Goal: Task Accomplishment & Management: Use online tool/utility

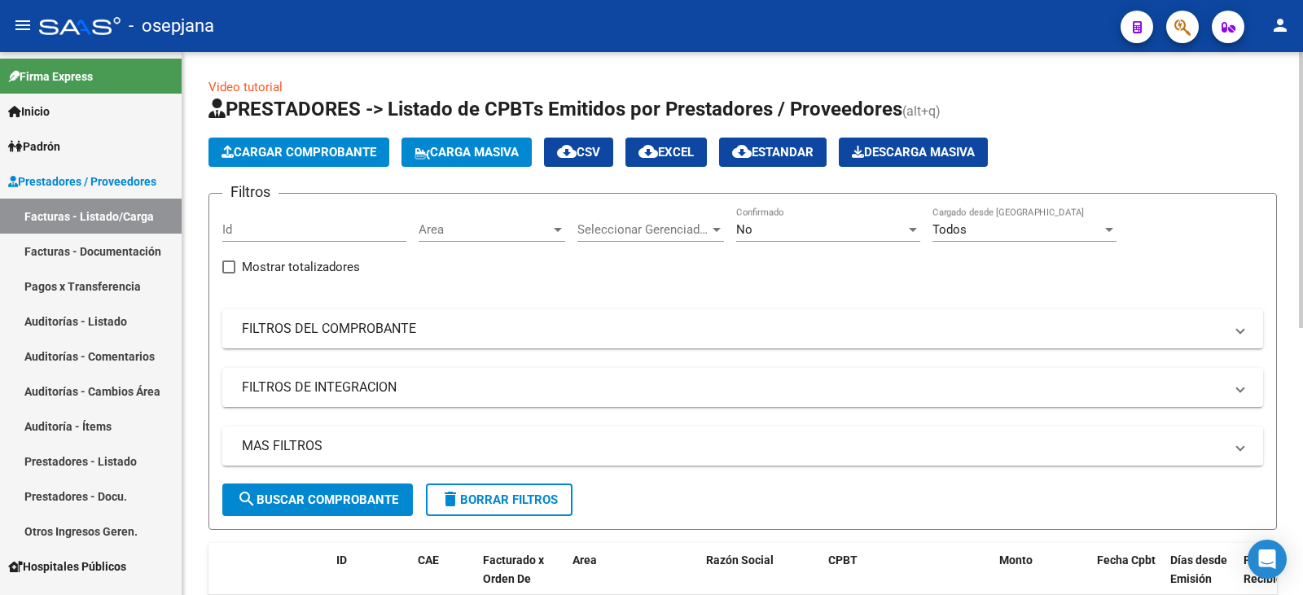
click at [352, 349] on div "Filtros Id Area Area Seleccionar Gerenciador Seleccionar Gerenciador No Confirm…" at bounding box center [742, 345] width 1041 height 277
drag, startPoint x: 358, startPoint y: 344, endPoint x: 399, endPoint y: 333, distance: 42.3
click at [360, 344] on mat-expansion-panel-header "FILTROS DEL COMPROBANTE" at bounding box center [742, 328] width 1041 height 39
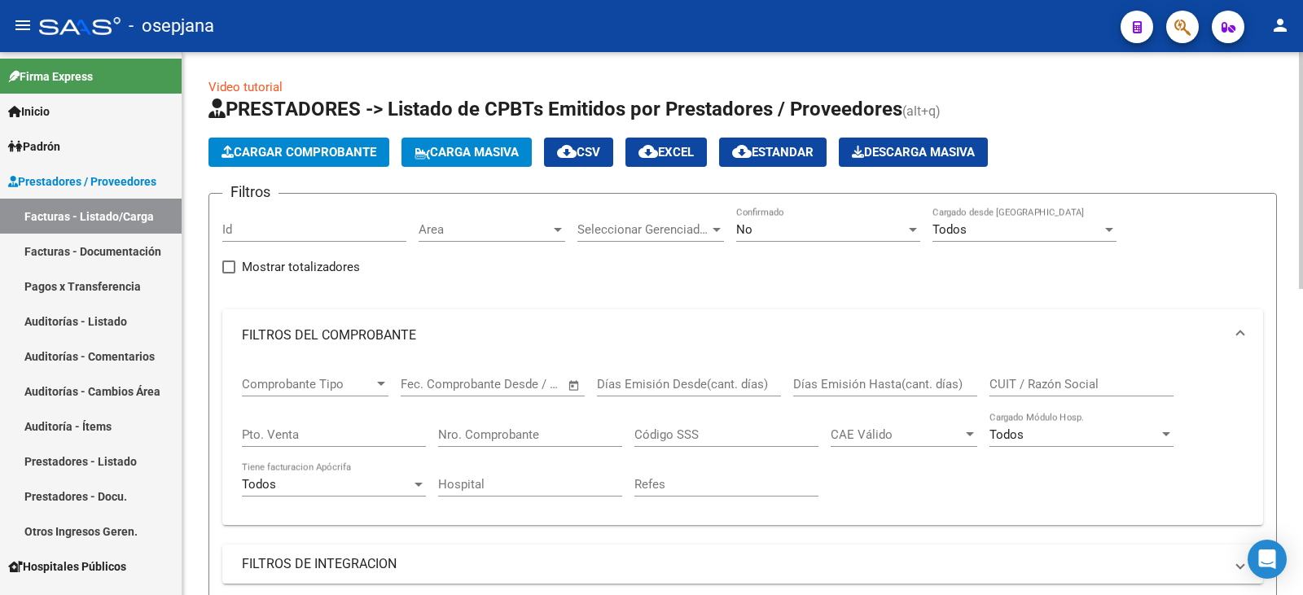
click at [750, 230] on span "No" at bounding box center [744, 229] width 16 height 15
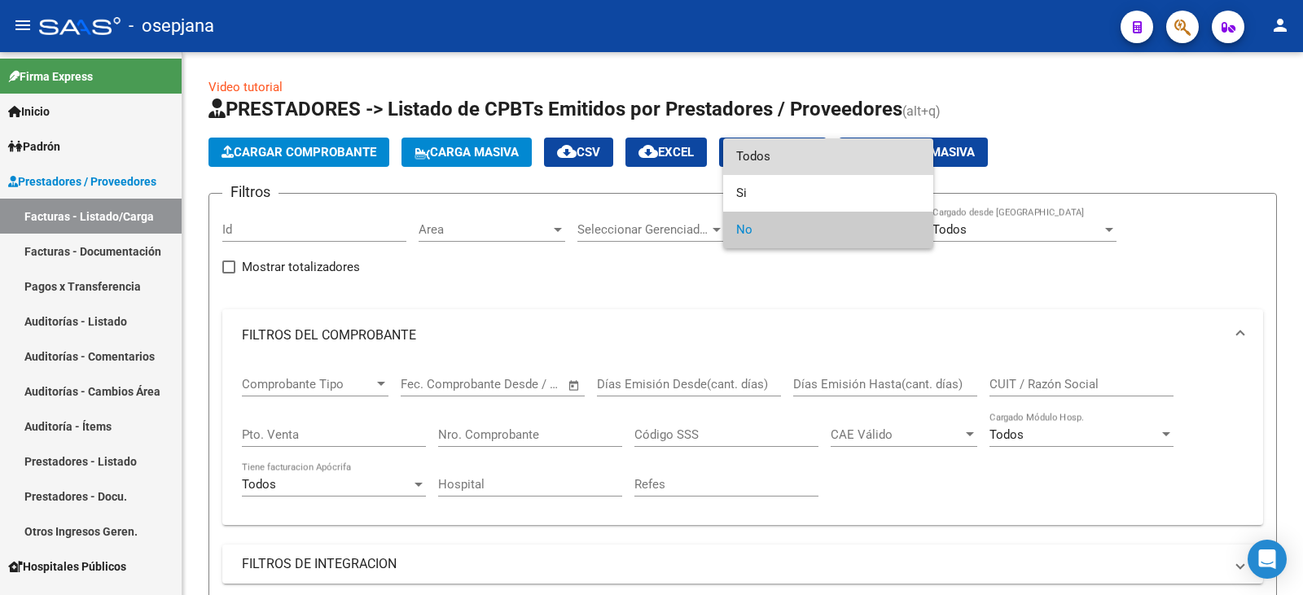
click at [787, 155] on span "Todos" at bounding box center [828, 156] width 184 height 37
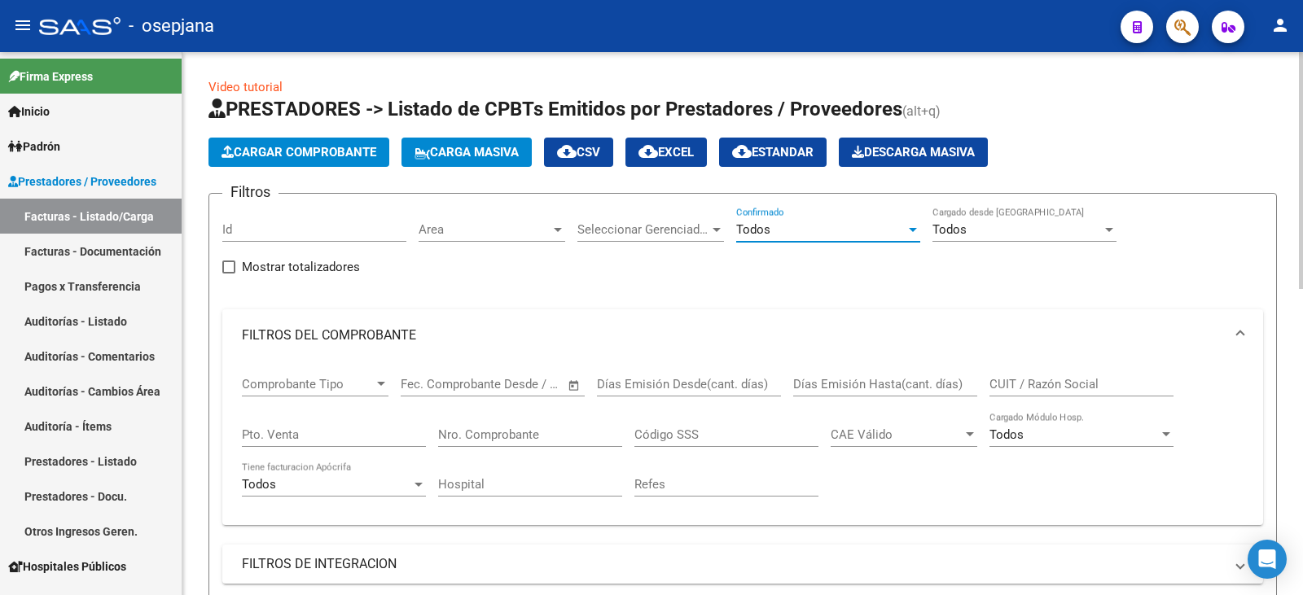
click at [318, 435] on input "Pto. Venta" at bounding box center [334, 435] width 184 height 15
type input "3"
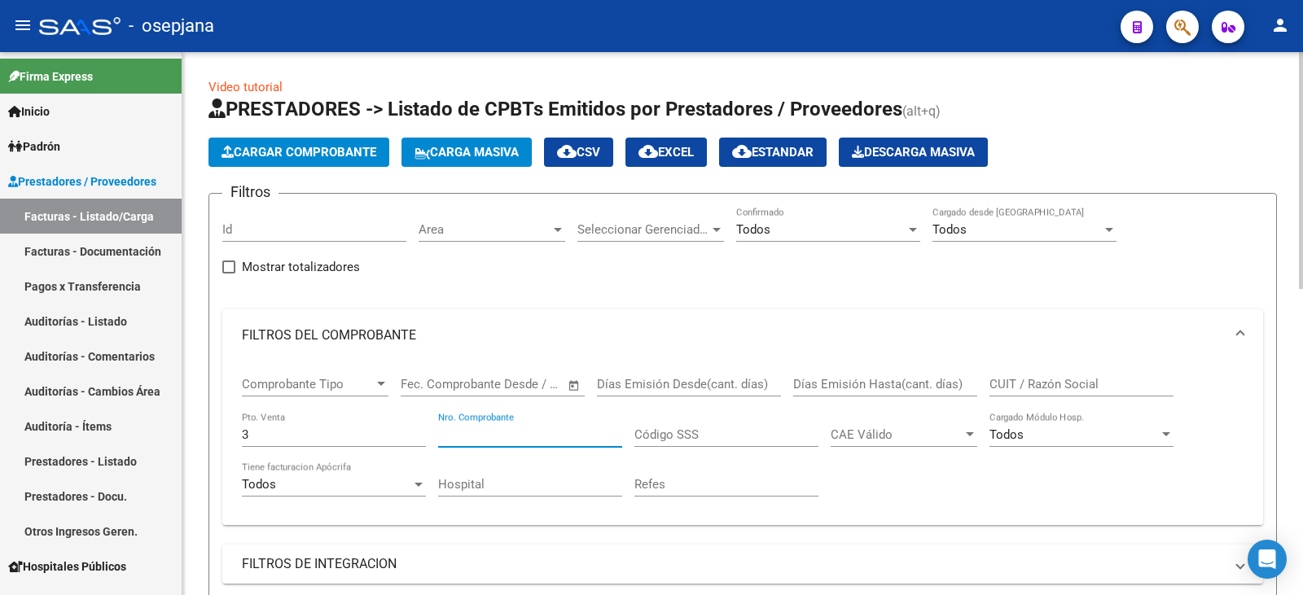
click at [520, 430] on input "Nro. Comprobante" at bounding box center [530, 435] width 184 height 15
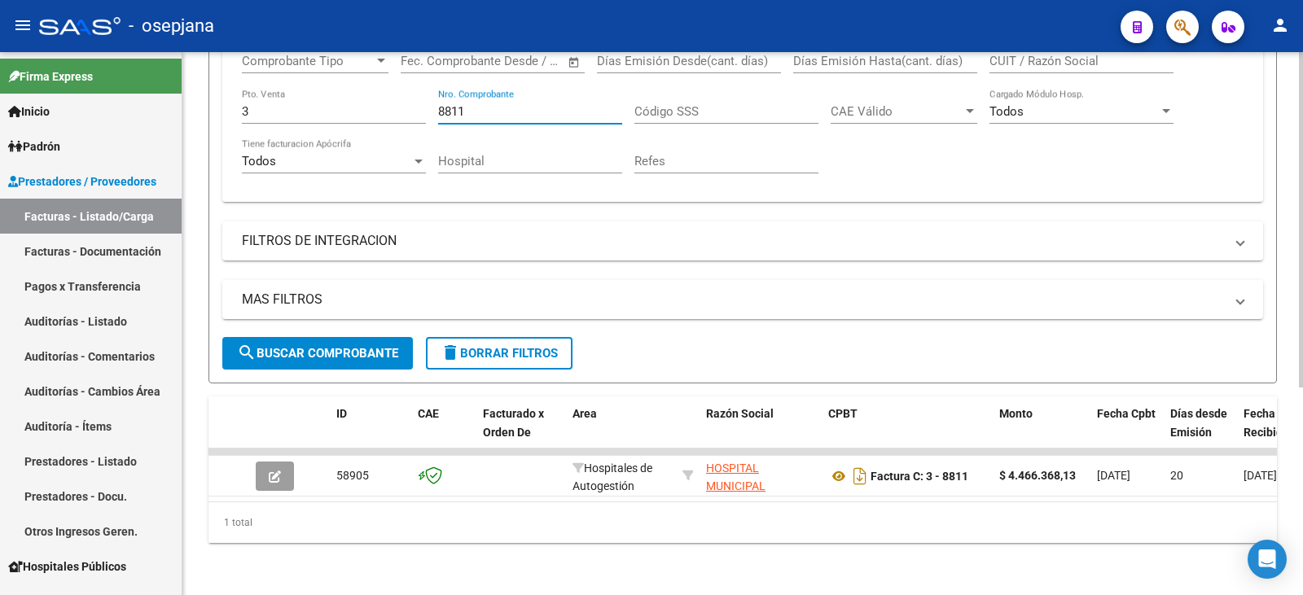
scroll to position [336, 0]
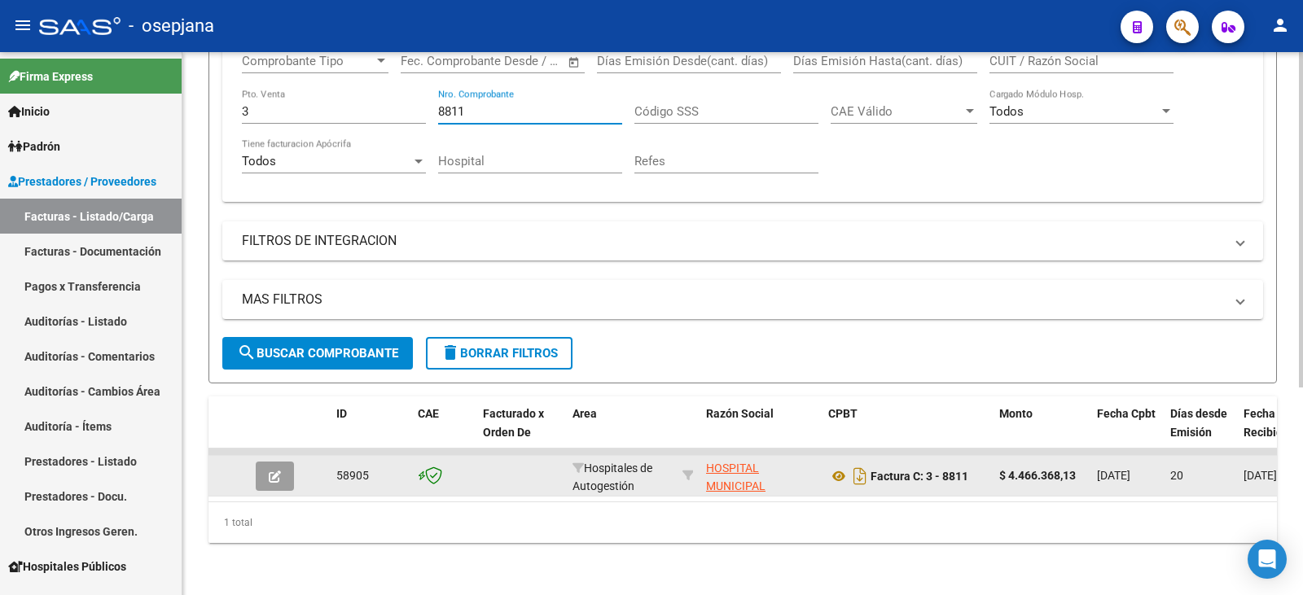
type input "8811"
click at [271, 471] on icon "button" at bounding box center [275, 477] width 12 height 12
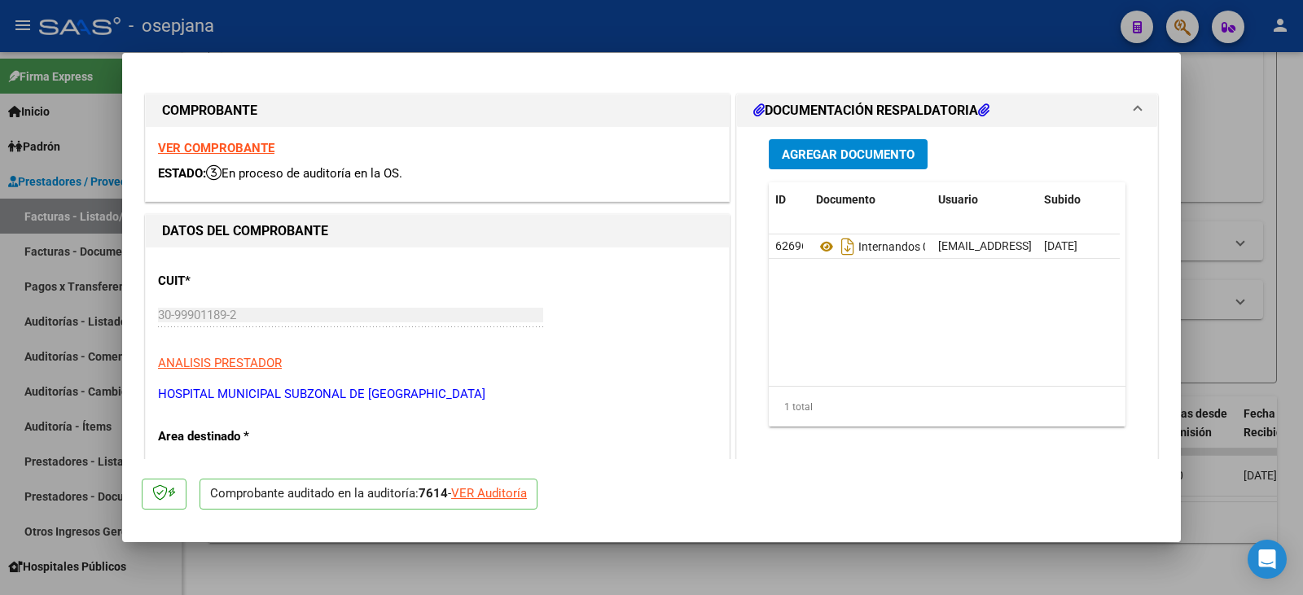
click at [496, 495] on div "VER Auditoría" at bounding box center [489, 494] width 76 height 19
type input "$ 0,00"
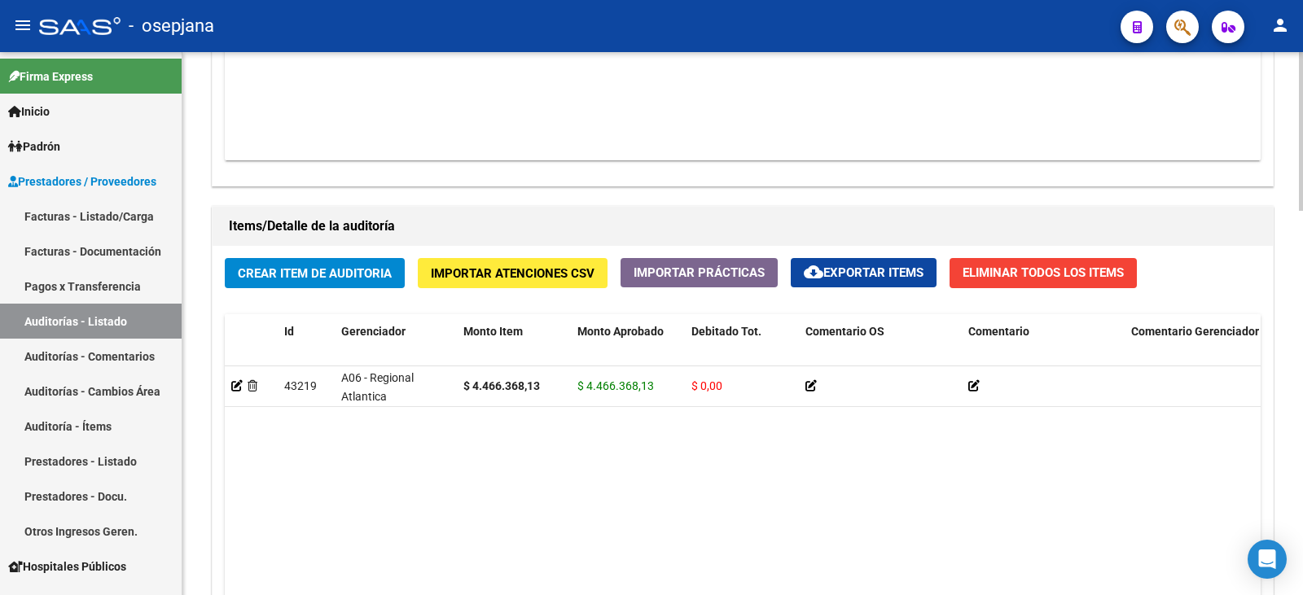
scroll to position [1059, 0]
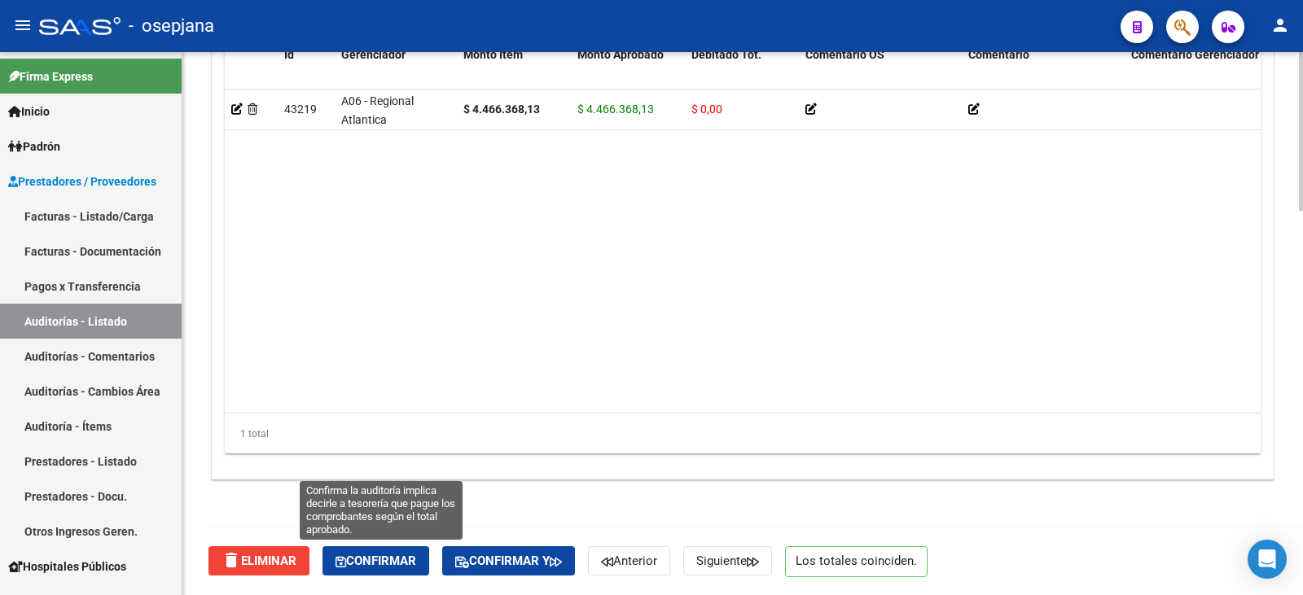
click at [410, 556] on span "Confirmar" at bounding box center [376, 561] width 81 height 15
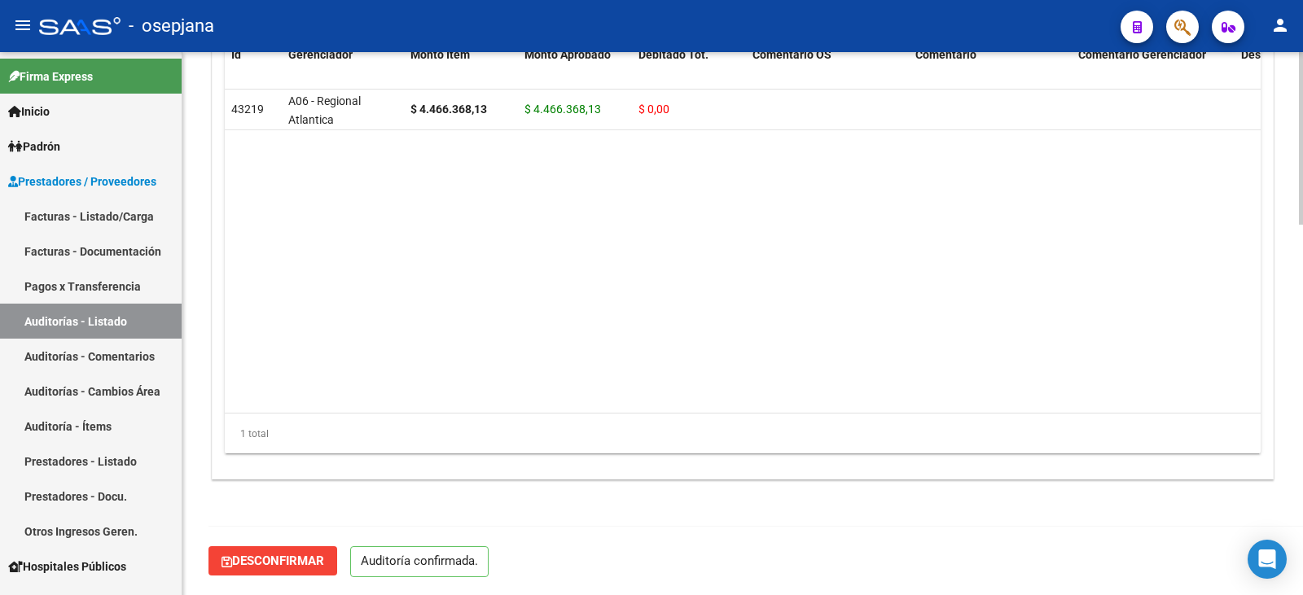
scroll to position [1166, 0]
type input "202509"
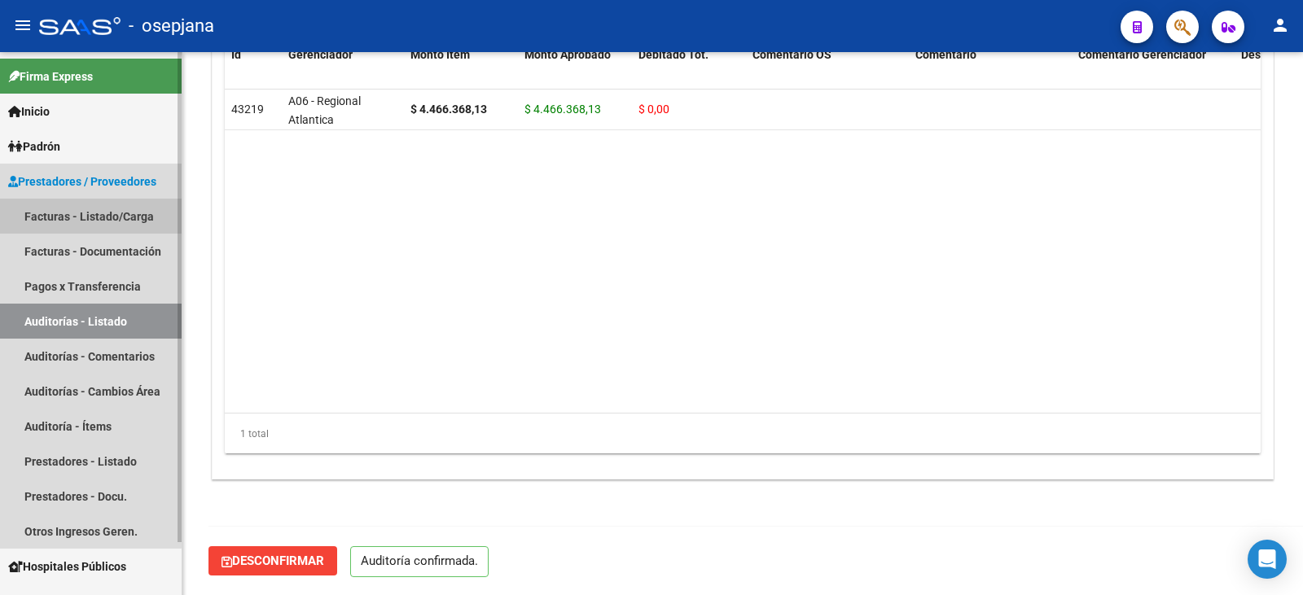
click at [64, 212] on link "Facturas - Listado/Carga" at bounding box center [91, 216] width 182 height 35
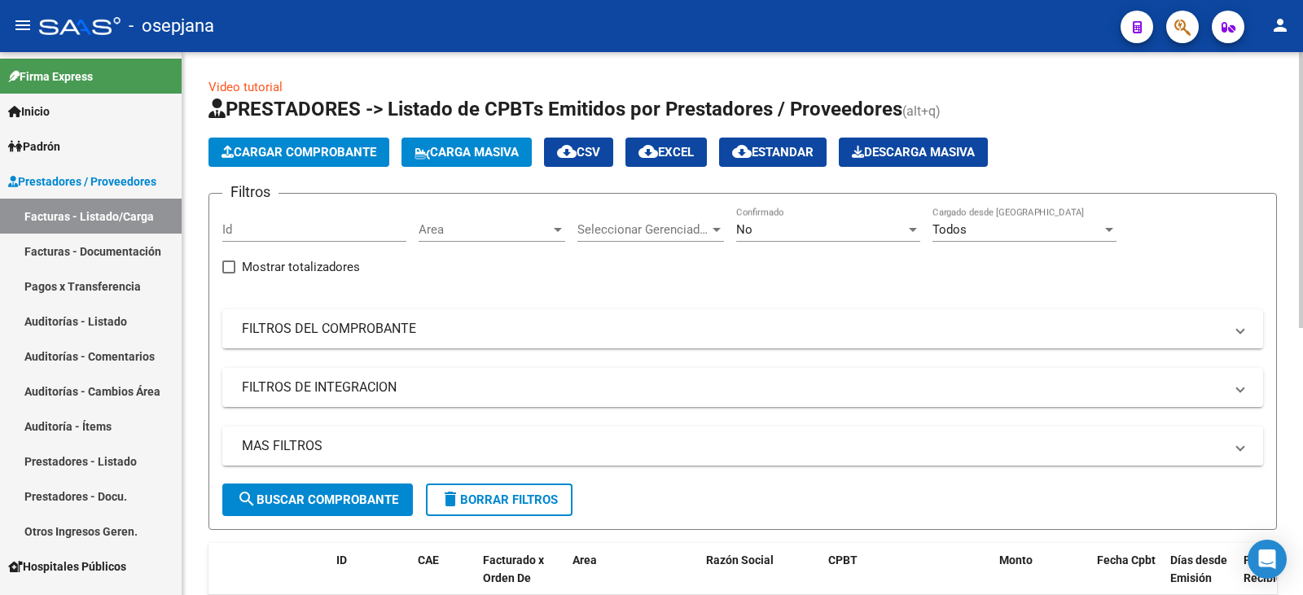
drag, startPoint x: 466, startPoint y: 329, endPoint x: 768, endPoint y: 266, distance: 308.6
click at [477, 325] on mat-panel-title "FILTROS DEL COMPROBANTE" at bounding box center [733, 329] width 982 height 18
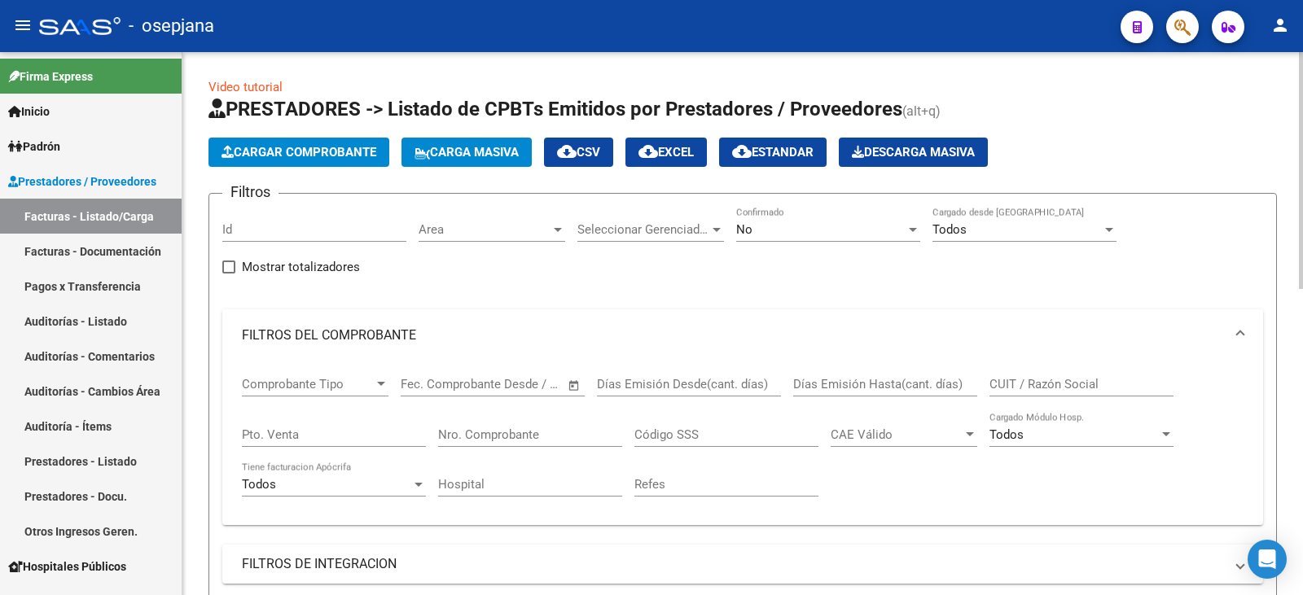
click at [801, 237] on div "No Confirmado" at bounding box center [828, 224] width 184 height 35
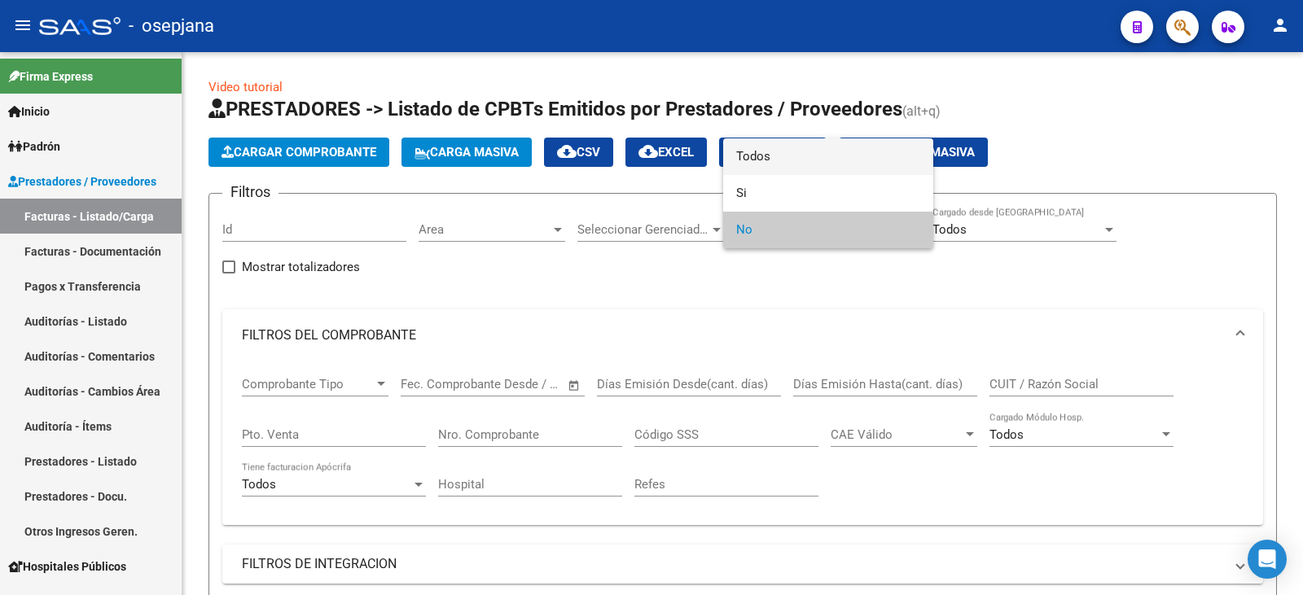
click at [803, 151] on span "Todos" at bounding box center [828, 156] width 184 height 37
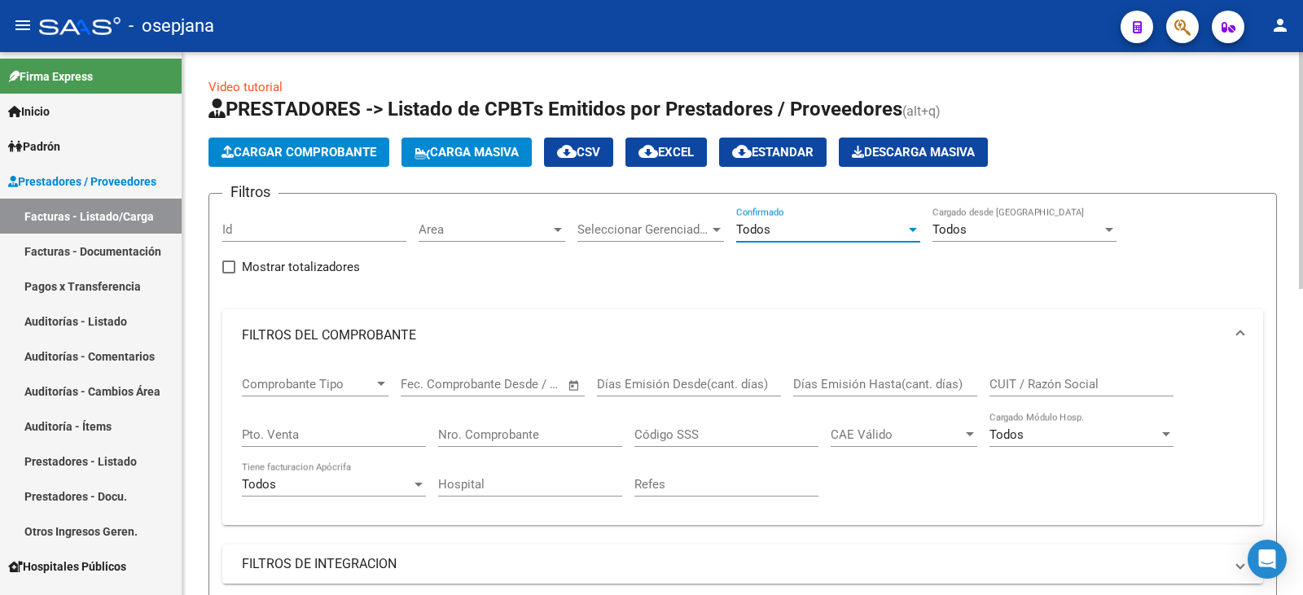
click at [316, 435] on input "Pto. Venta" at bounding box center [334, 435] width 184 height 15
type input "3"
click at [493, 436] on input "Nro. Comprobante" at bounding box center [530, 435] width 184 height 15
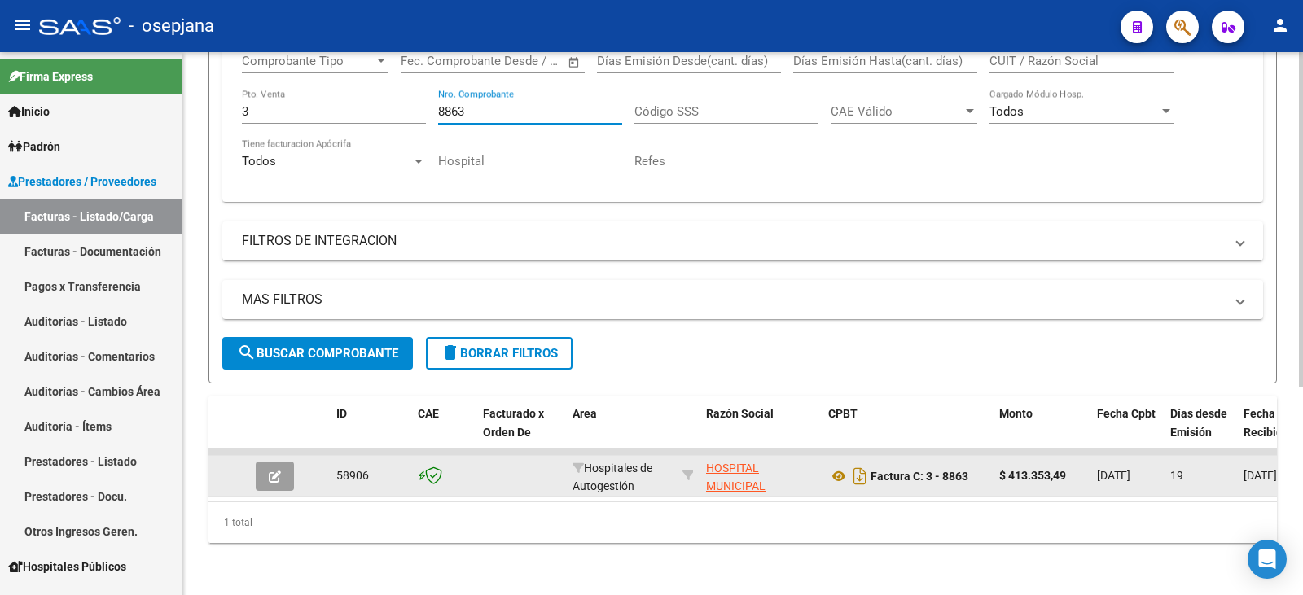
scroll to position [336, 0]
type input "8863"
click at [280, 471] on icon "button" at bounding box center [275, 477] width 12 height 12
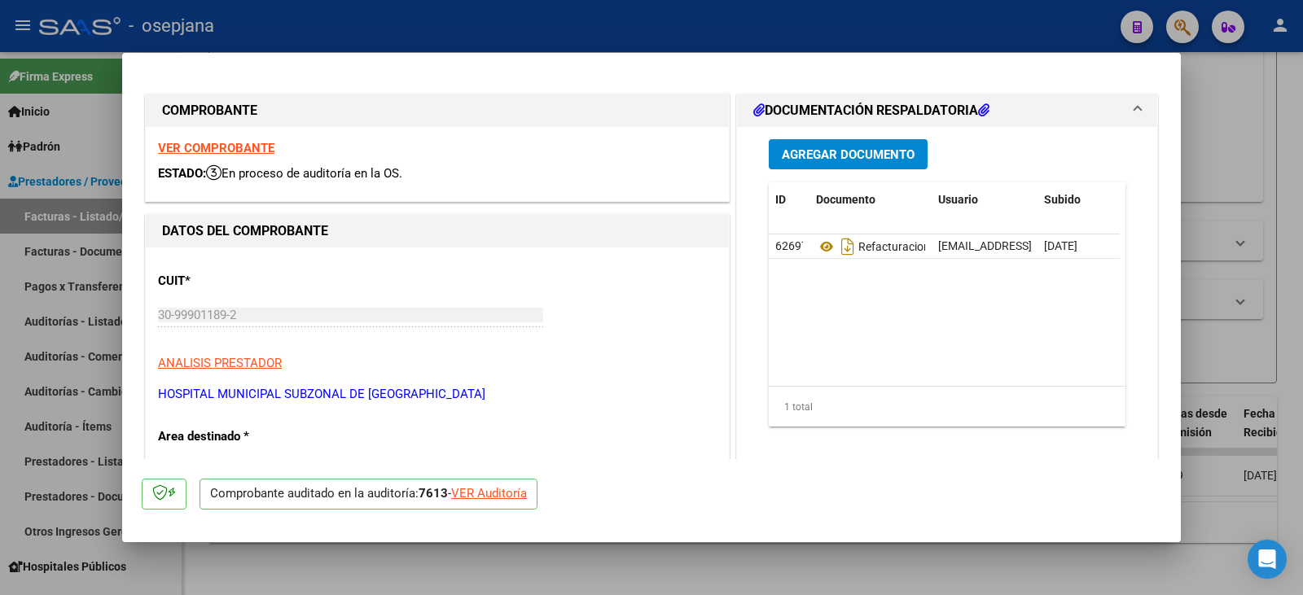
click at [522, 494] on div "VER Auditoría" at bounding box center [489, 494] width 76 height 19
type input "$ 0,00"
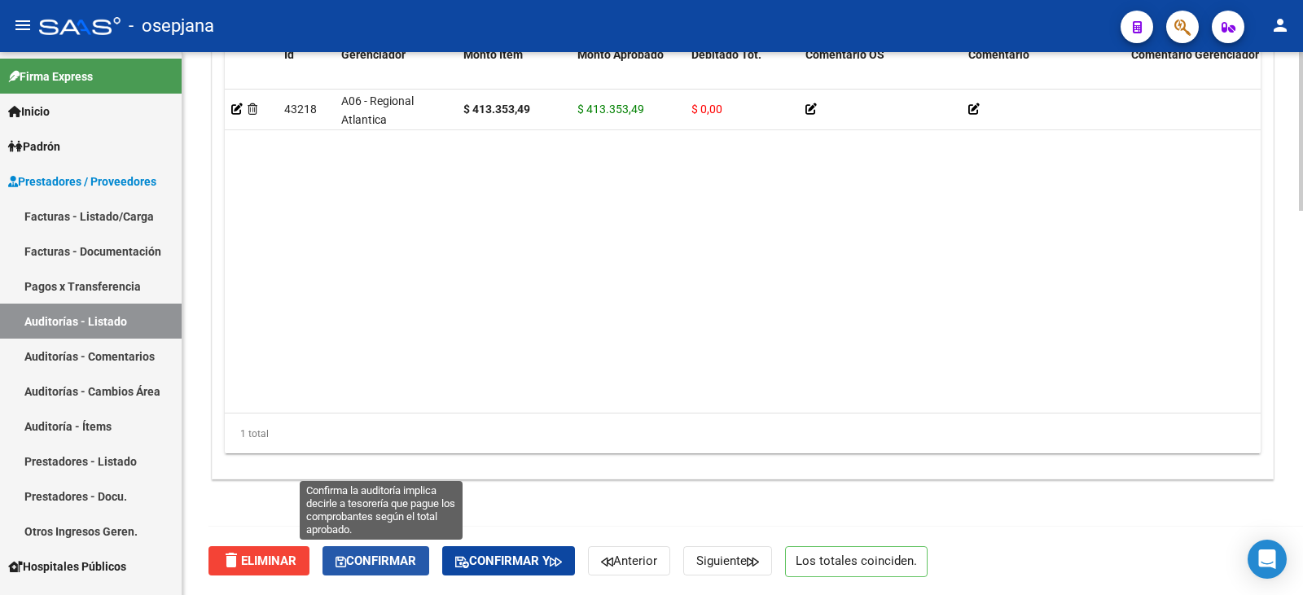
drag, startPoint x: 375, startPoint y: 559, endPoint x: 602, endPoint y: 590, distance: 228.4
click at [378, 559] on span "Confirmar" at bounding box center [376, 561] width 81 height 15
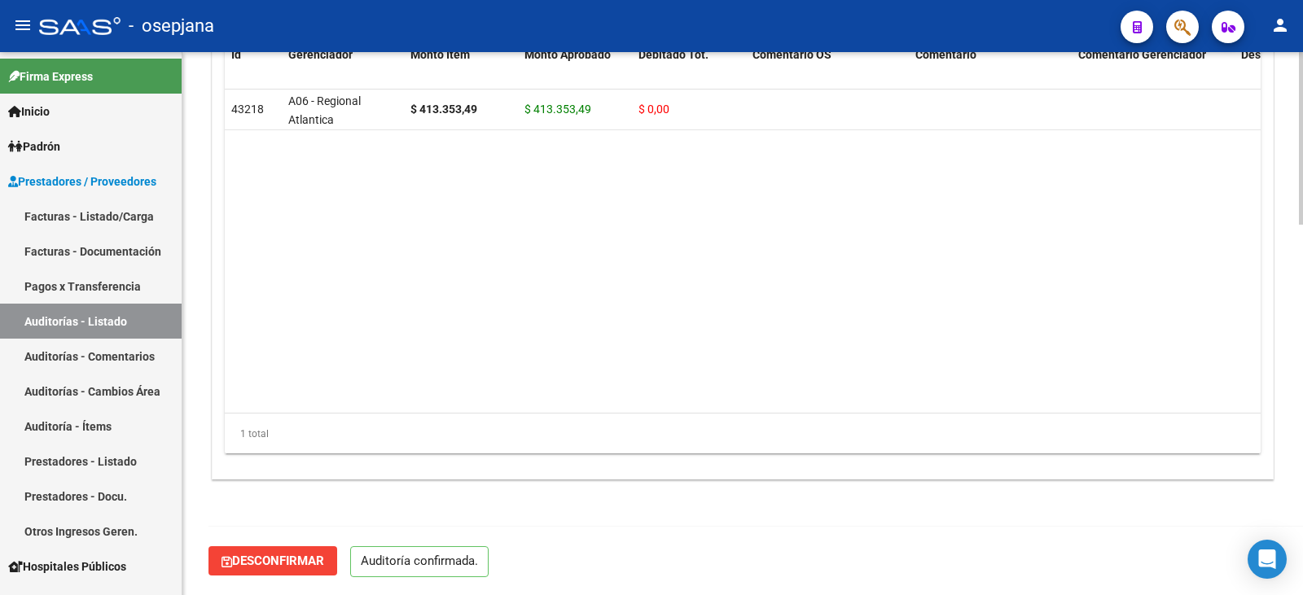
scroll to position [1166, 0]
type input "202509"
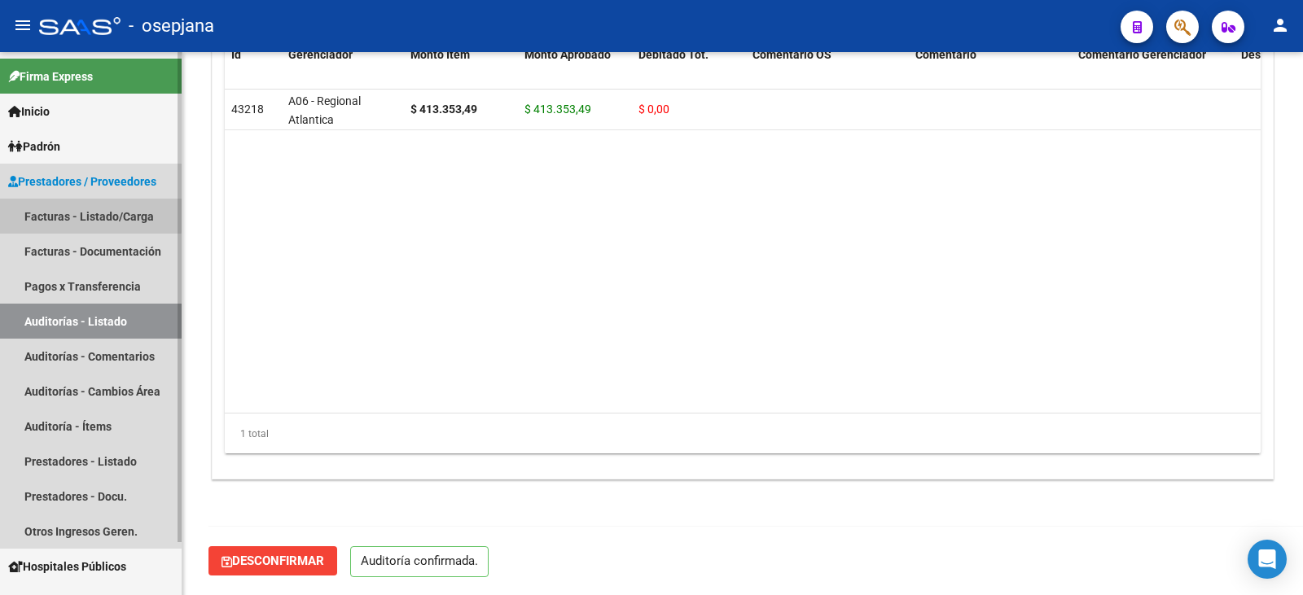
click at [87, 215] on link "Facturas - Listado/Carga" at bounding box center [91, 216] width 182 height 35
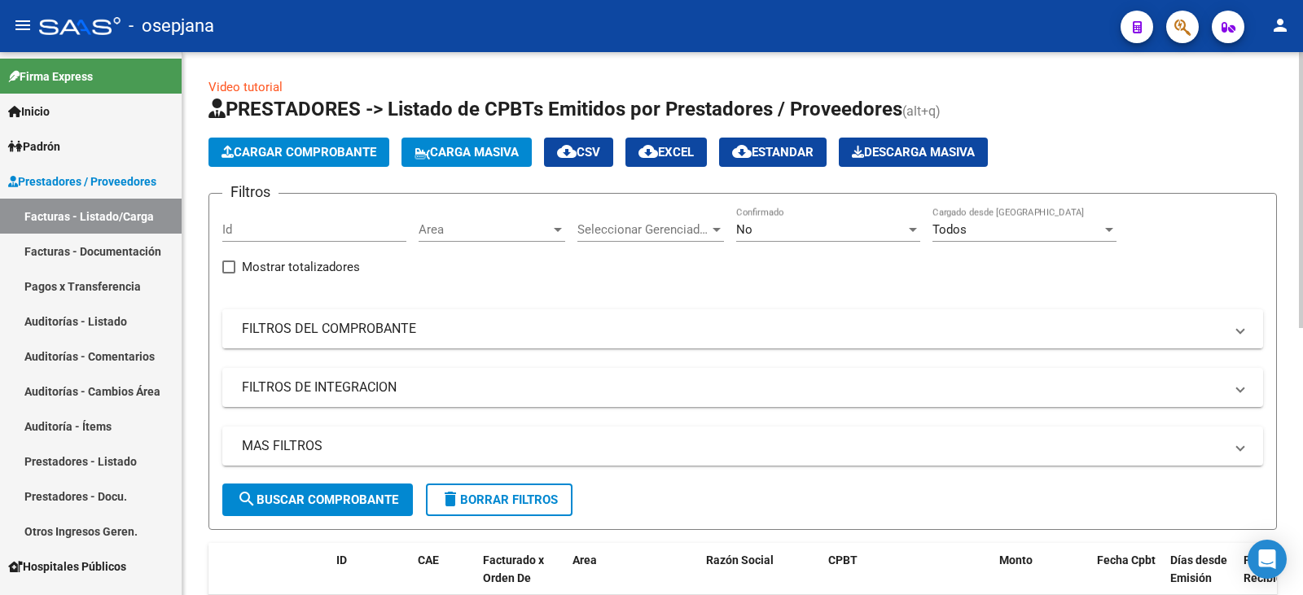
click at [522, 324] on mat-panel-title "FILTROS DEL COMPROBANTE" at bounding box center [733, 329] width 982 height 18
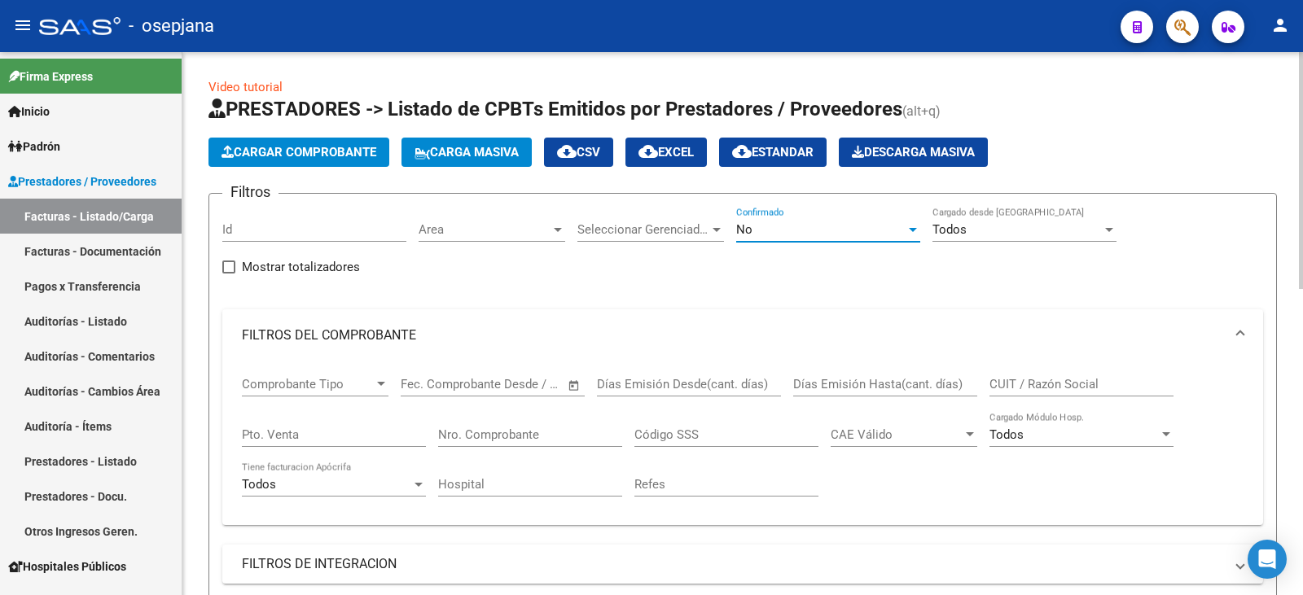
click at [786, 235] on div "No" at bounding box center [820, 229] width 169 height 15
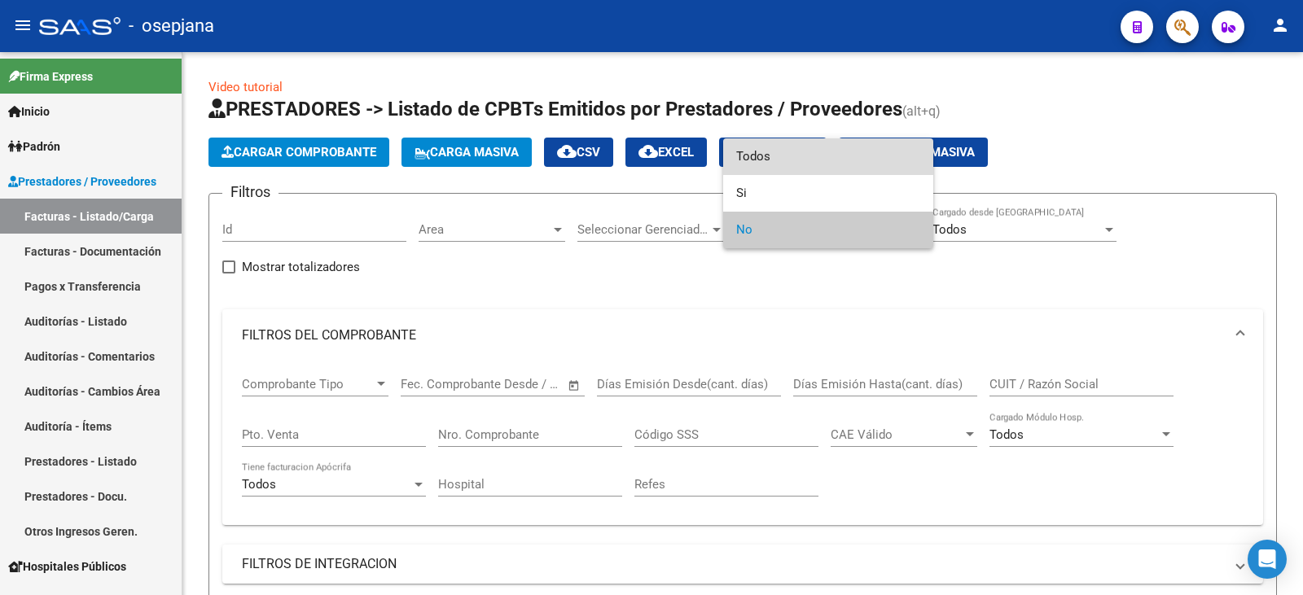
click at [785, 159] on span "Todos" at bounding box center [828, 156] width 184 height 37
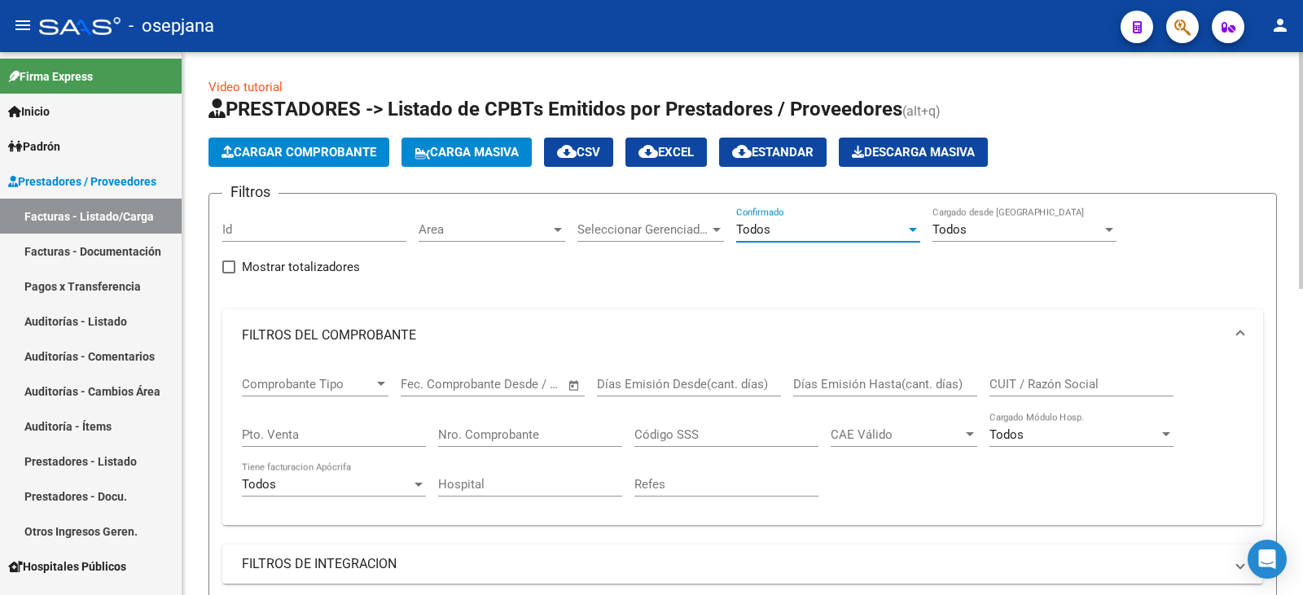
click at [287, 432] on input "Pto. Venta" at bounding box center [334, 435] width 184 height 15
type input "132"
click at [467, 434] on input "Nro. Comprobante" at bounding box center [530, 435] width 184 height 15
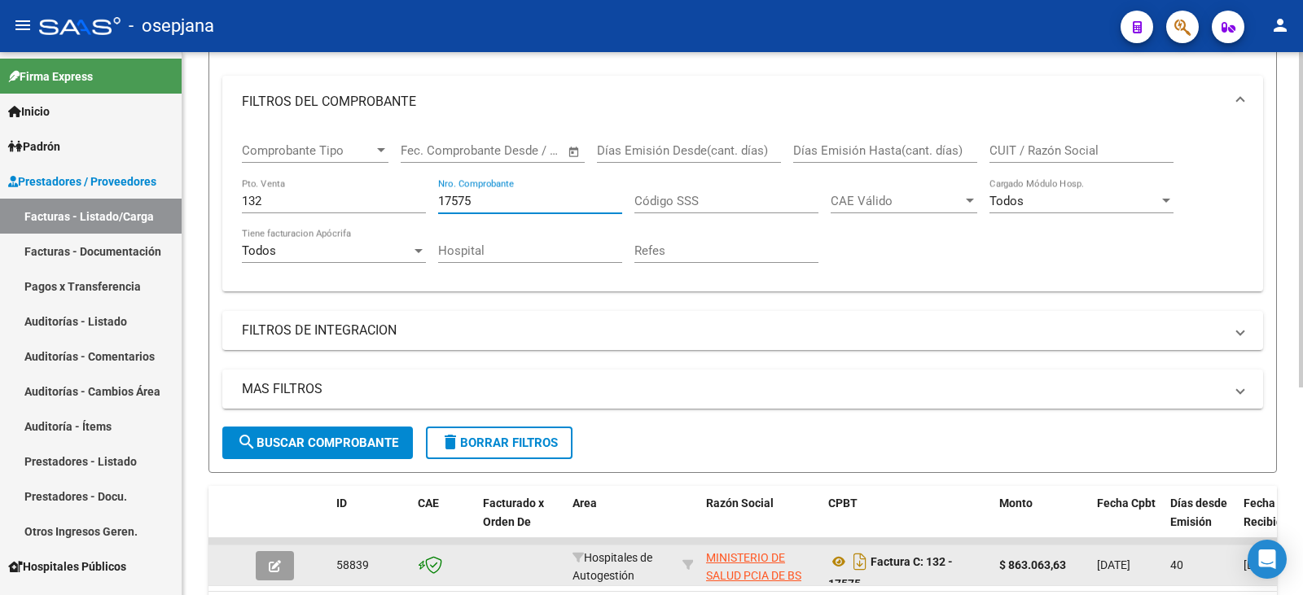
scroll to position [326, 0]
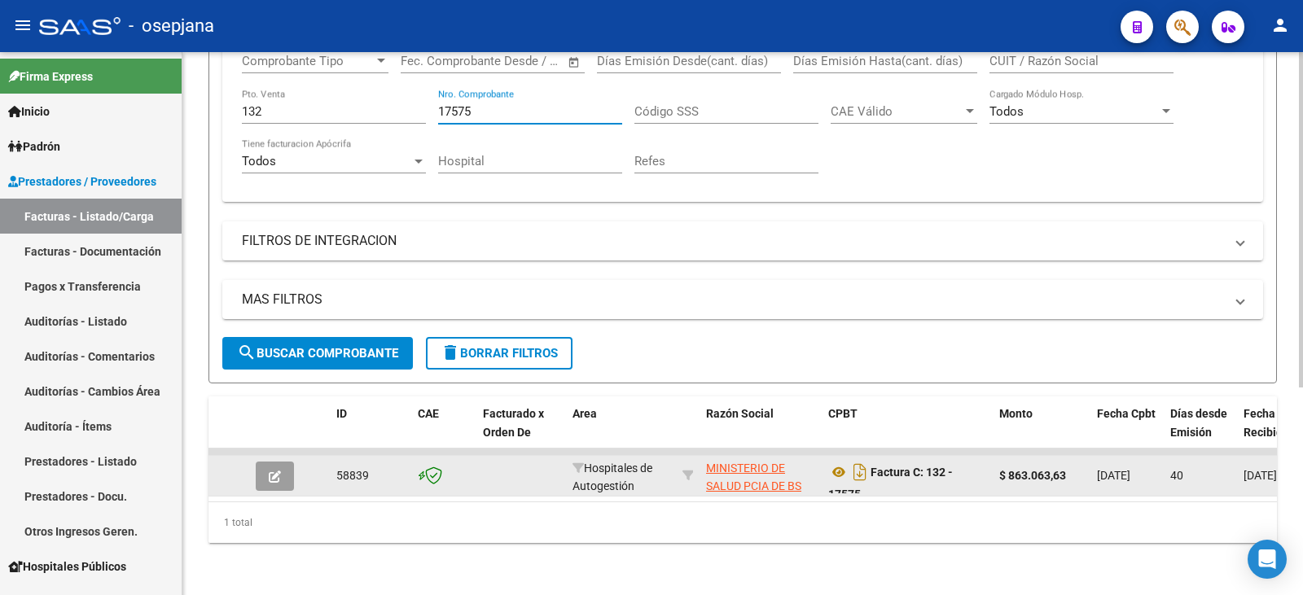
type input "17575"
click at [278, 463] on button "button" at bounding box center [275, 476] width 38 height 29
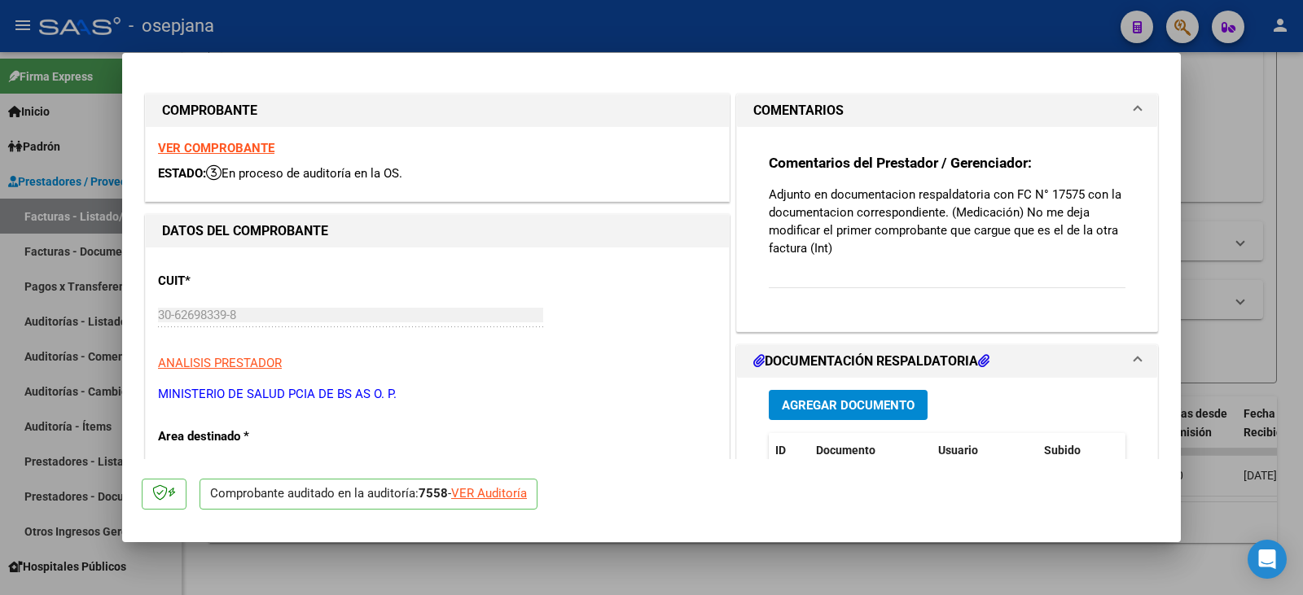
click at [507, 489] on div "VER Auditoría" at bounding box center [489, 494] width 76 height 19
type input "$ 0,00"
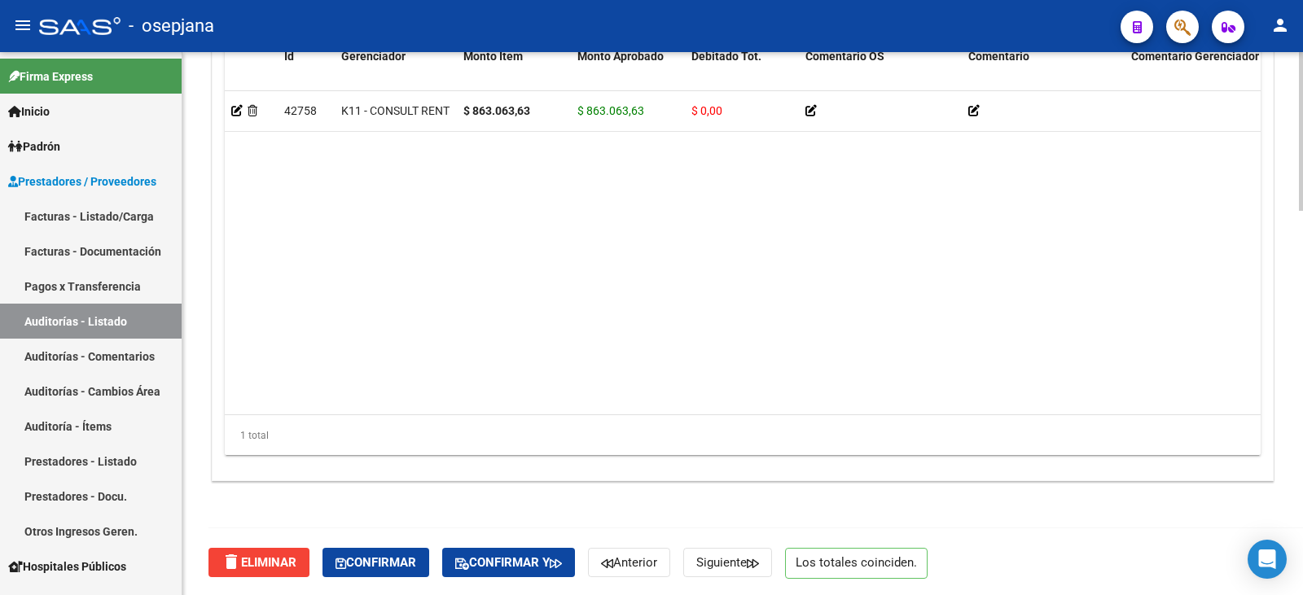
scroll to position [1311, 0]
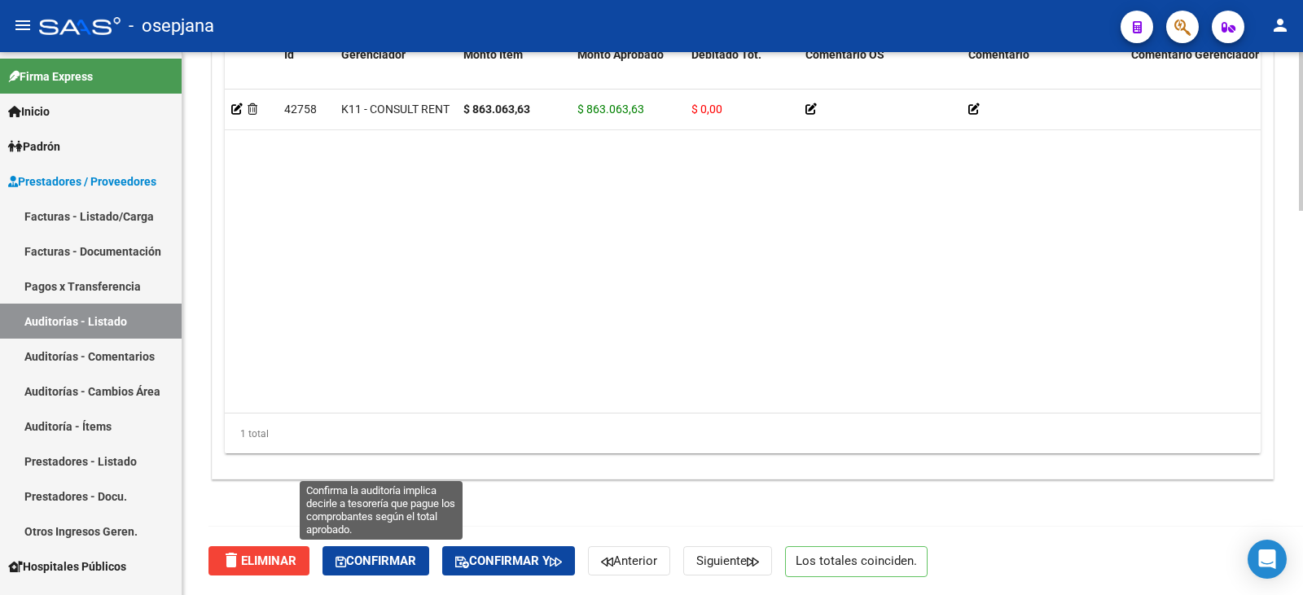
click at [398, 571] on button "Confirmar" at bounding box center [375, 560] width 107 height 29
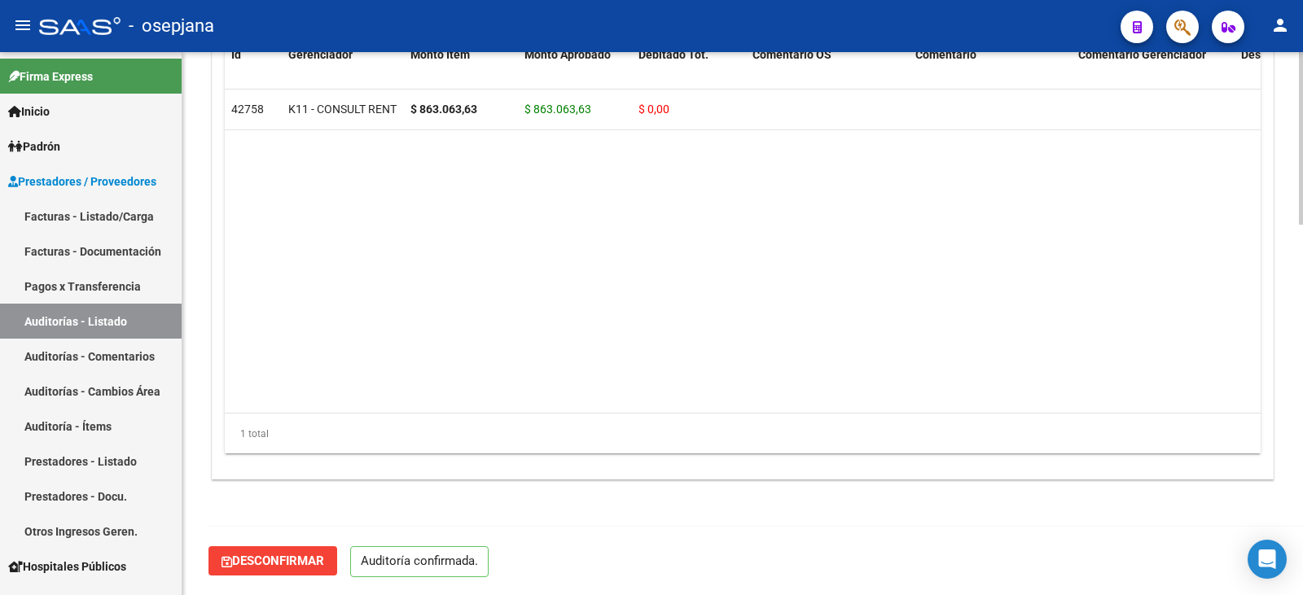
scroll to position [1166, 0]
type input "202509"
click at [125, 217] on link "Facturas - Listado/Carga" at bounding box center [91, 216] width 182 height 35
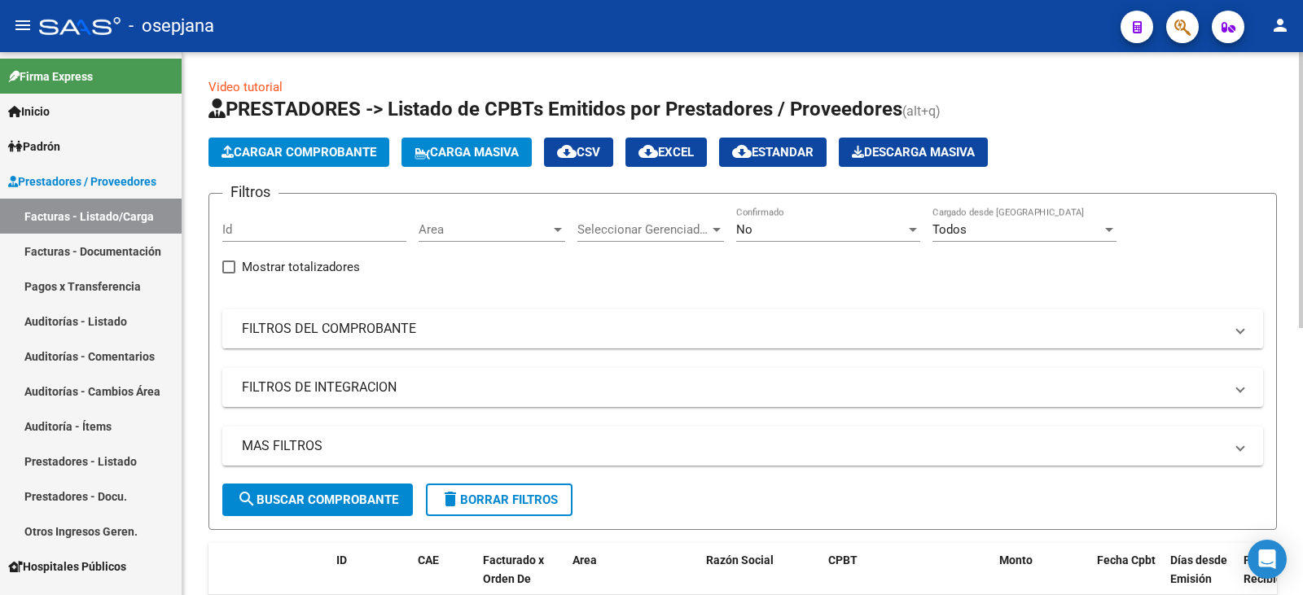
click at [534, 338] on mat-expansion-panel-header "FILTROS DEL COMPROBANTE" at bounding box center [742, 328] width 1041 height 39
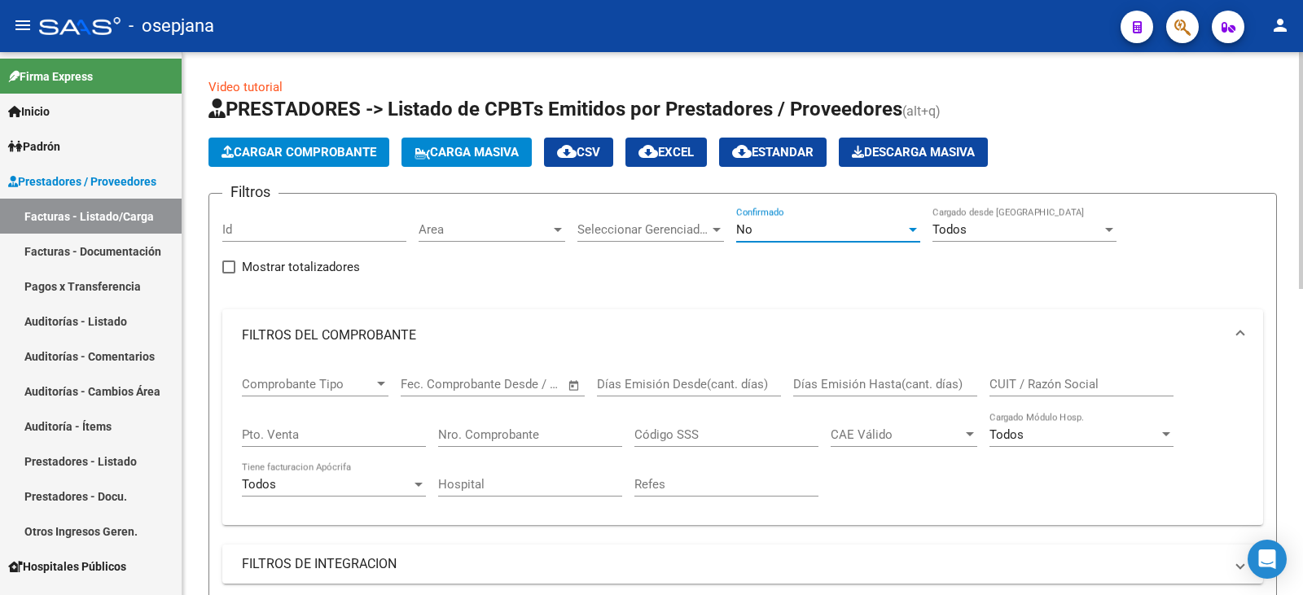
click at [764, 230] on div "No" at bounding box center [820, 229] width 169 height 15
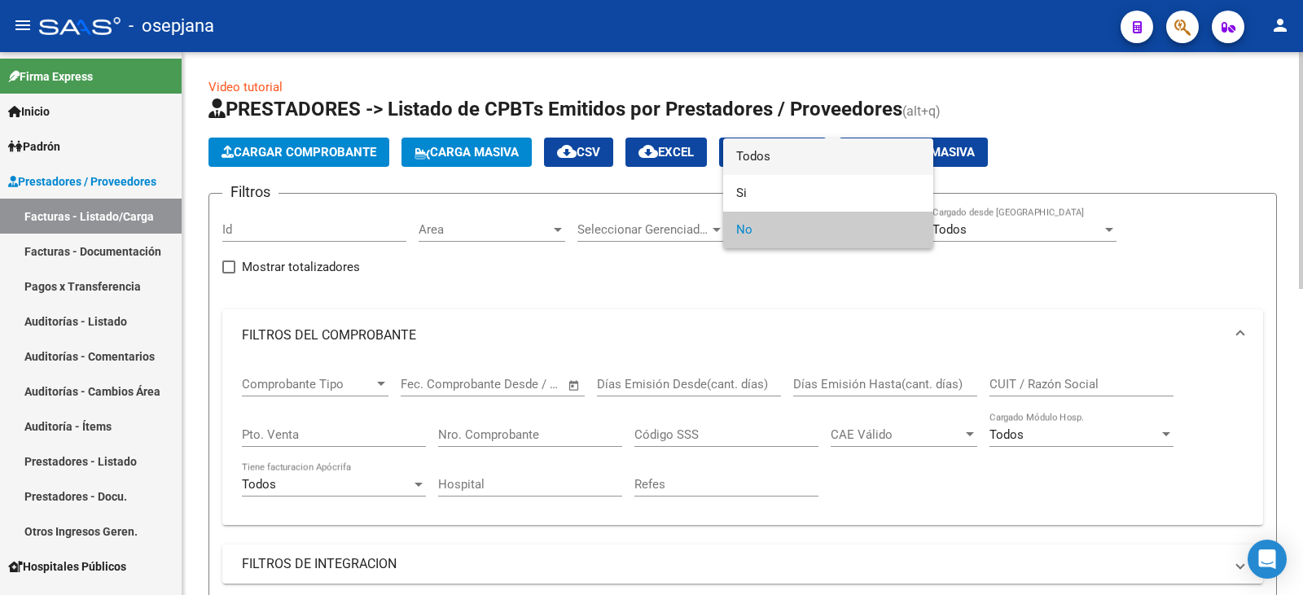
click at [774, 161] on span "Todos" at bounding box center [828, 156] width 184 height 37
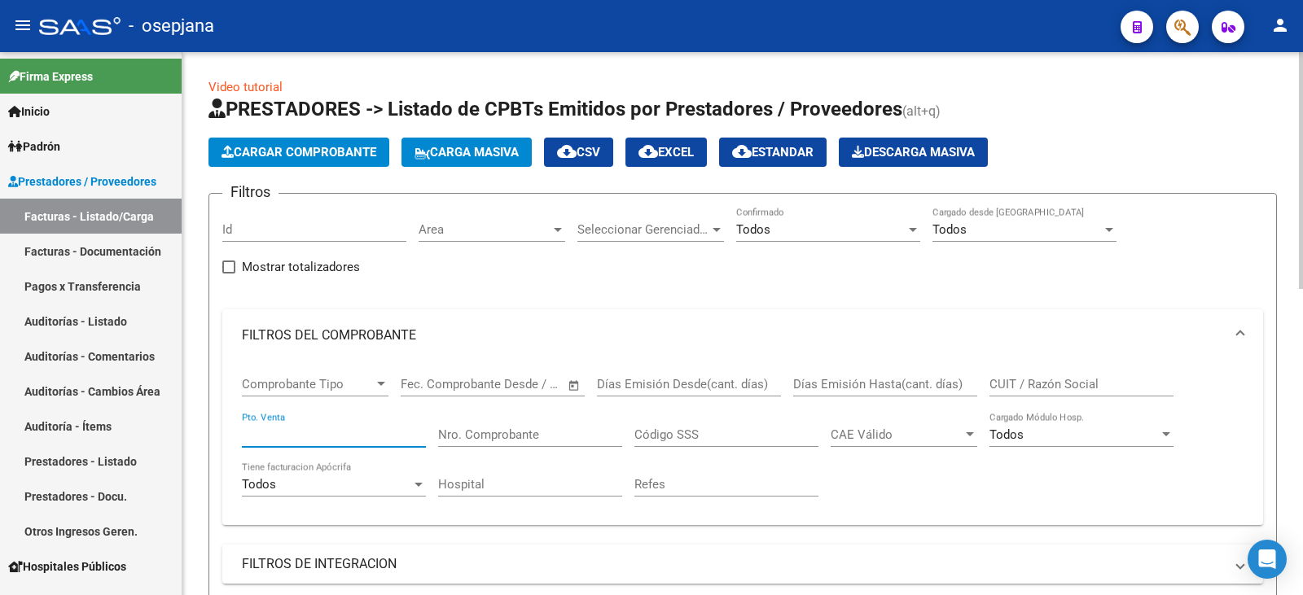
click at [310, 432] on input "Pto. Venta" at bounding box center [334, 435] width 184 height 15
type input "132"
click at [495, 436] on input "Nro. Comprobante" at bounding box center [530, 435] width 184 height 15
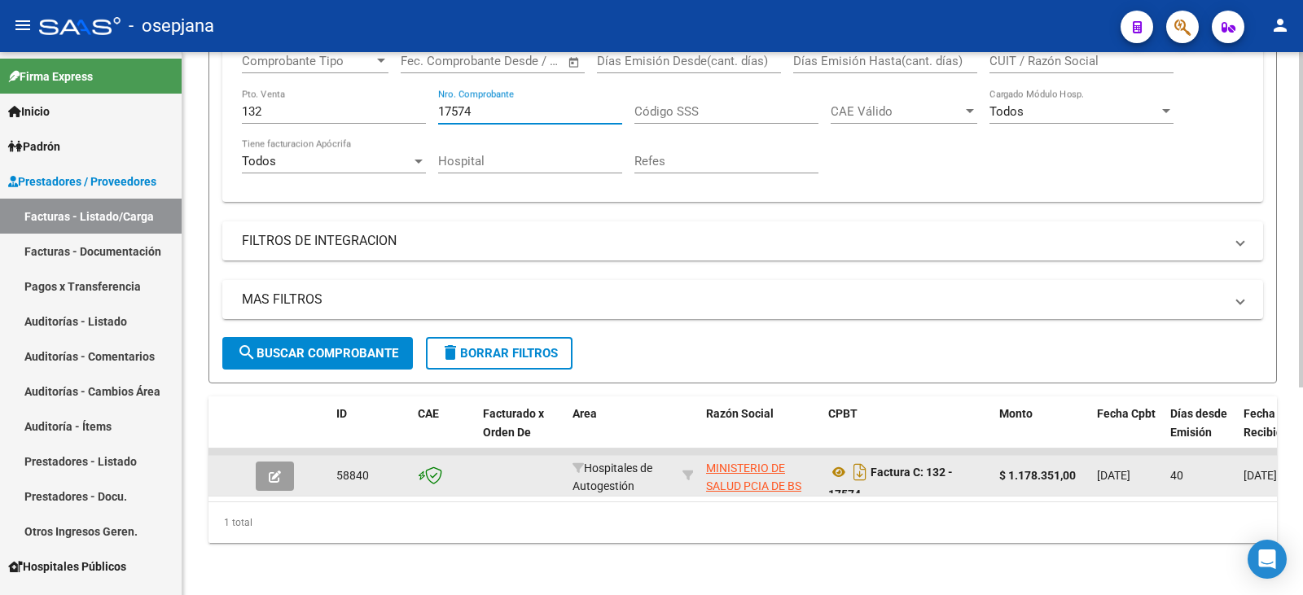
scroll to position [336, 0]
type input "17574"
click at [289, 463] on button "button" at bounding box center [275, 476] width 38 height 29
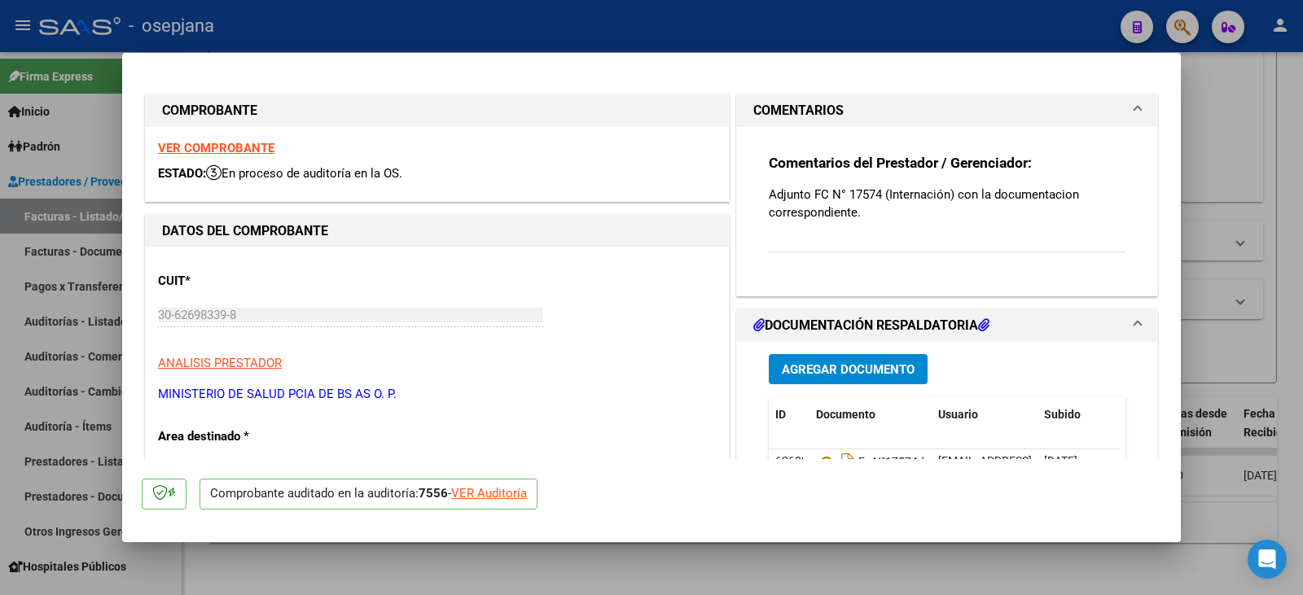
click at [495, 489] on div "VER Auditoría" at bounding box center [489, 494] width 76 height 19
type input "$ 0,00"
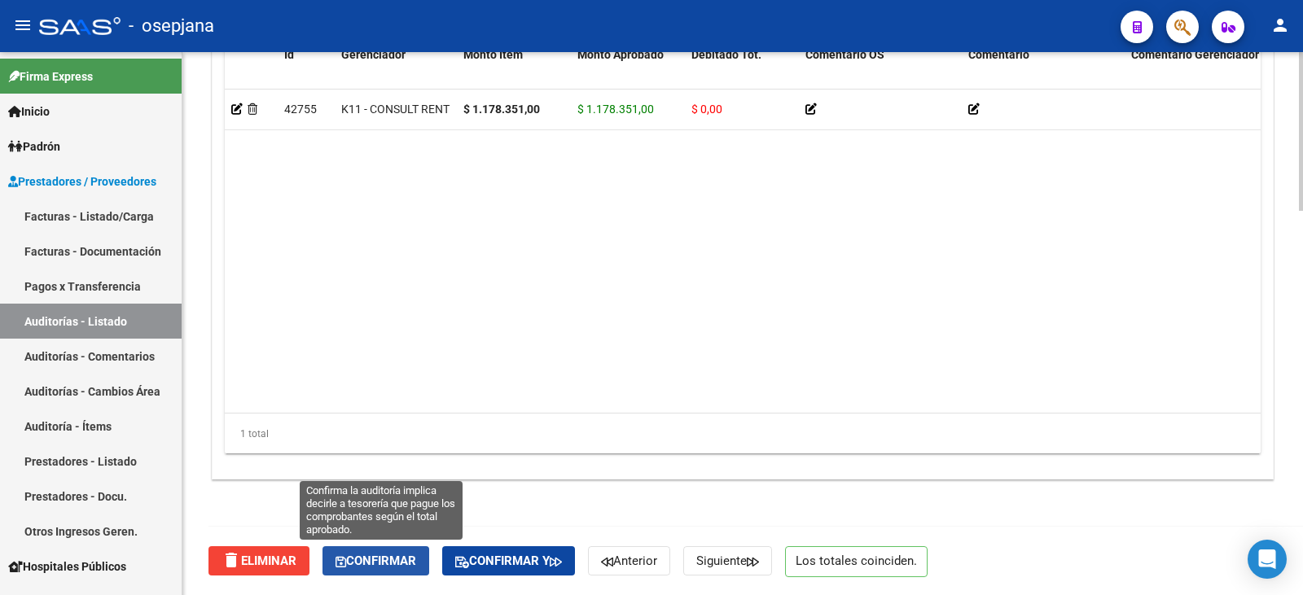
click at [377, 559] on span "Confirmar" at bounding box center [376, 561] width 81 height 15
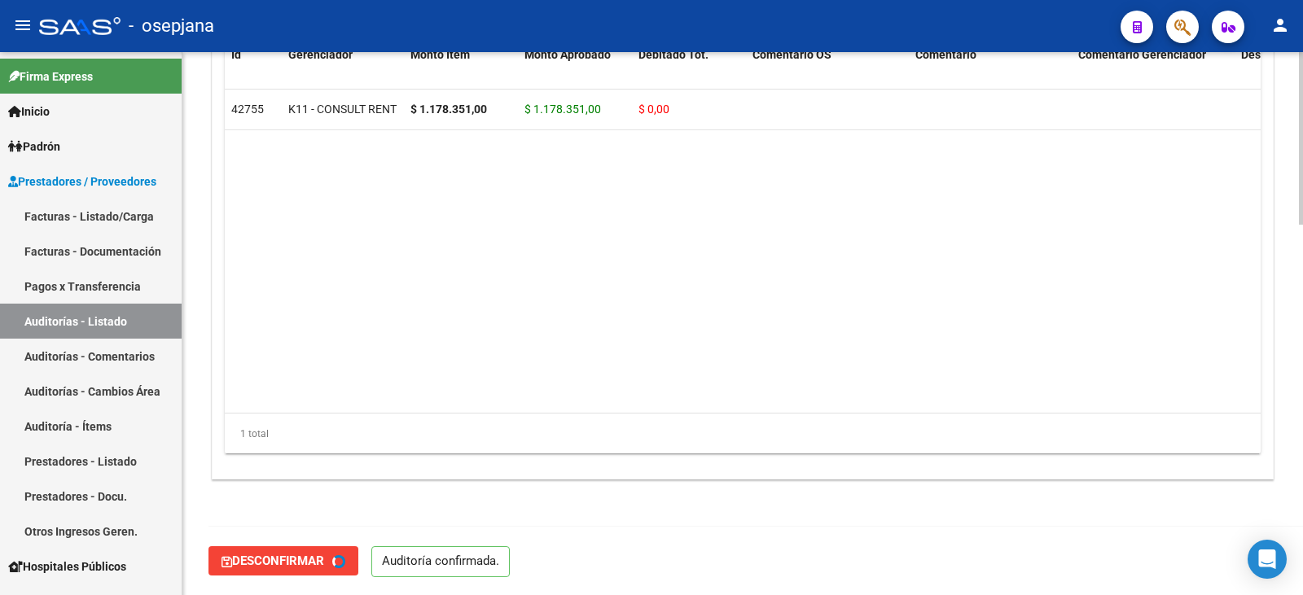
type input "202509"
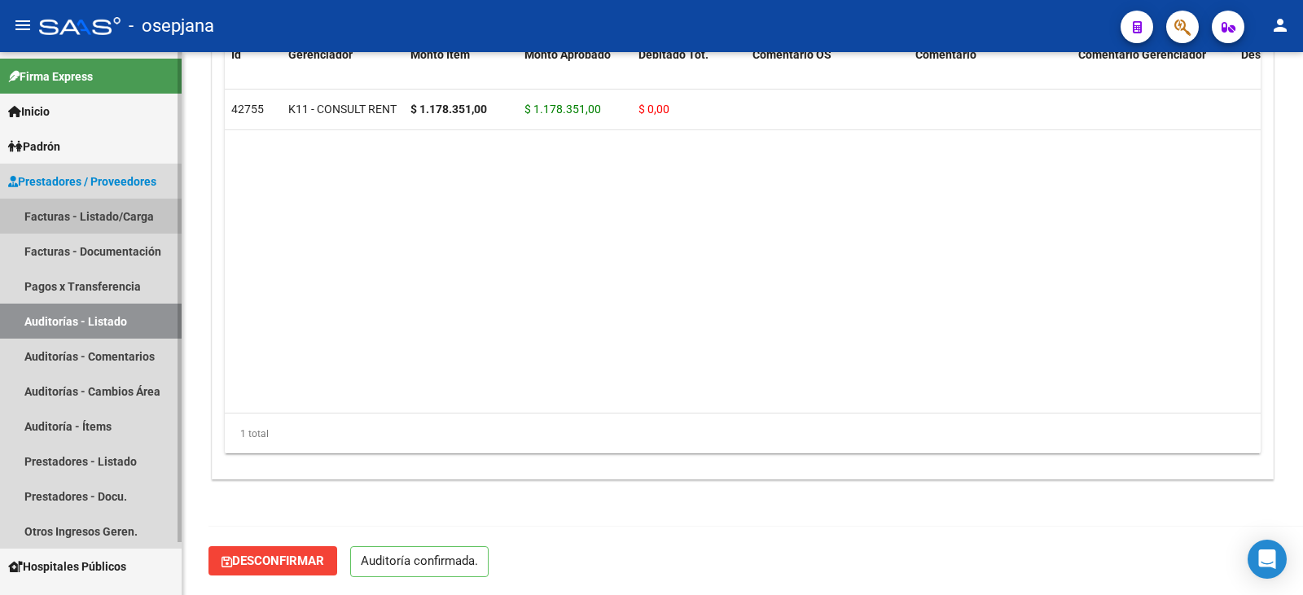
click at [101, 213] on link "Facturas - Listado/Carga" at bounding box center [91, 216] width 182 height 35
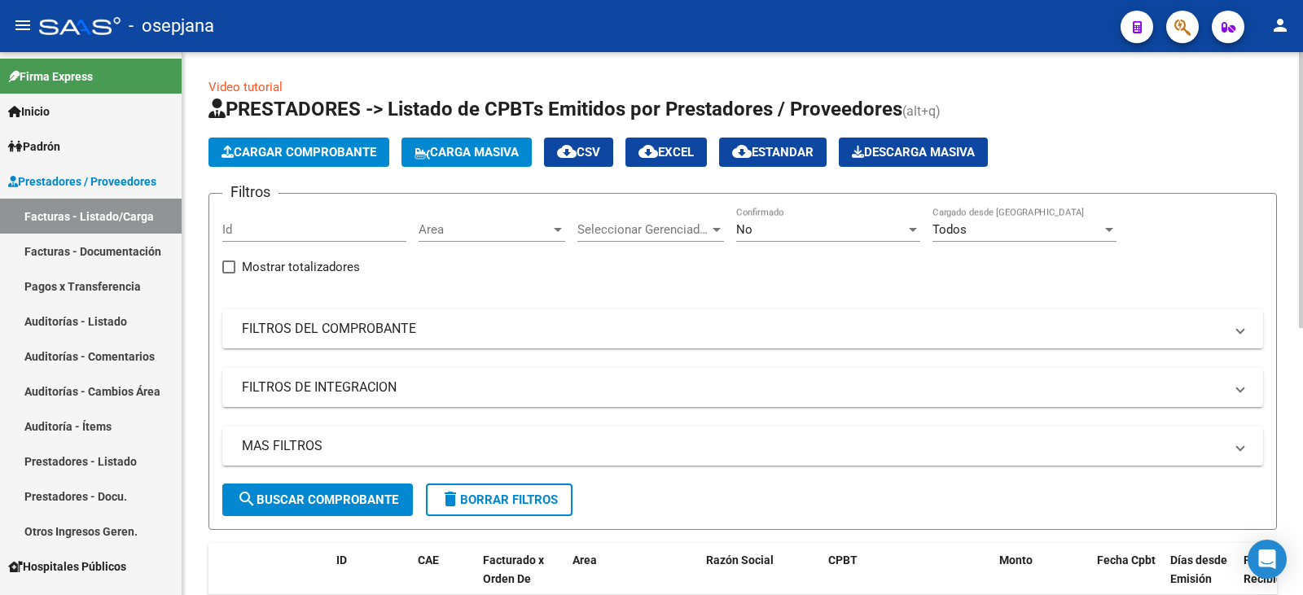
click at [440, 322] on mat-panel-title "FILTROS DEL COMPROBANTE" at bounding box center [733, 329] width 982 height 18
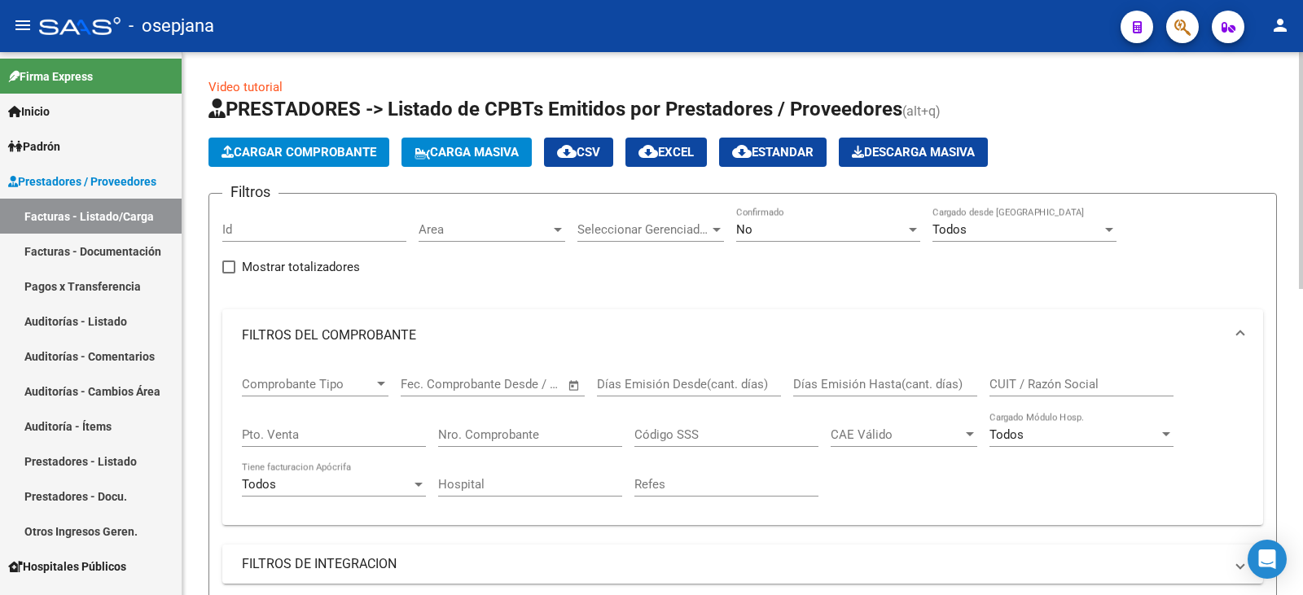
click at [734, 234] on app-drop-down-list "Seleccionar Gerenciador Seleccionar Gerenciador" at bounding box center [656, 232] width 159 height 50
click at [740, 233] on span "No" at bounding box center [744, 229] width 16 height 15
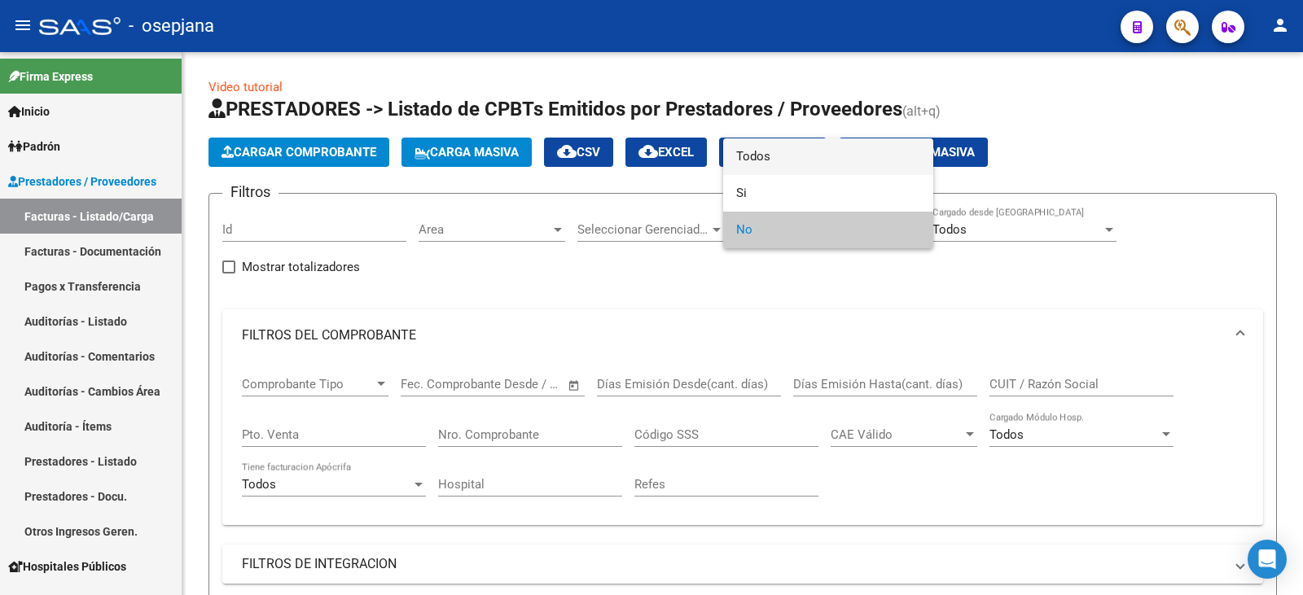
click at [768, 158] on span "Todos" at bounding box center [828, 156] width 184 height 37
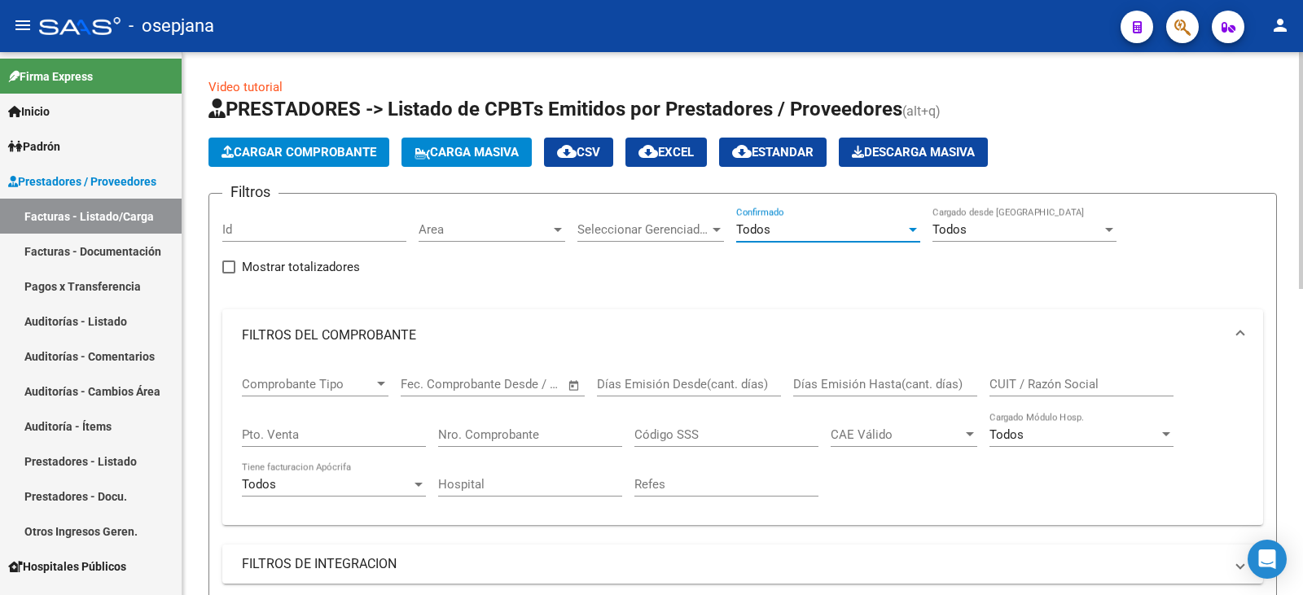
click at [362, 423] on div "Pto. Venta" at bounding box center [334, 429] width 184 height 35
type input "100"
click at [502, 438] on input "Nro. Comprobante" at bounding box center [530, 435] width 184 height 15
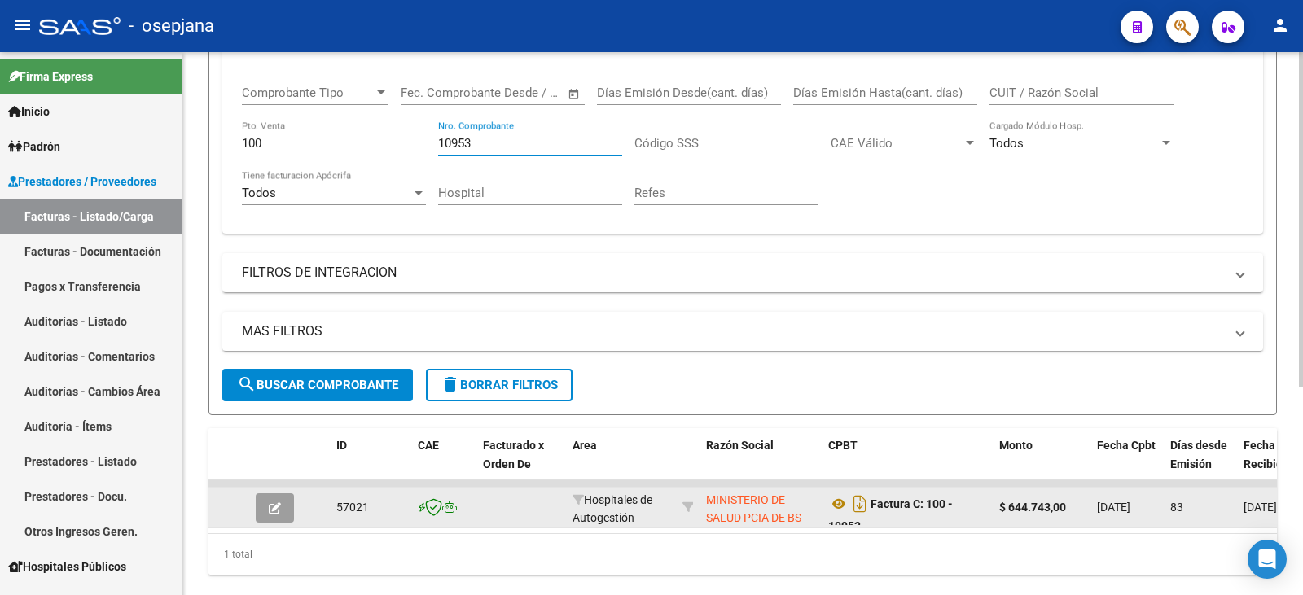
scroll to position [336, 0]
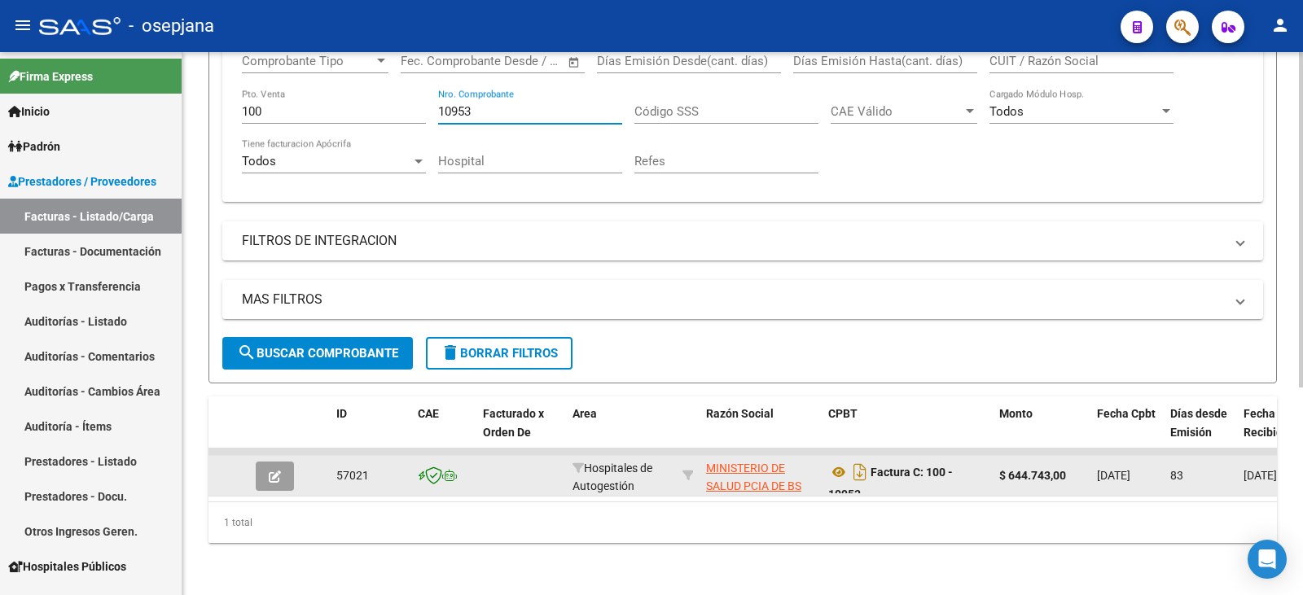
type input "10953"
click at [278, 471] on icon "button" at bounding box center [275, 477] width 12 height 12
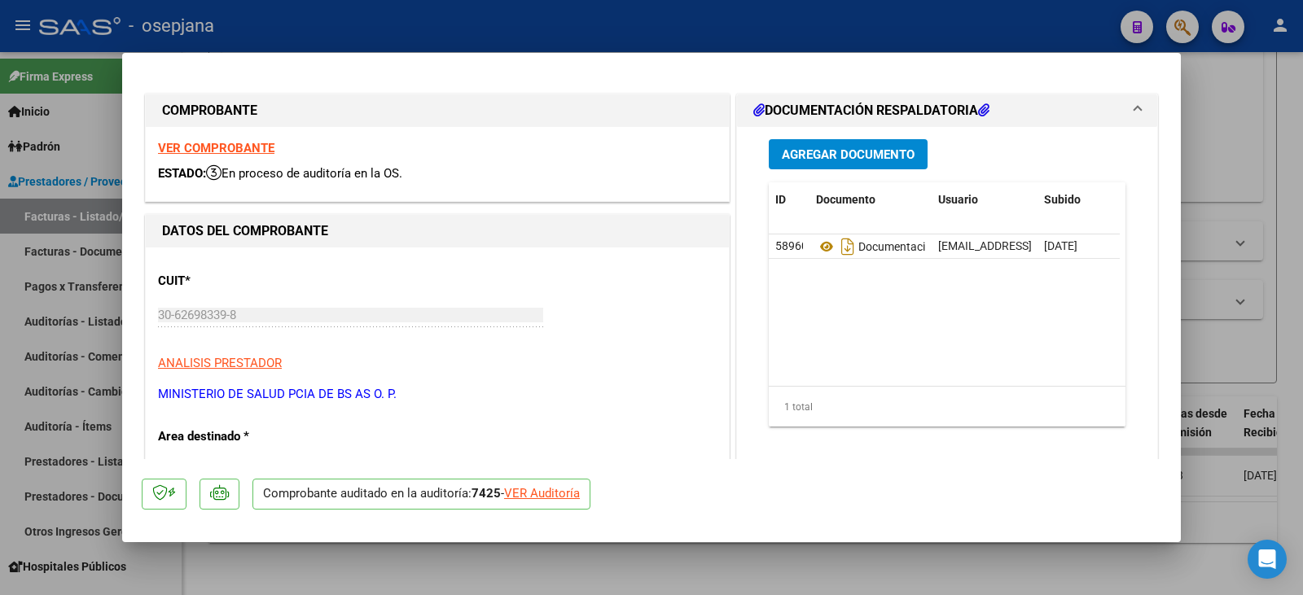
click at [533, 489] on div "VER Auditoría" at bounding box center [542, 494] width 76 height 19
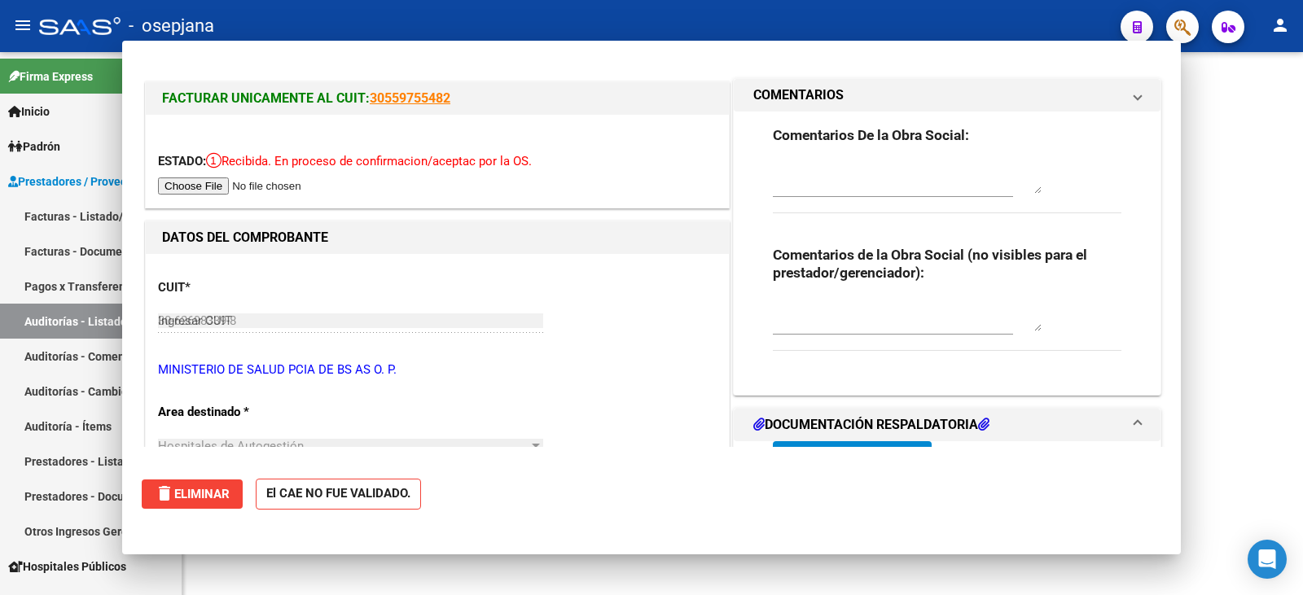
type input "$ 0,00"
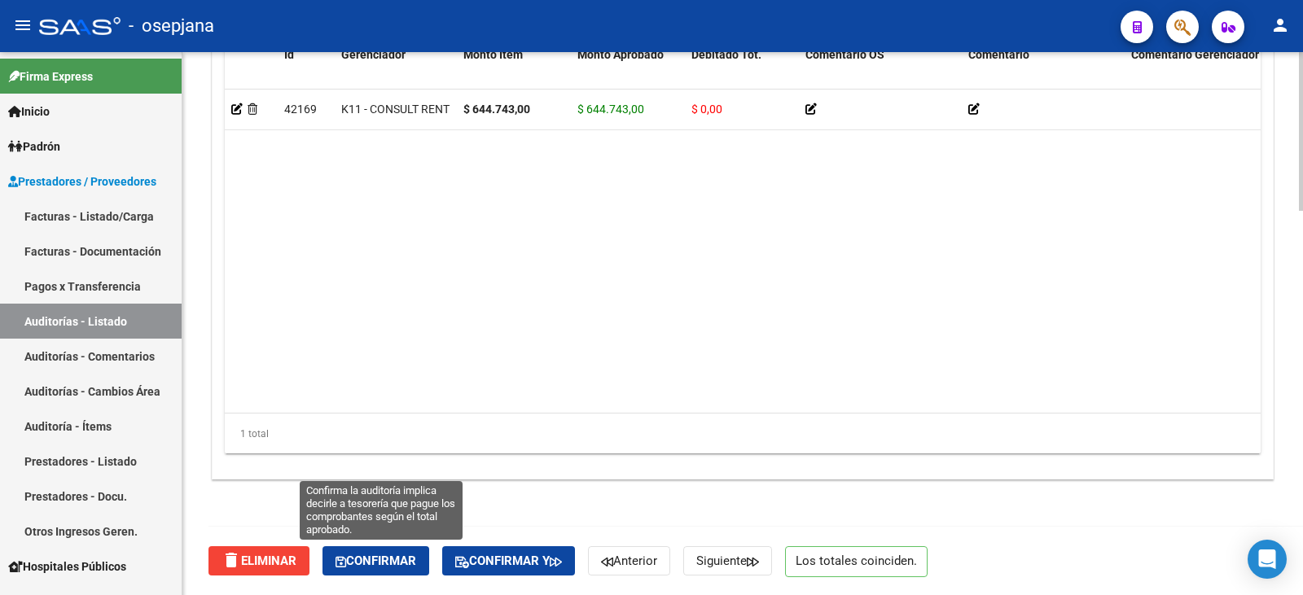
click at [400, 556] on span "Confirmar" at bounding box center [376, 561] width 81 height 15
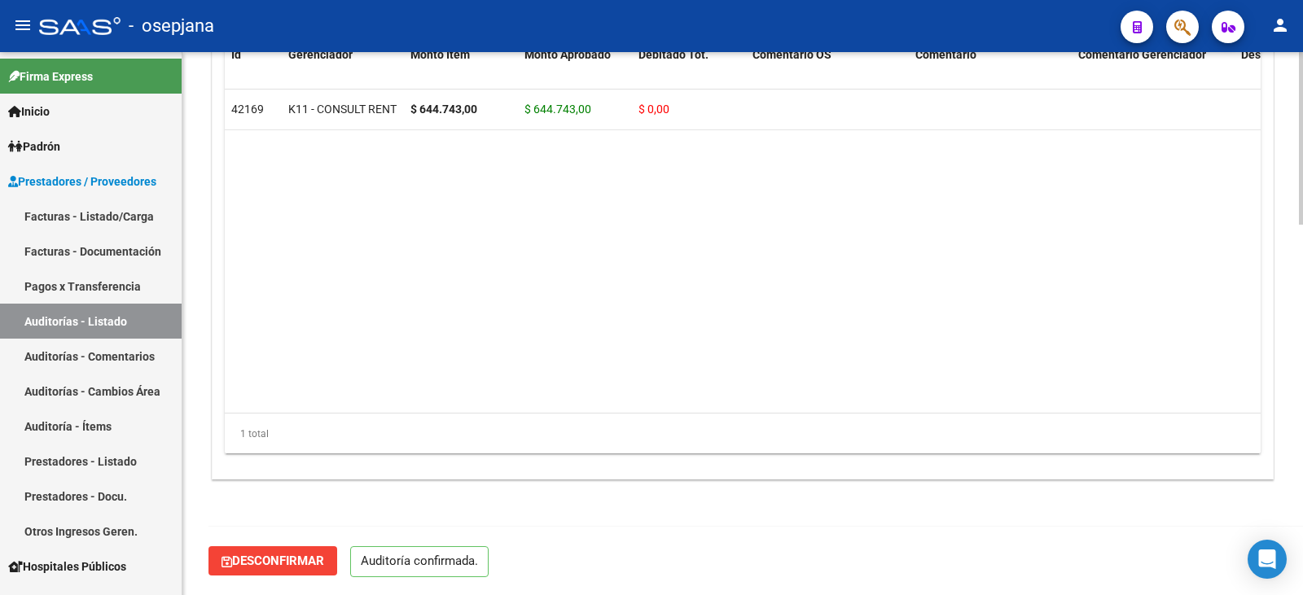
scroll to position [1166, 0]
type input "202509"
drag, startPoint x: 83, startPoint y: 219, endPoint x: 151, endPoint y: 217, distance: 67.6
click at [83, 219] on link "Facturas - Listado/Carga" at bounding box center [91, 216] width 182 height 35
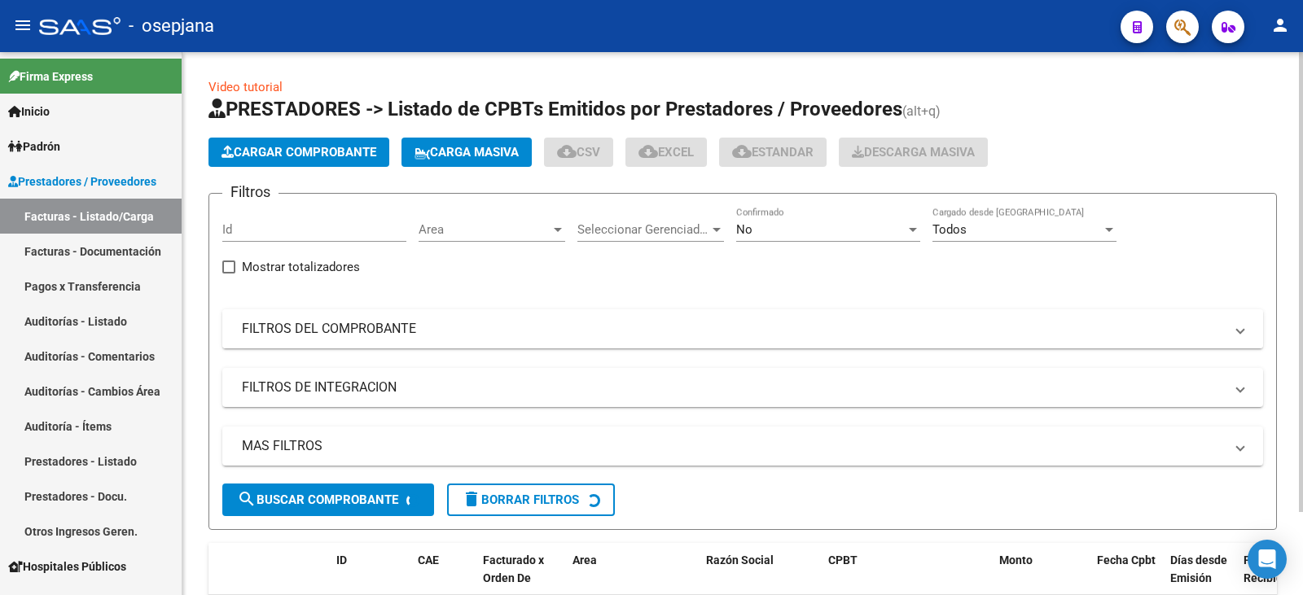
click at [423, 340] on mat-expansion-panel-header "FILTROS DEL COMPROBANTE" at bounding box center [742, 328] width 1041 height 39
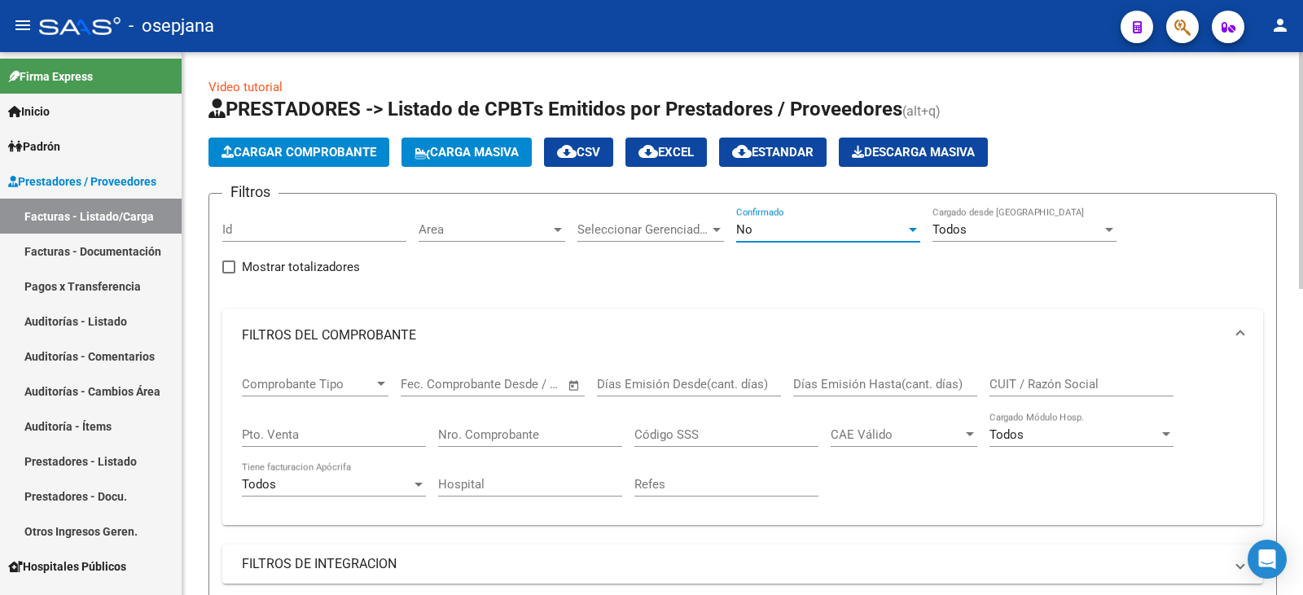
click at [750, 232] on span "No" at bounding box center [744, 229] width 16 height 15
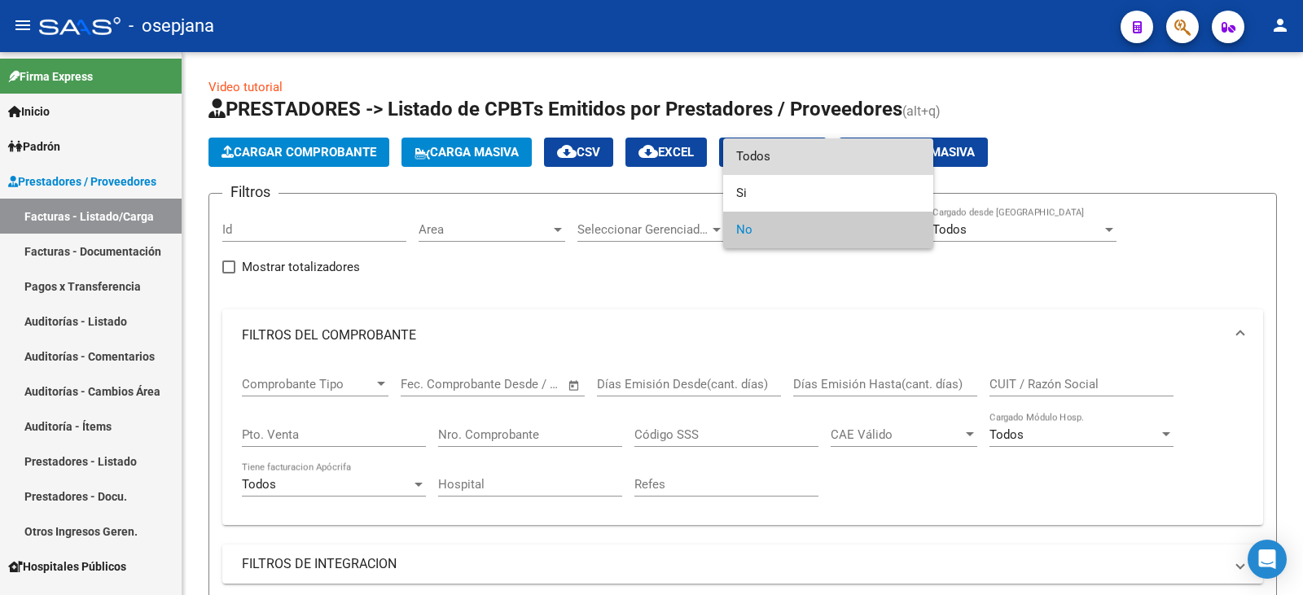
click at [766, 155] on span "Todos" at bounding box center [828, 156] width 184 height 37
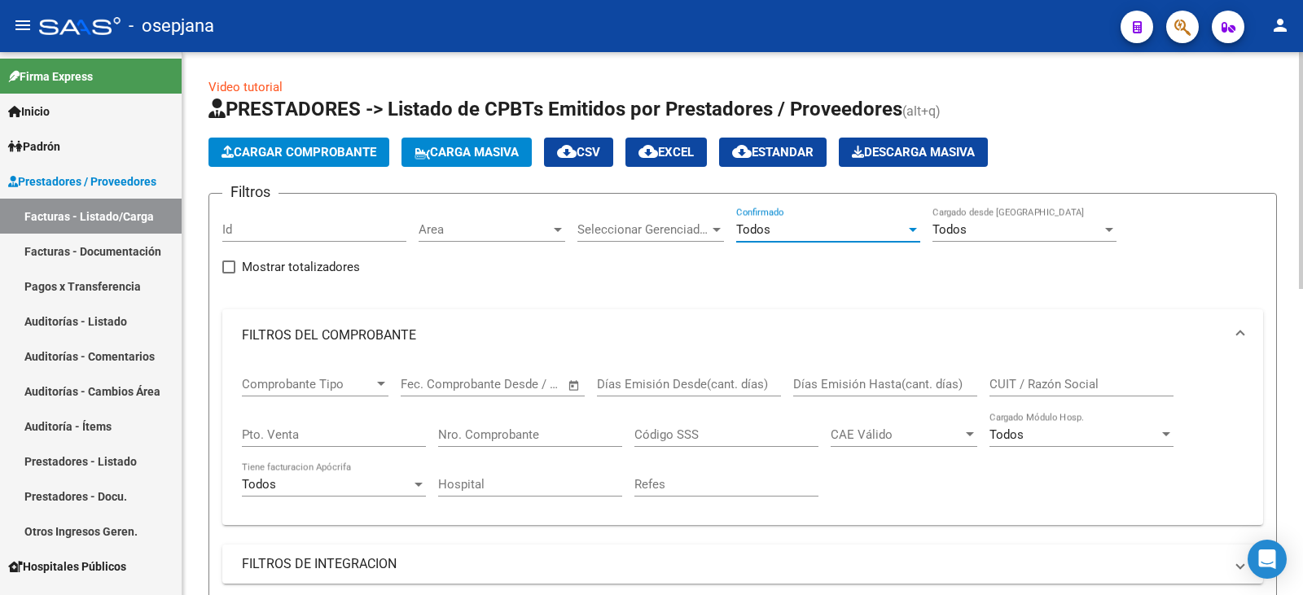
click at [367, 435] on input "Pto. Venta" at bounding box center [334, 435] width 184 height 15
type input "7"
click at [488, 438] on input "Nro. Comprobante" at bounding box center [530, 435] width 184 height 15
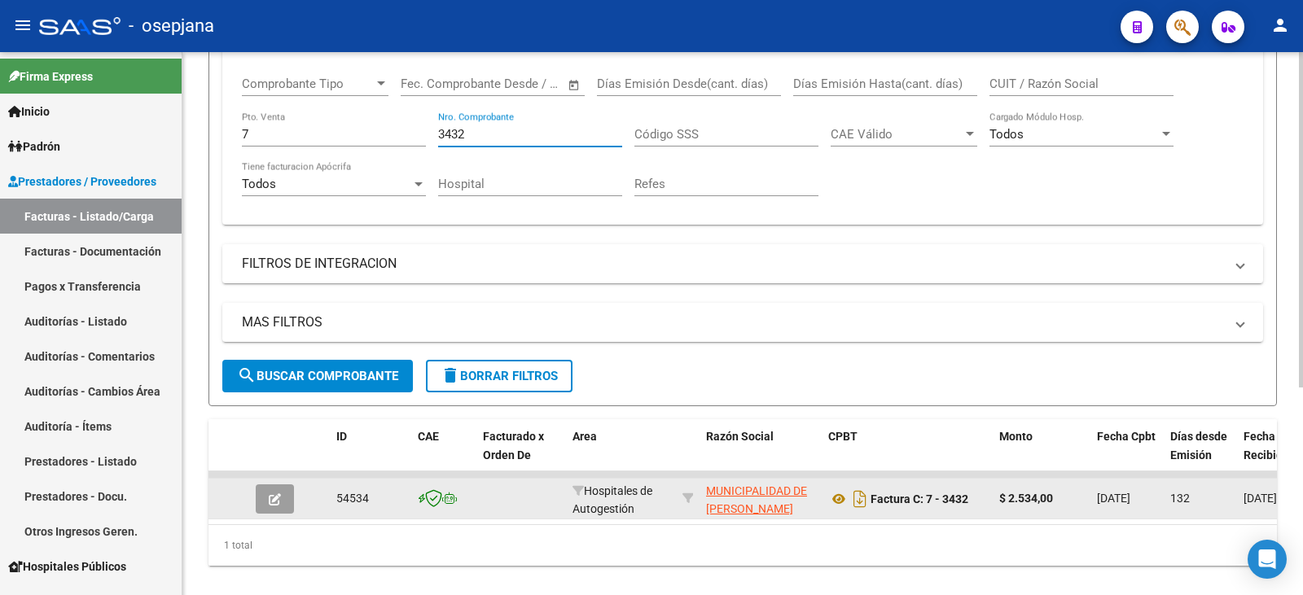
scroll to position [336, 0]
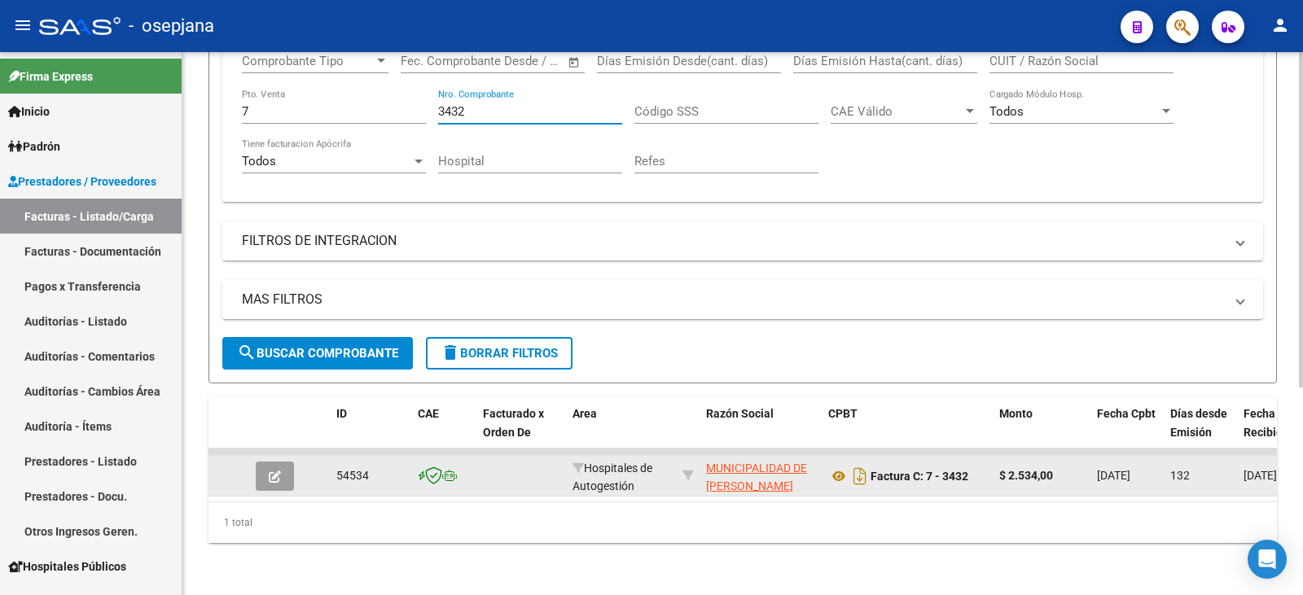
type input "3432"
click at [267, 469] on button "button" at bounding box center [275, 476] width 38 height 29
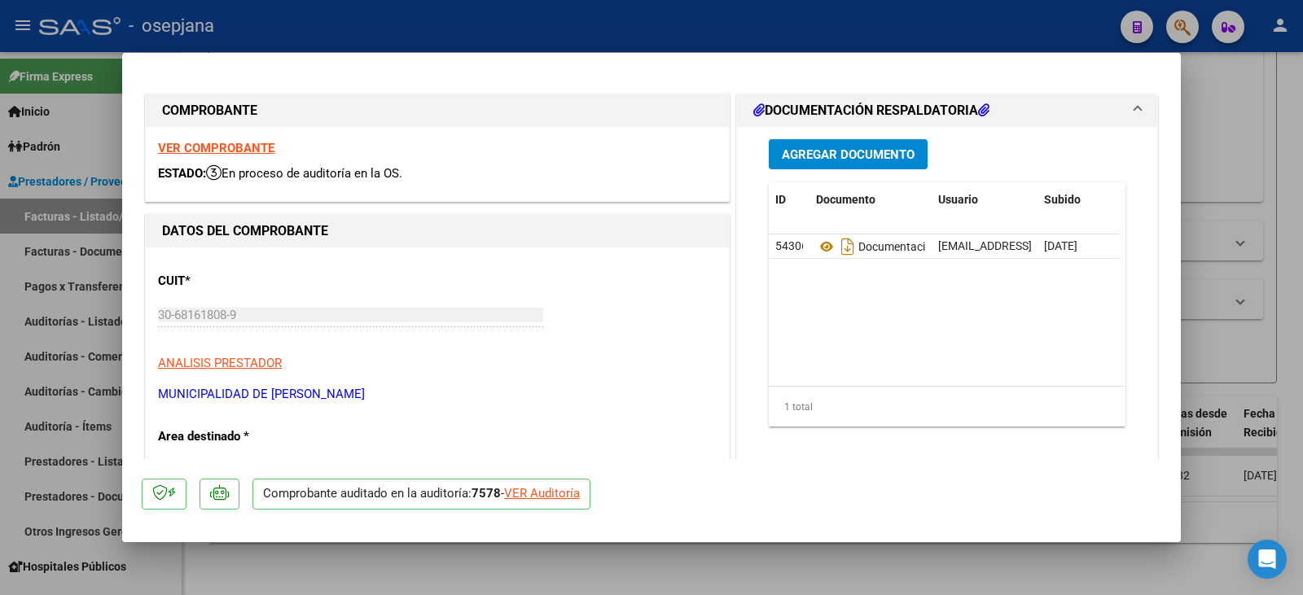
click at [529, 503] on p "Comprobante auditado en la auditoría: 7578 - VER Auditoría" at bounding box center [421, 495] width 338 height 32
click at [533, 498] on div "VER Auditoría" at bounding box center [542, 494] width 76 height 19
type input "$ 0,00"
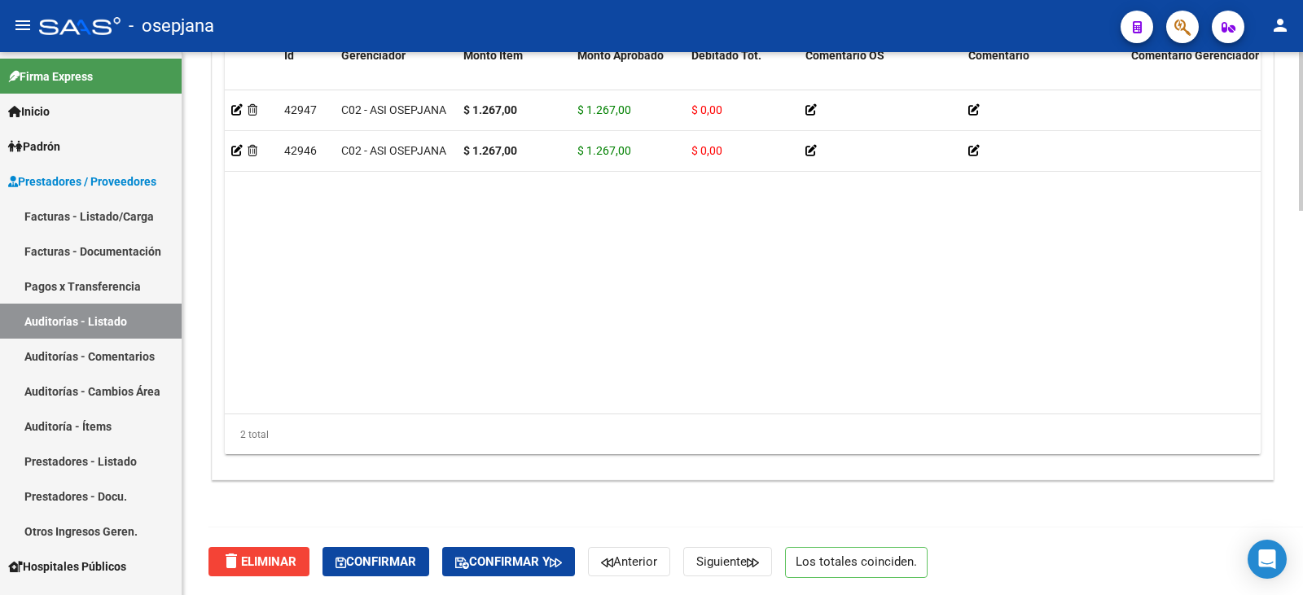
scroll to position [1311, 0]
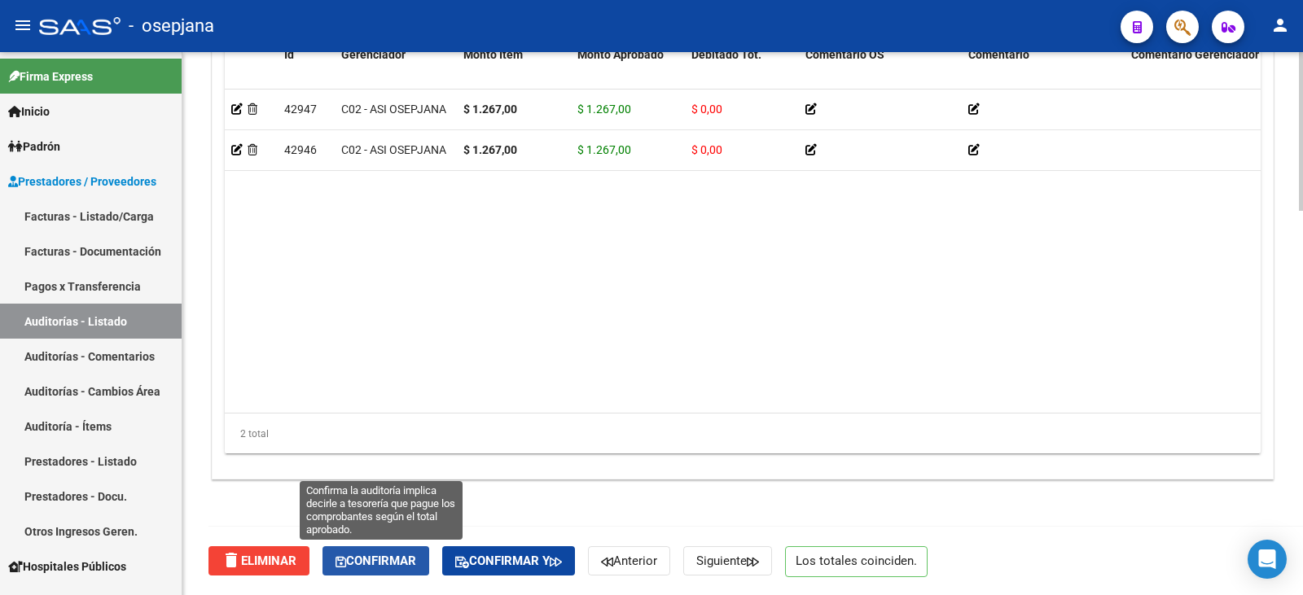
click at [364, 564] on span "Confirmar" at bounding box center [376, 561] width 81 height 15
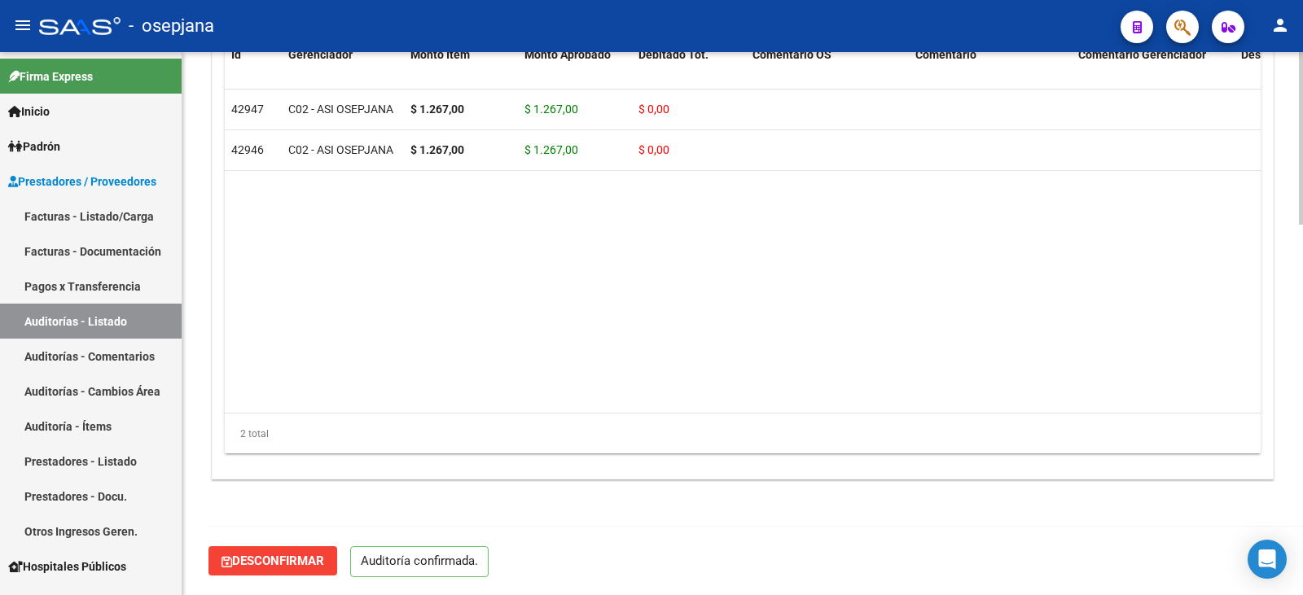
scroll to position [1166, 0]
type input "202509"
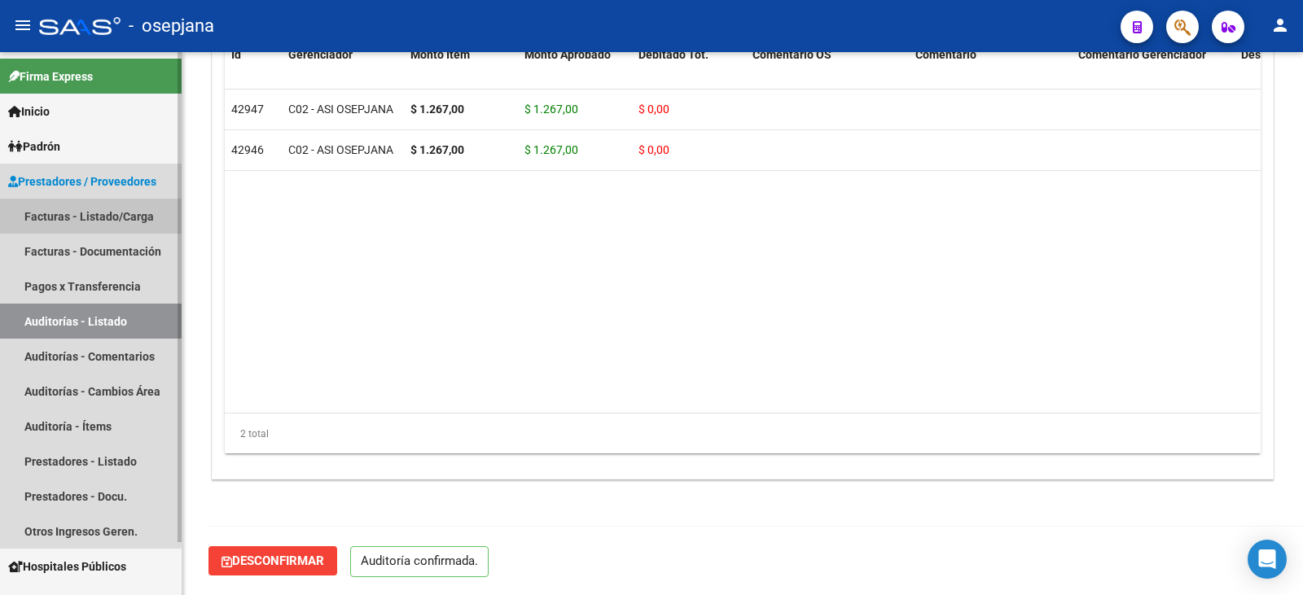
click at [68, 208] on link "Facturas - Listado/Carga" at bounding box center [91, 216] width 182 height 35
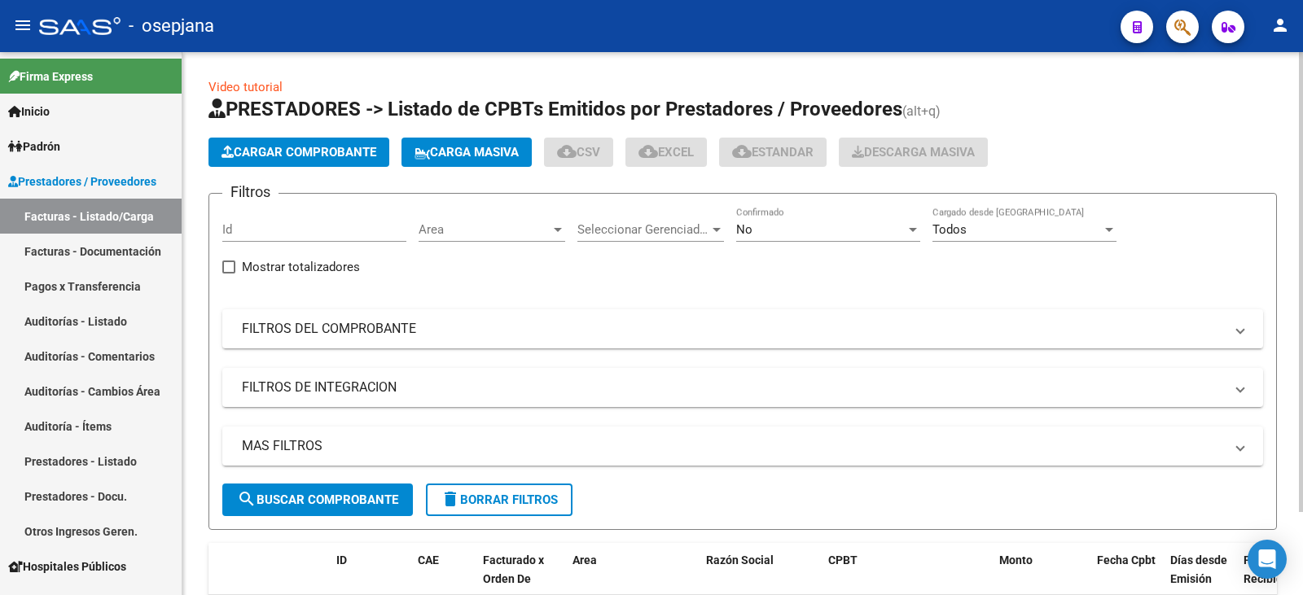
drag, startPoint x: 385, startPoint y: 331, endPoint x: 651, endPoint y: 298, distance: 267.6
click at [387, 331] on mat-panel-title "FILTROS DEL COMPROBANTE" at bounding box center [733, 329] width 982 height 18
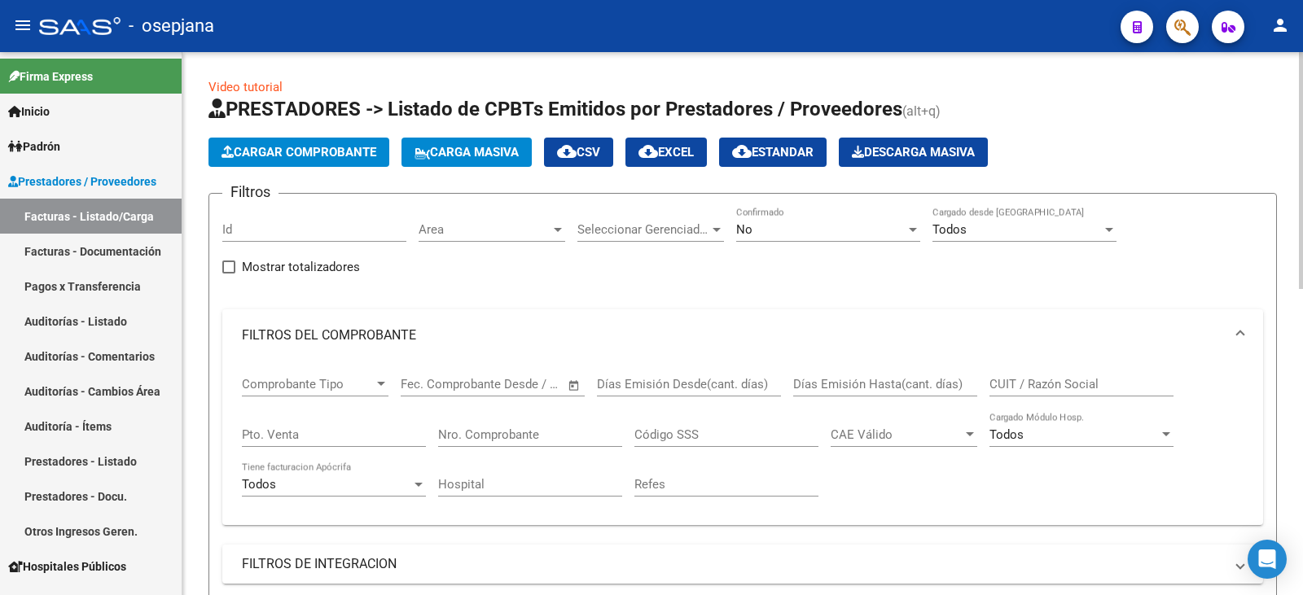
click at [748, 242] on div "No Confirmado" at bounding box center [828, 232] width 184 height 50
click at [750, 239] on div "No Confirmado" at bounding box center [828, 224] width 184 height 35
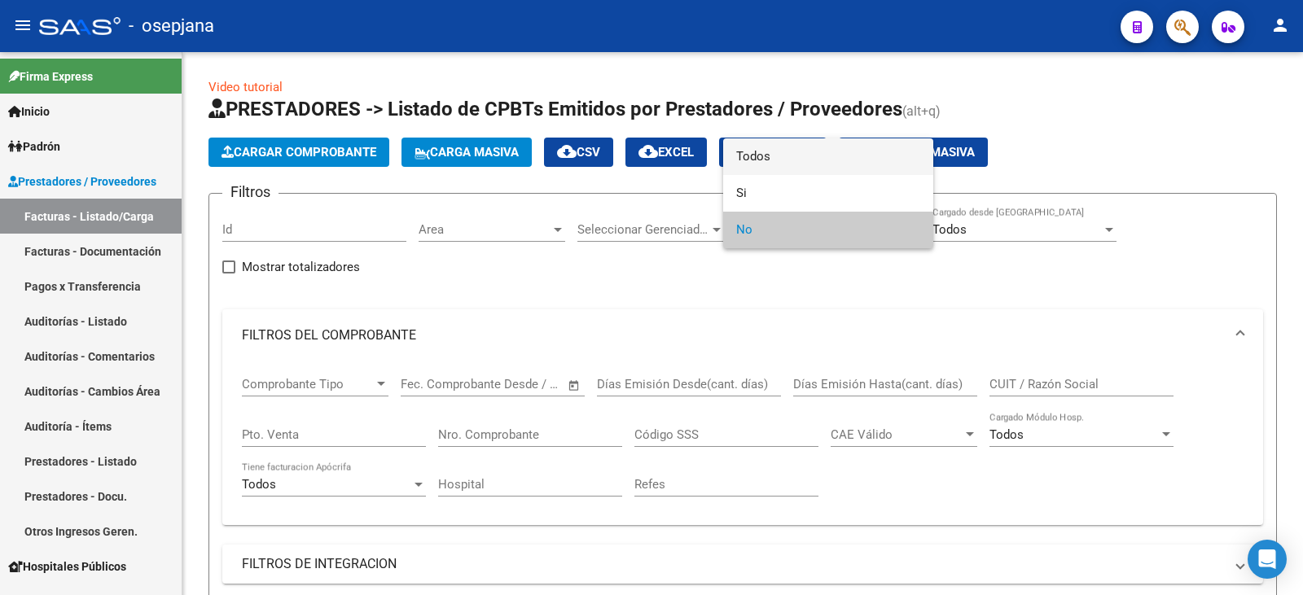
click at [771, 156] on span "Todos" at bounding box center [828, 156] width 184 height 37
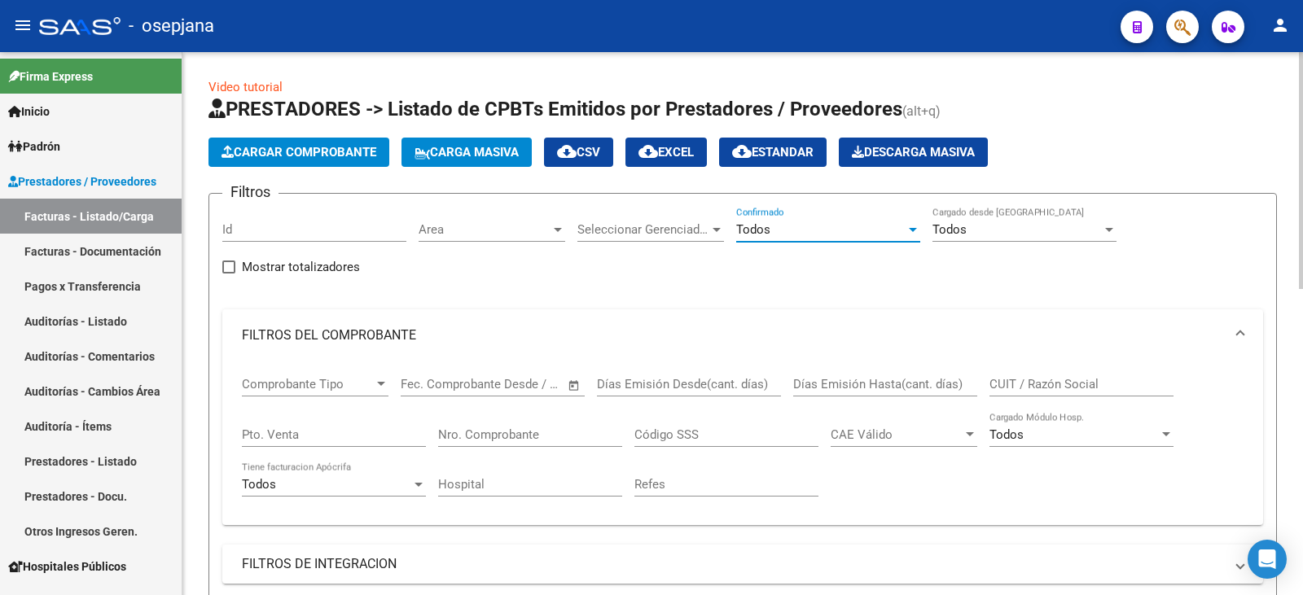
click at [336, 433] on input "Pto. Venta" at bounding box center [334, 435] width 184 height 15
type input "139"
click at [576, 436] on input "Nro. Comprobante" at bounding box center [530, 435] width 184 height 15
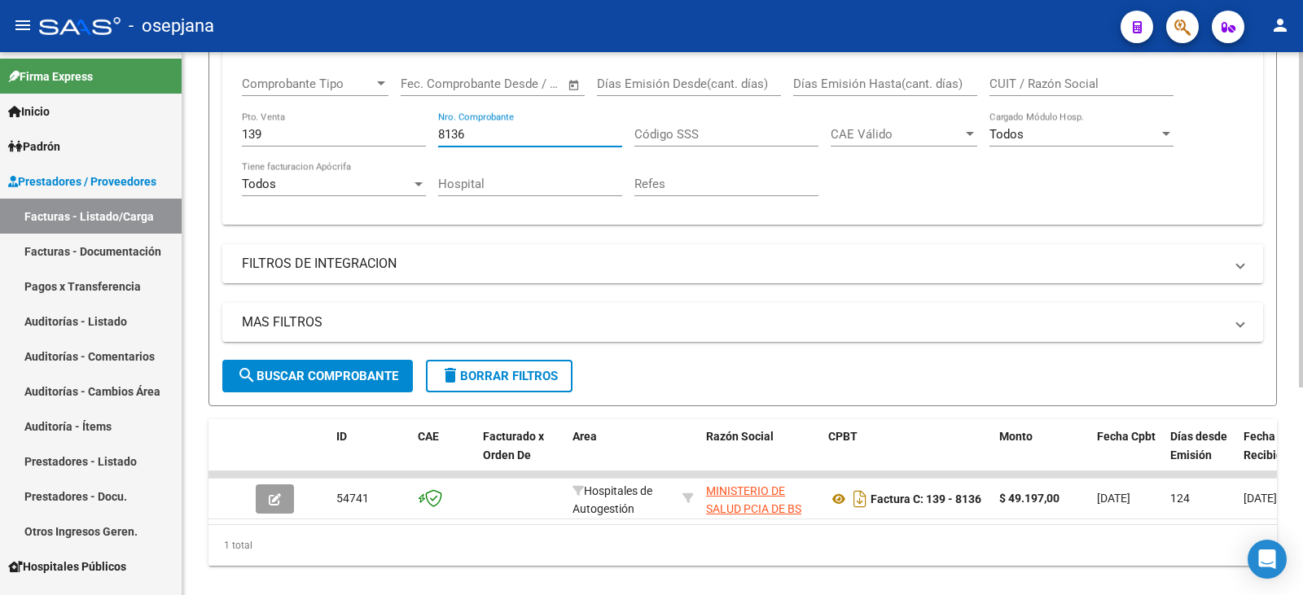
scroll to position [336, 0]
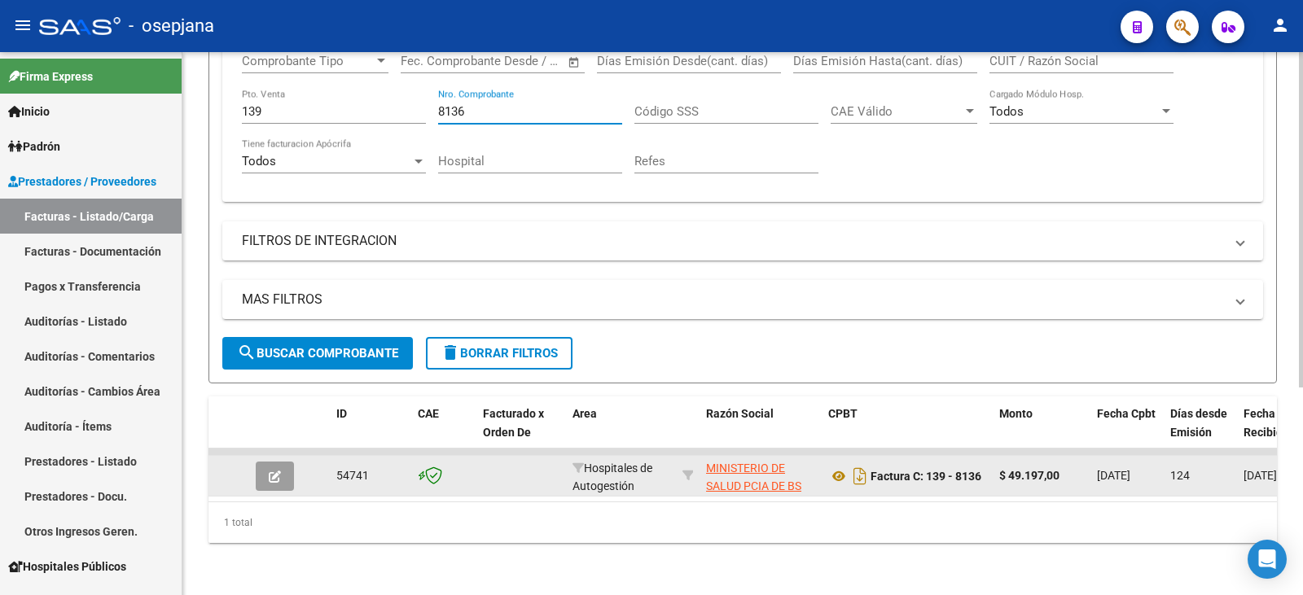
type input "8136"
click at [282, 463] on button "button" at bounding box center [275, 476] width 38 height 29
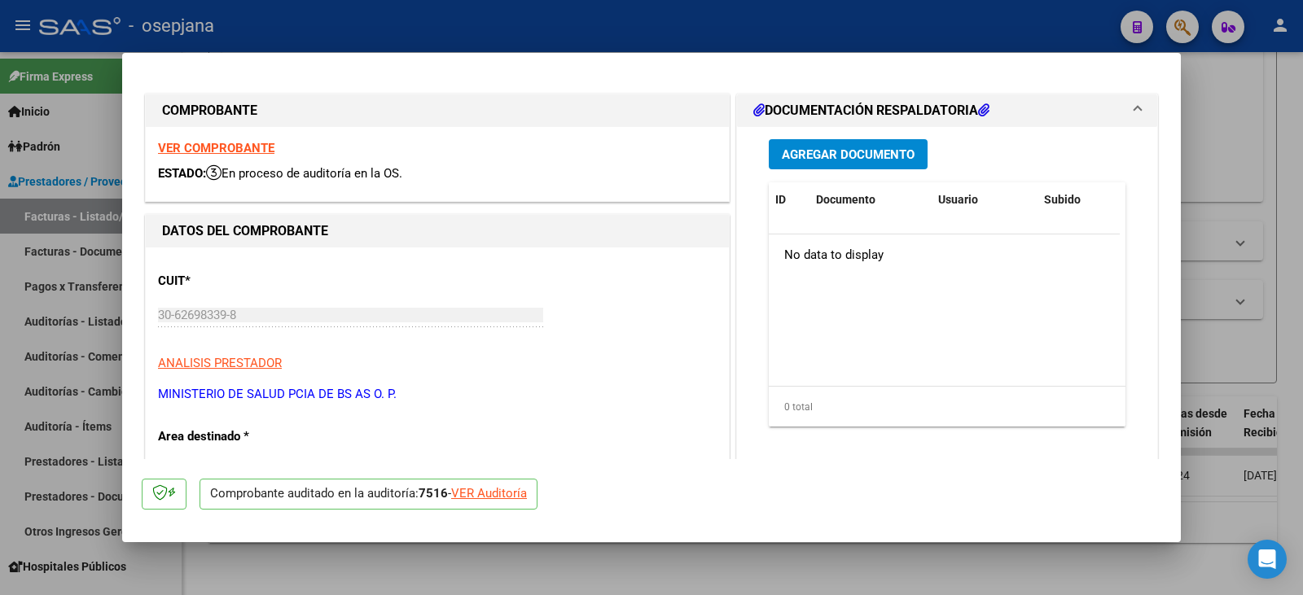
click at [524, 497] on div "VER Auditoría" at bounding box center [489, 494] width 76 height 19
type input "$ 0,00"
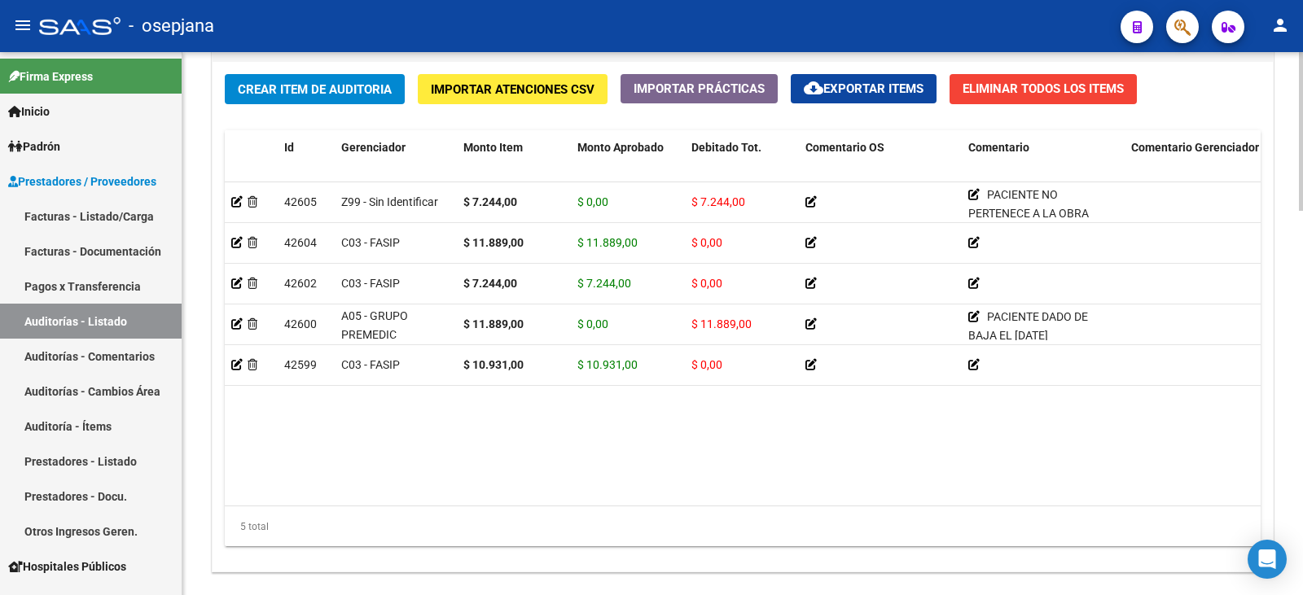
scroll to position [1303, 0]
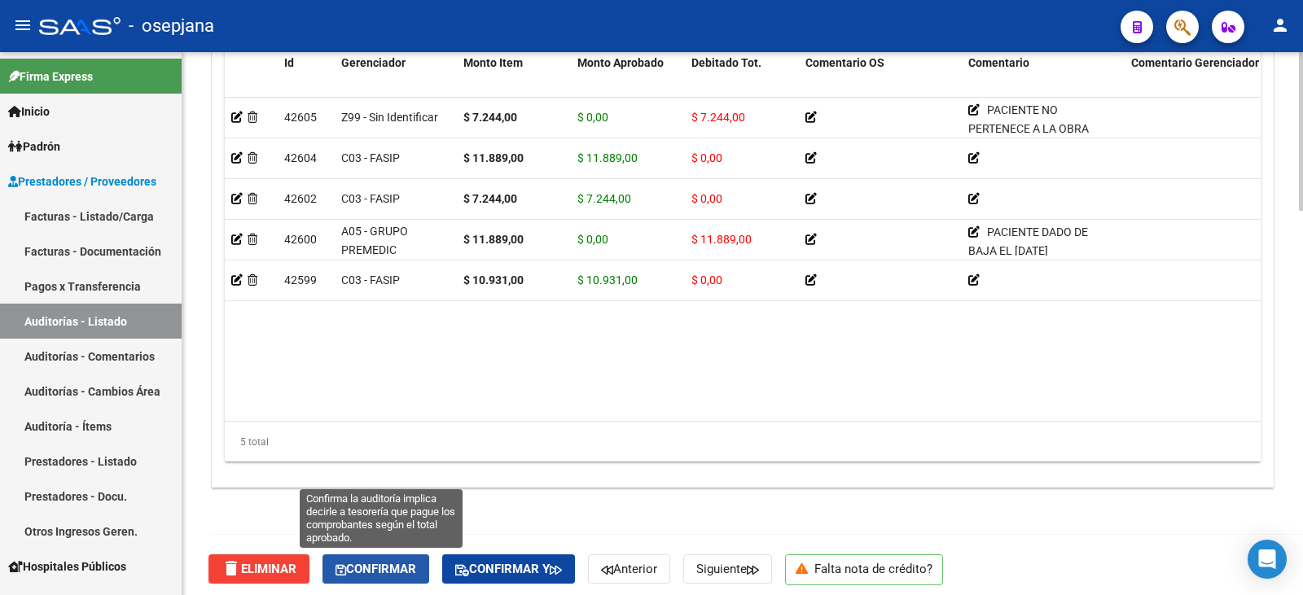
drag, startPoint x: 357, startPoint y: 567, endPoint x: 688, endPoint y: 594, distance: 332.6
click at [357, 567] on span "Confirmar" at bounding box center [376, 569] width 81 height 15
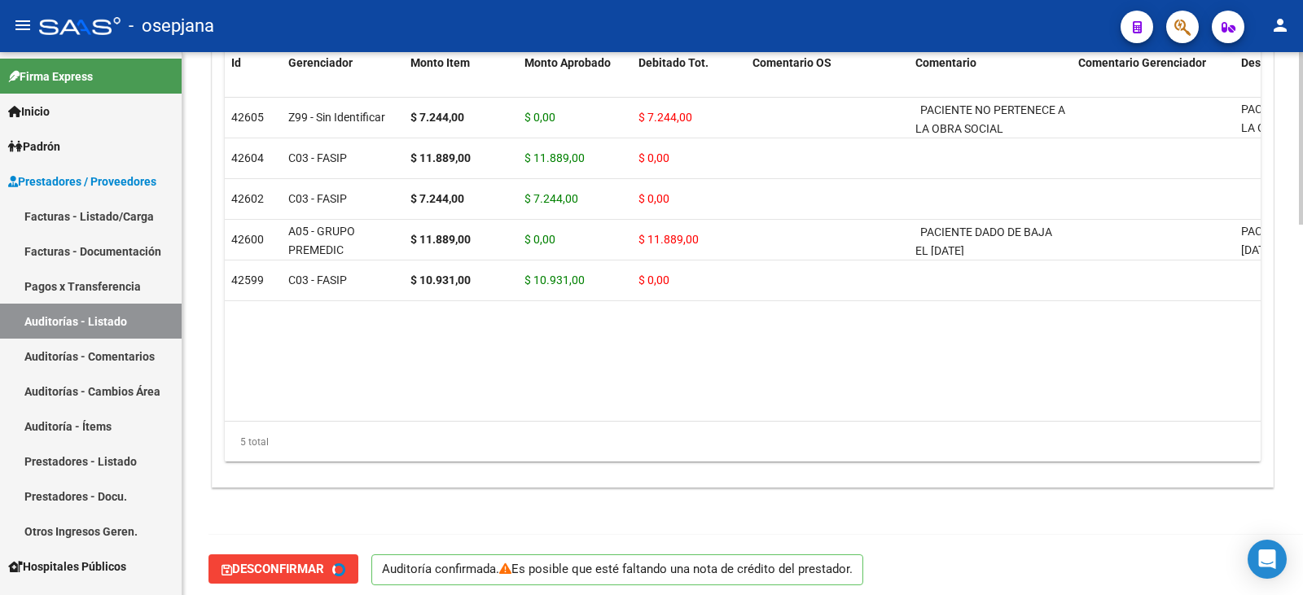
type input "202509"
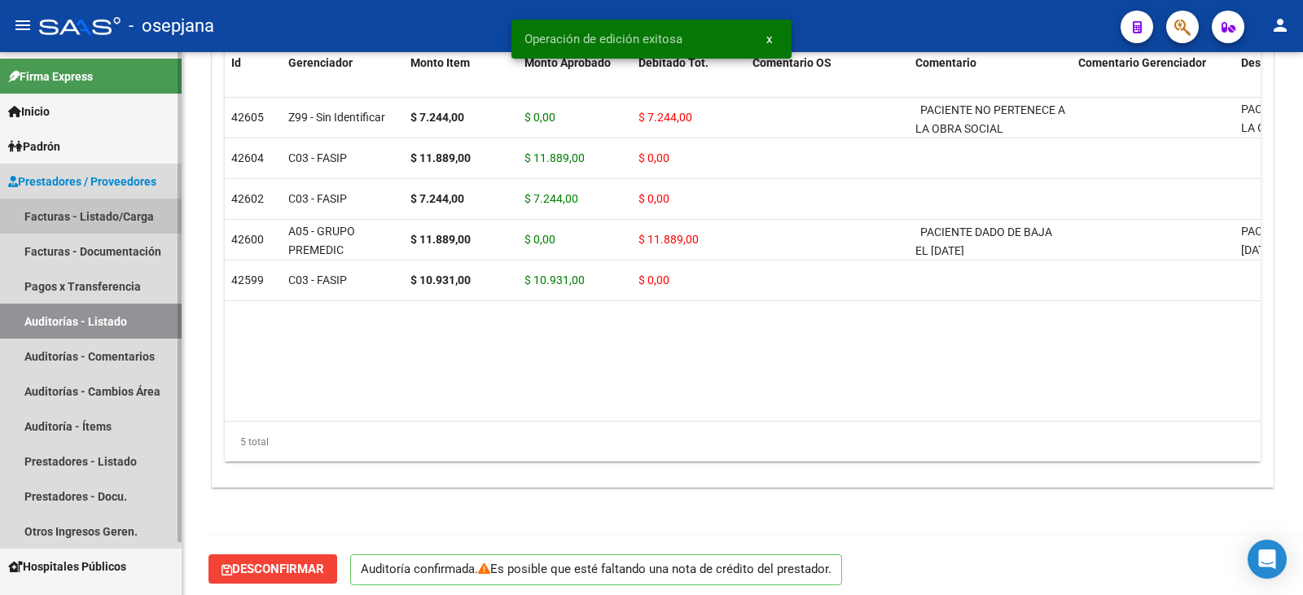
click at [86, 209] on link "Facturas - Listado/Carga" at bounding box center [91, 216] width 182 height 35
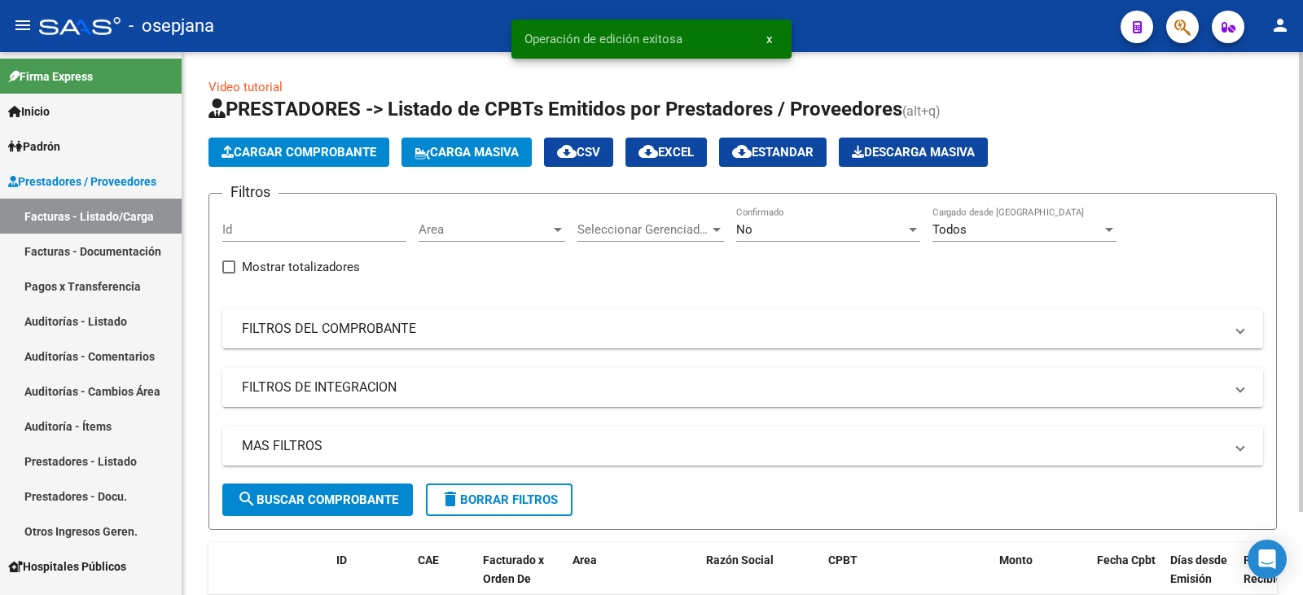
drag, startPoint x: 489, startPoint y: 330, endPoint x: 635, endPoint y: 278, distance: 154.8
click at [489, 330] on mat-panel-title "FILTROS DEL COMPROBANTE" at bounding box center [733, 329] width 982 height 18
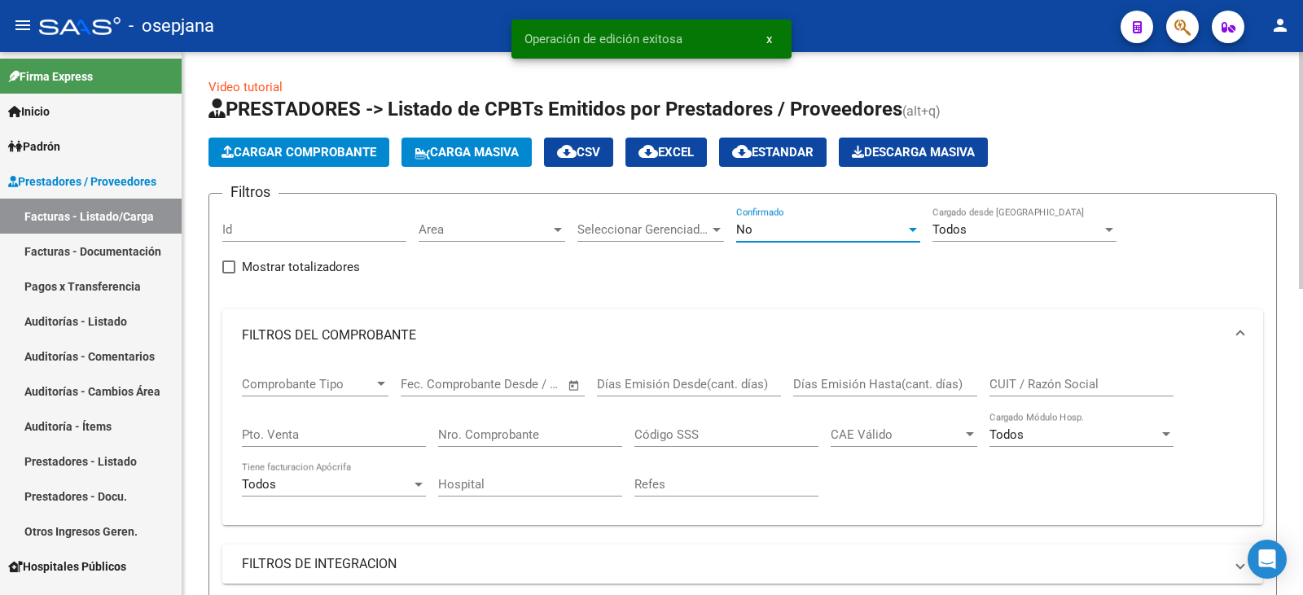
click at [743, 230] on span "No" at bounding box center [744, 229] width 16 height 15
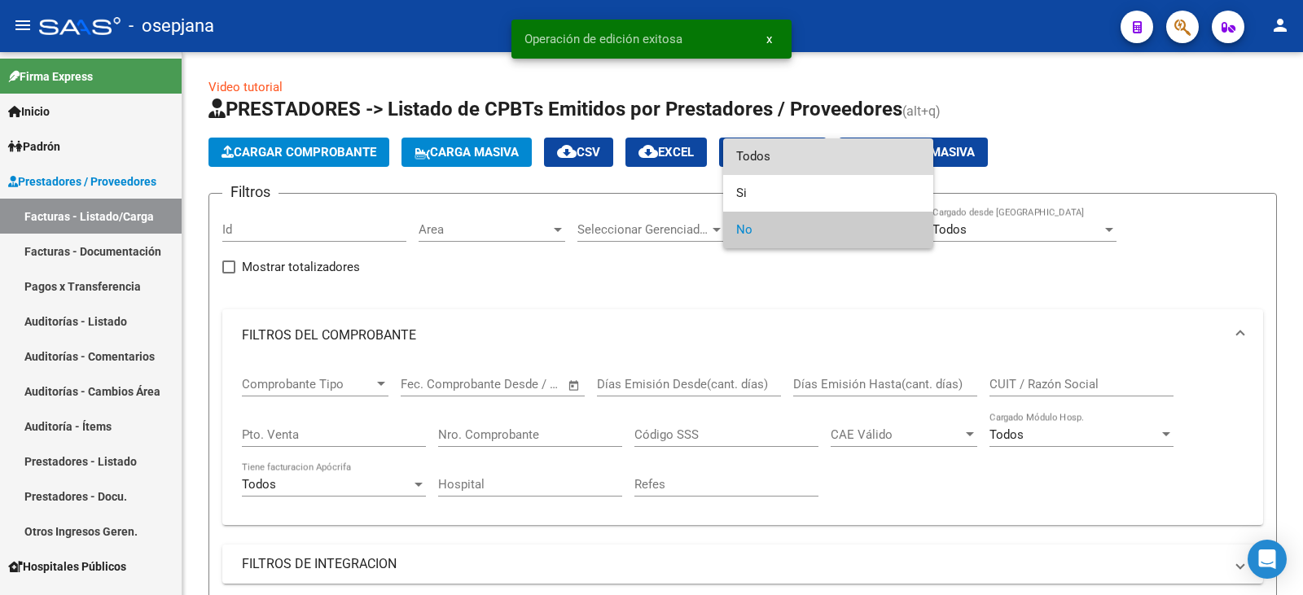
click at [758, 162] on span "Todos" at bounding box center [828, 156] width 184 height 37
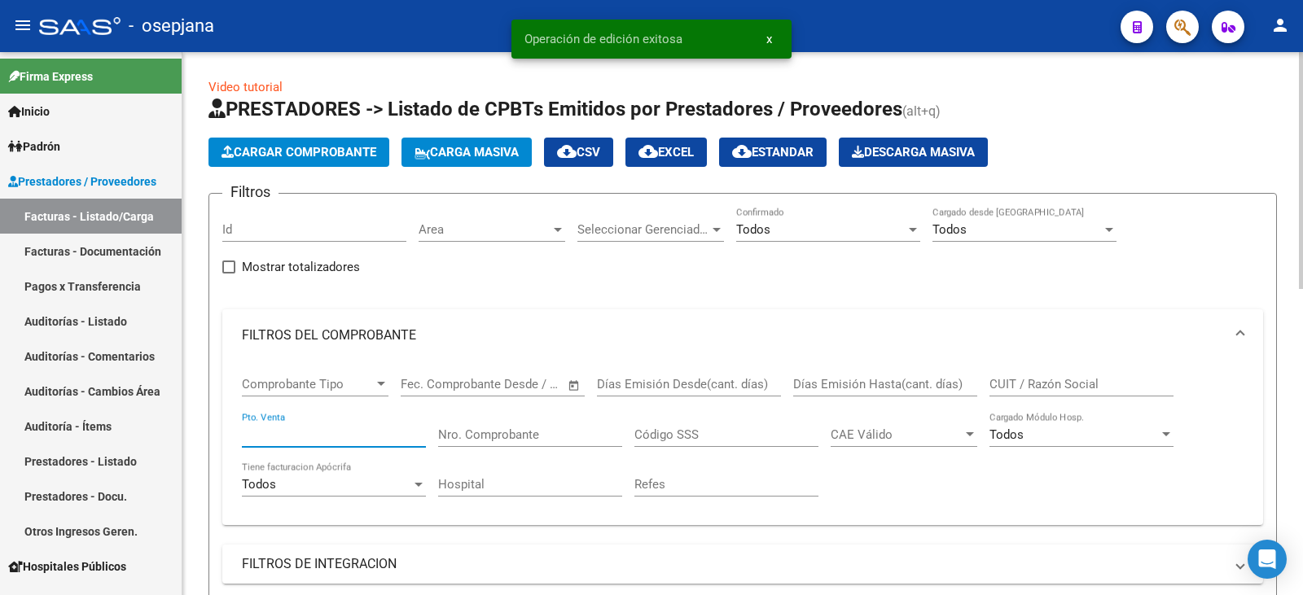
click at [337, 435] on input "Pto. Venta" at bounding box center [334, 435] width 184 height 15
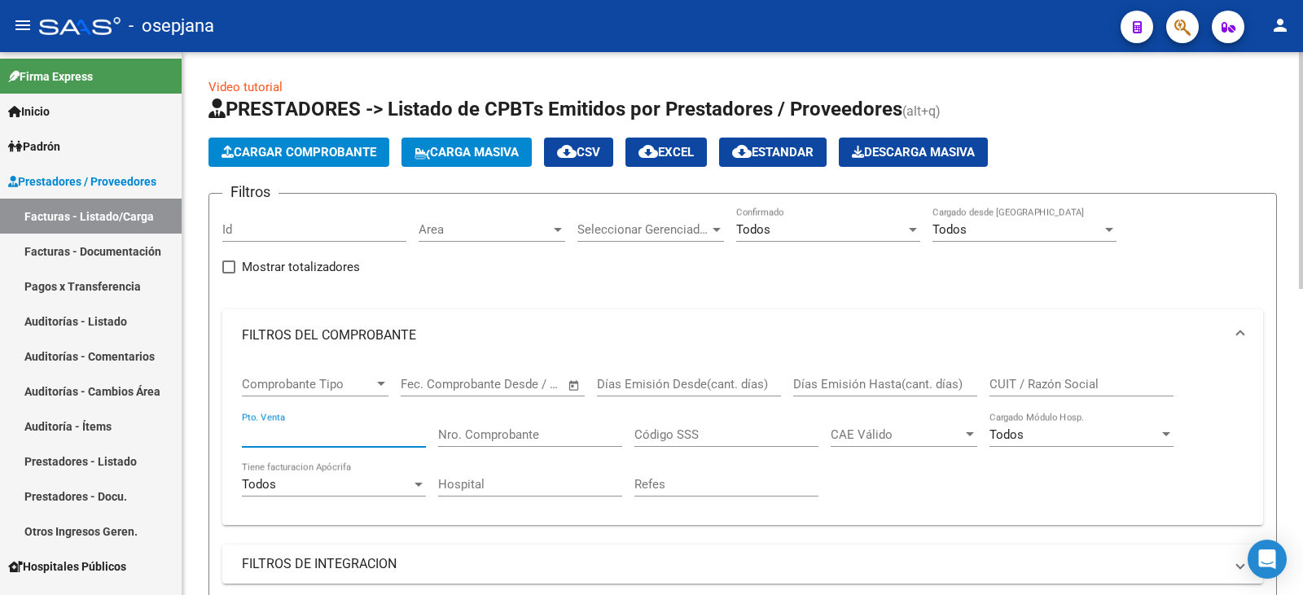
type input "1"
type input "2025"
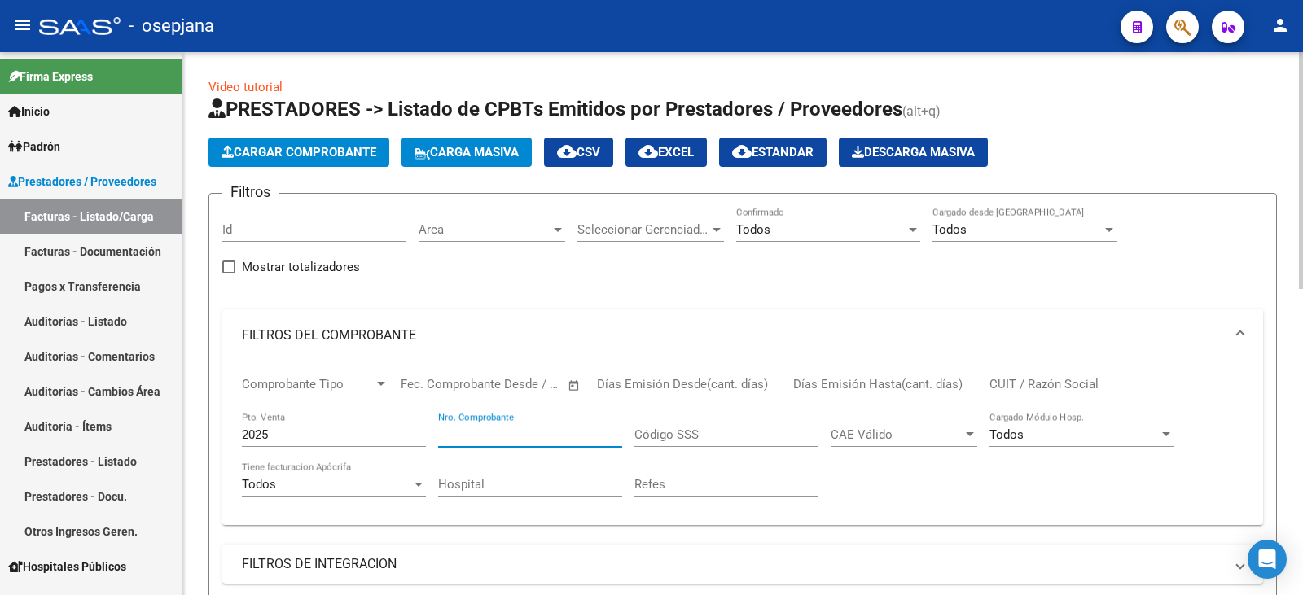
click at [550, 428] on input "Nro. Comprobante" at bounding box center [530, 435] width 184 height 15
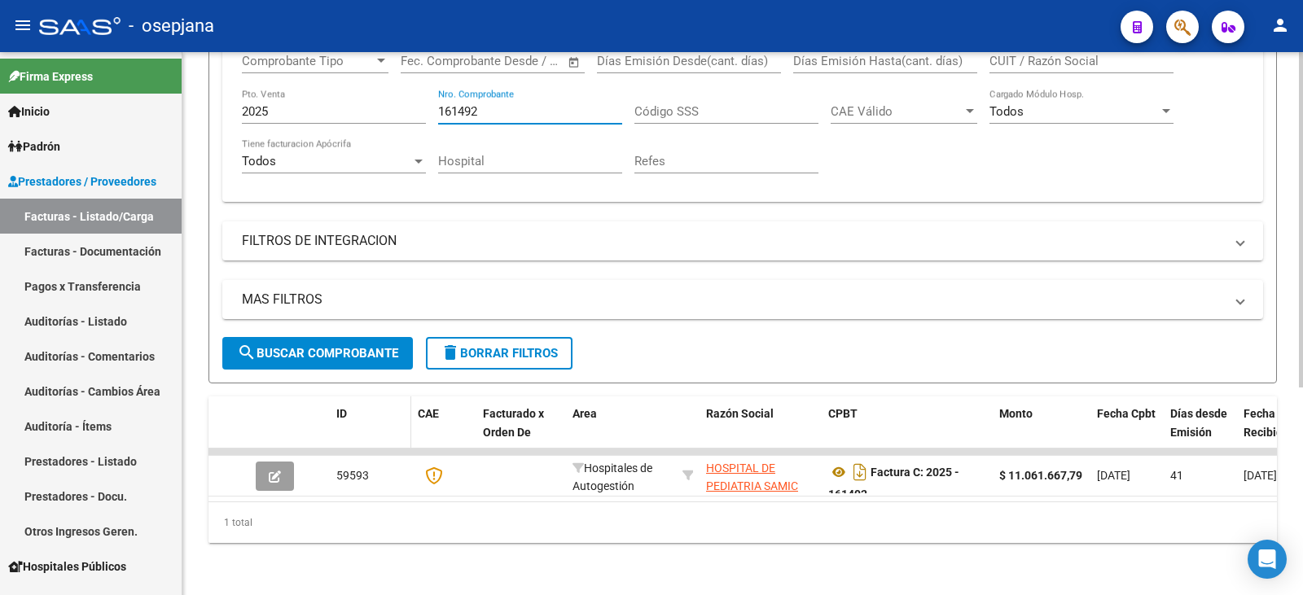
scroll to position [336, 0]
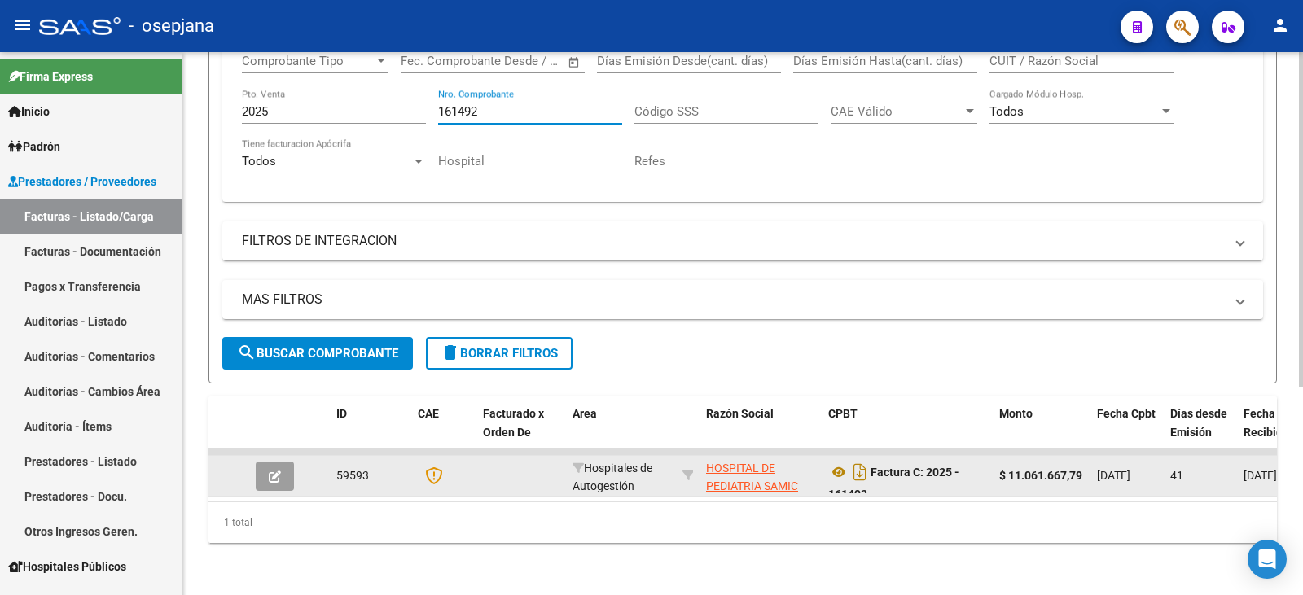
type input "161492"
click at [275, 471] on icon "button" at bounding box center [275, 477] width 12 height 12
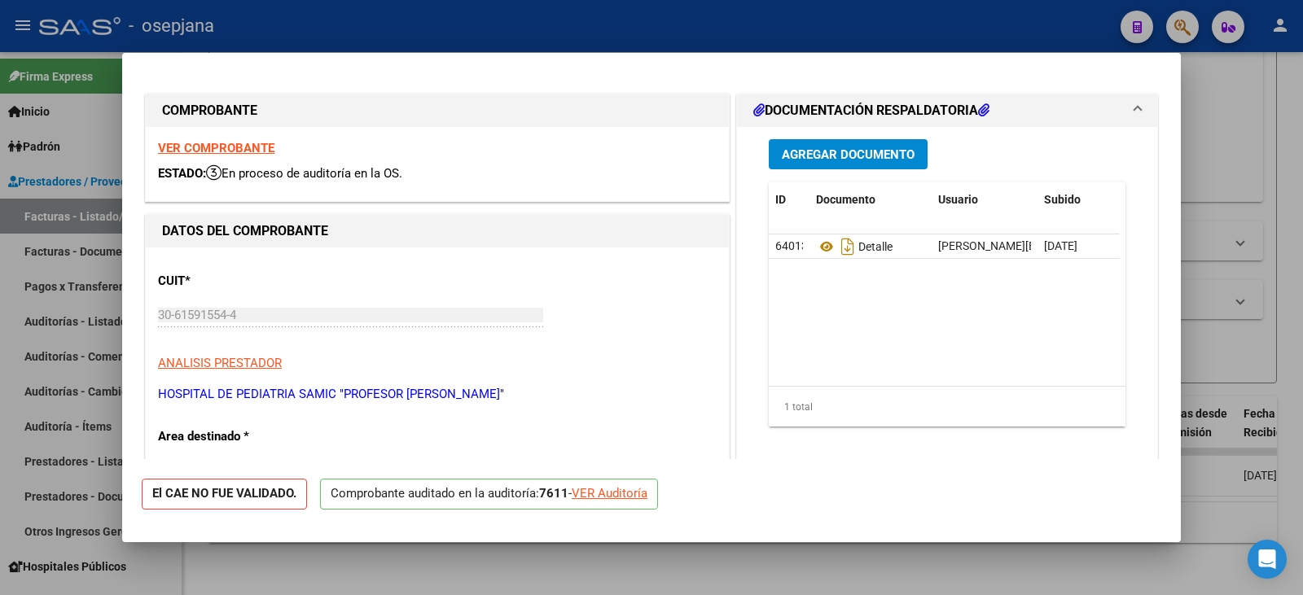
click at [599, 492] on div "VER Auditoría" at bounding box center [610, 494] width 76 height 19
type input "$ 0,00"
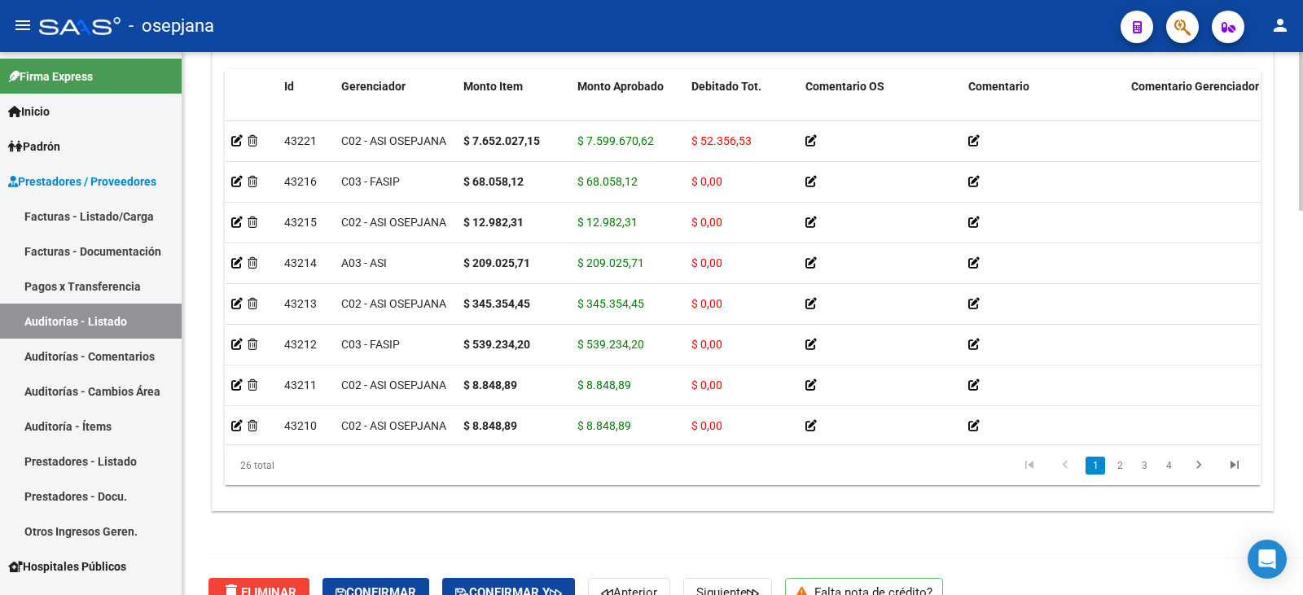
scroll to position [1311, 0]
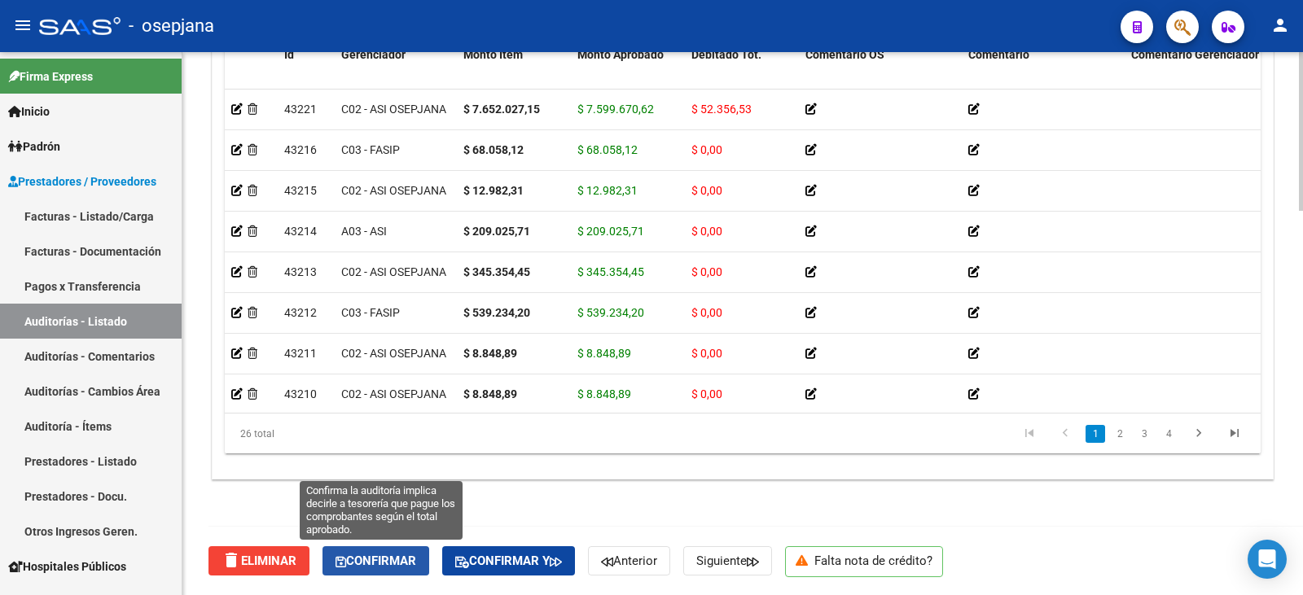
click at [412, 552] on button "Confirmar" at bounding box center [375, 560] width 107 height 29
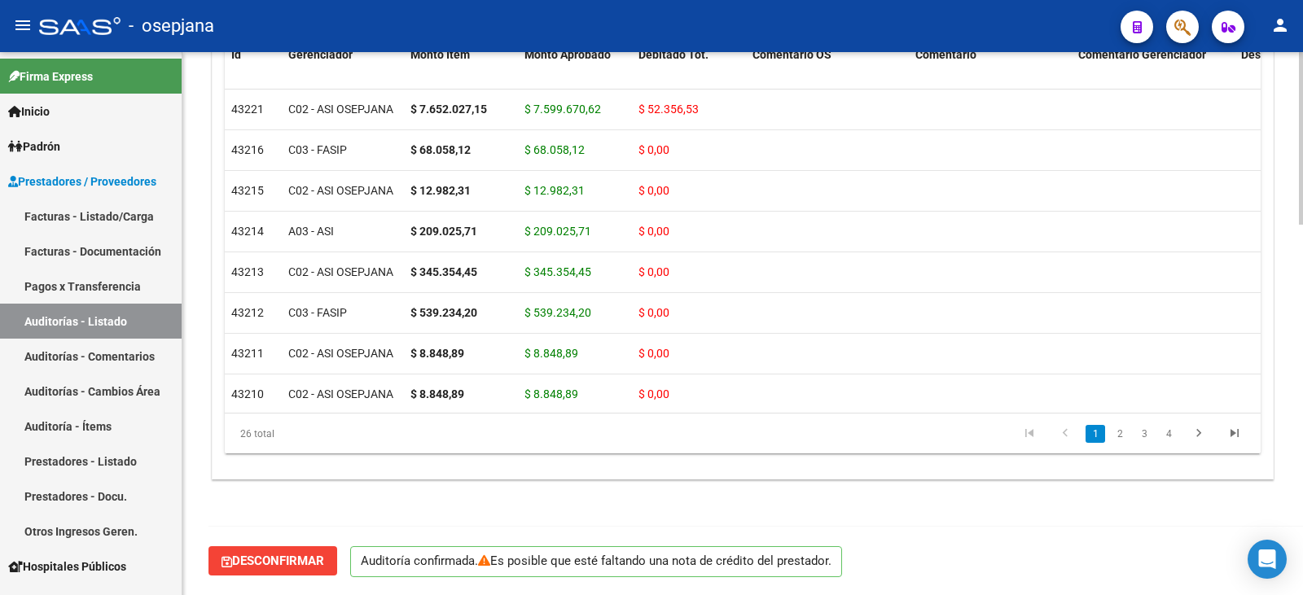
scroll to position [1166, 0]
type input "202509"
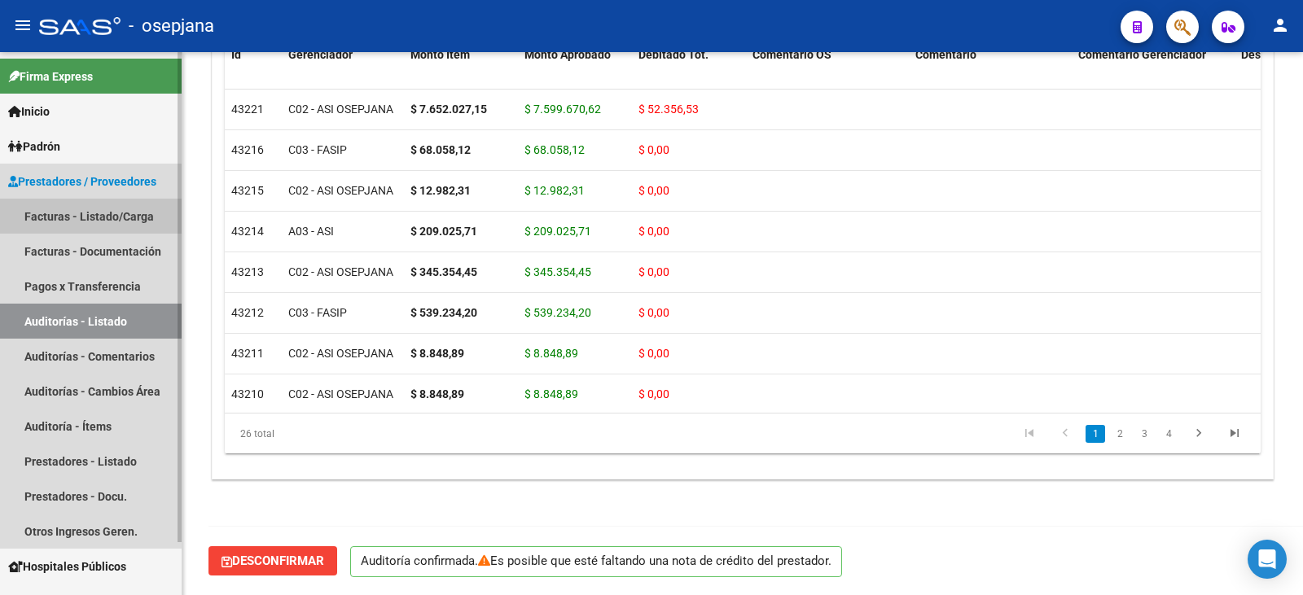
click at [73, 208] on link "Facturas - Listado/Carga" at bounding box center [91, 216] width 182 height 35
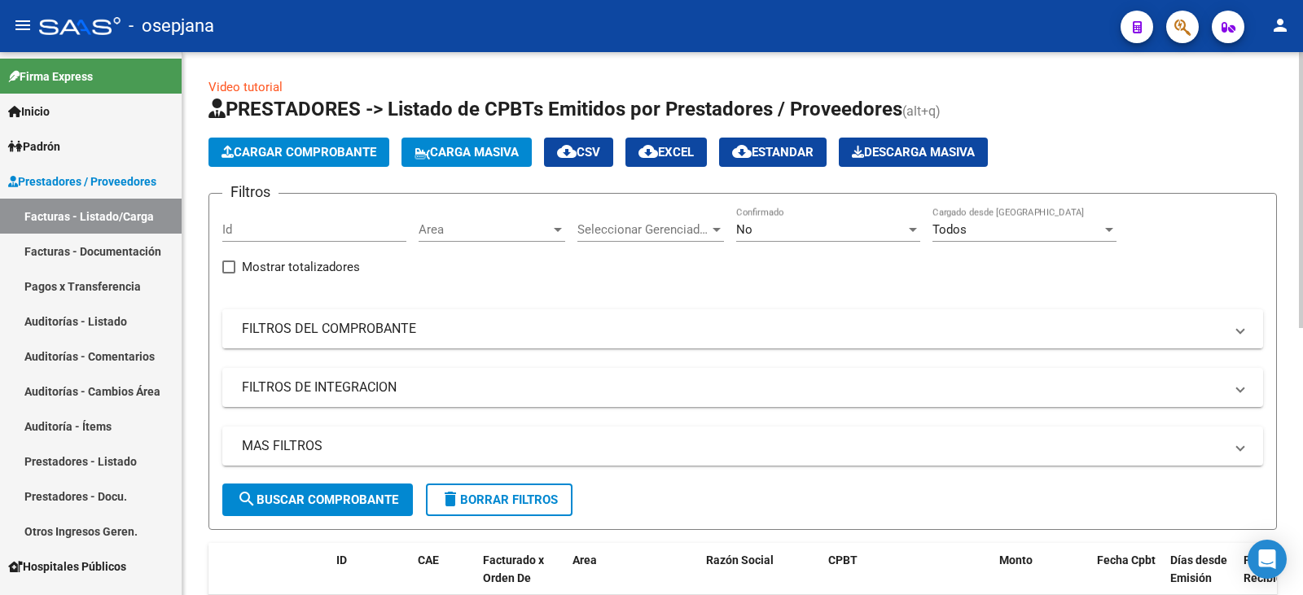
drag, startPoint x: 439, startPoint y: 333, endPoint x: 598, endPoint y: 275, distance: 169.0
click at [441, 332] on mat-panel-title "FILTROS DEL COMPROBANTE" at bounding box center [733, 329] width 982 height 18
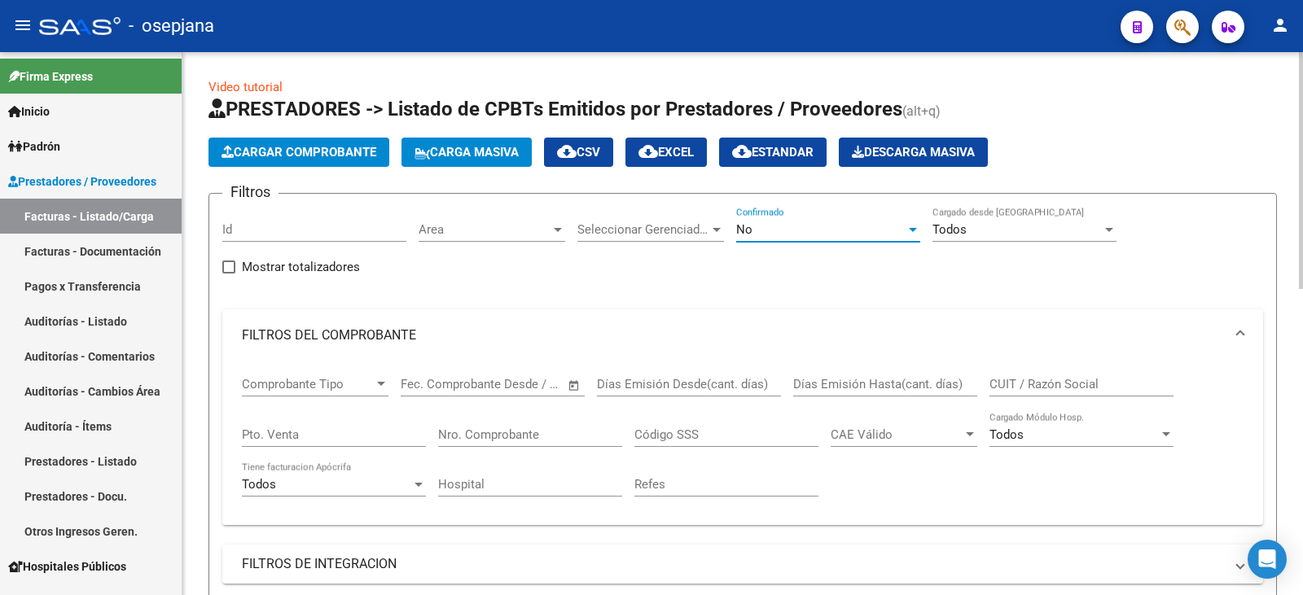
click at [770, 231] on div "No" at bounding box center [820, 229] width 169 height 15
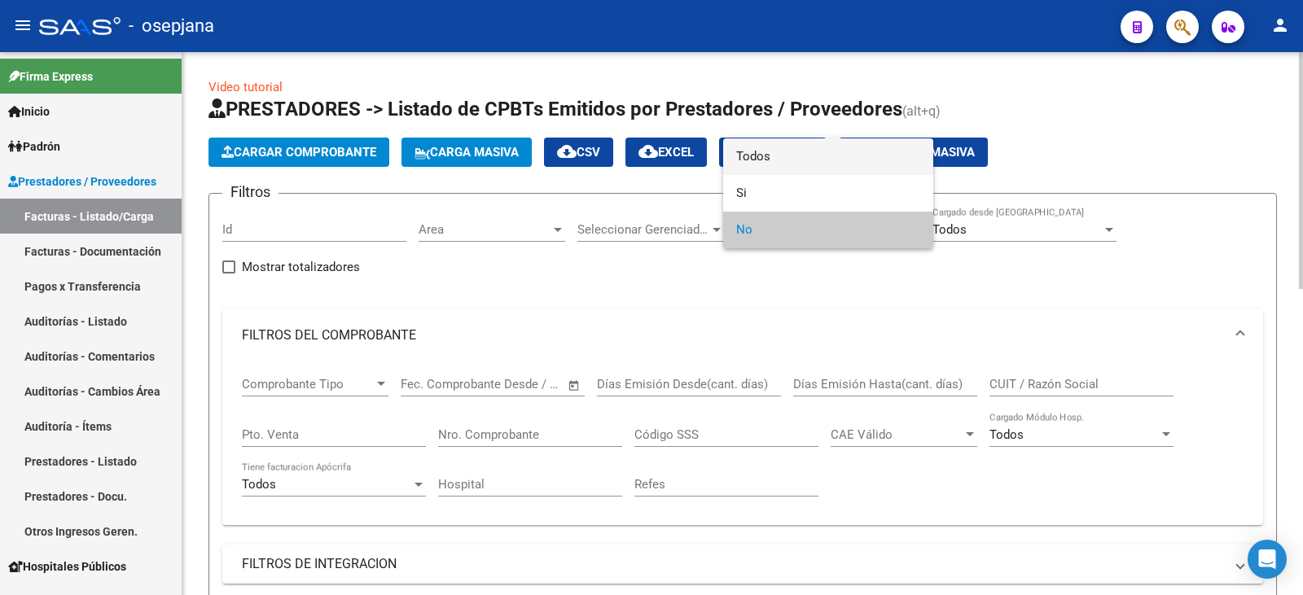
drag, startPoint x: 777, startPoint y: 161, endPoint x: 759, endPoint y: 173, distance: 21.2
click at [776, 162] on span "Todos" at bounding box center [828, 156] width 184 height 37
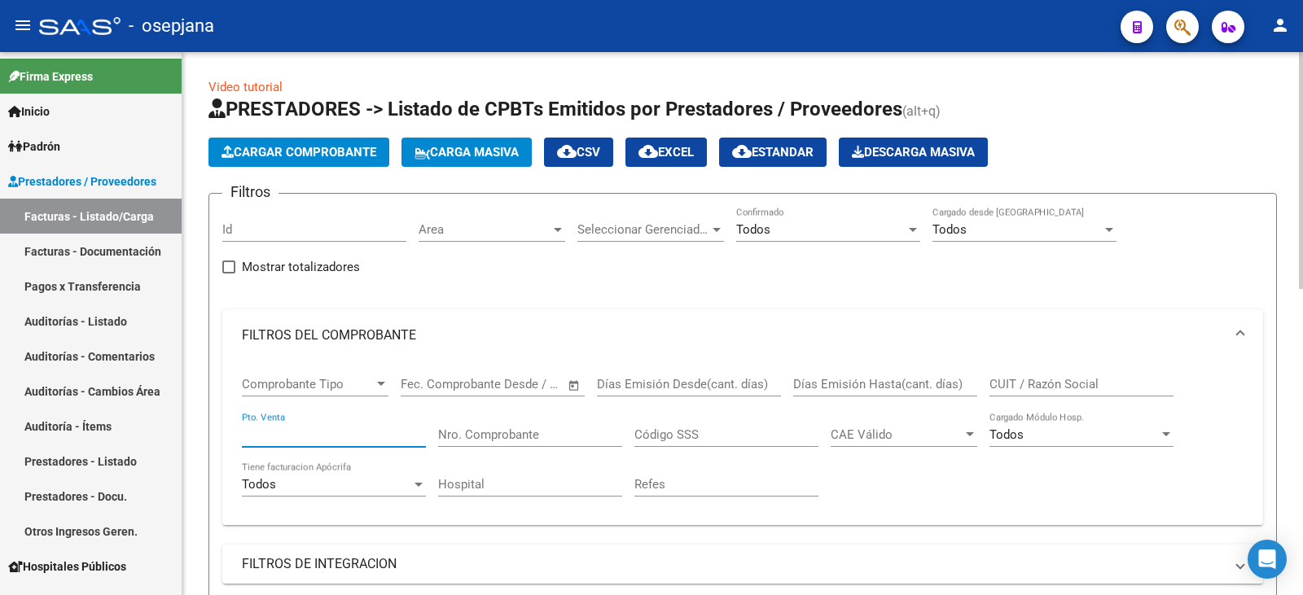
click at [342, 430] on input "Pto. Venta" at bounding box center [334, 435] width 184 height 15
type input "10"
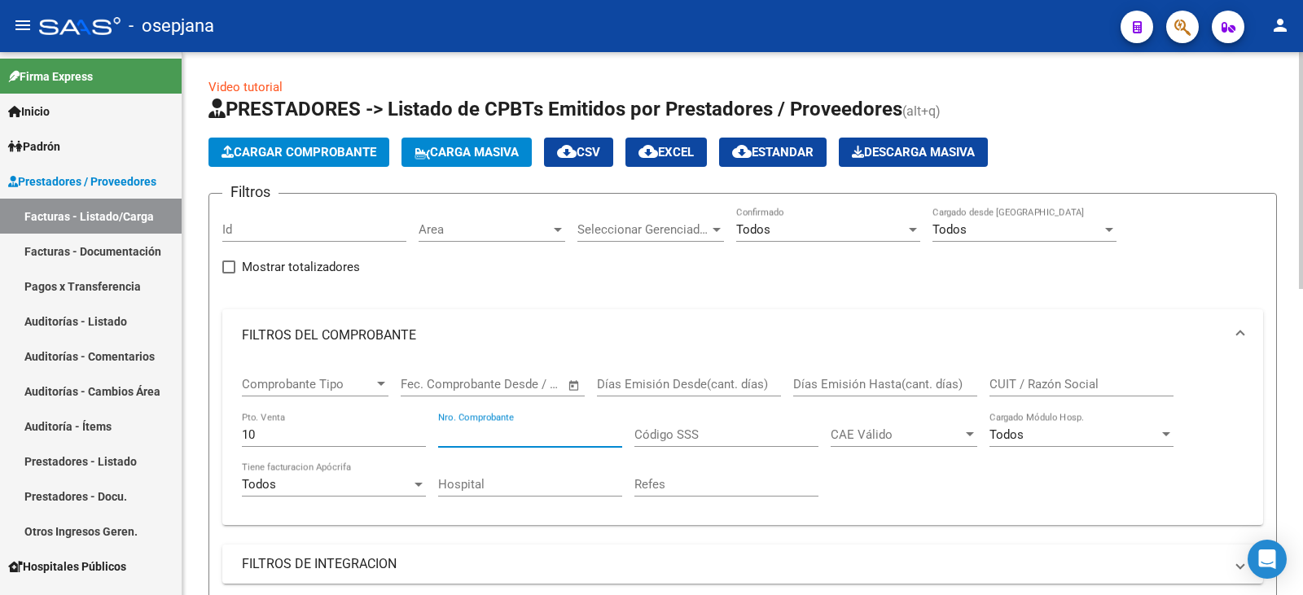
click at [538, 428] on input "Nro. Comprobante" at bounding box center [530, 435] width 184 height 15
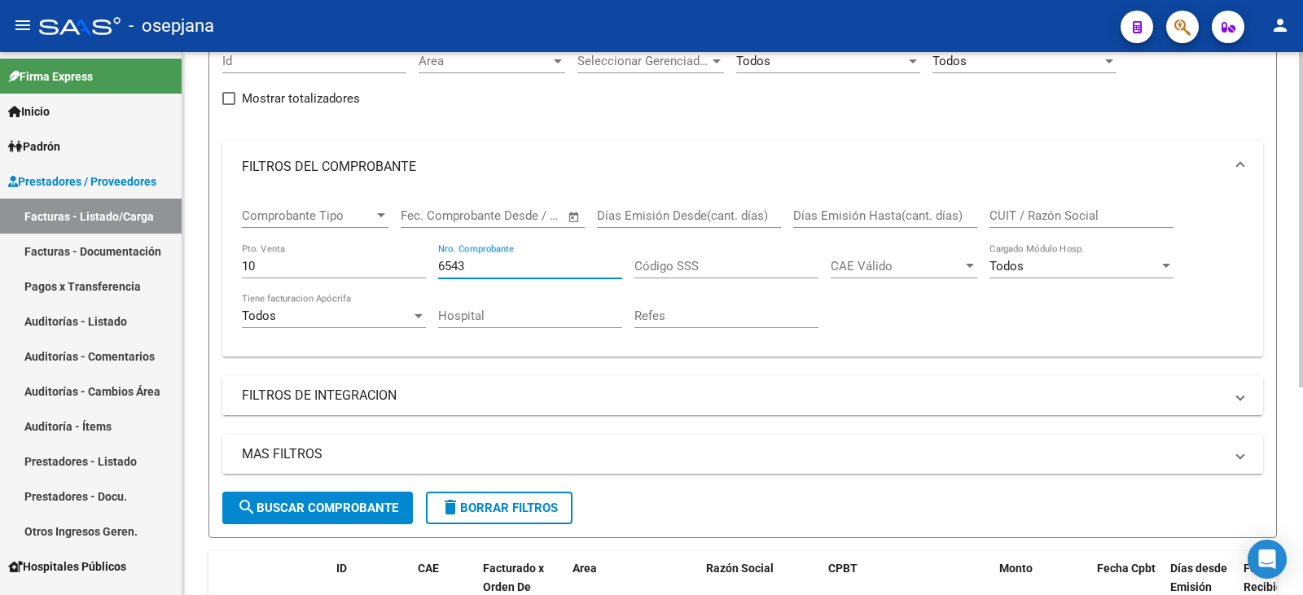
scroll to position [336, 0]
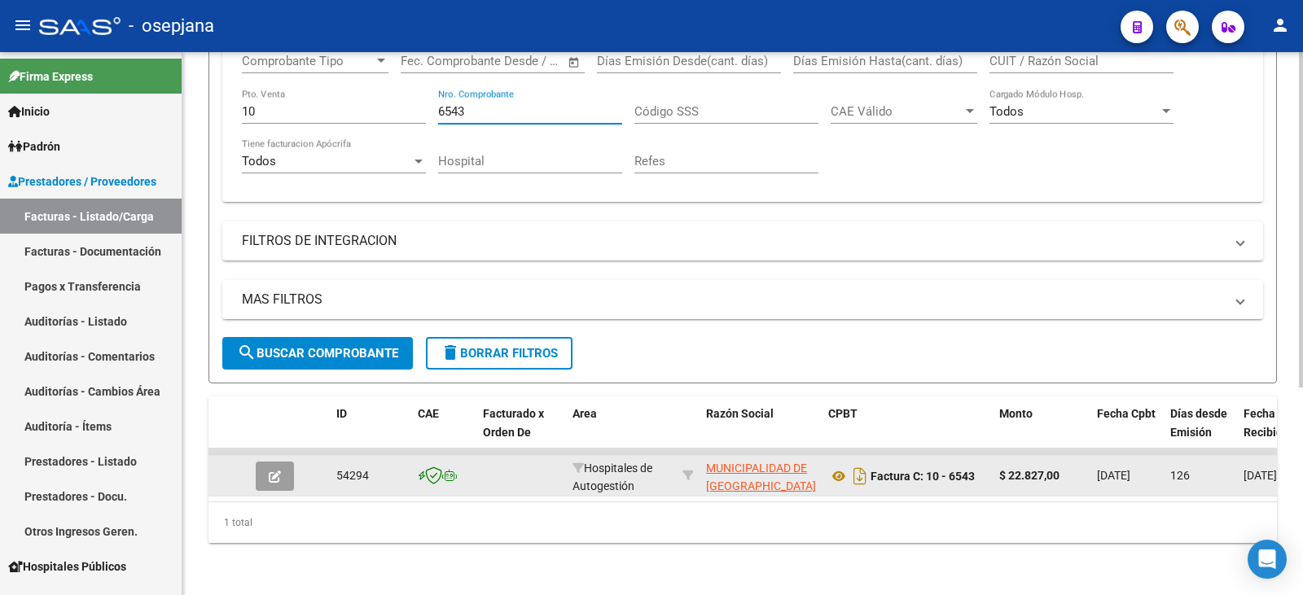
type input "6543"
click at [266, 471] on button "button" at bounding box center [275, 476] width 38 height 29
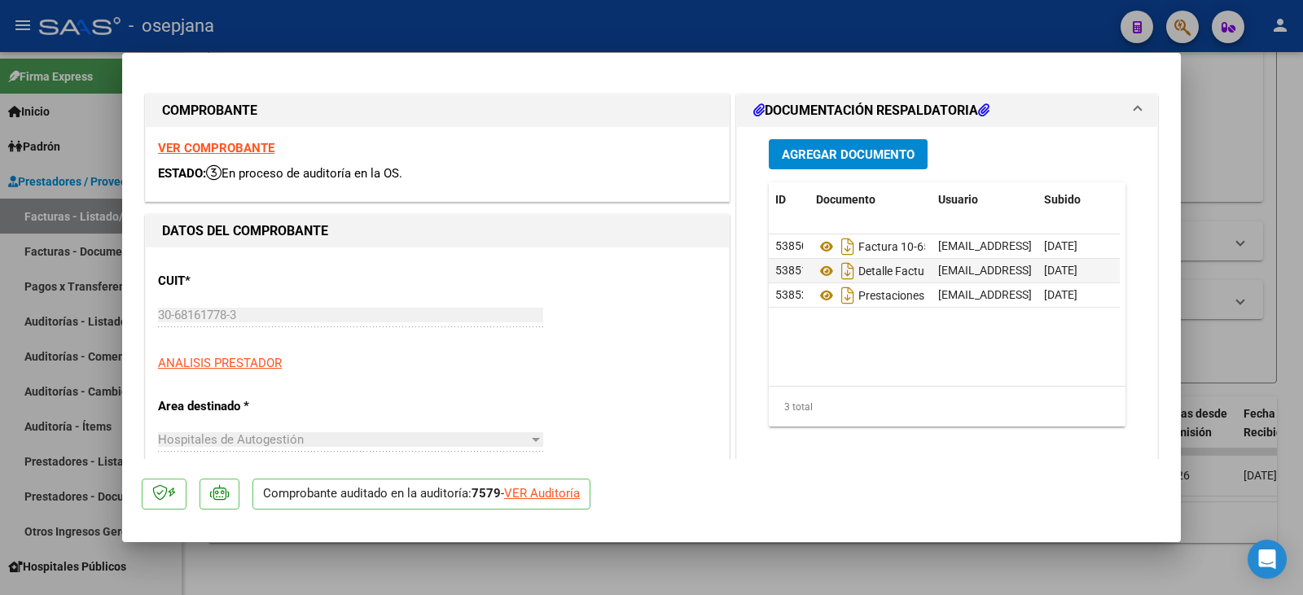
click at [558, 496] on div "VER Auditoría" at bounding box center [542, 494] width 76 height 19
type input "$ 0,00"
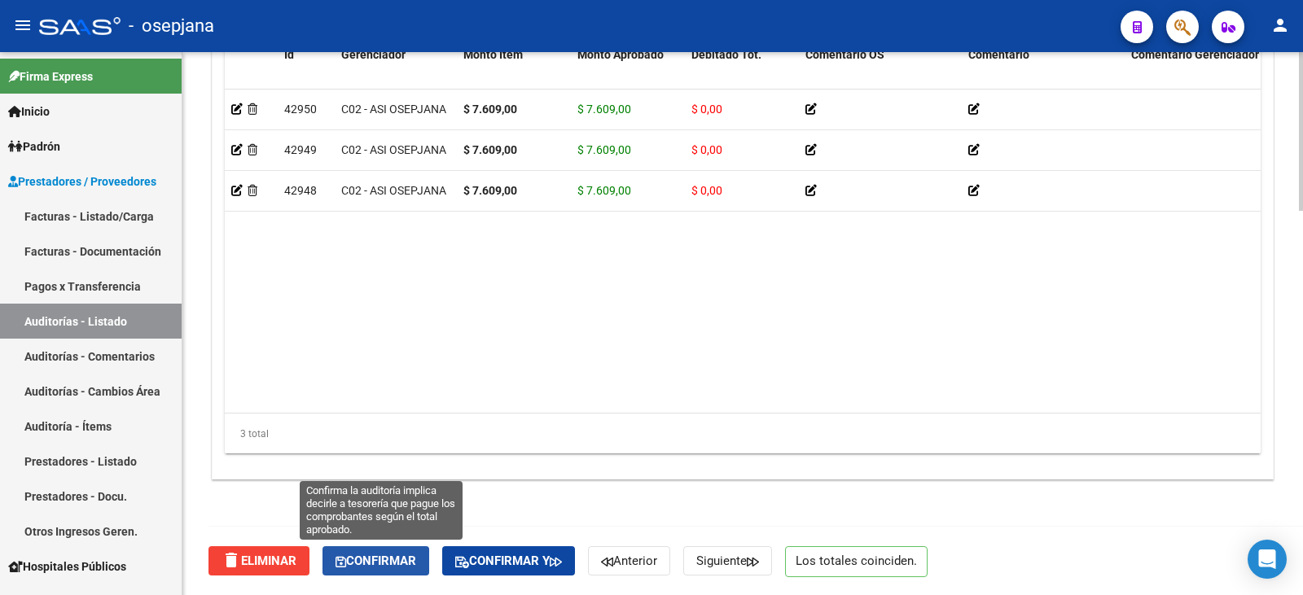
click at [394, 555] on span "Confirmar" at bounding box center [376, 561] width 81 height 15
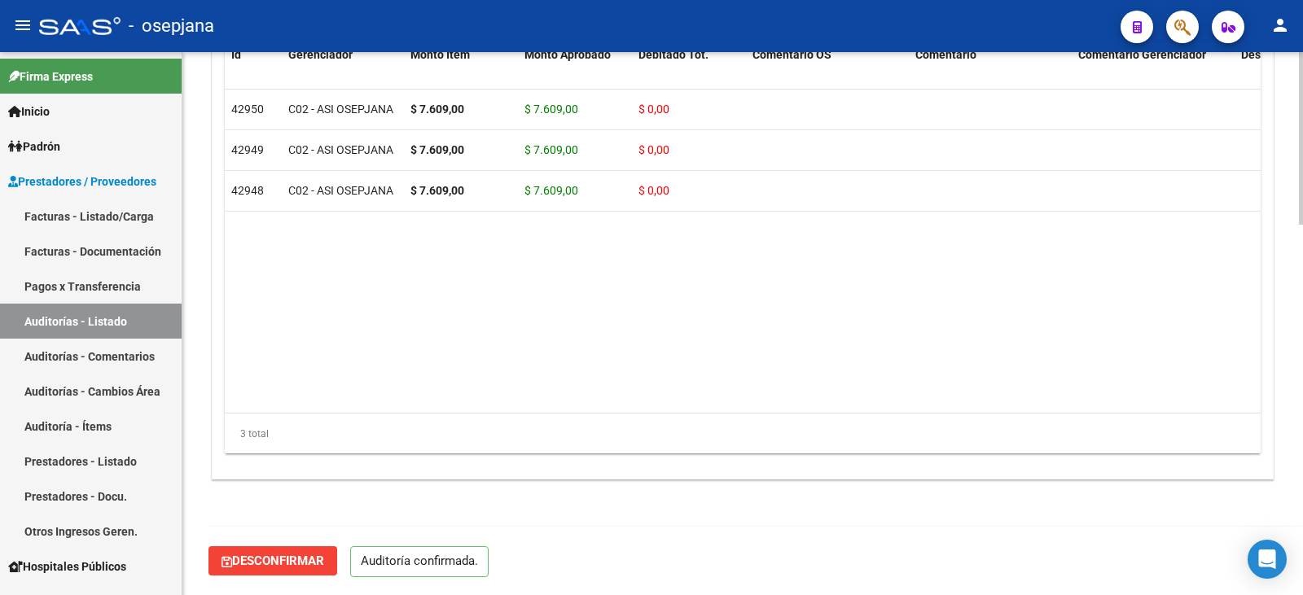
scroll to position [1166, 0]
type input "202509"
drag, startPoint x: 79, startPoint y: 216, endPoint x: 191, endPoint y: 215, distance: 111.6
click at [79, 216] on link "Facturas - Listado/Carga" at bounding box center [91, 216] width 182 height 35
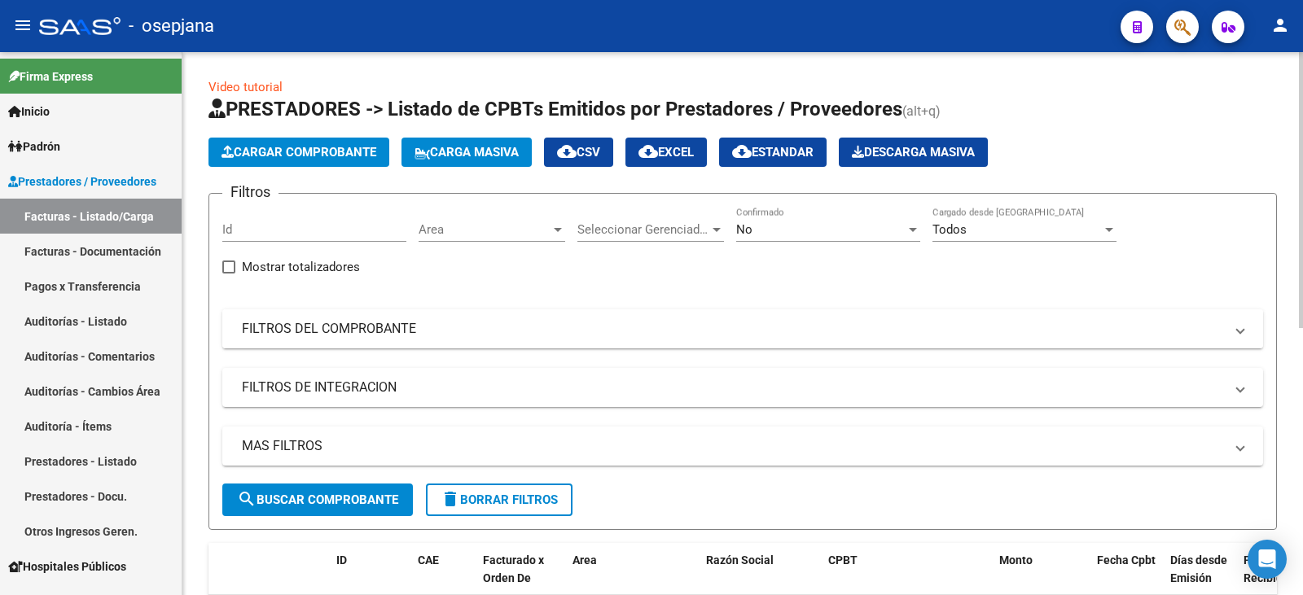
drag, startPoint x: 685, startPoint y: 340, endPoint x: 759, endPoint y: 268, distance: 103.1
click at [685, 339] on mat-expansion-panel-header "FILTROS DEL COMPROBANTE" at bounding box center [742, 328] width 1041 height 39
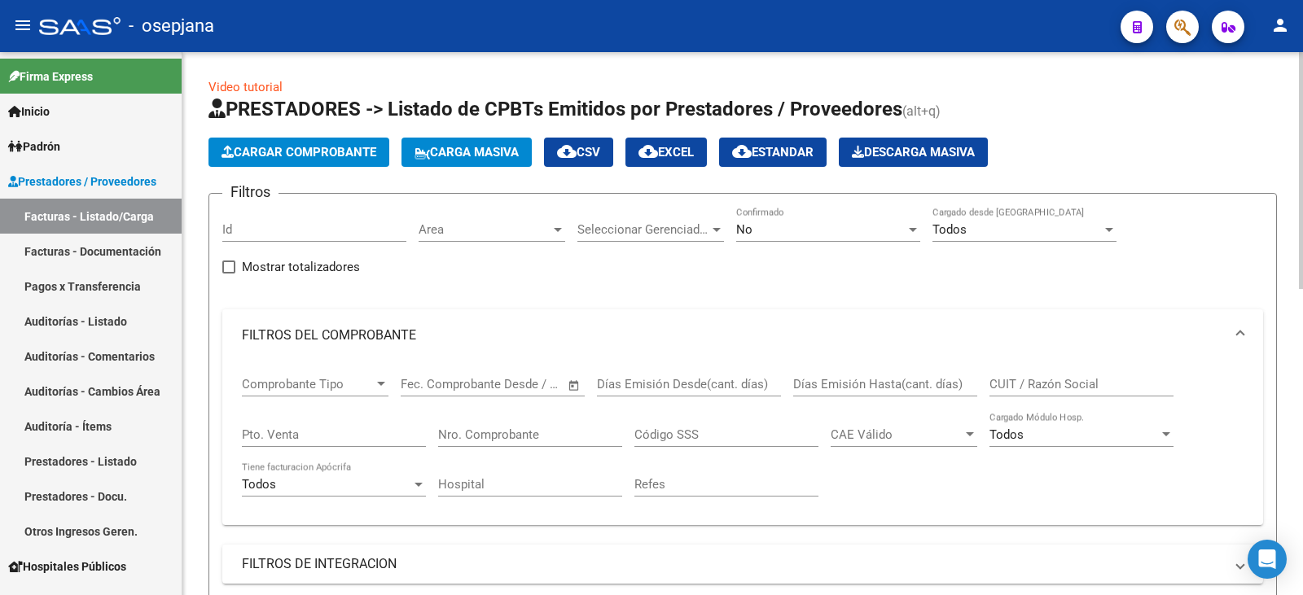
click at [779, 227] on div "No" at bounding box center [820, 229] width 169 height 15
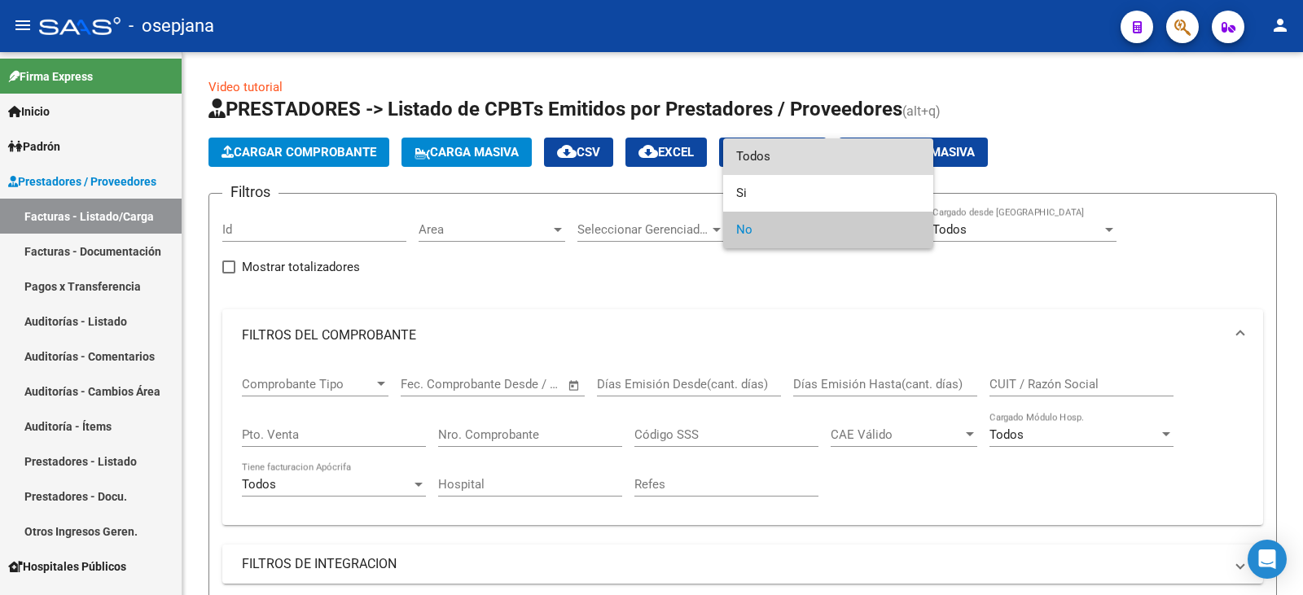
click at [799, 156] on span "Todos" at bounding box center [828, 156] width 184 height 37
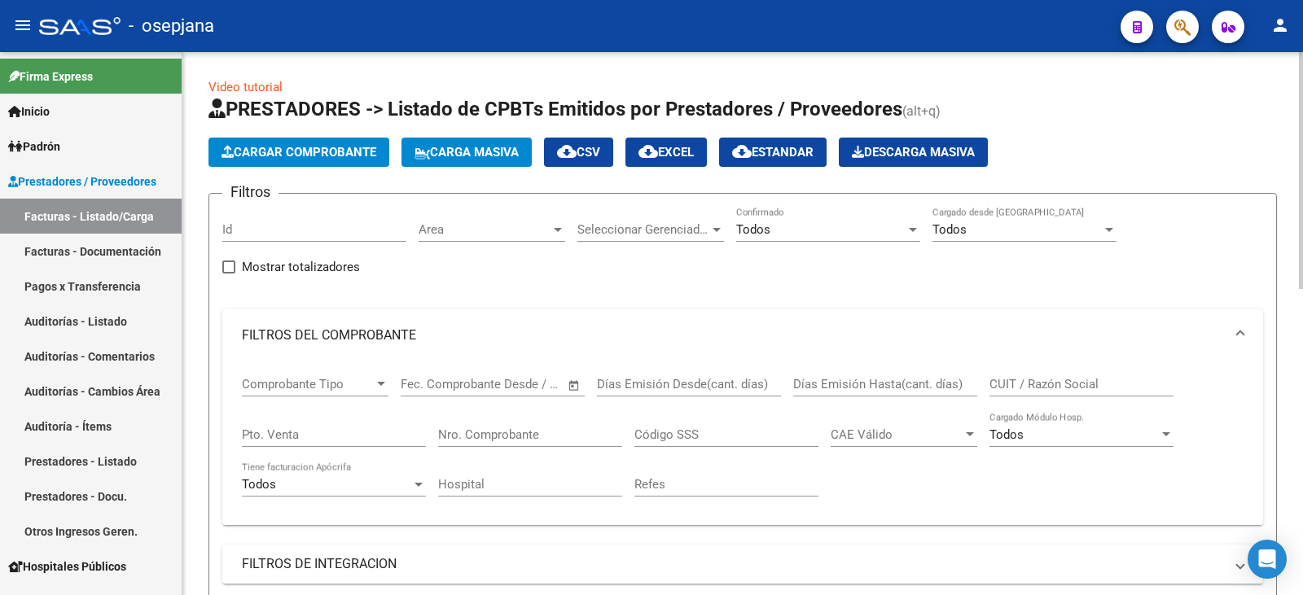
click at [314, 445] on div "Pto. Venta" at bounding box center [334, 429] width 184 height 35
type input "6"
click at [552, 433] on input "Nro. Comprobante" at bounding box center [530, 435] width 184 height 15
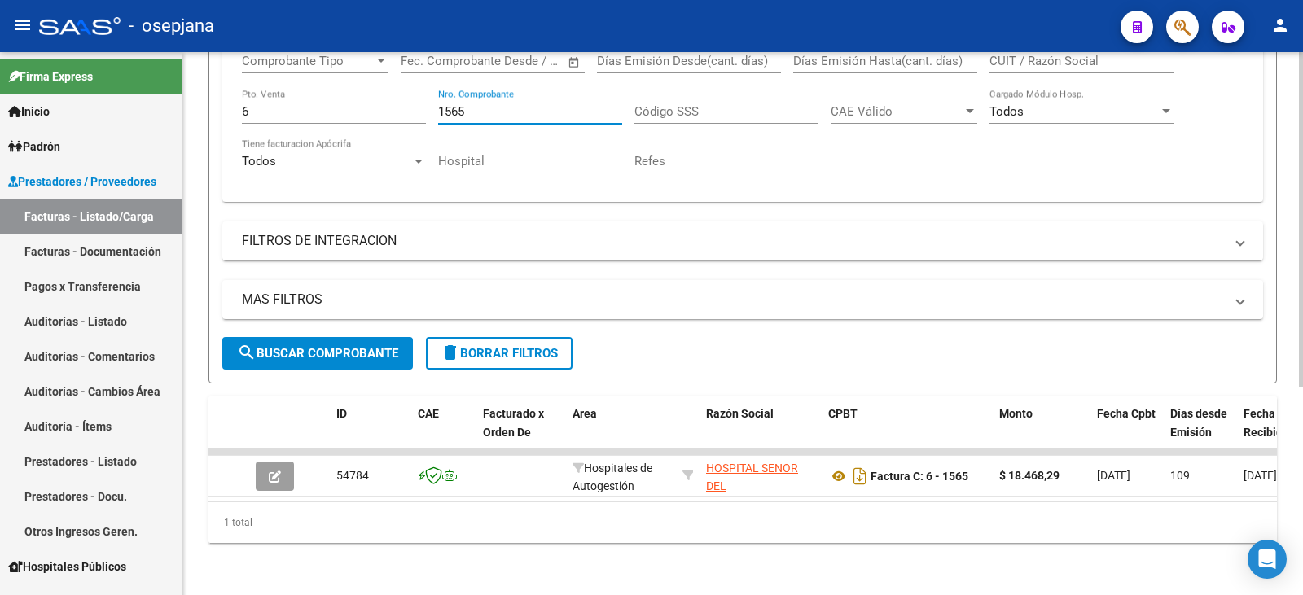
scroll to position [336, 0]
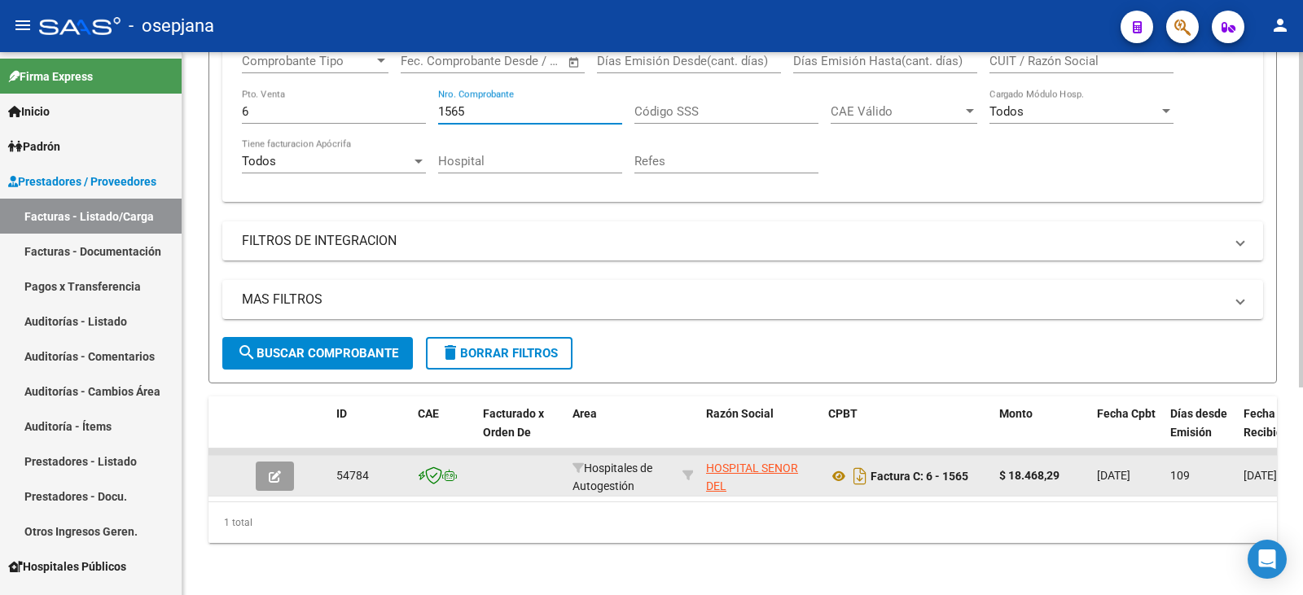
type input "1565"
click at [274, 471] on icon "button" at bounding box center [275, 477] width 12 height 12
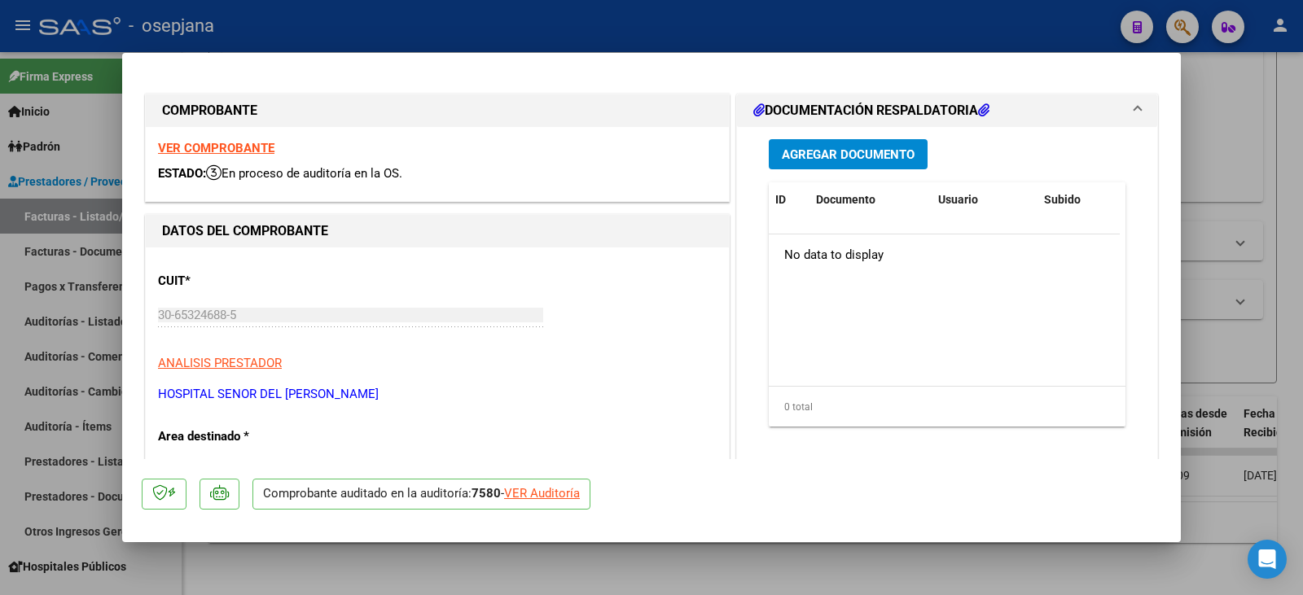
click at [556, 492] on div "VER Auditoría" at bounding box center [542, 494] width 76 height 19
type input "$ 0,00"
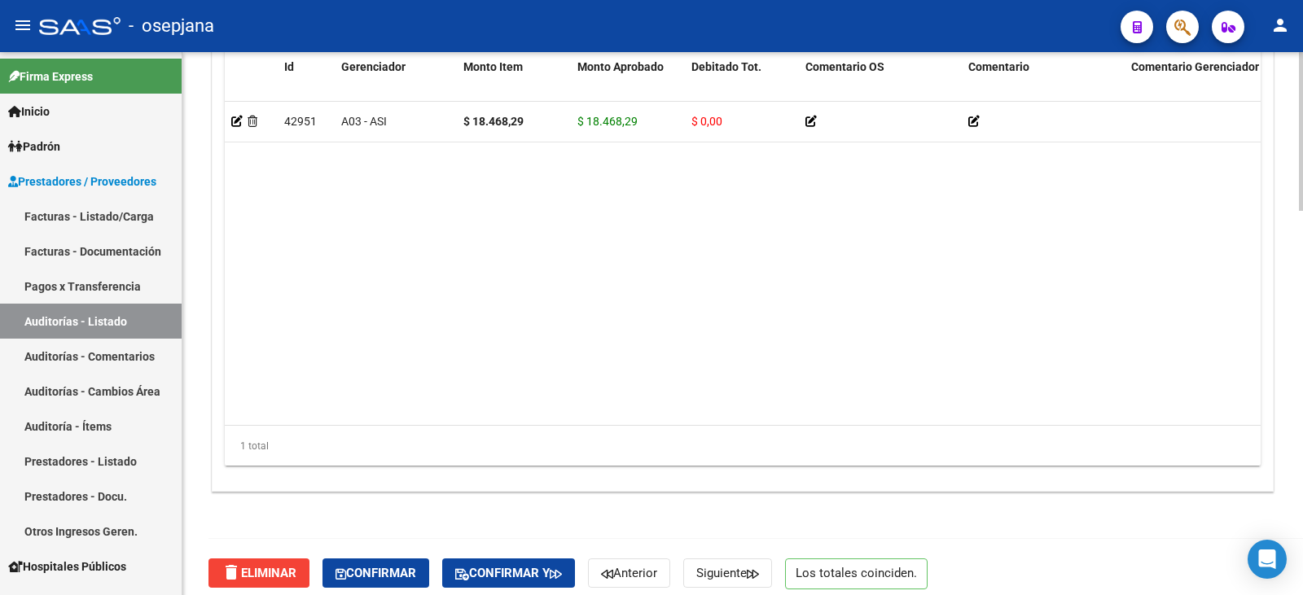
scroll to position [1311, 0]
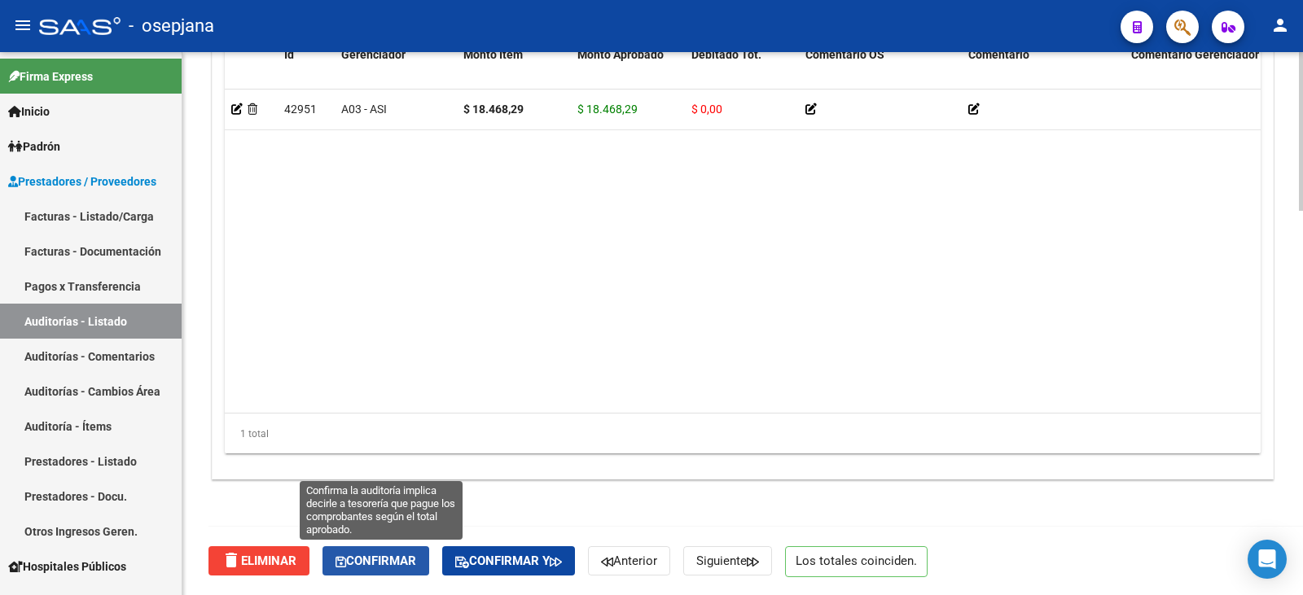
click at [376, 568] on span "Confirmar" at bounding box center [376, 561] width 81 height 15
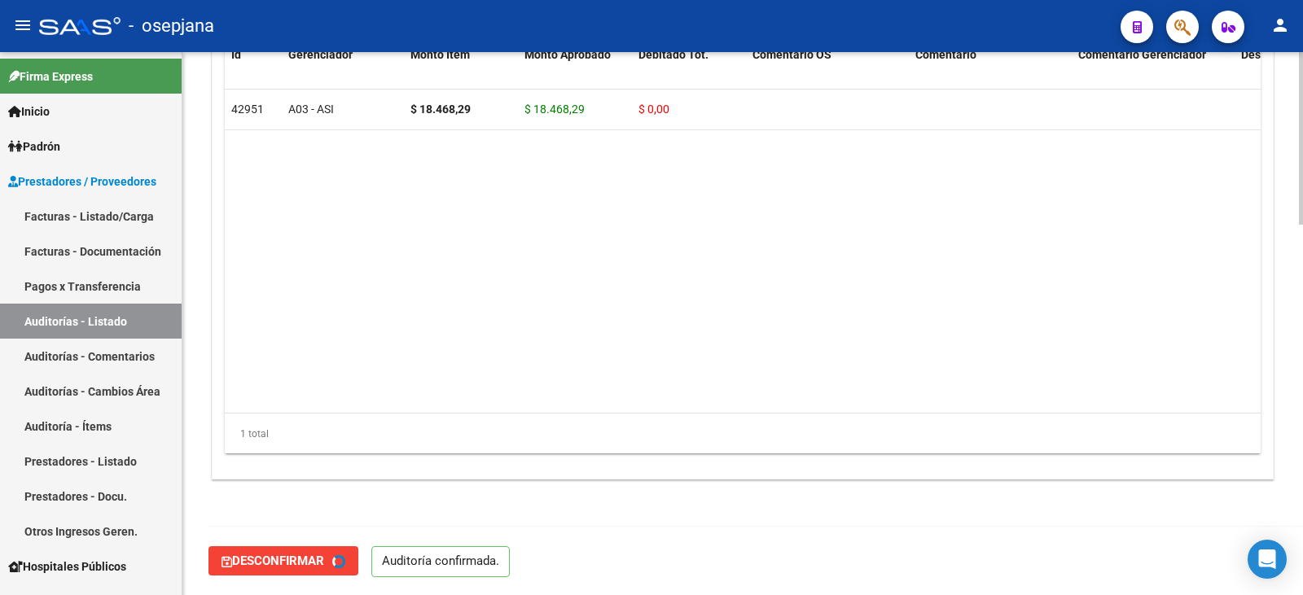
type input "202509"
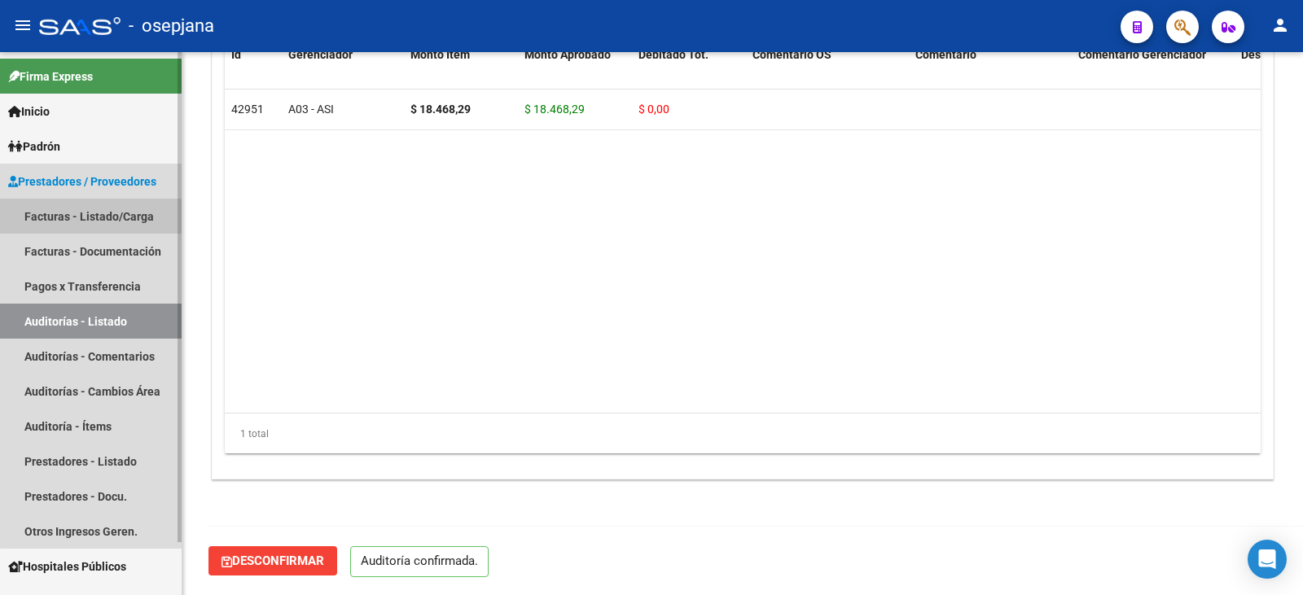
click at [95, 208] on link "Facturas - Listado/Carga" at bounding box center [91, 216] width 182 height 35
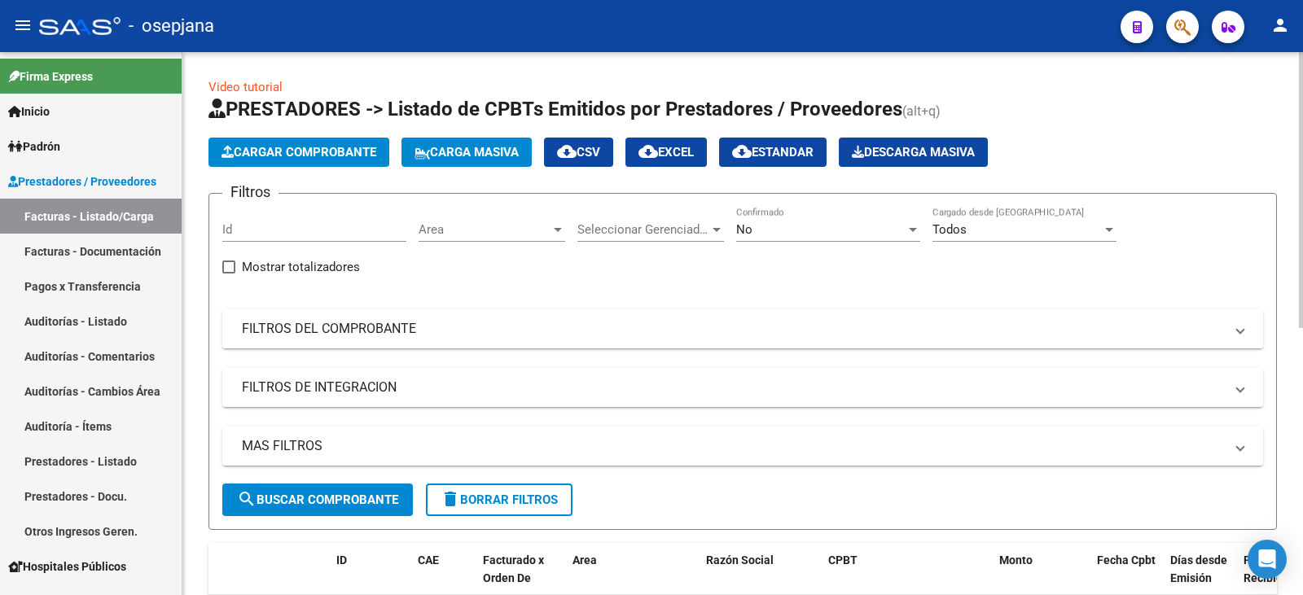
drag, startPoint x: 510, startPoint y: 337, endPoint x: 654, endPoint y: 283, distance: 154.1
click at [512, 337] on mat-panel-title "FILTROS DEL COMPROBANTE" at bounding box center [733, 329] width 982 height 18
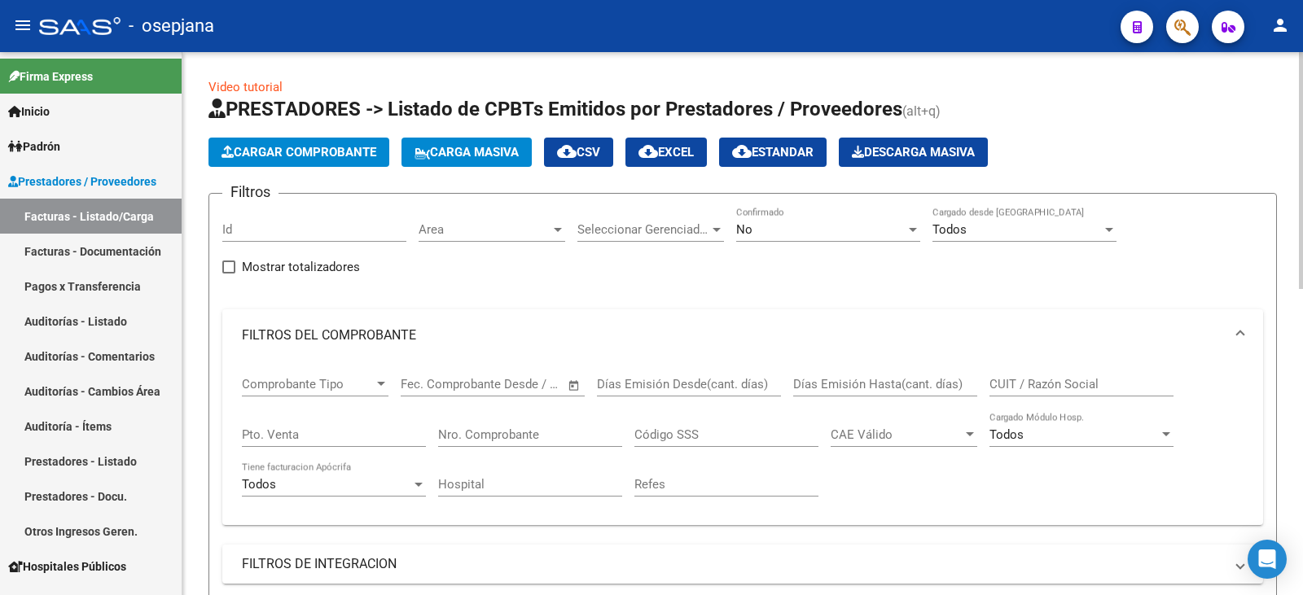
click at [753, 238] on div "No Confirmado" at bounding box center [828, 224] width 184 height 35
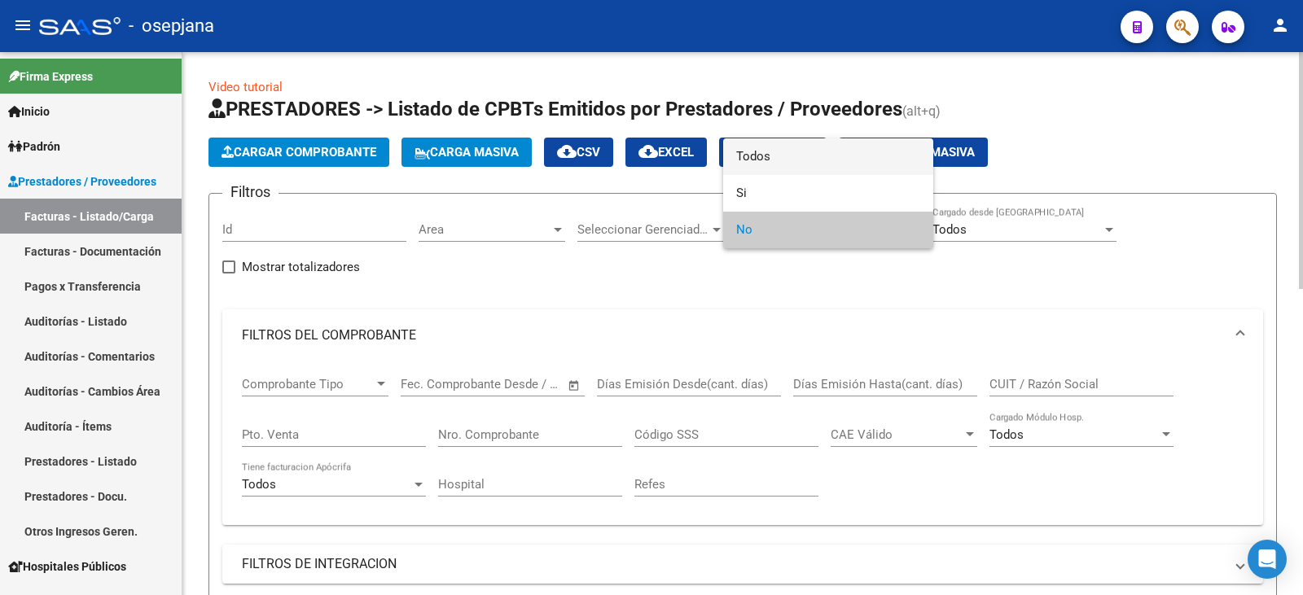
drag, startPoint x: 785, startPoint y: 154, endPoint x: 462, endPoint y: 372, distance: 390.1
click at [786, 157] on span "Todos" at bounding box center [828, 156] width 184 height 37
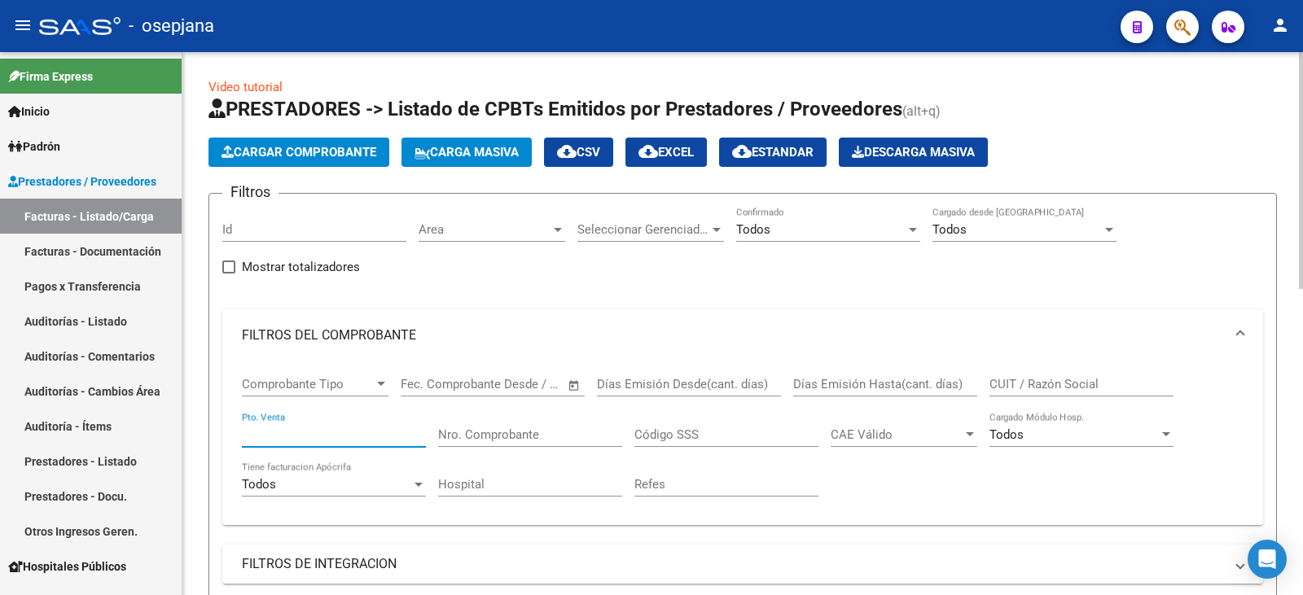
click at [344, 432] on input "Pto. Venta" at bounding box center [334, 435] width 184 height 15
type input "139"
click at [541, 426] on div "Nro. Comprobante" at bounding box center [530, 429] width 184 height 35
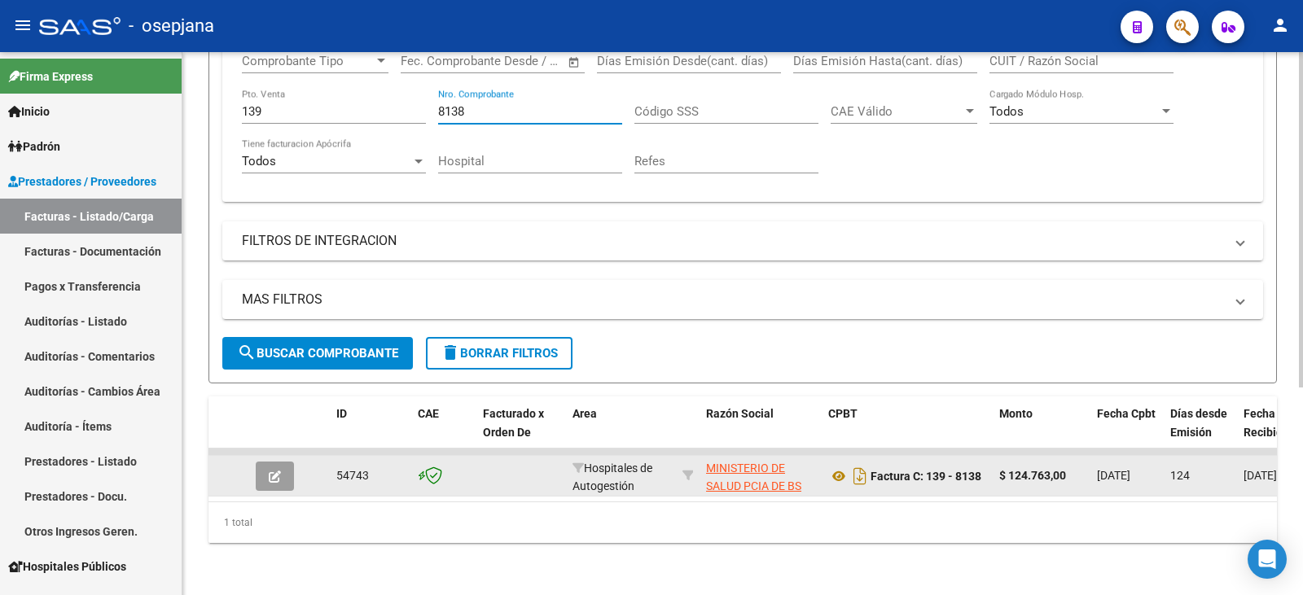
scroll to position [336, 0]
type input "8138"
click at [278, 471] on button "button" at bounding box center [275, 476] width 38 height 29
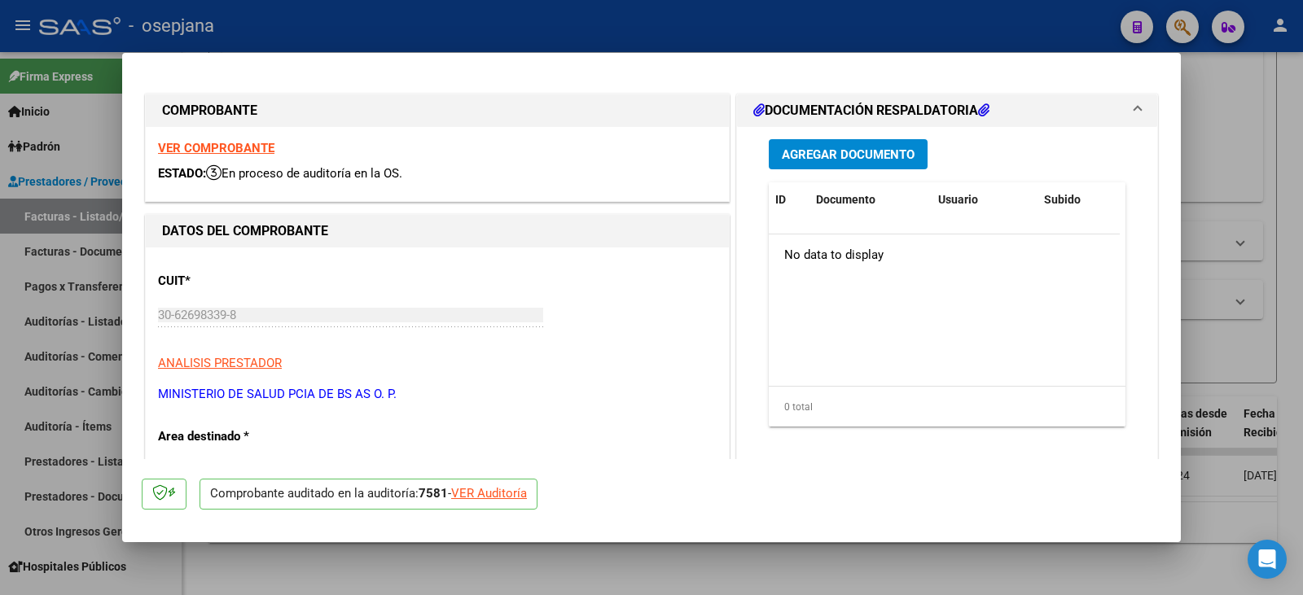
click at [503, 489] on div "VER Auditoría" at bounding box center [489, 494] width 76 height 19
type input "$ 0,00"
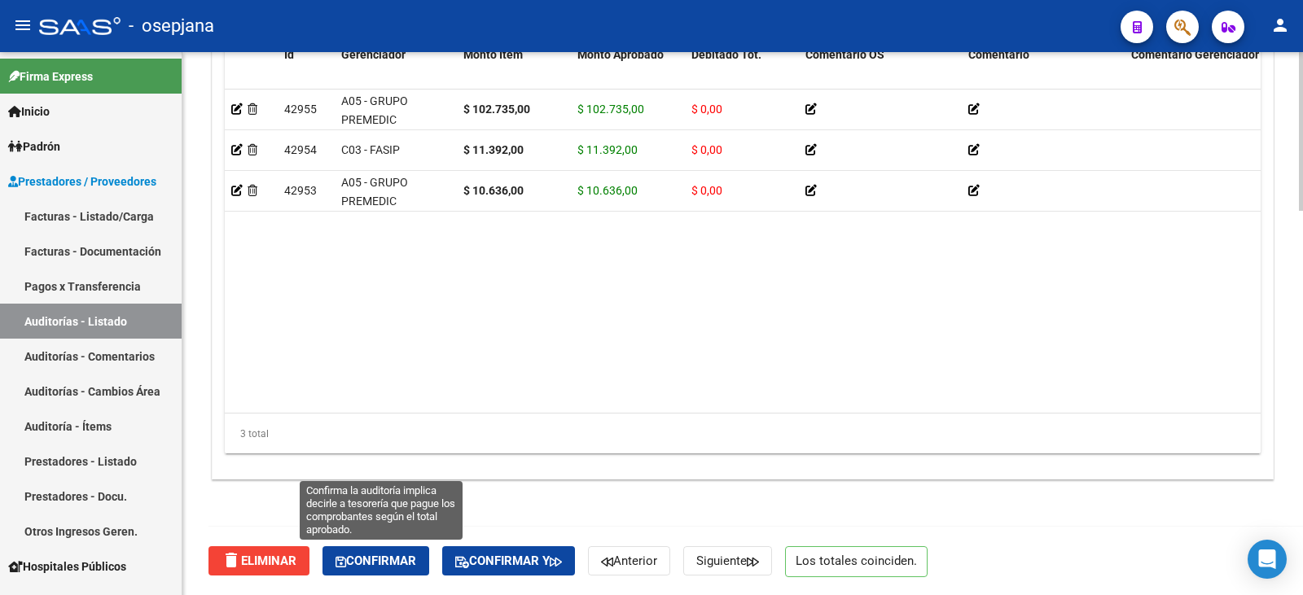
click at [414, 550] on button "Confirmar" at bounding box center [375, 560] width 107 height 29
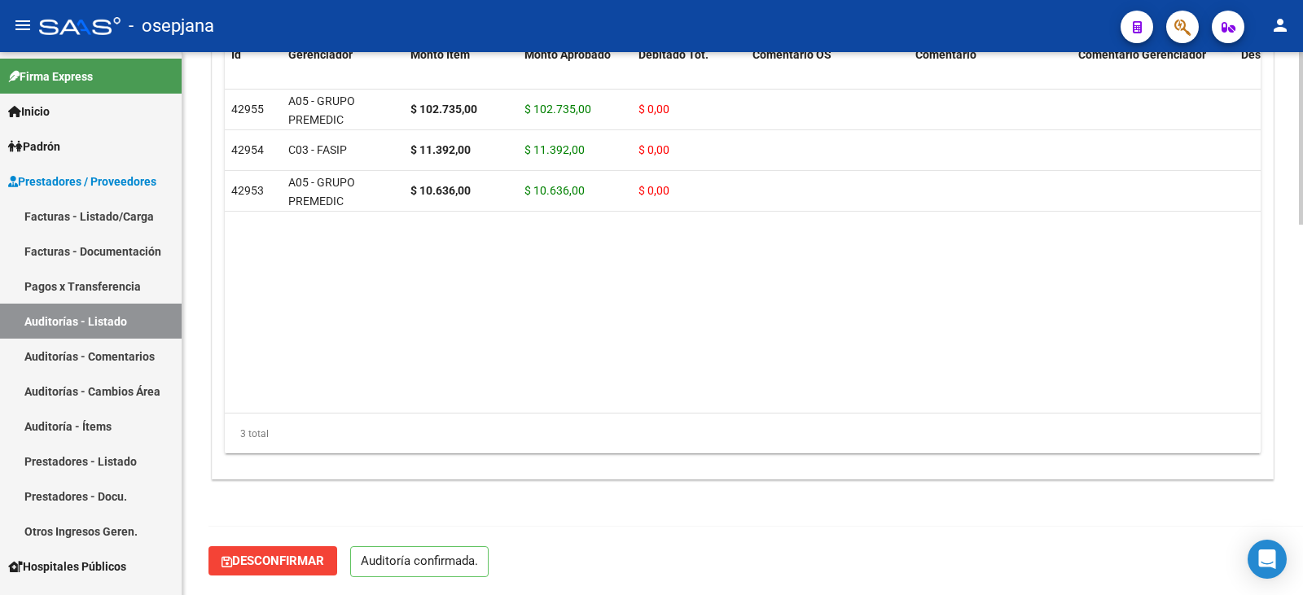
scroll to position [1166, 0]
type input "202509"
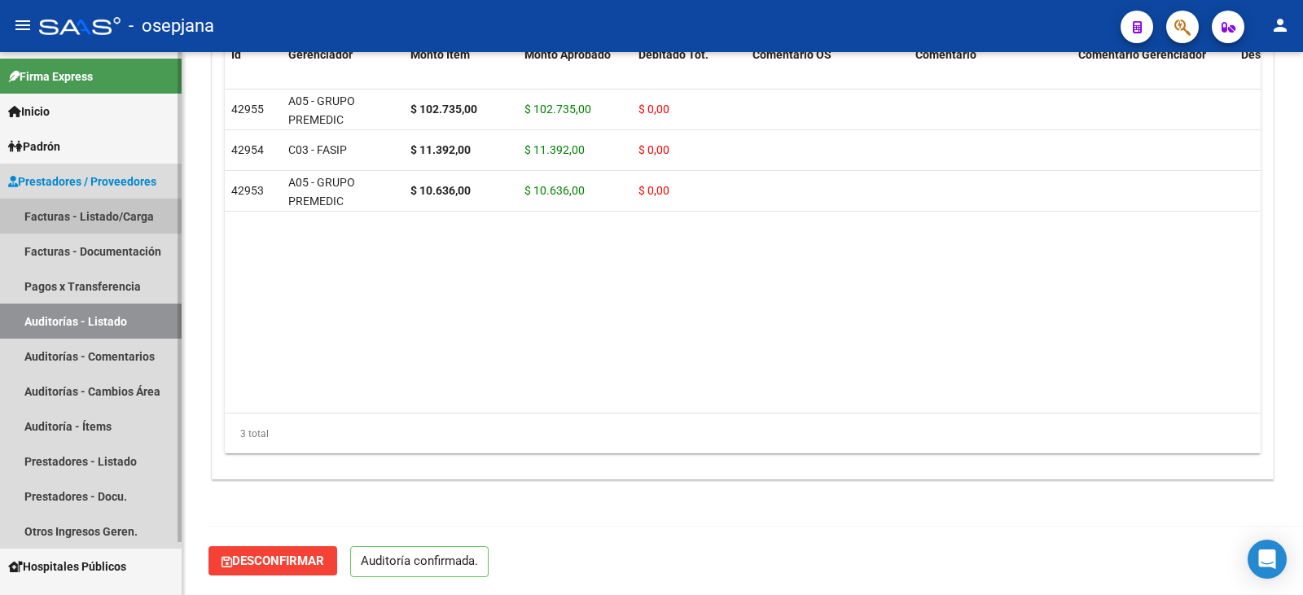
click at [45, 219] on link "Facturas - Listado/Carga" at bounding box center [91, 216] width 182 height 35
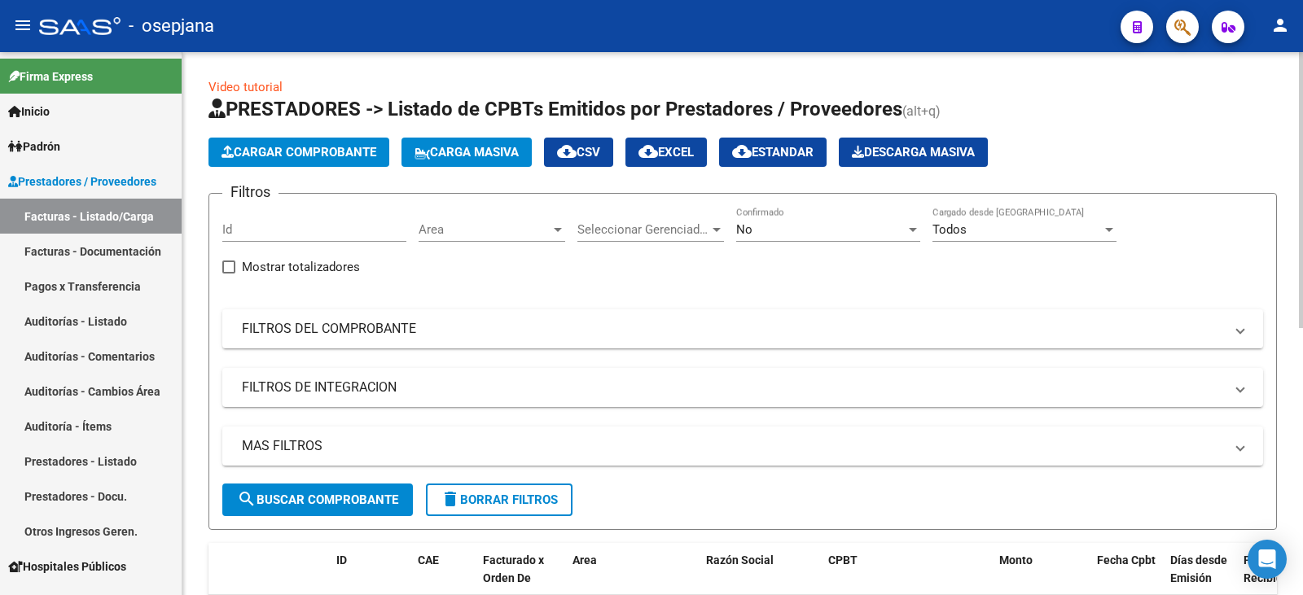
drag, startPoint x: 360, startPoint y: 328, endPoint x: 418, endPoint y: 299, distance: 64.8
click at [364, 327] on mat-panel-title "FILTROS DEL COMPROBANTE" at bounding box center [733, 329] width 982 height 18
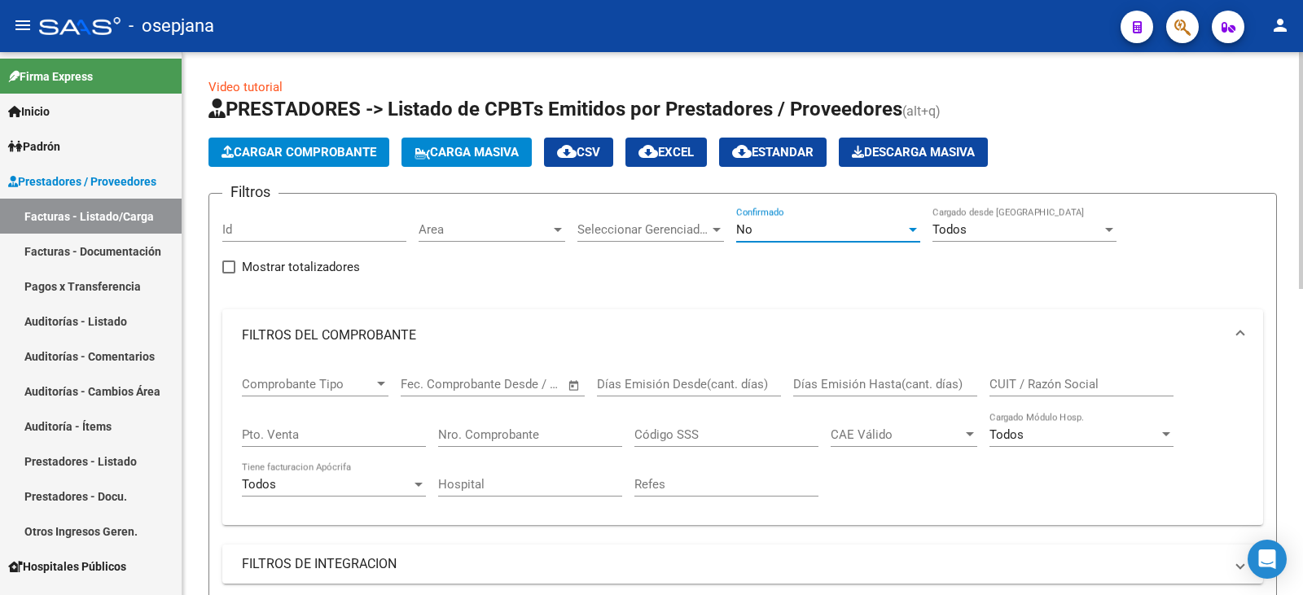
click at [775, 231] on div "No" at bounding box center [820, 229] width 169 height 15
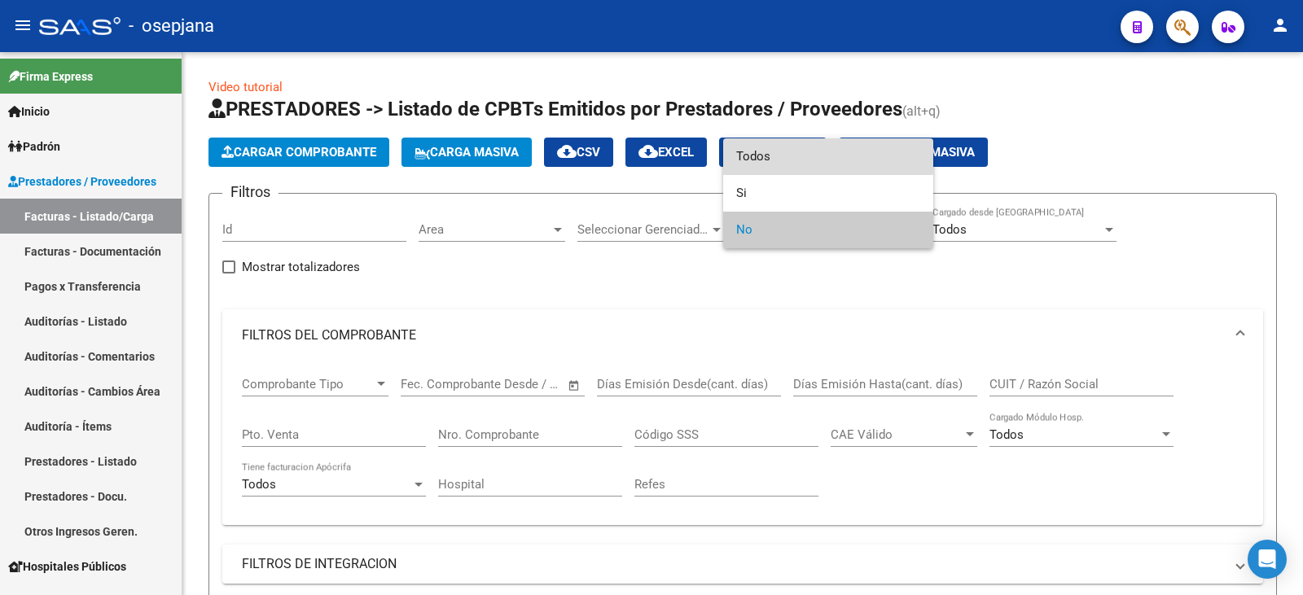
click at [783, 151] on span "Todos" at bounding box center [828, 156] width 184 height 37
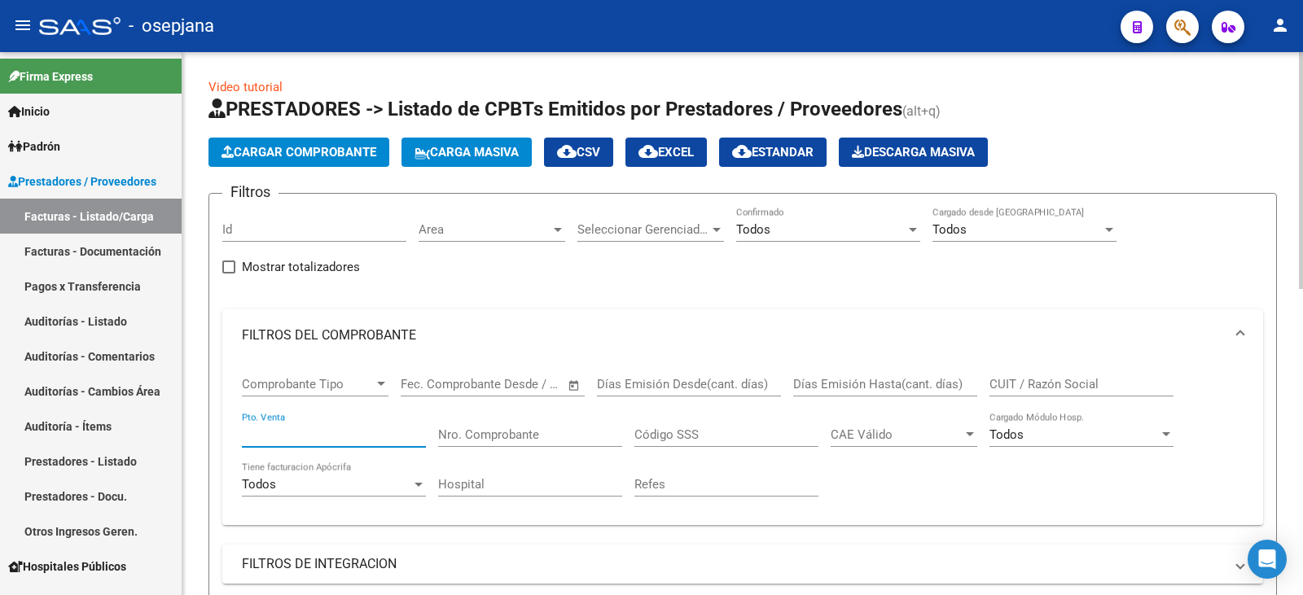
click at [338, 438] on input "Pto. Venta" at bounding box center [334, 435] width 184 height 15
type input "2"
click at [518, 428] on input "Nro. Comprobante" at bounding box center [530, 435] width 184 height 15
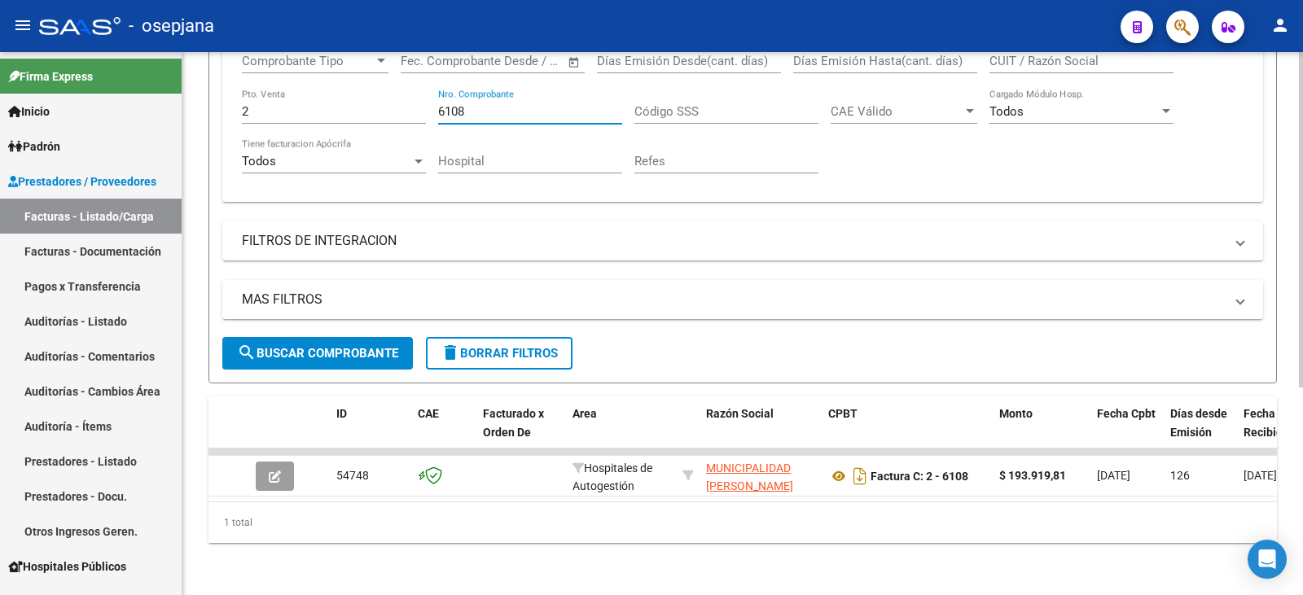
scroll to position [336, 0]
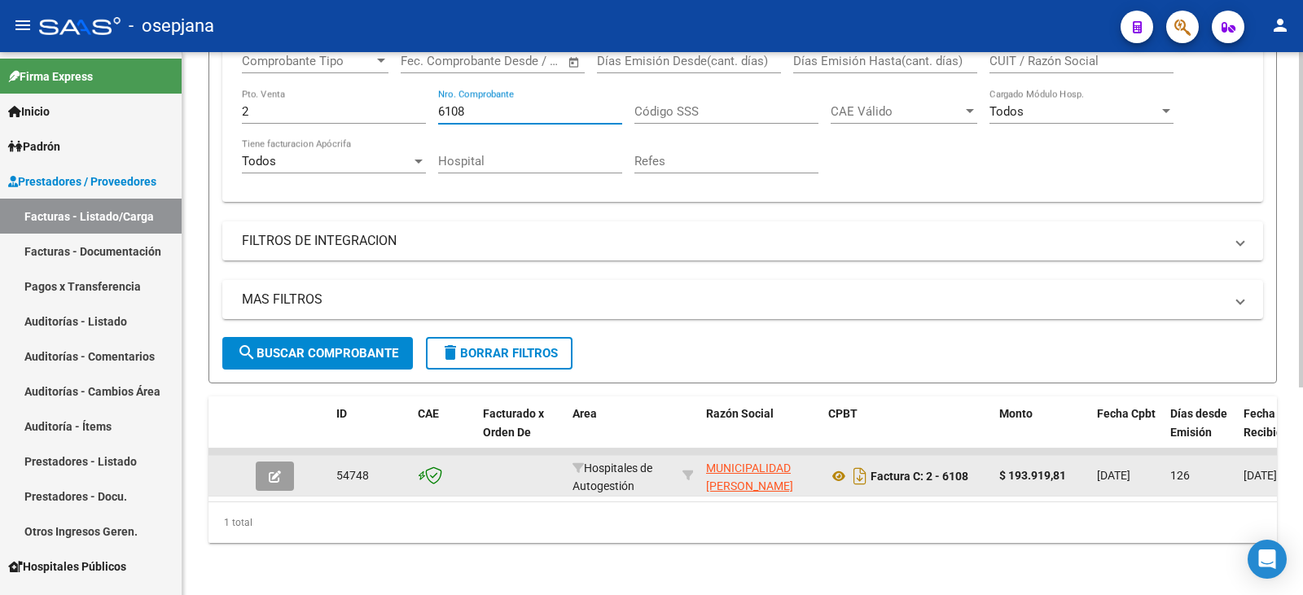
type input "6108"
click at [271, 471] on icon "button" at bounding box center [275, 477] width 12 height 12
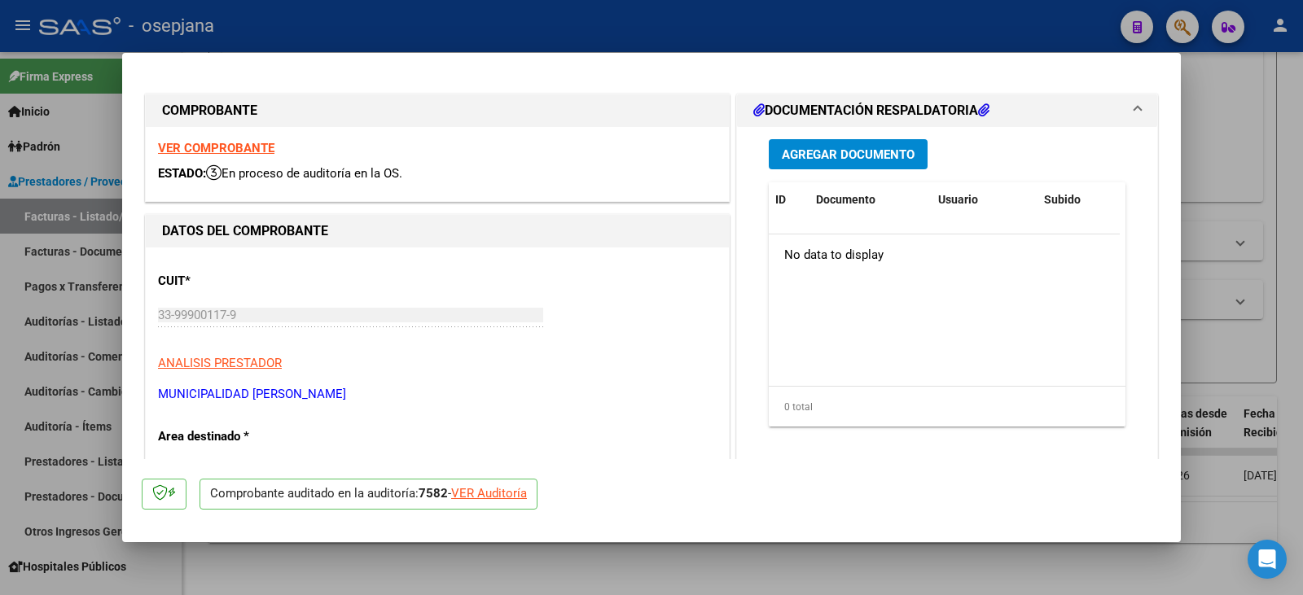
click at [489, 489] on div "VER Auditoría" at bounding box center [489, 494] width 76 height 19
type input "$ 0,00"
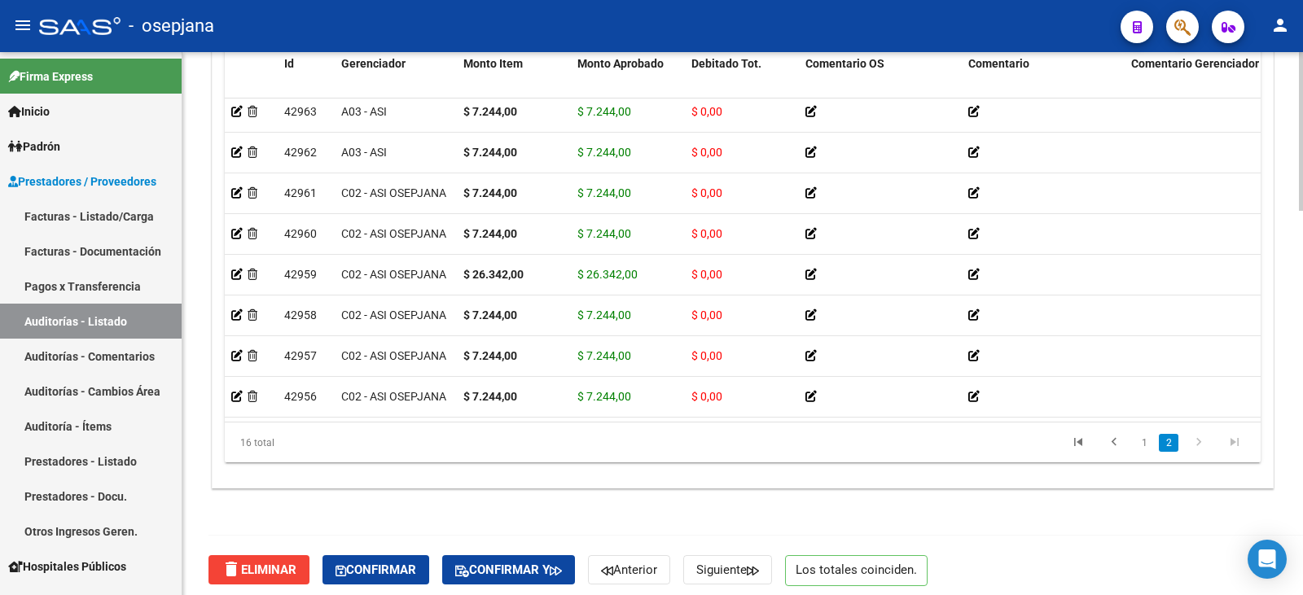
scroll to position [1311, 0]
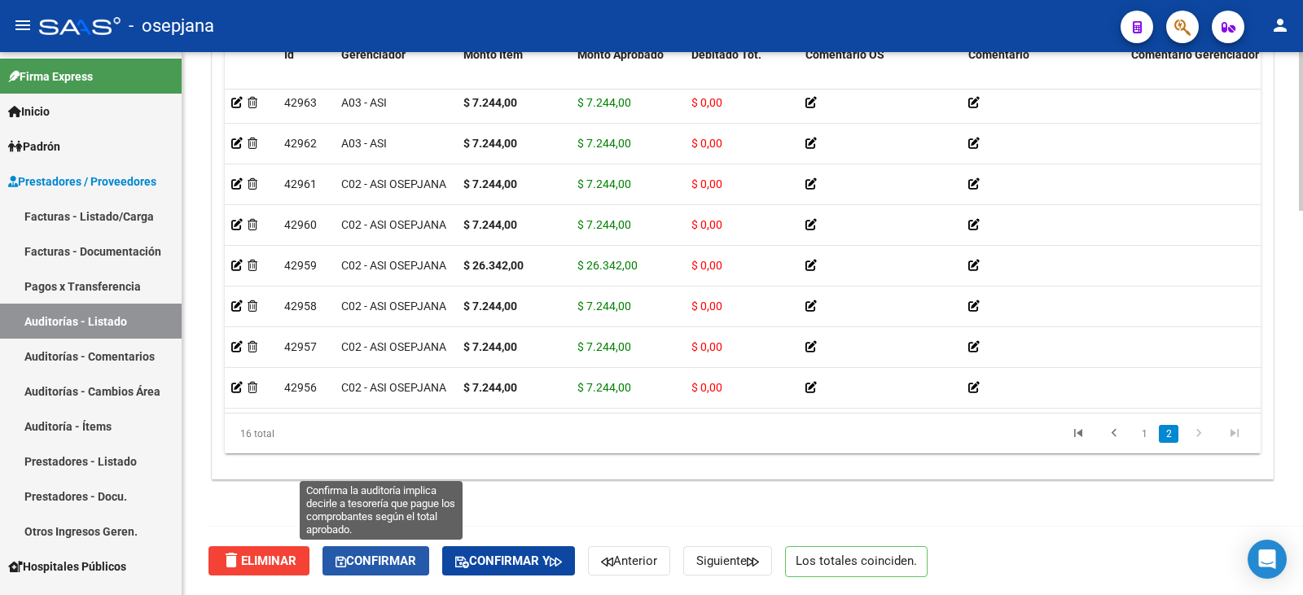
click at [411, 564] on span "Confirmar" at bounding box center [376, 561] width 81 height 15
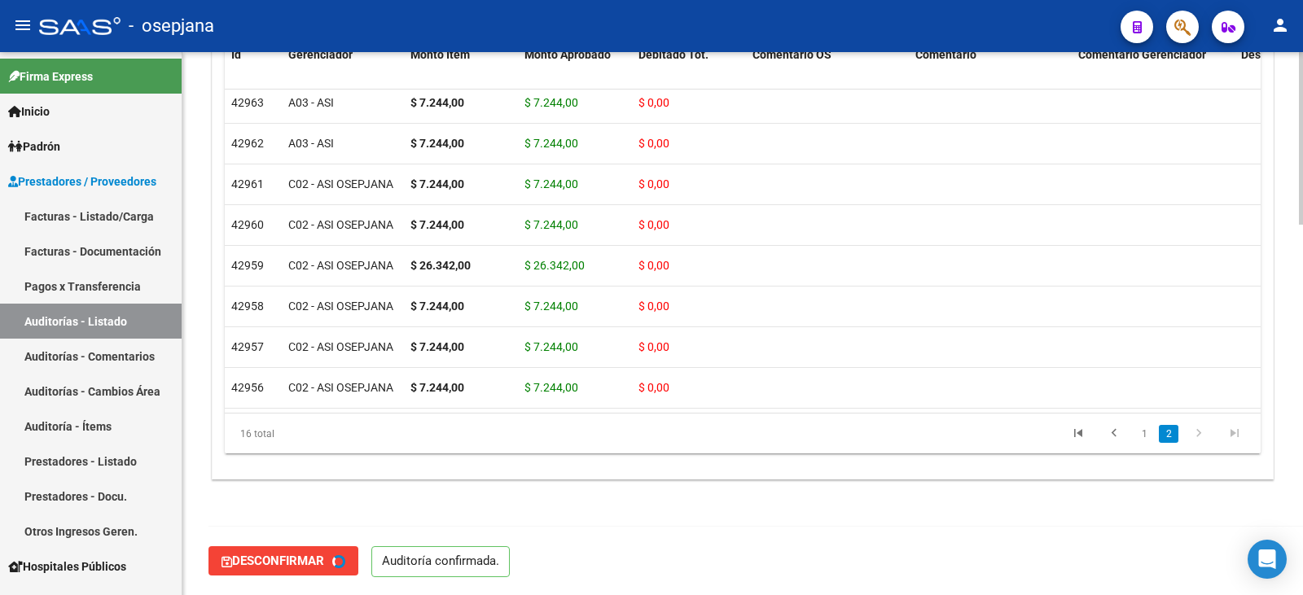
type input "202509"
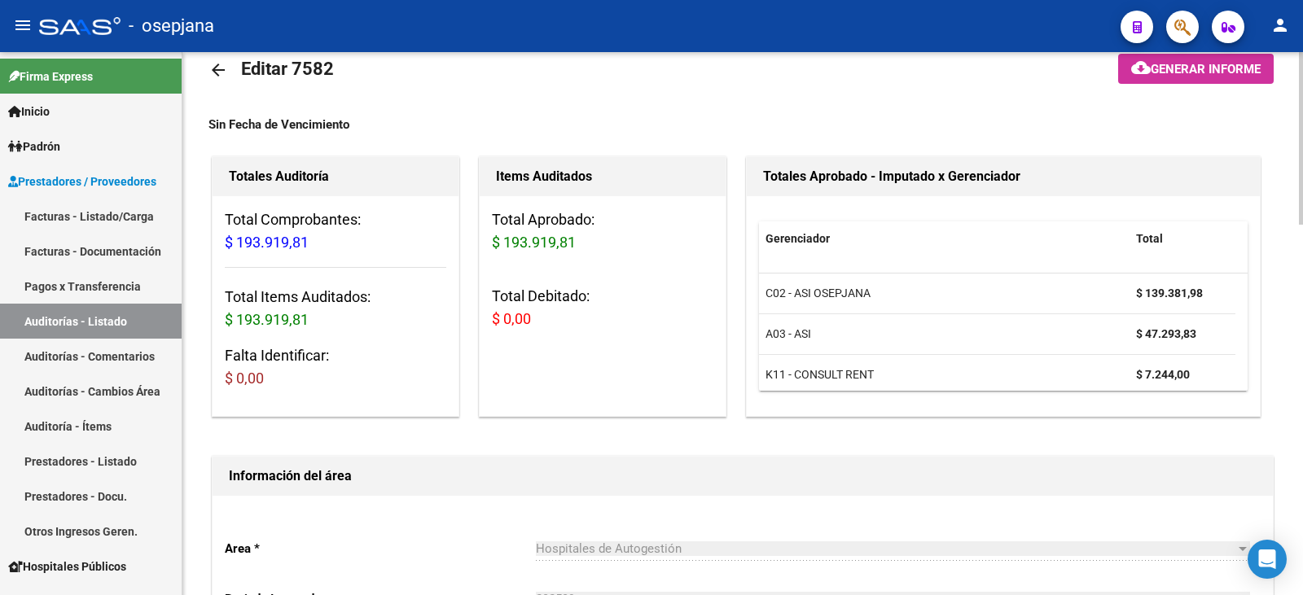
scroll to position [0, 0]
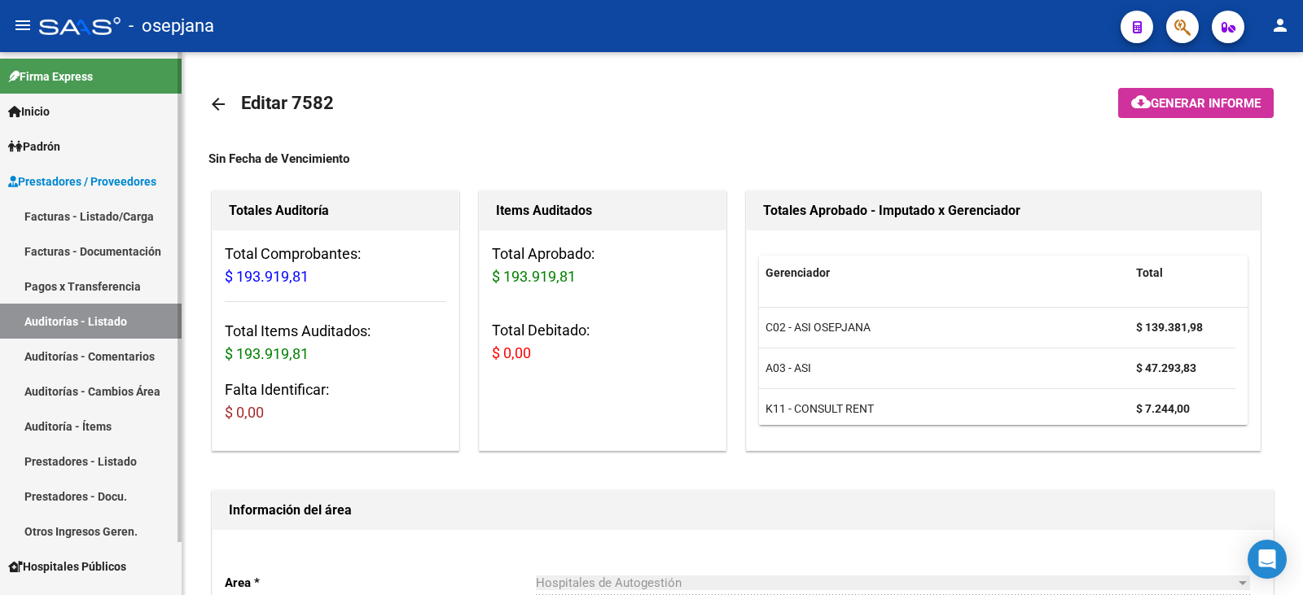
click at [73, 206] on link "Facturas - Listado/Carga" at bounding box center [91, 216] width 182 height 35
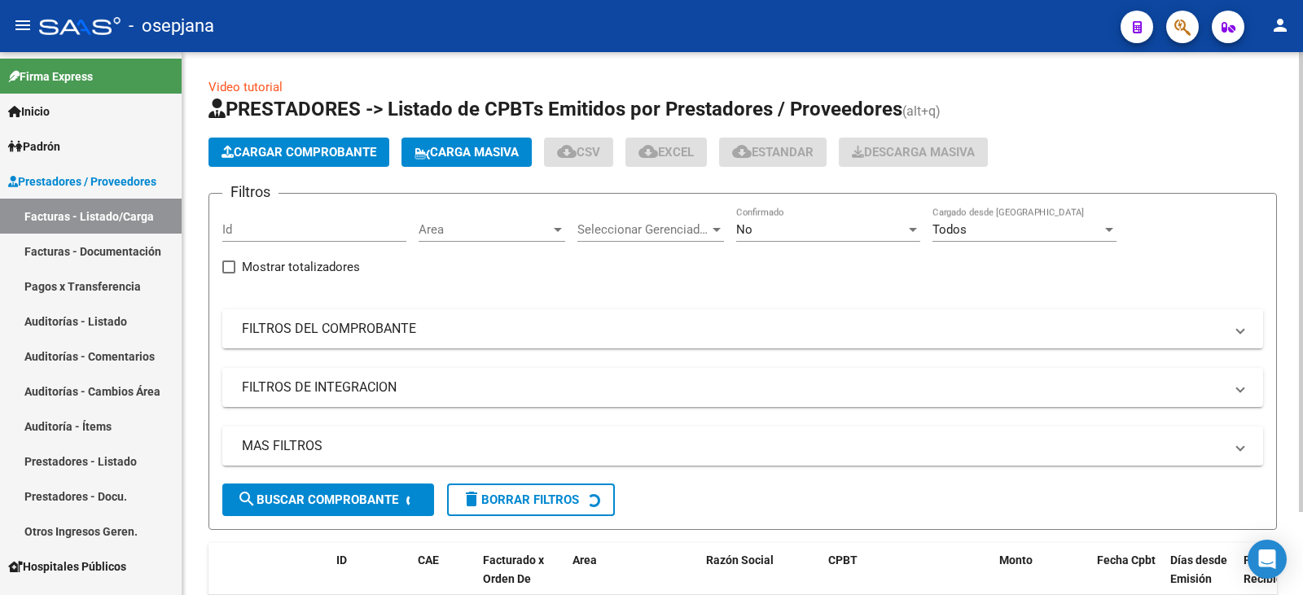
click at [650, 345] on mat-expansion-panel-header "FILTROS DEL COMPROBANTE" at bounding box center [742, 328] width 1041 height 39
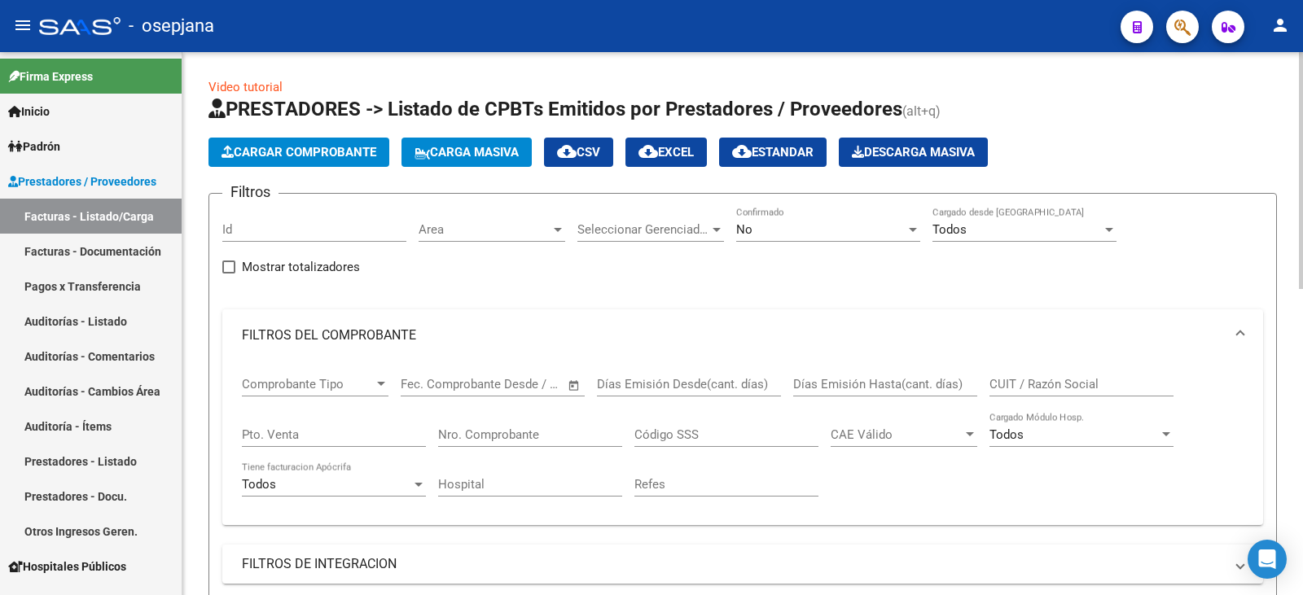
click at [807, 237] on div "No Confirmado" at bounding box center [828, 224] width 184 height 35
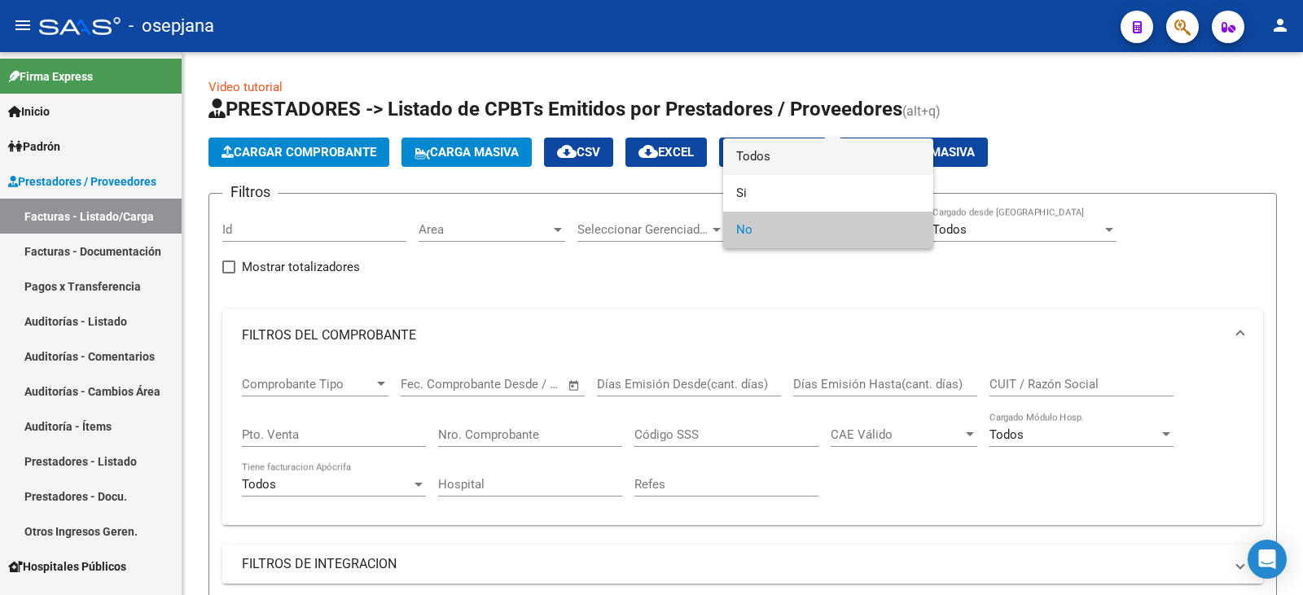
click at [813, 164] on span "Todos" at bounding box center [828, 156] width 184 height 37
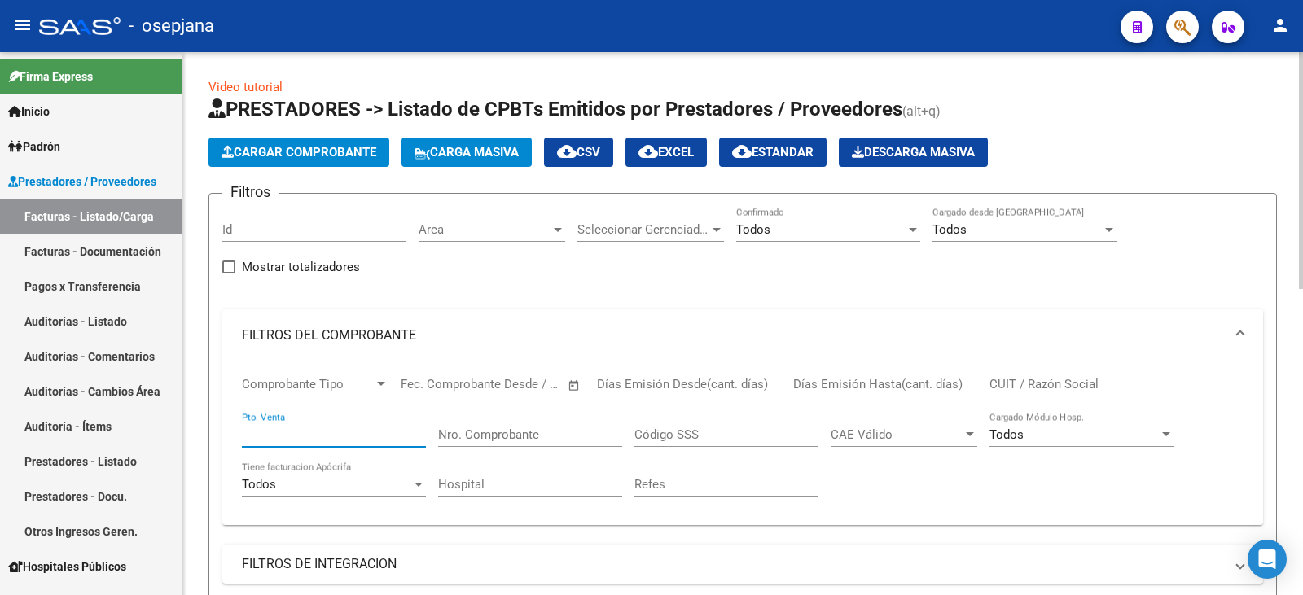
click at [301, 432] on input "Pto. Venta" at bounding box center [334, 435] width 184 height 15
type input "1604"
click at [550, 433] on input "Nro. Comprobante" at bounding box center [530, 435] width 184 height 15
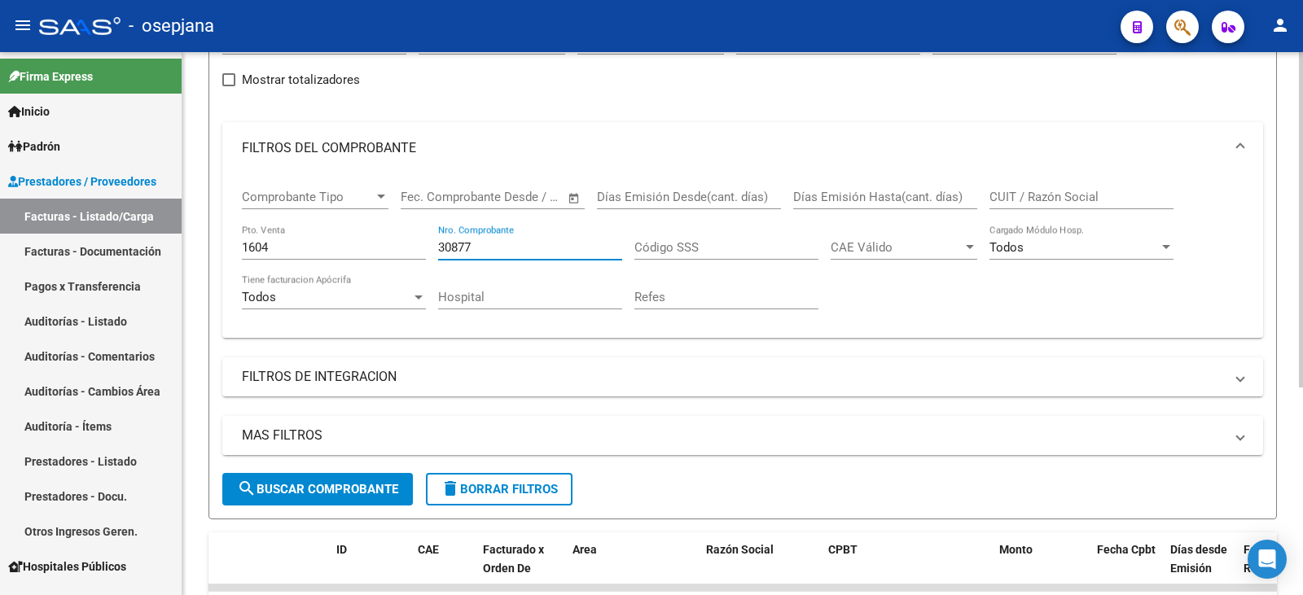
scroll to position [336, 0]
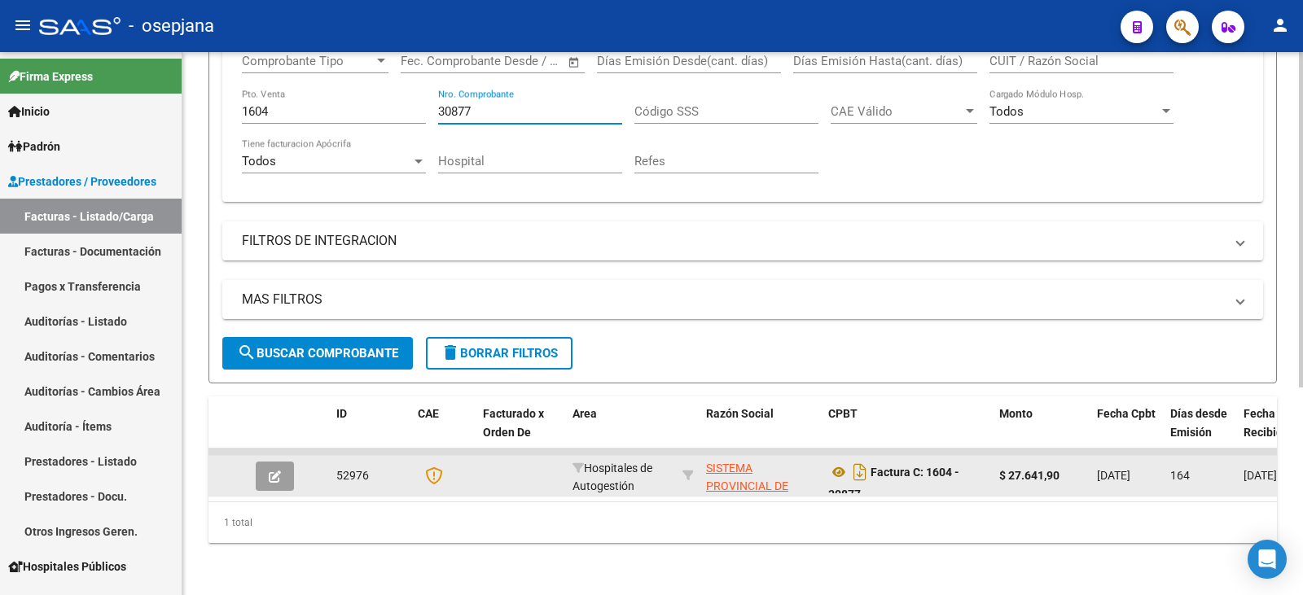
type input "30877"
click at [273, 471] on icon "button" at bounding box center [275, 477] width 12 height 12
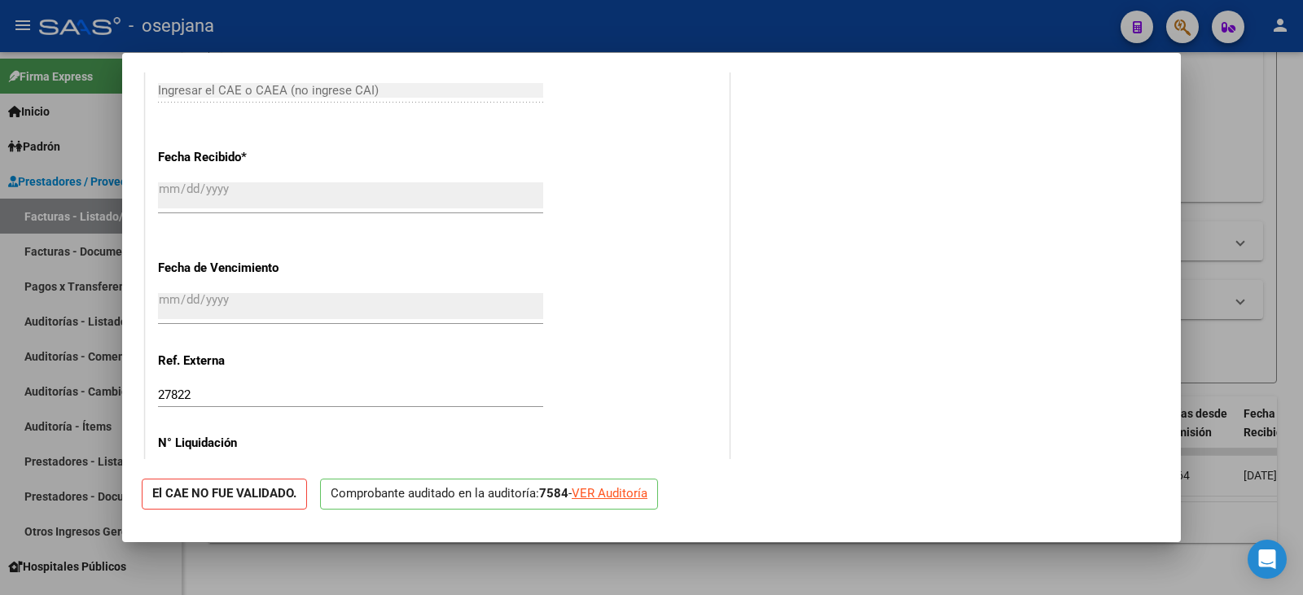
scroll to position [947, 0]
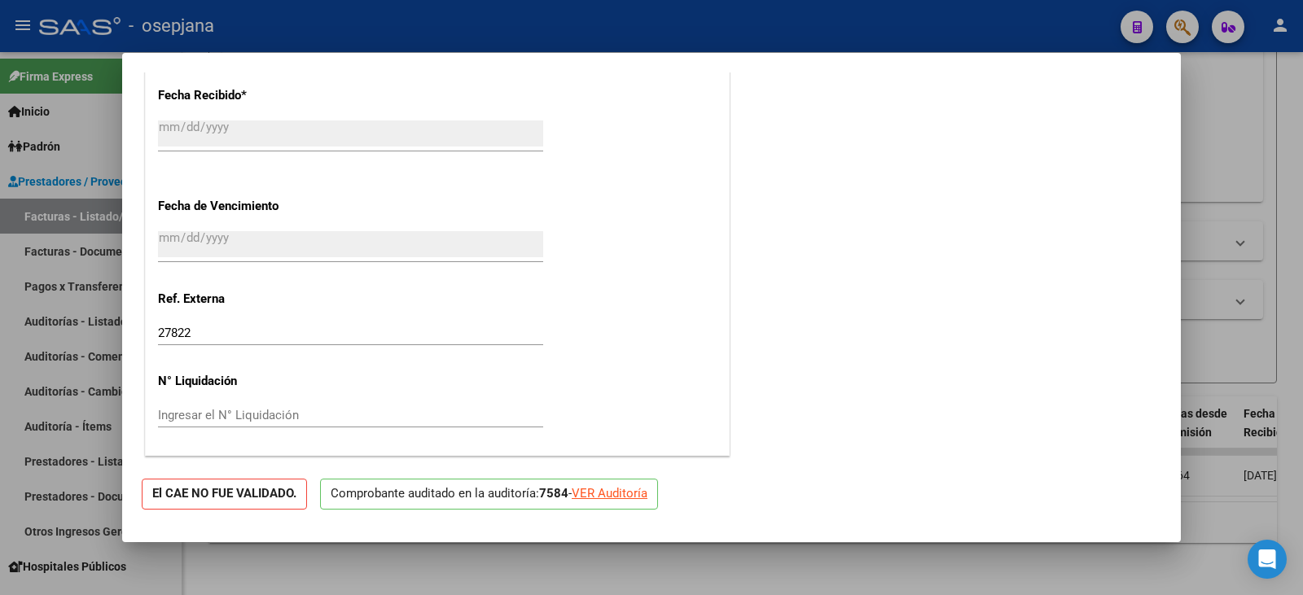
click at [637, 499] on div "VER Auditoría" at bounding box center [610, 494] width 76 height 19
type input "$ 0,00"
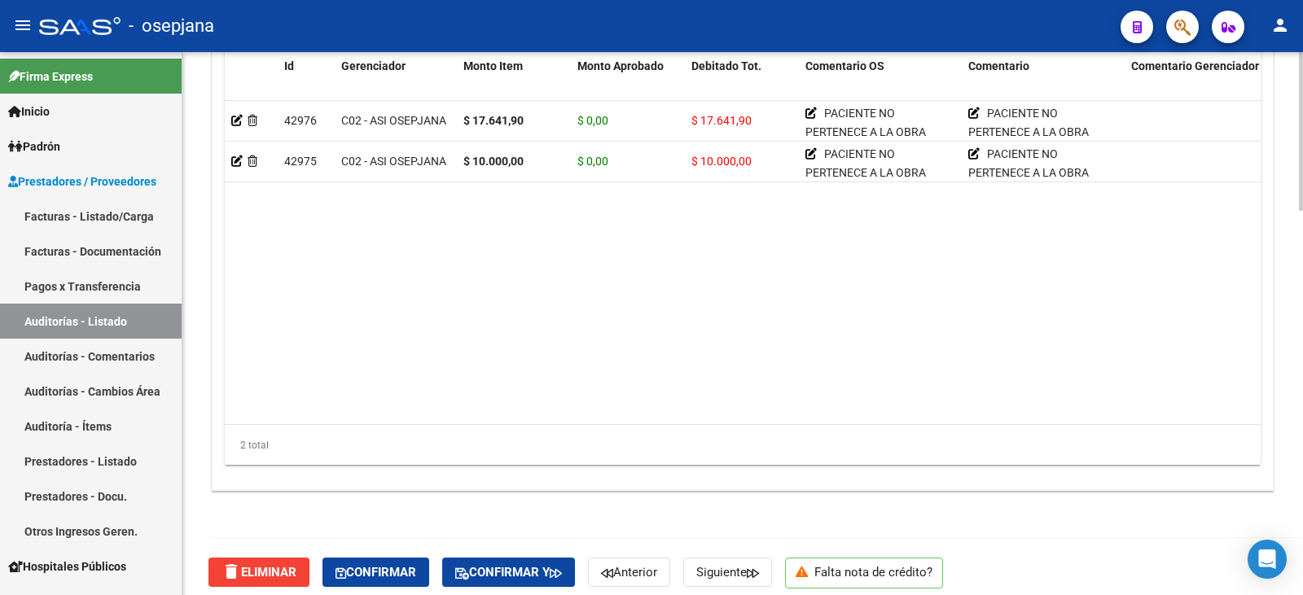
scroll to position [1311, 0]
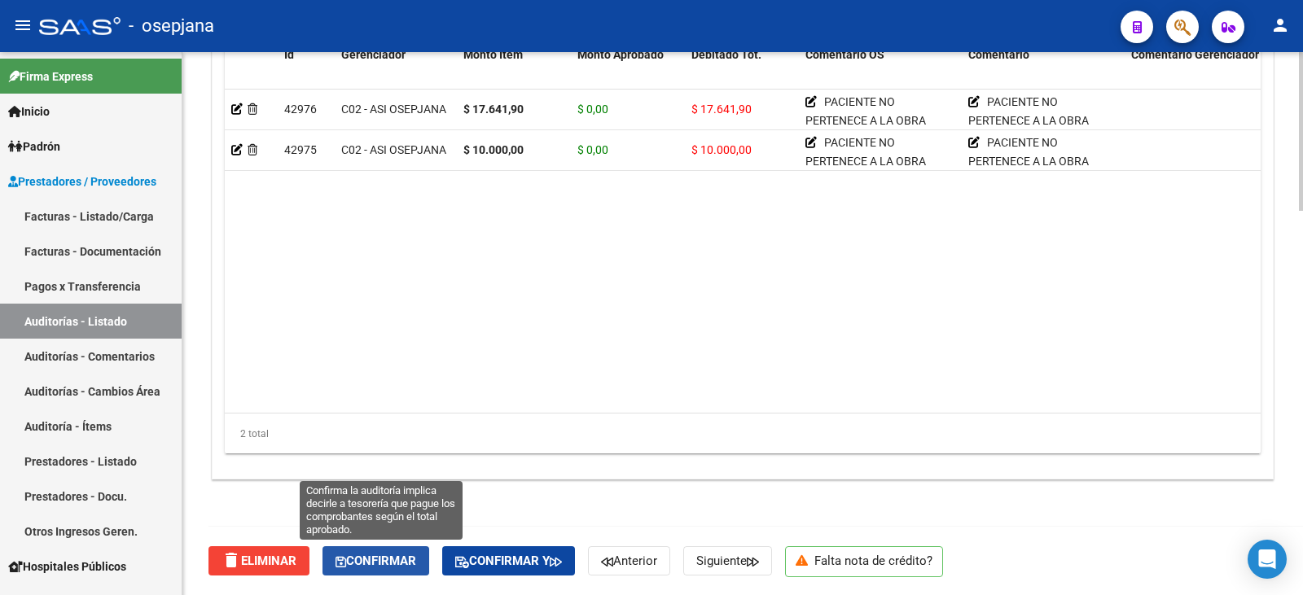
click at [384, 564] on span "Confirmar" at bounding box center [376, 561] width 81 height 15
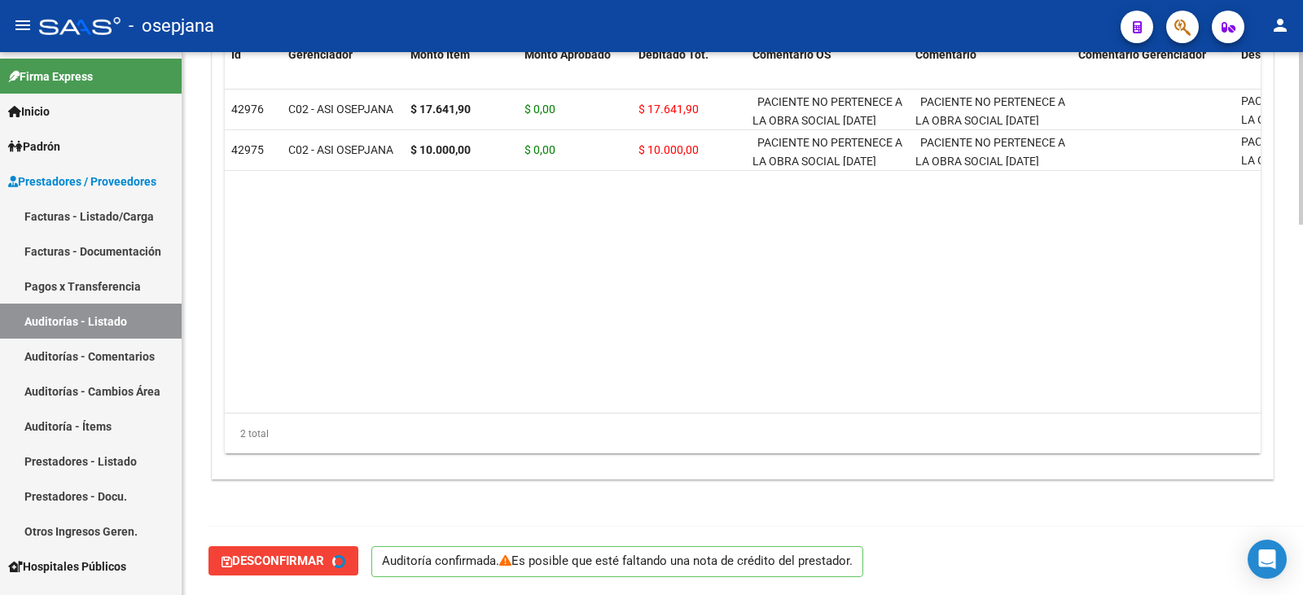
type input "202509"
click at [55, 206] on link "Facturas - Listado/Carga" at bounding box center [91, 216] width 182 height 35
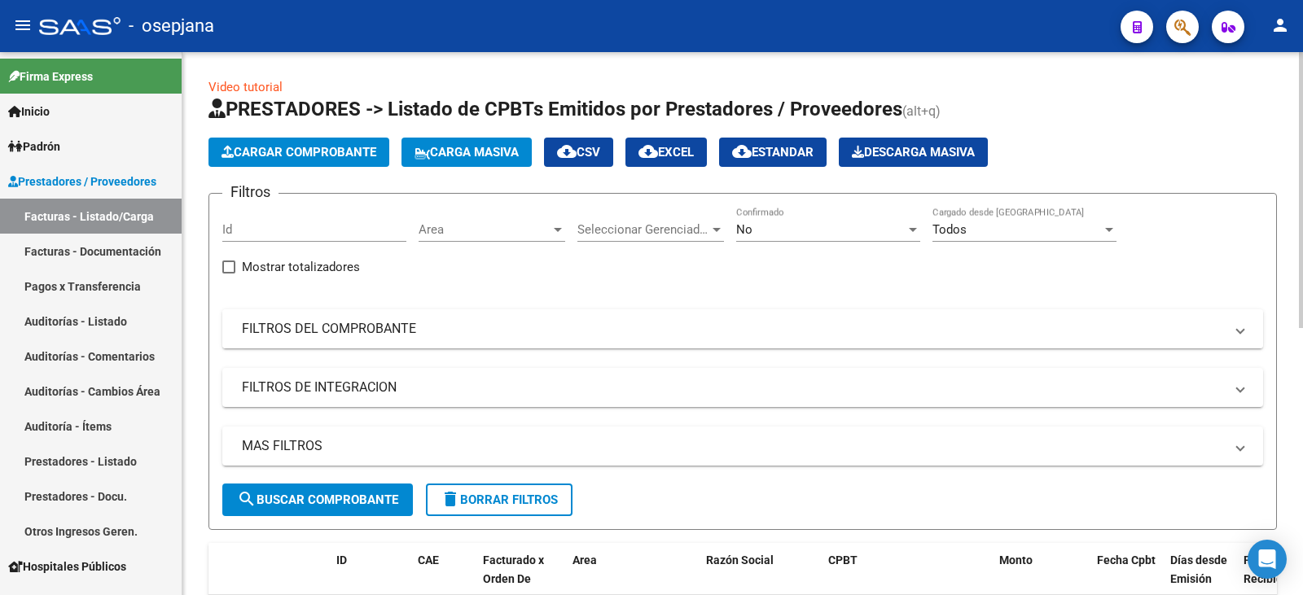
click at [441, 345] on mat-expansion-panel-header "FILTROS DEL COMPROBANTE" at bounding box center [742, 328] width 1041 height 39
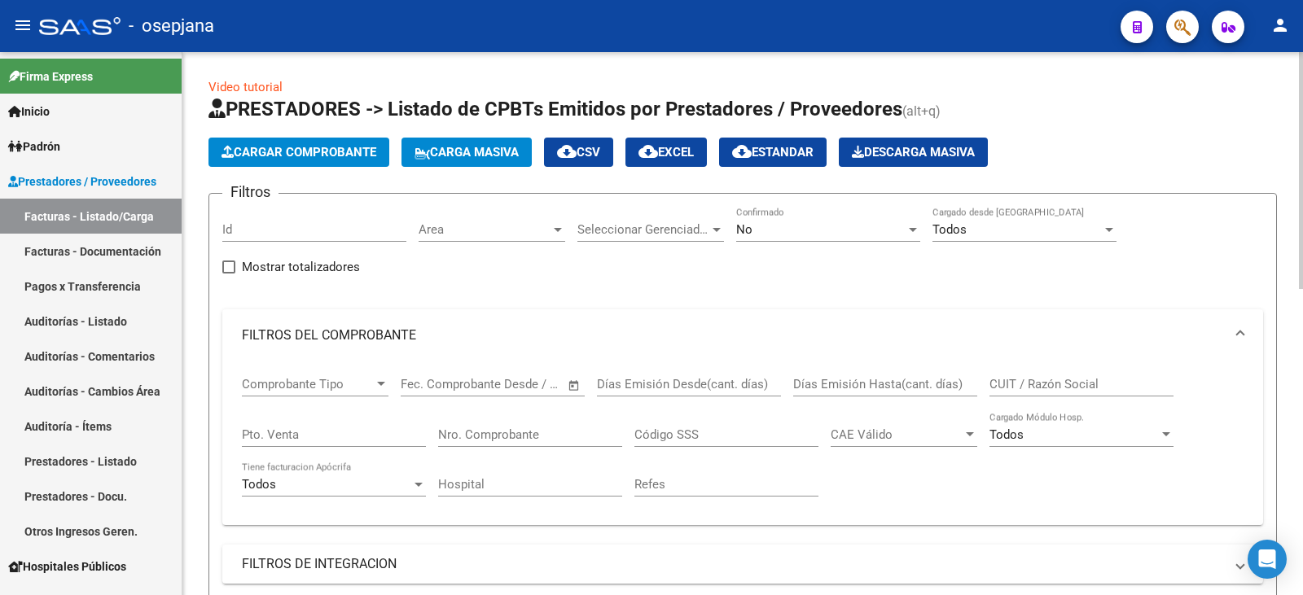
click at [770, 235] on div "No" at bounding box center [820, 229] width 169 height 15
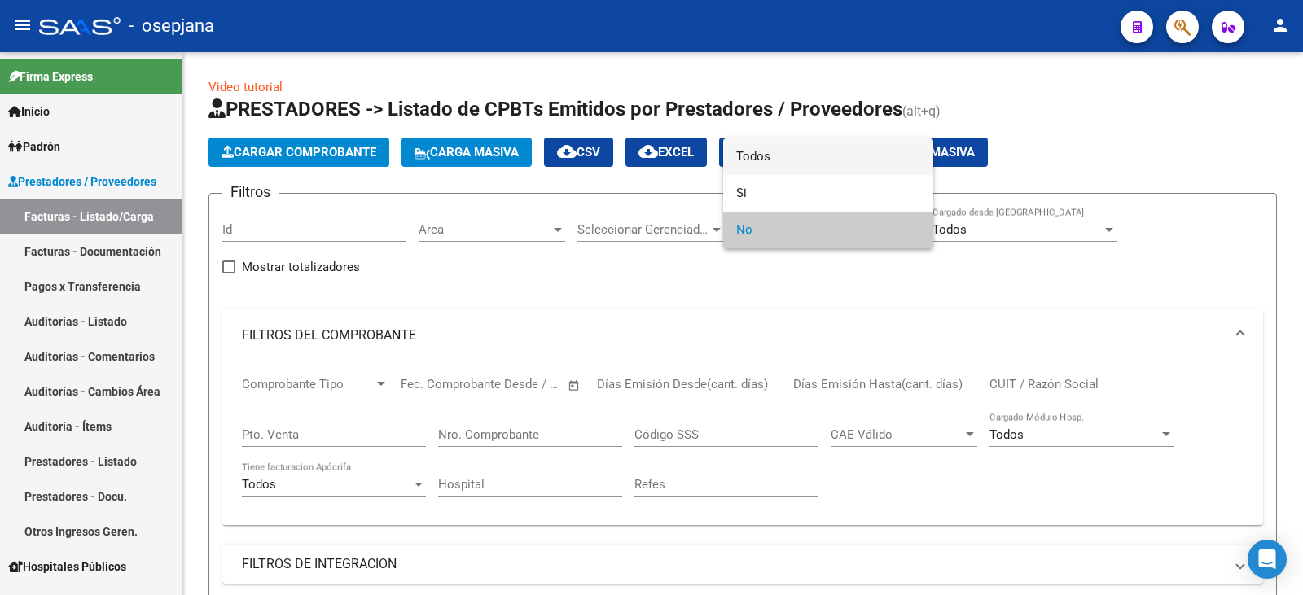
click at [782, 160] on span "Todos" at bounding box center [828, 156] width 184 height 37
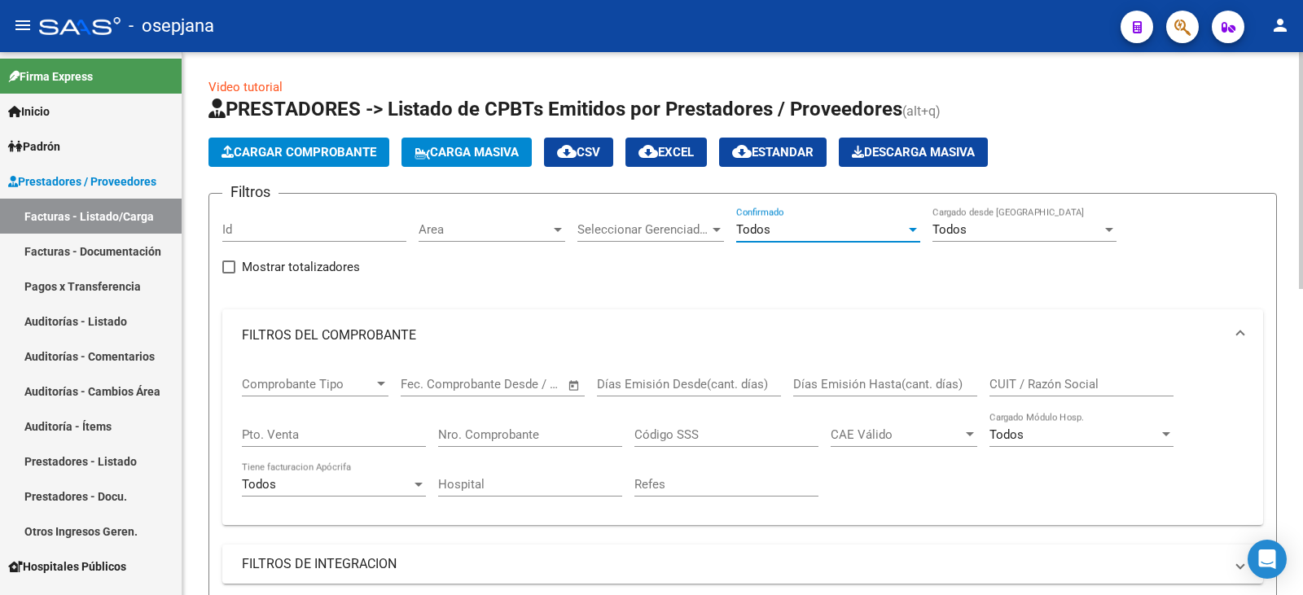
click at [319, 439] on input "Pto. Venta" at bounding box center [334, 435] width 184 height 15
type input "1"
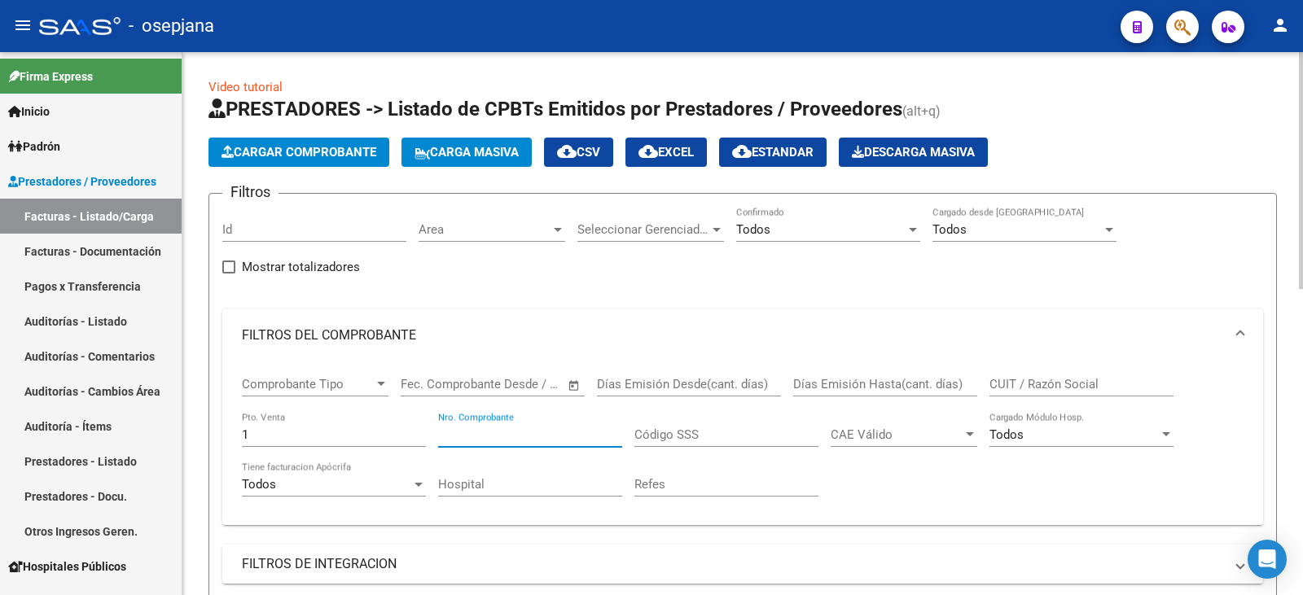
click at [491, 428] on input "Nro. Comprobante" at bounding box center [530, 435] width 184 height 15
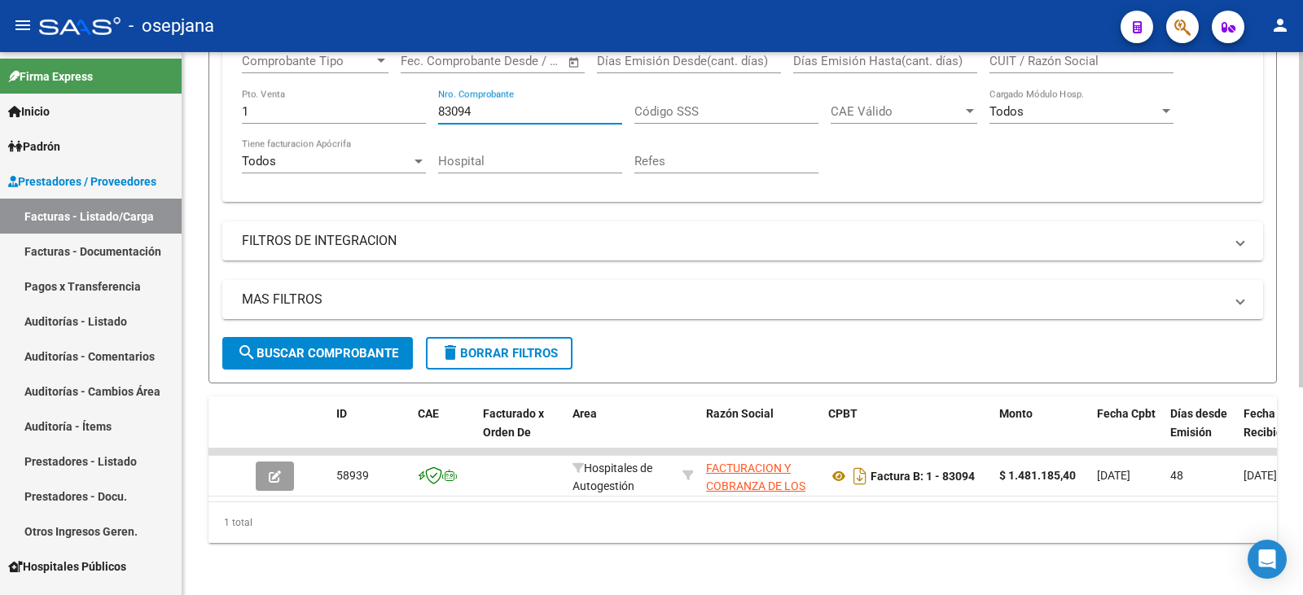
scroll to position [336, 0]
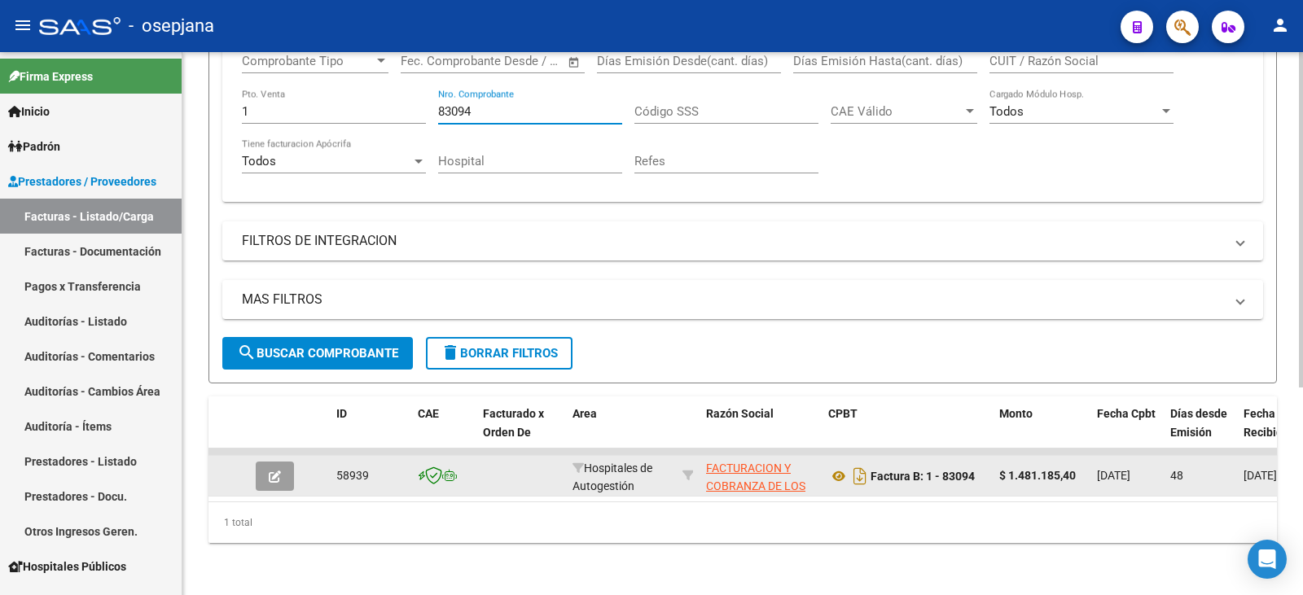
type input "83094"
click at [271, 471] on icon "button" at bounding box center [275, 477] width 12 height 12
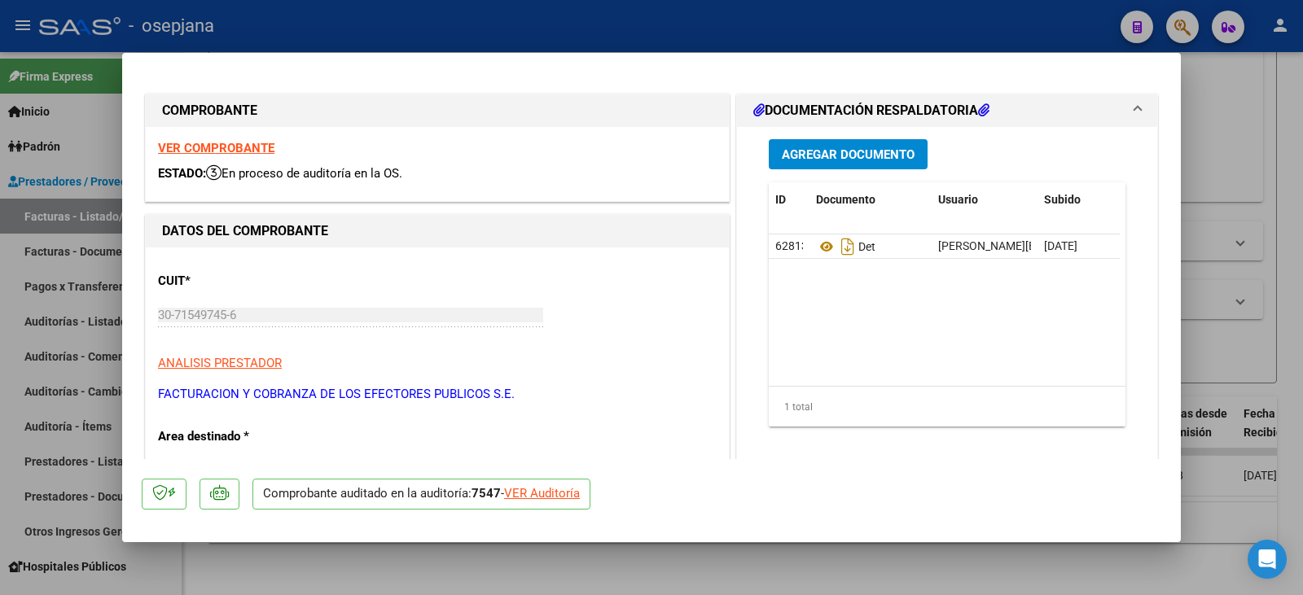
click at [556, 493] on div "VER Auditoría" at bounding box center [542, 494] width 76 height 19
type input "$ 0,00"
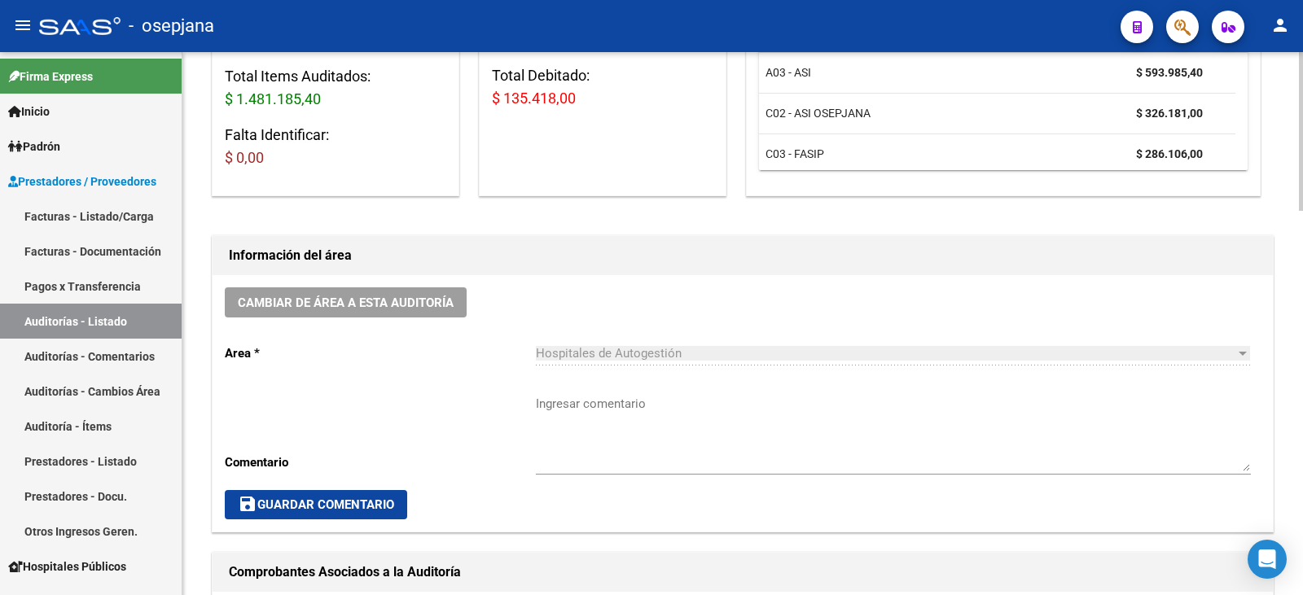
scroll to position [326, 0]
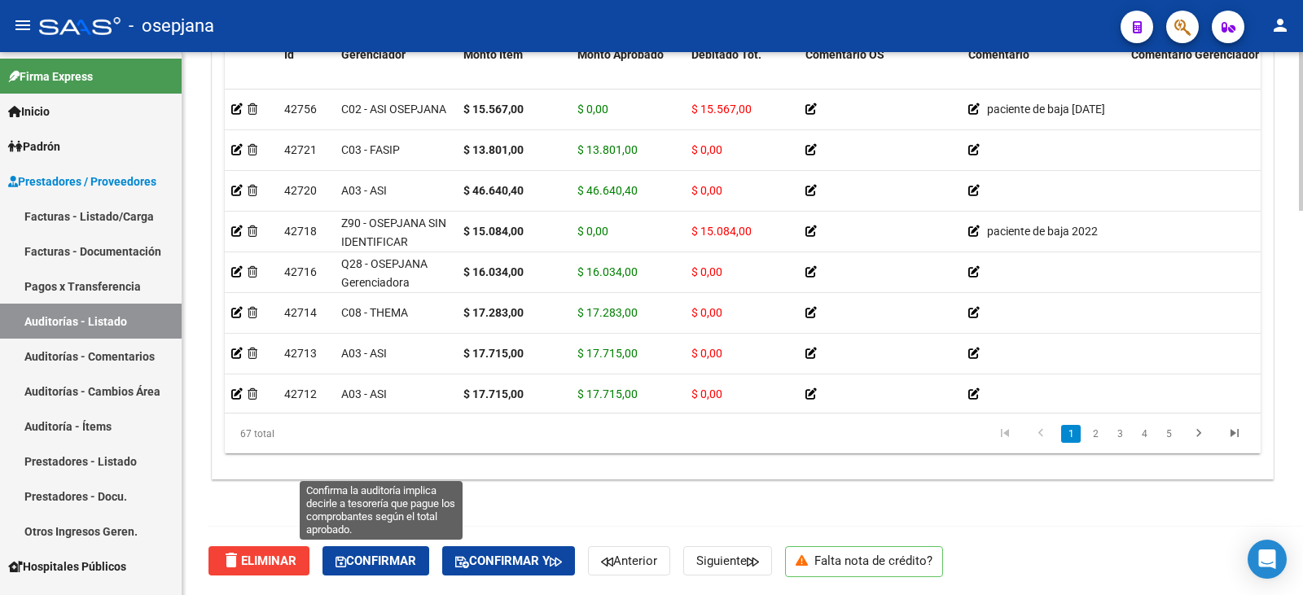
click at [390, 563] on span "Confirmar" at bounding box center [376, 561] width 81 height 15
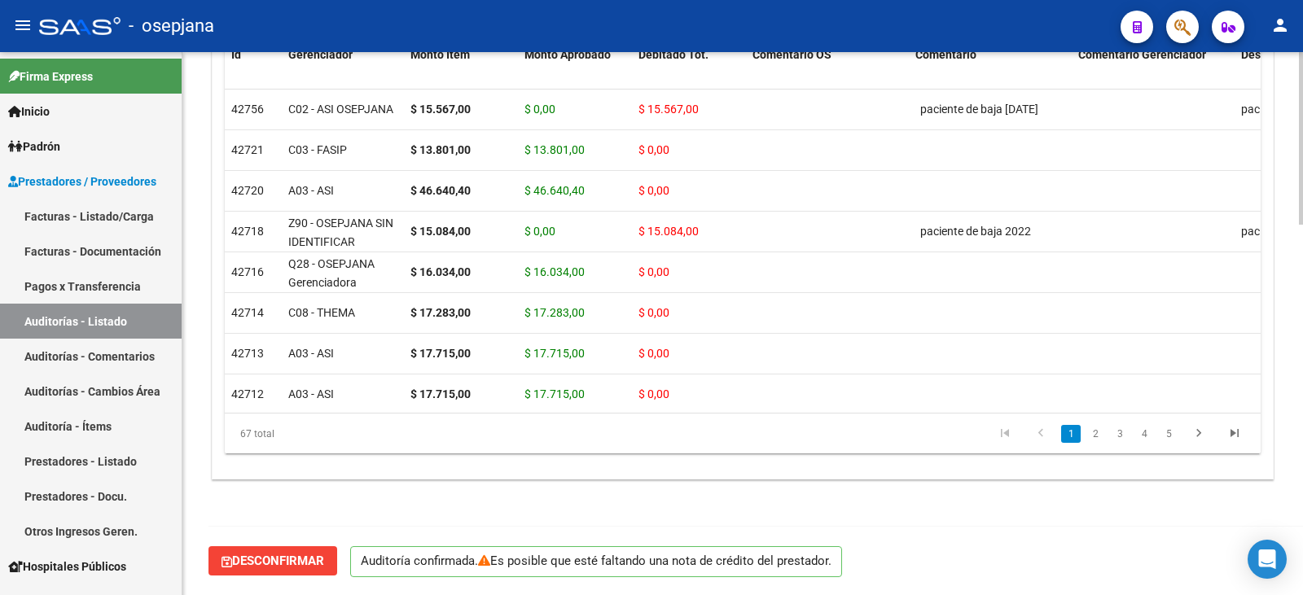
scroll to position [1166, 0]
type input "202509"
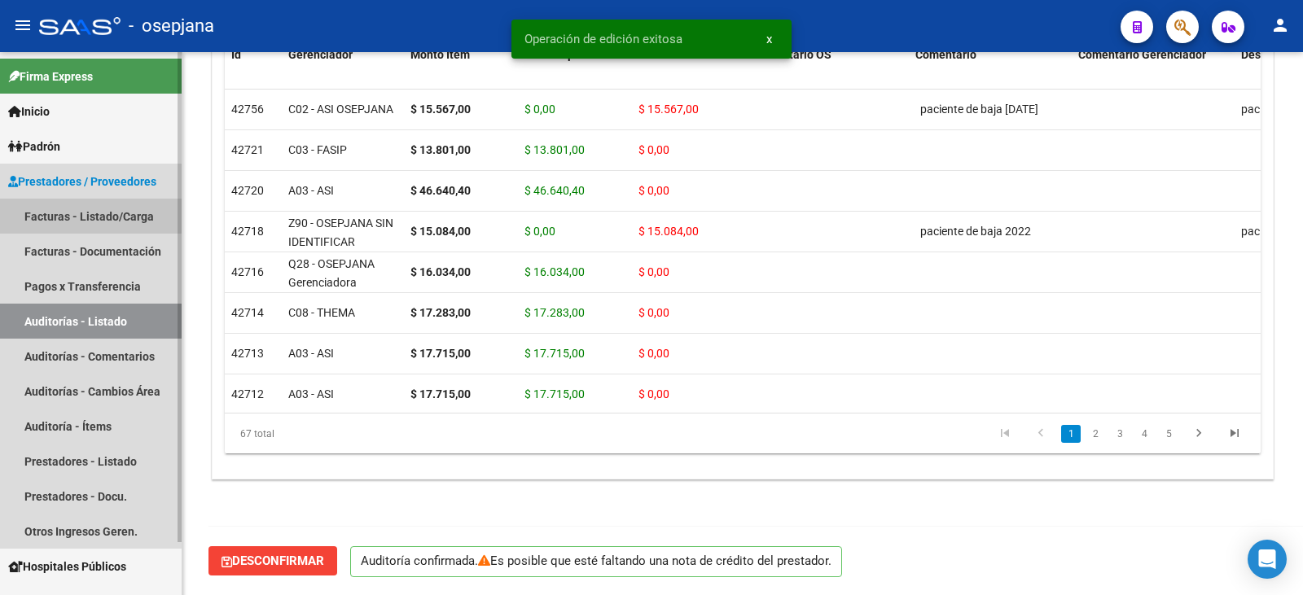
click at [68, 222] on link "Facturas - Listado/Carga" at bounding box center [91, 216] width 182 height 35
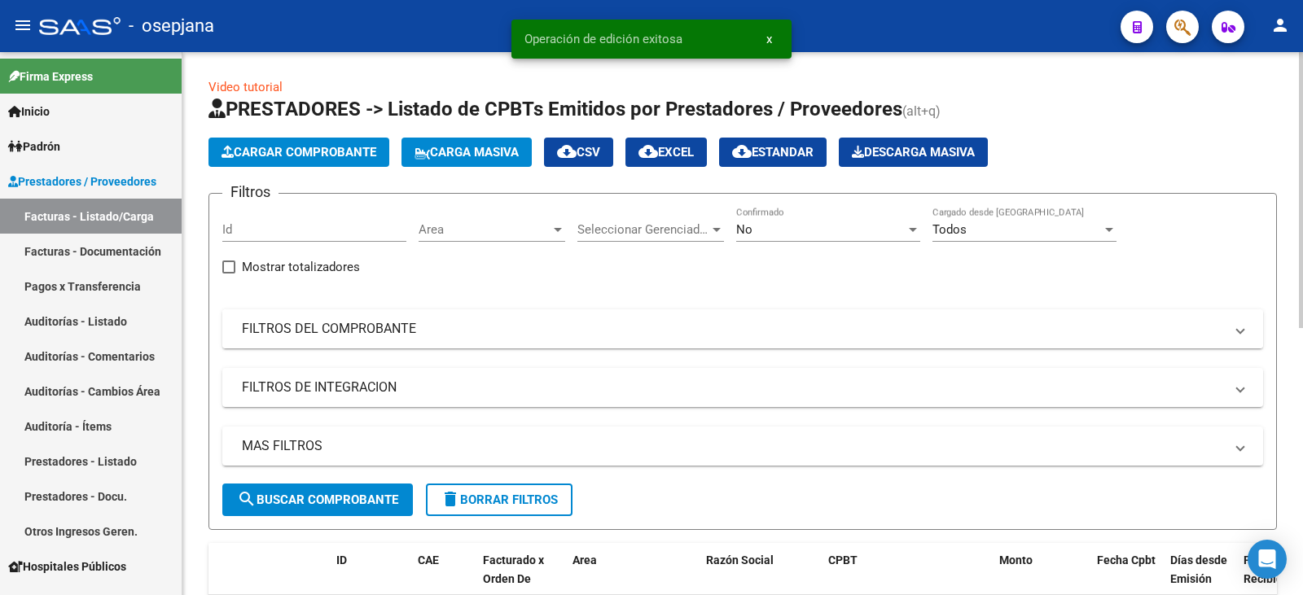
click at [410, 336] on mat-panel-title "FILTROS DEL COMPROBANTE" at bounding box center [733, 329] width 982 height 18
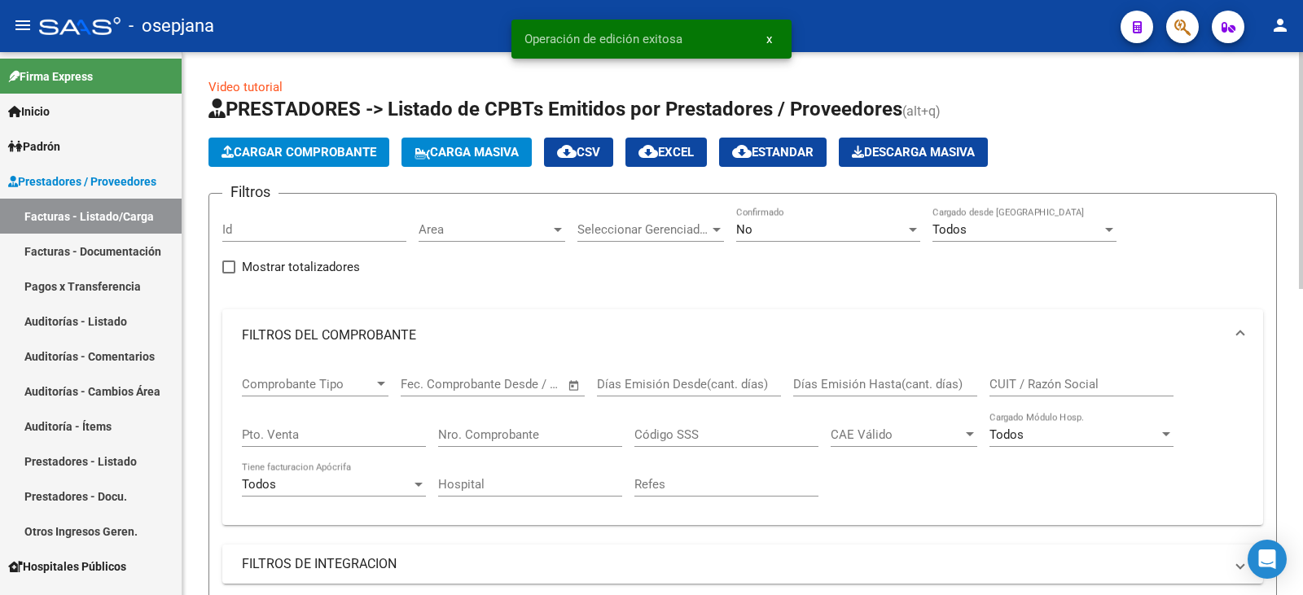
click at [790, 228] on div "No" at bounding box center [820, 229] width 169 height 15
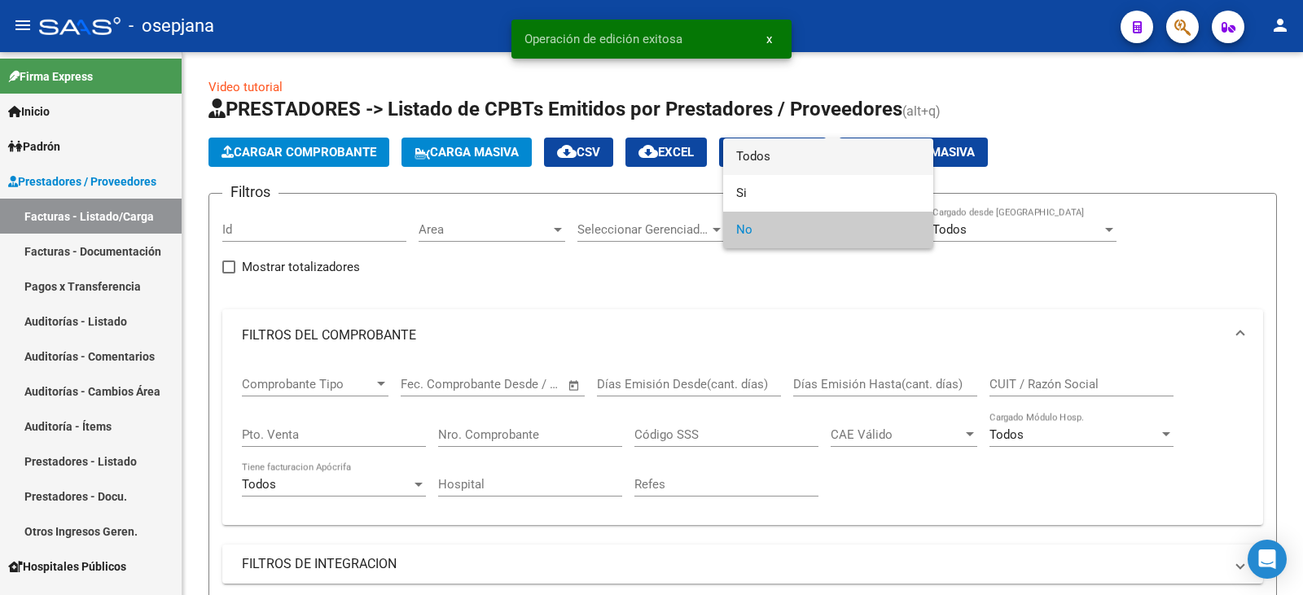
click at [785, 157] on span "Todos" at bounding box center [828, 156] width 184 height 37
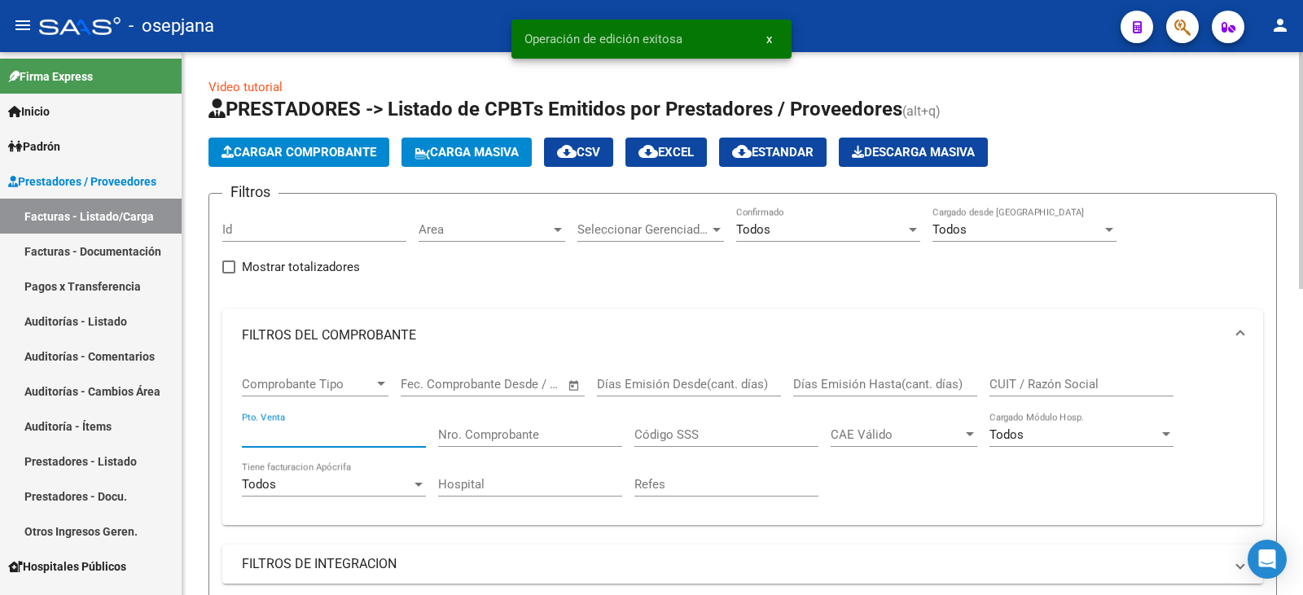
click at [338, 431] on input "Pto. Venta" at bounding box center [334, 435] width 184 height 15
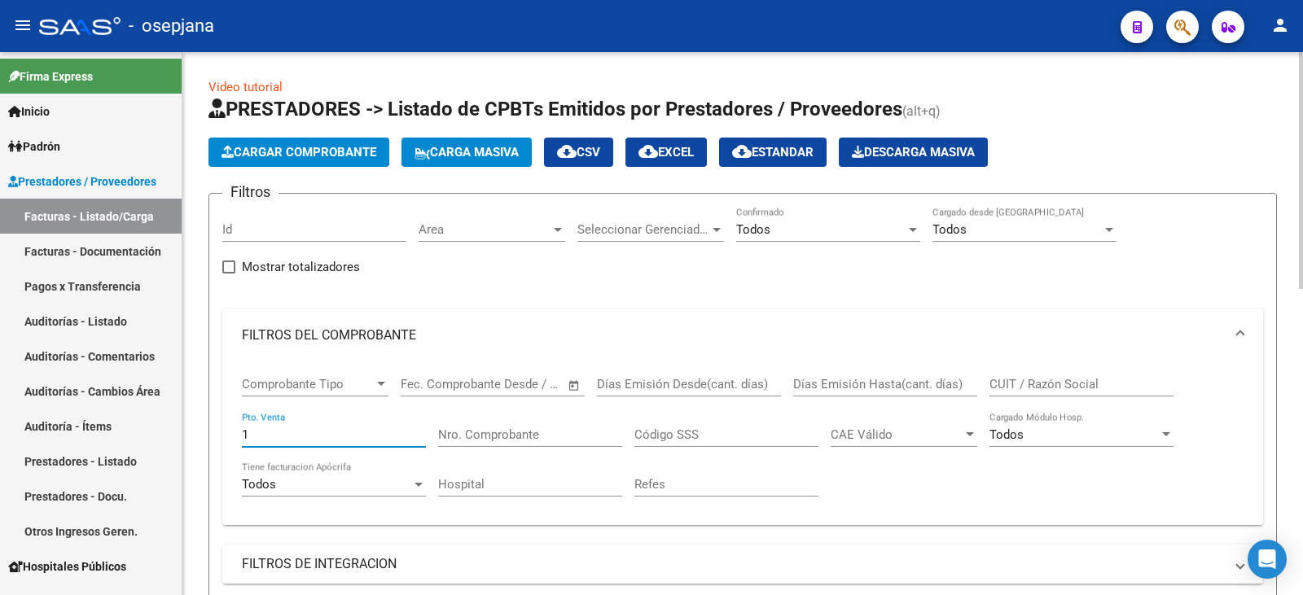
type input "1"
click at [468, 425] on div "Nro. Comprobante" at bounding box center [530, 429] width 184 height 35
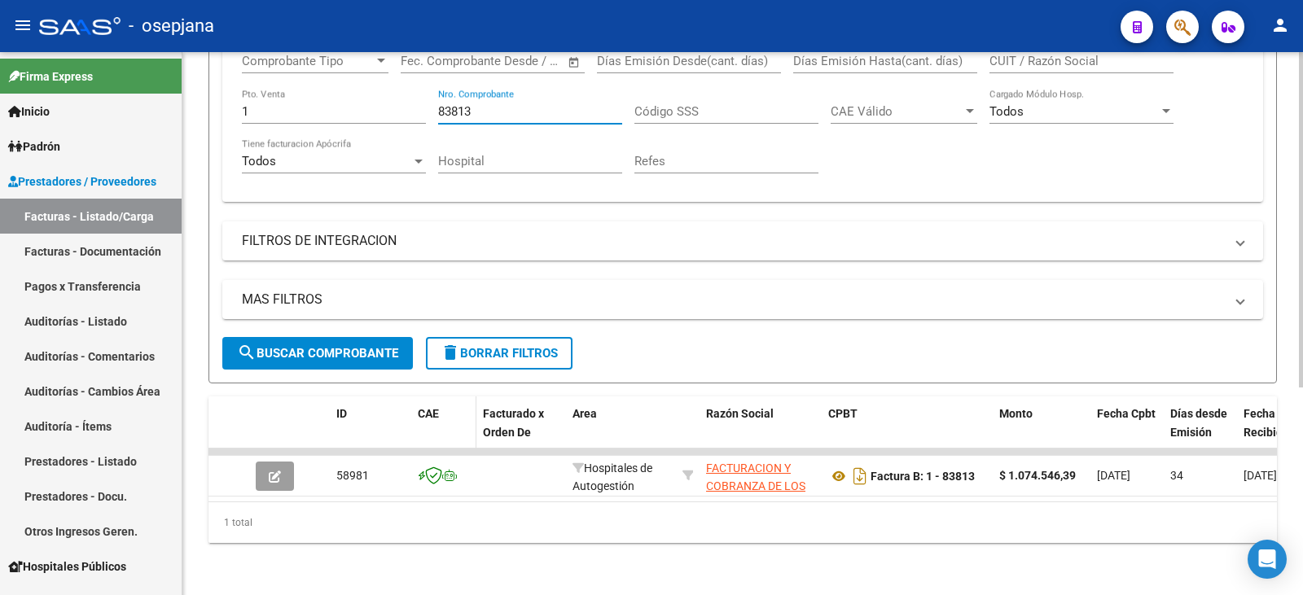
scroll to position [336, 0]
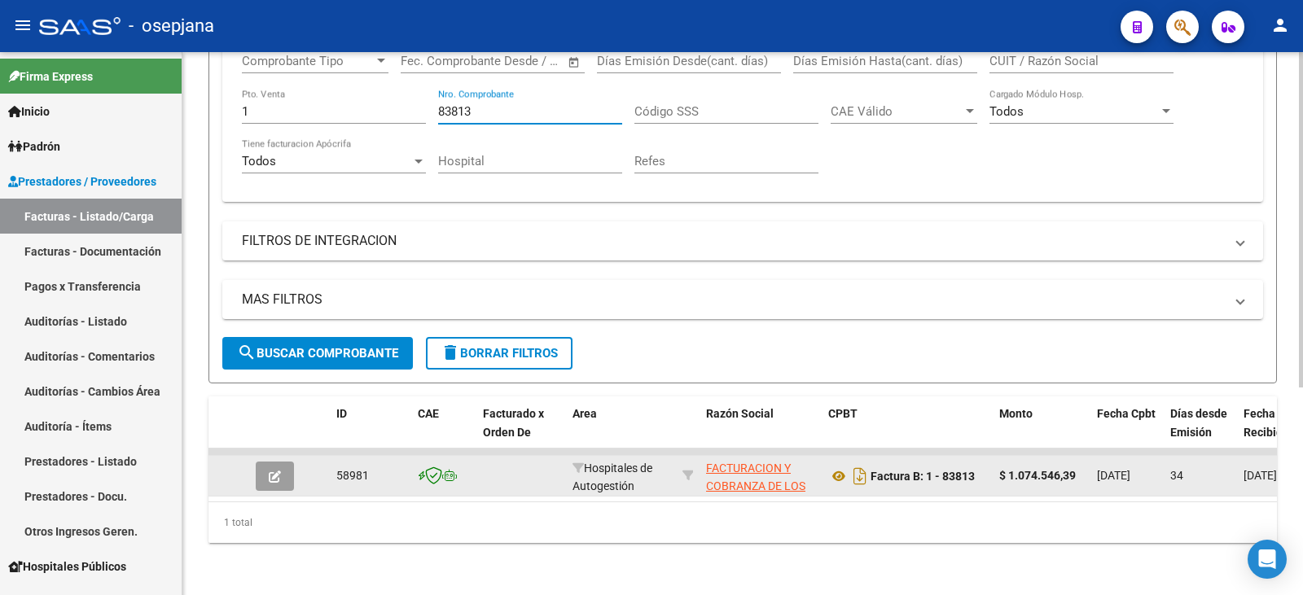
type input "83813"
click at [270, 471] on icon "button" at bounding box center [275, 477] width 12 height 12
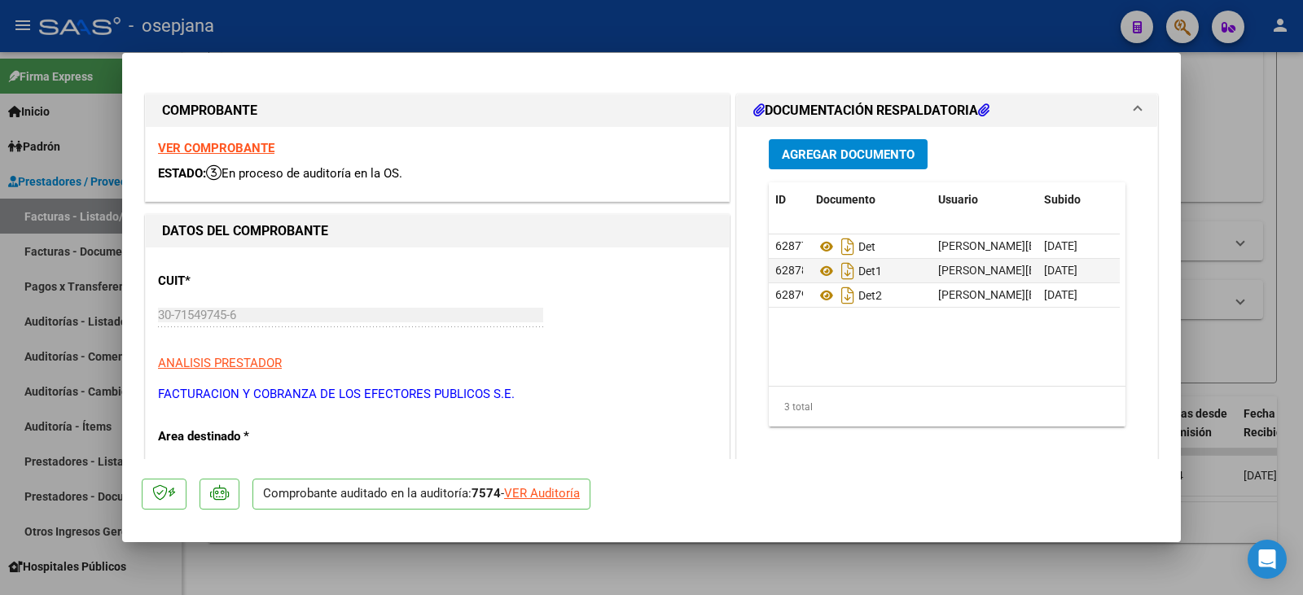
click at [568, 494] on div "VER Auditoría" at bounding box center [542, 494] width 76 height 19
type input "$ 0,00"
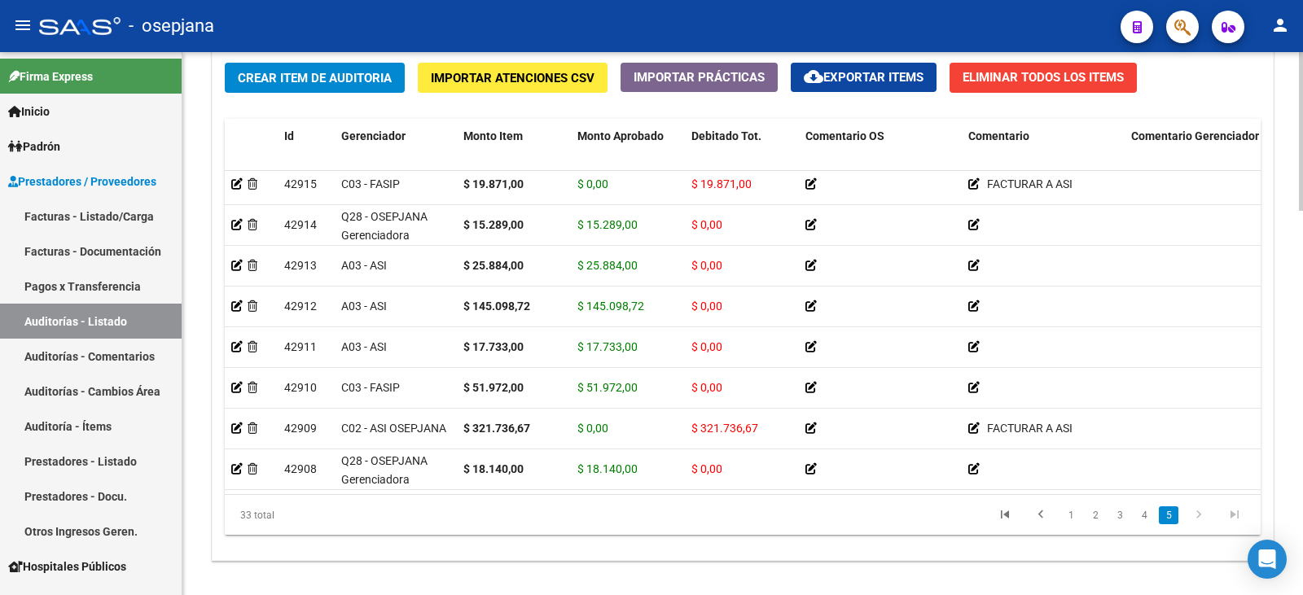
scroll to position [1303, 0]
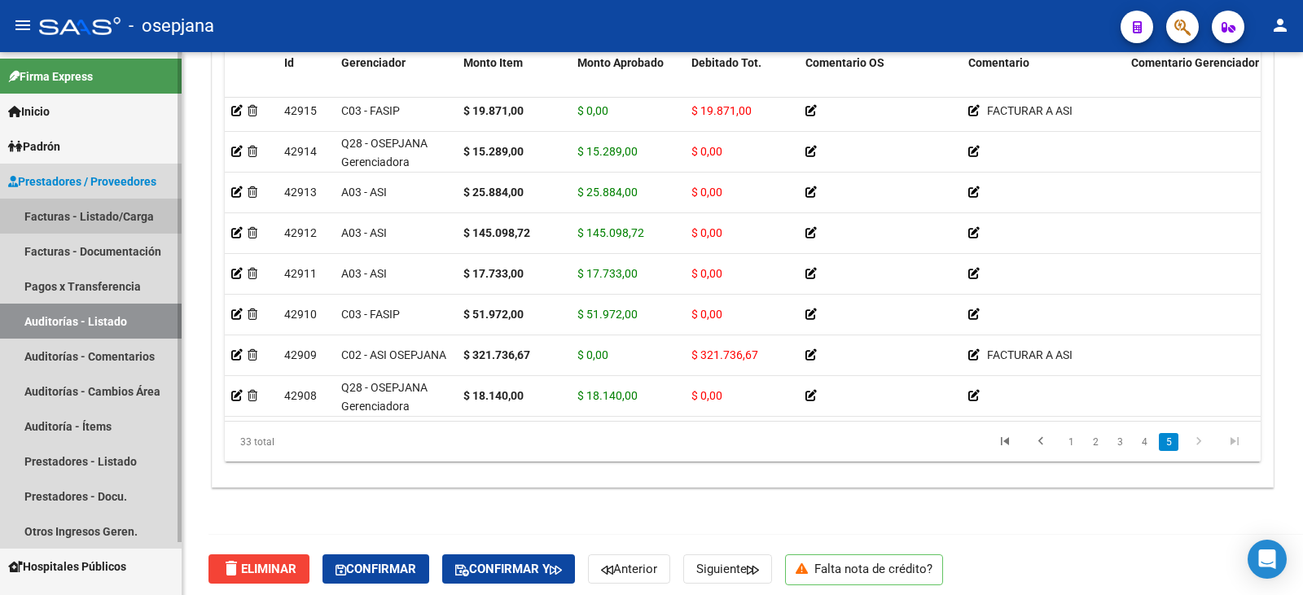
click at [81, 217] on link "Facturas - Listado/Carga" at bounding box center [91, 216] width 182 height 35
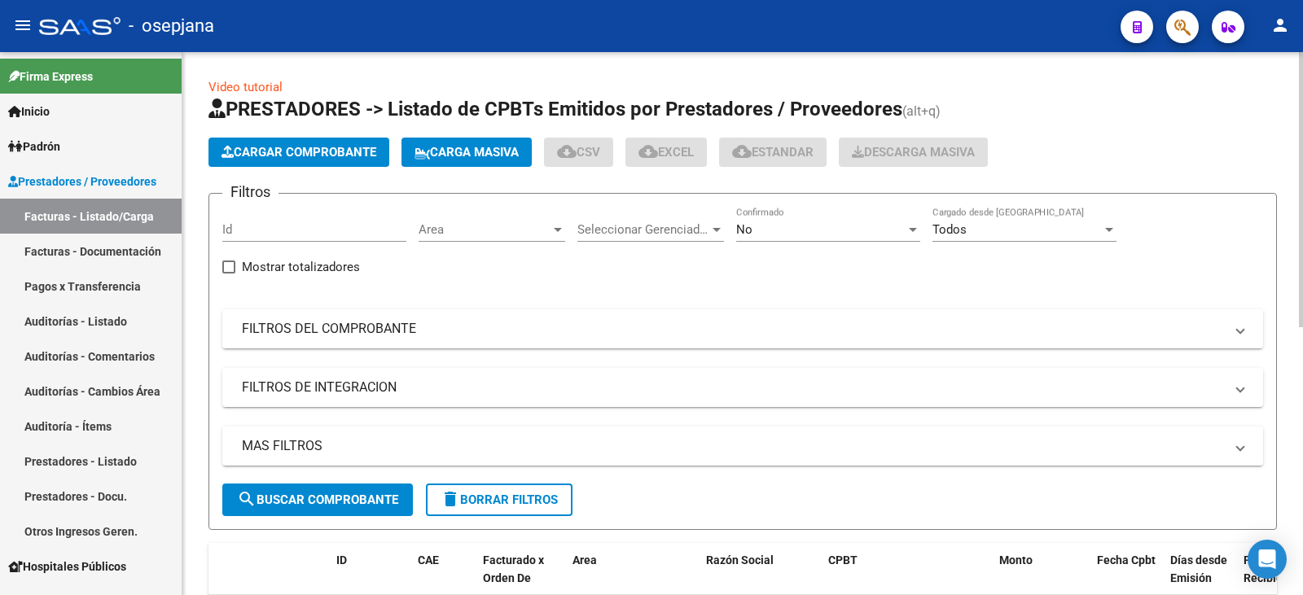
drag, startPoint x: 542, startPoint y: 336, endPoint x: 618, endPoint y: 310, distance: 80.1
click at [543, 336] on mat-panel-title "FILTROS DEL COMPROBANTE" at bounding box center [733, 329] width 982 height 18
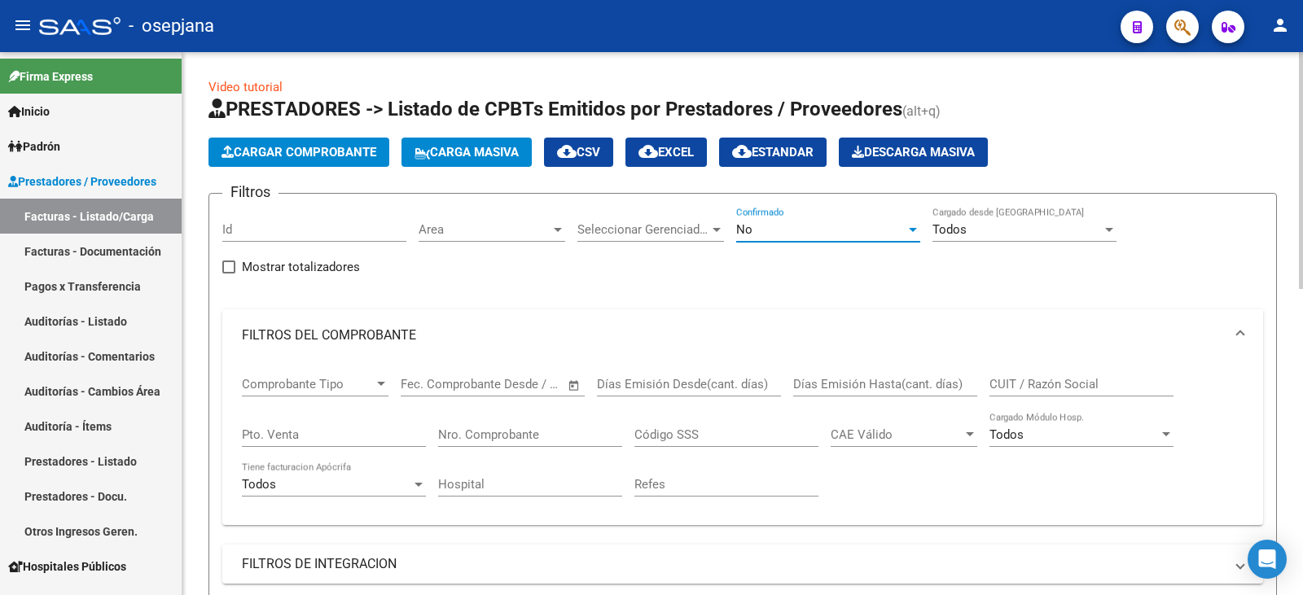
click at [748, 231] on span "No" at bounding box center [744, 229] width 16 height 15
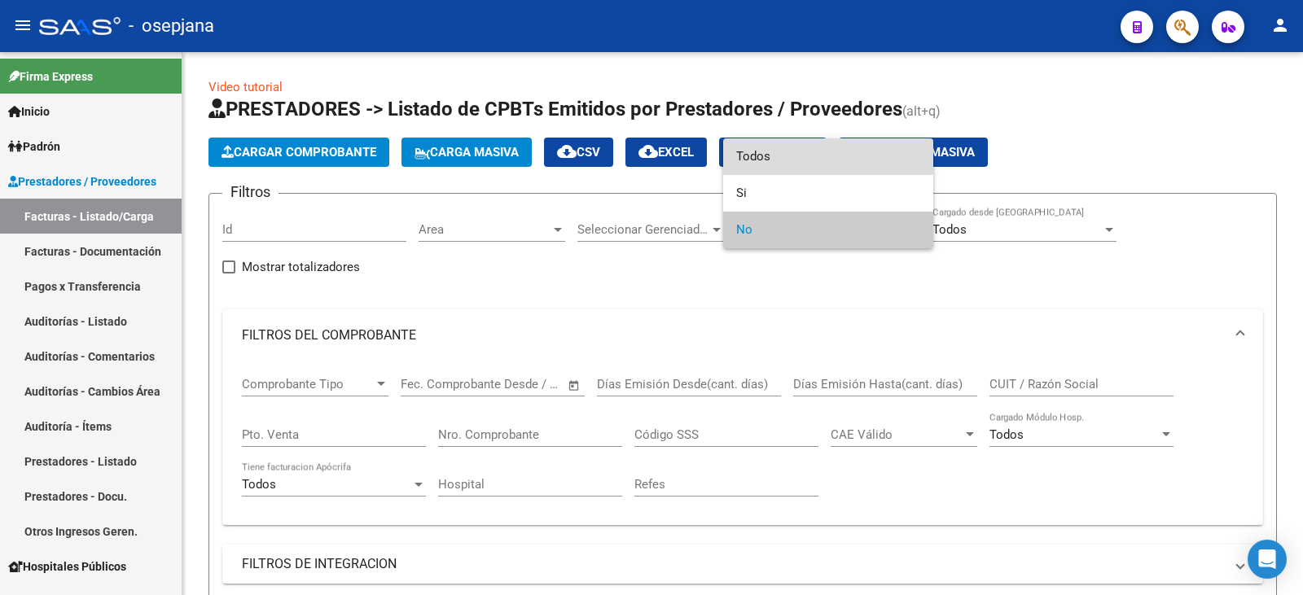
click at [757, 155] on span "Todos" at bounding box center [828, 156] width 184 height 37
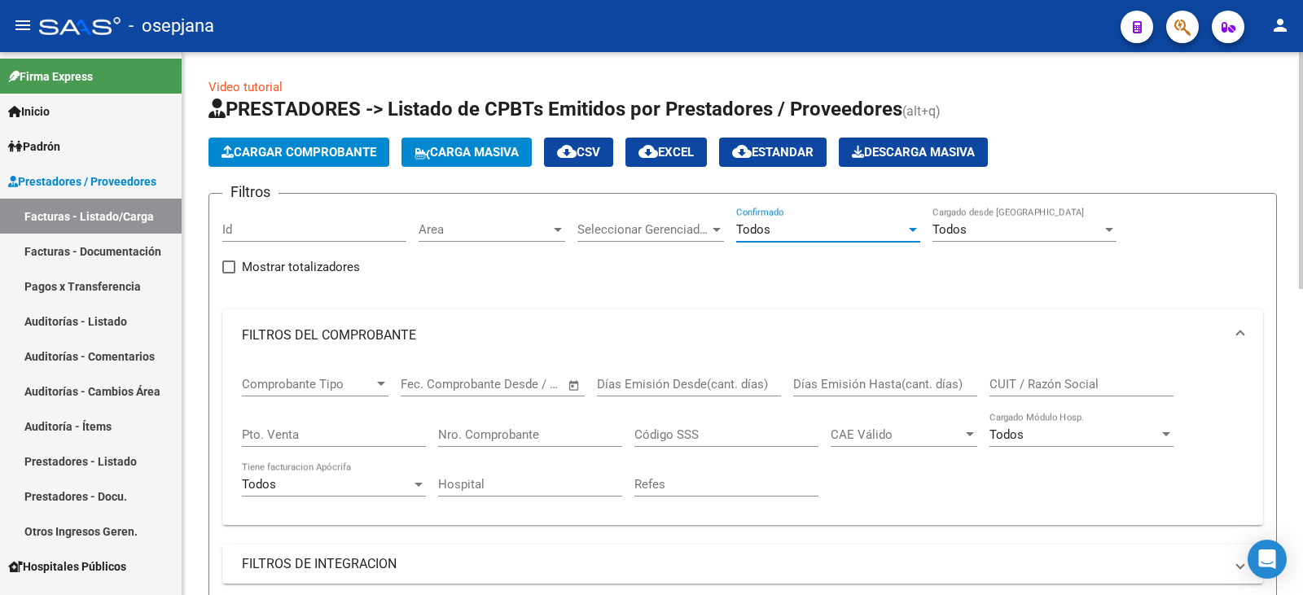
click at [821, 230] on div "Todos" at bounding box center [820, 229] width 169 height 15
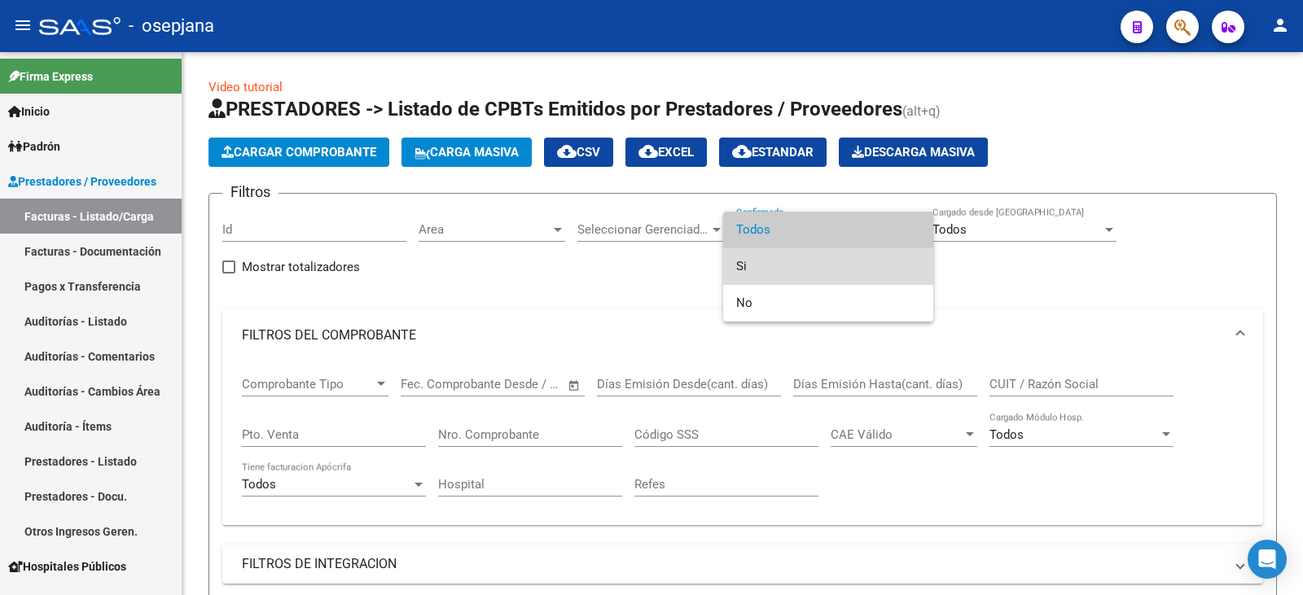
click at [797, 261] on span "Si" at bounding box center [828, 266] width 184 height 37
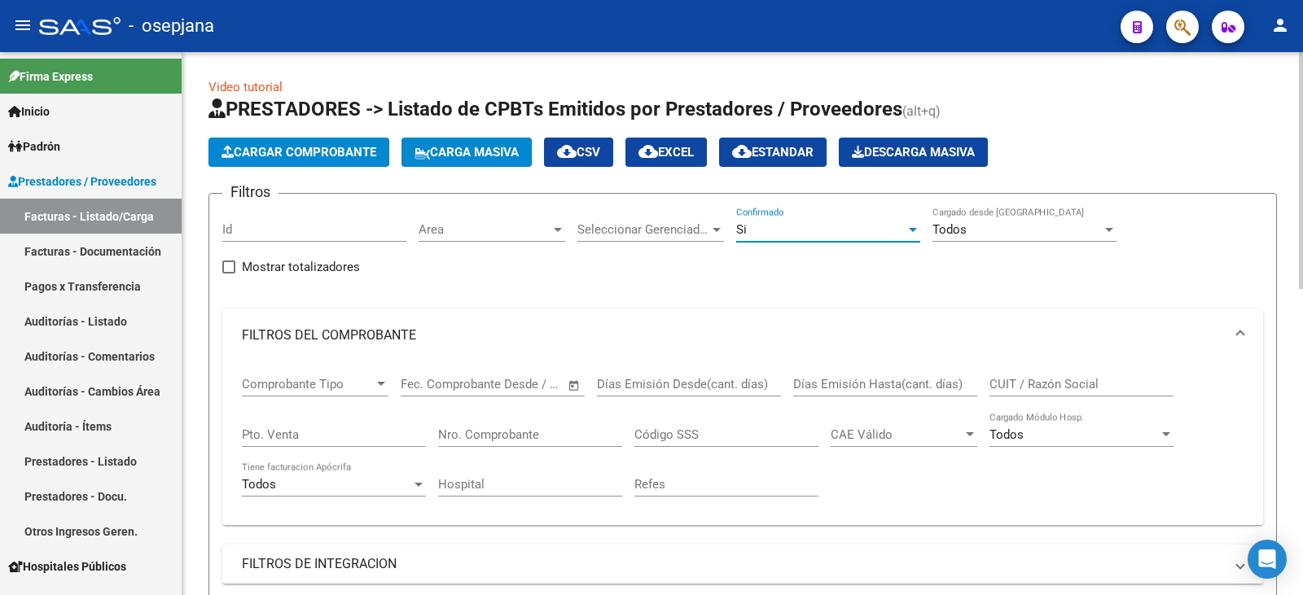
click at [810, 223] on div "Si" at bounding box center [820, 229] width 169 height 15
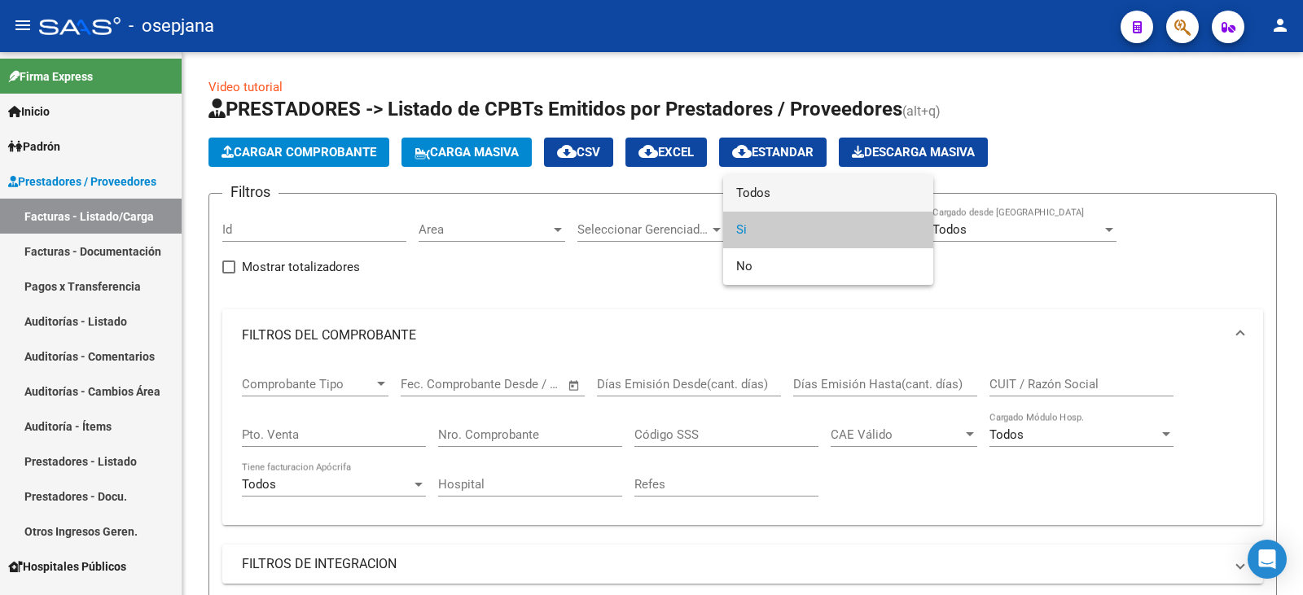
click at [804, 186] on span "Todos" at bounding box center [828, 193] width 184 height 37
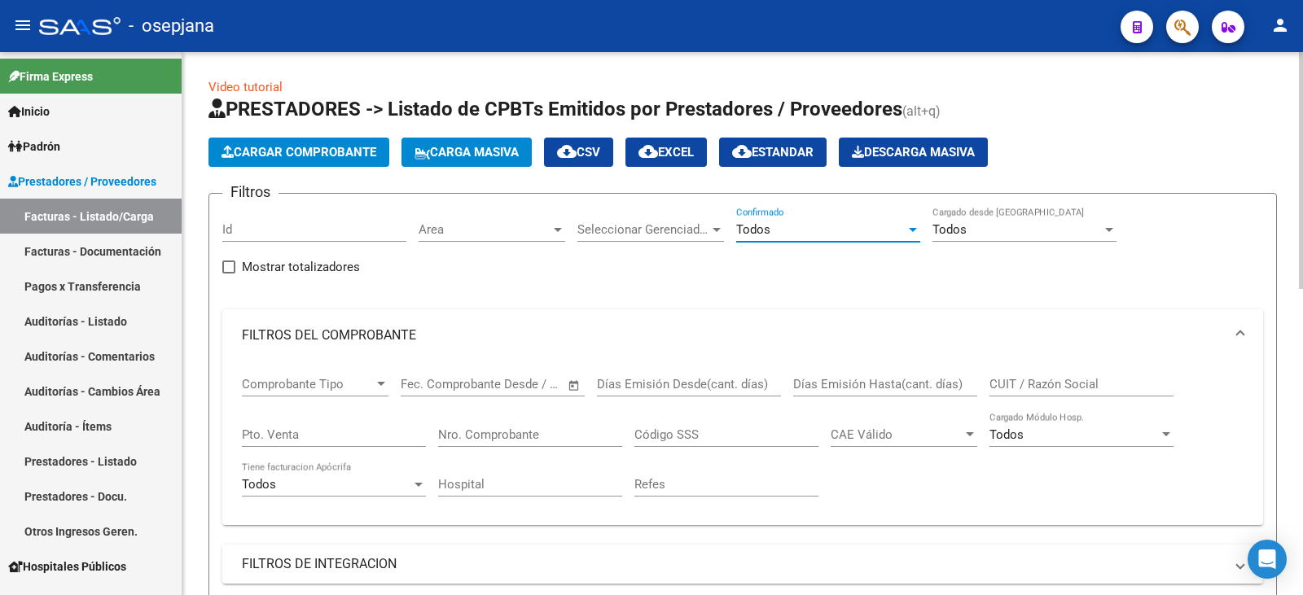
click at [341, 433] on input "Pto. Venta" at bounding box center [334, 435] width 184 height 15
type input "1"
click at [480, 441] on input "Nro. Comprobante" at bounding box center [530, 435] width 184 height 15
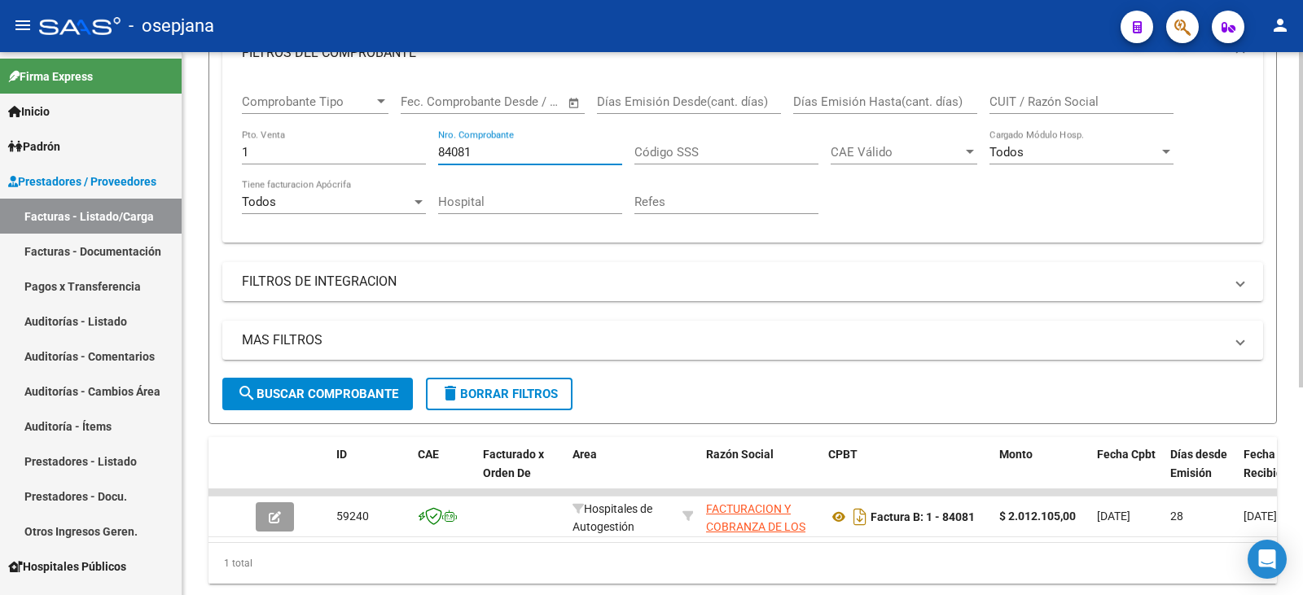
scroll to position [336, 0]
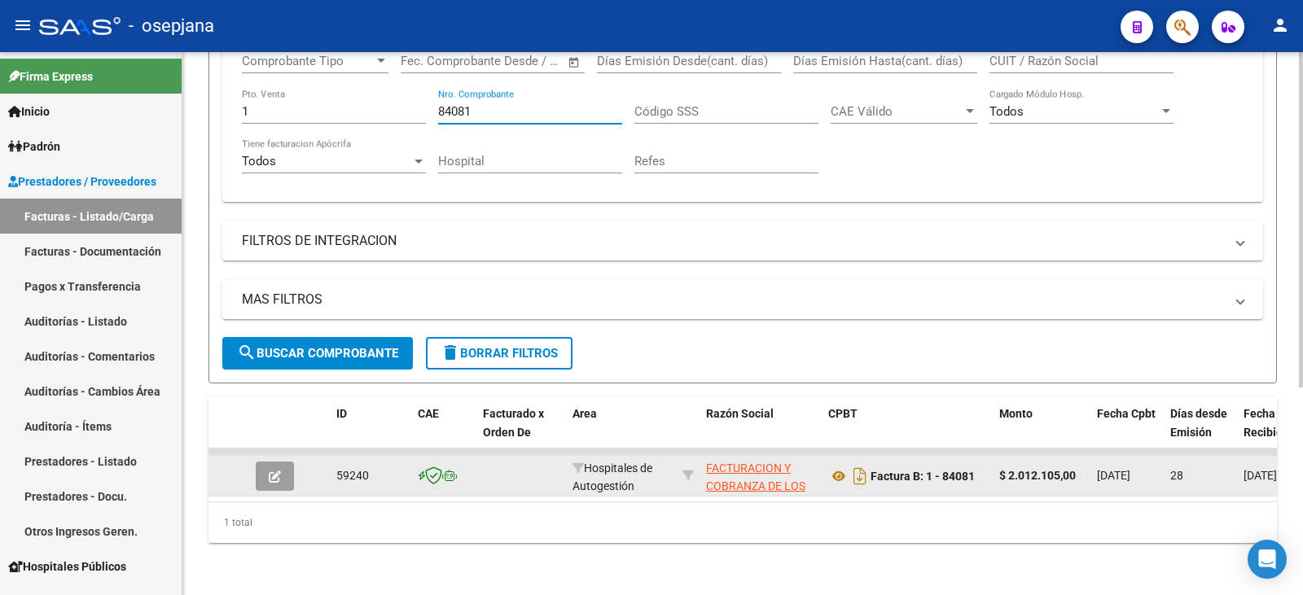
type input "84081"
click at [283, 467] on button "button" at bounding box center [275, 476] width 38 height 29
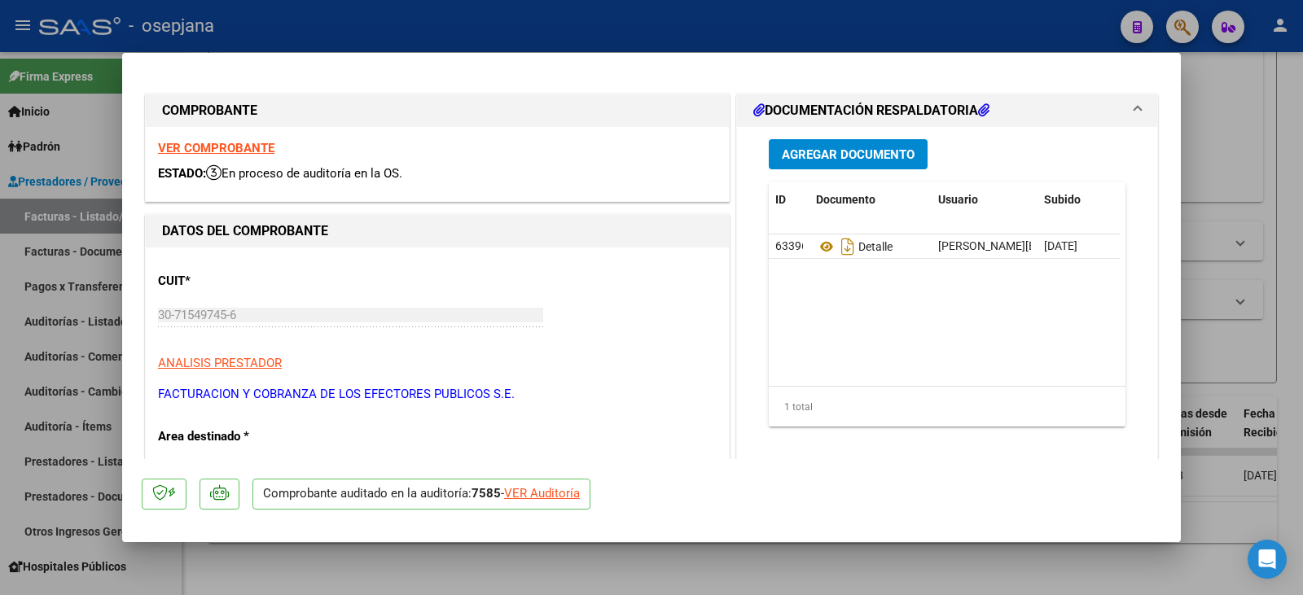
click at [554, 493] on div "VER Auditoría" at bounding box center [542, 494] width 76 height 19
type input "$ 0,00"
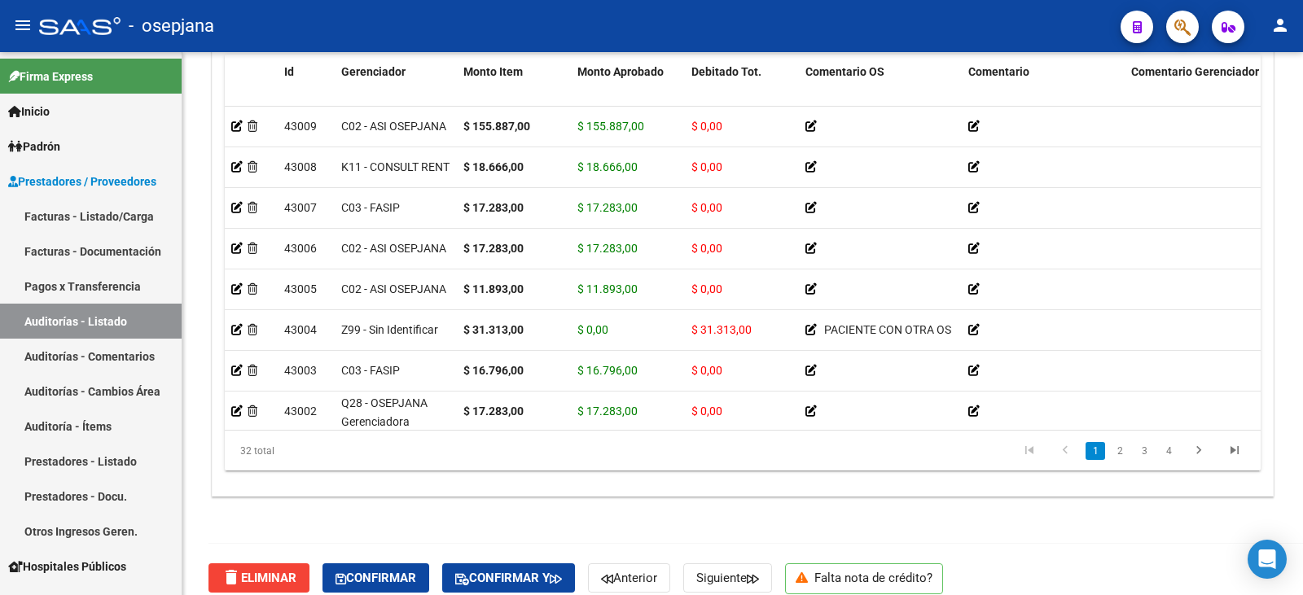
scroll to position [1303, 0]
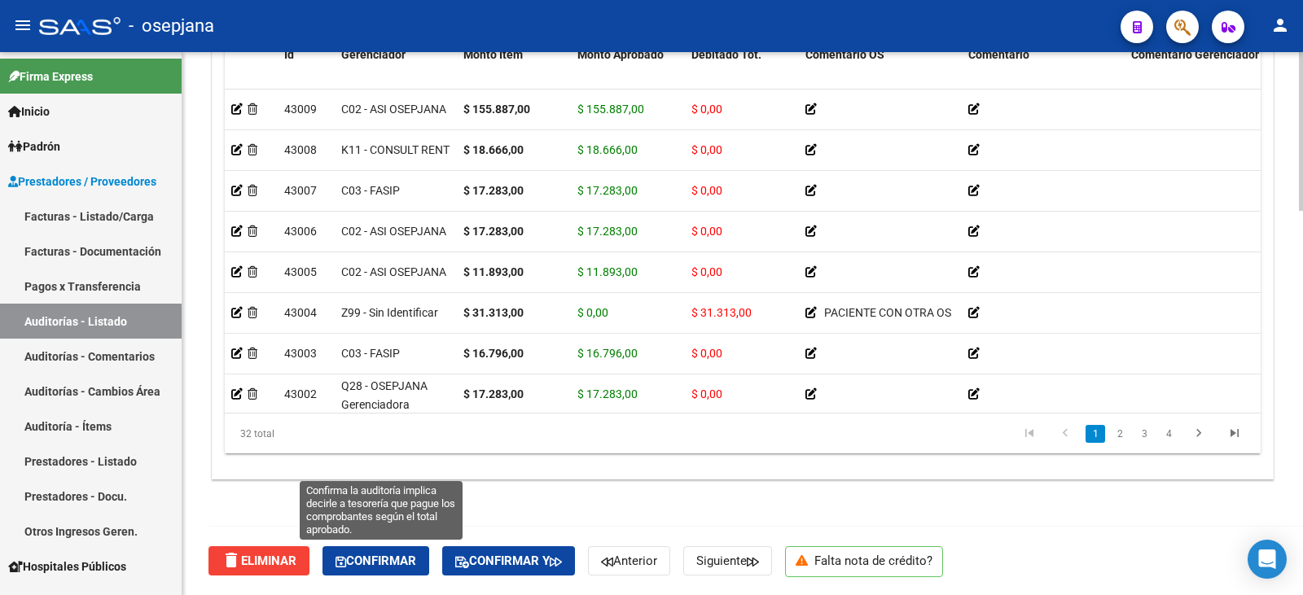
click at [399, 558] on span "Confirmar" at bounding box center [376, 561] width 81 height 15
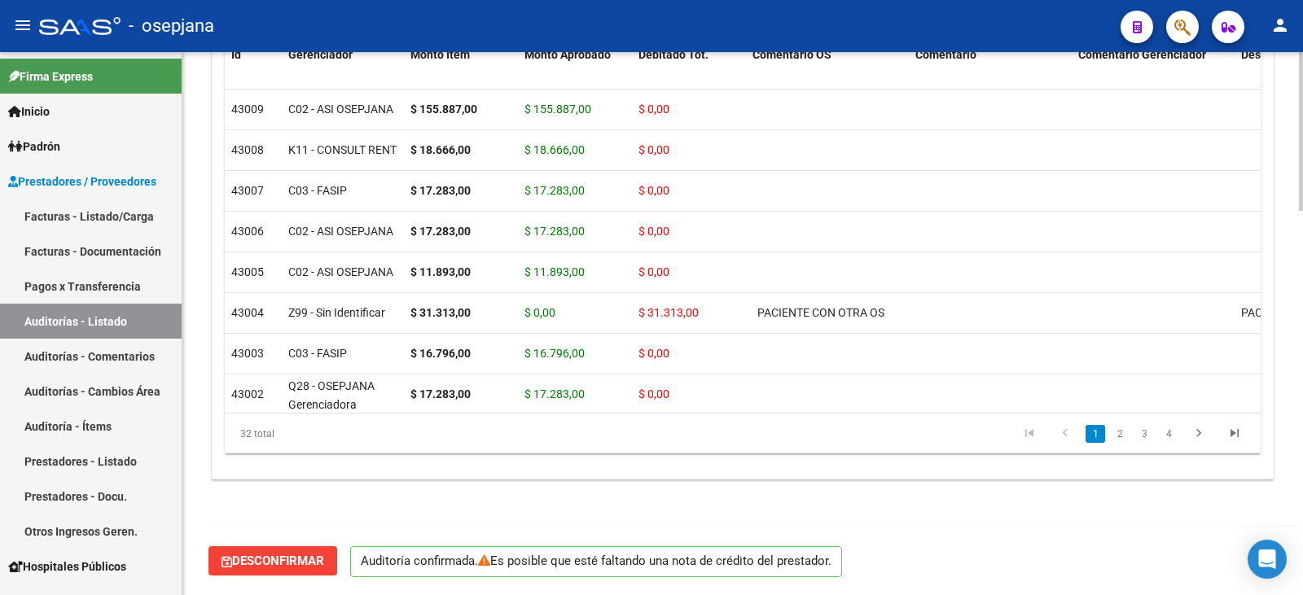
scroll to position [1166, 0]
type input "202509"
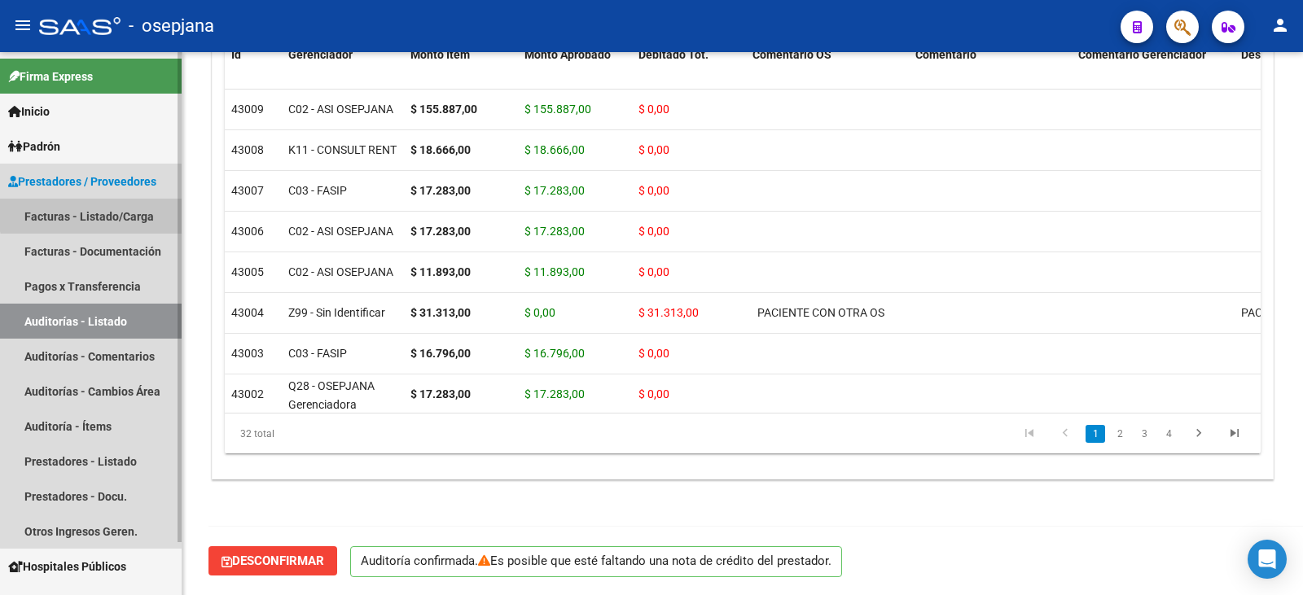
click at [104, 209] on link "Facturas - Listado/Carga" at bounding box center [91, 216] width 182 height 35
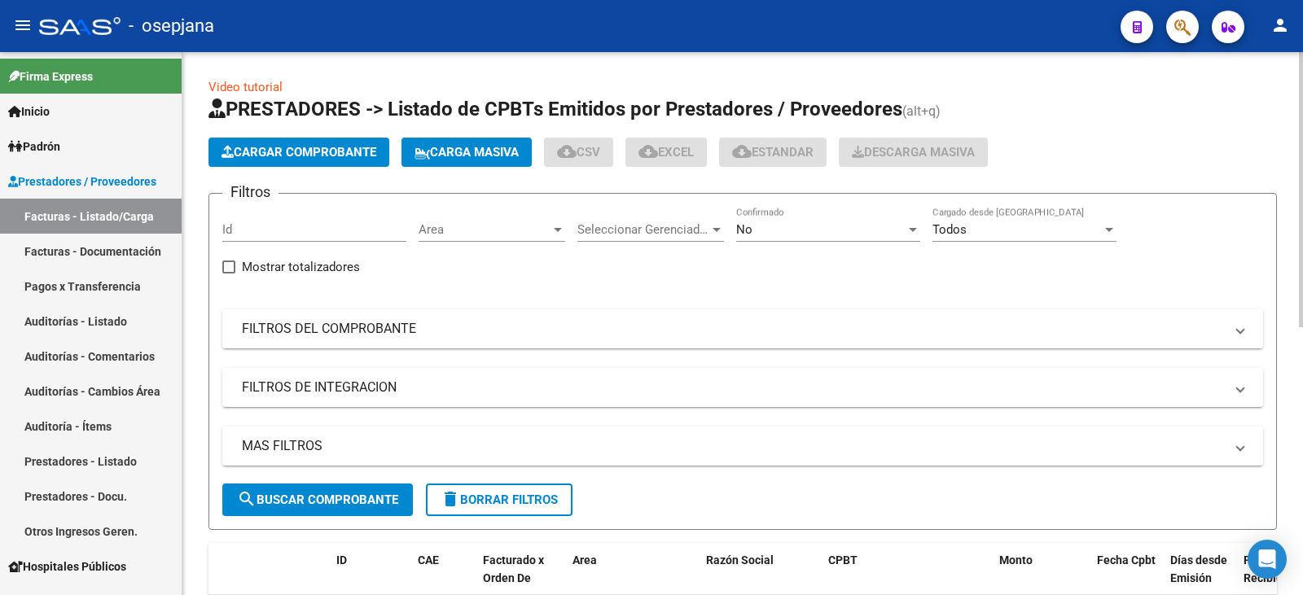
click at [553, 329] on mat-panel-title "FILTROS DEL COMPROBANTE" at bounding box center [733, 329] width 982 height 18
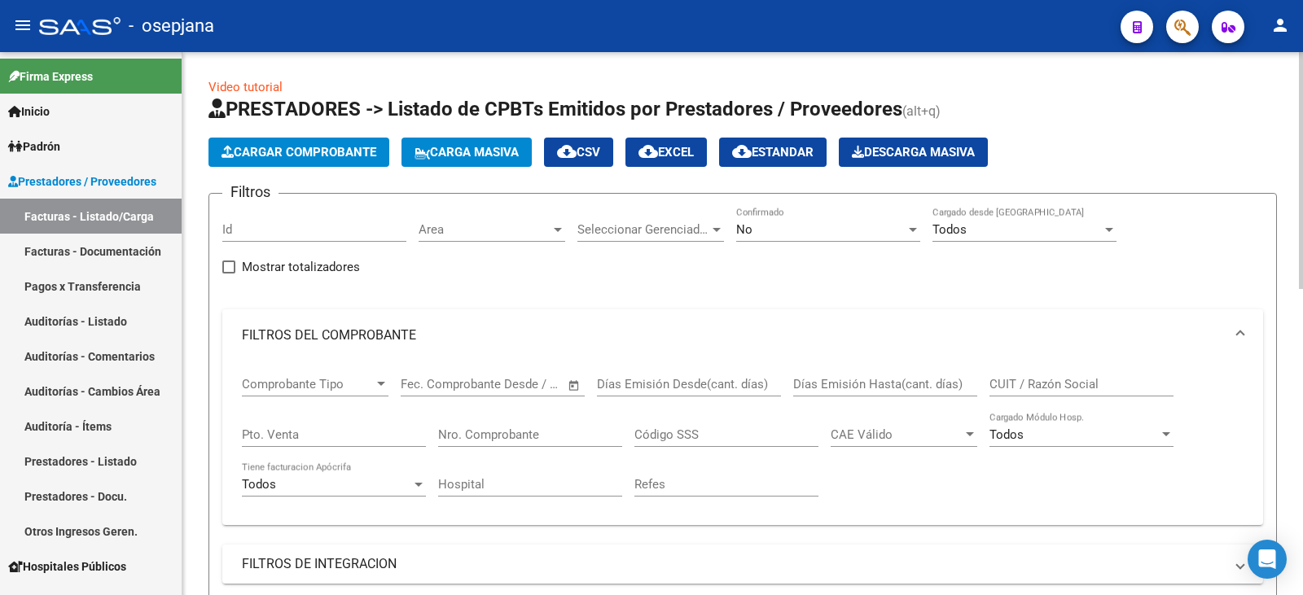
click at [761, 231] on div "No" at bounding box center [820, 229] width 169 height 15
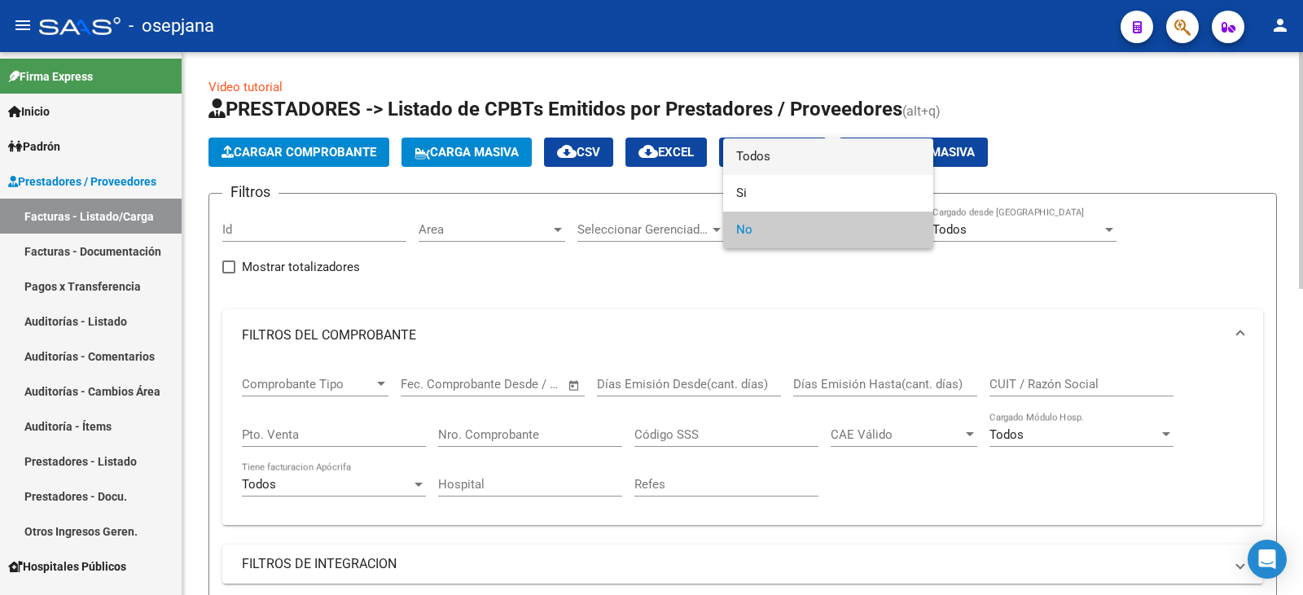
drag, startPoint x: 761, startPoint y: 159, endPoint x: 748, endPoint y: 183, distance: 27.3
click at [761, 159] on span "Todos" at bounding box center [828, 156] width 184 height 37
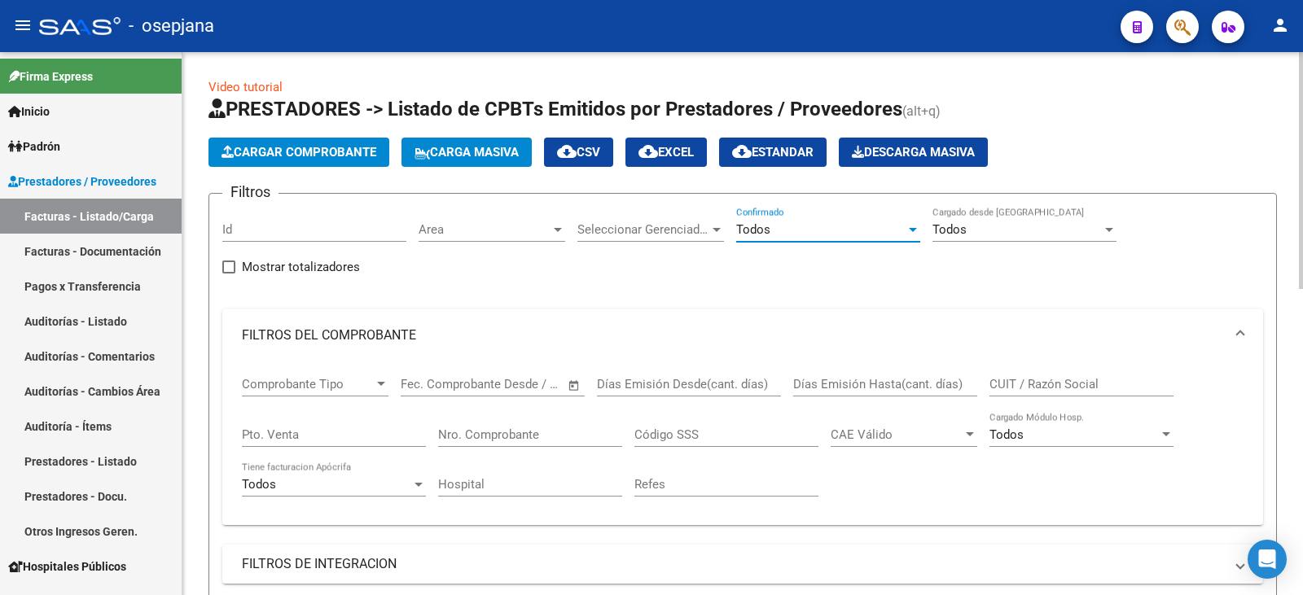
click at [303, 432] on input "Pto. Venta" at bounding box center [334, 435] width 184 height 15
type input "100"
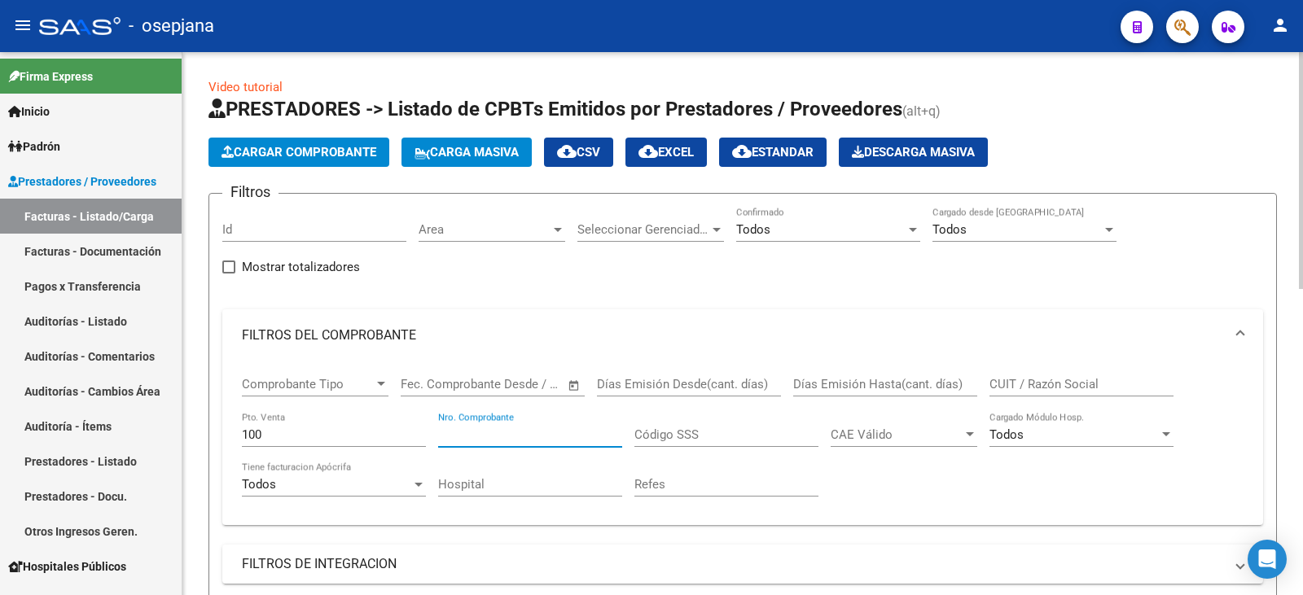
click at [463, 434] on input "Nro. Comprobante" at bounding box center [530, 435] width 184 height 15
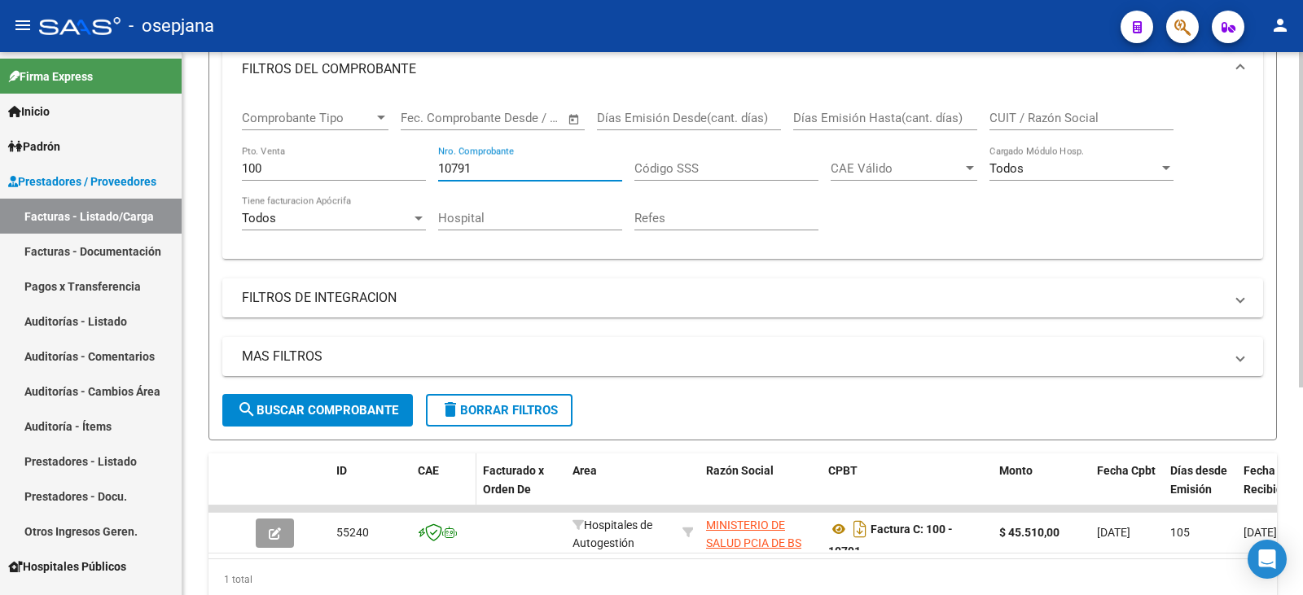
scroll to position [336, 0]
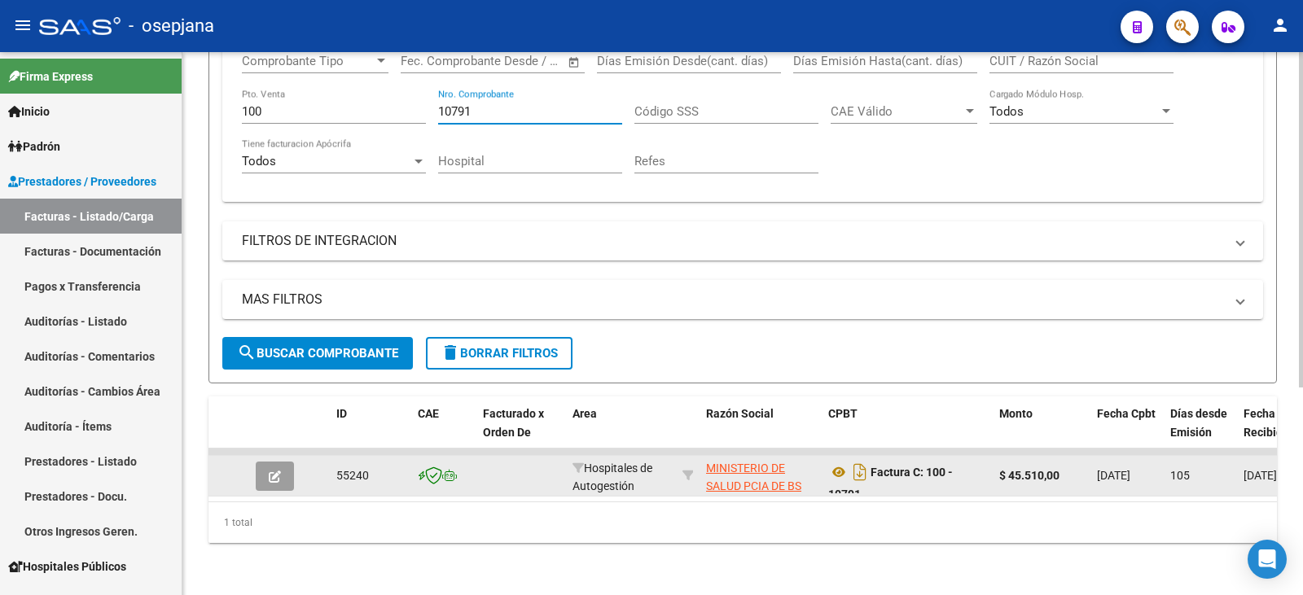
type input "10791"
click at [281, 464] on button "button" at bounding box center [275, 476] width 38 height 29
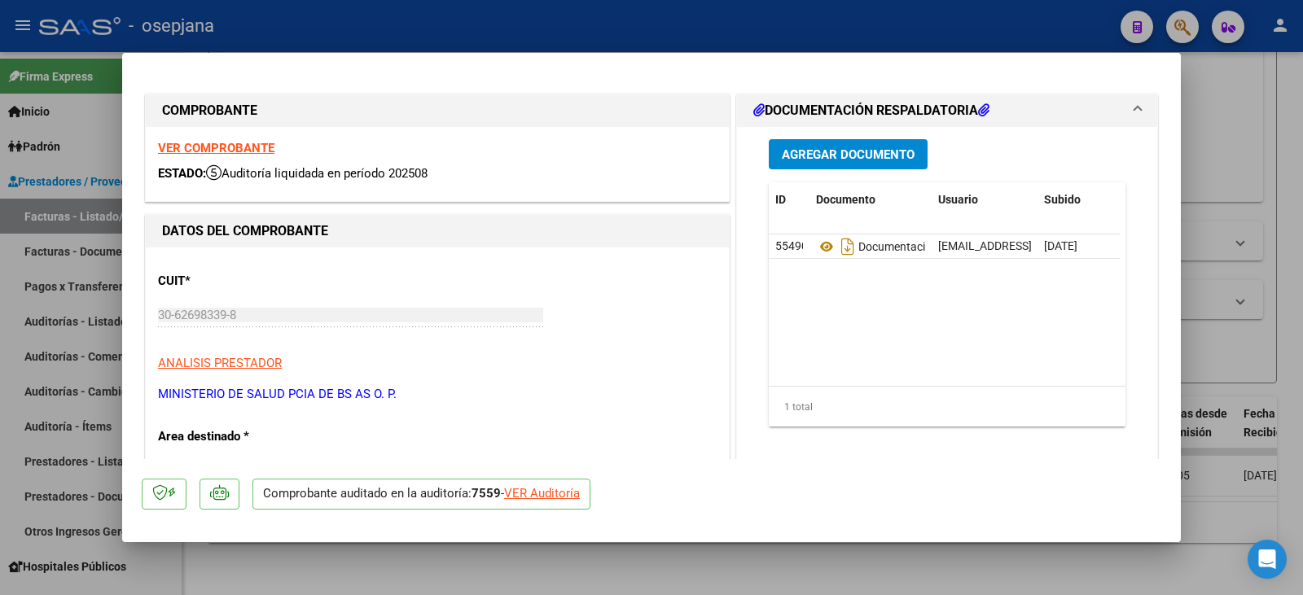
click at [560, 493] on div "VER Auditoría" at bounding box center [542, 494] width 76 height 19
type input "$ 0,00"
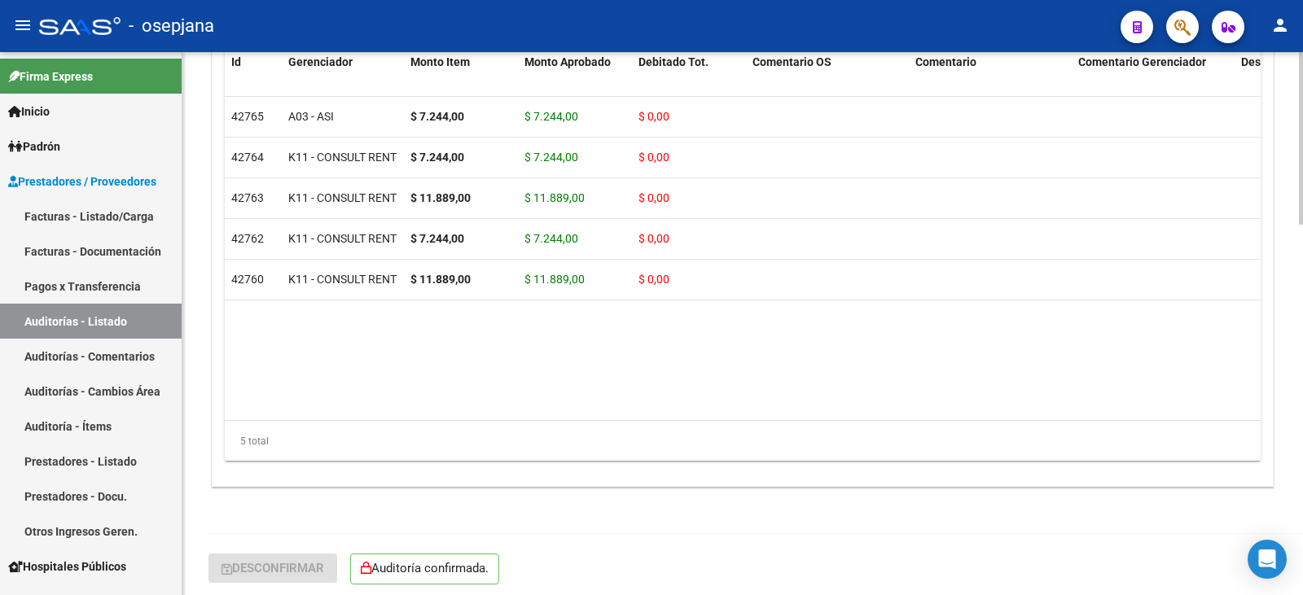
scroll to position [1166, 0]
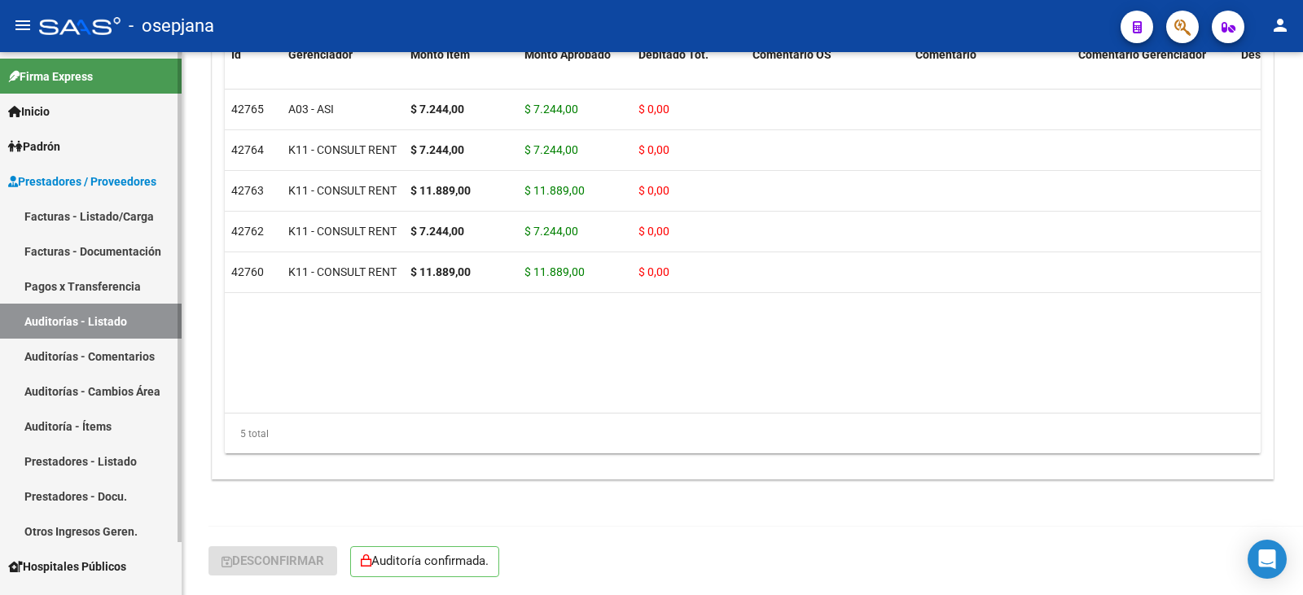
drag, startPoint x: 60, startPoint y: 213, endPoint x: 169, endPoint y: 213, distance: 109.1
click at [60, 213] on link "Facturas - Listado/Carga" at bounding box center [91, 216] width 182 height 35
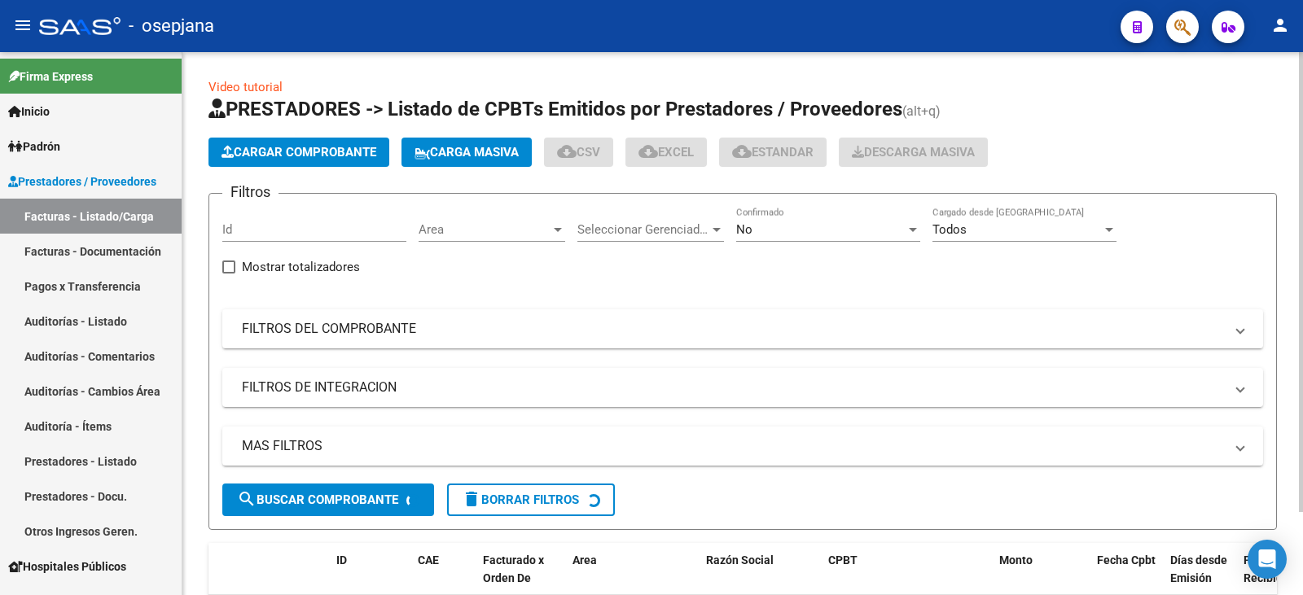
drag, startPoint x: 462, startPoint y: 331, endPoint x: 643, endPoint y: 287, distance: 186.7
click at [479, 327] on mat-panel-title "FILTROS DEL COMPROBANTE" at bounding box center [733, 329] width 982 height 18
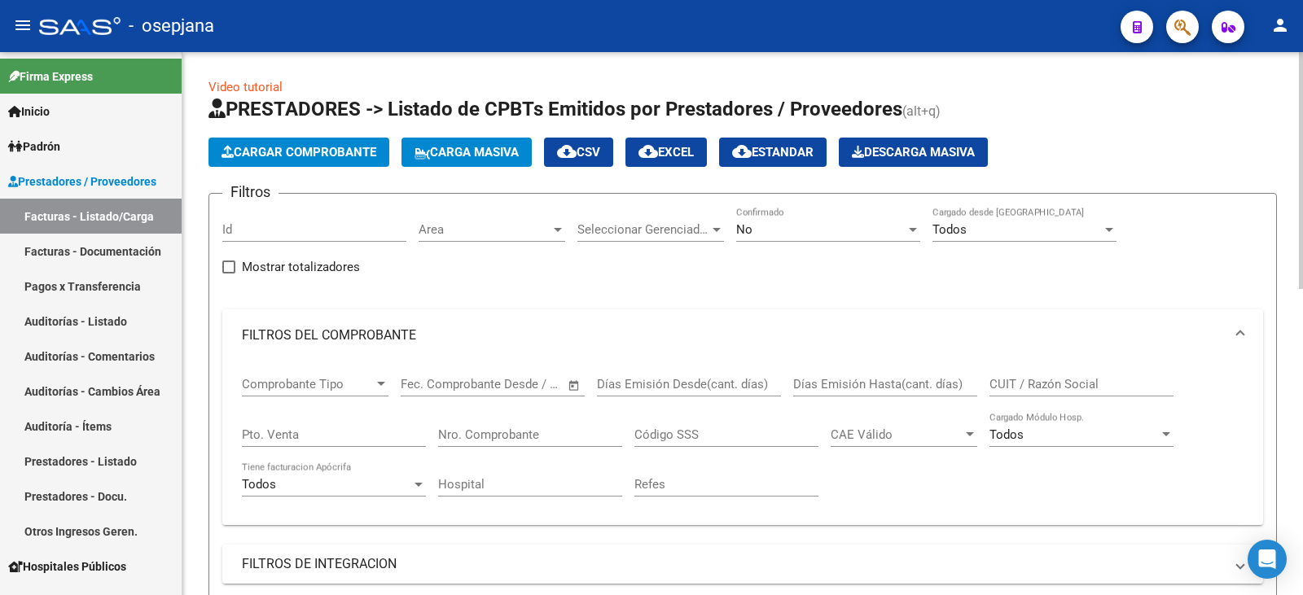
click at [785, 237] on div "No Confirmado" at bounding box center [828, 224] width 184 height 35
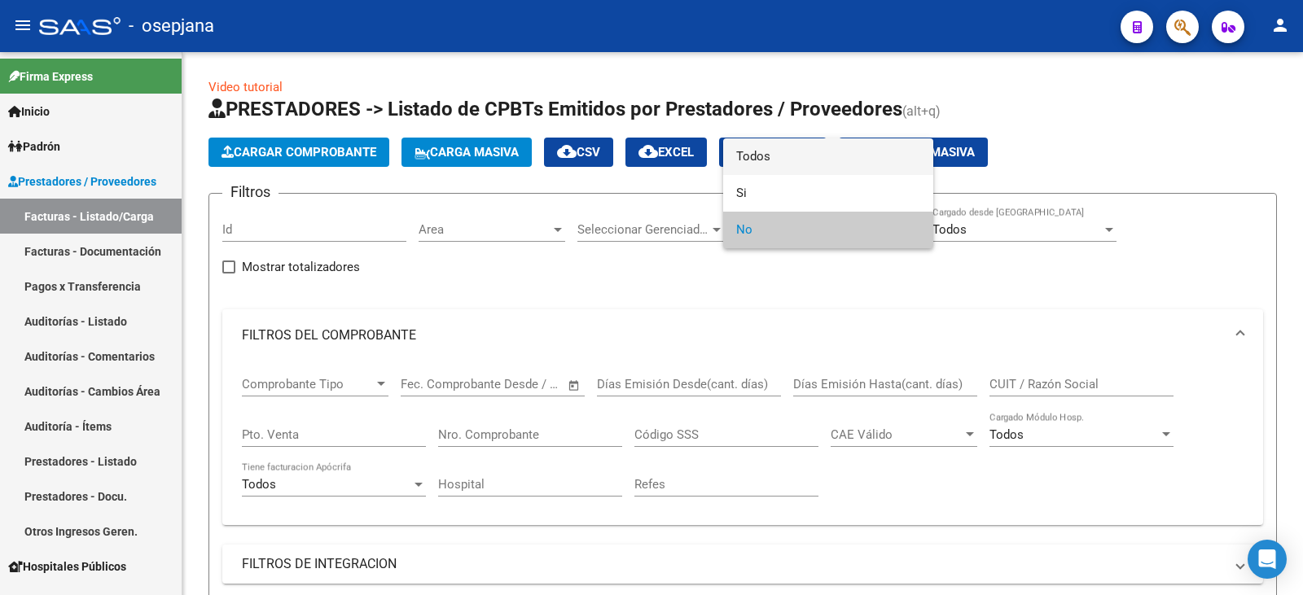
click at [800, 155] on span "Todos" at bounding box center [828, 156] width 184 height 37
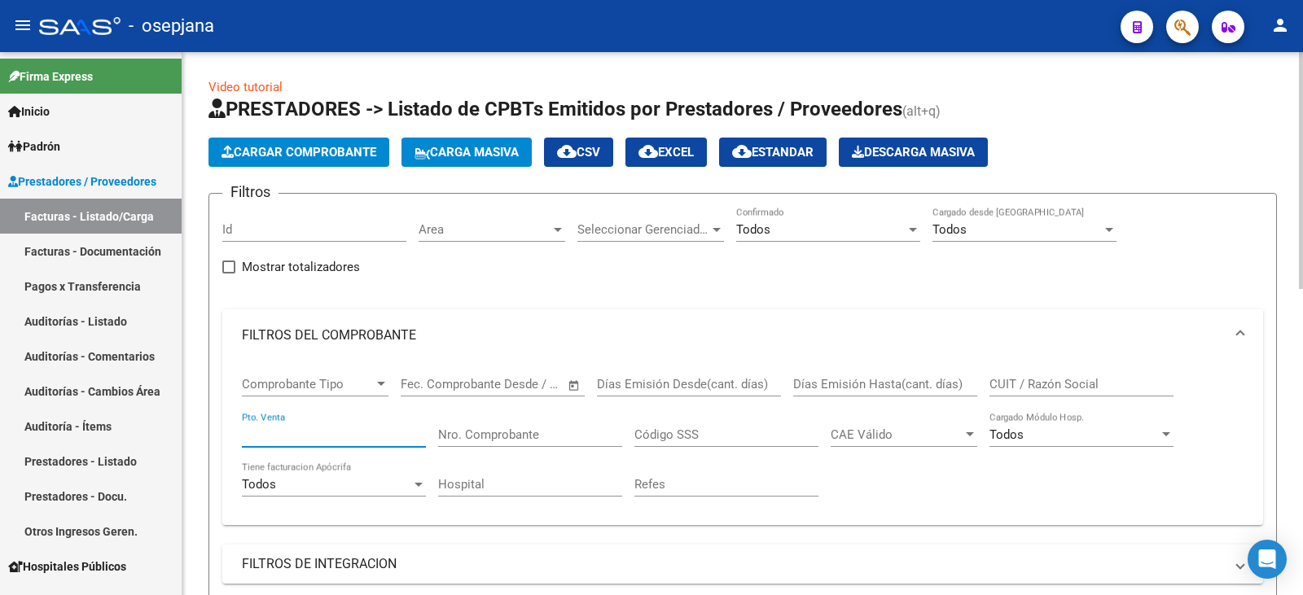
click at [283, 438] on input "Pto. Venta" at bounding box center [334, 435] width 184 height 15
click at [534, 424] on div "Nro. Comprobante" at bounding box center [530, 429] width 184 height 35
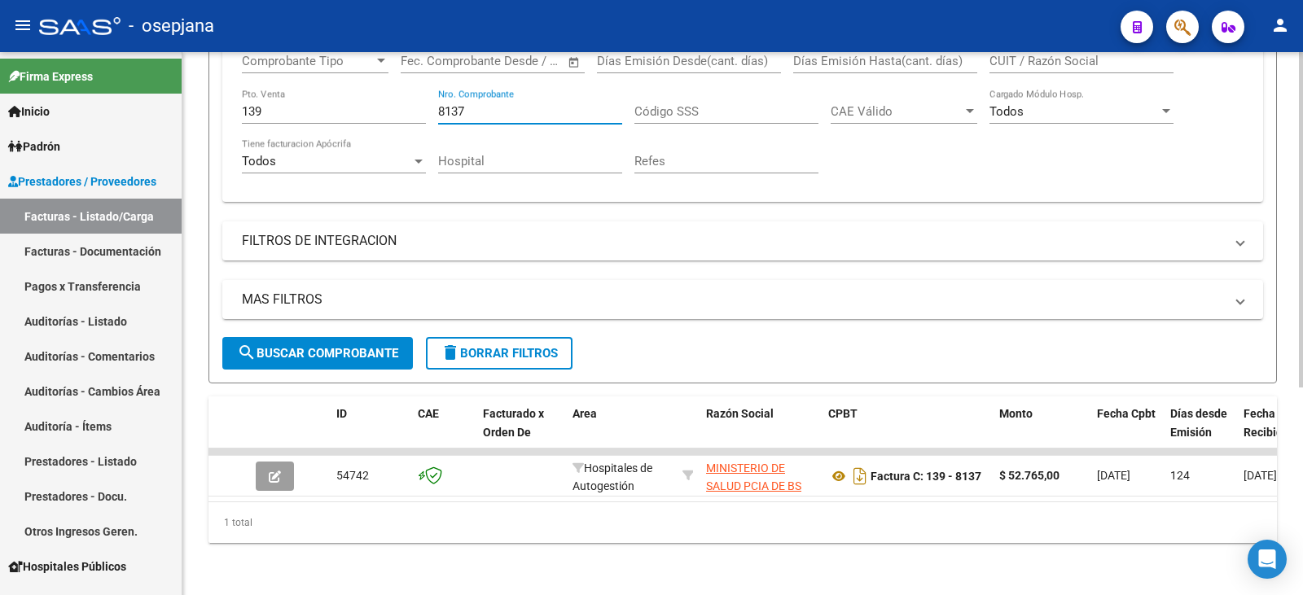
scroll to position [336, 0]
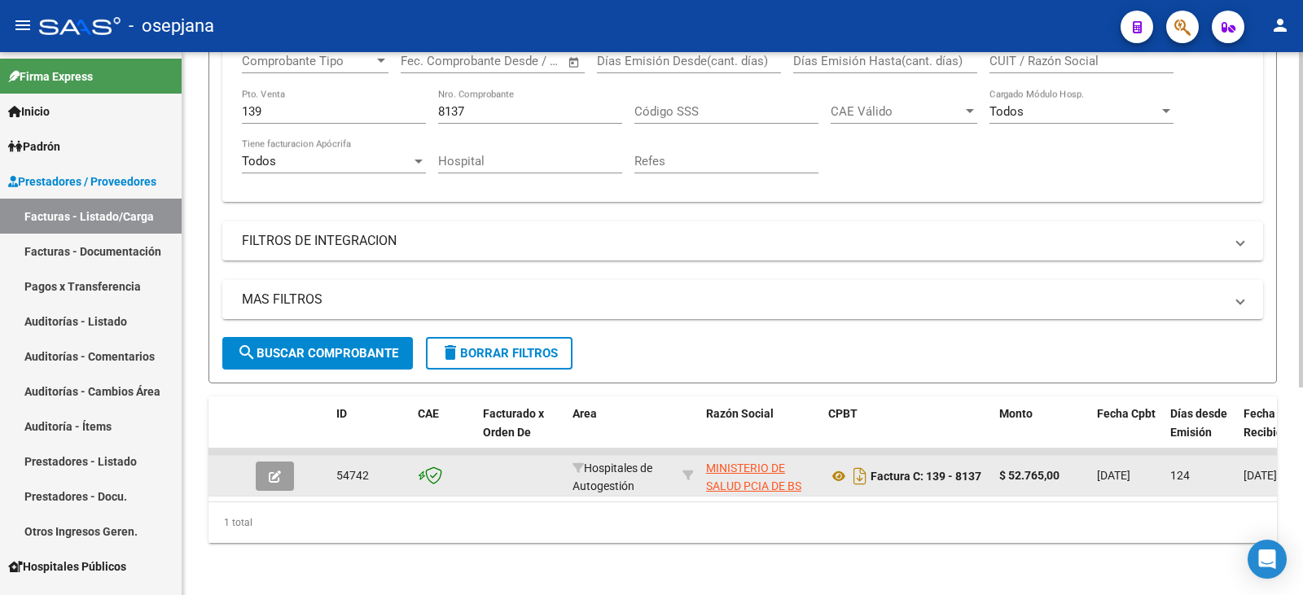
click at [295, 463] on div at bounding box center [278, 476] width 44 height 29
click at [283, 465] on button "button" at bounding box center [275, 476] width 38 height 29
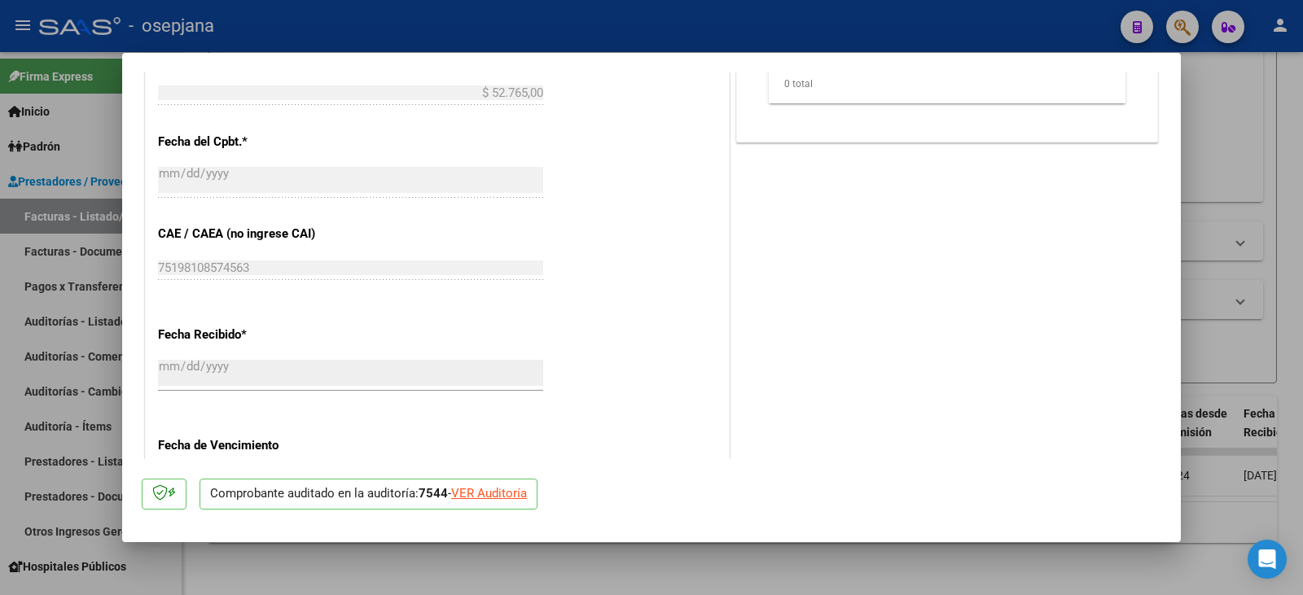
scroll to position [814, 0]
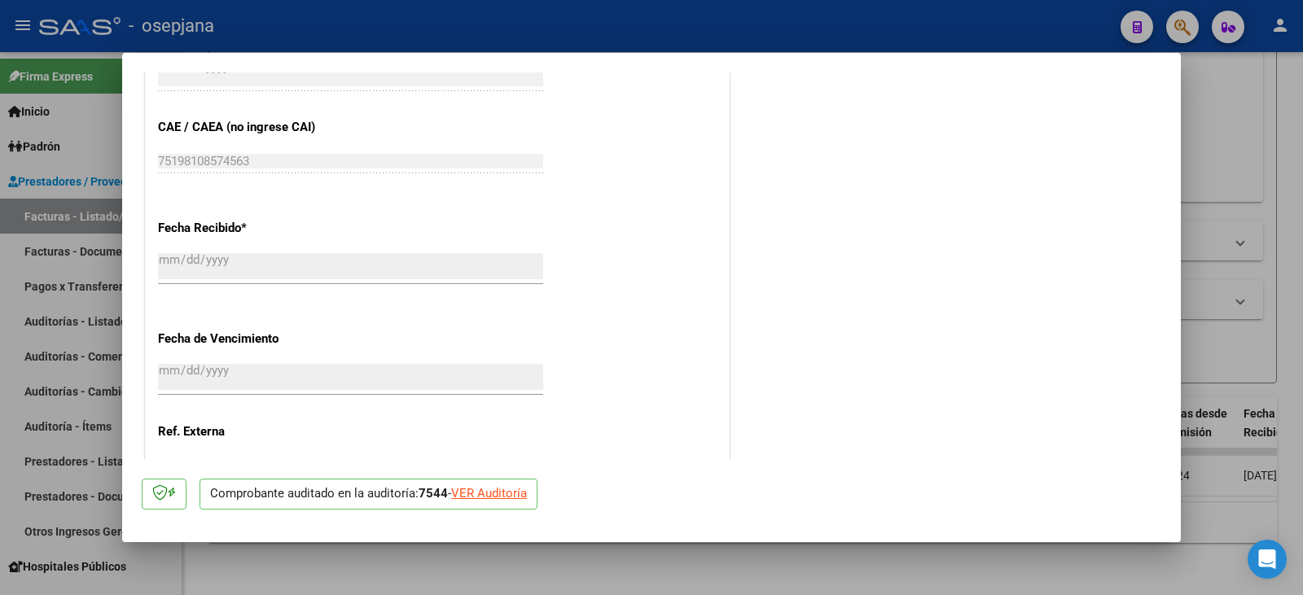
click at [485, 500] on div "VER Auditoría" at bounding box center [489, 494] width 76 height 19
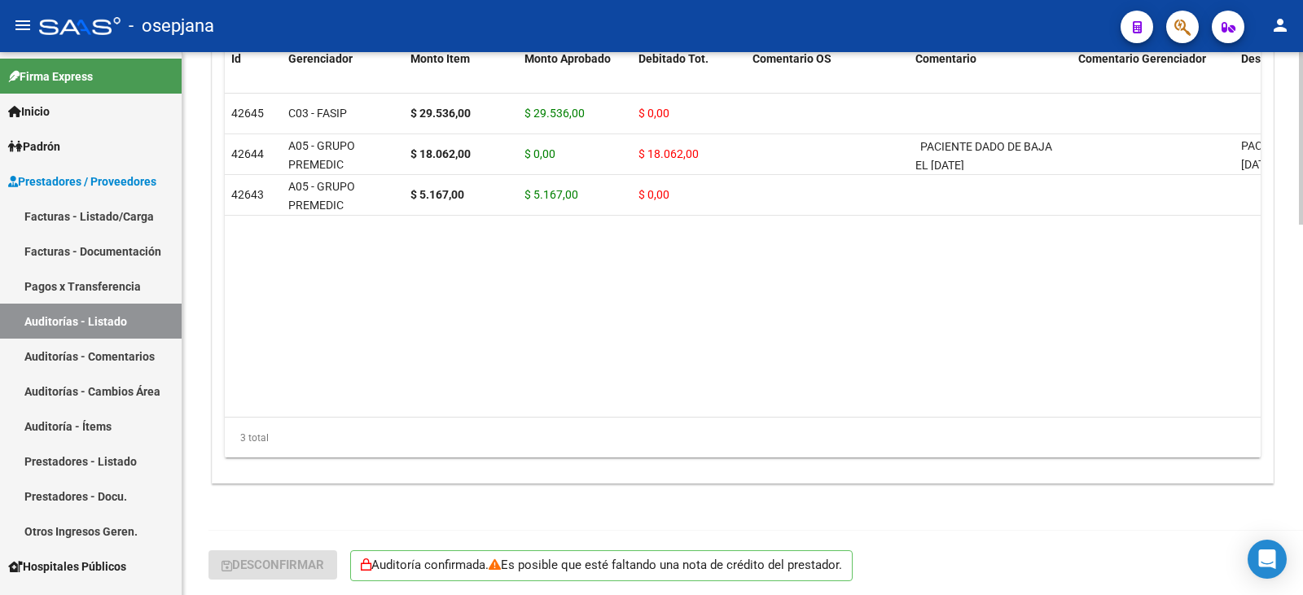
scroll to position [1166, 0]
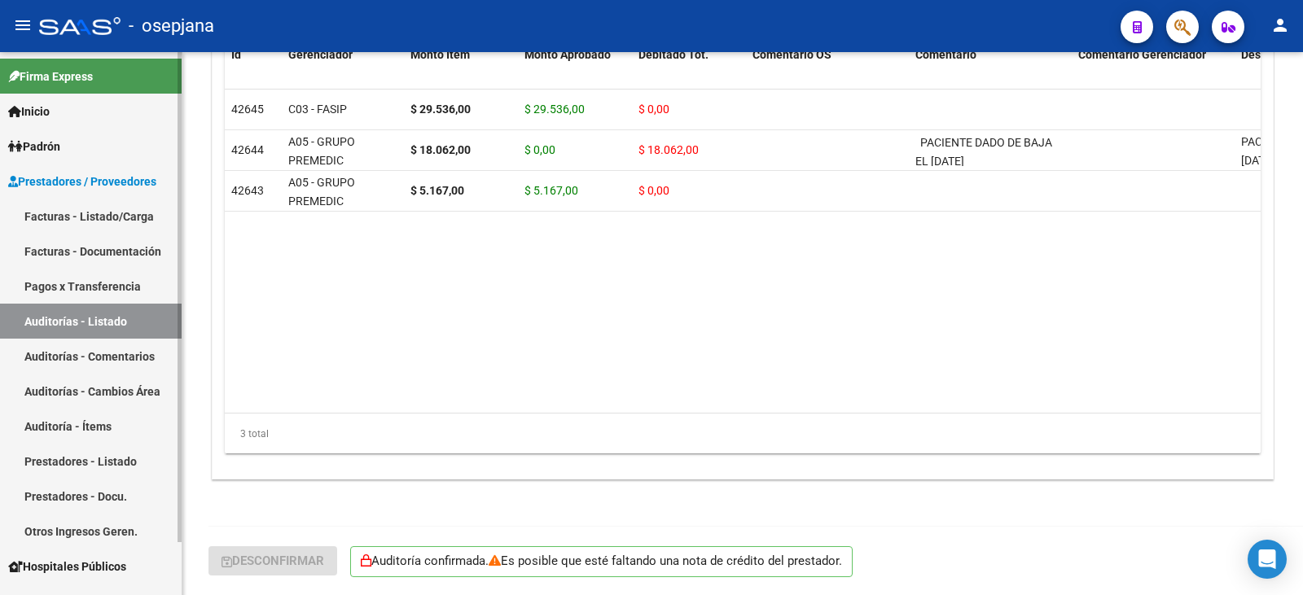
drag, startPoint x: 92, startPoint y: 218, endPoint x: 134, endPoint y: 221, distance: 41.6
click at [92, 218] on link "Facturas - Listado/Carga" at bounding box center [91, 216] width 182 height 35
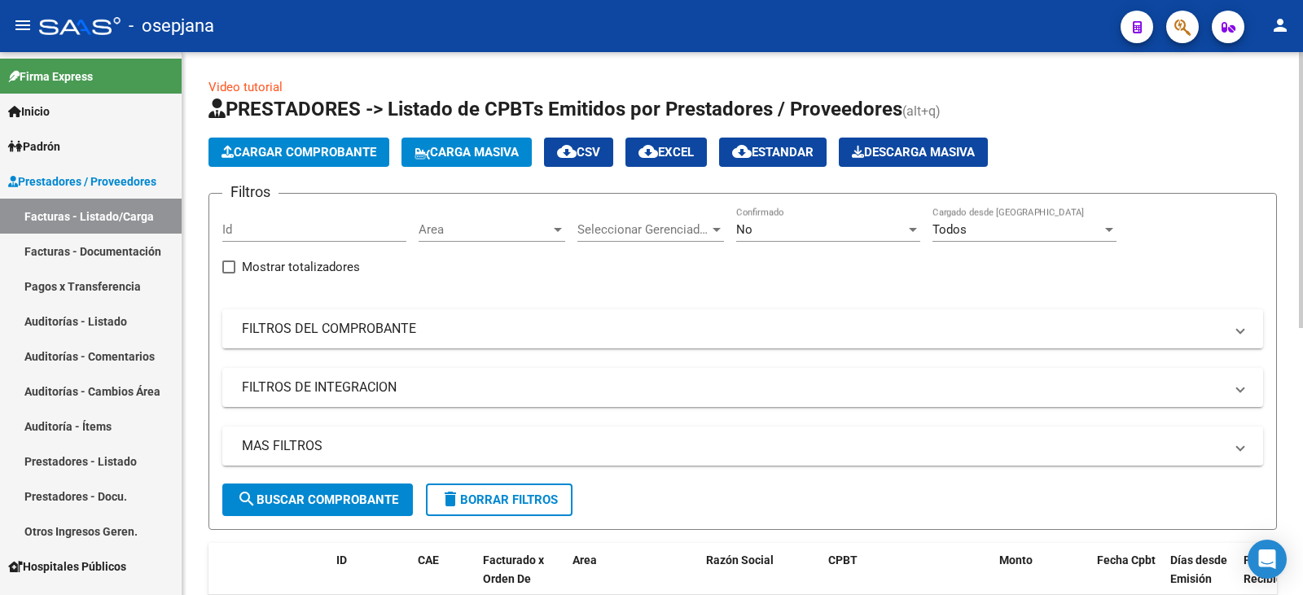
click at [371, 336] on mat-panel-title "FILTROS DEL COMPROBANTE" at bounding box center [733, 329] width 982 height 18
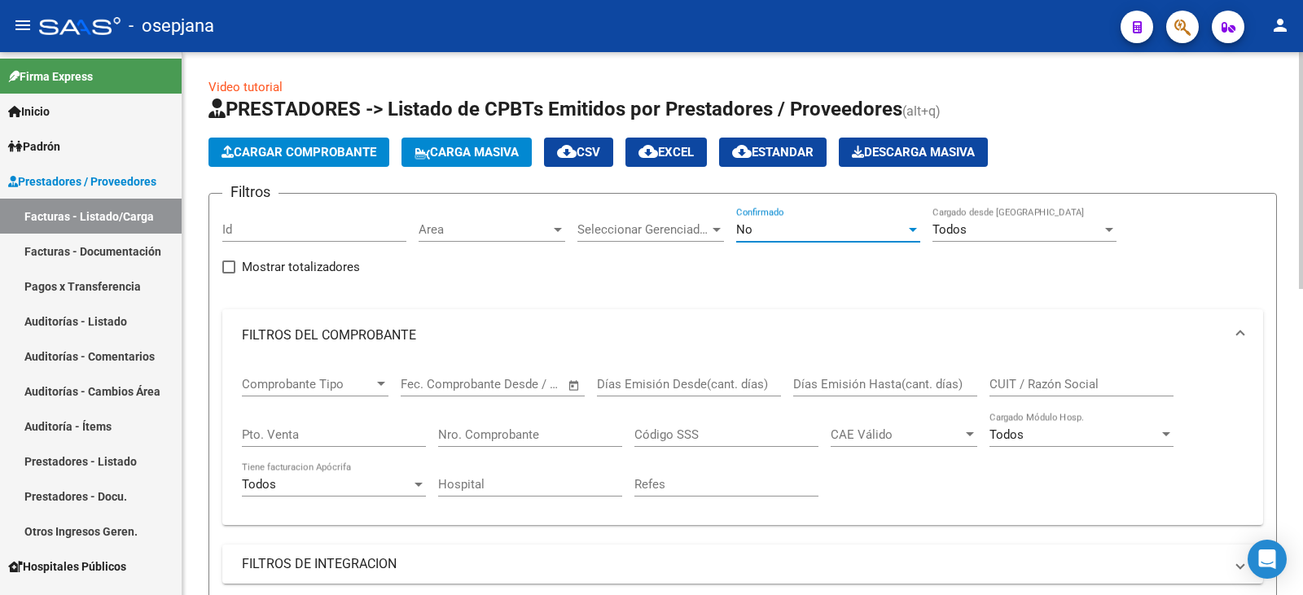
click at [761, 233] on div "No" at bounding box center [820, 229] width 169 height 15
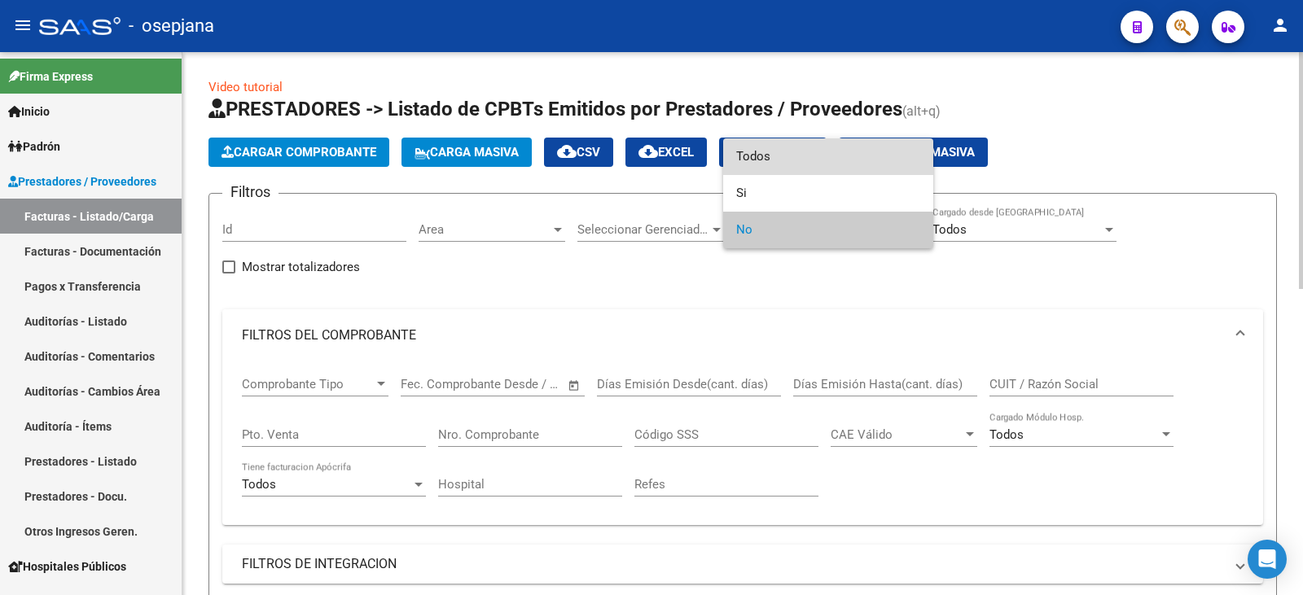
drag, startPoint x: 774, startPoint y: 160, endPoint x: 496, endPoint y: 353, distance: 338.6
click at [771, 160] on span "Todos" at bounding box center [828, 156] width 184 height 37
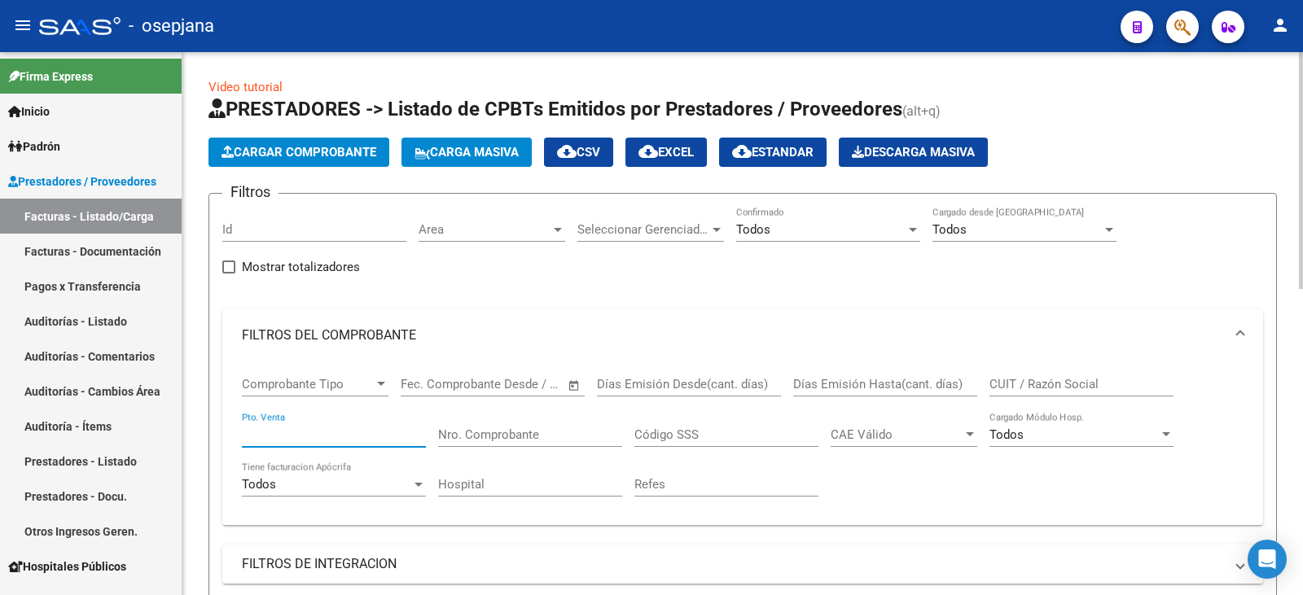
click at [348, 436] on input "Pto. Venta" at bounding box center [334, 435] width 184 height 15
drag, startPoint x: 545, startPoint y: 440, endPoint x: 541, endPoint y: 410, distance: 30.4
click at [545, 440] on input "Nro. Comprobante" at bounding box center [530, 435] width 184 height 15
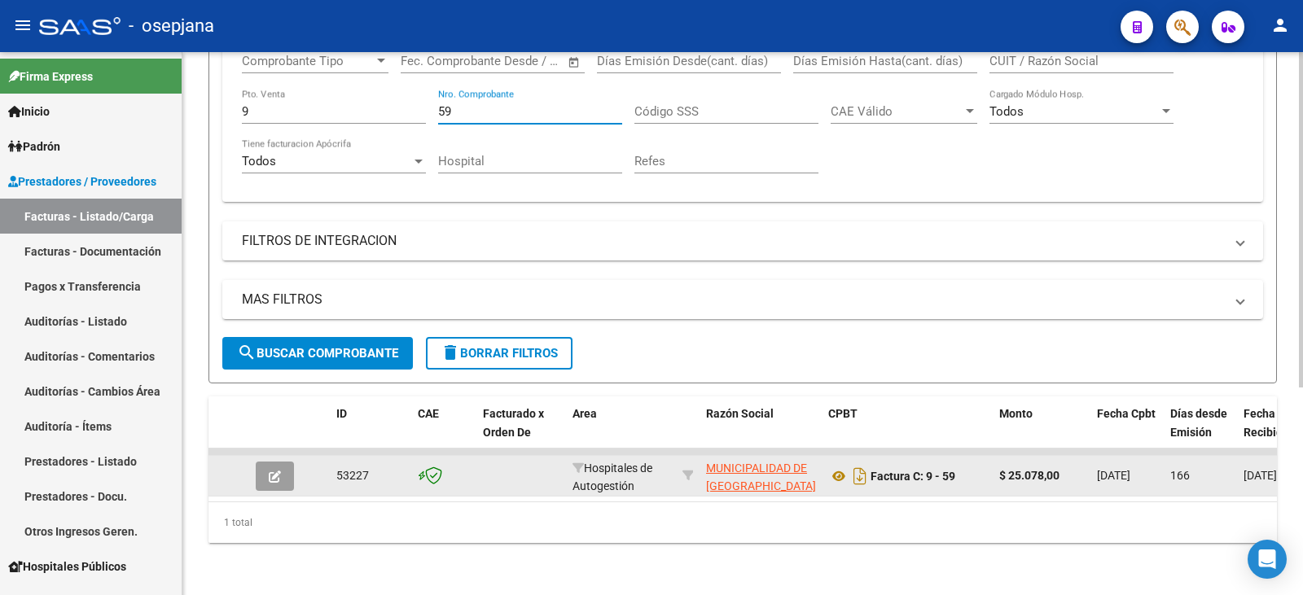
scroll to position [336, 0]
click at [287, 469] on button "button" at bounding box center [275, 476] width 38 height 29
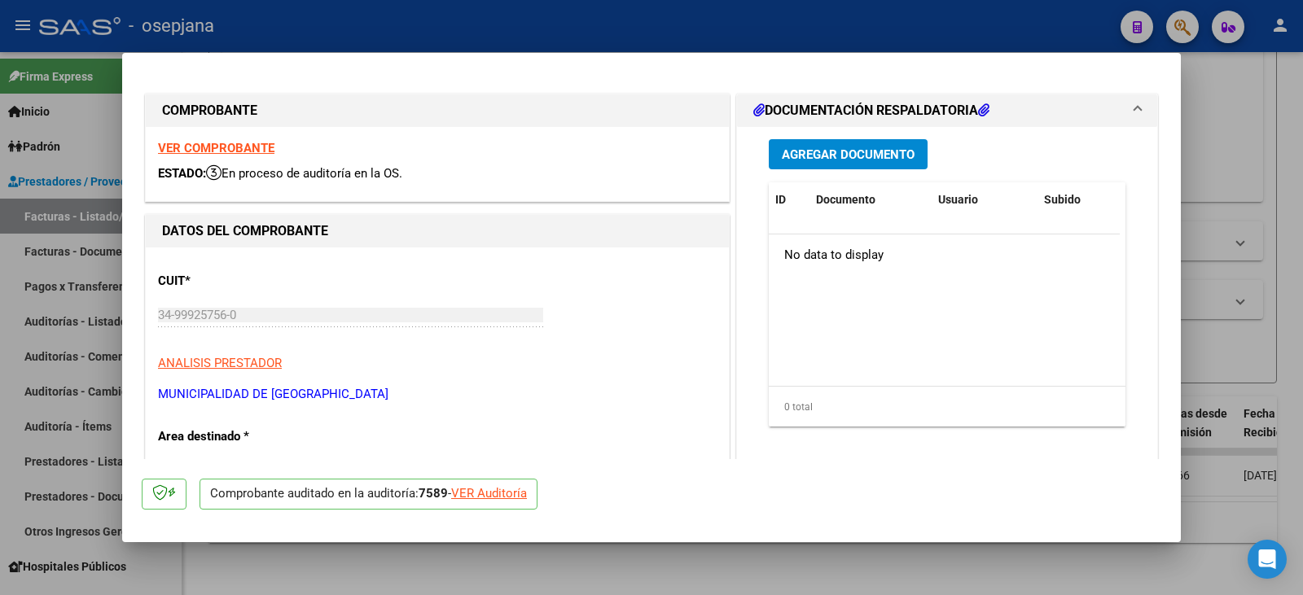
click at [512, 490] on div "VER Auditoría" at bounding box center [489, 494] width 76 height 19
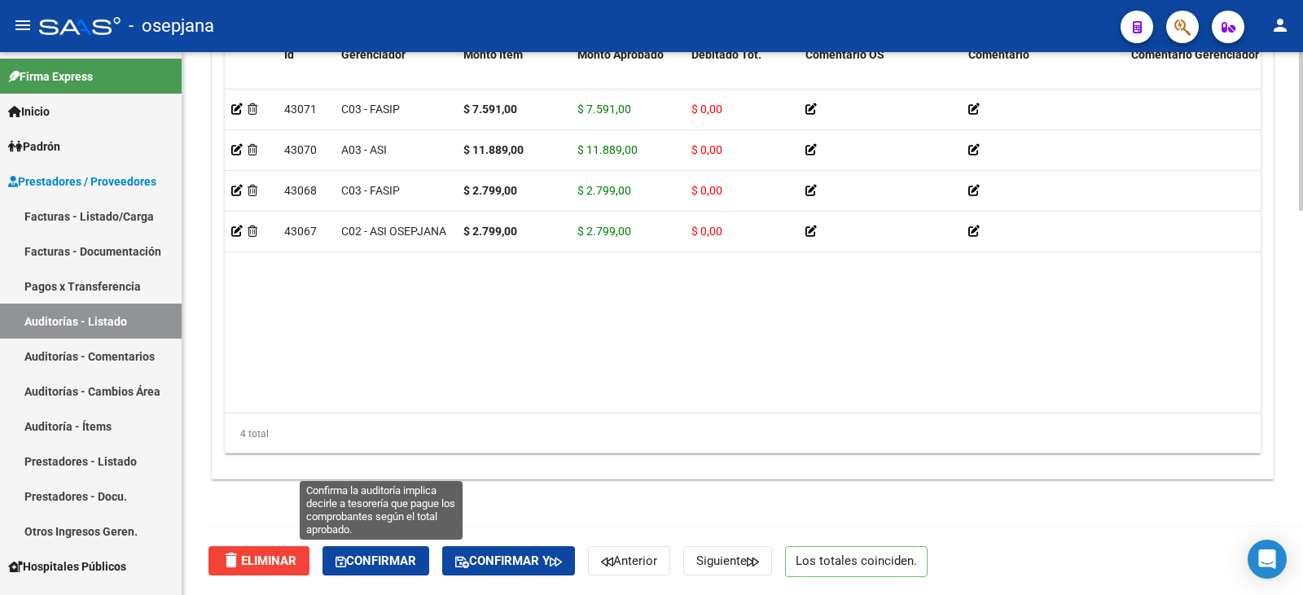
click at [393, 558] on span "Confirmar" at bounding box center [376, 561] width 81 height 15
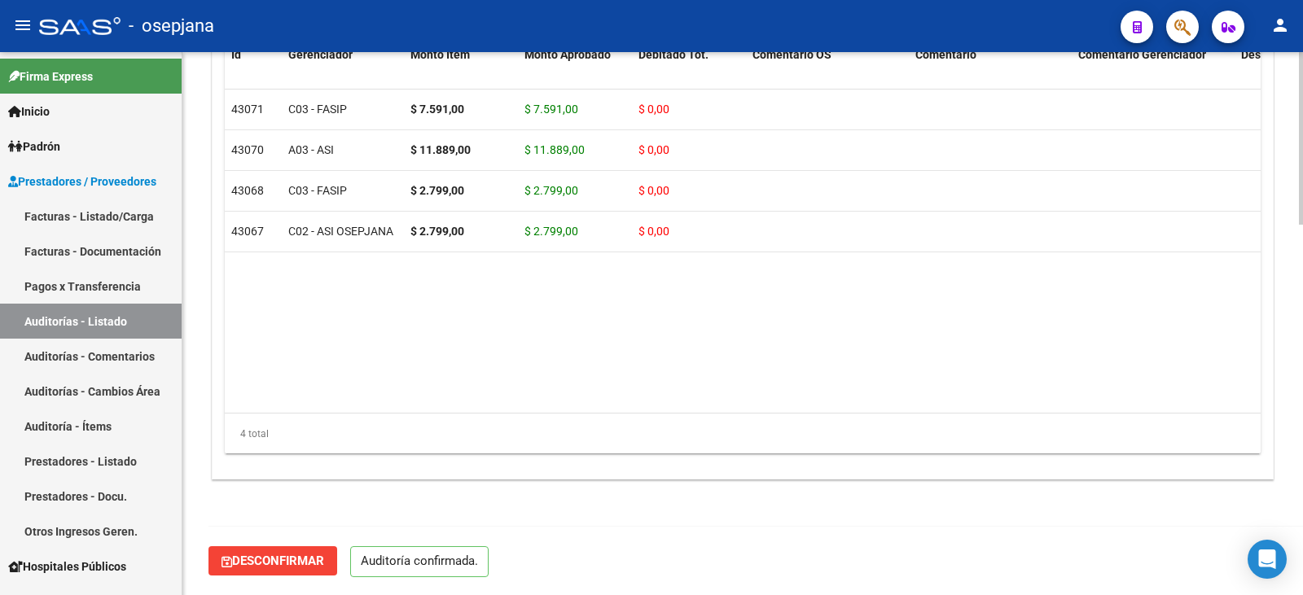
scroll to position [1166, 0]
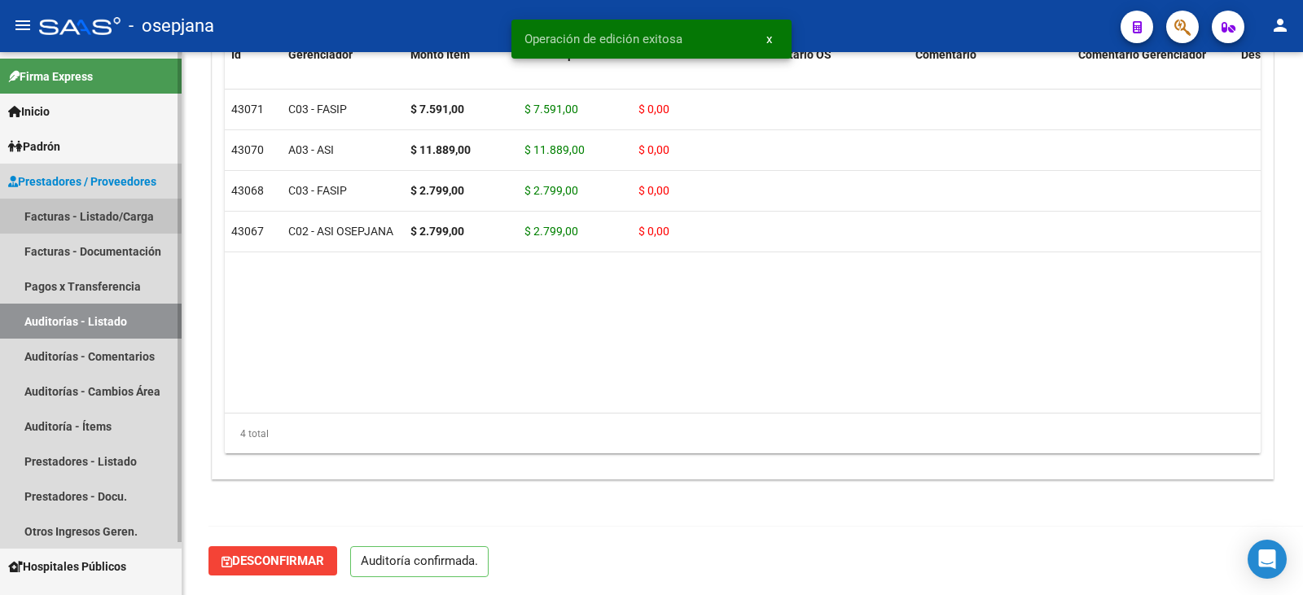
click at [42, 213] on link "Facturas - Listado/Carga" at bounding box center [91, 216] width 182 height 35
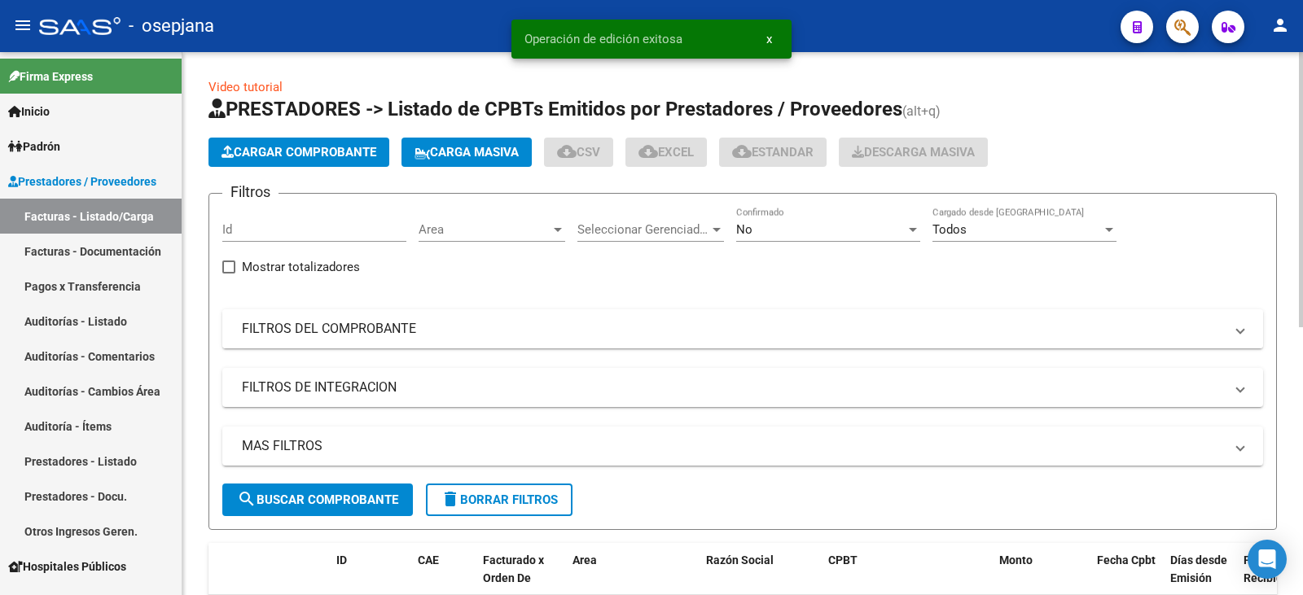
drag, startPoint x: 447, startPoint y: 340, endPoint x: 457, endPoint y: 338, distance: 9.9
click at [449, 340] on mat-expansion-panel-header "FILTROS DEL COMPROBANTE" at bounding box center [742, 328] width 1041 height 39
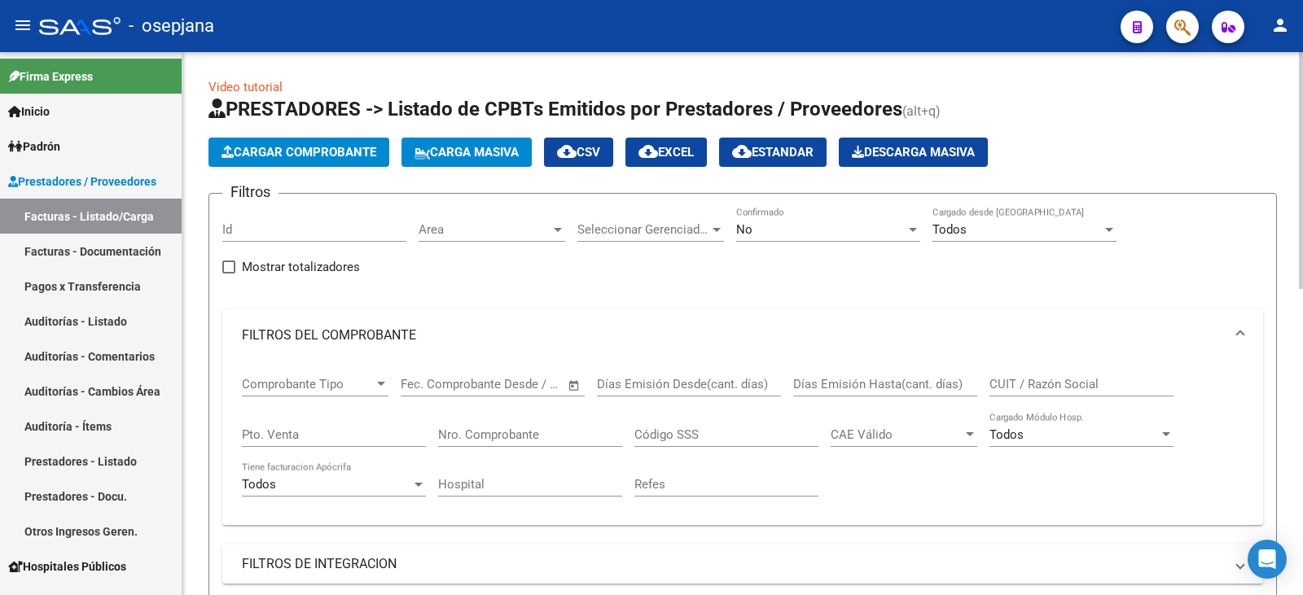
click at [787, 229] on div "No" at bounding box center [820, 229] width 169 height 15
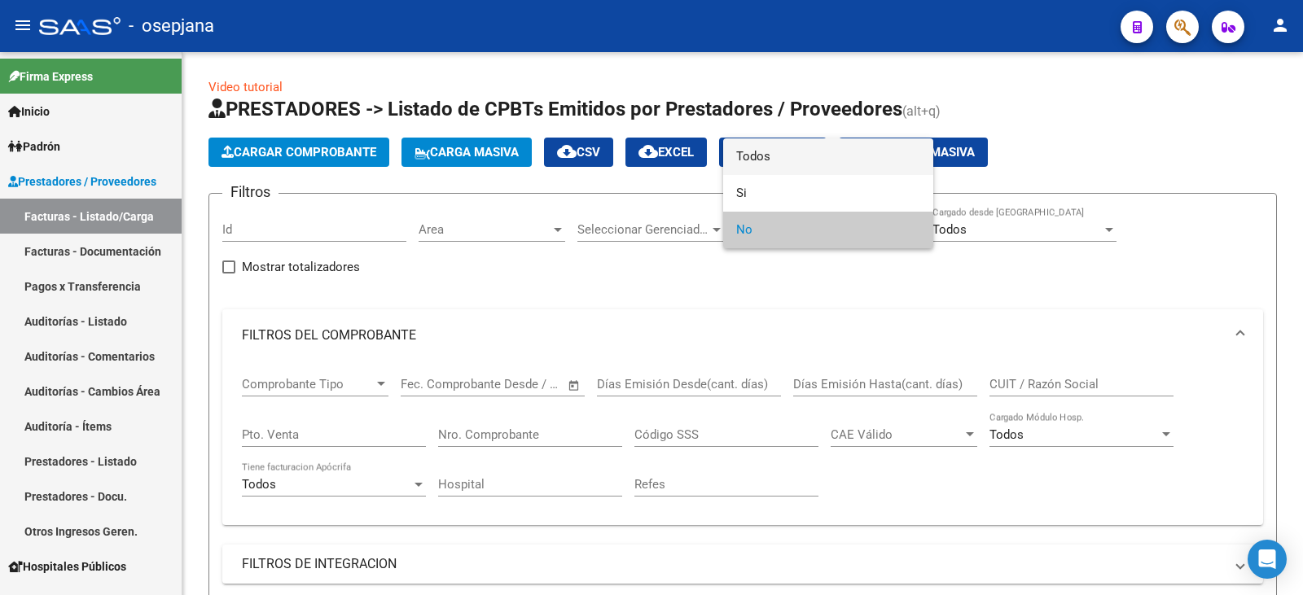
click at [797, 144] on span "Todos" at bounding box center [828, 156] width 184 height 37
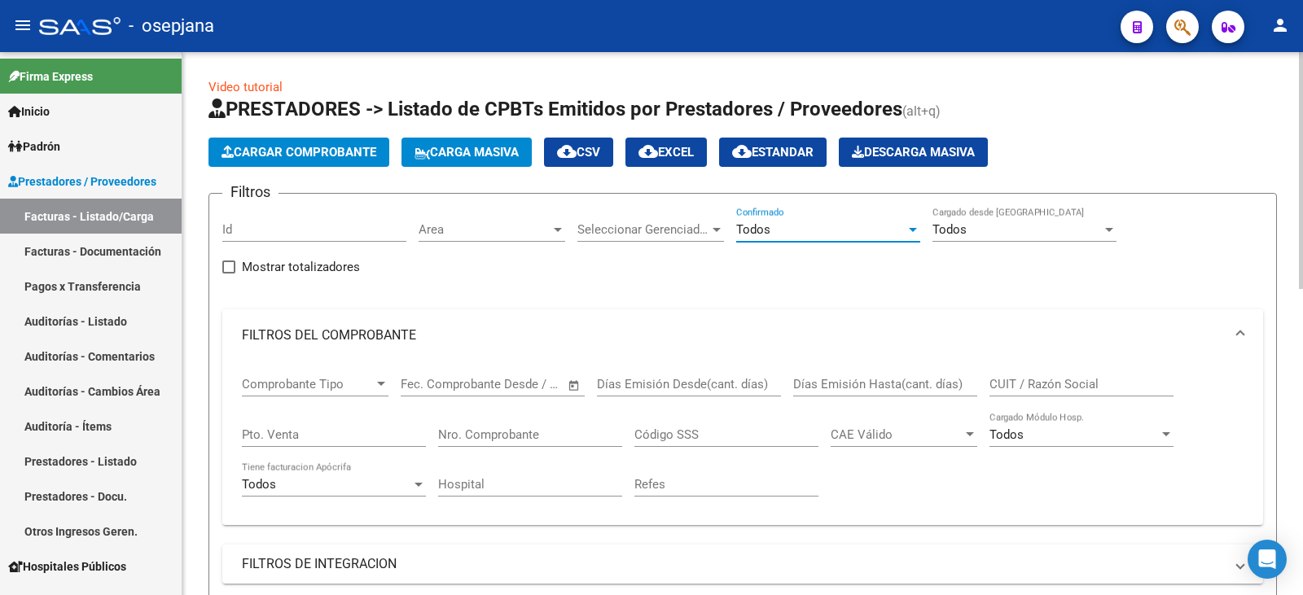
click at [298, 439] on input "Pto. Venta" at bounding box center [334, 435] width 184 height 15
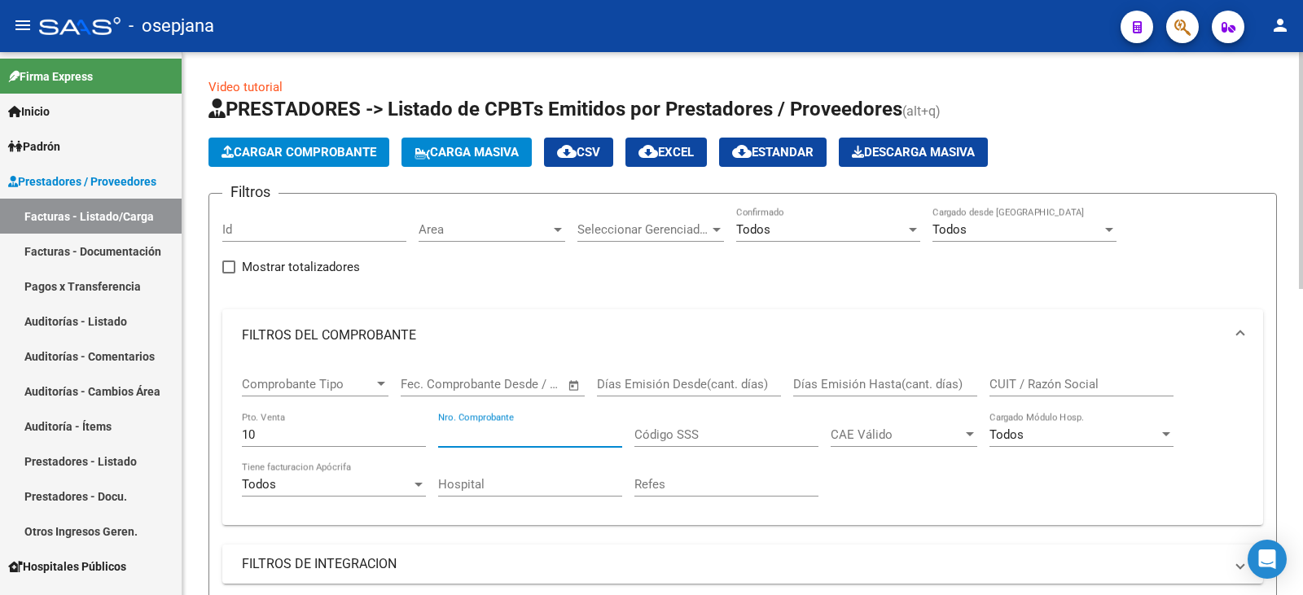
click at [560, 439] on input "Nro. Comprobante" at bounding box center [530, 435] width 184 height 15
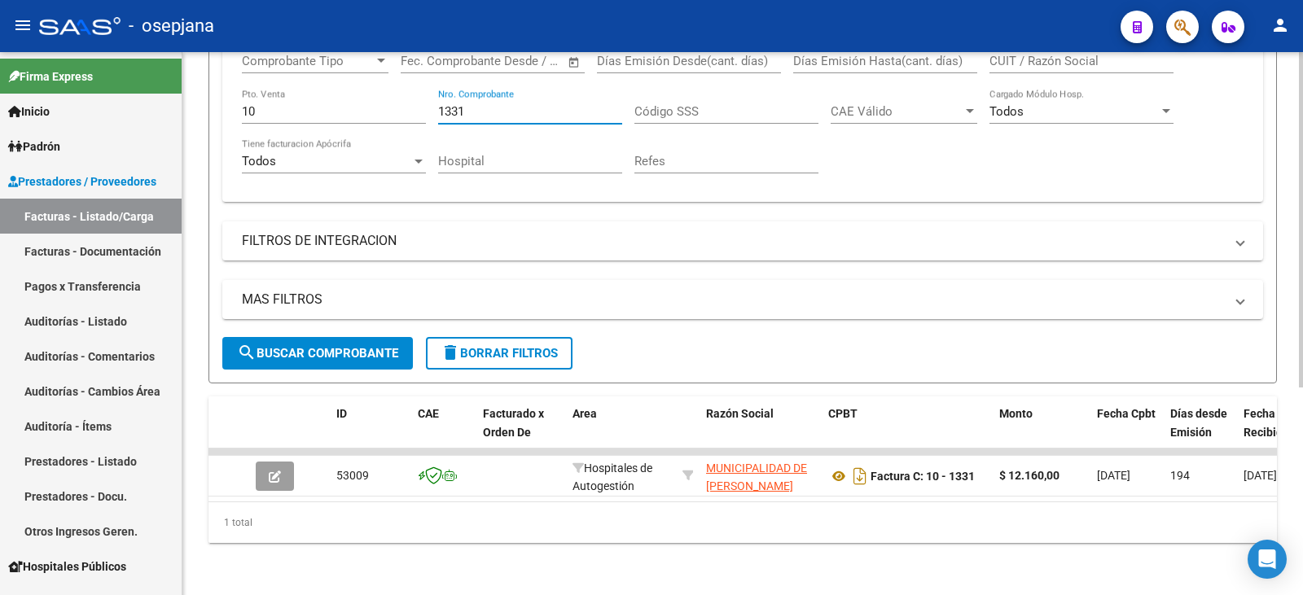
scroll to position [336, 0]
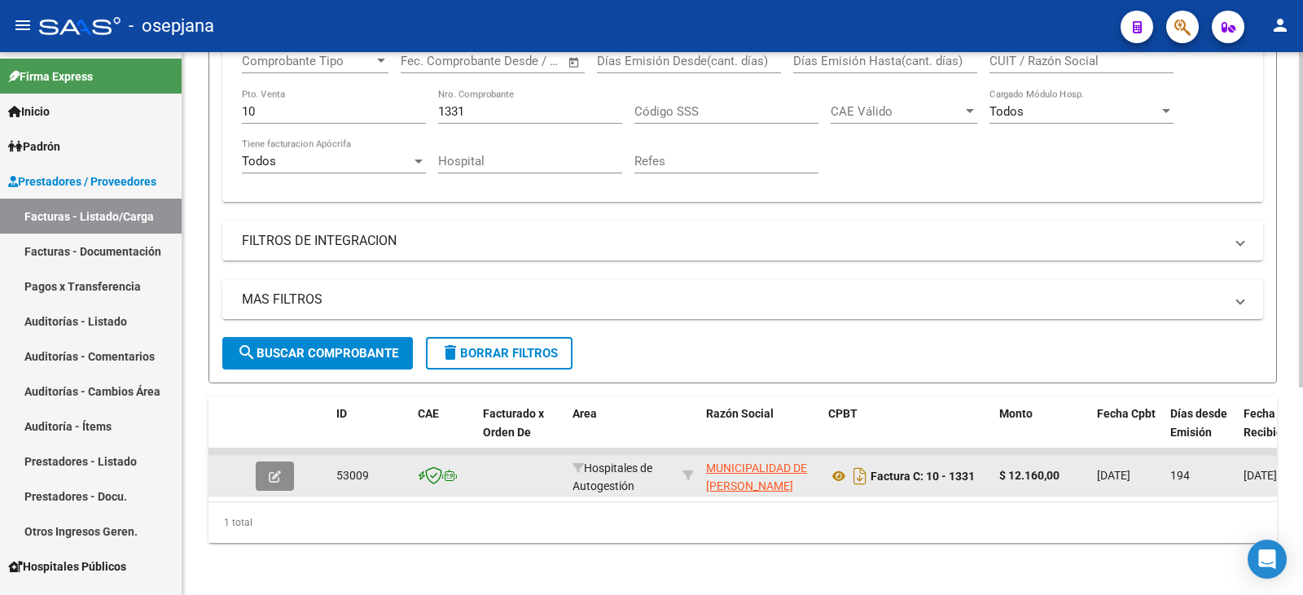
click at [283, 466] on button "button" at bounding box center [275, 476] width 38 height 29
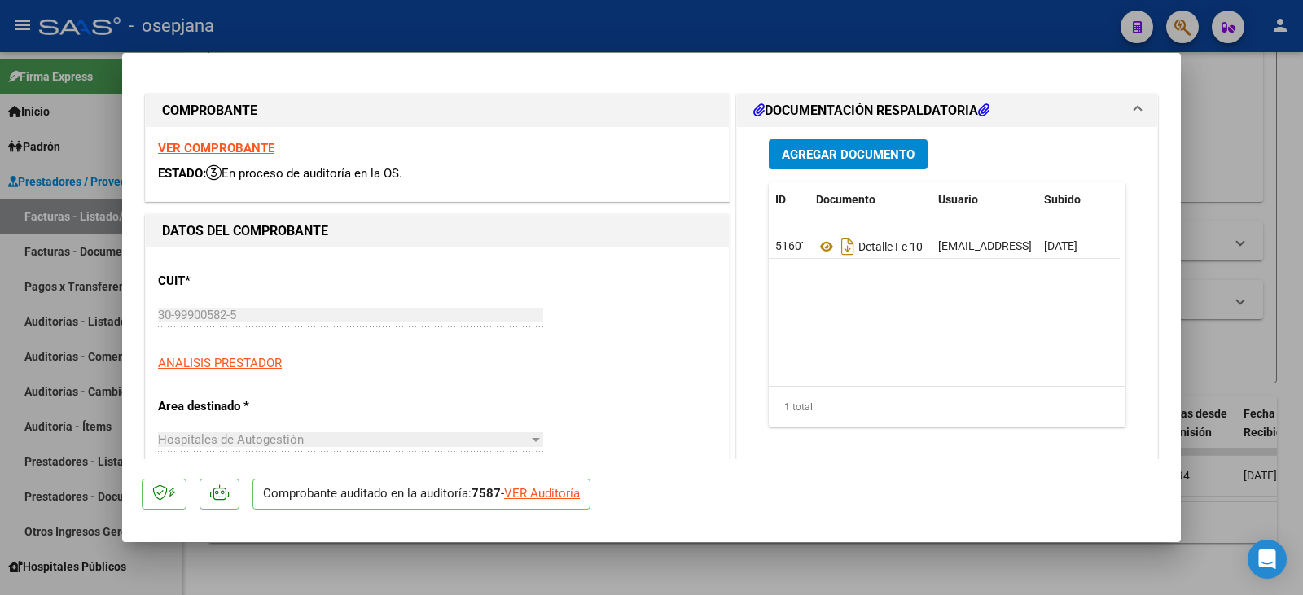
click at [545, 494] on div "VER Auditoría" at bounding box center [542, 494] width 76 height 19
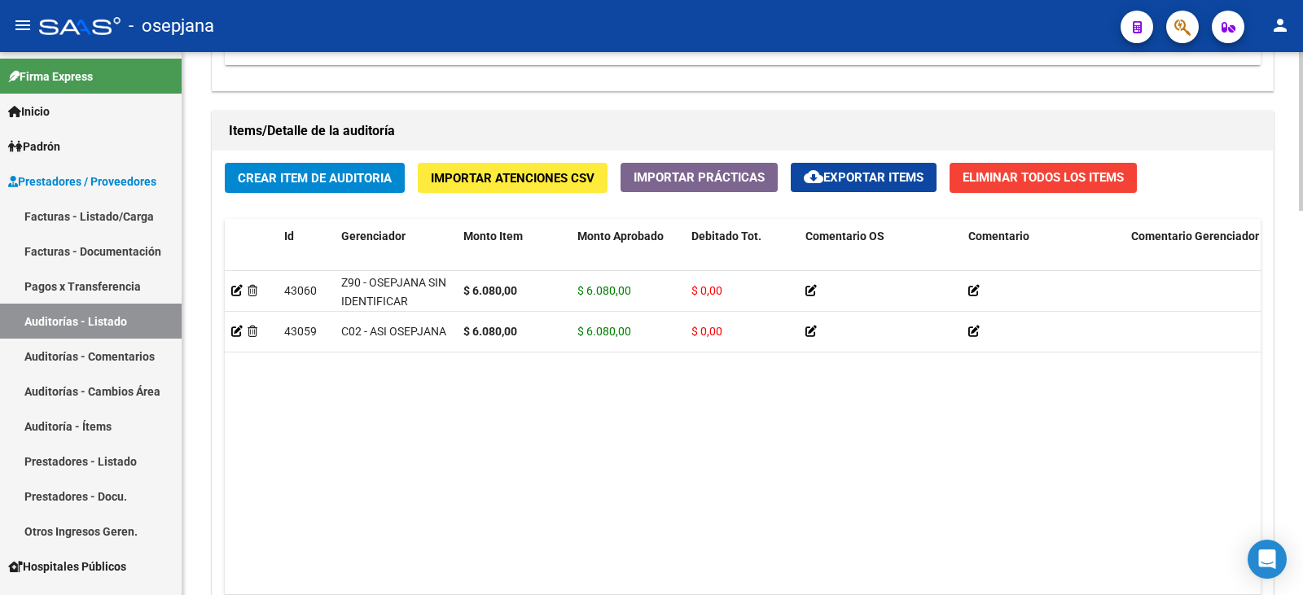
scroll to position [1311, 0]
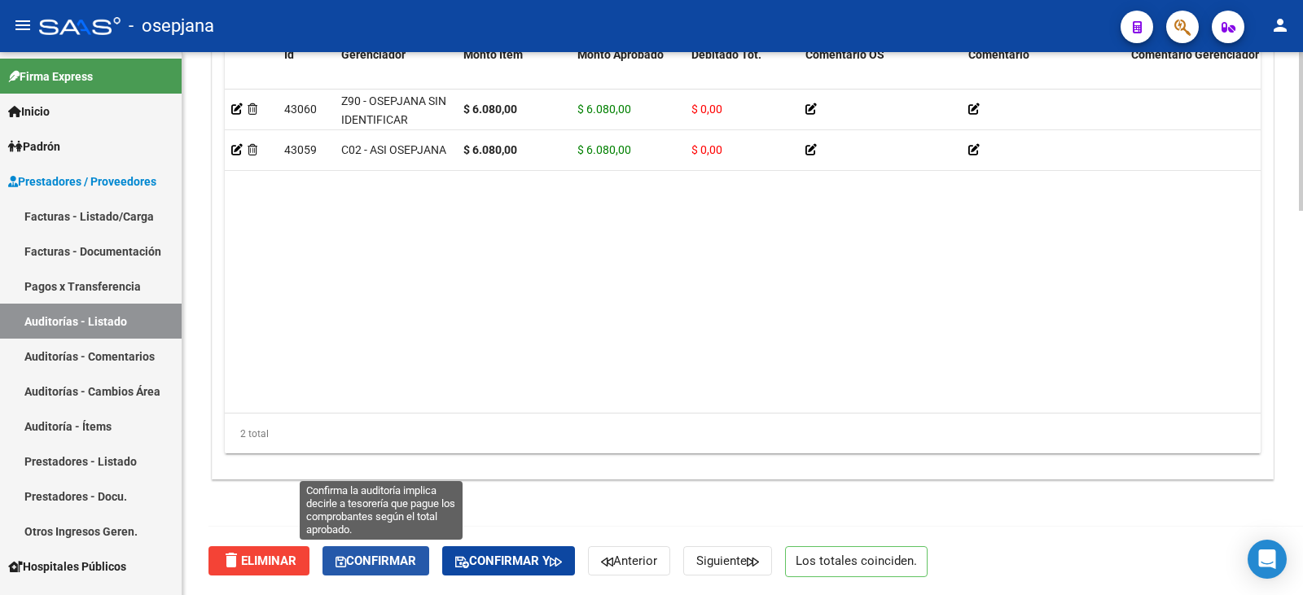
click at [381, 563] on span "Confirmar" at bounding box center [376, 561] width 81 height 15
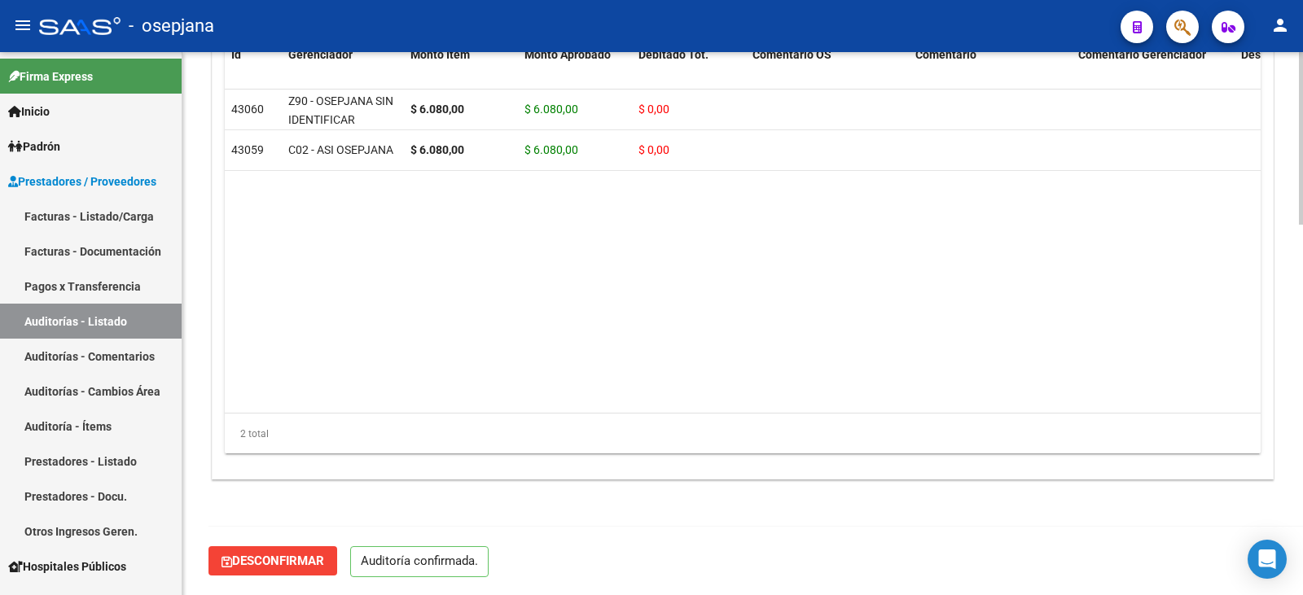
scroll to position [1166, 0]
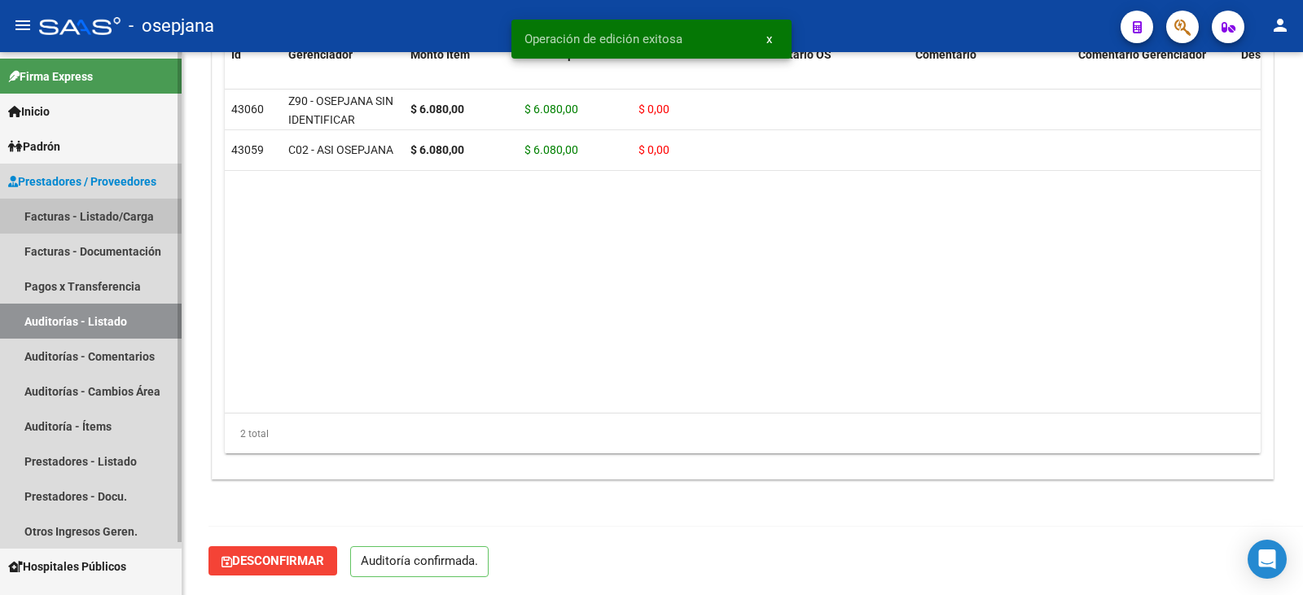
click at [76, 217] on link "Facturas - Listado/Carga" at bounding box center [91, 216] width 182 height 35
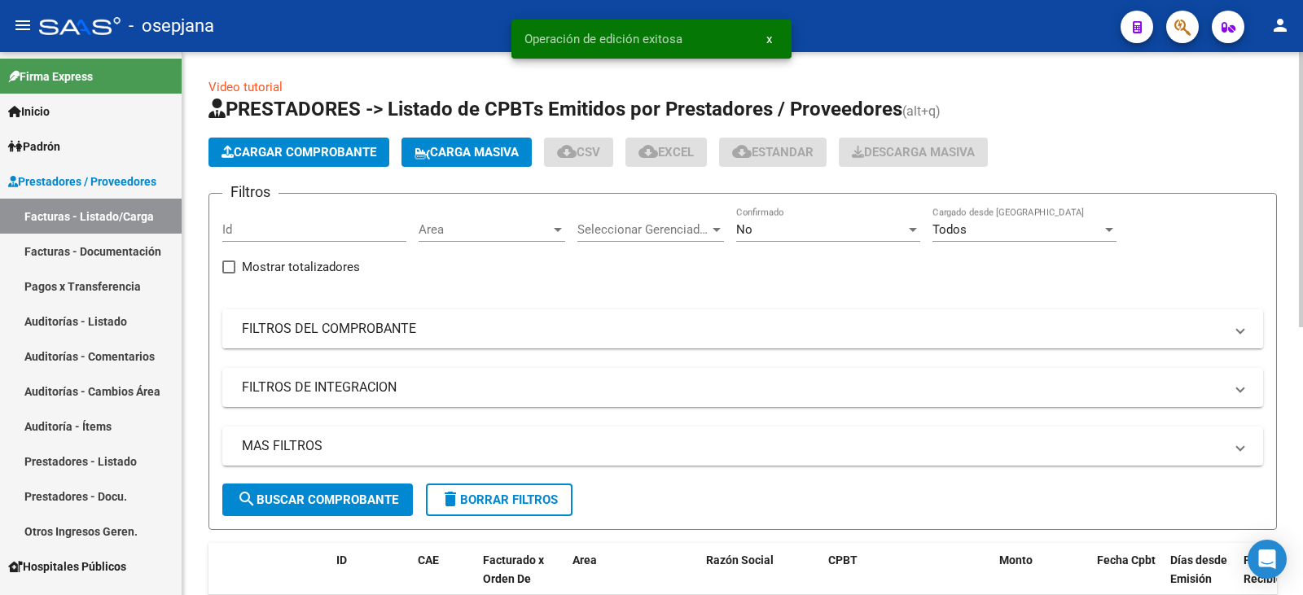
drag, startPoint x: 475, startPoint y: 339, endPoint x: 547, endPoint y: 307, distance: 79.1
click at [476, 338] on mat-expansion-panel-header "FILTROS DEL COMPROBANTE" at bounding box center [742, 328] width 1041 height 39
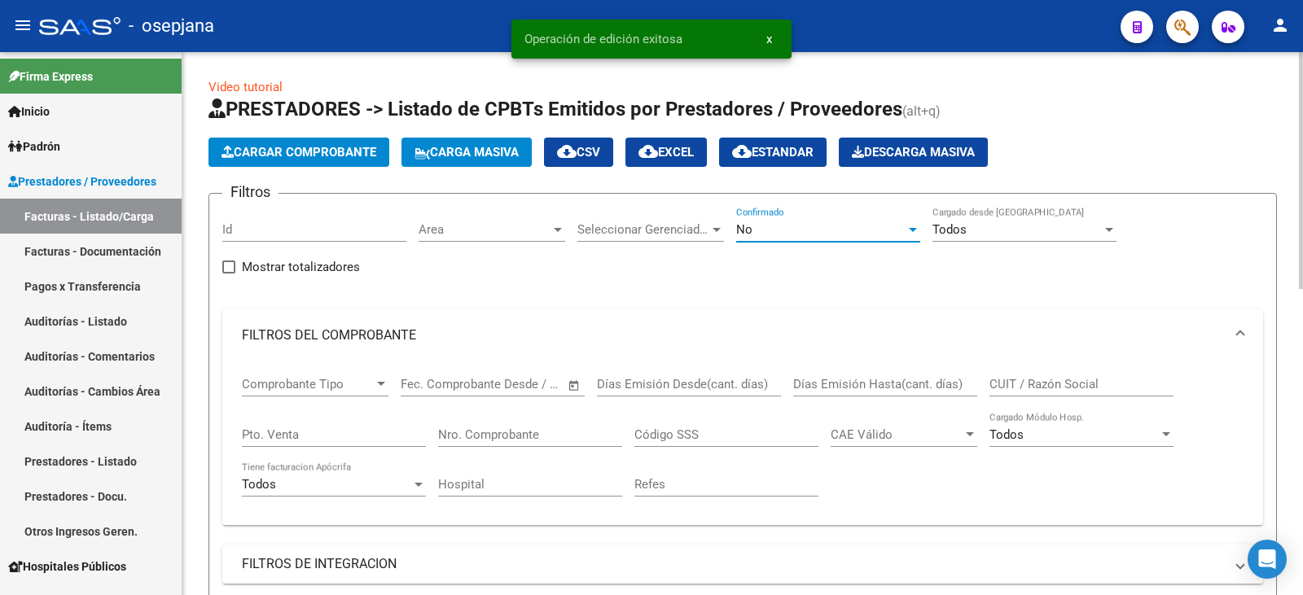
click at [770, 234] on div "No" at bounding box center [820, 229] width 169 height 15
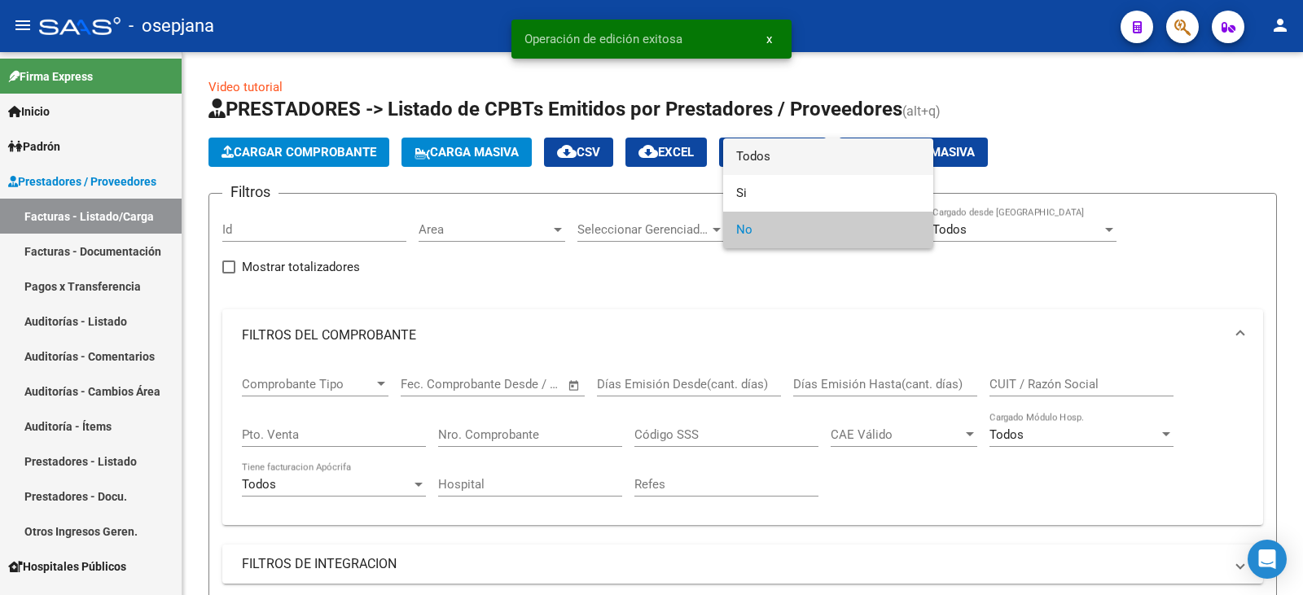
click at [768, 161] on span "Todos" at bounding box center [828, 156] width 184 height 37
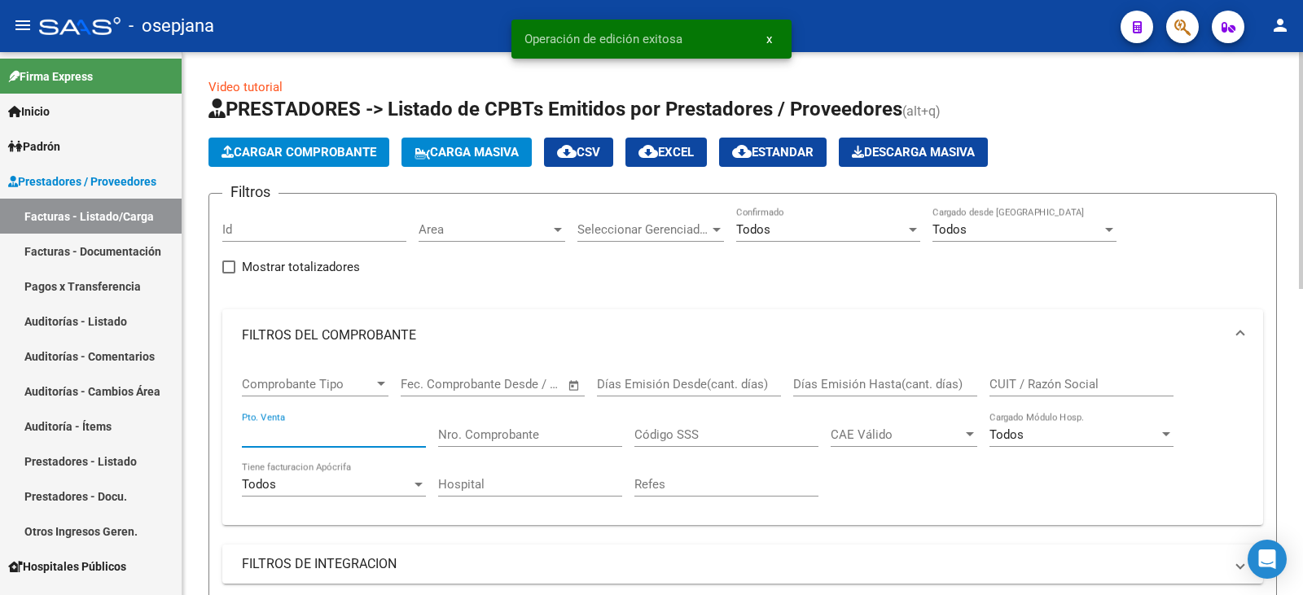
click at [296, 428] on input "Pto. Venta" at bounding box center [334, 435] width 184 height 15
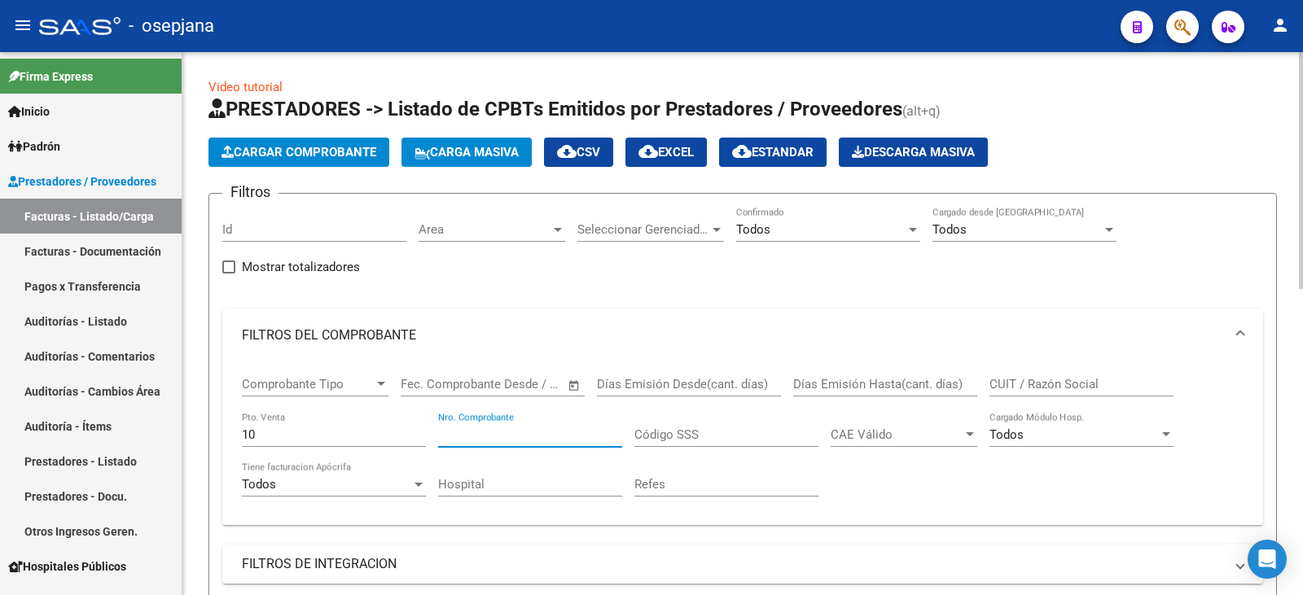
click at [476, 436] on input "Nro. Comprobante" at bounding box center [530, 435] width 184 height 15
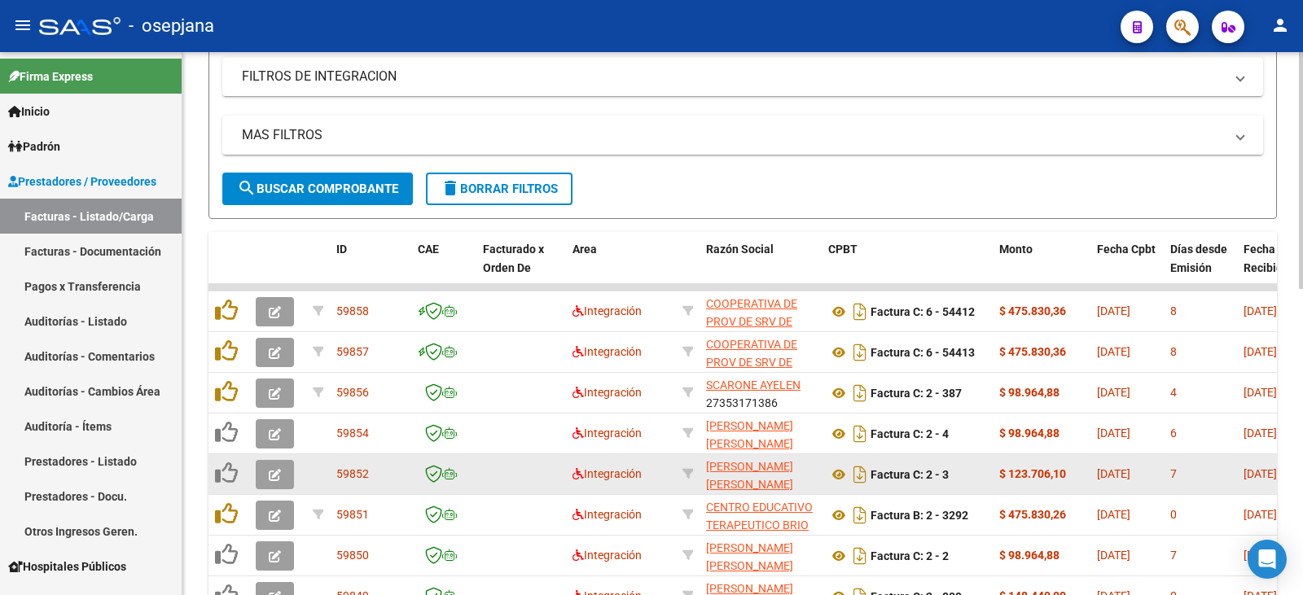
scroll to position [489, 0]
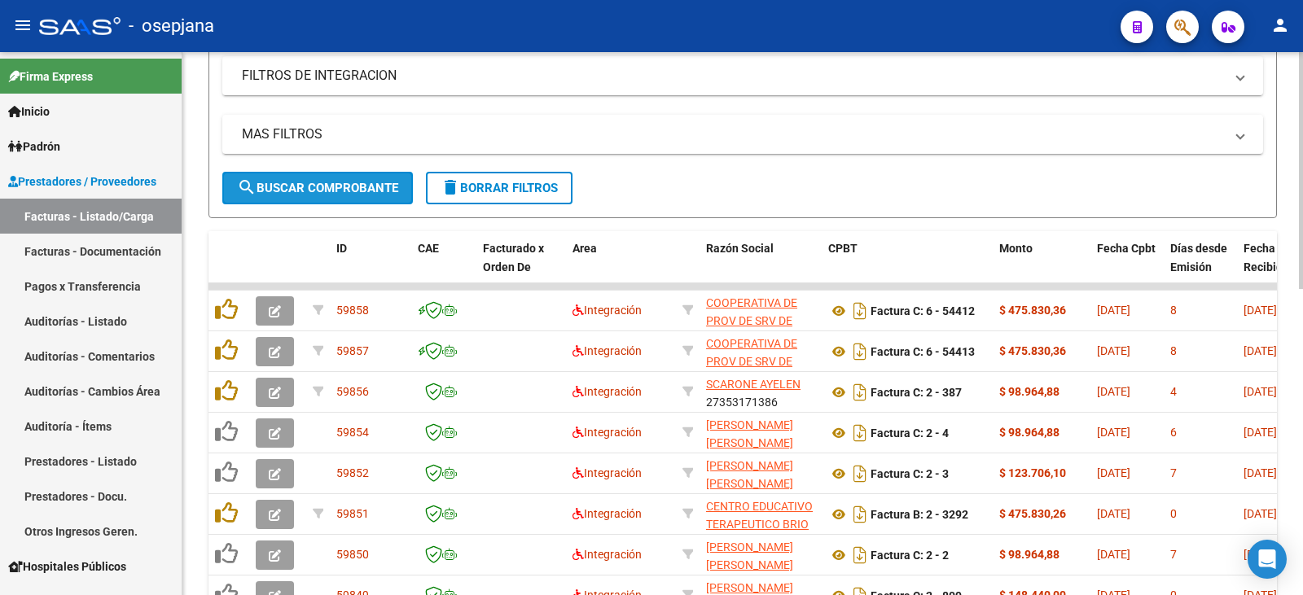
click at [338, 191] on span "search Buscar Comprobante" at bounding box center [317, 188] width 161 height 15
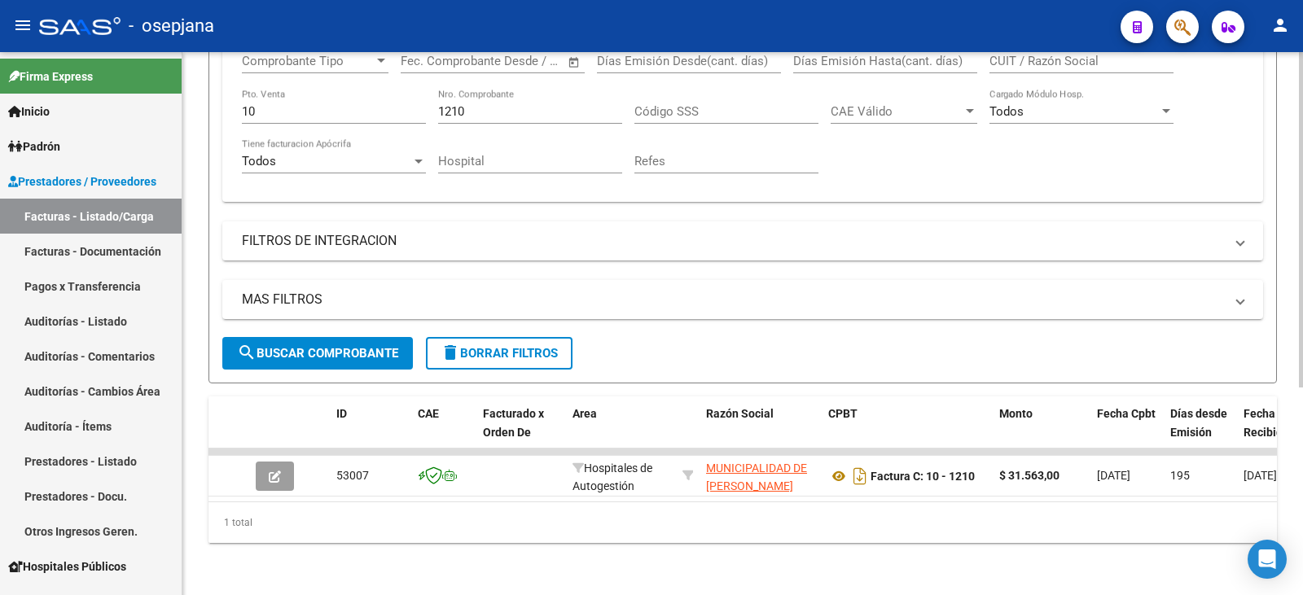
scroll to position [336, 0]
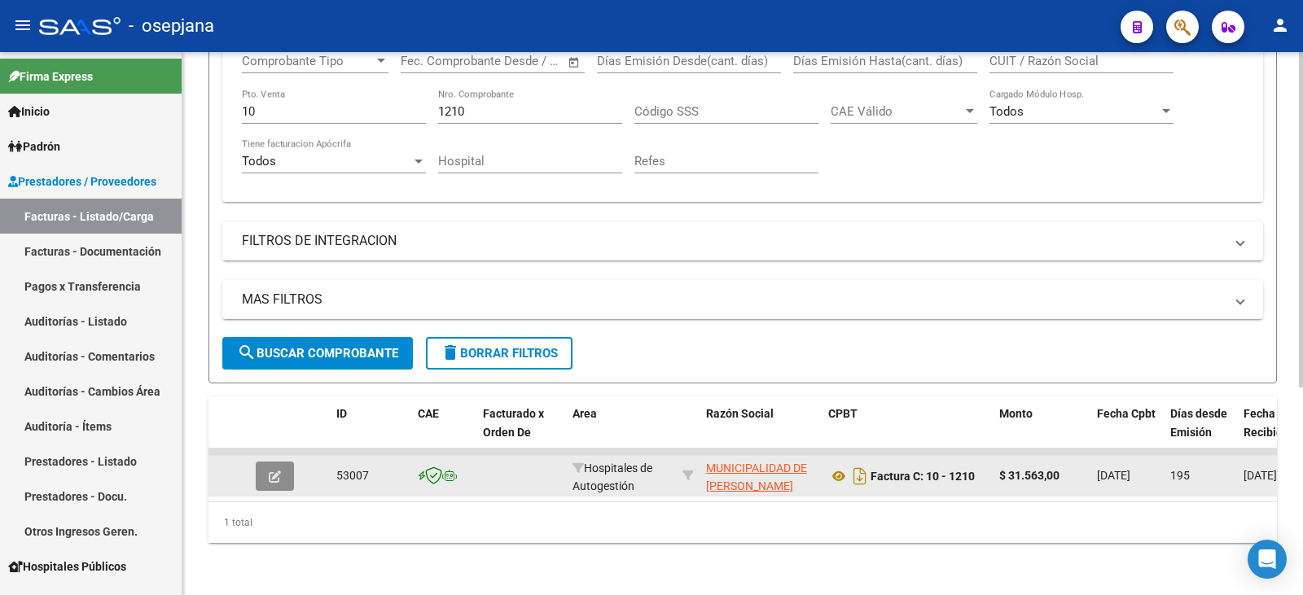
click at [268, 462] on button "button" at bounding box center [275, 476] width 38 height 29
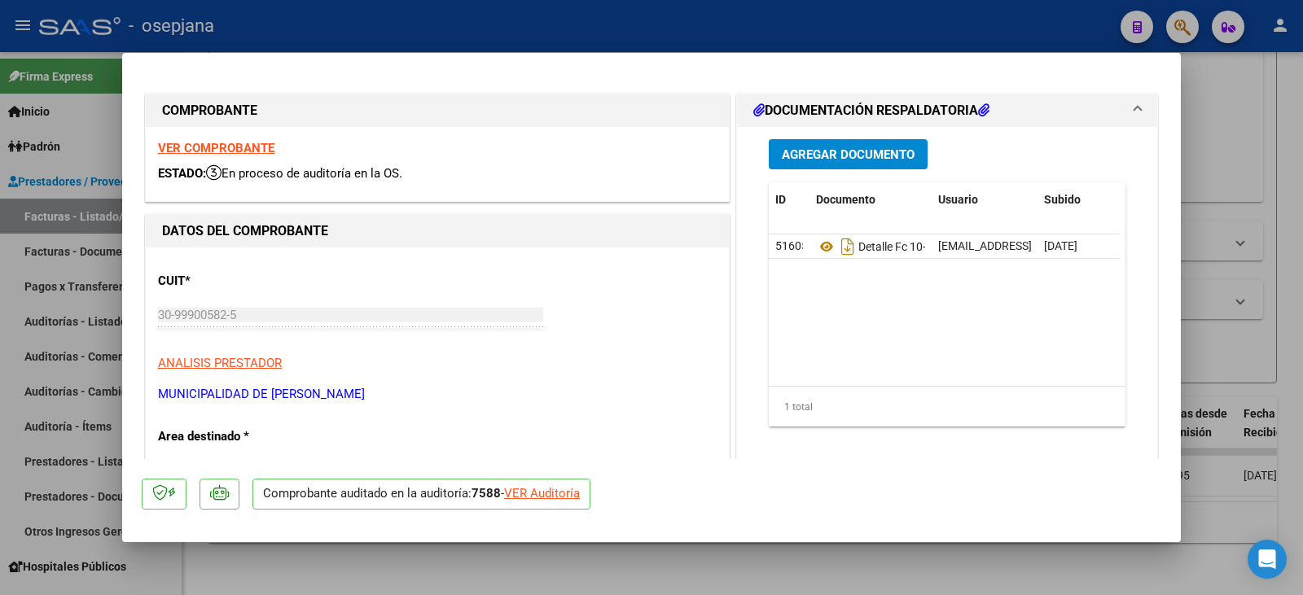
click at [535, 501] on div "VER Auditoría" at bounding box center [542, 494] width 76 height 19
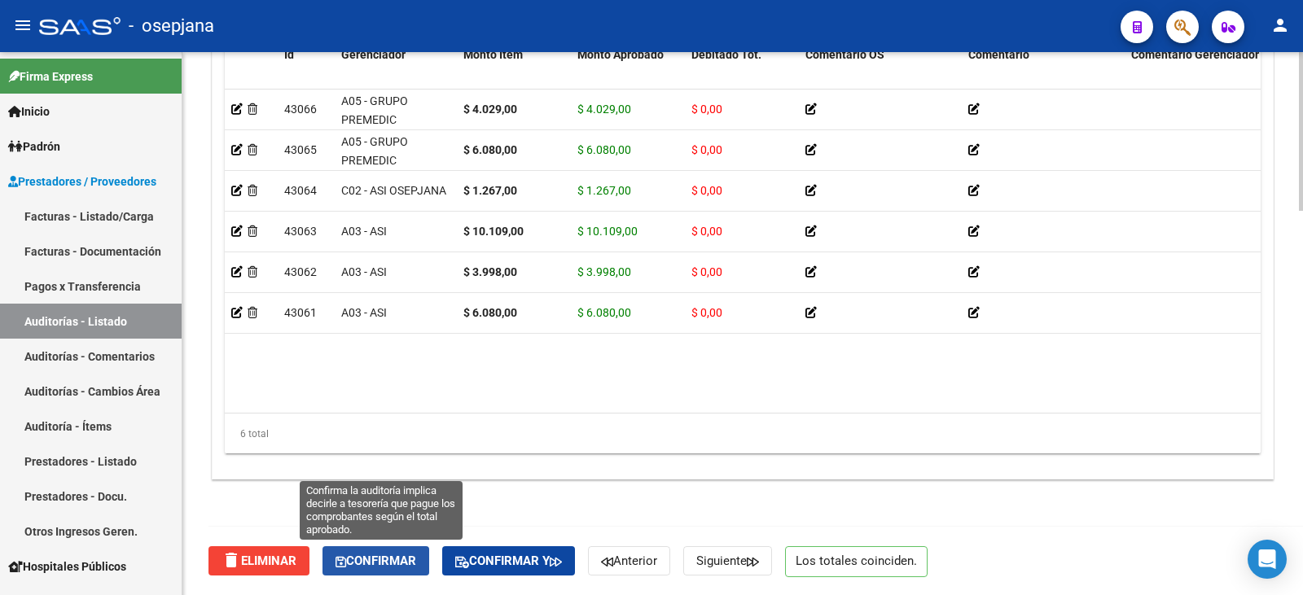
click at [401, 568] on span "Confirmar" at bounding box center [376, 561] width 81 height 15
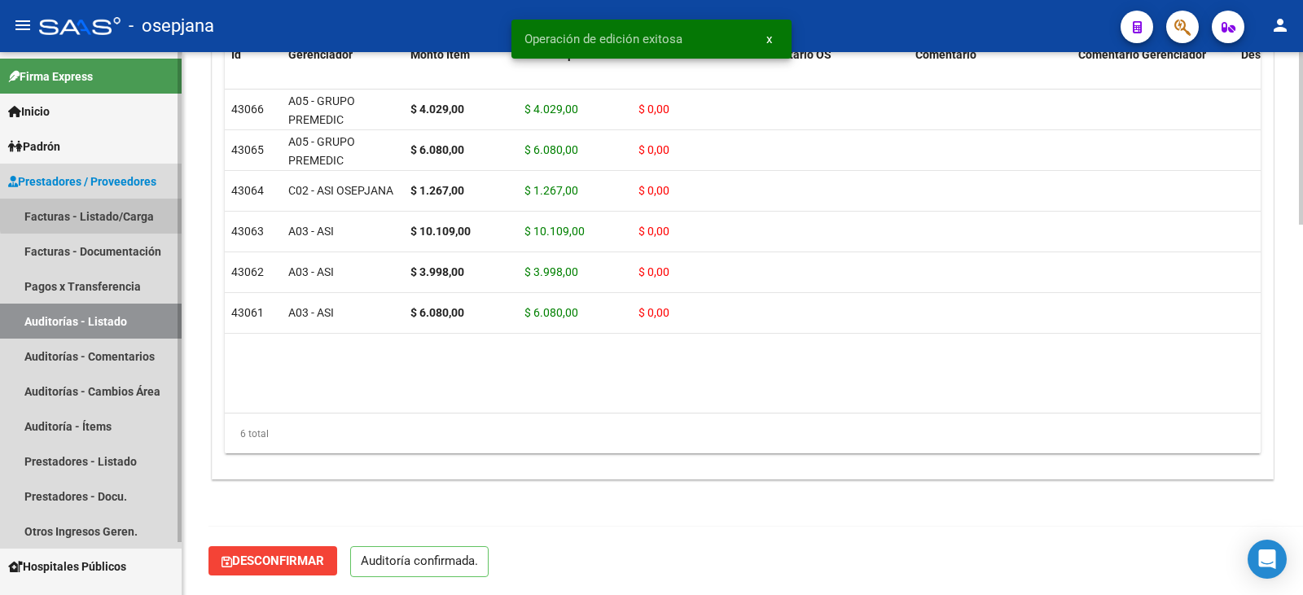
click at [132, 211] on link "Facturas - Listado/Carga" at bounding box center [91, 216] width 182 height 35
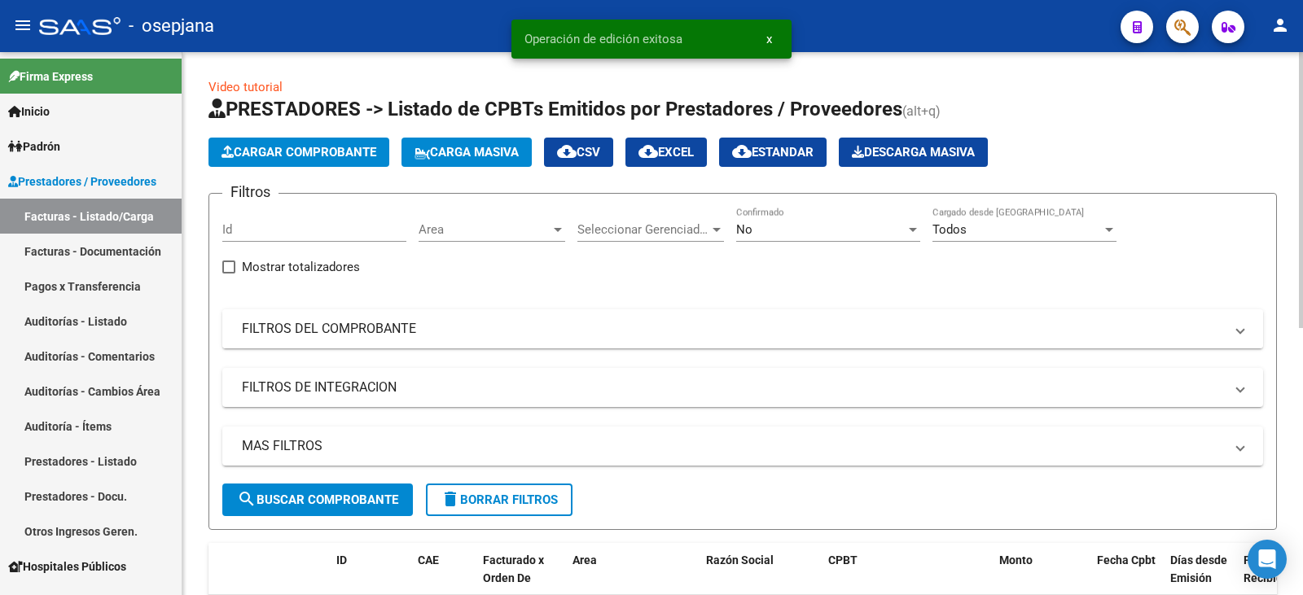
click at [532, 343] on mat-expansion-panel-header "FILTROS DEL COMPROBANTE" at bounding box center [742, 328] width 1041 height 39
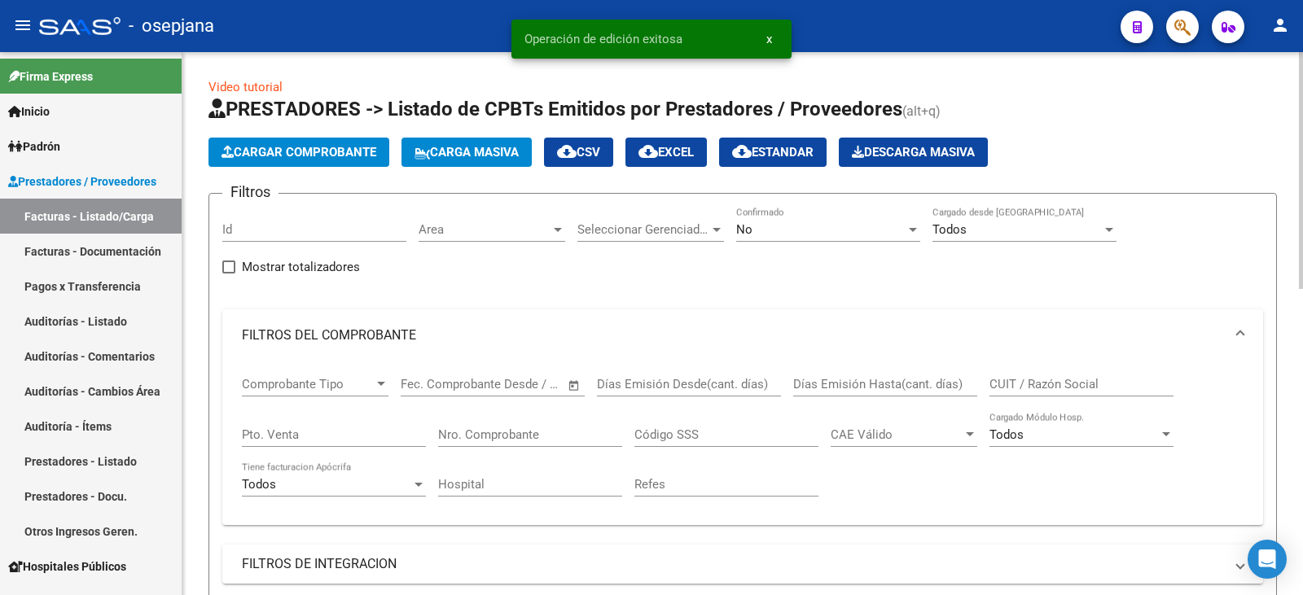
click at [808, 229] on div "No" at bounding box center [820, 229] width 169 height 15
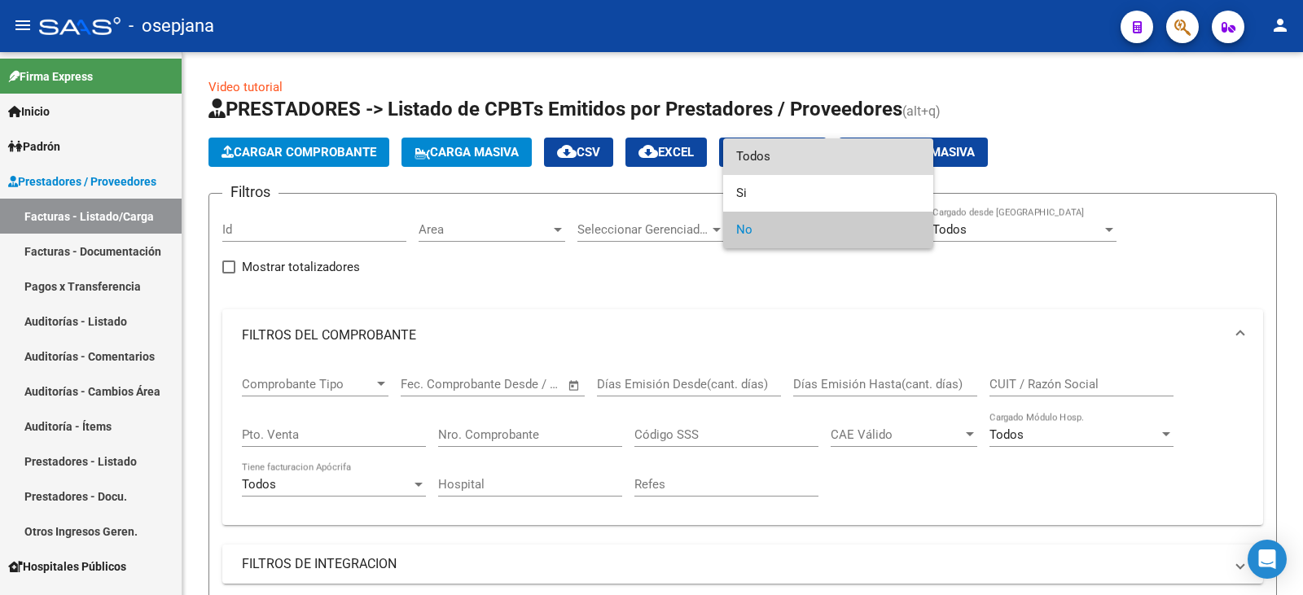
click at [796, 173] on span "Todos" at bounding box center [828, 156] width 184 height 37
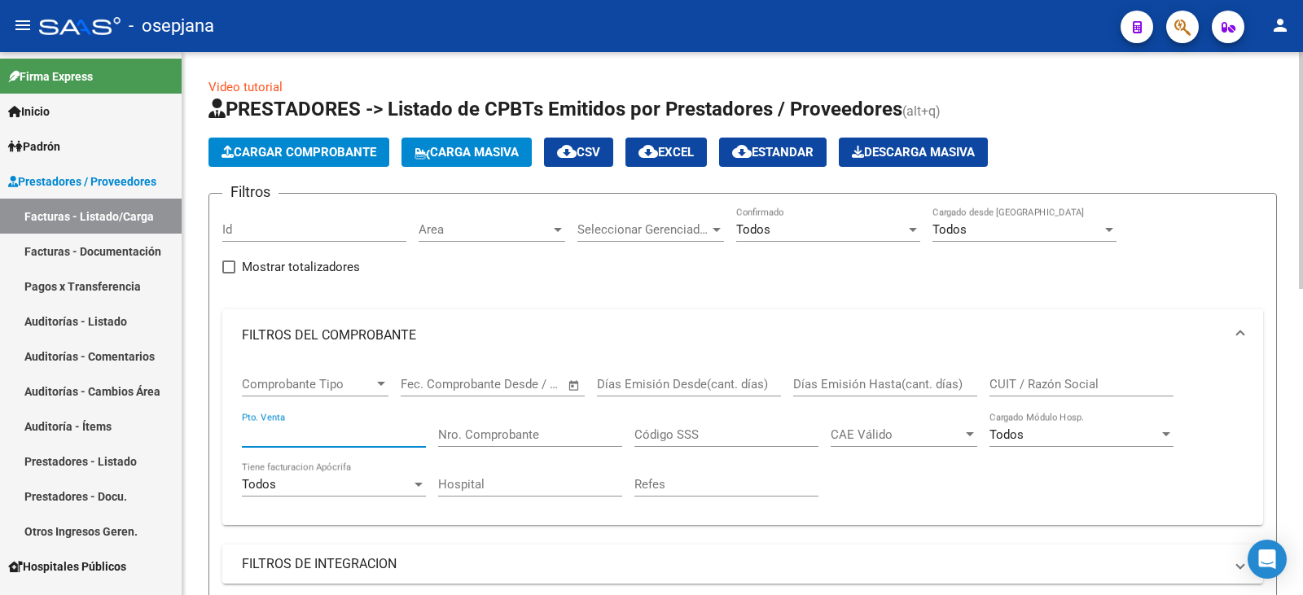
click at [318, 438] on input "Pto. Venta" at bounding box center [334, 435] width 184 height 15
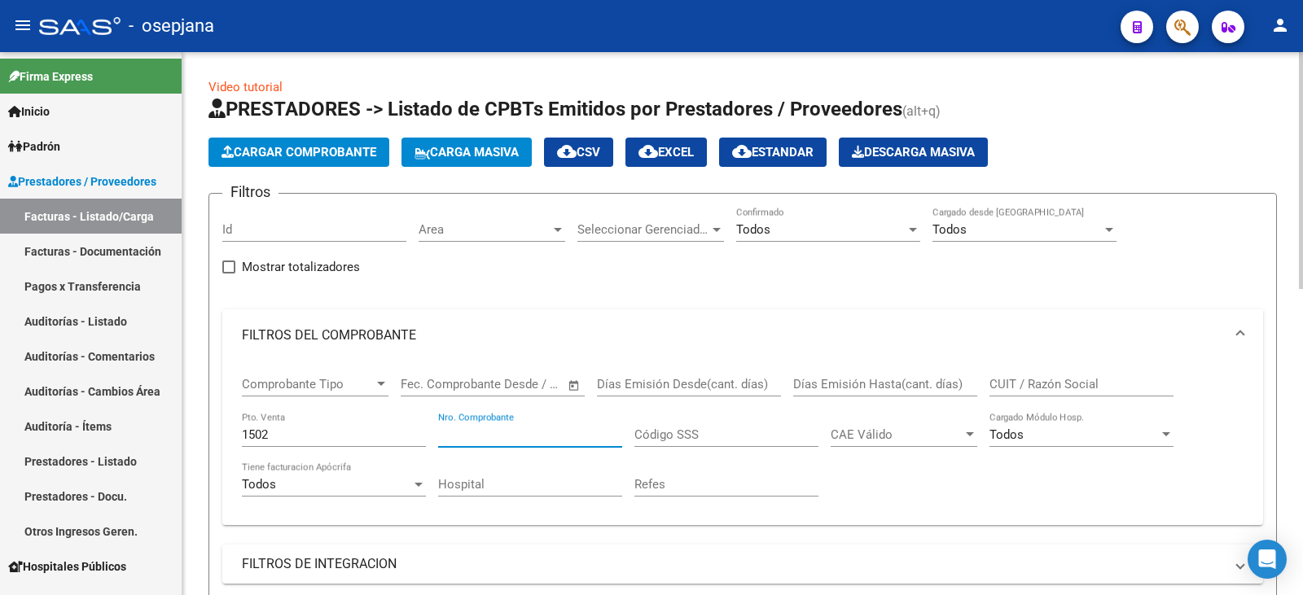
click at [469, 434] on input "Nro. Comprobante" at bounding box center [530, 435] width 184 height 15
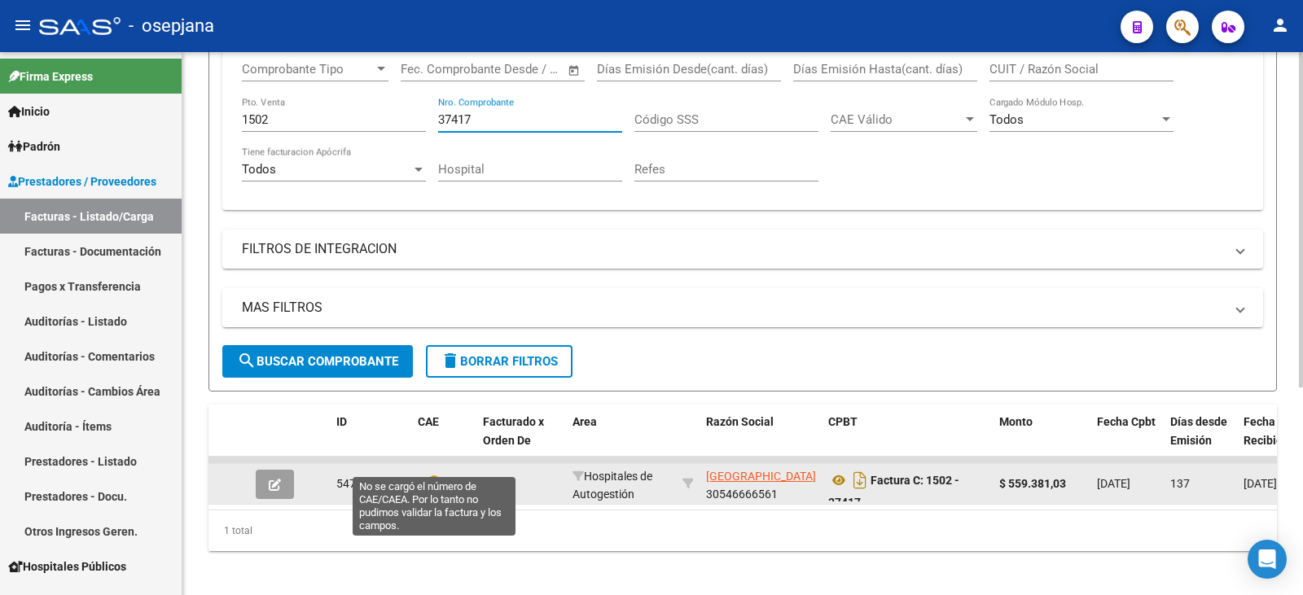
scroll to position [336, 0]
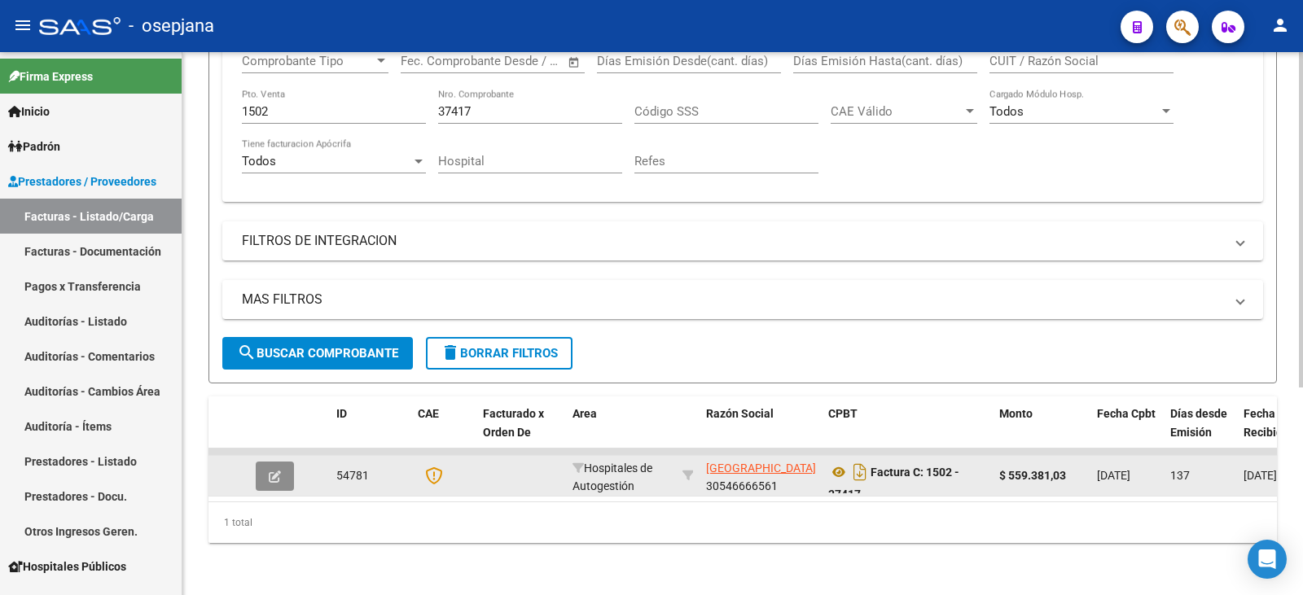
click at [270, 477] on button "button" at bounding box center [275, 476] width 38 height 29
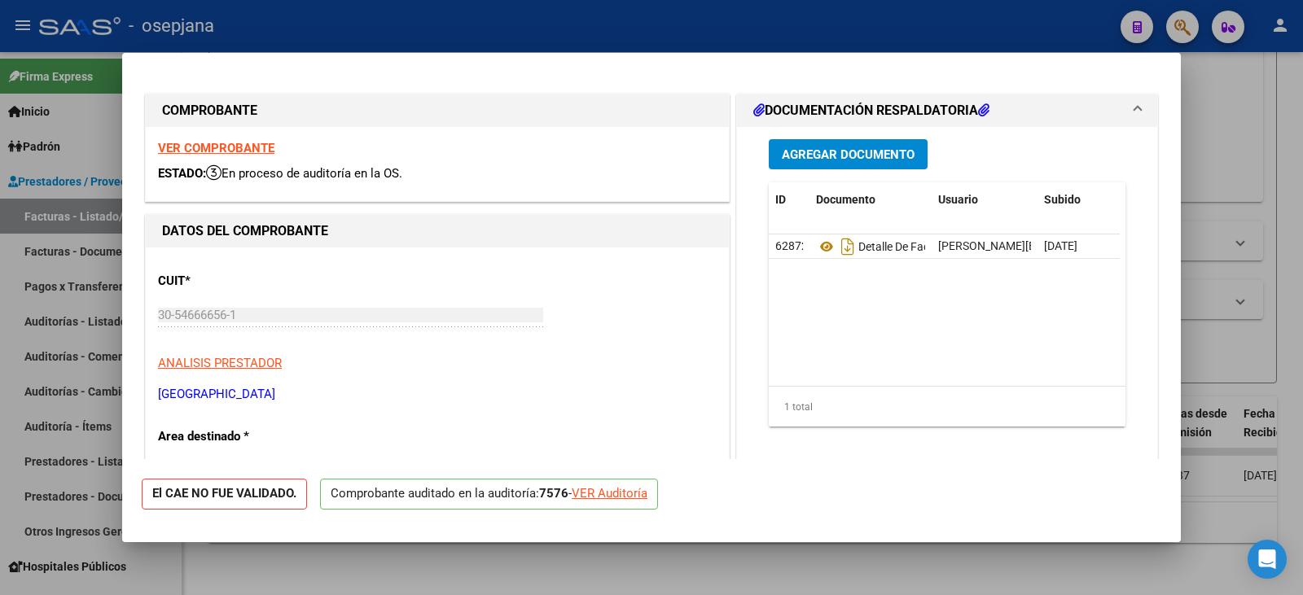
click at [612, 494] on div "VER Auditoría" at bounding box center [610, 494] width 76 height 19
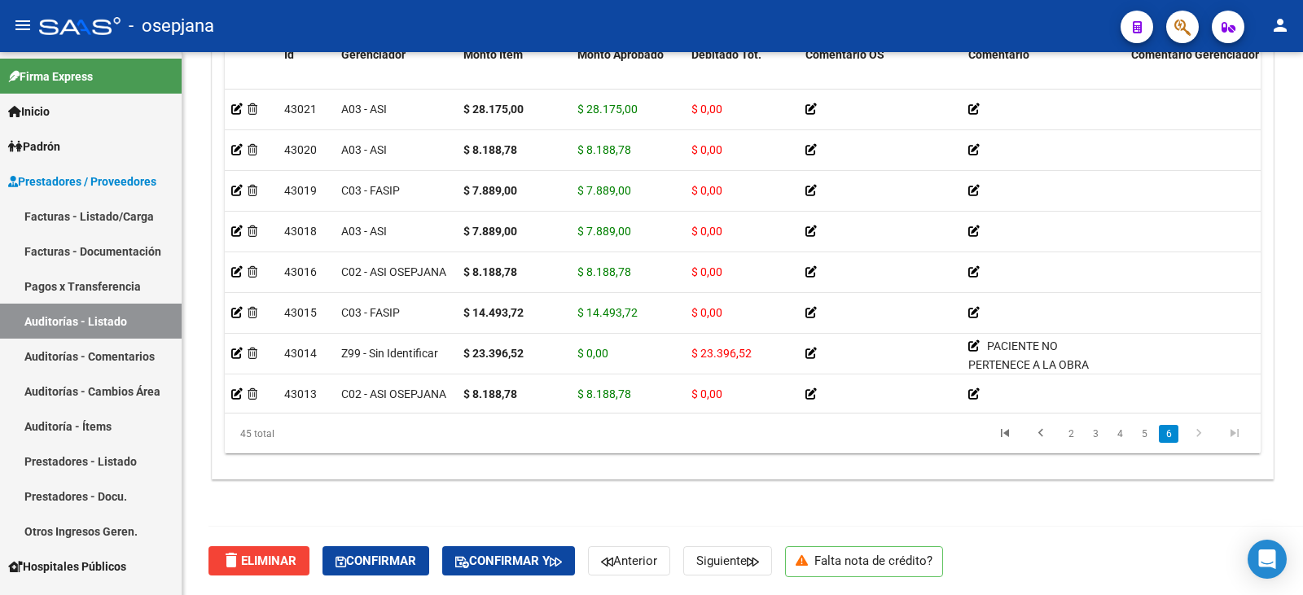
scroll to position [1525, 0]
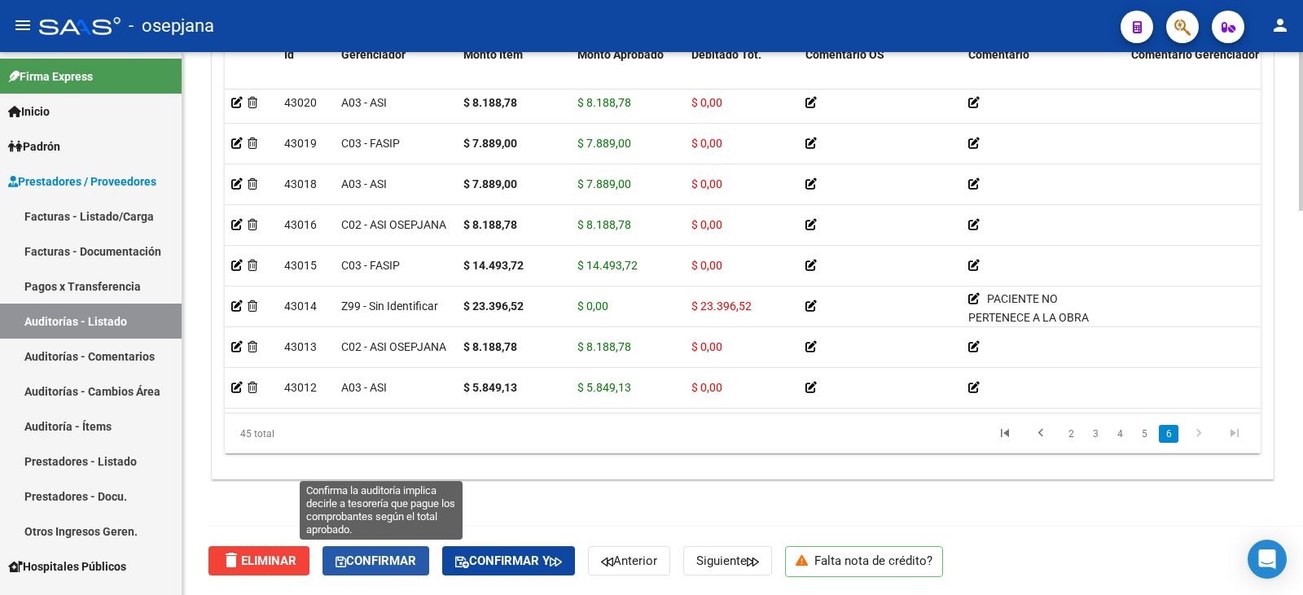
click at [412, 572] on button "Confirmar" at bounding box center [375, 560] width 107 height 29
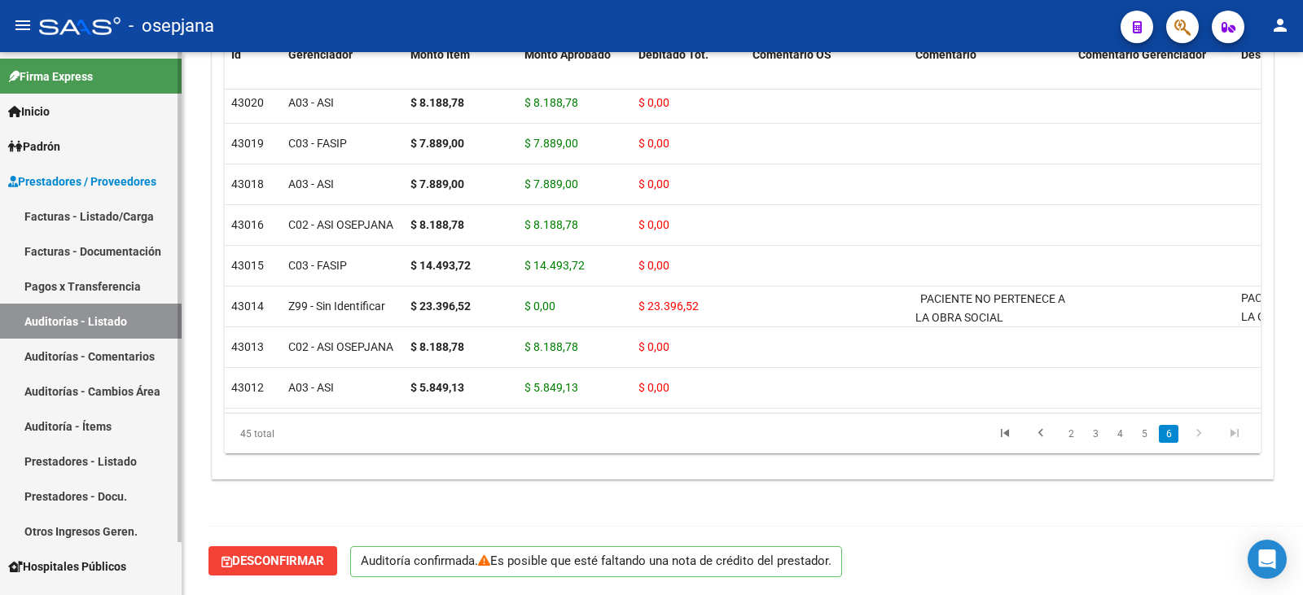
click at [76, 211] on link "Facturas - Listado/Carga" at bounding box center [91, 216] width 182 height 35
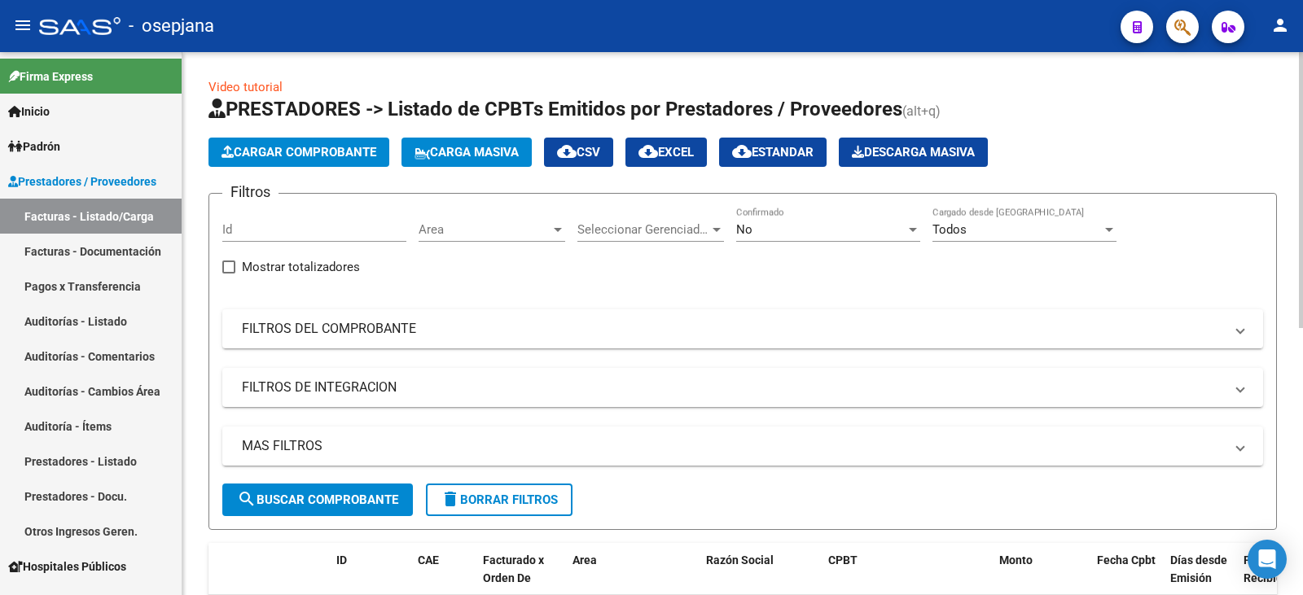
drag, startPoint x: 384, startPoint y: 344, endPoint x: 689, endPoint y: 259, distance: 316.9
click at [402, 334] on mat-expansion-panel-header "FILTROS DEL COMPROBANTE" at bounding box center [742, 328] width 1041 height 39
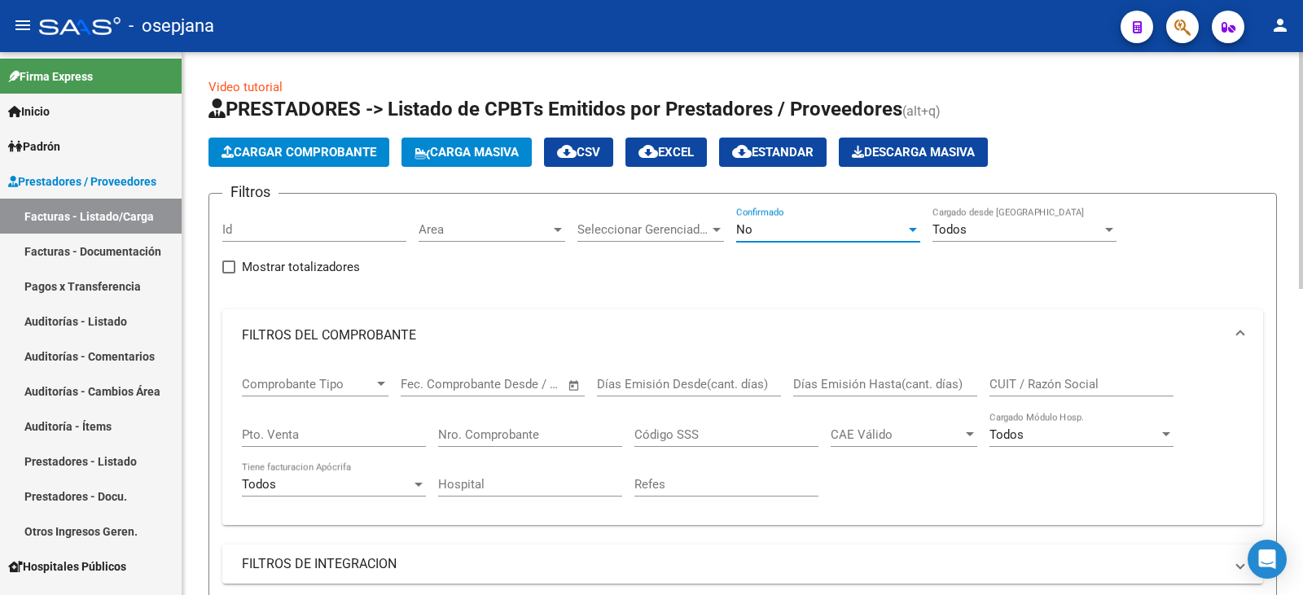
click at [769, 231] on div "No" at bounding box center [820, 229] width 169 height 15
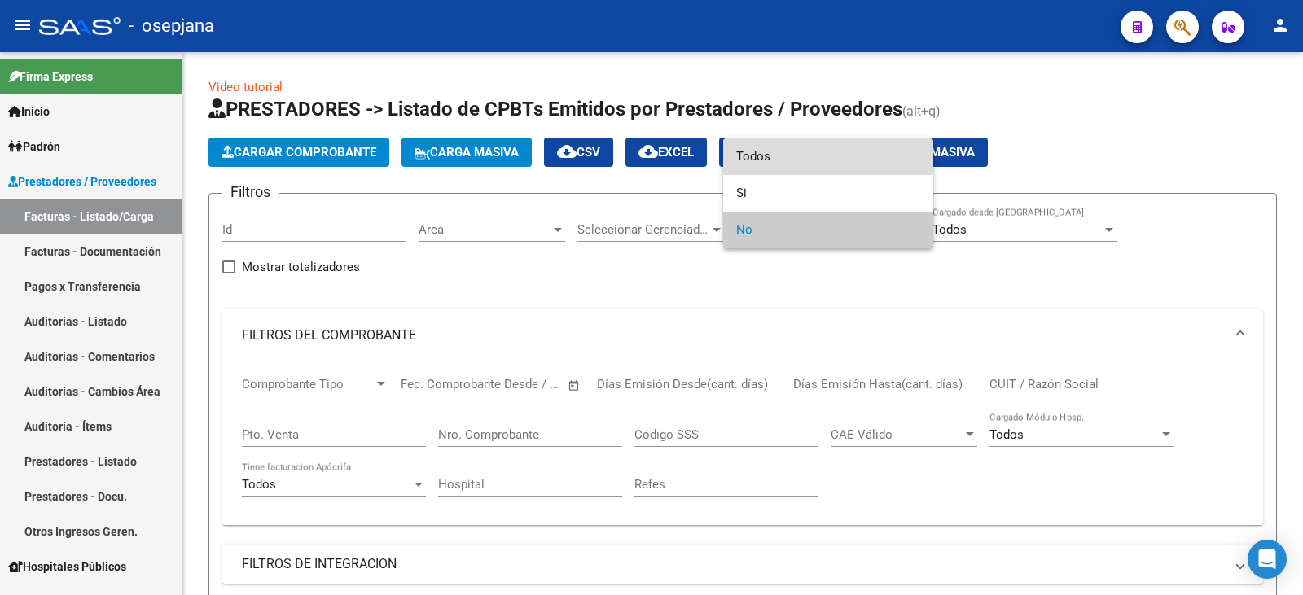
drag, startPoint x: 778, startPoint y: 156, endPoint x: 384, endPoint y: 388, distance: 457.4
click at [778, 156] on span "Todos" at bounding box center [828, 156] width 184 height 37
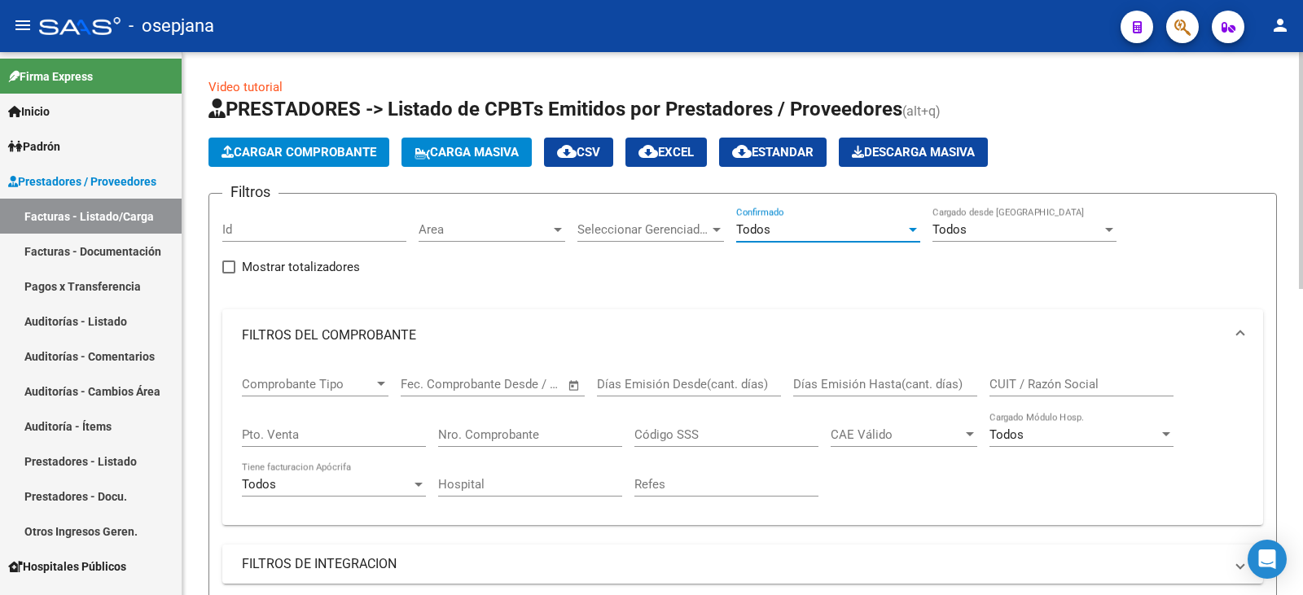
click at [327, 441] on input "Pto. Venta" at bounding box center [334, 435] width 184 height 15
click at [537, 440] on input "Nro. Comprobante" at bounding box center [530, 435] width 184 height 15
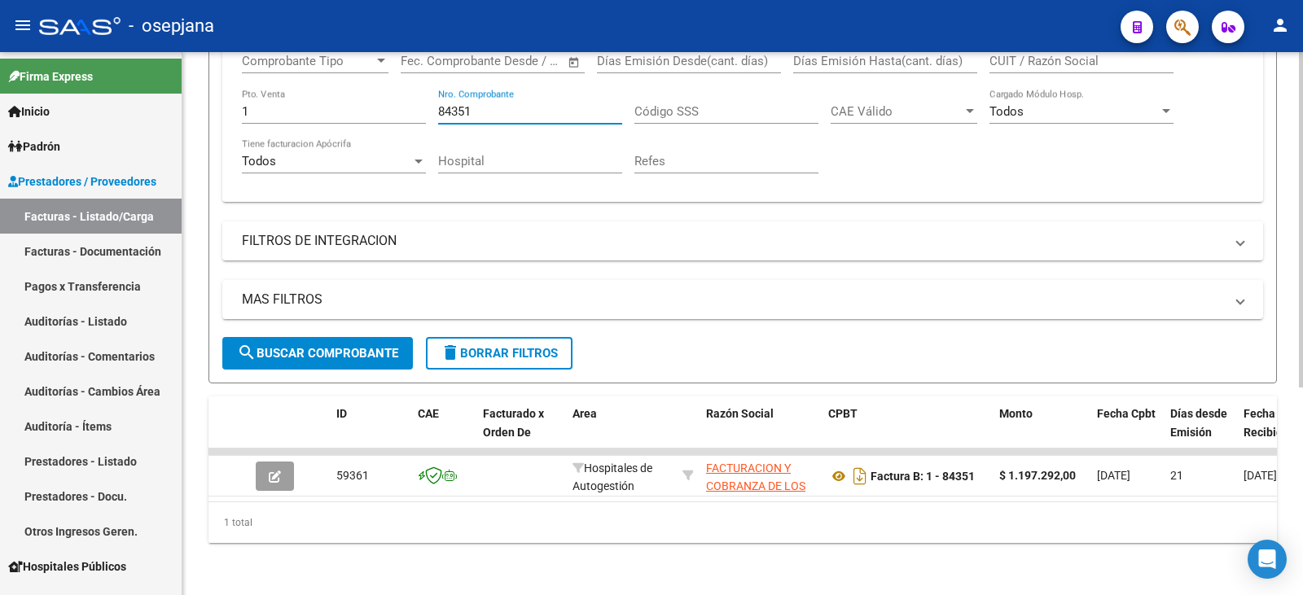
scroll to position [336, 0]
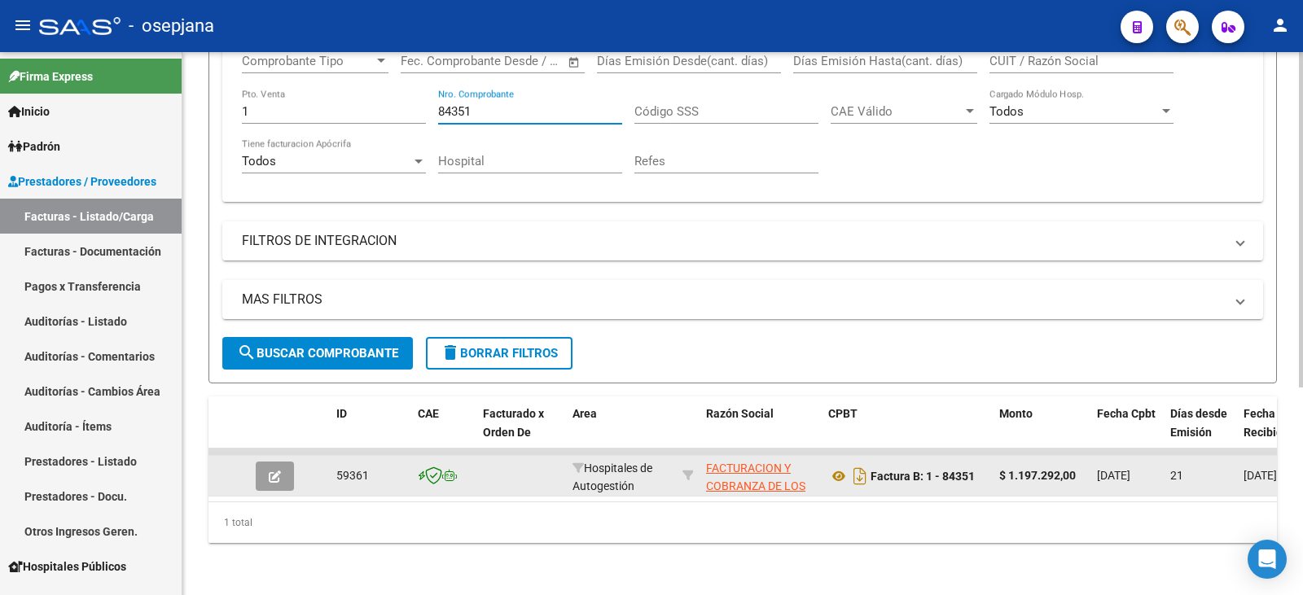
click at [274, 473] on button "button" at bounding box center [275, 476] width 38 height 29
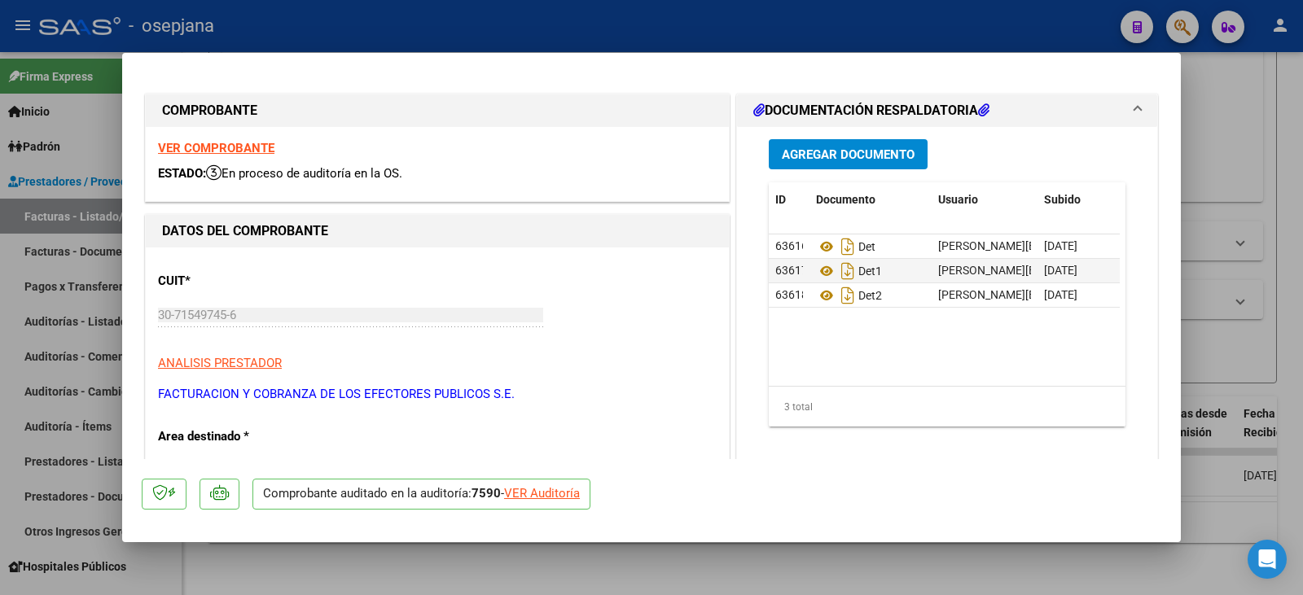
click at [553, 493] on div "VER Auditoría" at bounding box center [542, 494] width 76 height 19
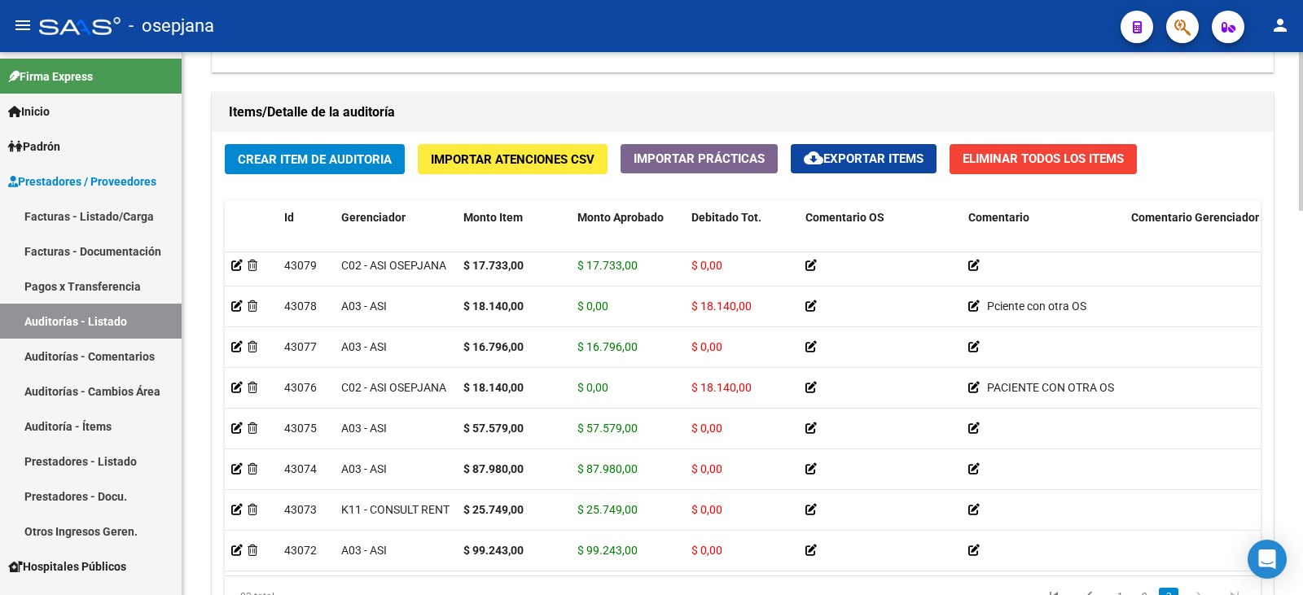
scroll to position [1311, 0]
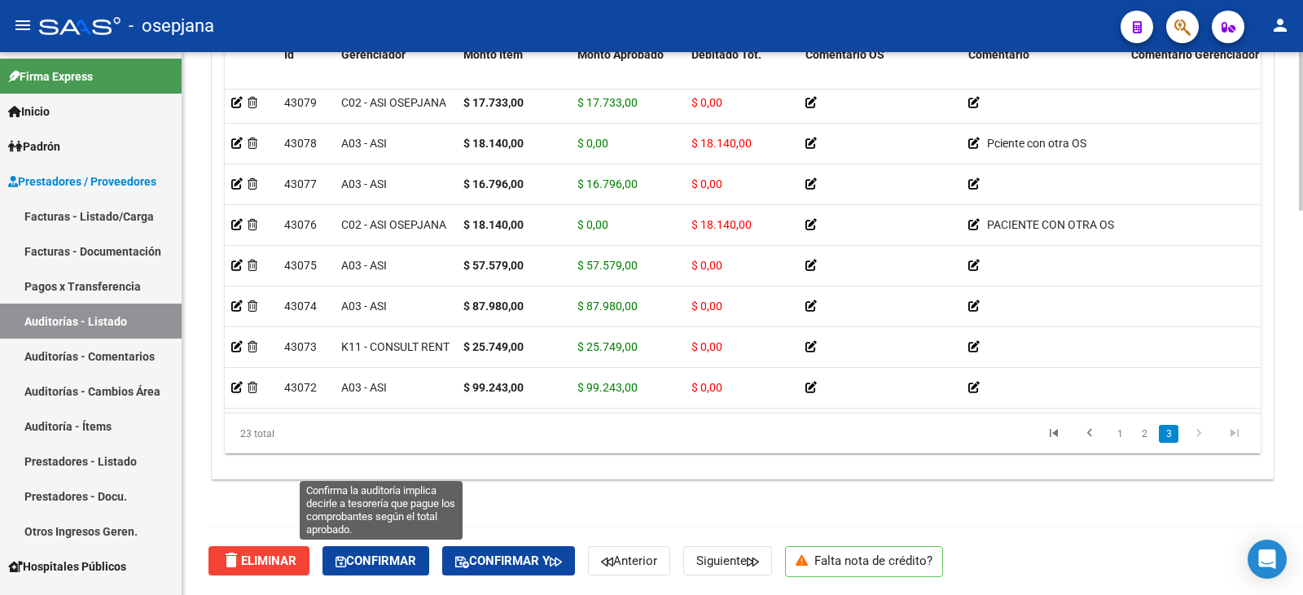
drag, startPoint x: 393, startPoint y: 554, endPoint x: 396, endPoint y: 543, distance: 10.9
click at [393, 554] on span "Confirmar" at bounding box center [376, 561] width 81 height 15
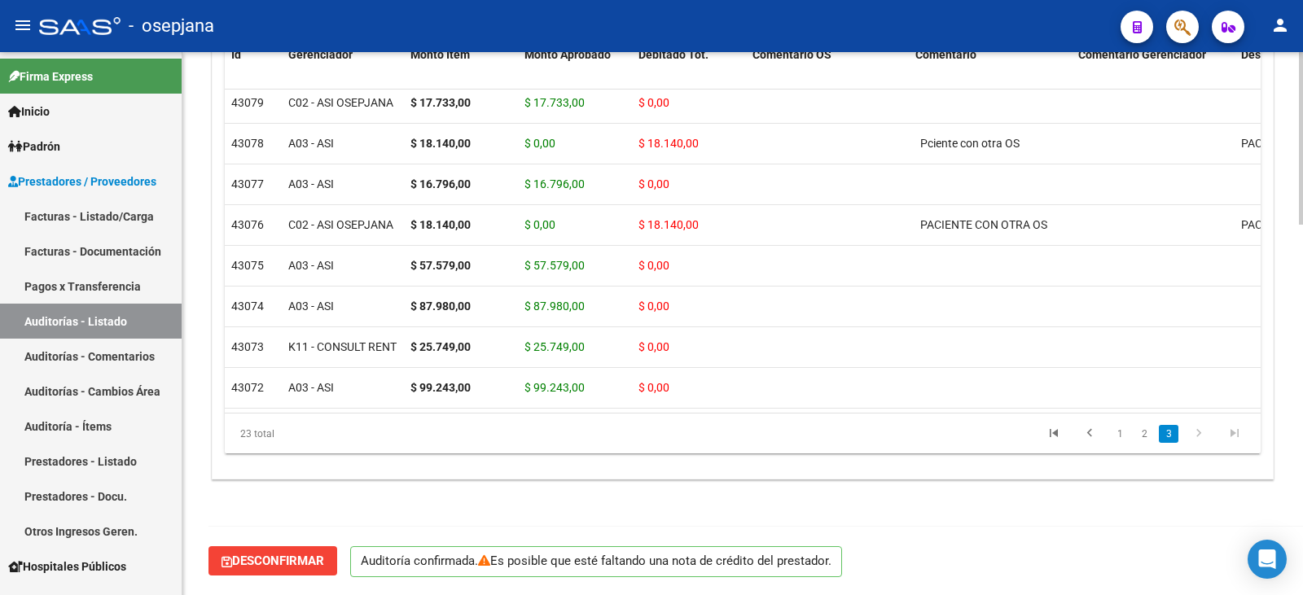
scroll to position [1166, 0]
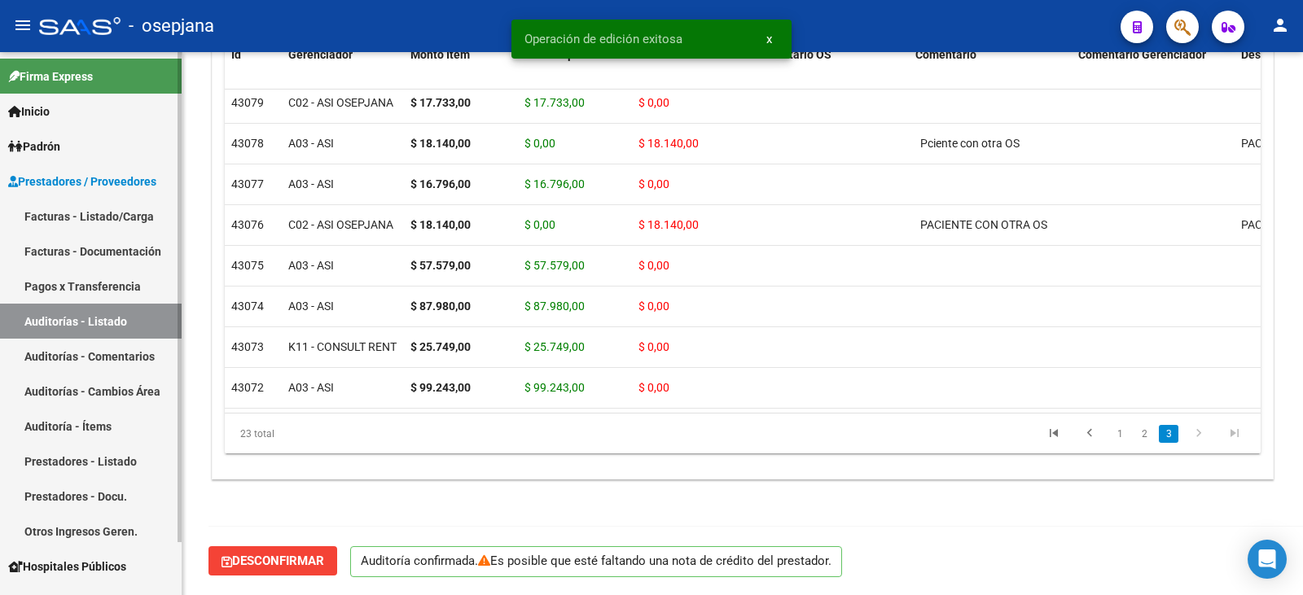
click at [74, 217] on link "Facturas - Listado/Carga" at bounding box center [91, 216] width 182 height 35
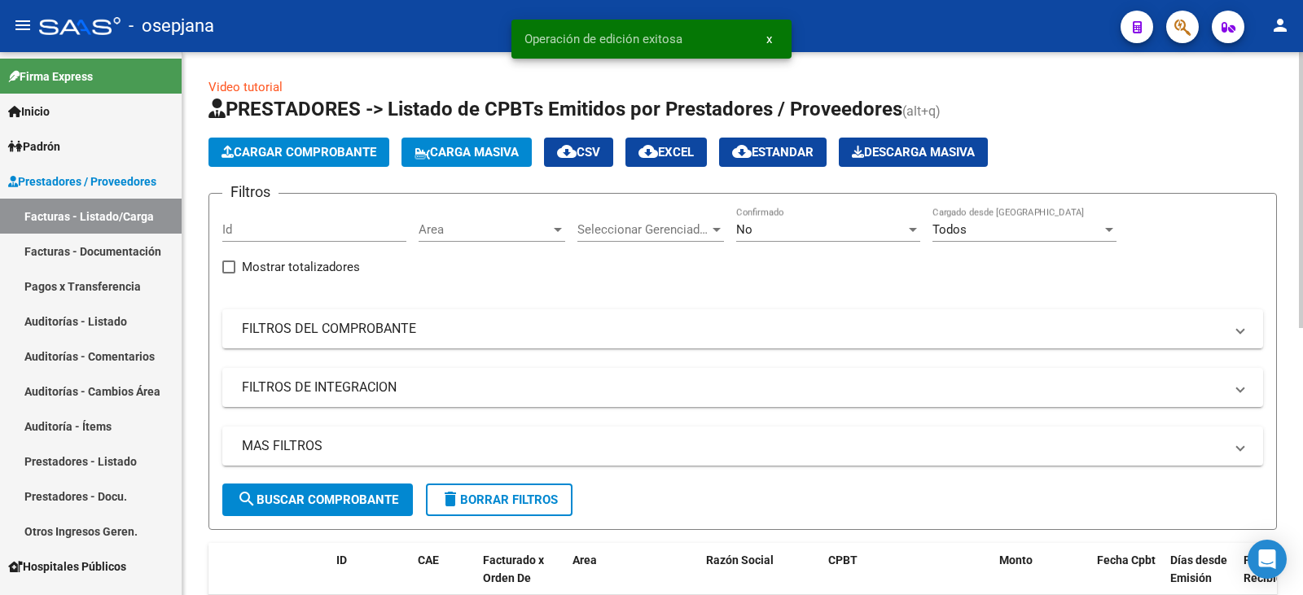
drag, startPoint x: 390, startPoint y: 342, endPoint x: 530, endPoint y: 293, distance: 148.3
click at [392, 342] on mat-expansion-panel-header "FILTROS DEL COMPROBANTE" at bounding box center [742, 328] width 1041 height 39
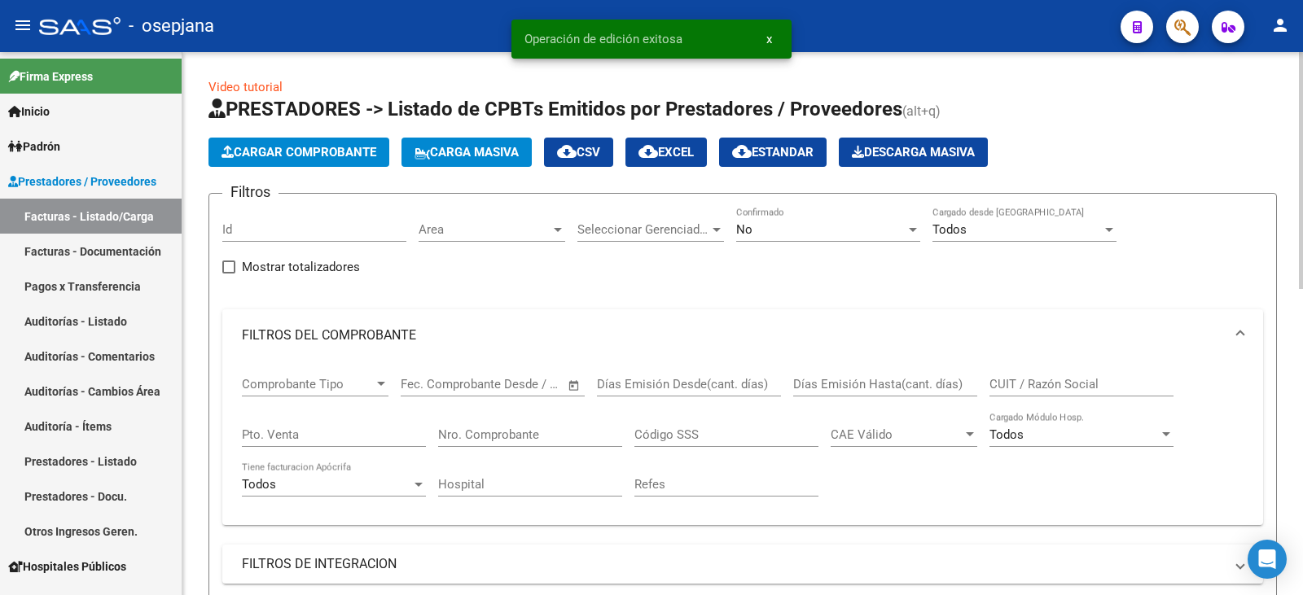
click at [788, 230] on div "No" at bounding box center [820, 229] width 169 height 15
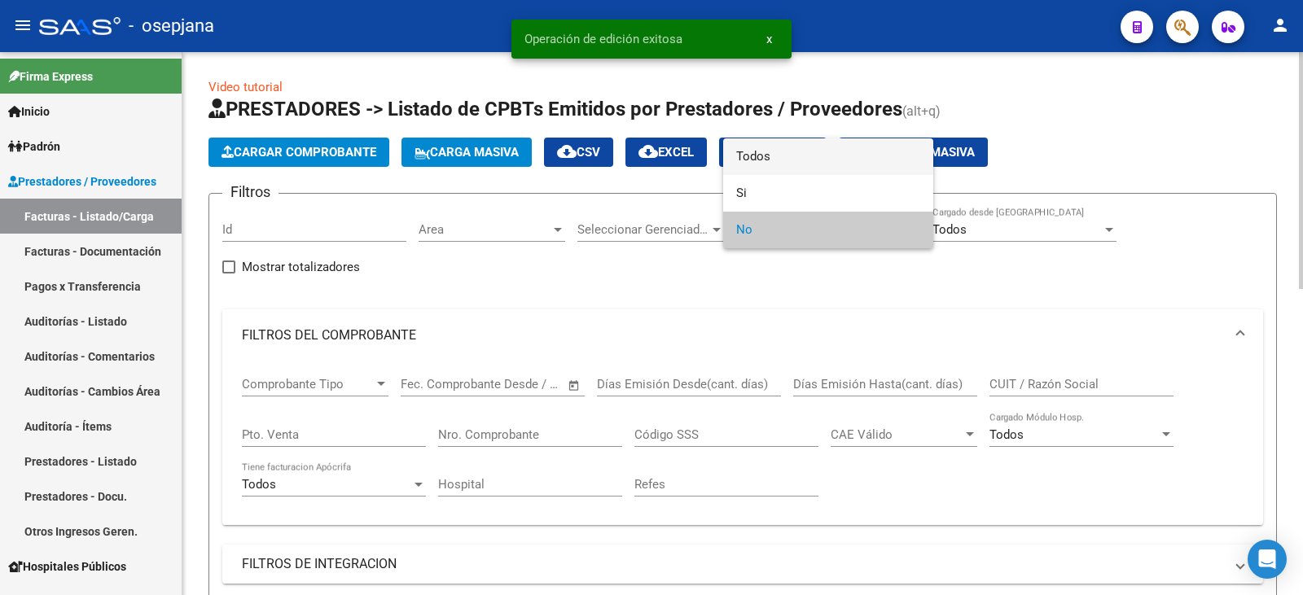
drag, startPoint x: 818, startPoint y: 162, endPoint x: 791, endPoint y: 179, distance: 32.5
click at [818, 162] on span "Todos" at bounding box center [828, 156] width 184 height 37
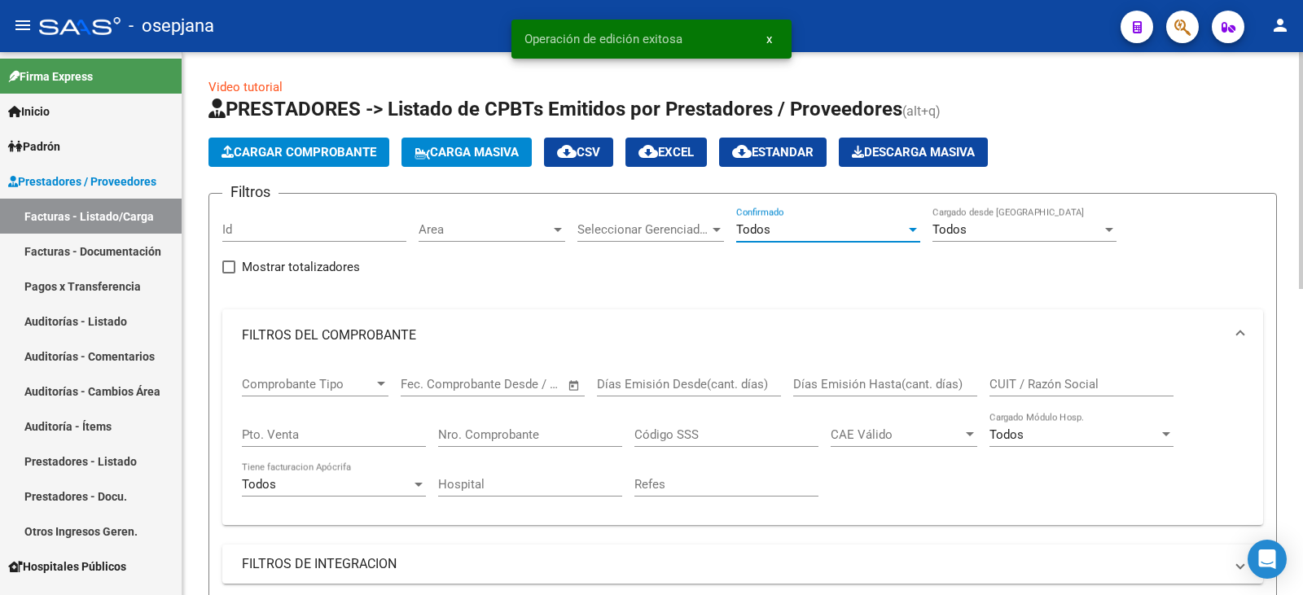
click at [273, 432] on input "Pto. Venta" at bounding box center [334, 435] width 184 height 15
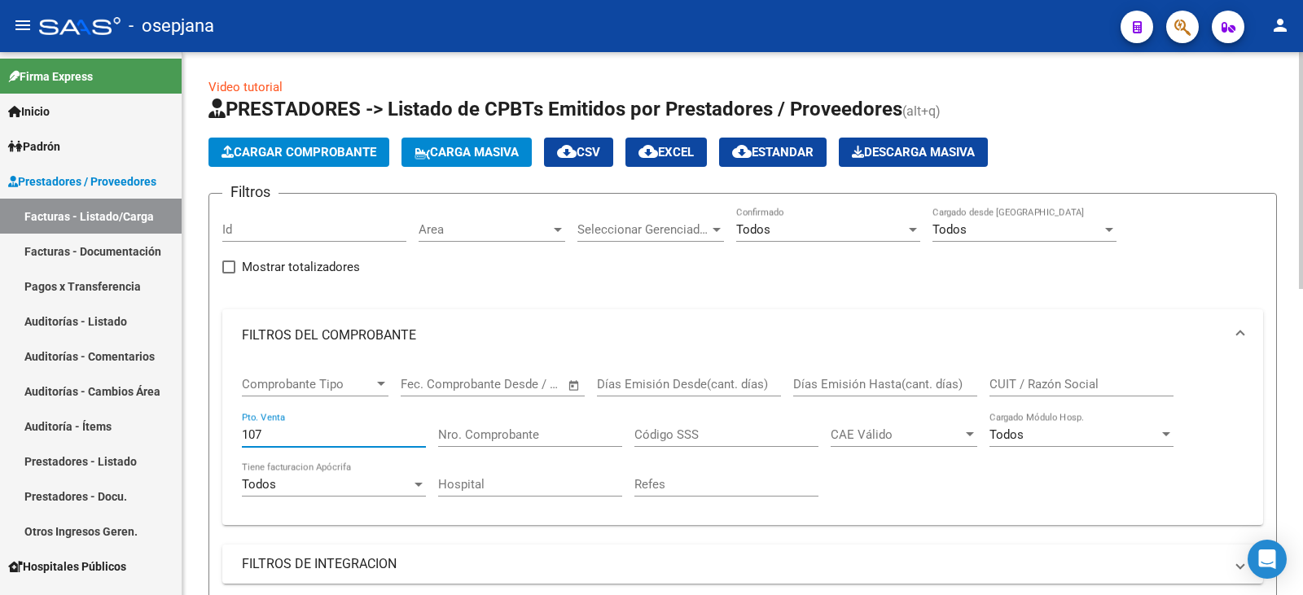
click at [463, 431] on input "Nro. Comprobante" at bounding box center [530, 435] width 184 height 15
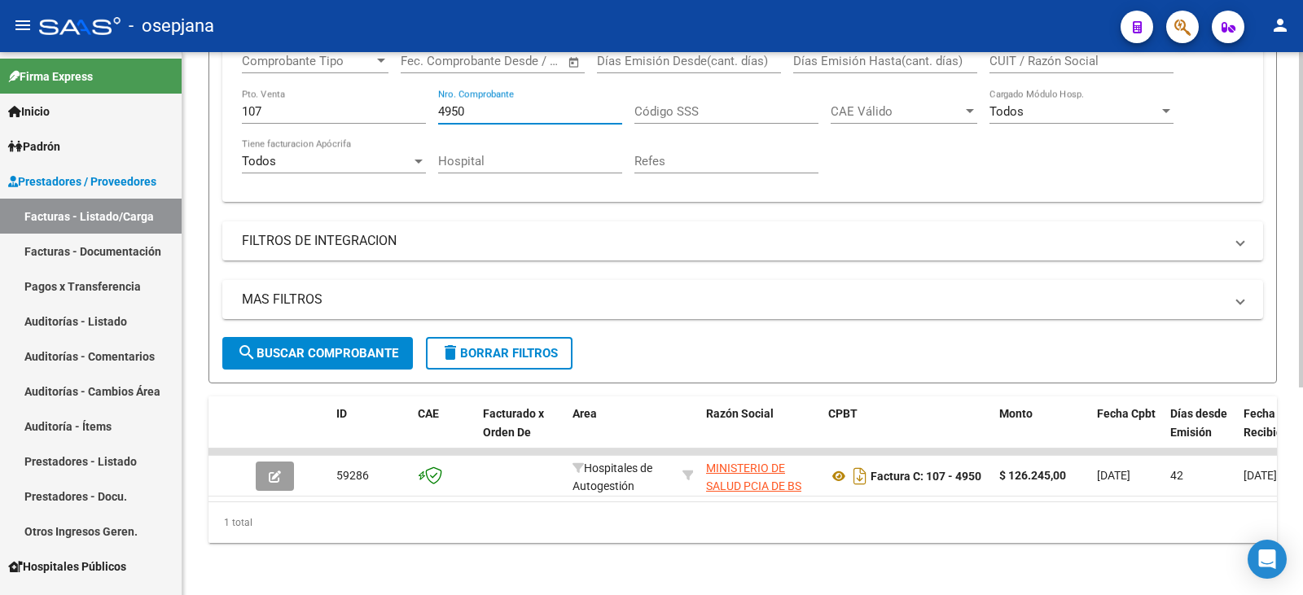
scroll to position [336, 0]
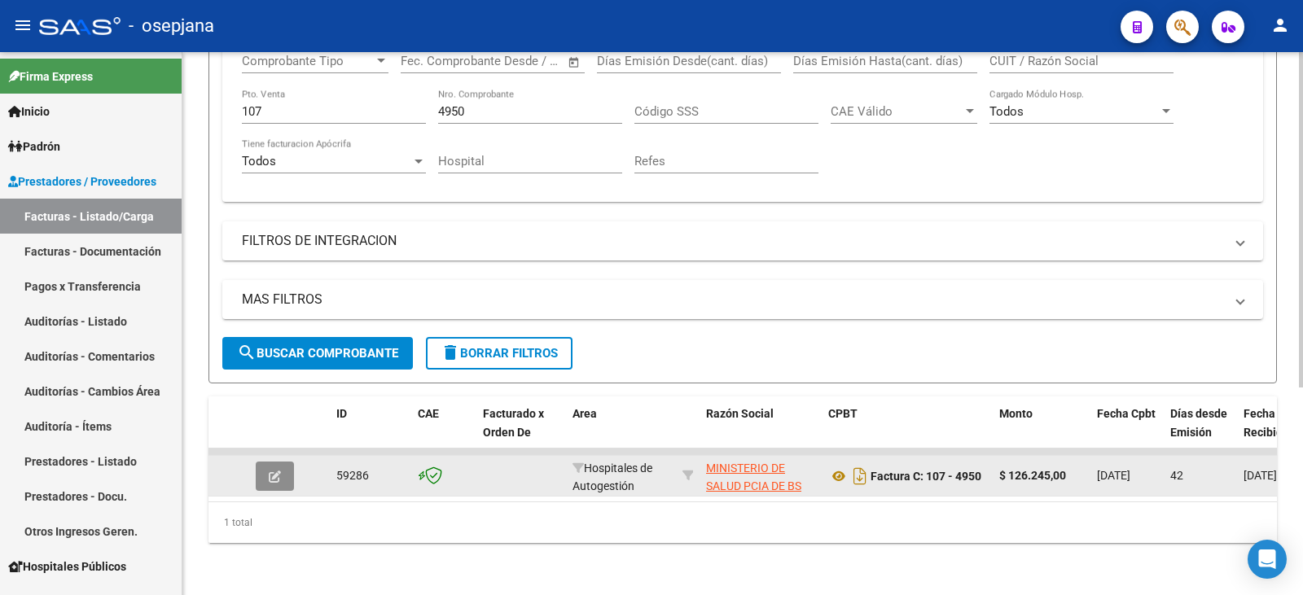
click at [287, 470] on button "button" at bounding box center [275, 476] width 38 height 29
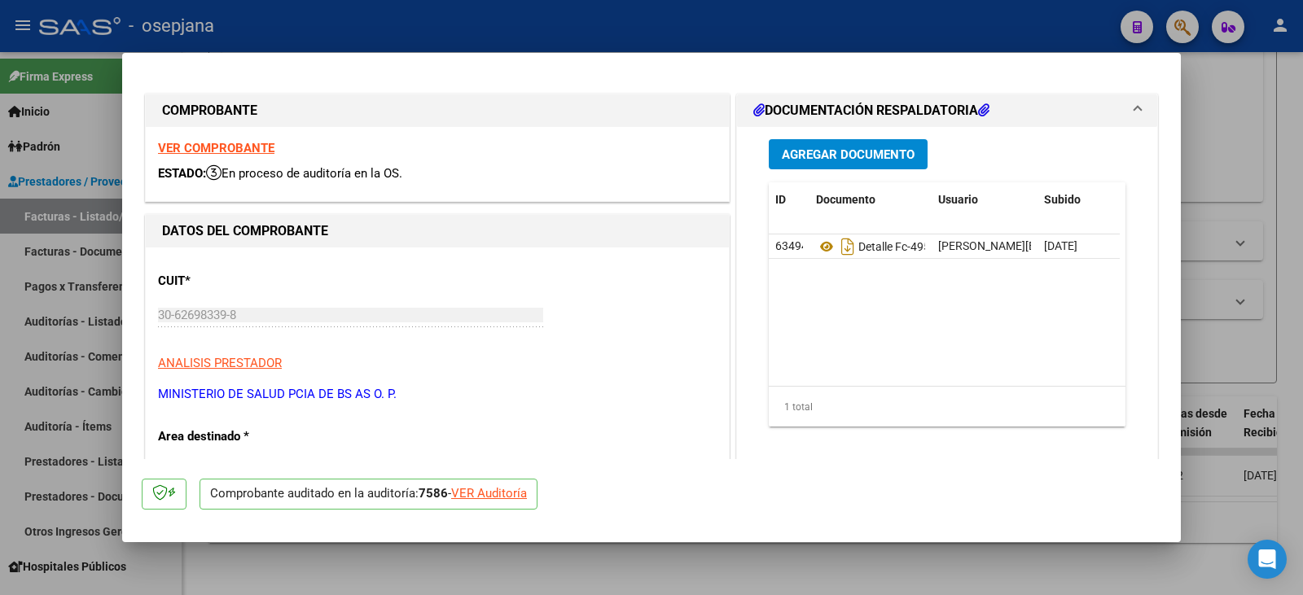
click at [520, 497] on div "VER Auditoría" at bounding box center [489, 494] width 76 height 19
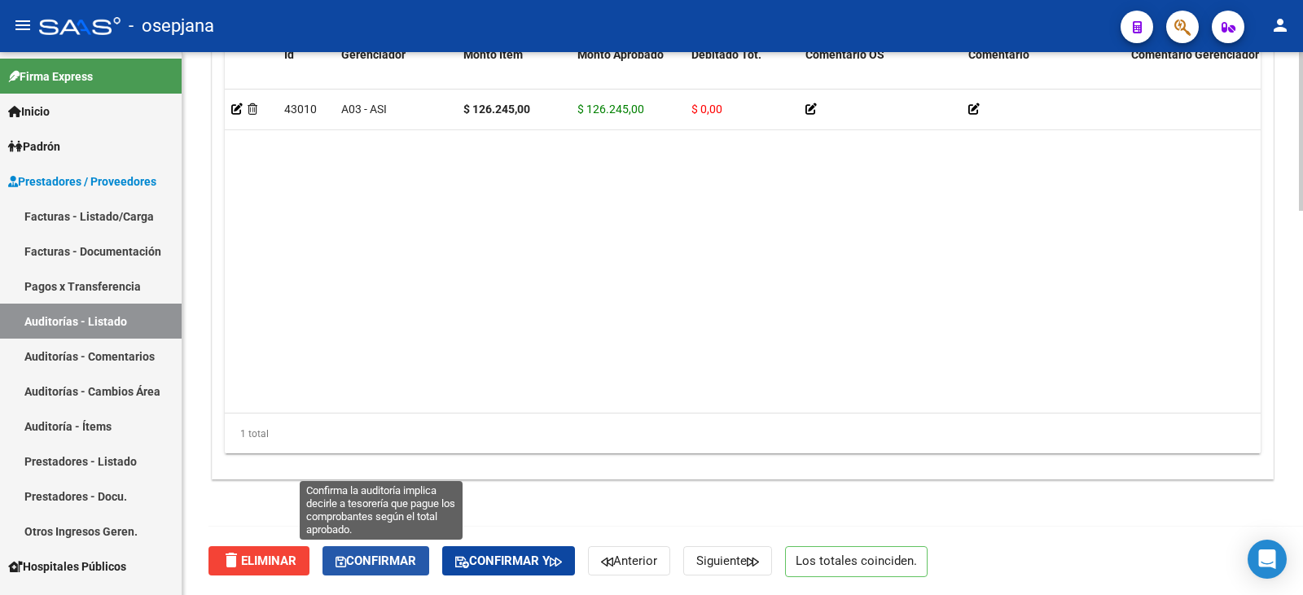
click at [392, 568] on span "Confirmar" at bounding box center [376, 561] width 81 height 15
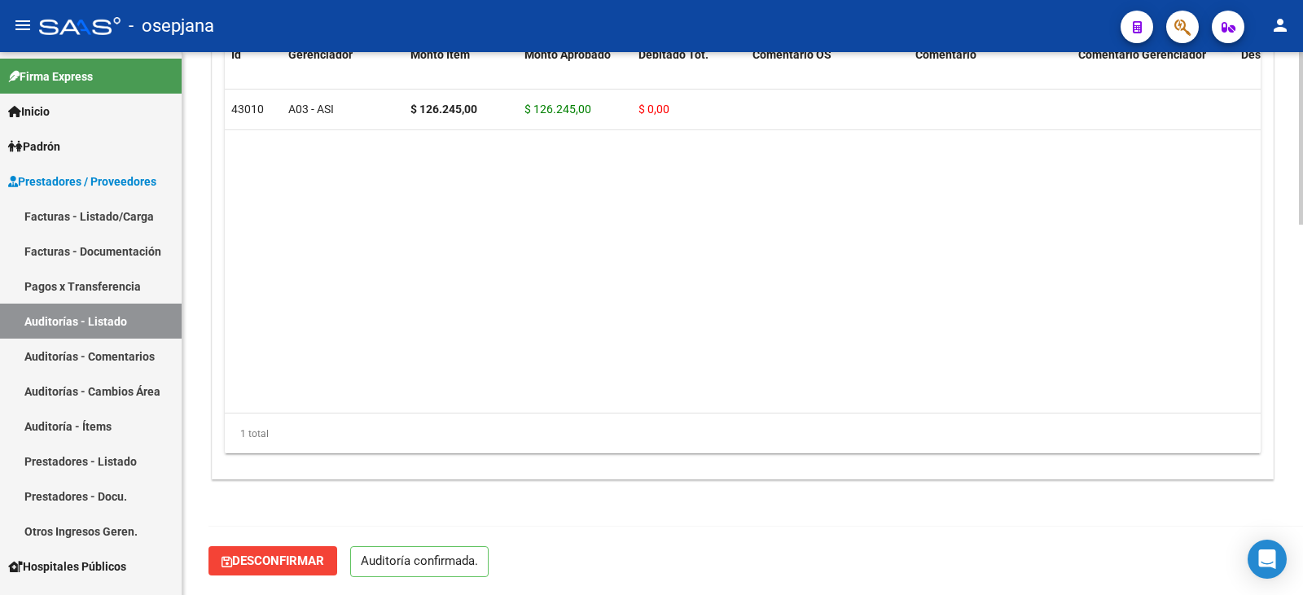
drag, startPoint x: 102, startPoint y: 208, endPoint x: 208, endPoint y: 213, distance: 105.9
click at [102, 208] on link "Facturas - Listado/Carga" at bounding box center [91, 216] width 182 height 35
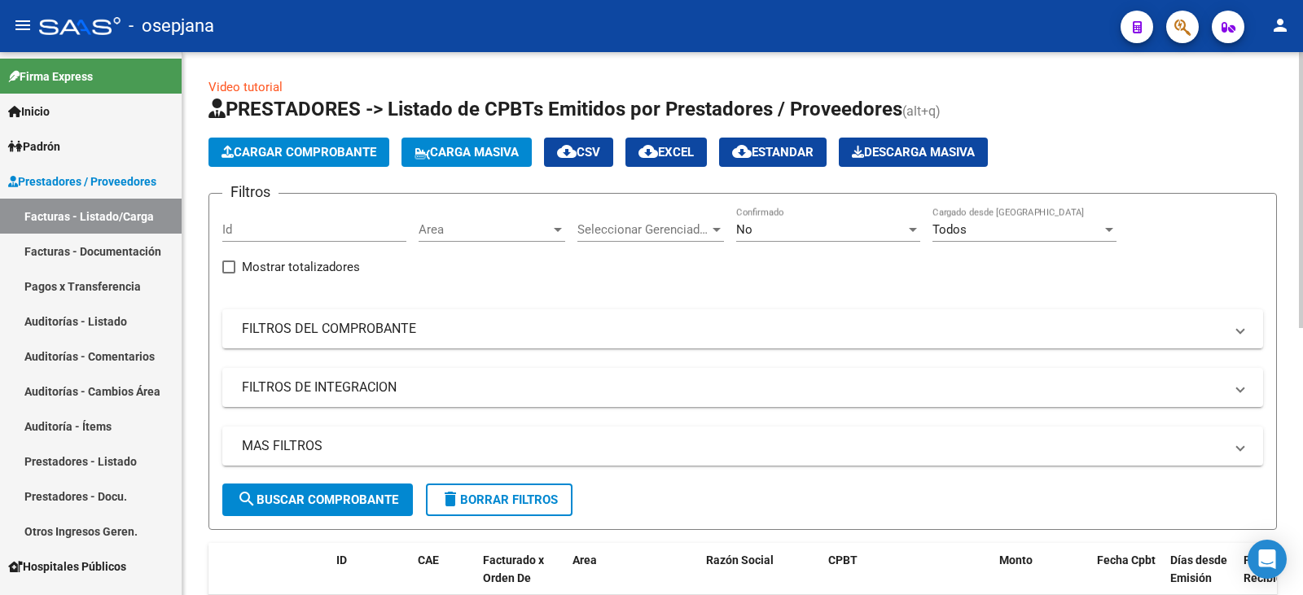
drag, startPoint x: 348, startPoint y: 331, endPoint x: 664, endPoint y: 300, distance: 317.6
click at [365, 331] on mat-panel-title "FILTROS DEL COMPROBANTE" at bounding box center [733, 329] width 982 height 18
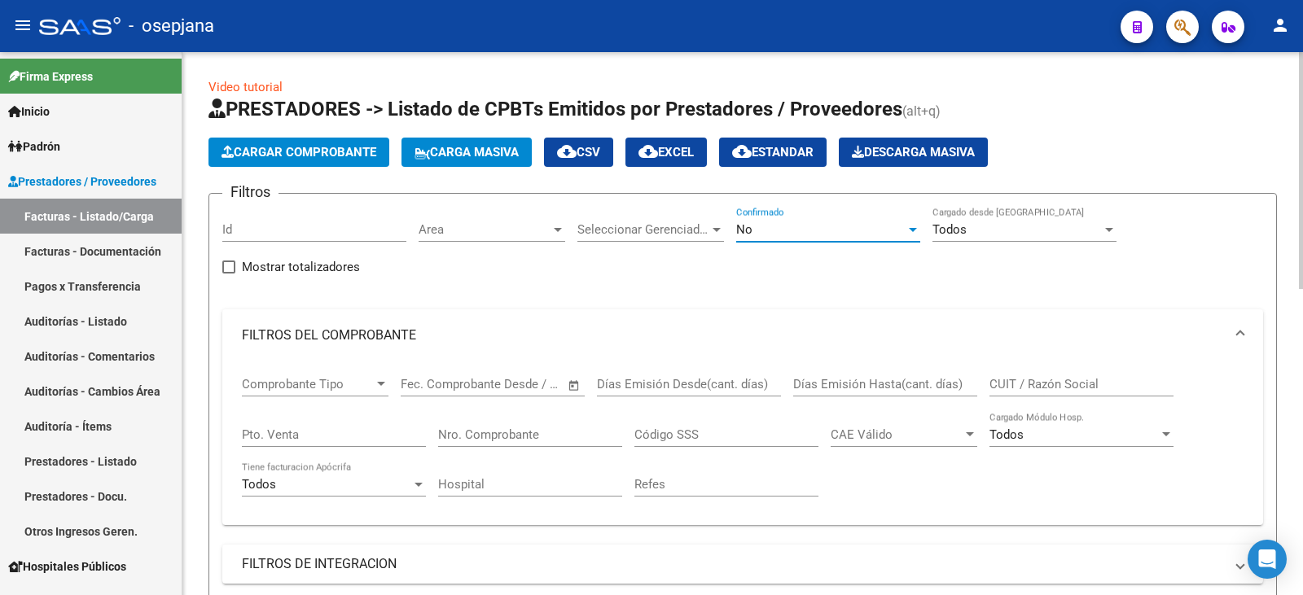
click at [785, 227] on div "No" at bounding box center [820, 229] width 169 height 15
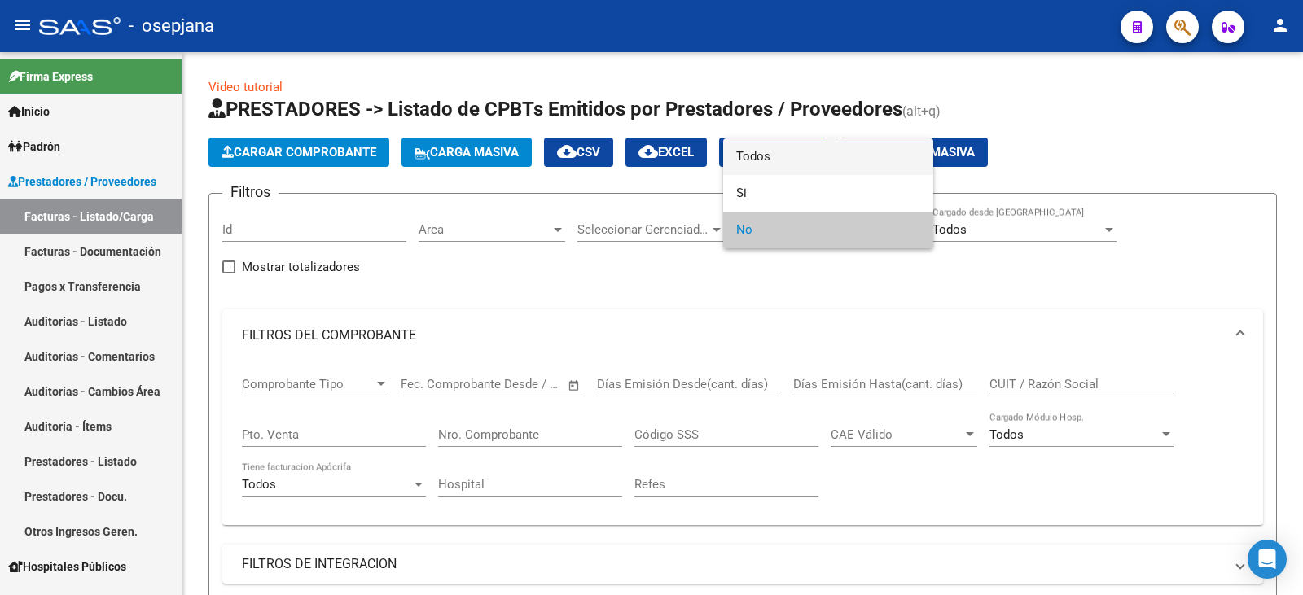
click at [772, 164] on span "Todos" at bounding box center [828, 156] width 184 height 37
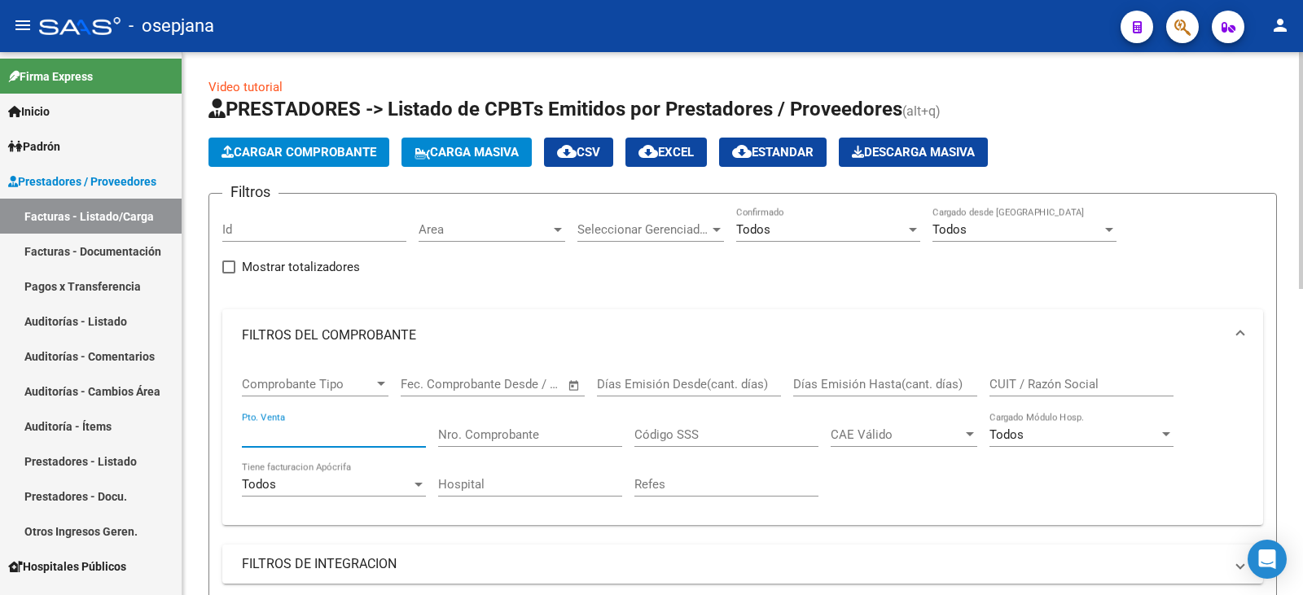
click at [311, 435] on input "Pto. Venta" at bounding box center [334, 435] width 184 height 15
click at [511, 440] on input "Nro. Comprobante" at bounding box center [530, 435] width 184 height 15
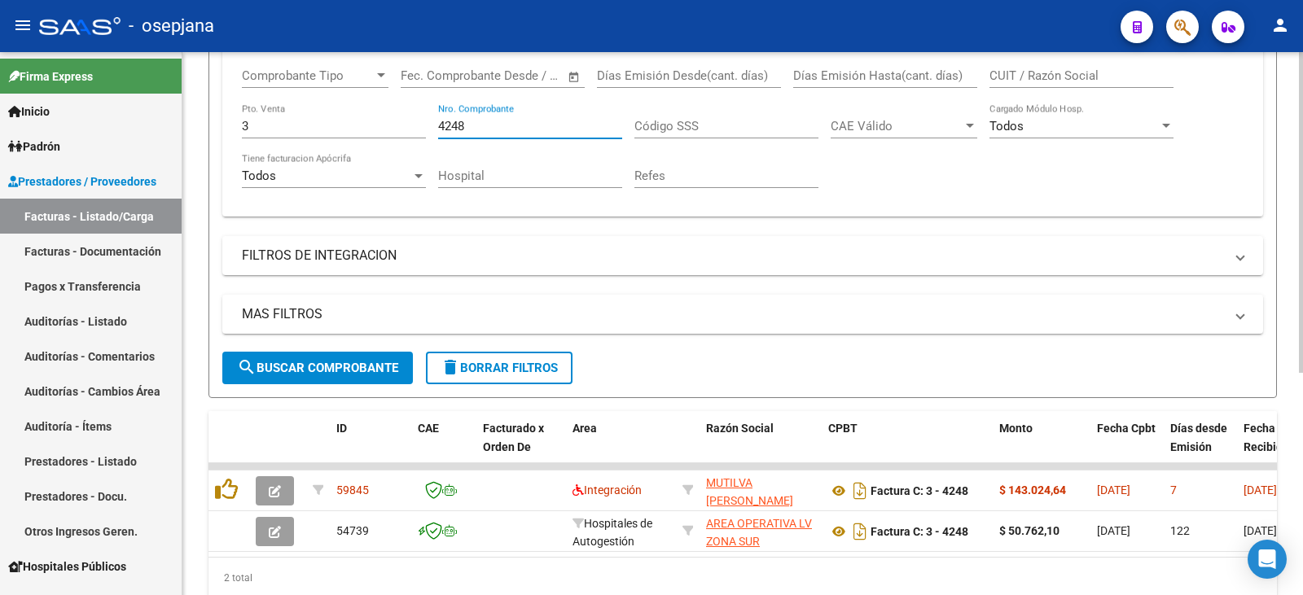
scroll to position [376, 0]
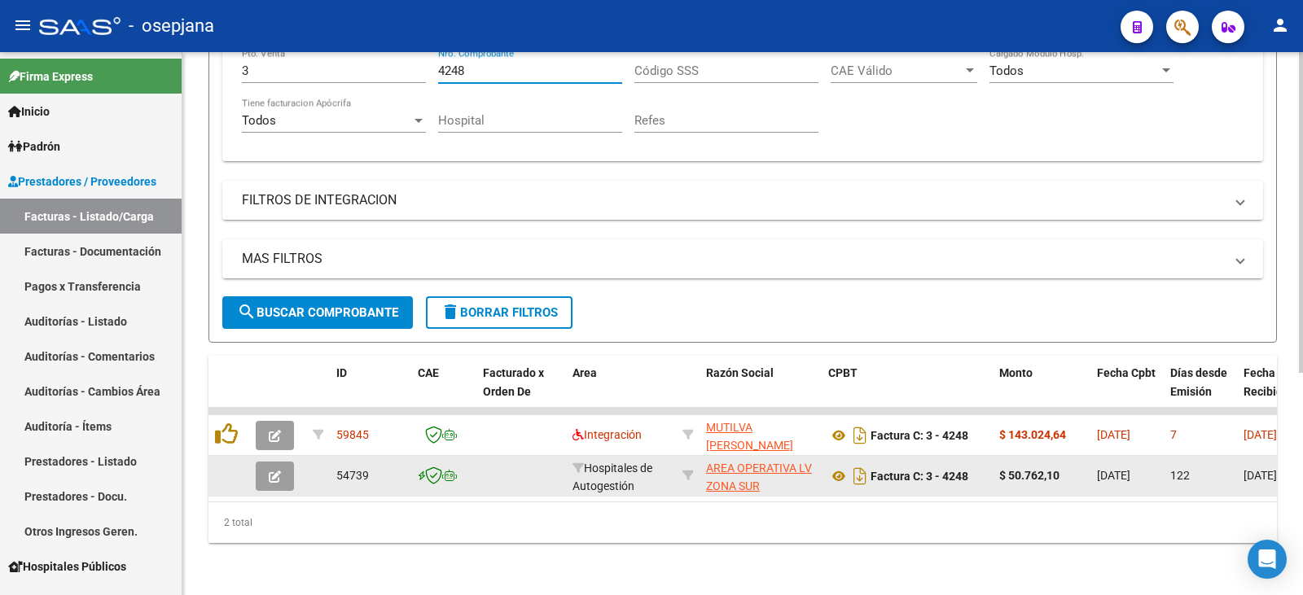
click at [283, 466] on button "button" at bounding box center [275, 476] width 38 height 29
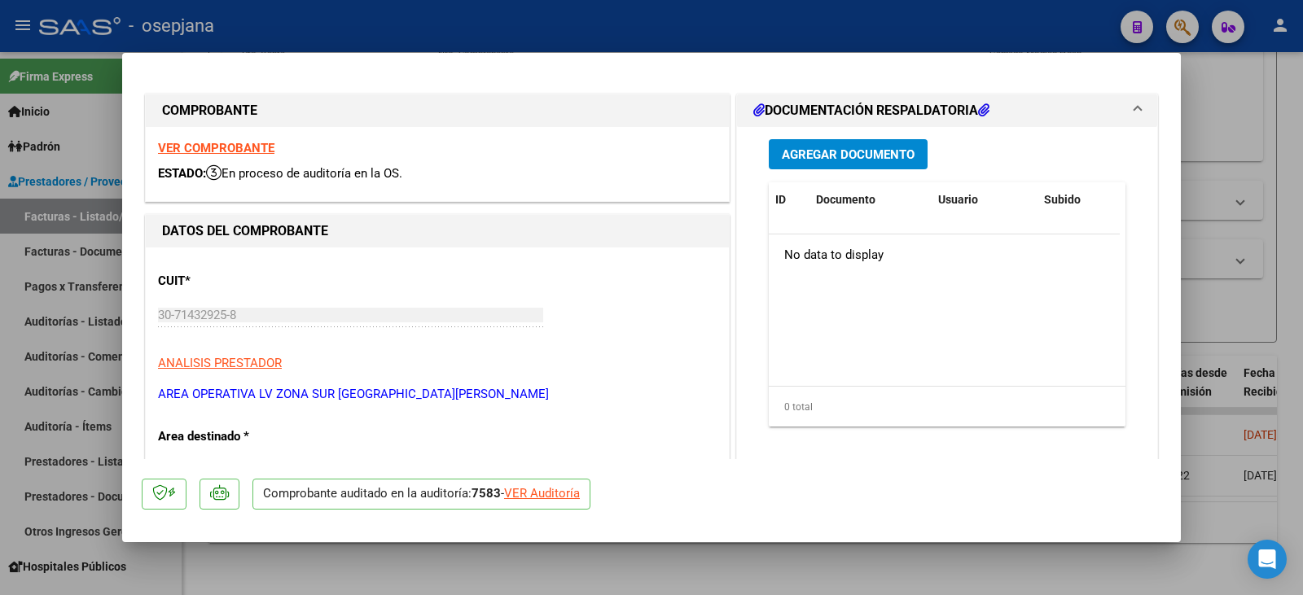
click at [541, 493] on div "VER Auditoría" at bounding box center [542, 494] width 76 height 19
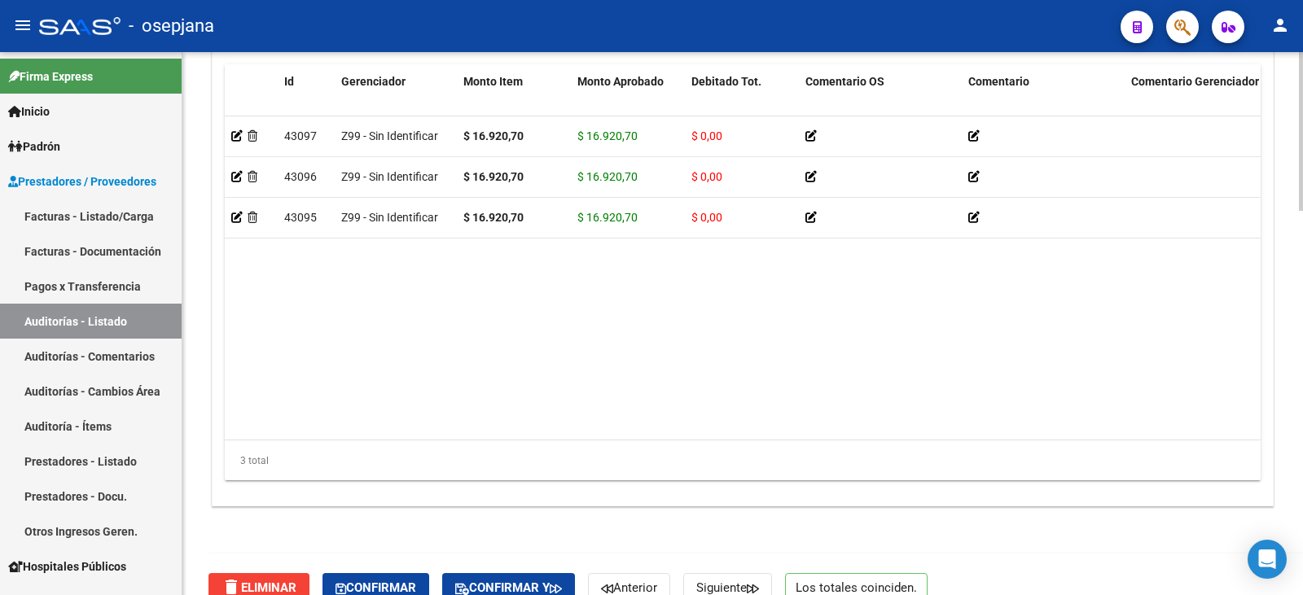
scroll to position [1311, 0]
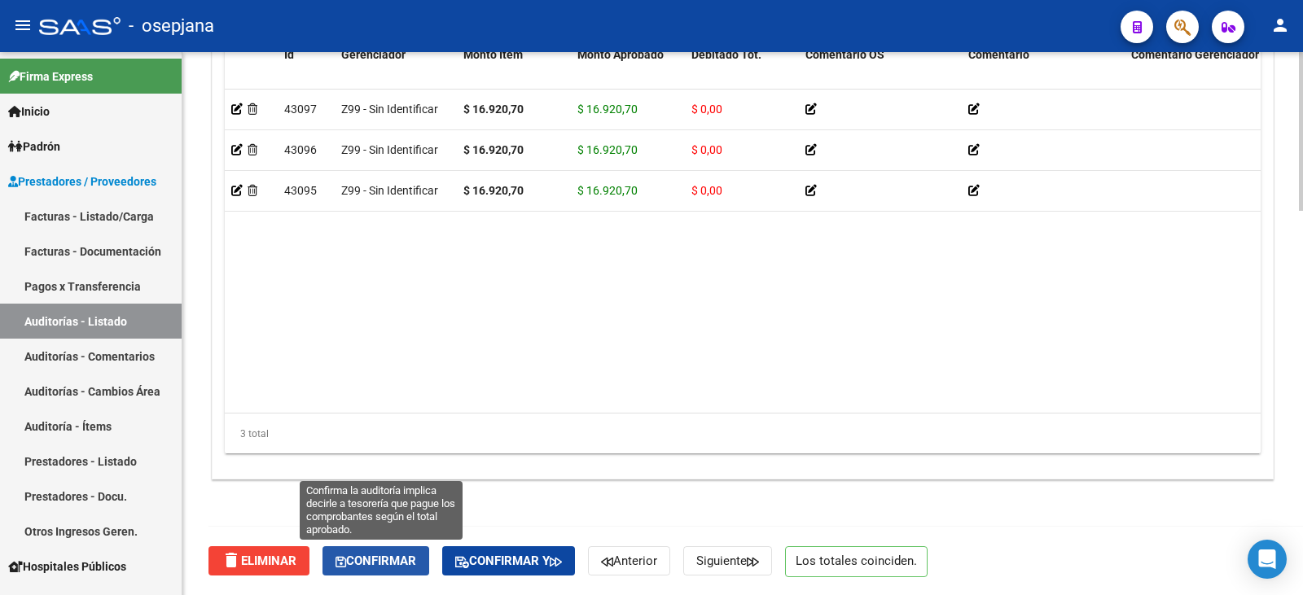
drag, startPoint x: 408, startPoint y: 563, endPoint x: 731, endPoint y: 593, distance: 324.7
click at [410, 563] on span "Confirmar" at bounding box center [376, 561] width 81 height 15
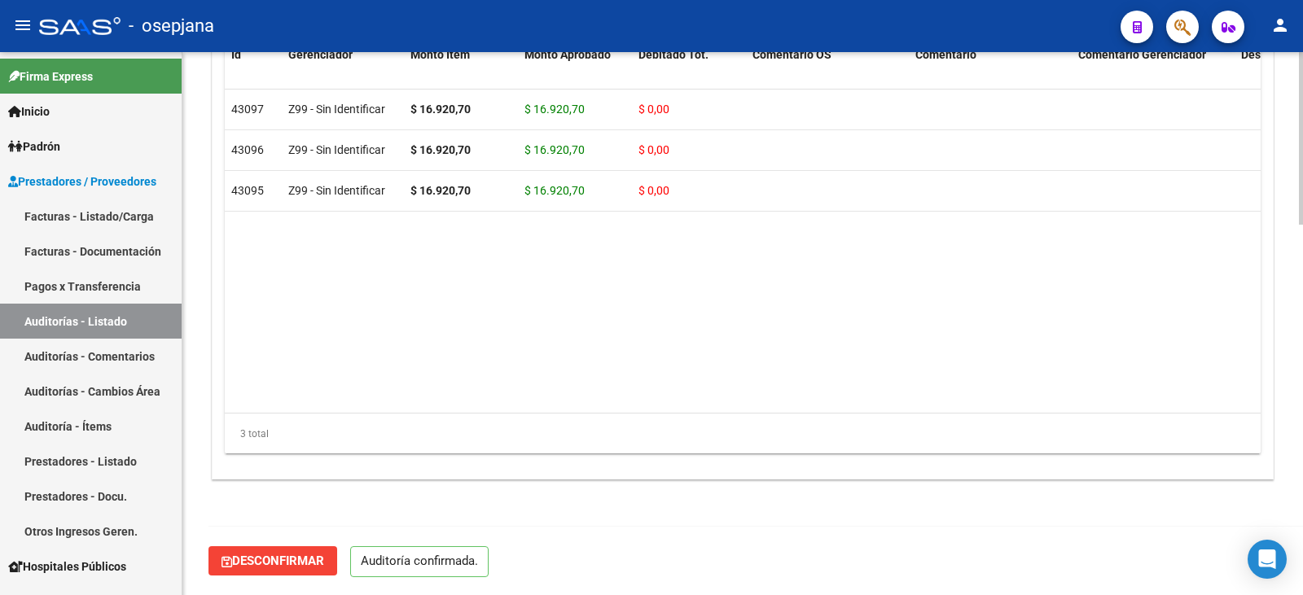
scroll to position [1166, 0]
click at [99, 220] on link "Facturas - Listado/Carga" at bounding box center [91, 216] width 182 height 35
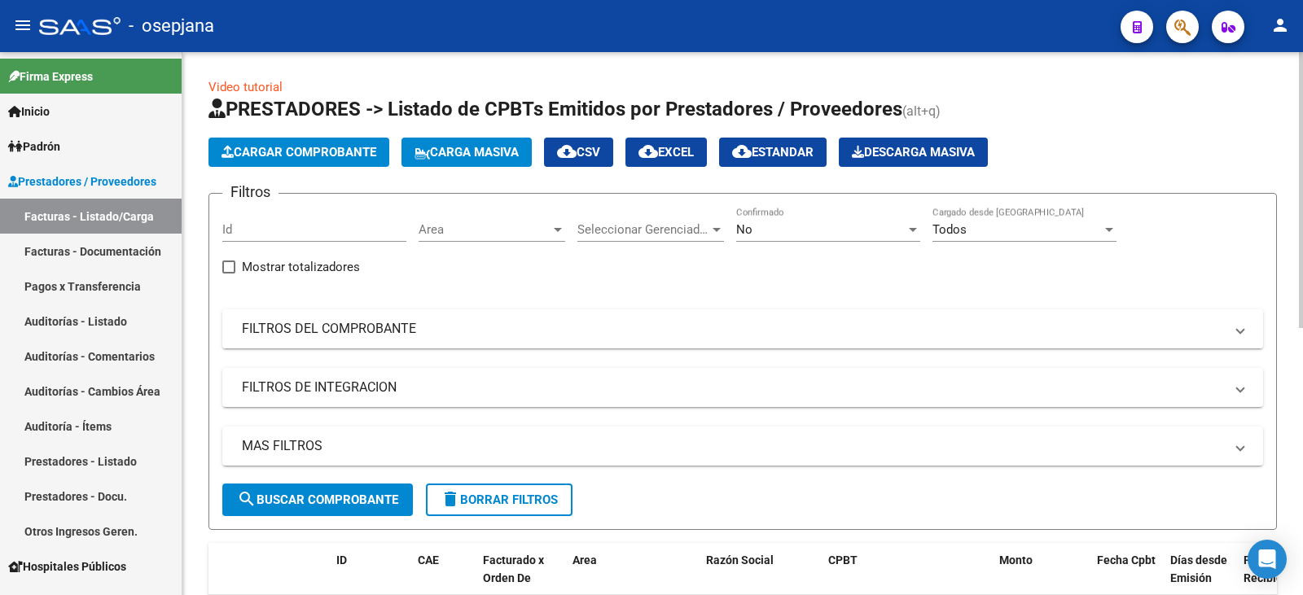
click at [606, 322] on mat-panel-title "FILTROS DEL COMPROBANTE" at bounding box center [733, 329] width 982 height 18
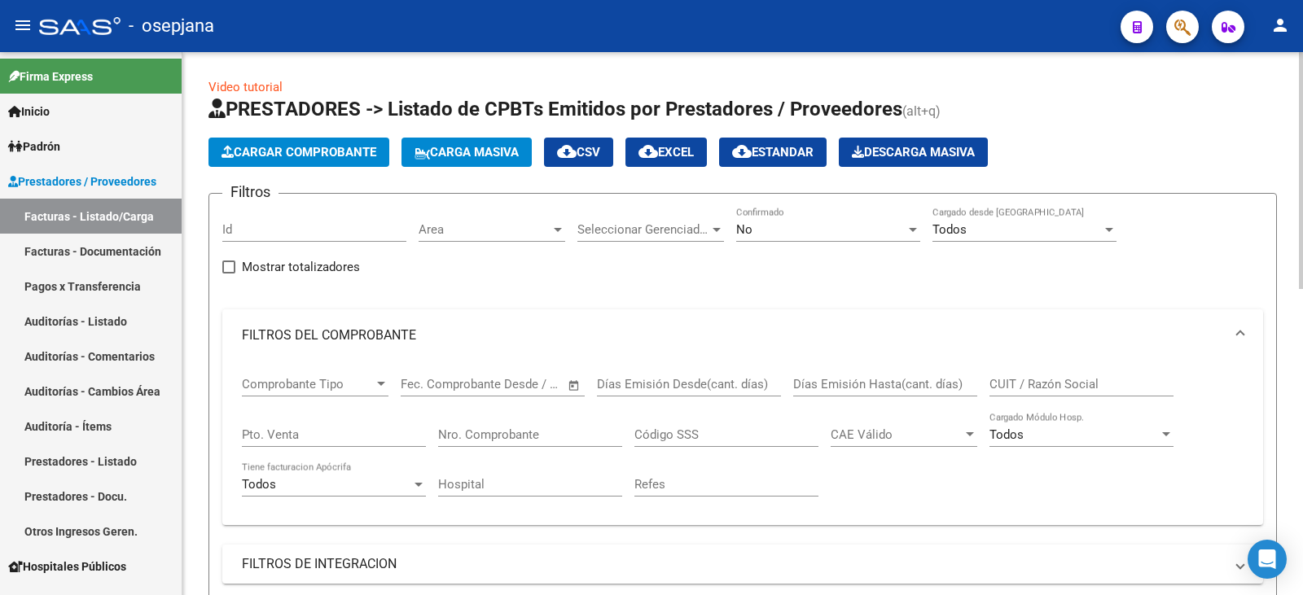
click at [749, 230] on span "No" at bounding box center [744, 229] width 16 height 15
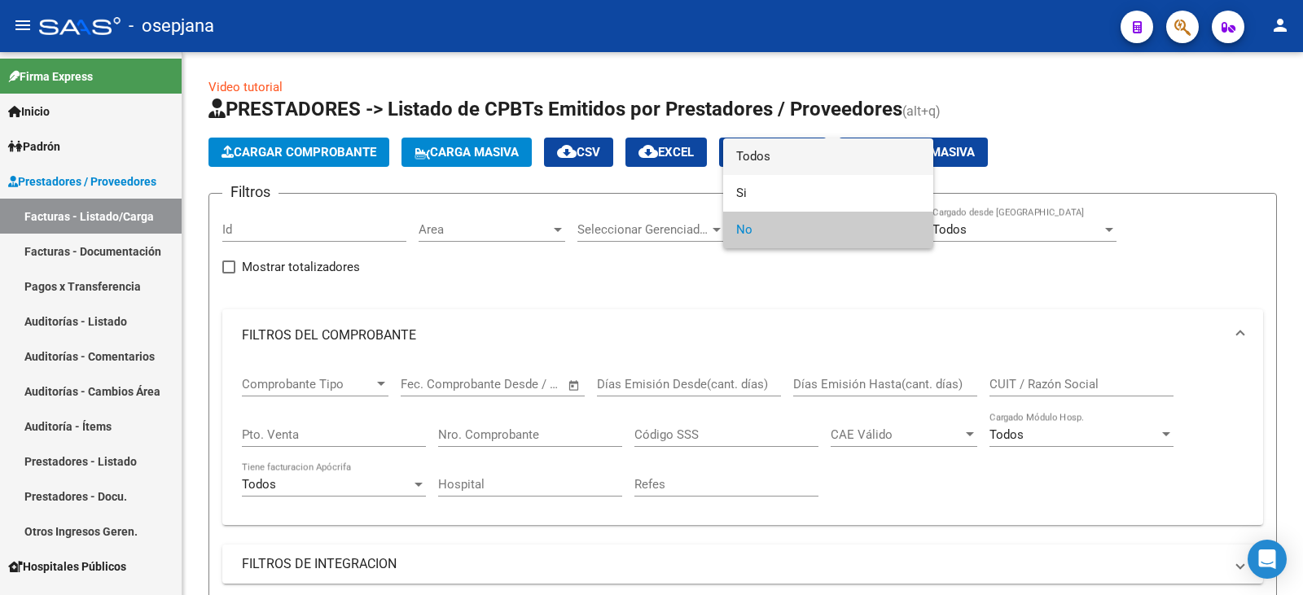
click at [765, 147] on span "Todos" at bounding box center [828, 156] width 184 height 37
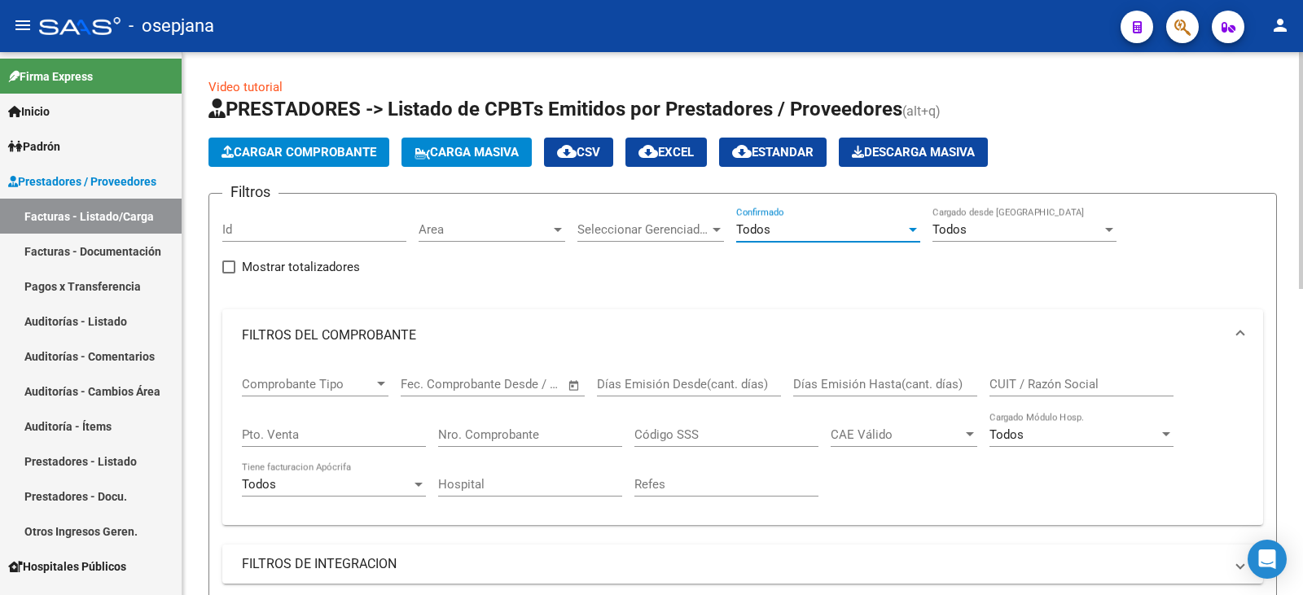
click at [327, 428] on input "Pto. Venta" at bounding box center [334, 435] width 184 height 15
click at [480, 439] on input "Nro. Comprobante" at bounding box center [530, 435] width 184 height 15
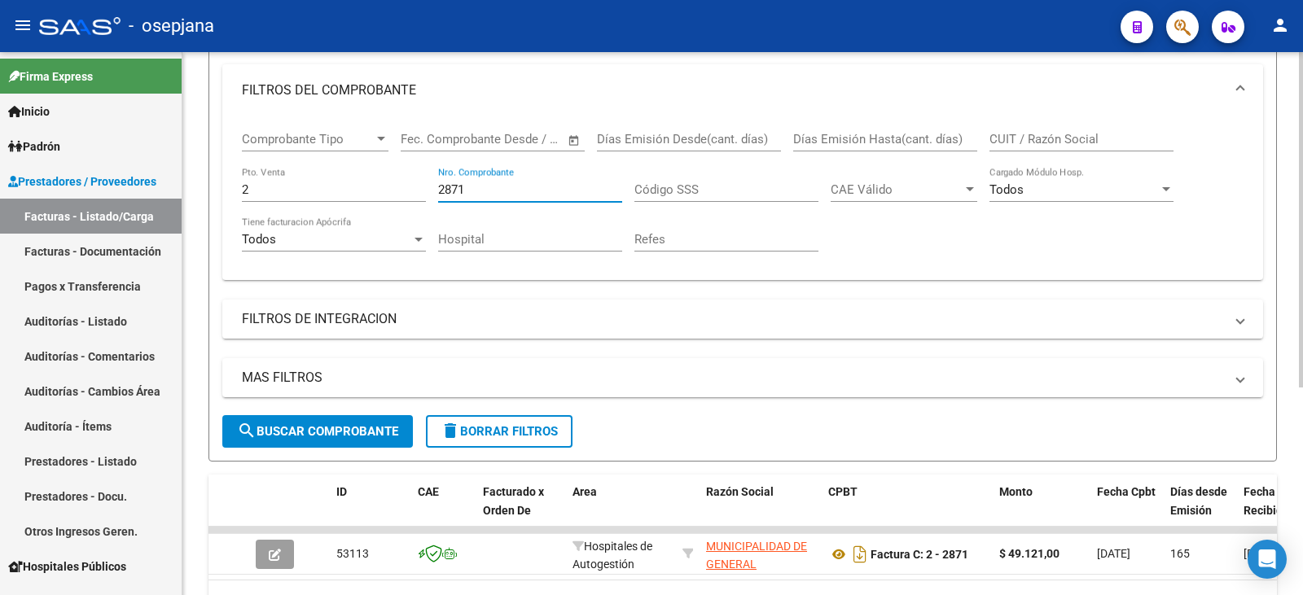
scroll to position [336, 0]
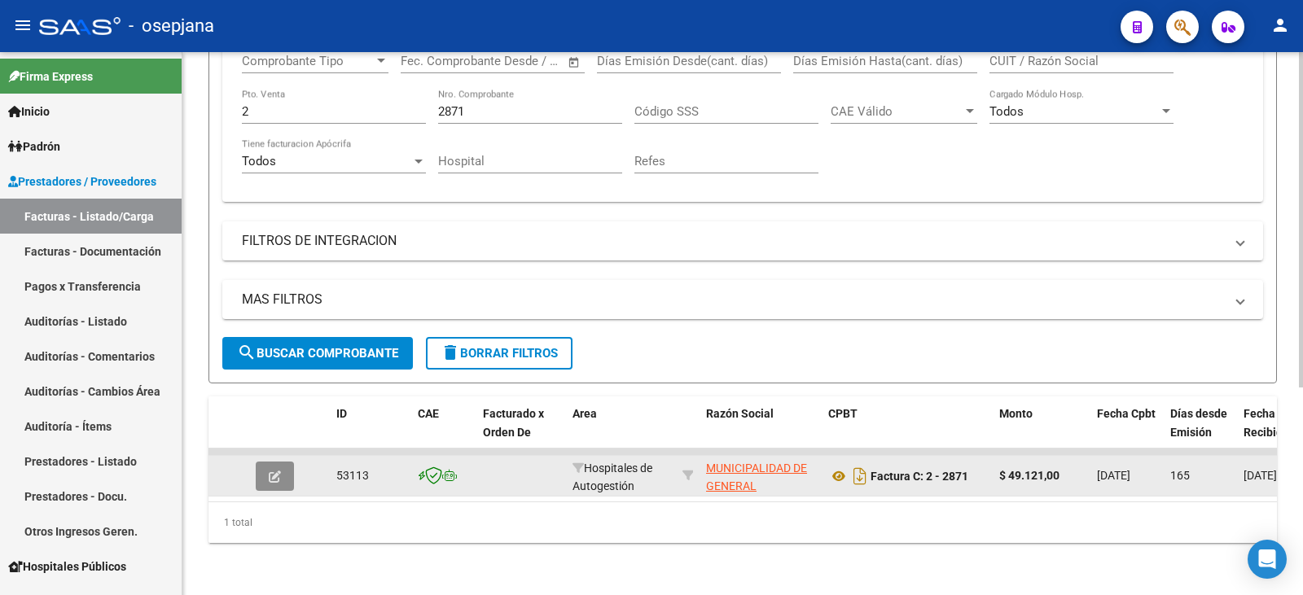
click at [277, 471] on icon "button" at bounding box center [275, 477] width 12 height 12
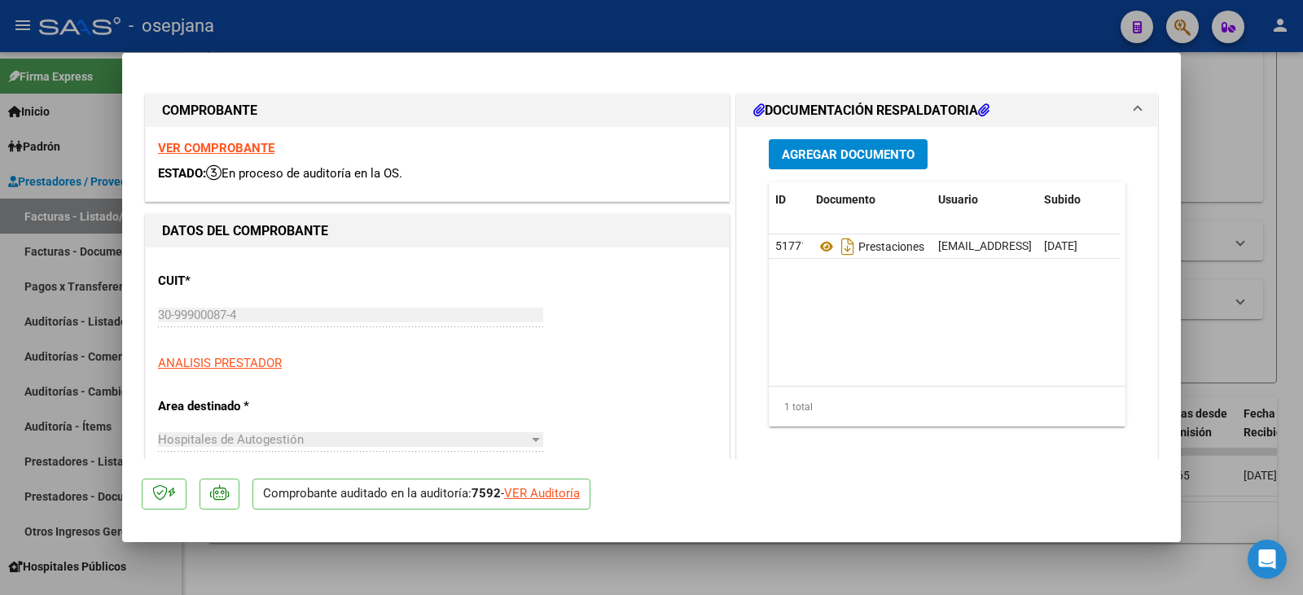
click at [529, 493] on div "VER Auditoría" at bounding box center [542, 494] width 76 height 19
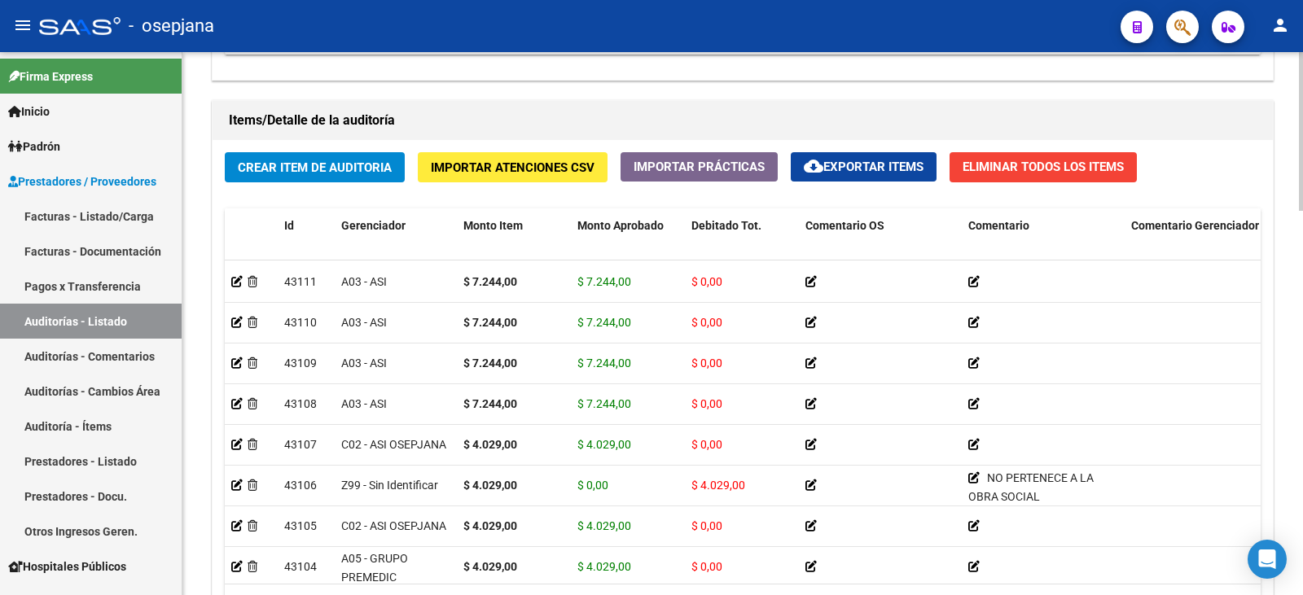
scroll to position [59, 0]
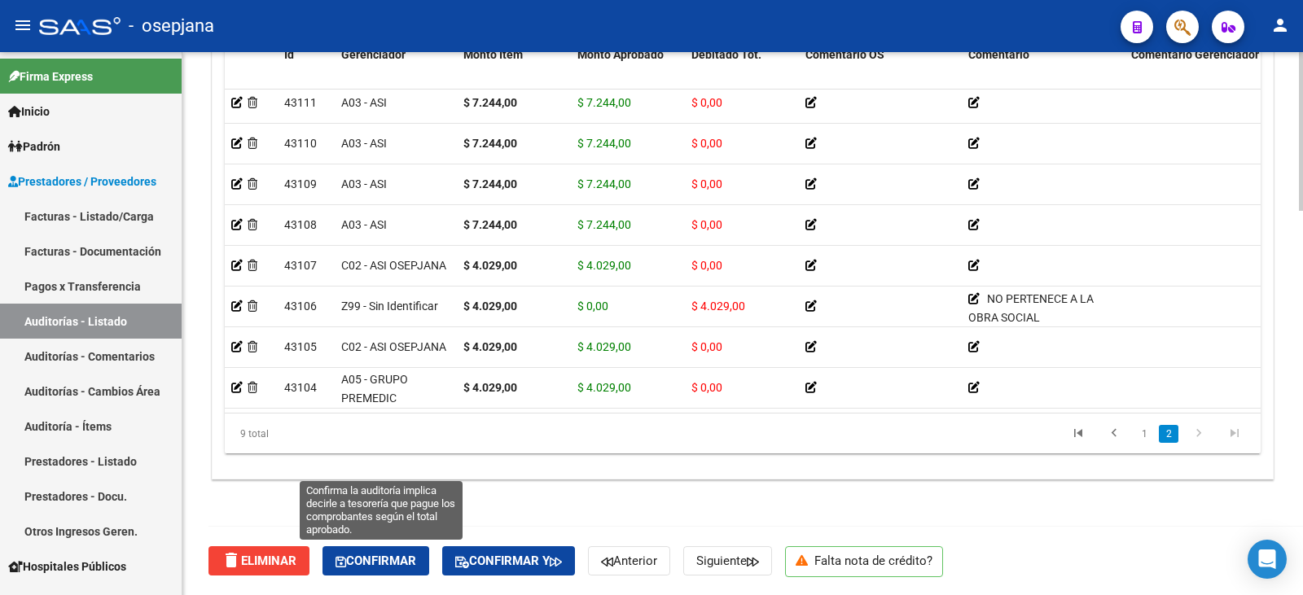
click at [407, 567] on span "Confirmar" at bounding box center [376, 561] width 81 height 15
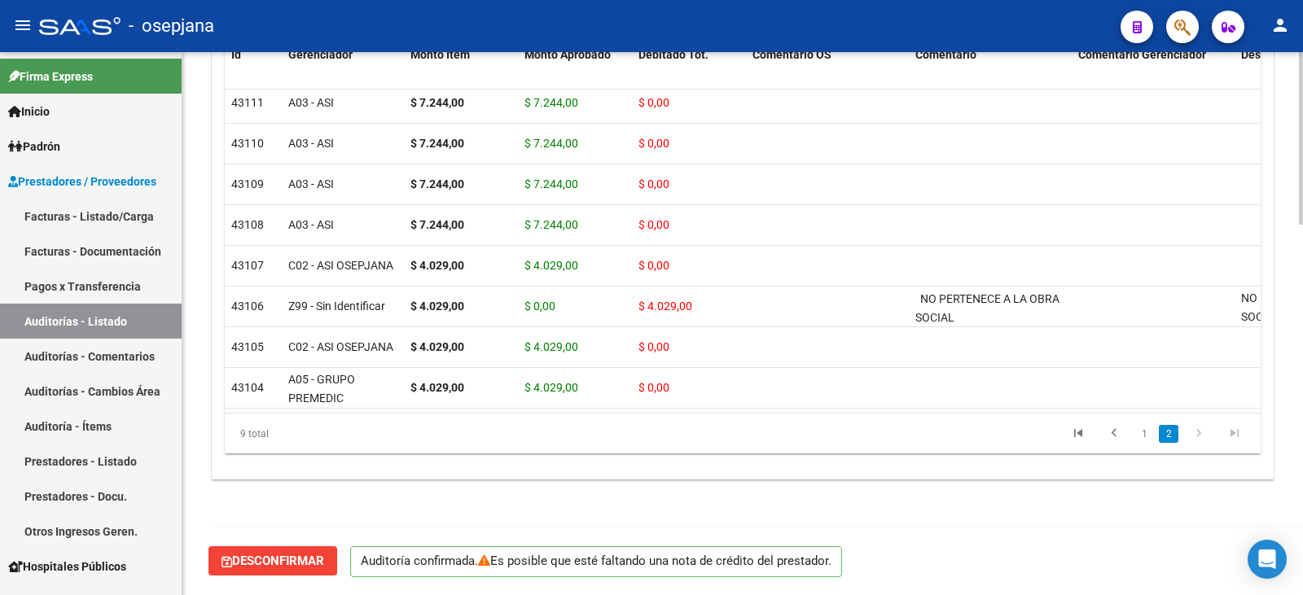
scroll to position [1166, 0]
drag, startPoint x: 103, startPoint y: 220, endPoint x: 169, endPoint y: 211, distance: 66.6
click at [103, 220] on link "Facturas - Listado/Carga" at bounding box center [91, 216] width 182 height 35
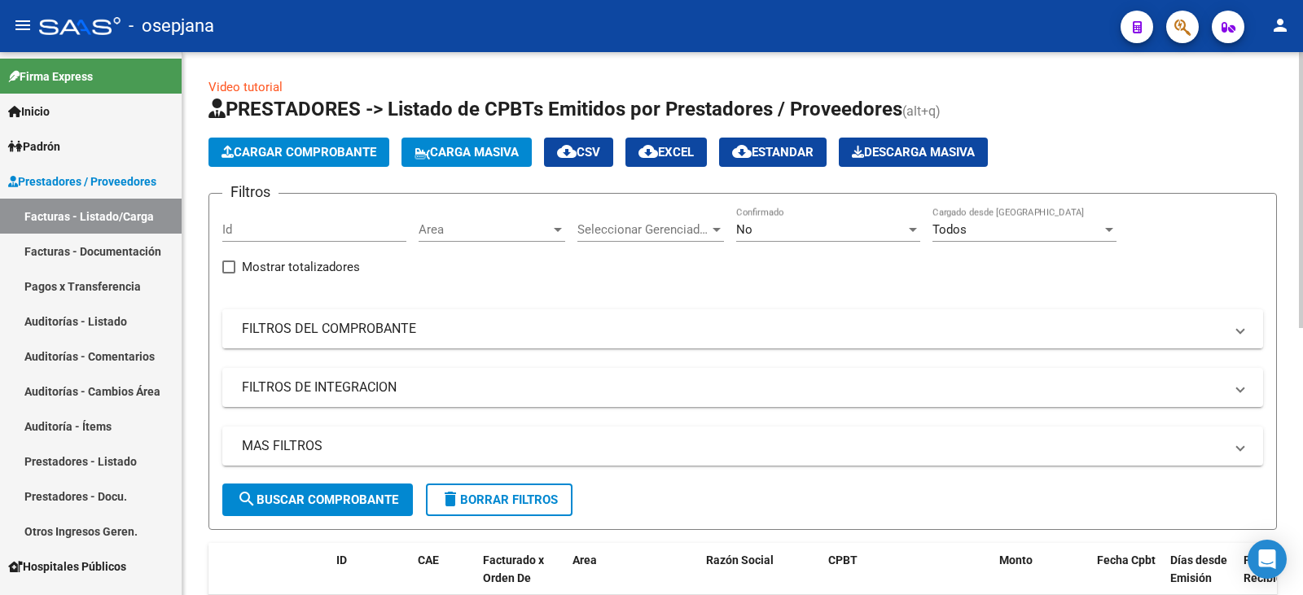
click at [485, 340] on mat-expansion-panel-header "FILTROS DEL COMPROBANTE" at bounding box center [742, 328] width 1041 height 39
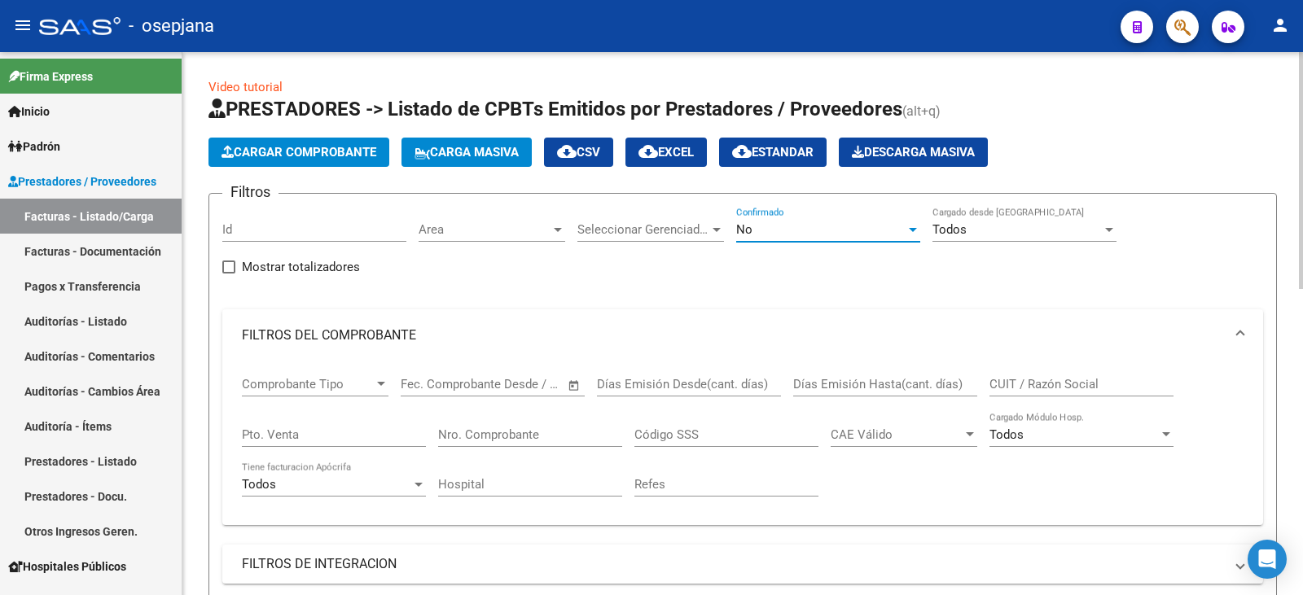
click at [757, 232] on div "No" at bounding box center [820, 229] width 169 height 15
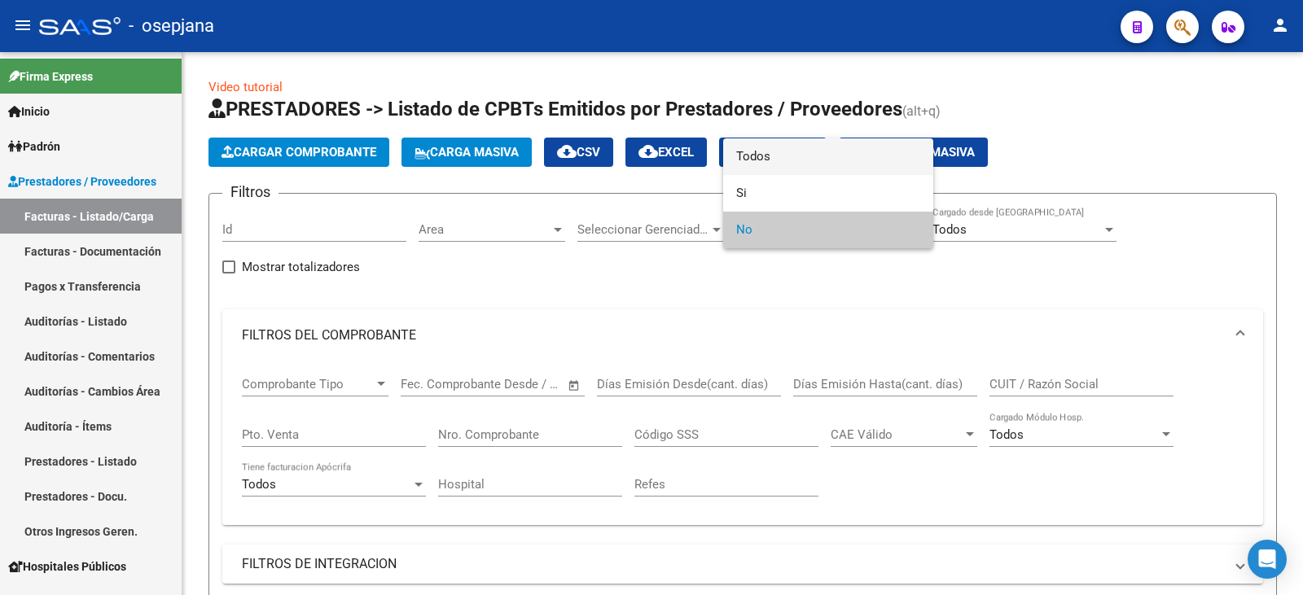
click at [765, 156] on span "Todos" at bounding box center [828, 156] width 184 height 37
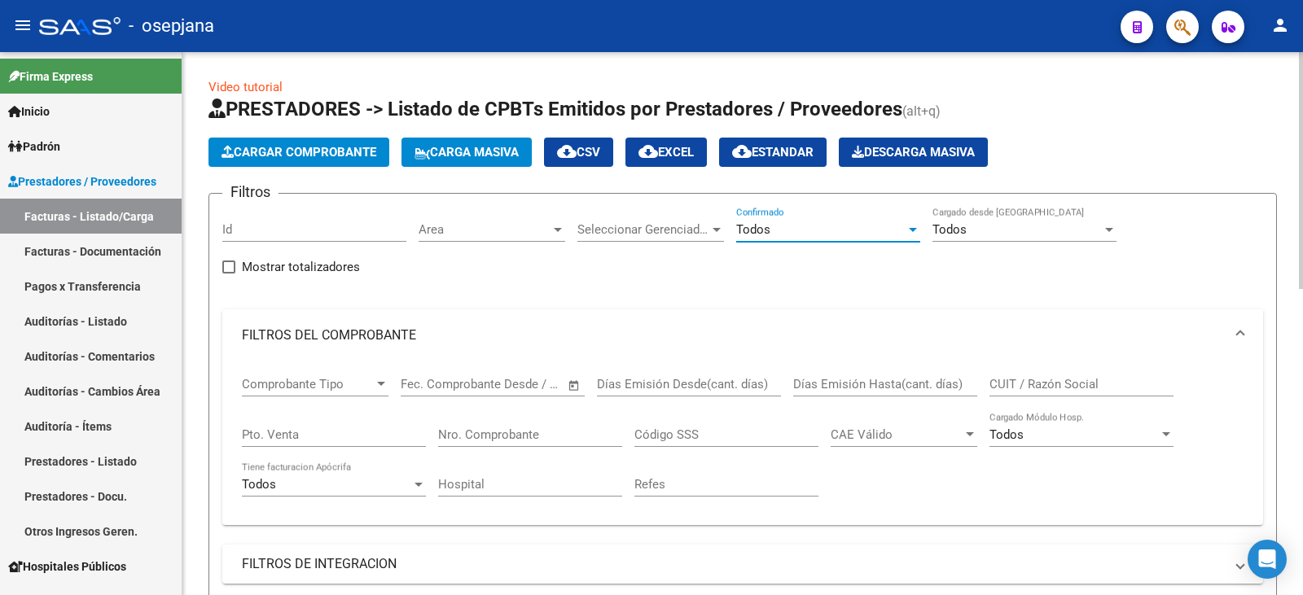
click at [309, 431] on input "Pto. Venta" at bounding box center [334, 435] width 184 height 15
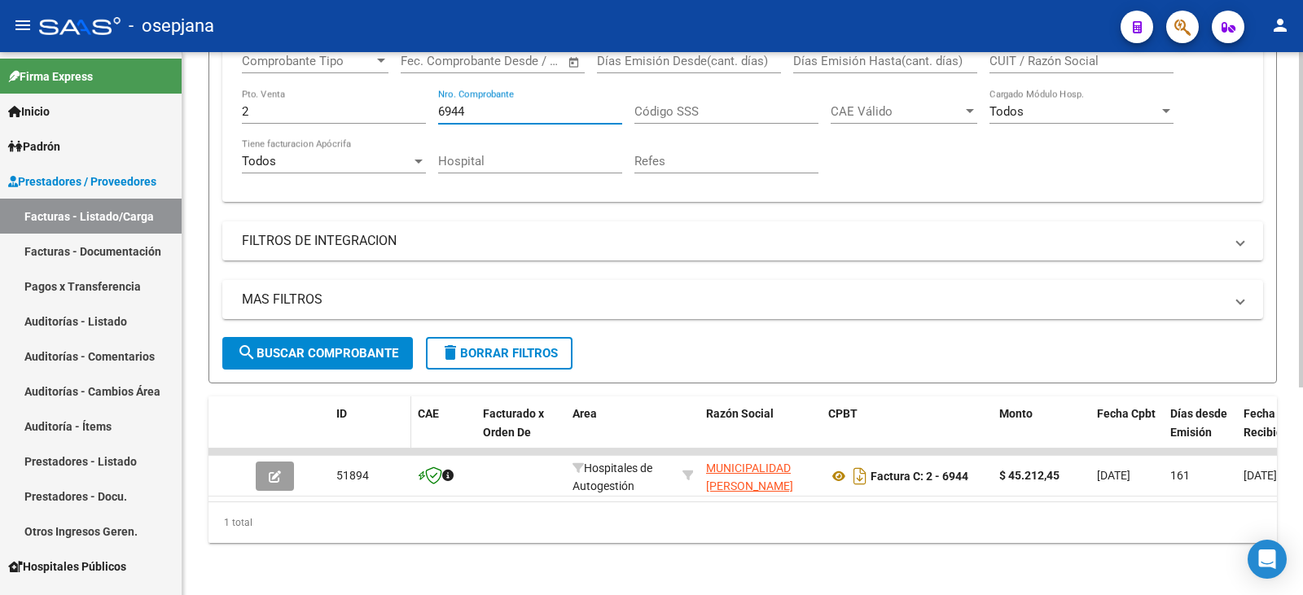
scroll to position [336, 0]
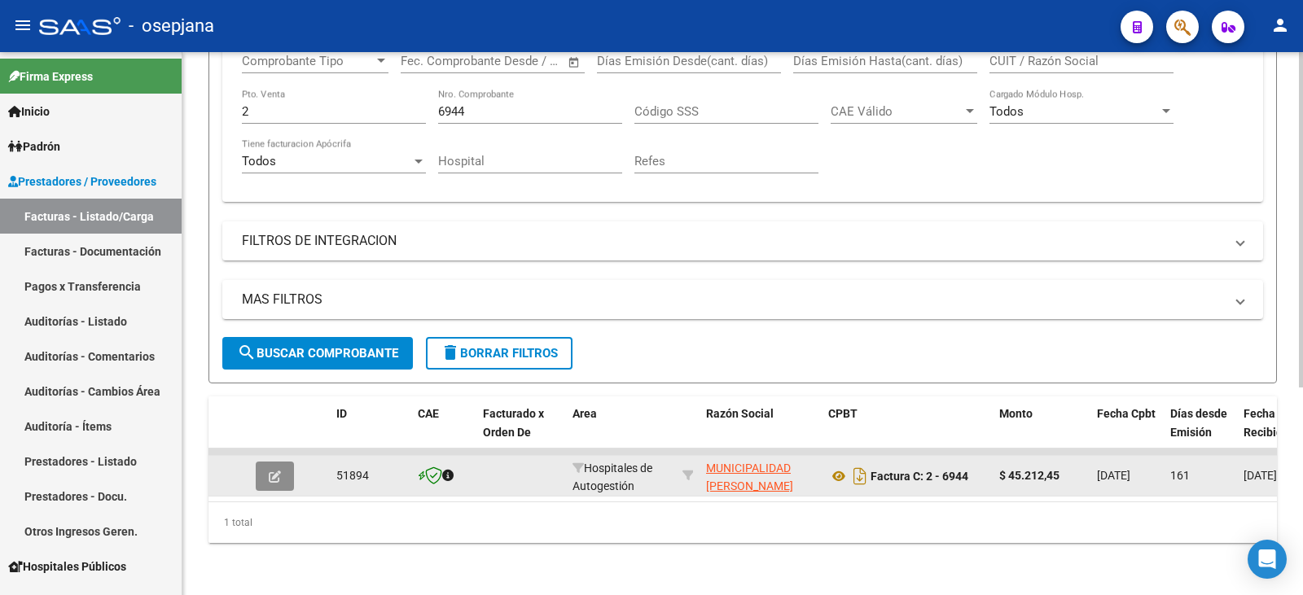
click at [285, 467] on button "button" at bounding box center [275, 476] width 38 height 29
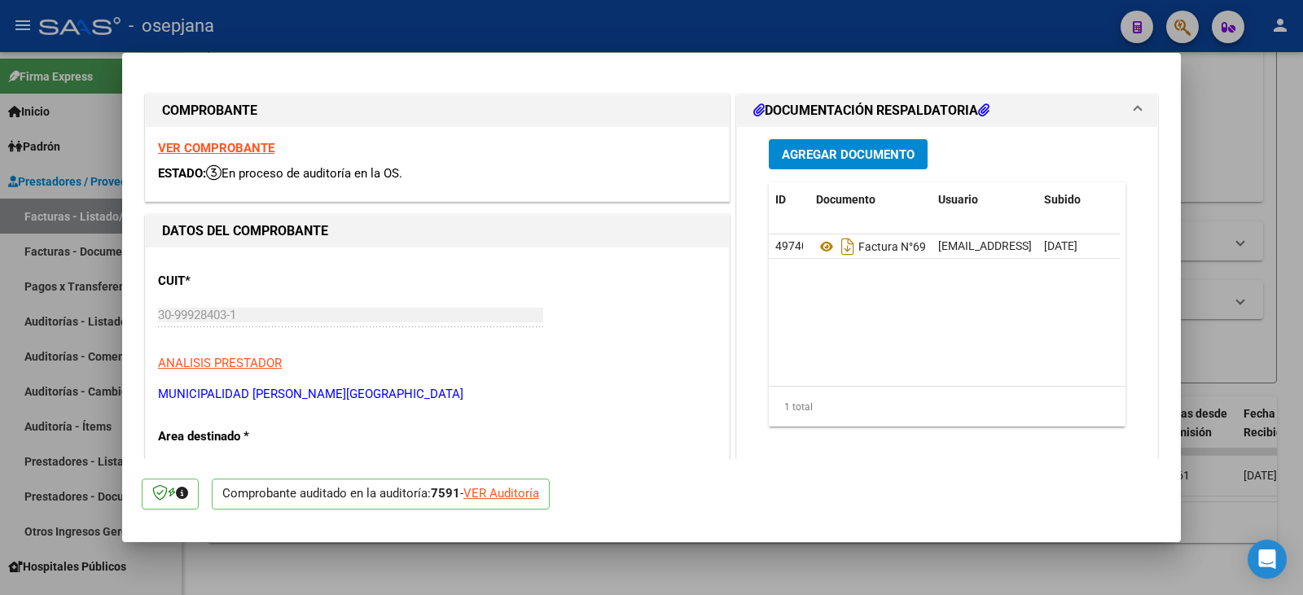
click at [507, 492] on div "VER Auditoría" at bounding box center [501, 494] width 76 height 19
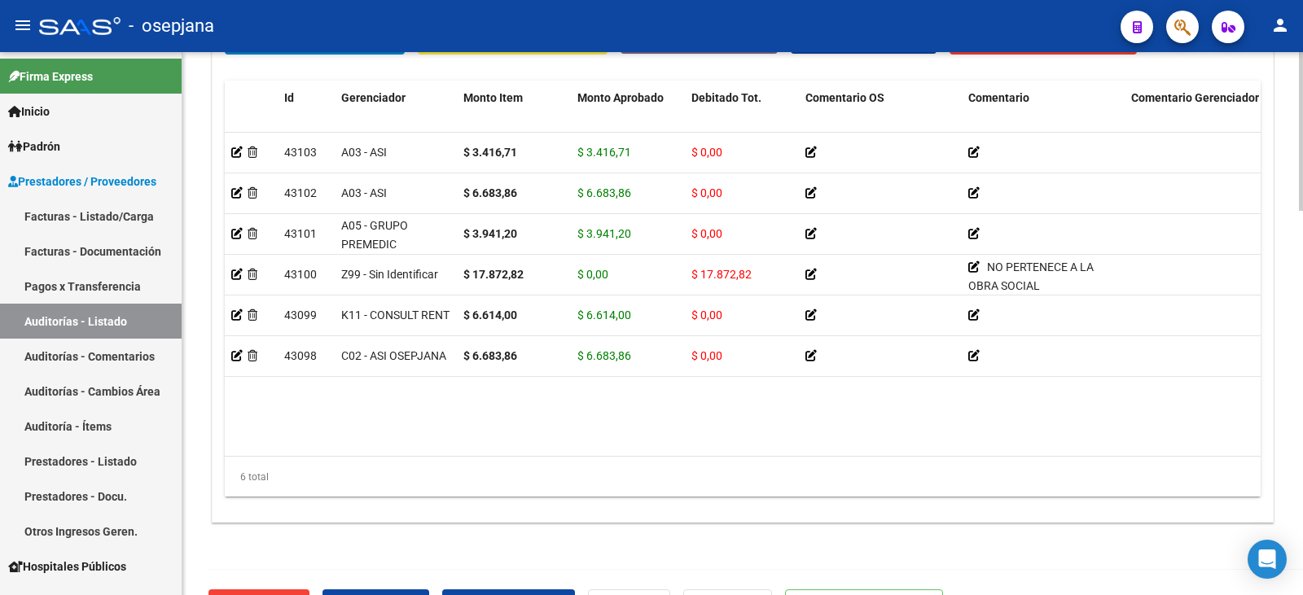
scroll to position [1311, 0]
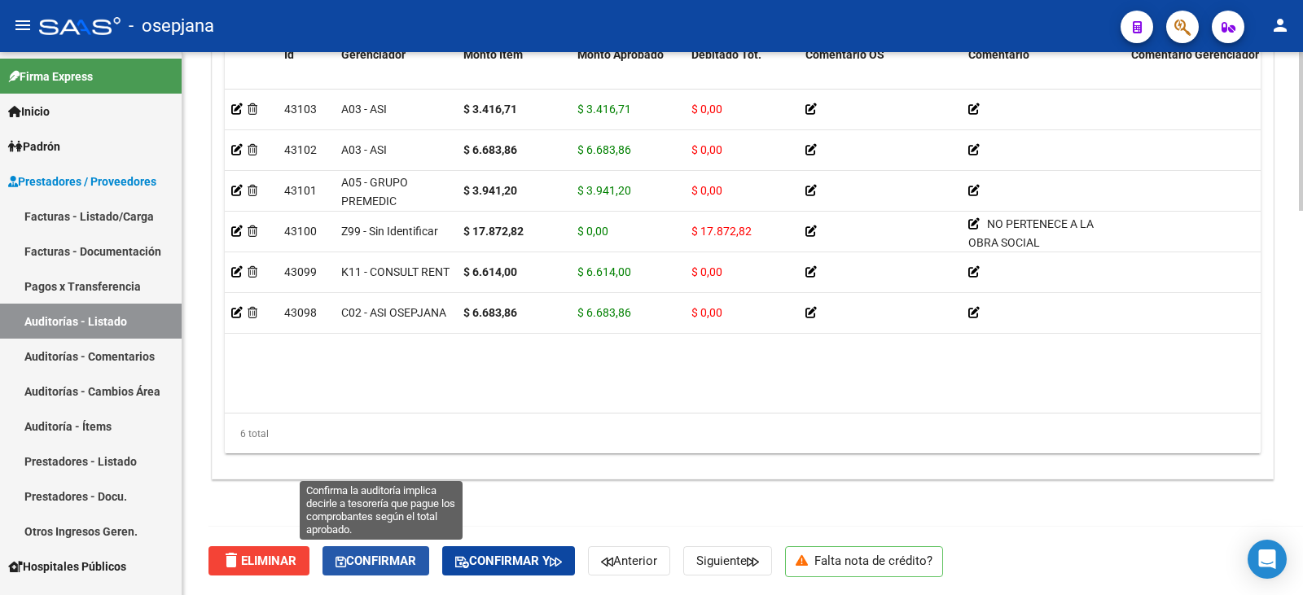
click at [413, 562] on span "Confirmar" at bounding box center [376, 561] width 81 height 15
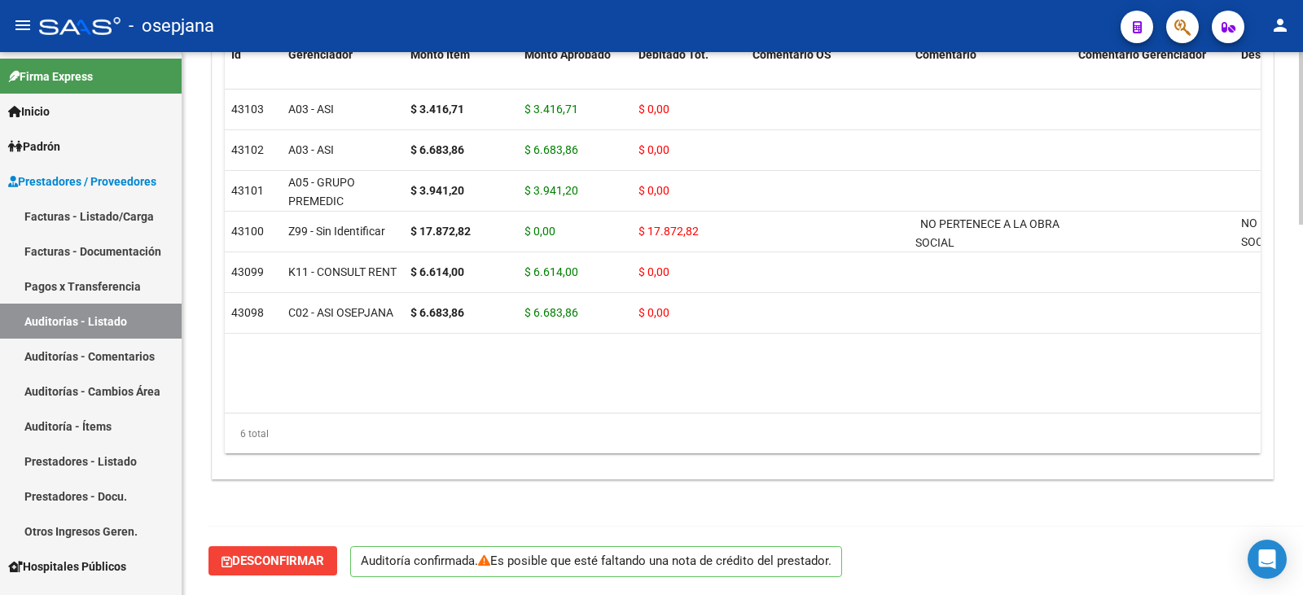
scroll to position [1166, 0]
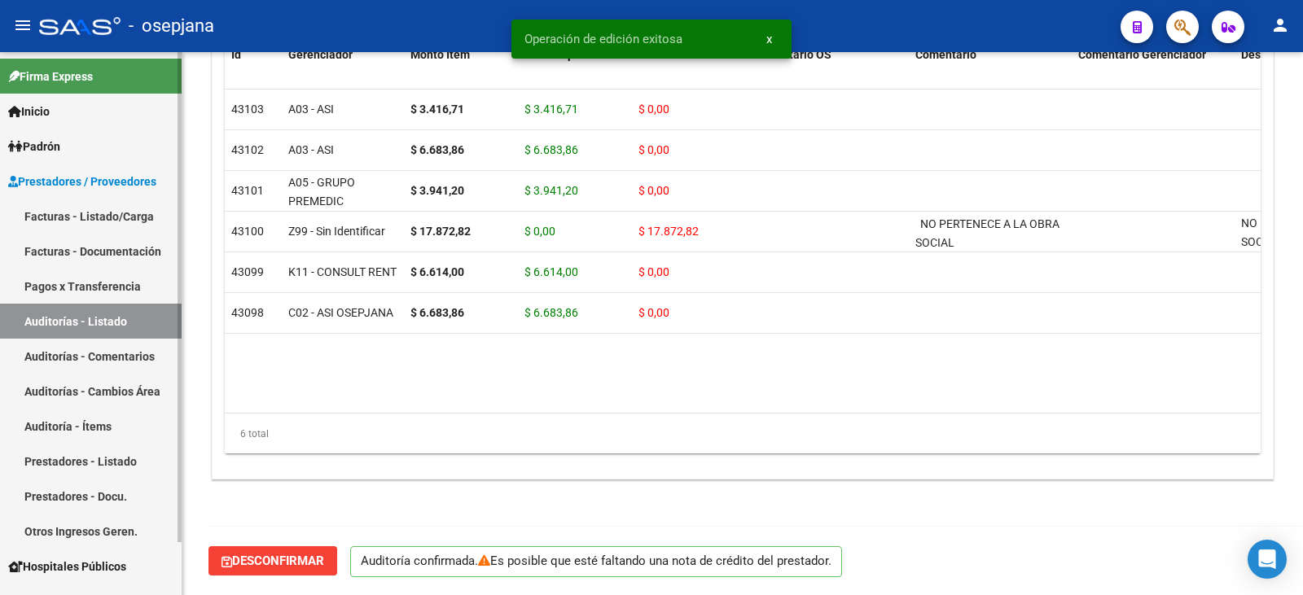
click at [78, 207] on link "Facturas - Listado/Carga" at bounding box center [91, 216] width 182 height 35
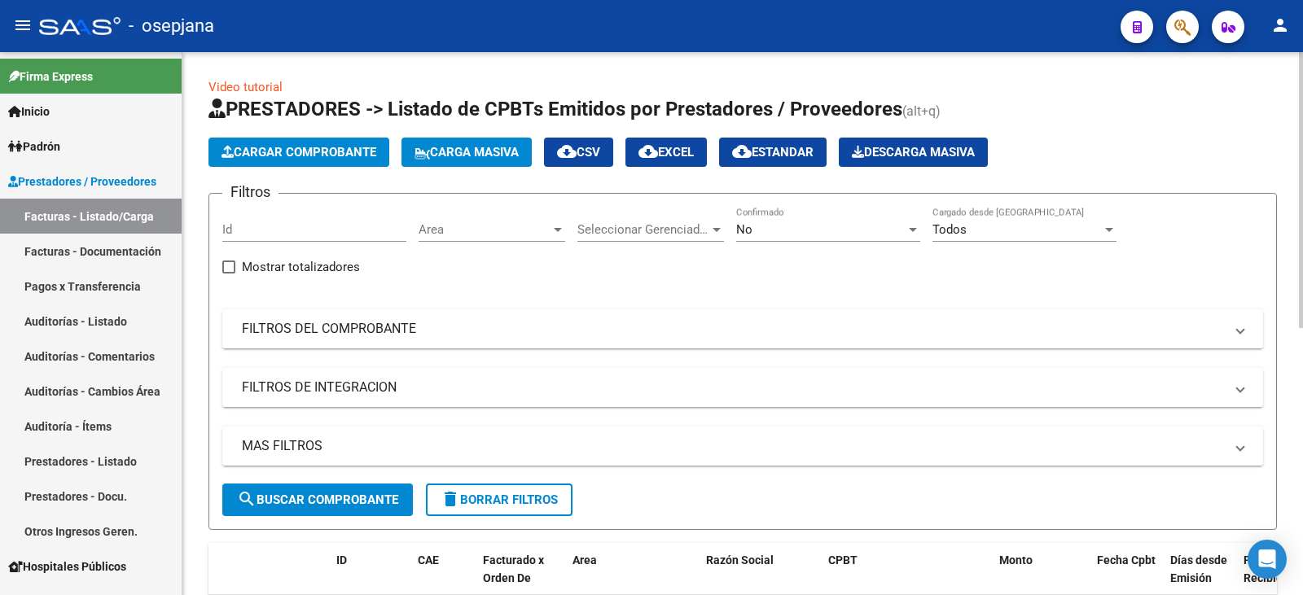
drag, startPoint x: 364, startPoint y: 335, endPoint x: 590, endPoint y: 284, distance: 231.9
click at [374, 331] on mat-panel-title "FILTROS DEL COMPROBANTE" at bounding box center [733, 329] width 982 height 18
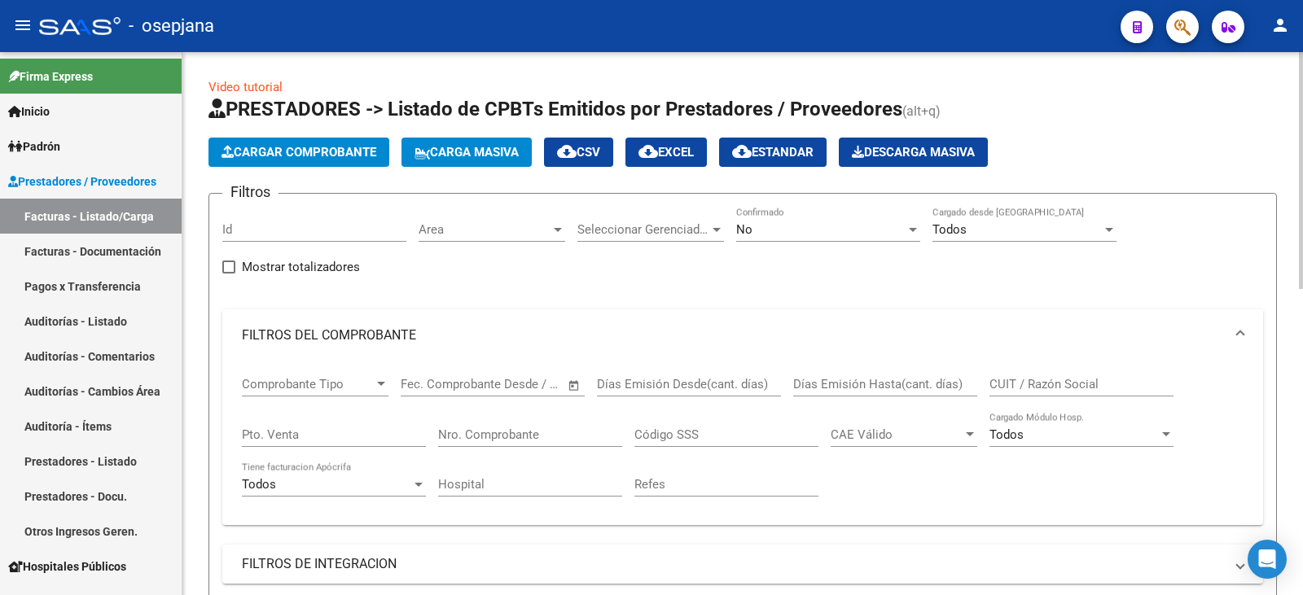
click at [757, 233] on div "No" at bounding box center [820, 229] width 169 height 15
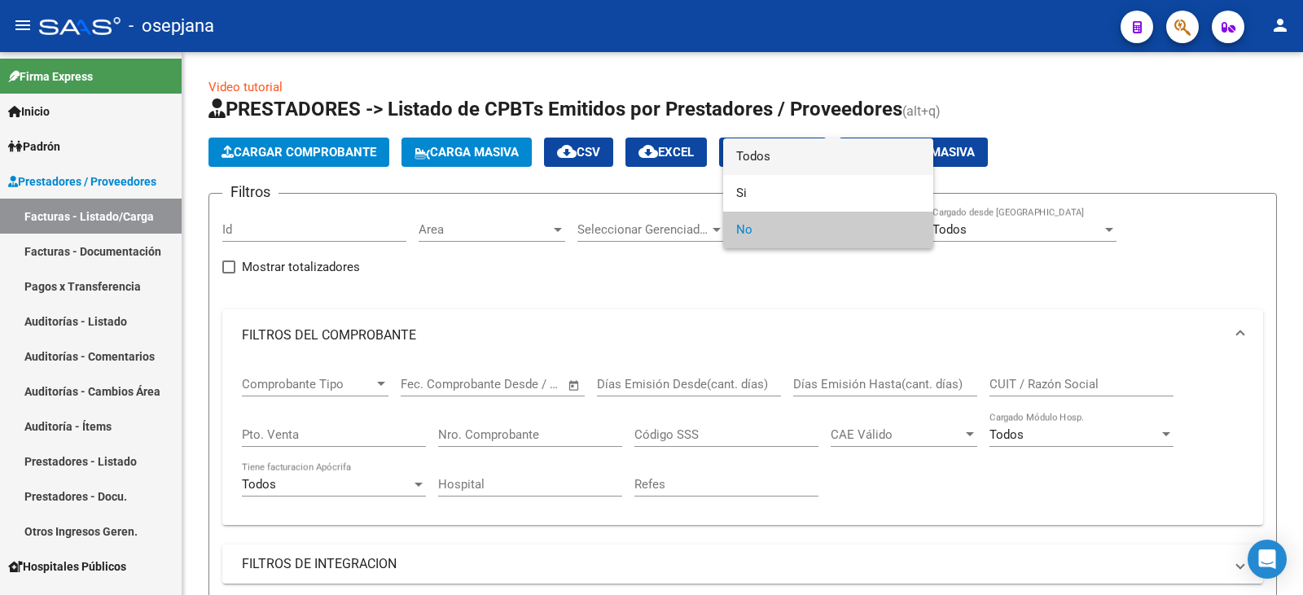
click at [767, 159] on span "Todos" at bounding box center [828, 156] width 184 height 37
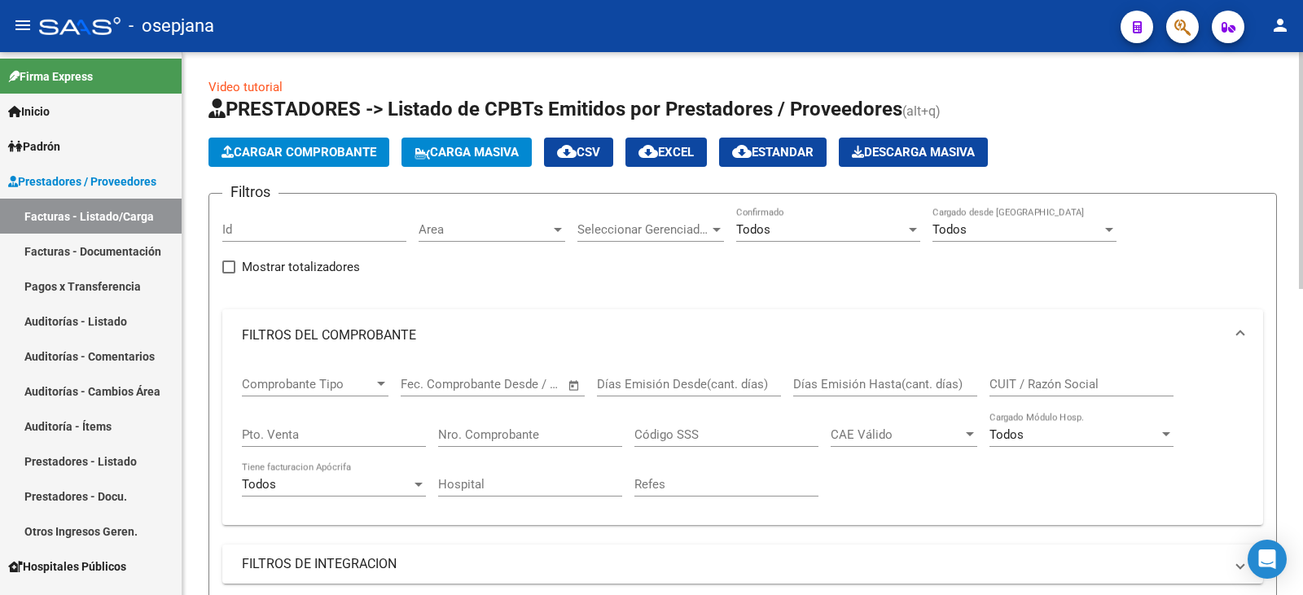
click at [297, 424] on div "Pto. Venta" at bounding box center [334, 429] width 184 height 35
click at [468, 437] on input "Nro. Comprobante" at bounding box center [530, 435] width 184 height 15
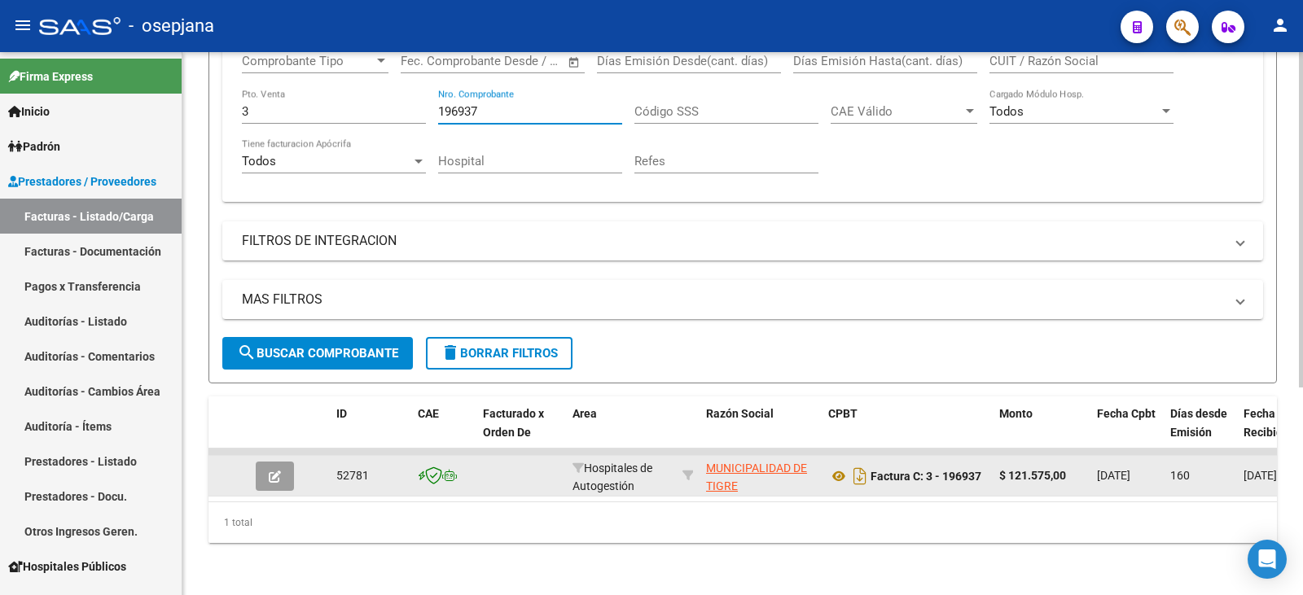
scroll to position [336, 0]
click at [277, 471] on icon "button" at bounding box center [275, 477] width 12 height 12
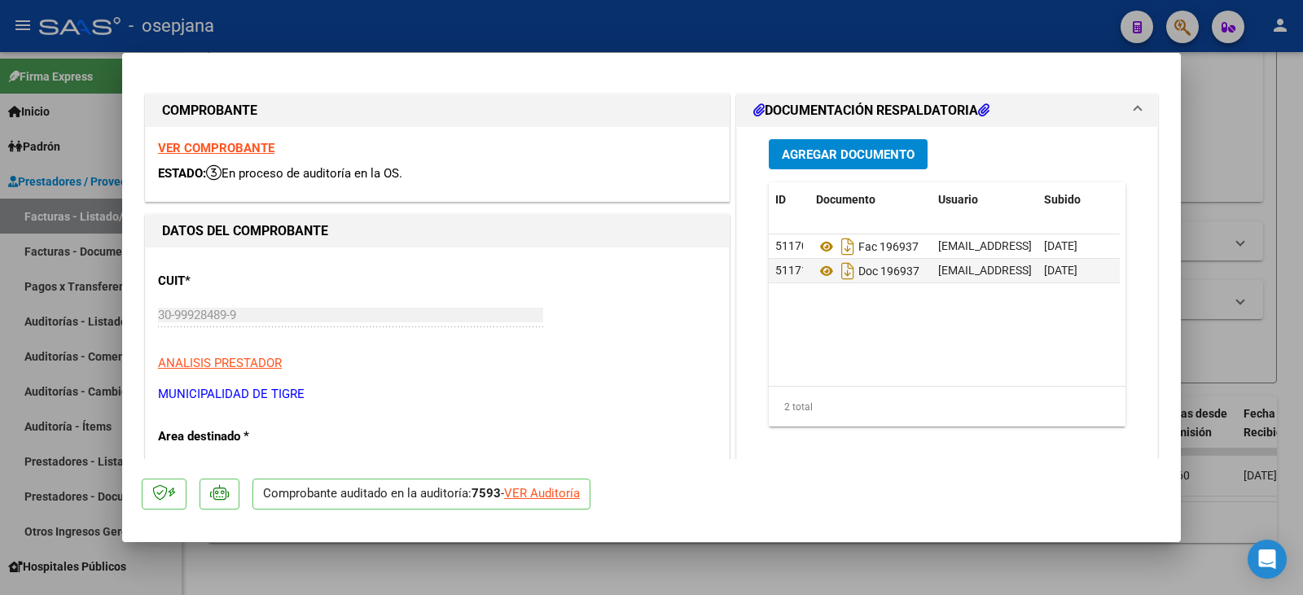
click at [537, 497] on div "VER Auditoría" at bounding box center [542, 494] width 76 height 19
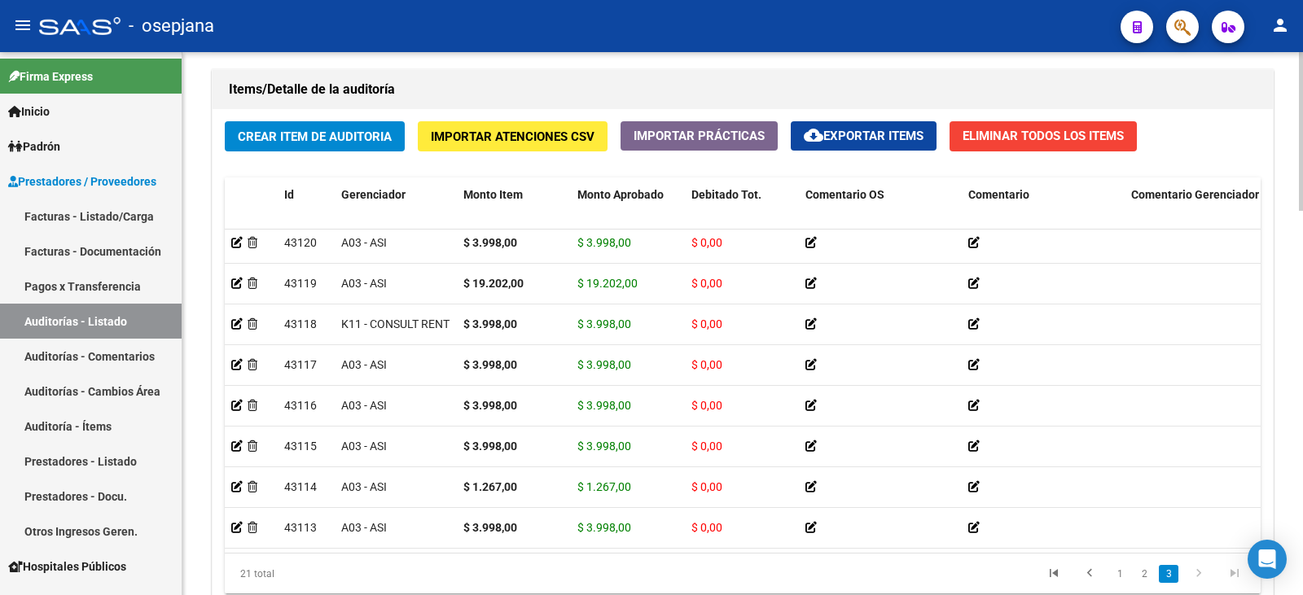
scroll to position [1311, 0]
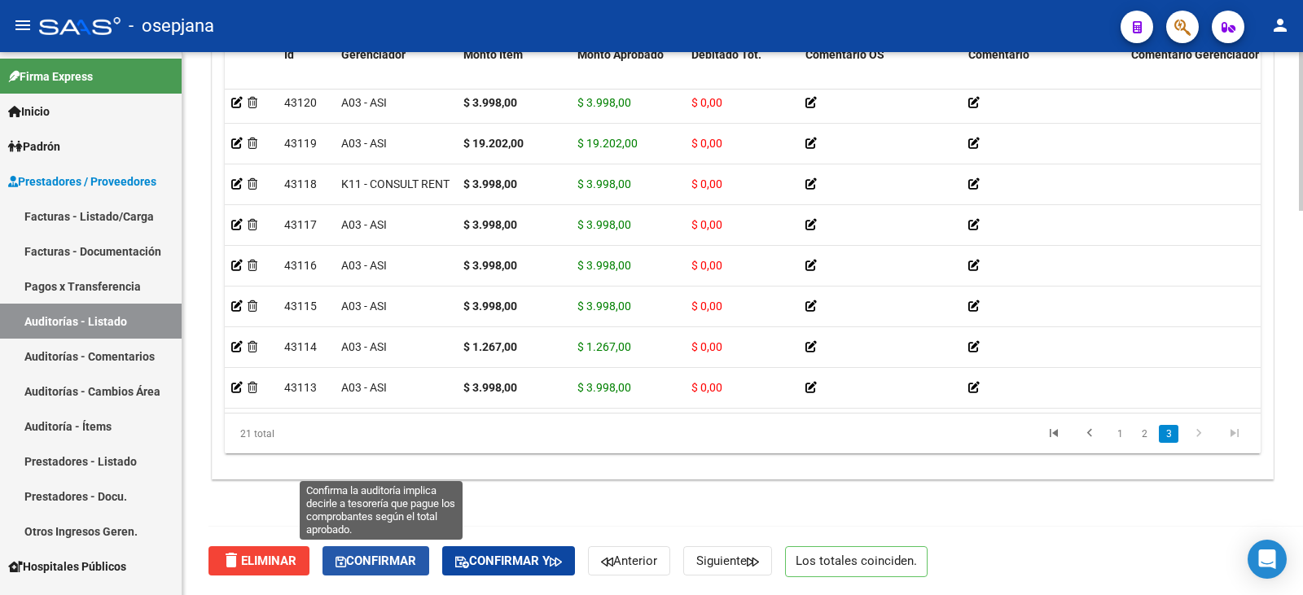
click at [401, 552] on button "Confirmar" at bounding box center [375, 560] width 107 height 29
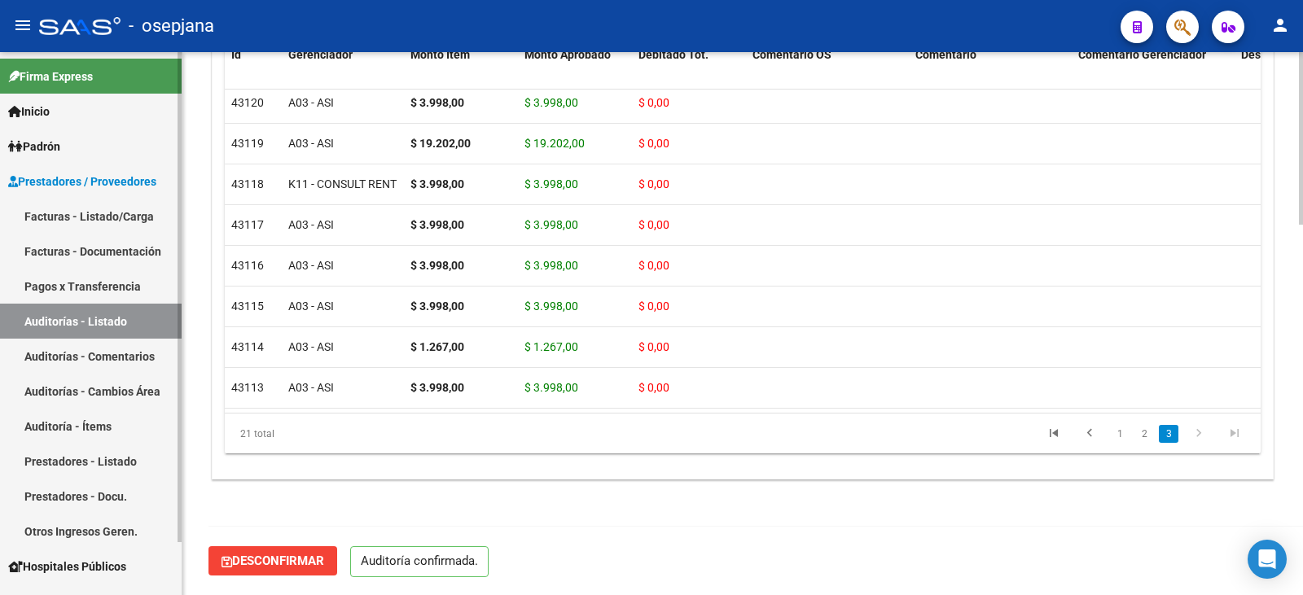
drag, startPoint x: 137, startPoint y: 209, endPoint x: 178, endPoint y: 195, distance: 43.3
click at [137, 208] on link "Facturas - Listado/Carga" at bounding box center [91, 216] width 182 height 35
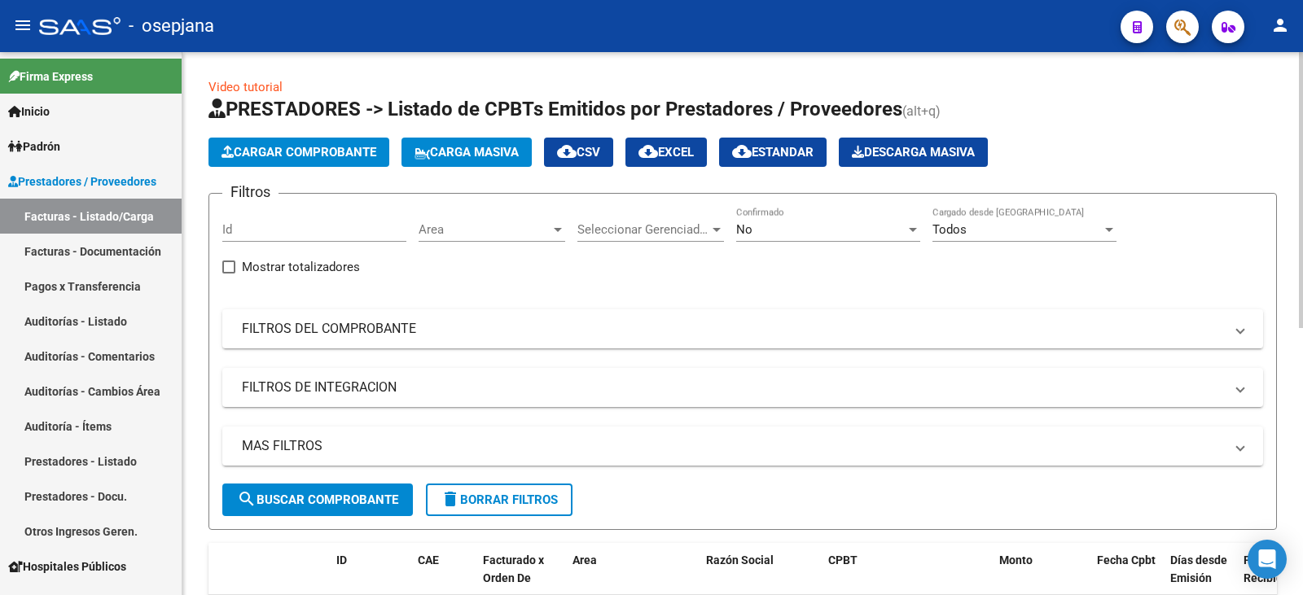
drag, startPoint x: 414, startPoint y: 323, endPoint x: 456, endPoint y: 308, distance: 44.3
click at [425, 318] on mat-expansion-panel-header "FILTROS DEL COMPROBANTE" at bounding box center [742, 328] width 1041 height 39
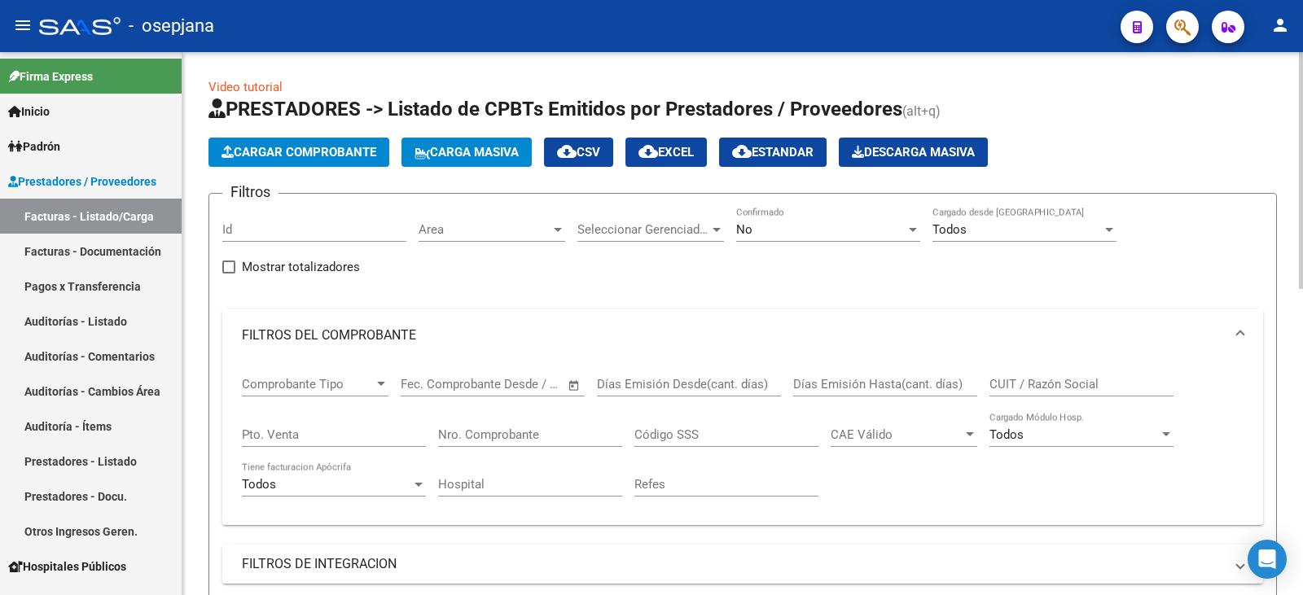
click at [793, 225] on div "No" at bounding box center [820, 229] width 169 height 15
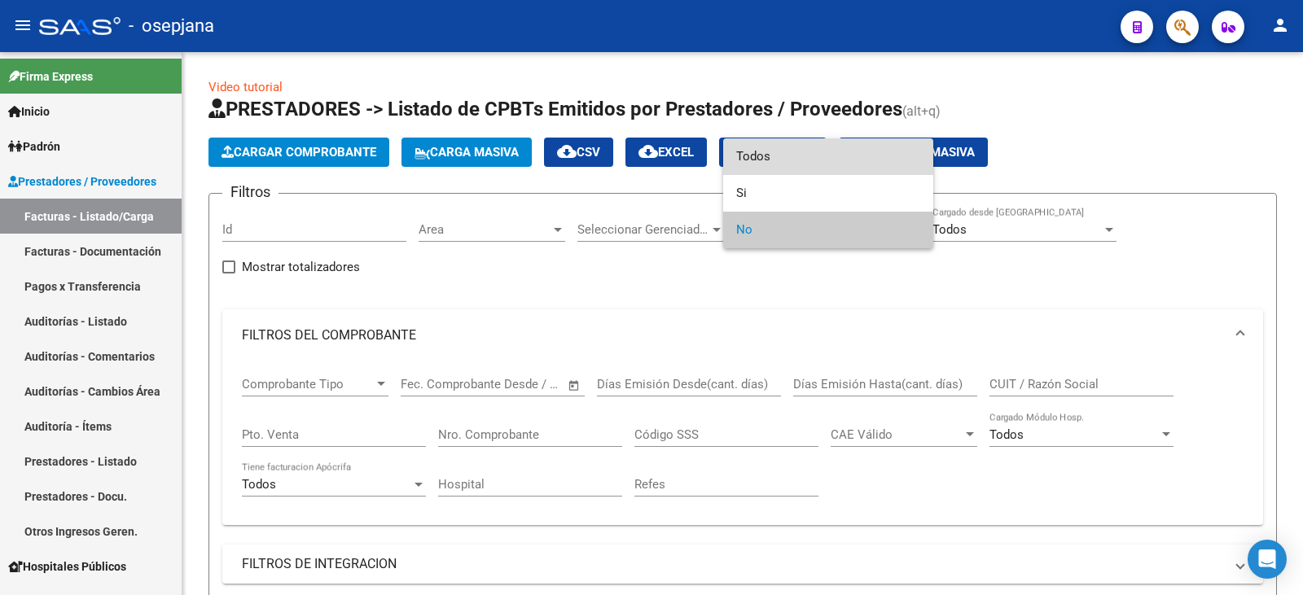
drag, startPoint x: 791, startPoint y: 153, endPoint x: 626, endPoint y: 261, distance: 196.5
click at [790, 153] on span "Todos" at bounding box center [828, 156] width 184 height 37
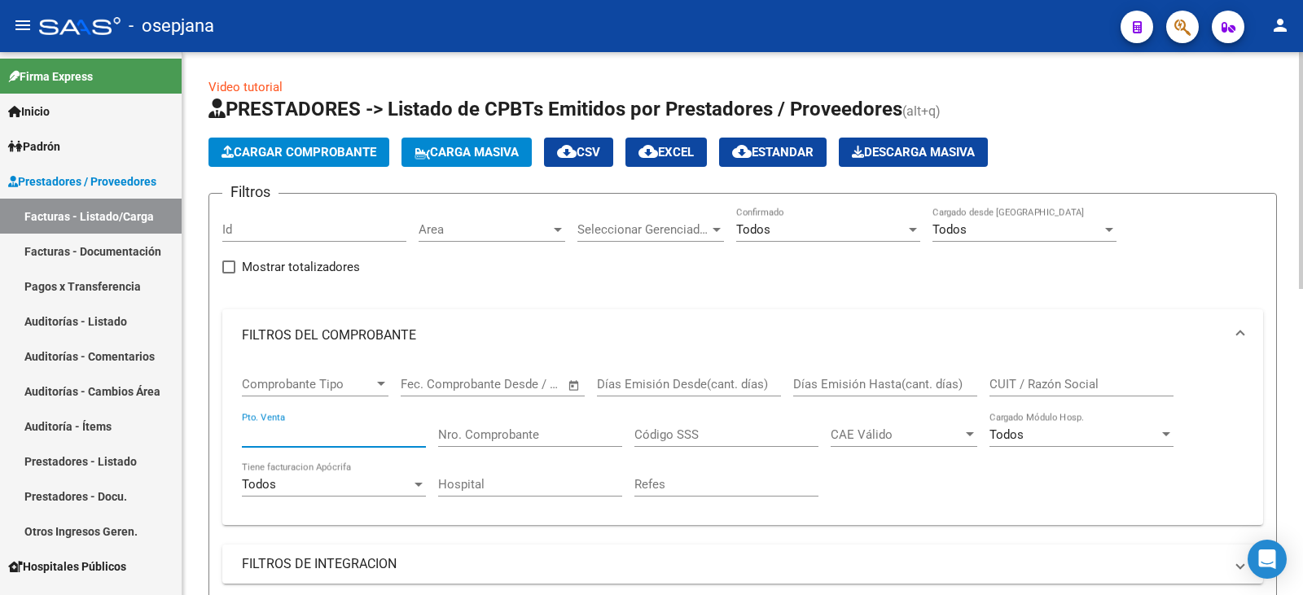
click at [304, 431] on input "Pto. Venta" at bounding box center [334, 435] width 184 height 15
click at [443, 432] on input "Nro. Comprobante" at bounding box center [530, 435] width 184 height 15
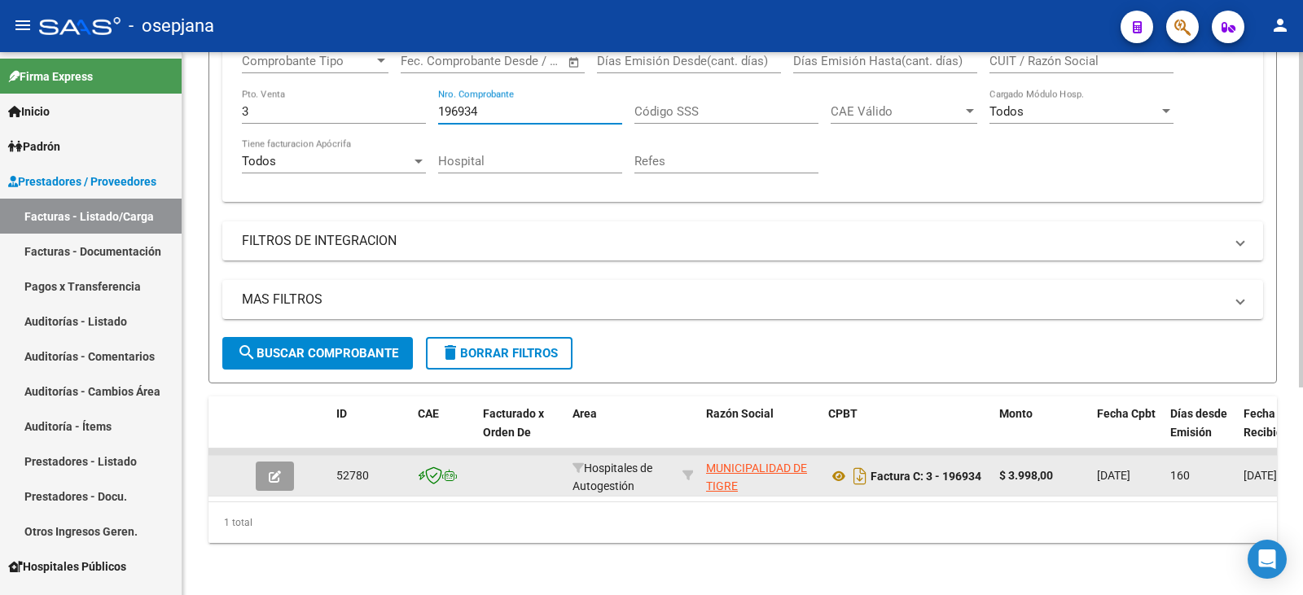
scroll to position [336, 0]
click at [271, 477] on button "button" at bounding box center [275, 476] width 38 height 29
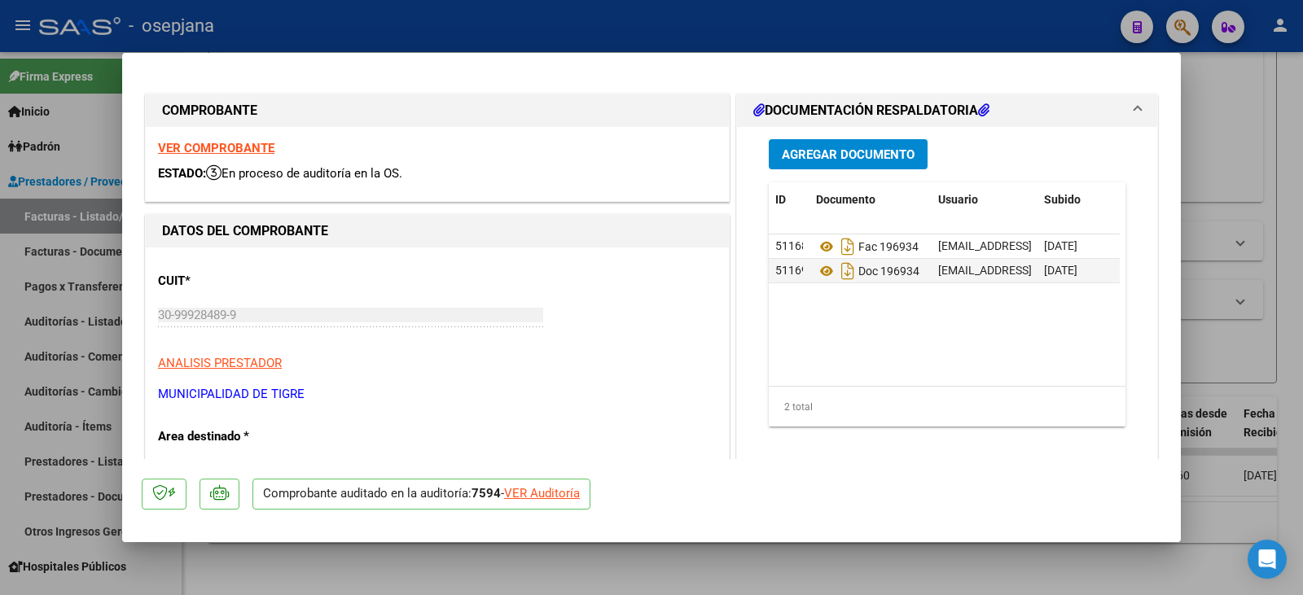
click at [544, 498] on div "VER Auditoría" at bounding box center [542, 494] width 76 height 19
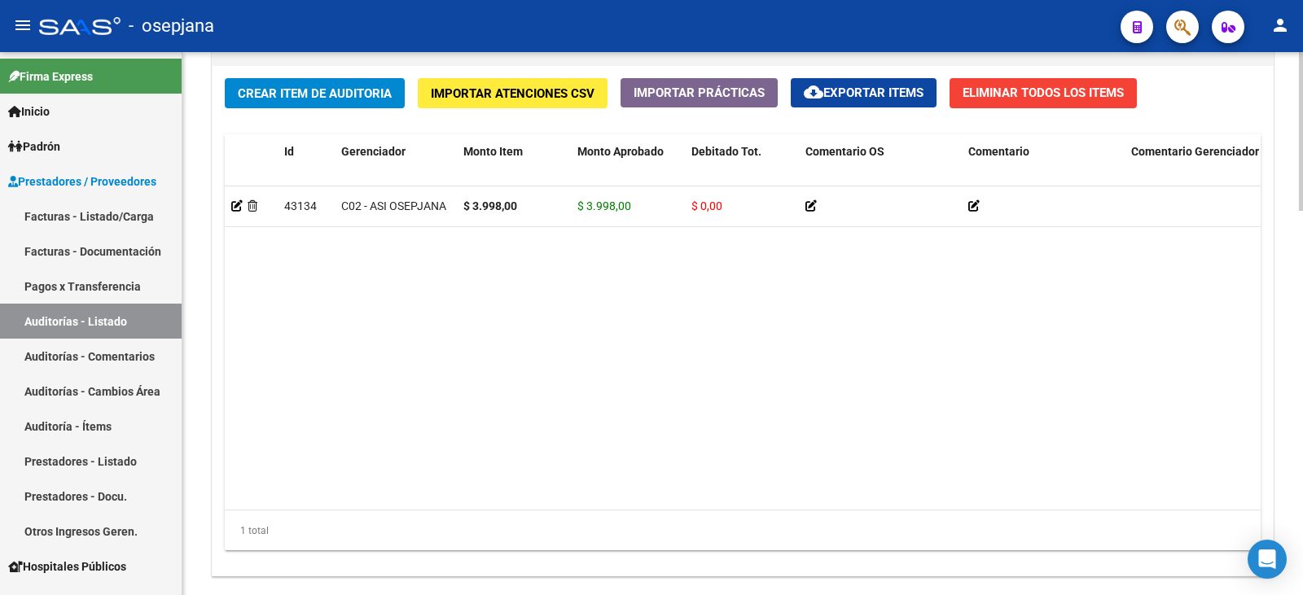
scroll to position [1311, 0]
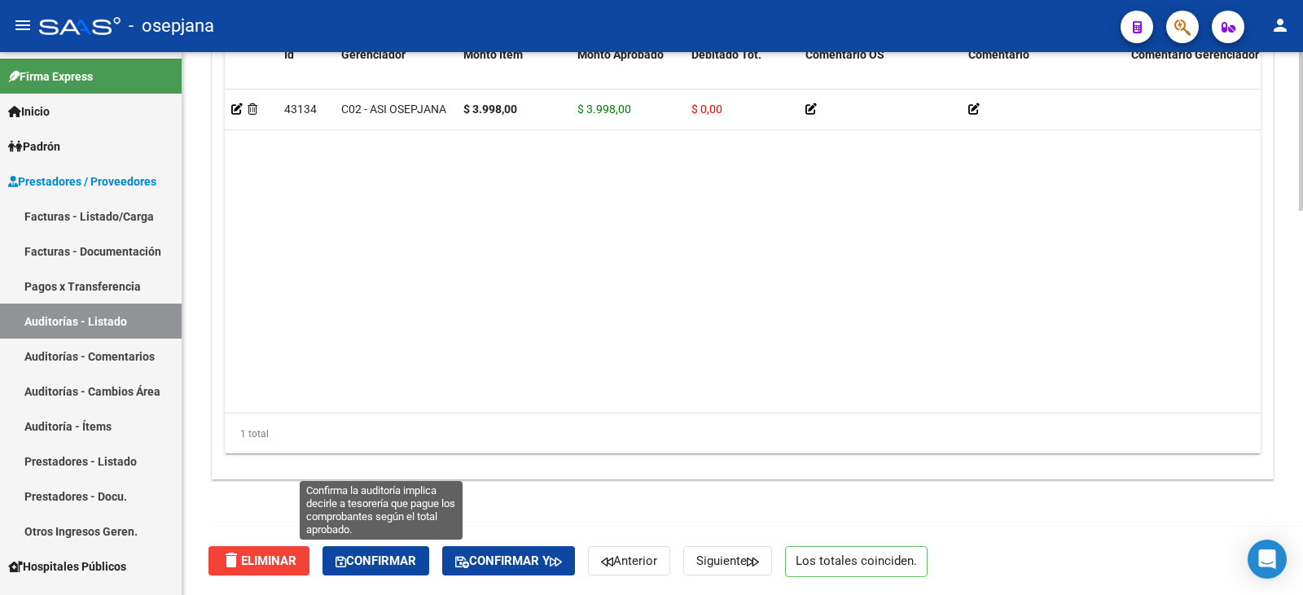
click at [365, 557] on span "Confirmar" at bounding box center [376, 561] width 81 height 15
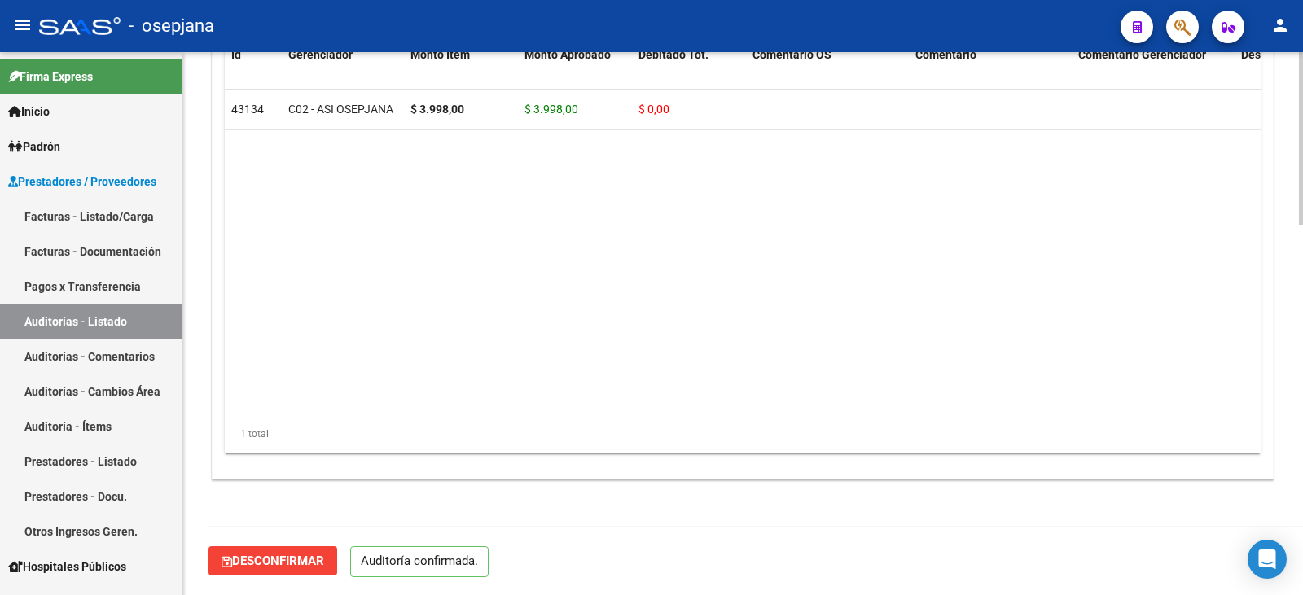
scroll to position [1166, 0]
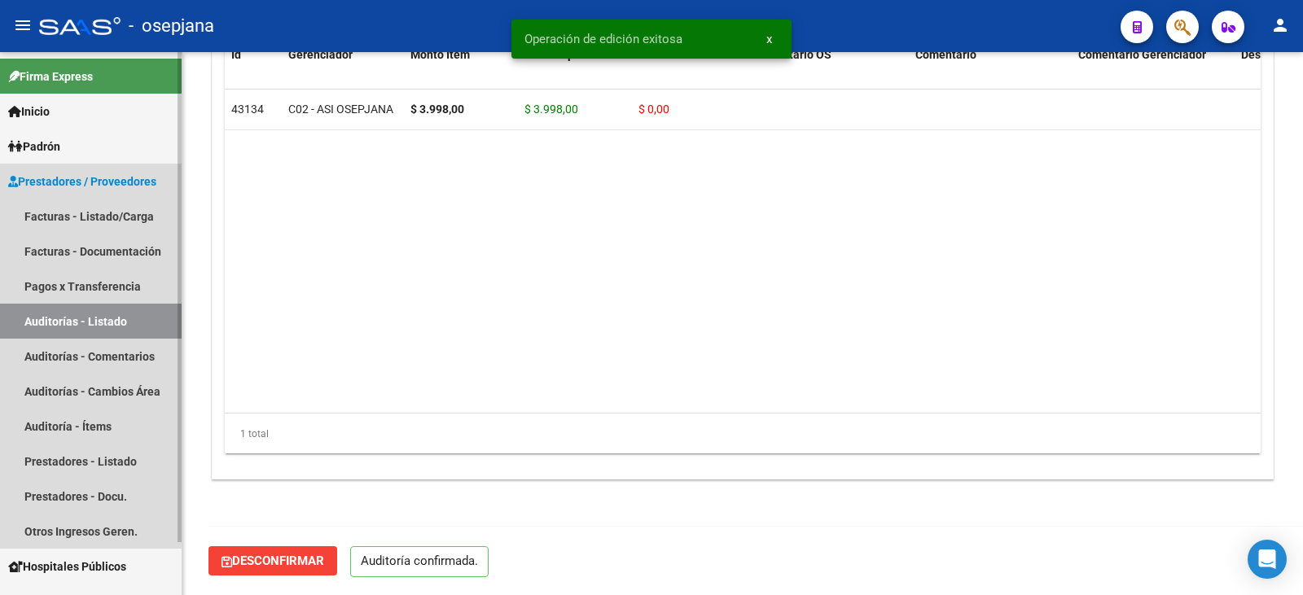
click at [103, 191] on link "Prestadores / Proveedores" at bounding box center [91, 181] width 182 height 35
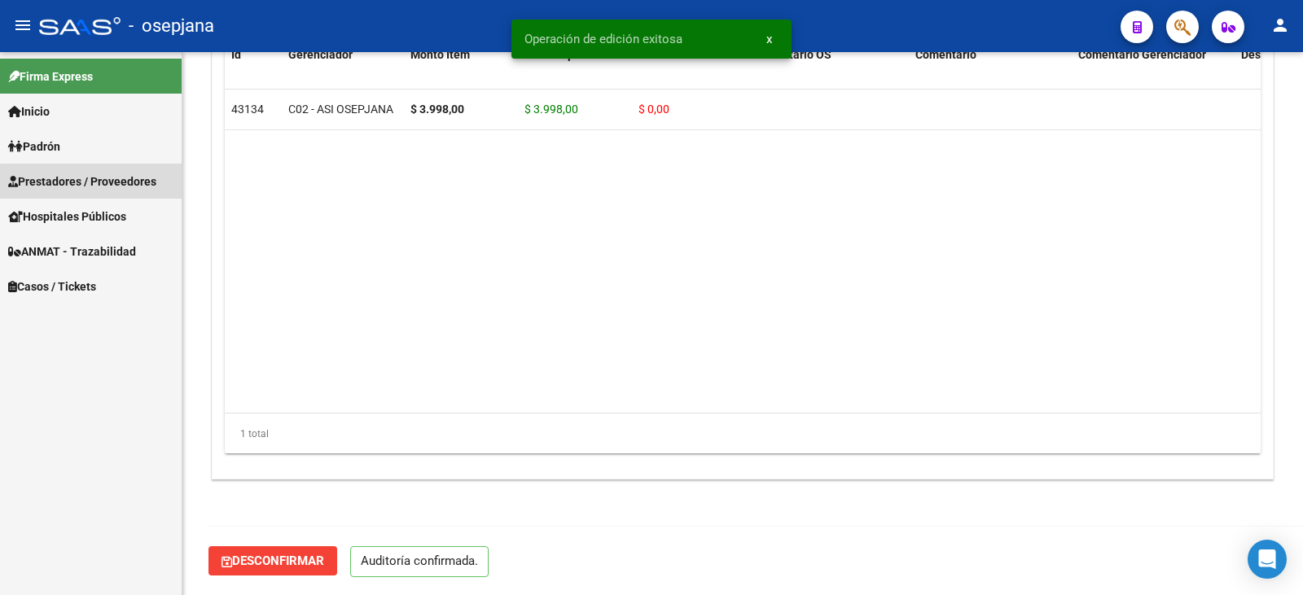
click at [105, 211] on link "Facturas - Listado/Carga" at bounding box center [91, 216] width 182 height 35
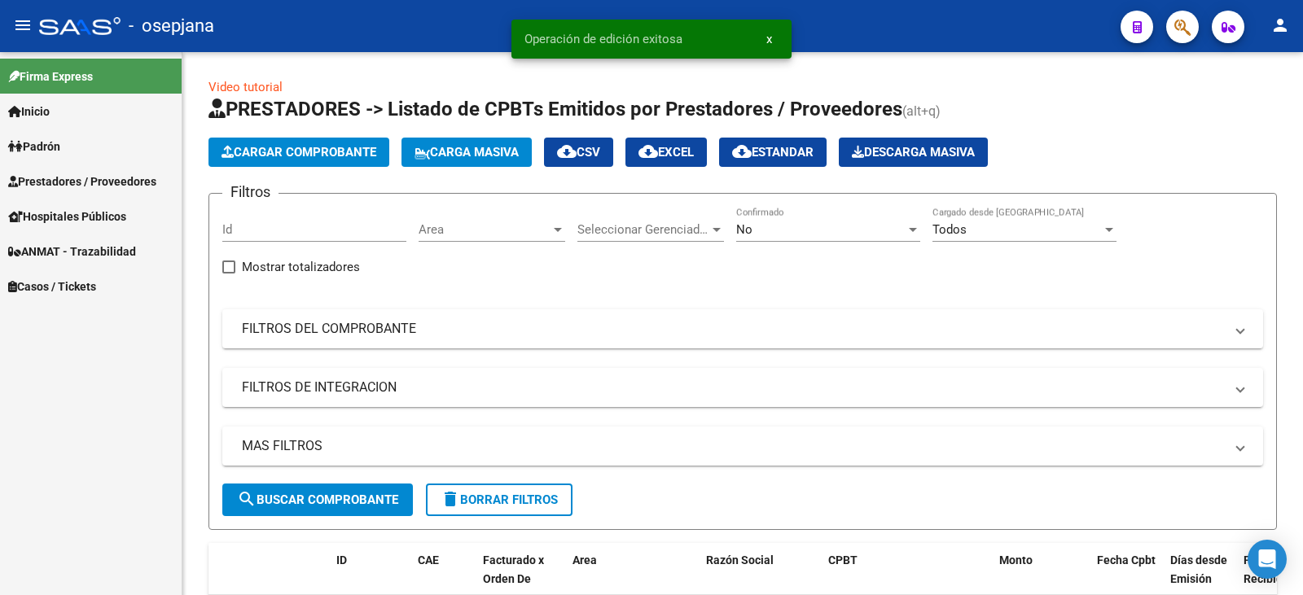
click at [124, 182] on span "Prestadores / Proveedores" at bounding box center [82, 182] width 148 height 18
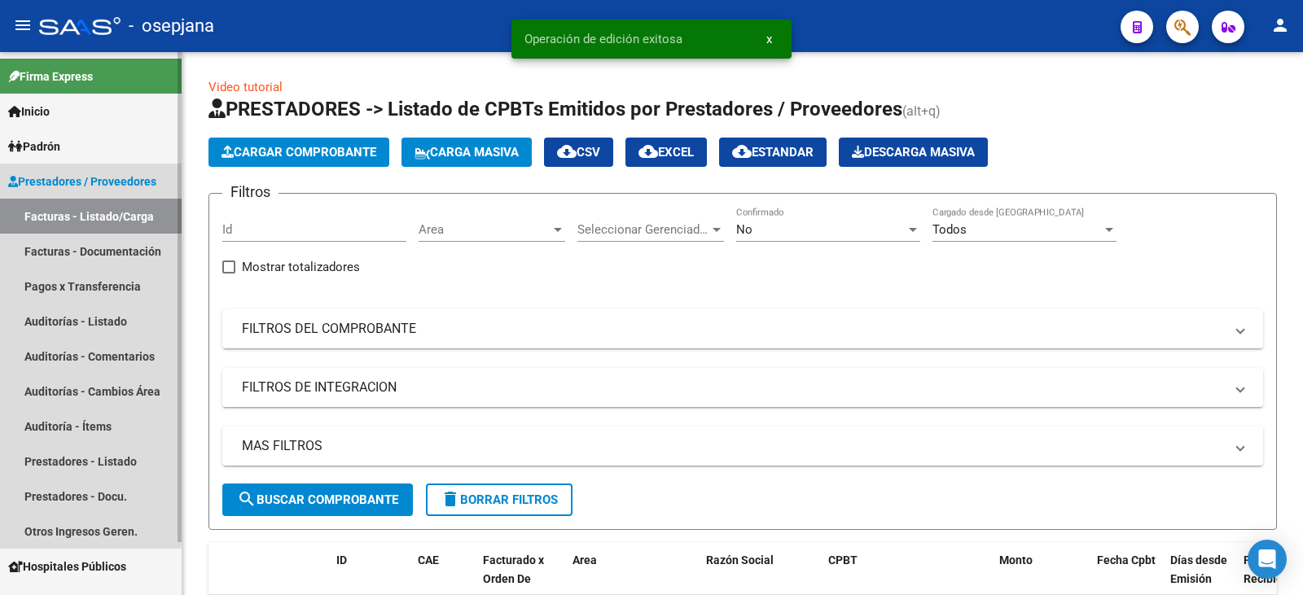
click at [134, 217] on link "Facturas - Listado/Carga" at bounding box center [91, 216] width 182 height 35
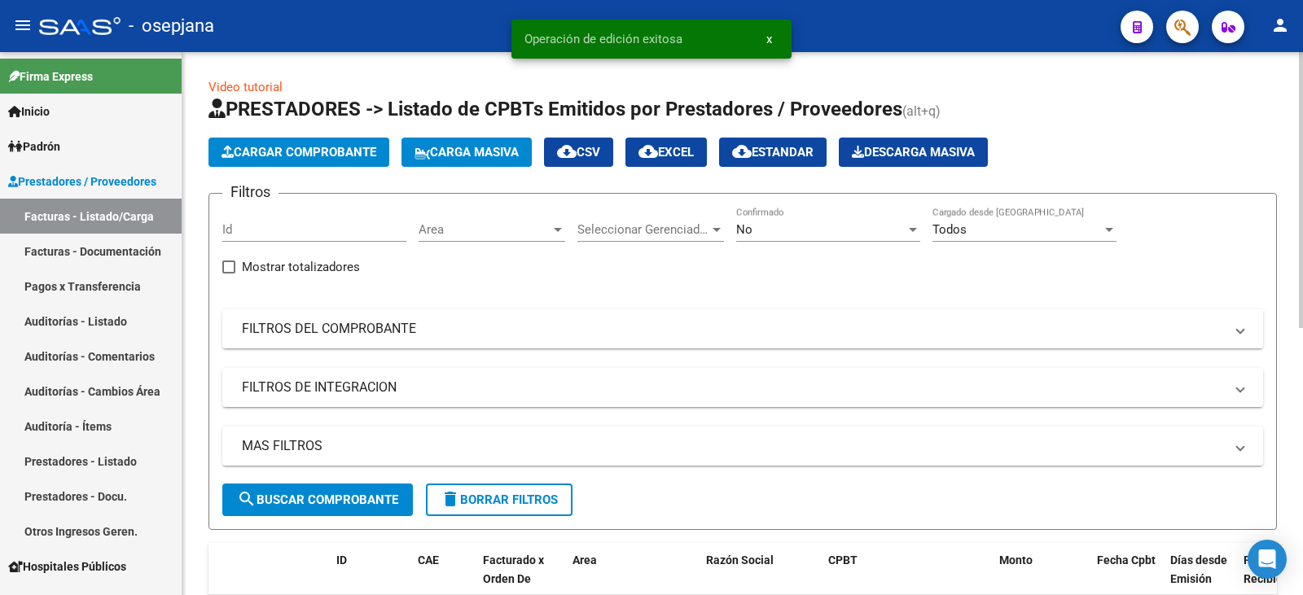
drag, startPoint x: 384, startPoint y: 348, endPoint x: 397, endPoint y: 339, distance: 15.8
click at [387, 344] on mat-expansion-panel-header "FILTROS DEL COMPROBANTE" at bounding box center [742, 328] width 1041 height 39
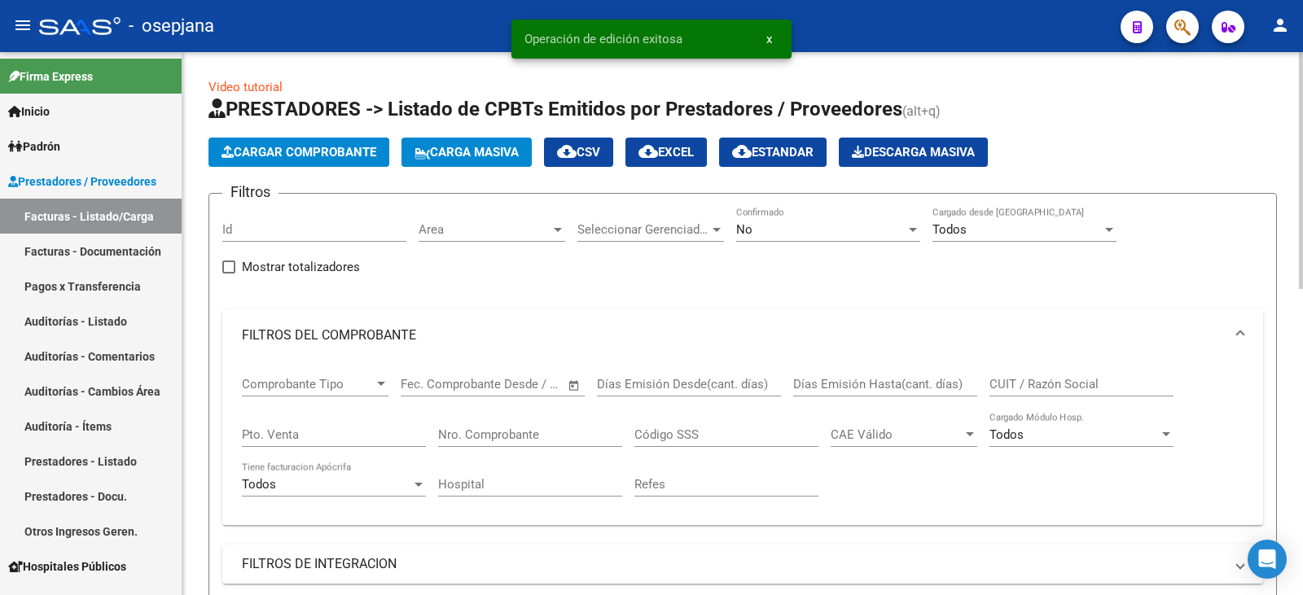
click at [808, 217] on div "No Confirmado" at bounding box center [828, 224] width 184 height 35
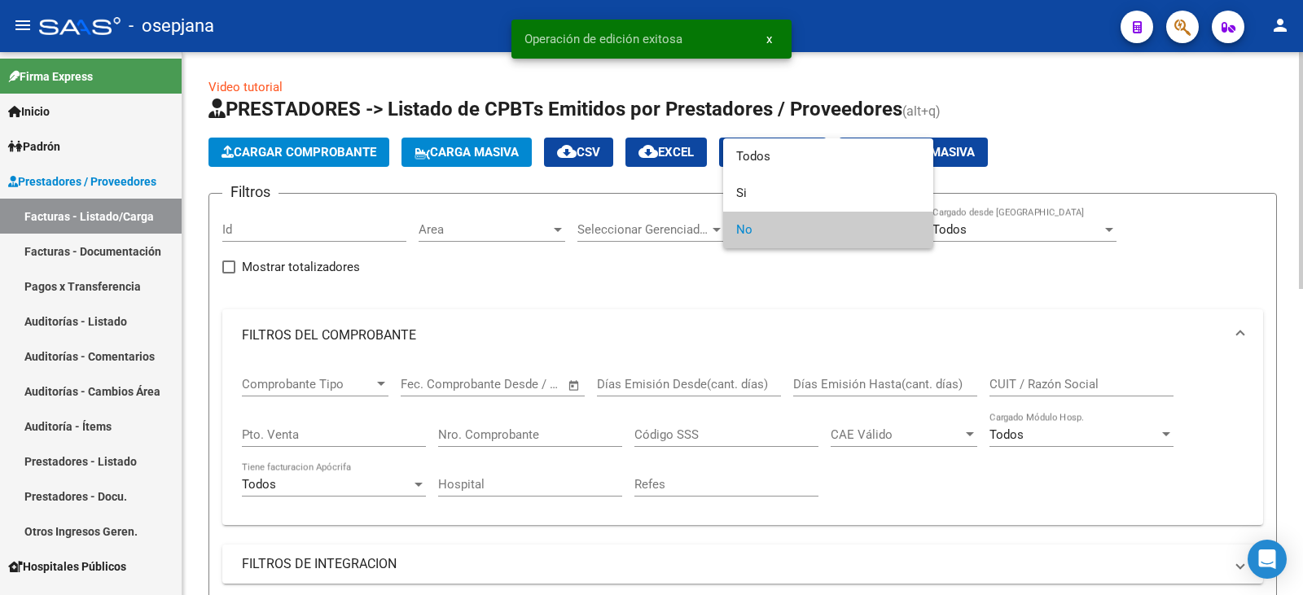
click at [795, 226] on span "No" at bounding box center [828, 230] width 184 height 37
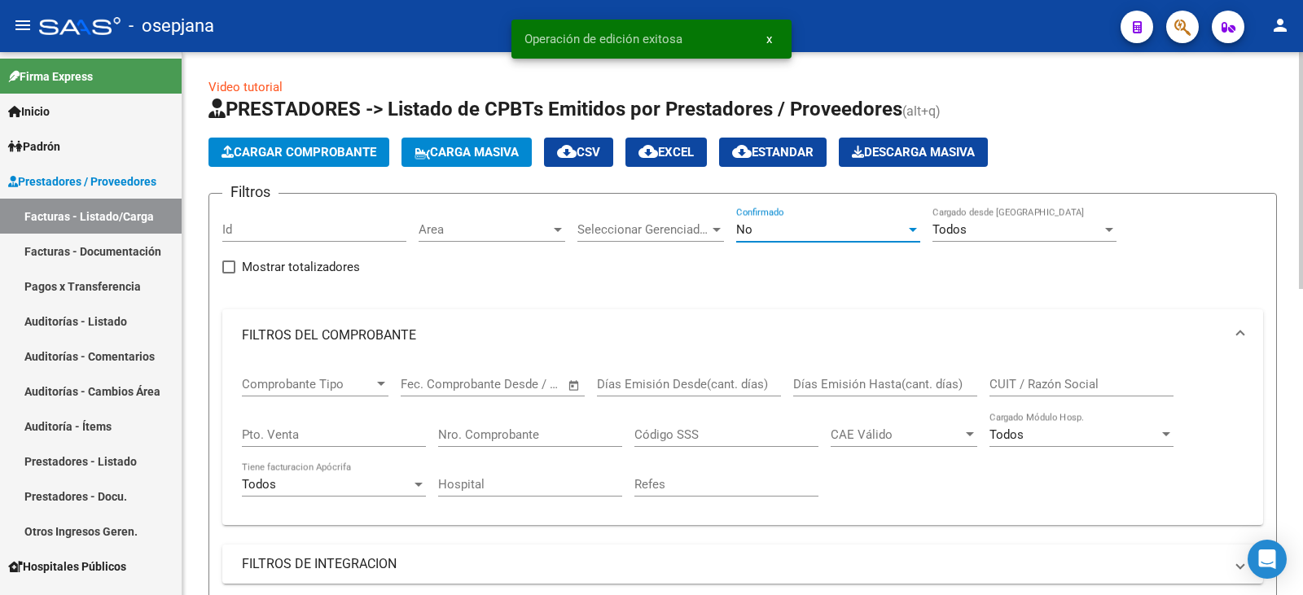
click at [774, 228] on div "No" at bounding box center [820, 229] width 169 height 15
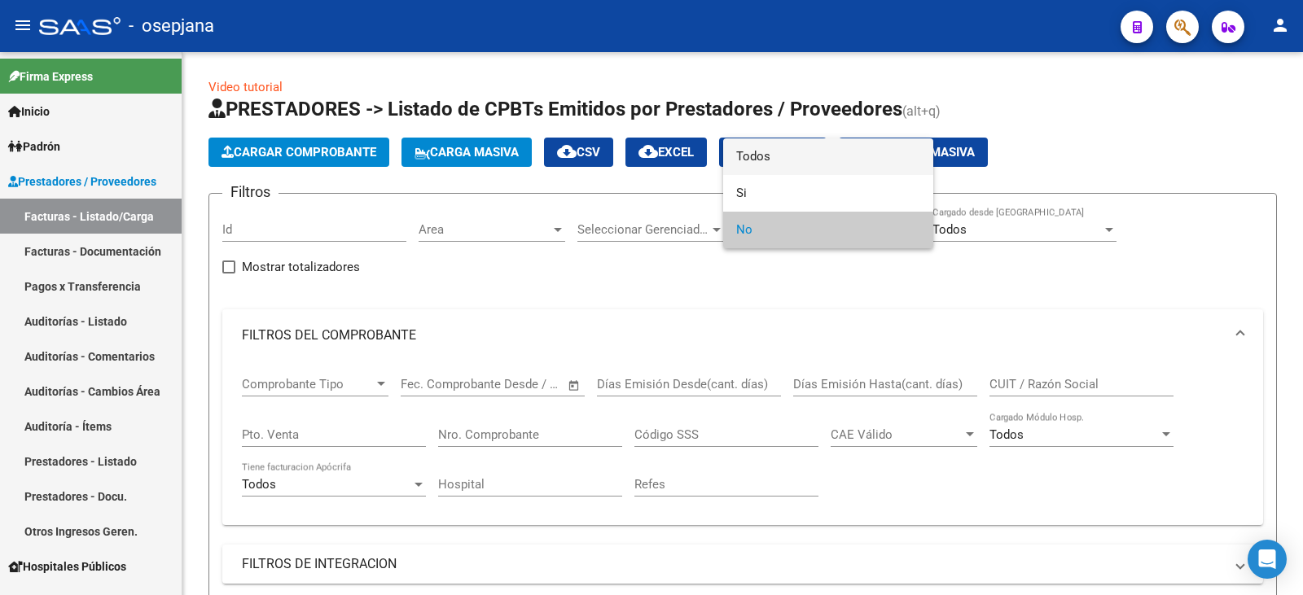
click at [783, 154] on span "Todos" at bounding box center [828, 156] width 184 height 37
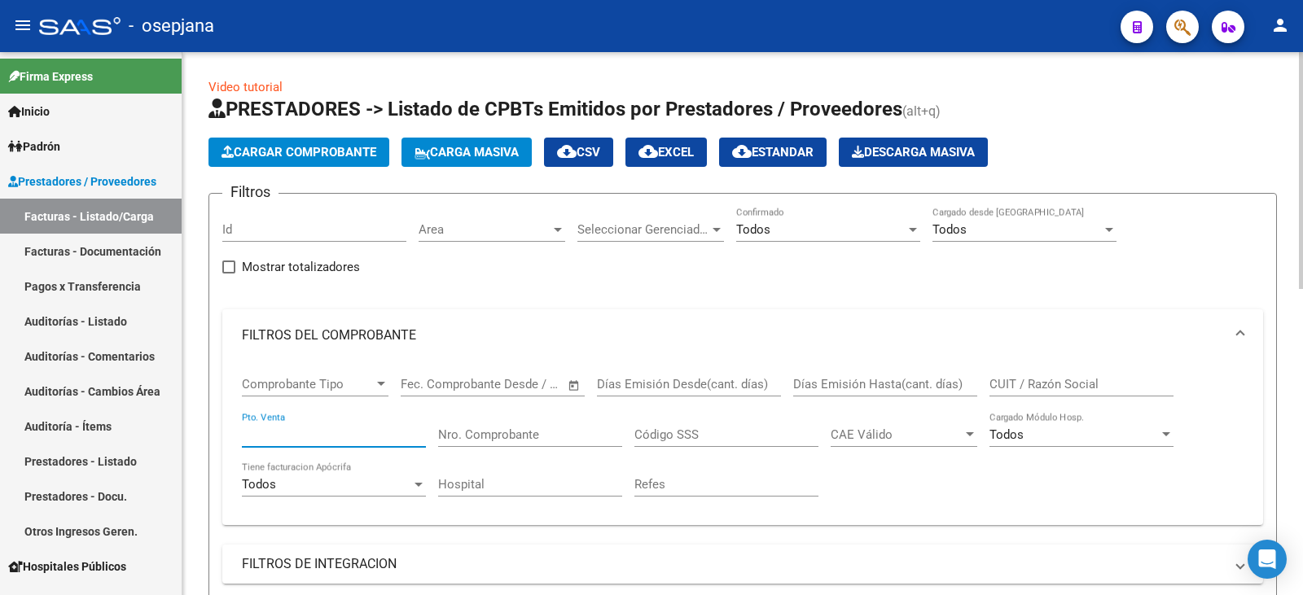
click at [322, 429] on input "Pto. Venta" at bounding box center [334, 435] width 184 height 15
click at [473, 438] on input "Nro. Comprobante" at bounding box center [530, 435] width 184 height 15
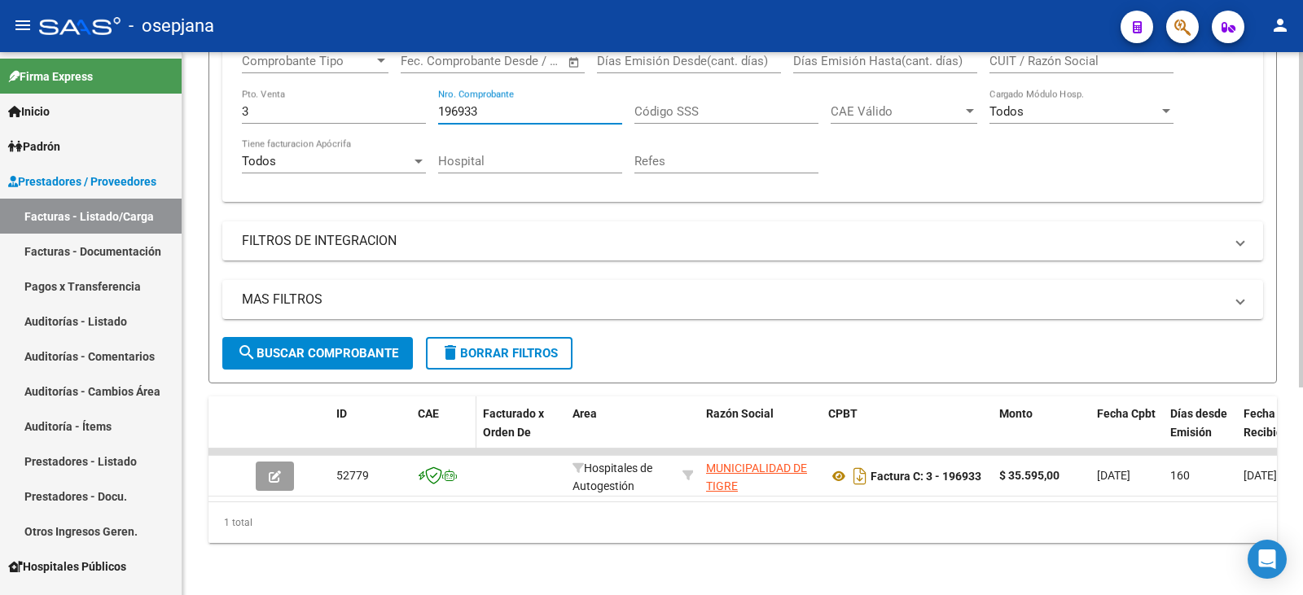
scroll to position [336, 0]
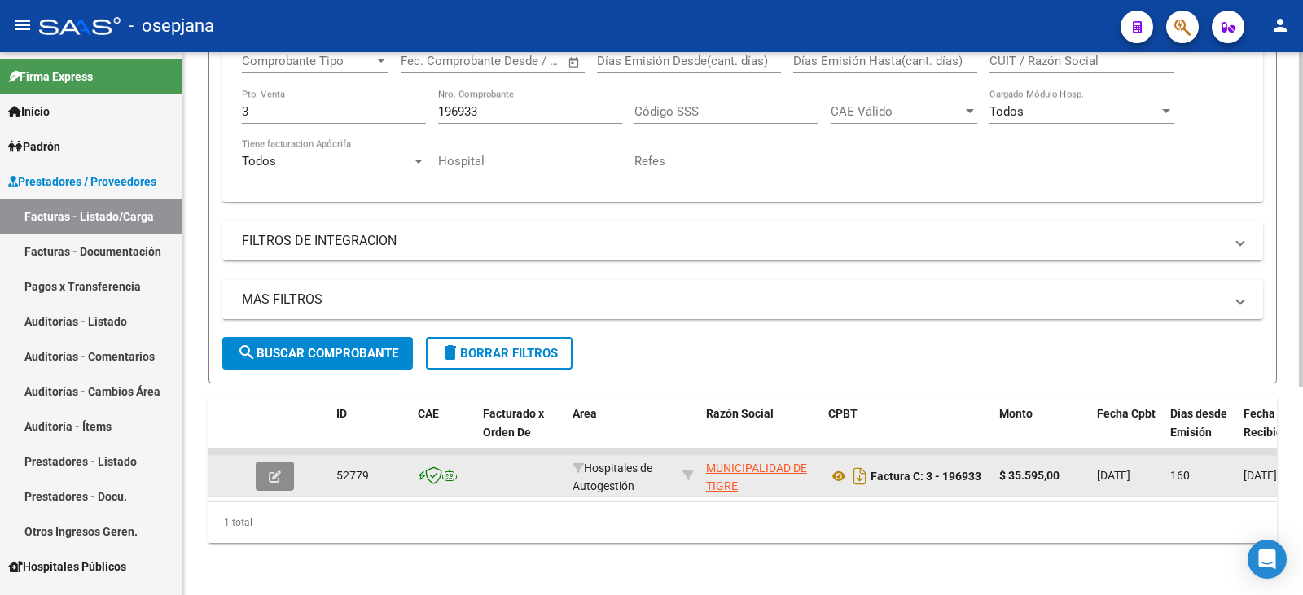
click at [266, 462] on button "button" at bounding box center [275, 476] width 38 height 29
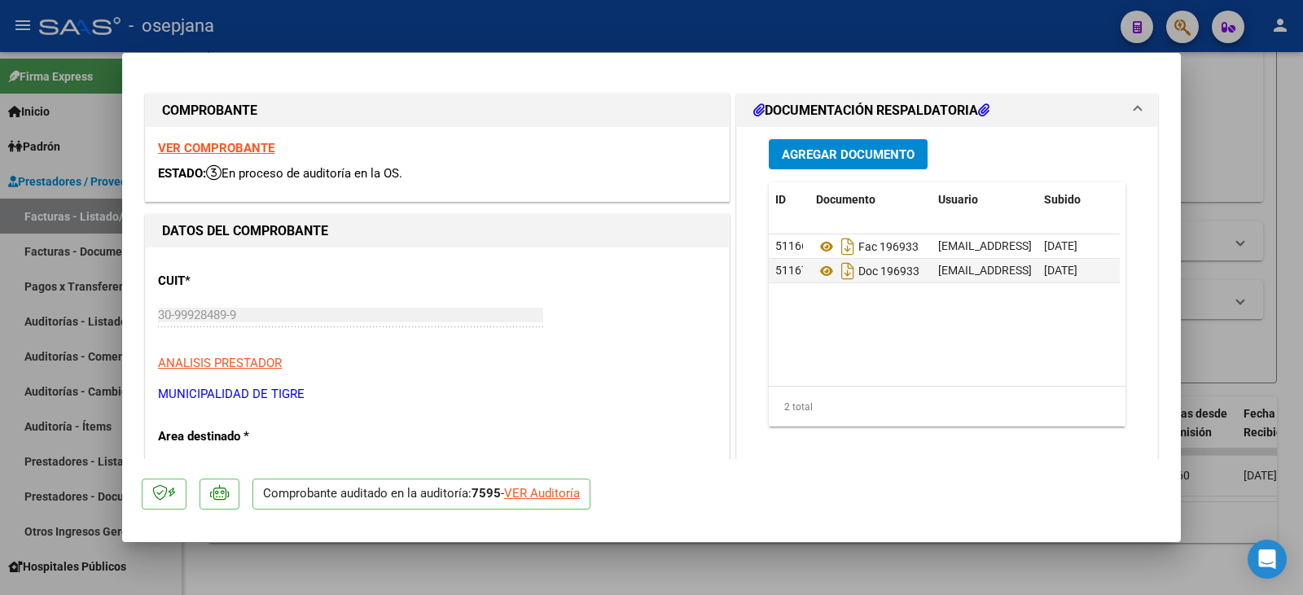
click at [559, 497] on div "VER Auditoría" at bounding box center [542, 494] width 76 height 19
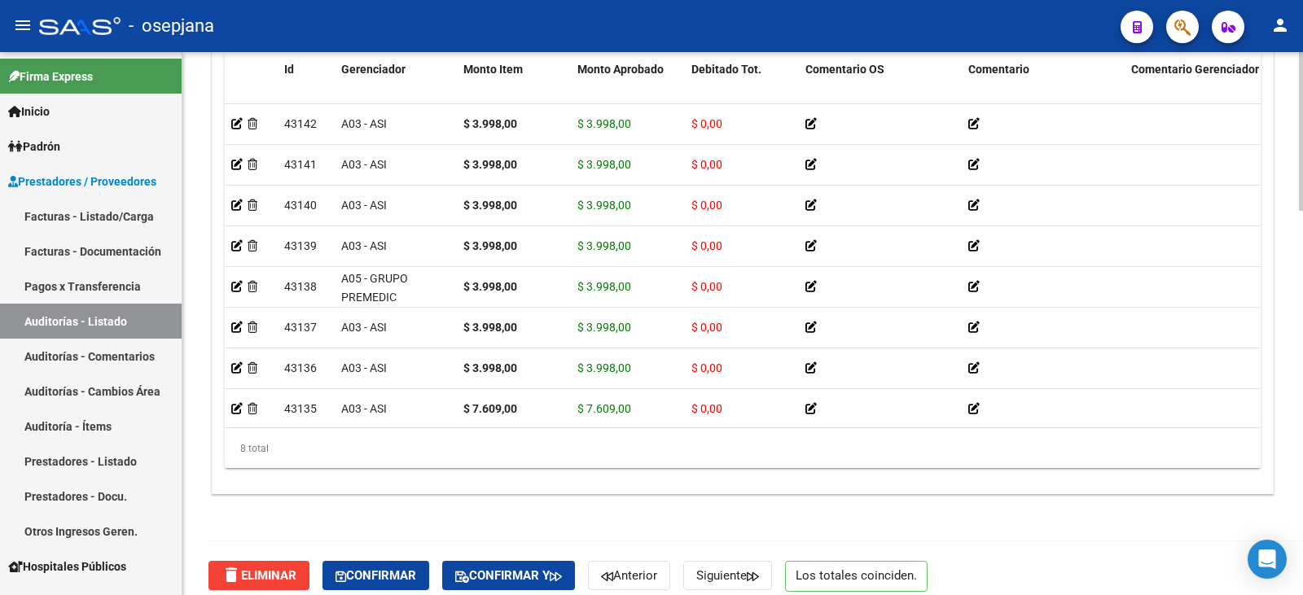
scroll to position [1311, 0]
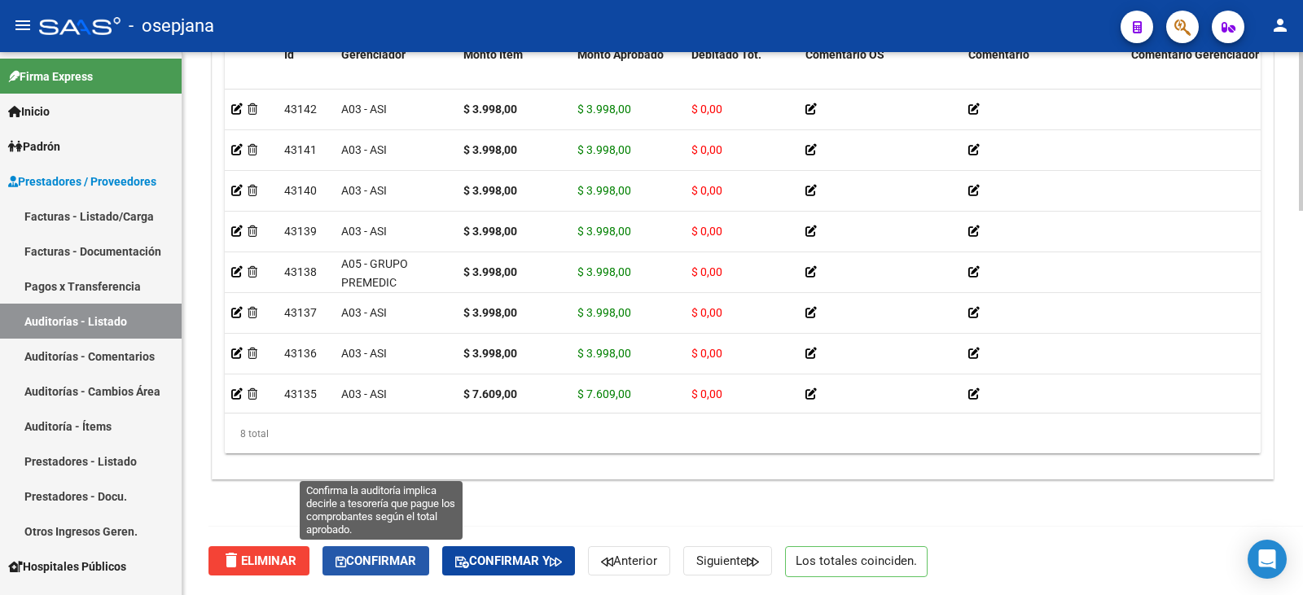
click at [382, 573] on button "Confirmar" at bounding box center [375, 560] width 107 height 29
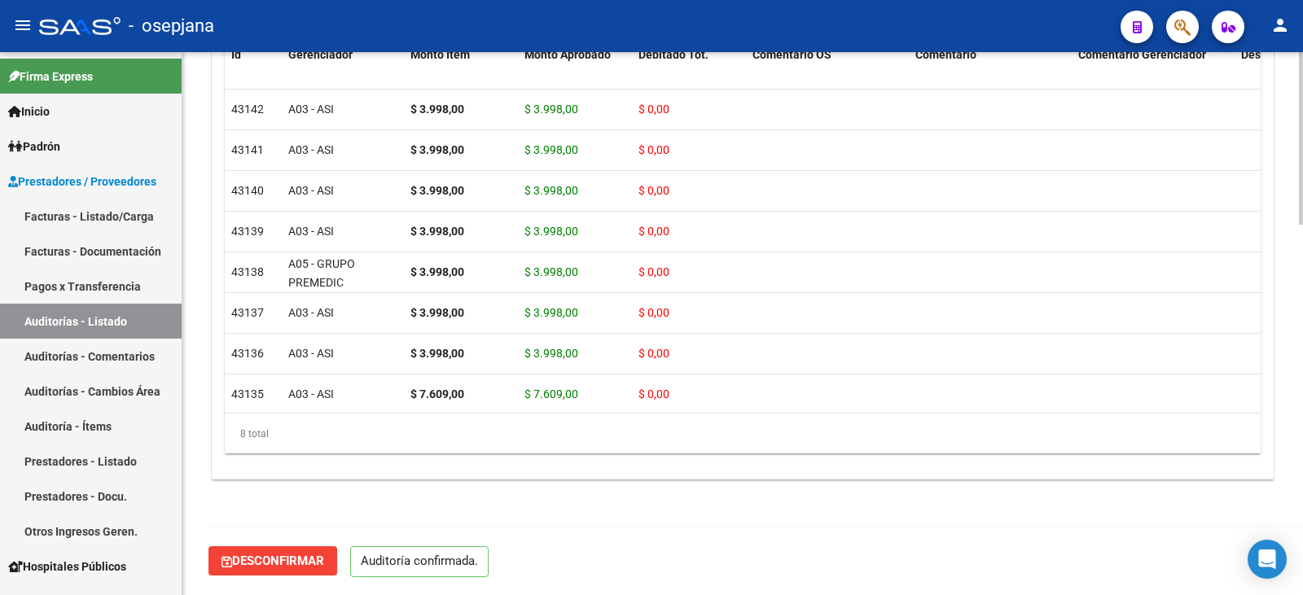
scroll to position [1166, 0]
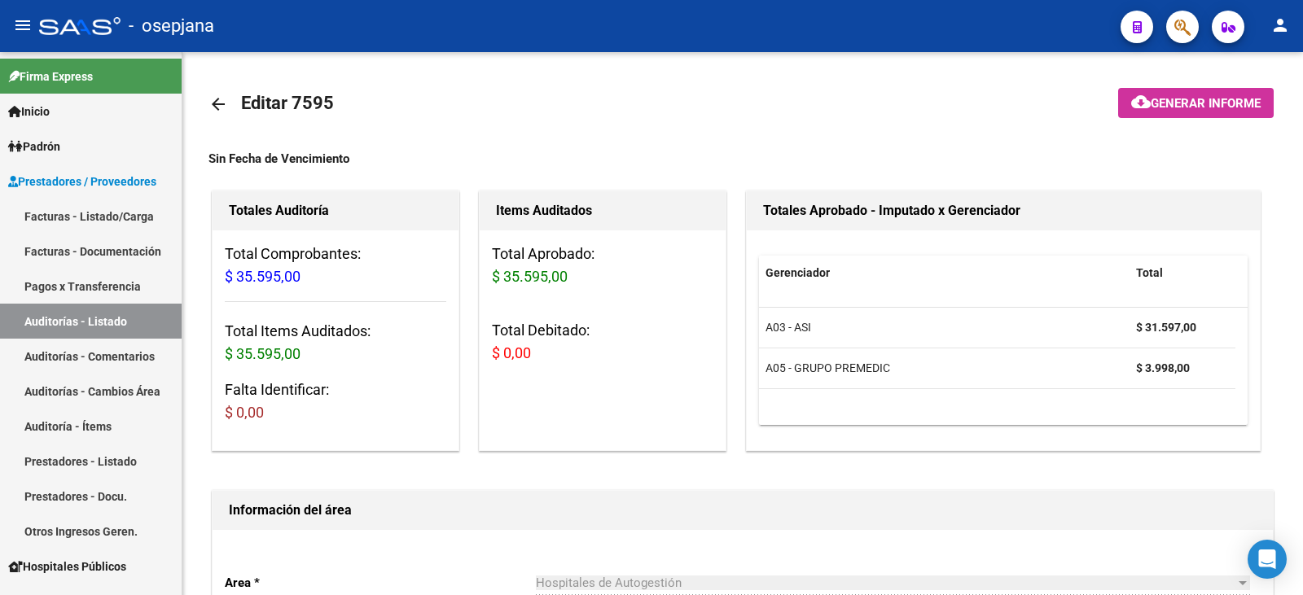
scroll to position [1166, 0]
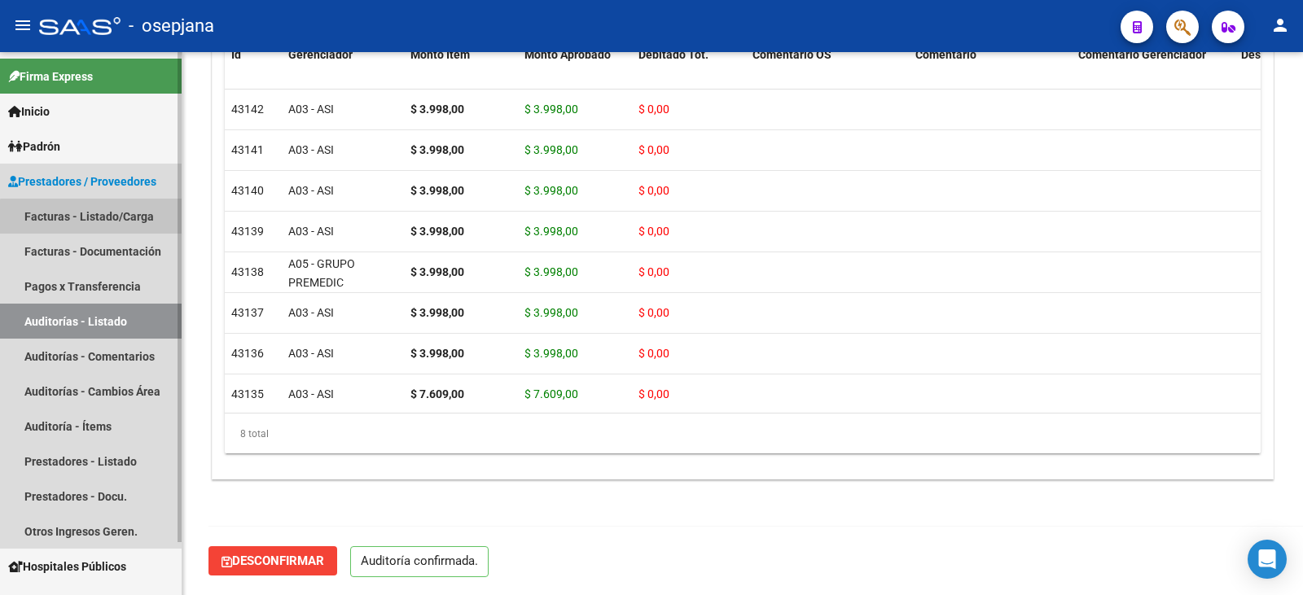
click at [103, 218] on link "Facturas - Listado/Carga" at bounding box center [91, 216] width 182 height 35
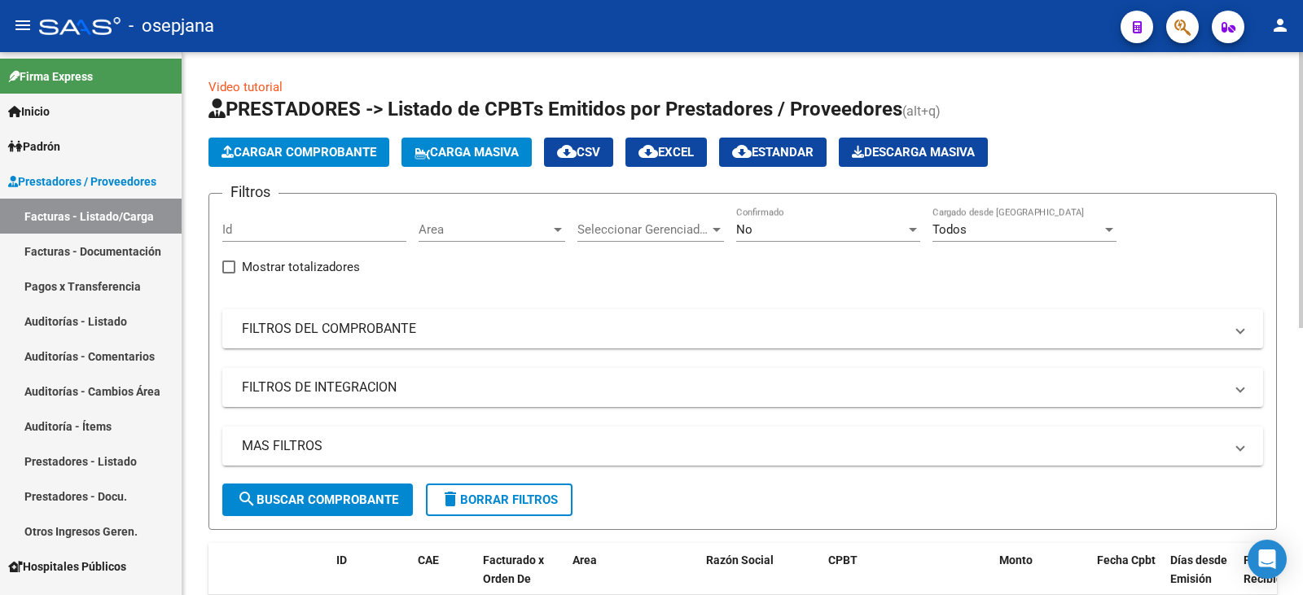
drag, startPoint x: 686, startPoint y: 335, endPoint x: 737, endPoint y: 279, distance: 74.9
click at [686, 331] on mat-panel-title "FILTROS DEL COMPROBANTE" at bounding box center [733, 329] width 982 height 18
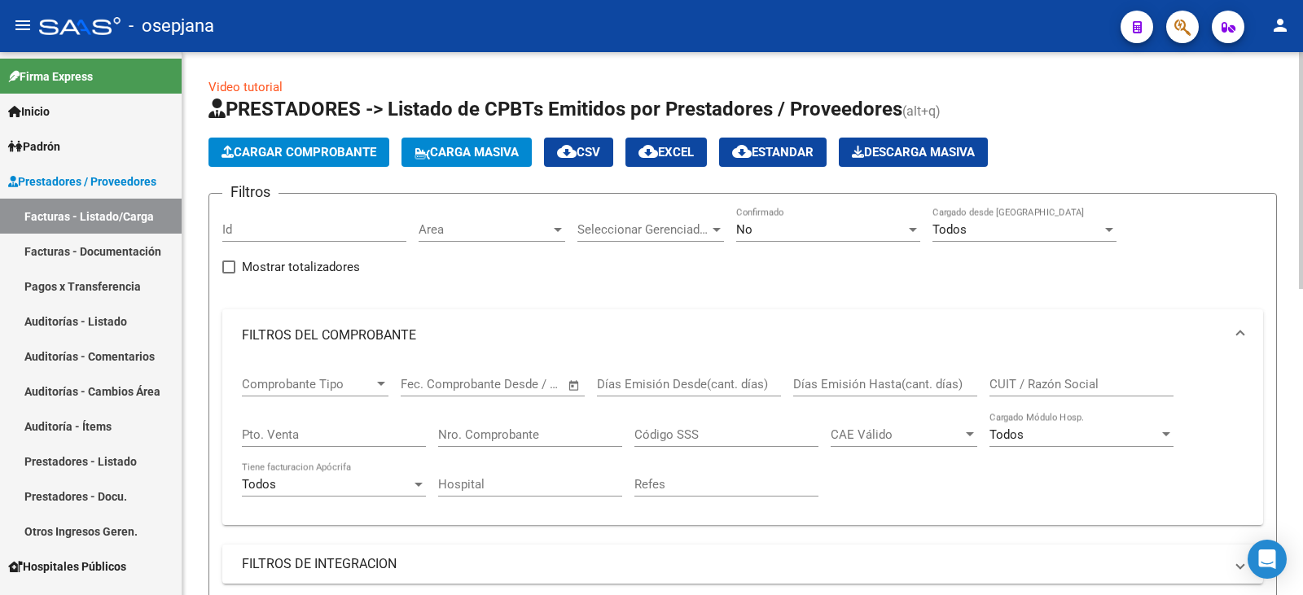
click at [779, 238] on div "No Confirmado" at bounding box center [828, 224] width 184 height 35
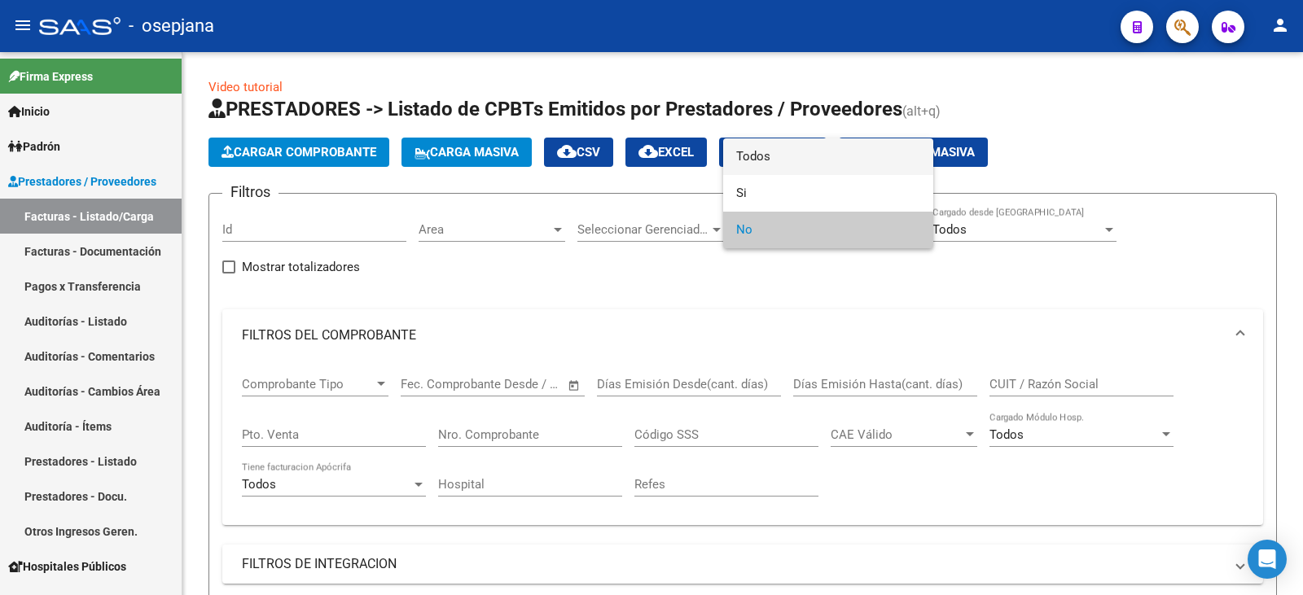
click at [767, 158] on span "Todos" at bounding box center [828, 156] width 184 height 37
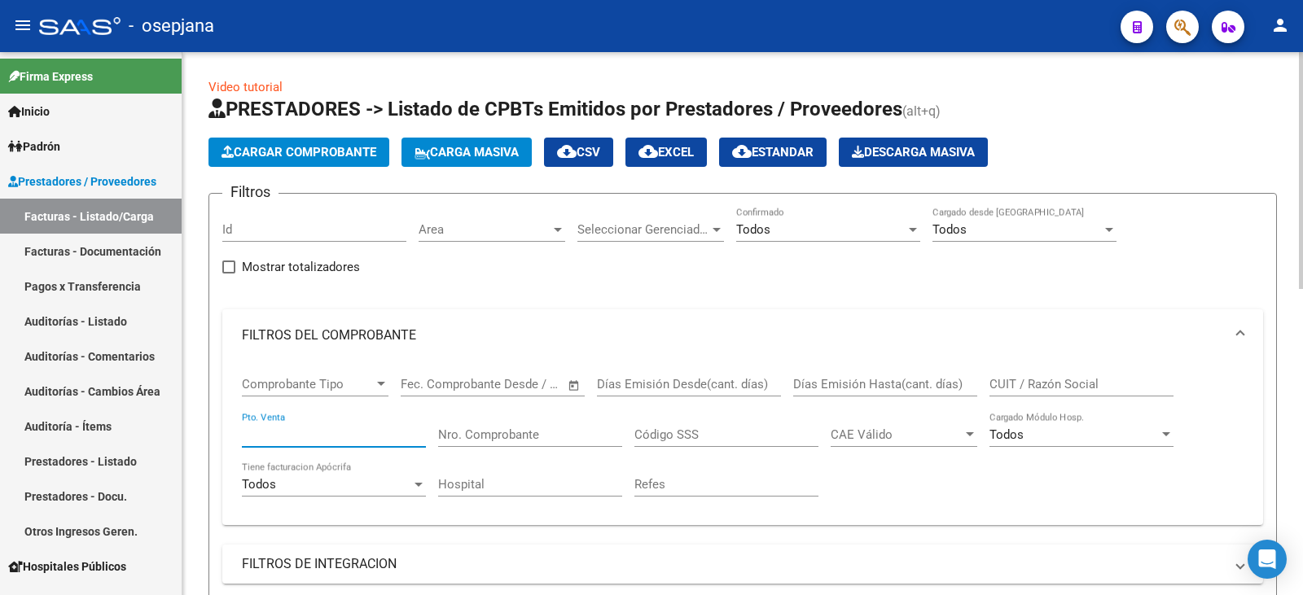
drag, startPoint x: 254, startPoint y: 436, endPoint x: 257, endPoint y: 426, distance: 10.1
click at [255, 436] on input "Pto. Venta" at bounding box center [334, 435] width 184 height 15
type input "3"
click at [507, 434] on input "Nro. Comprobante" at bounding box center [530, 435] width 184 height 15
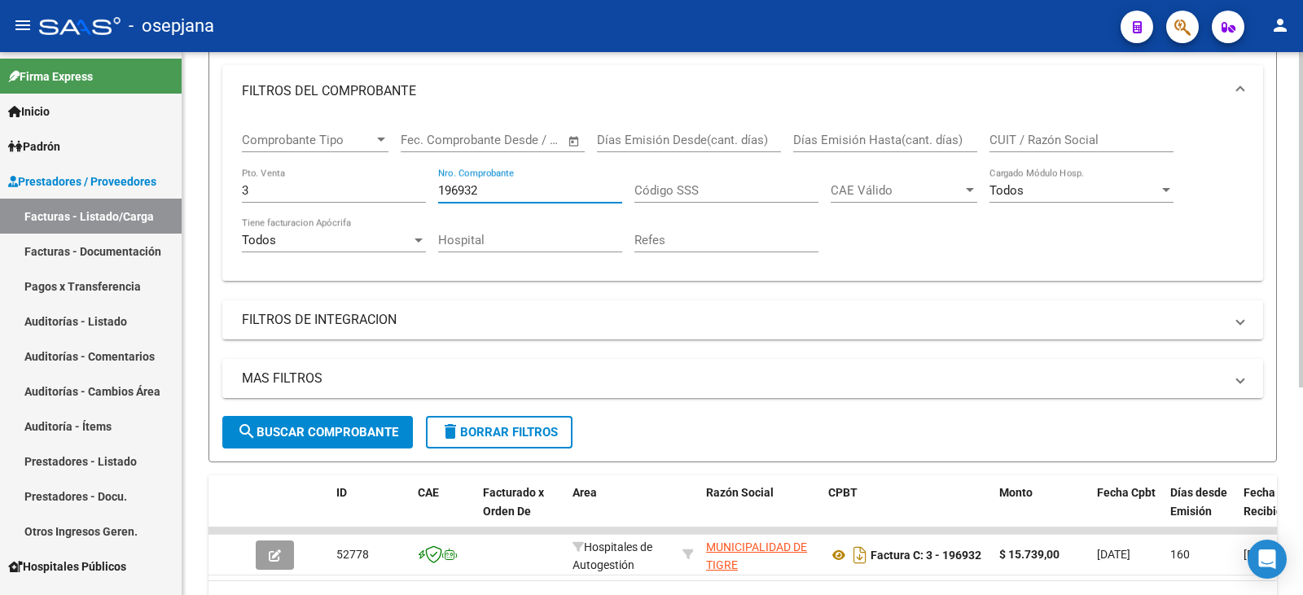
scroll to position [336, 0]
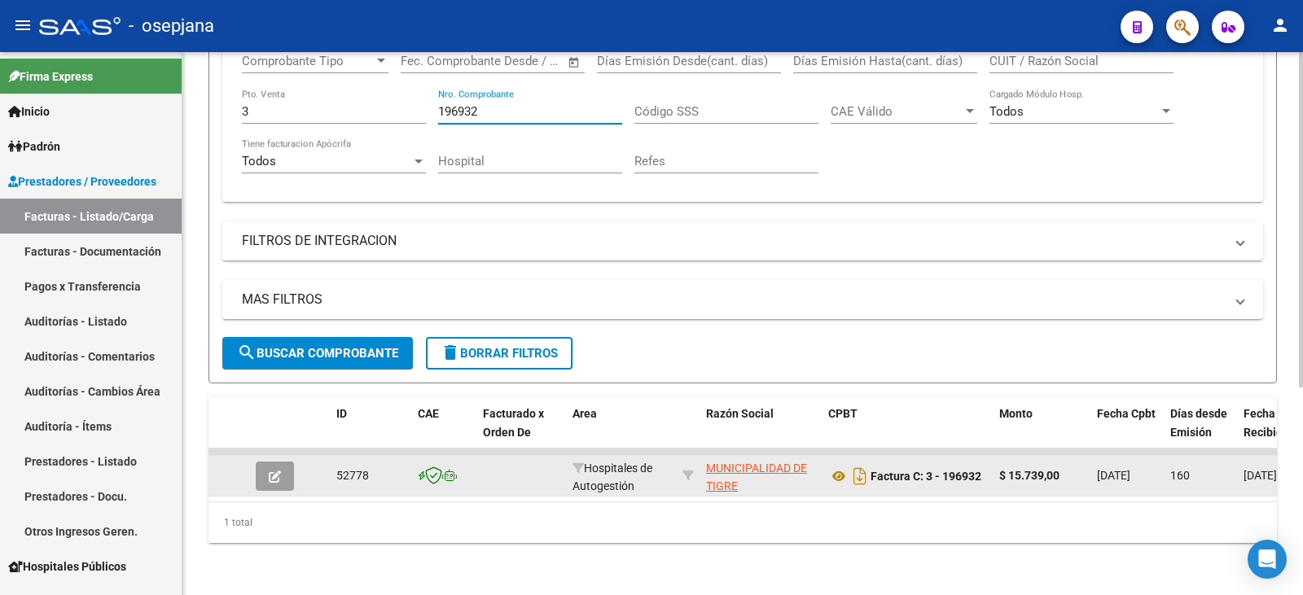
type input "196932"
click at [273, 471] on icon "button" at bounding box center [275, 477] width 12 height 12
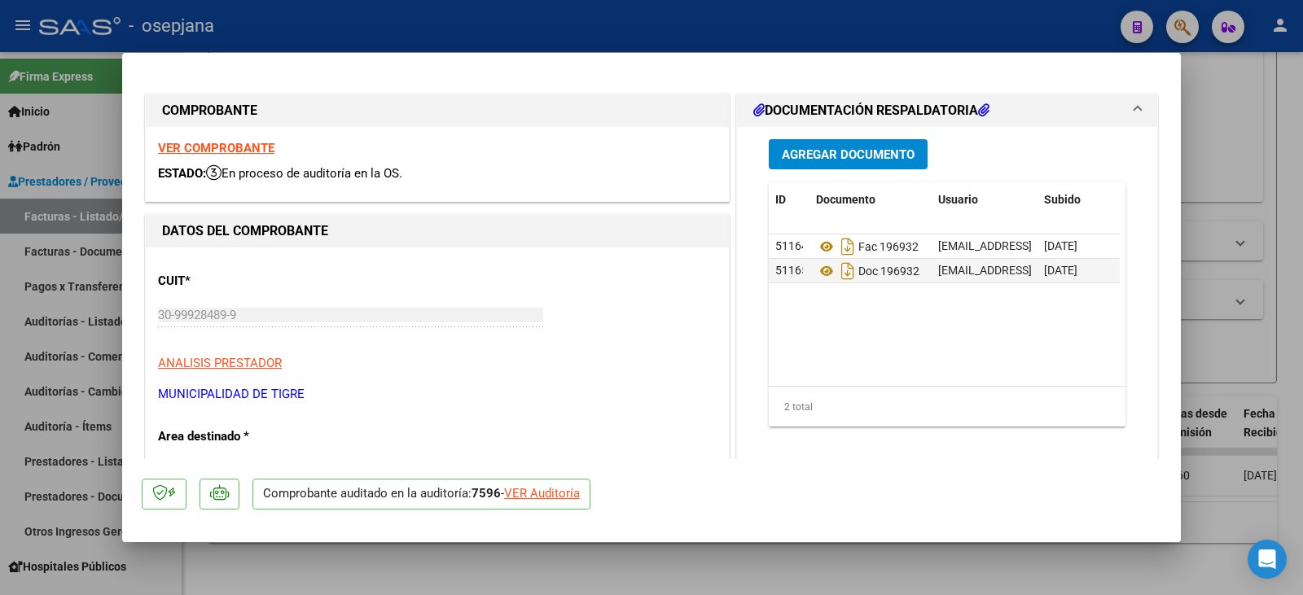
click at [568, 493] on div "VER Auditoría" at bounding box center [542, 494] width 76 height 19
type input "$ 0,00"
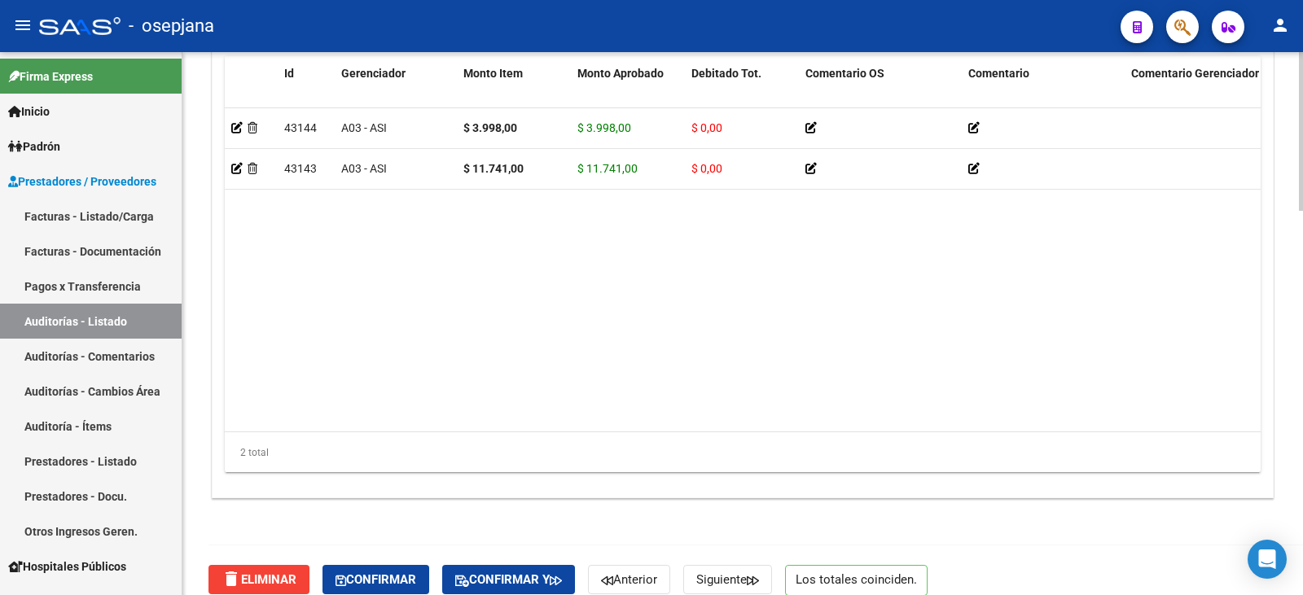
scroll to position [1311, 0]
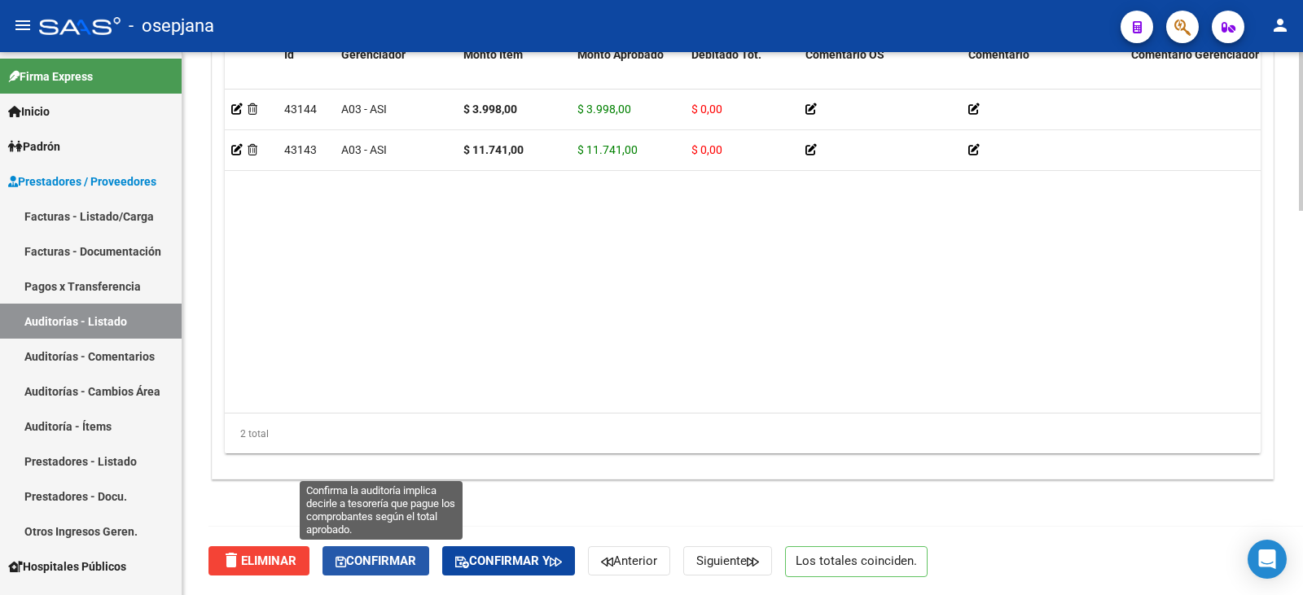
drag, startPoint x: 391, startPoint y: 550, endPoint x: 386, endPoint y: 535, distance: 16.2
click at [390, 544] on div "delete Eliminar Confirmar Confirmar y Anterior Siguiente Los totales coinciden." at bounding box center [749, 561] width 1082 height 68
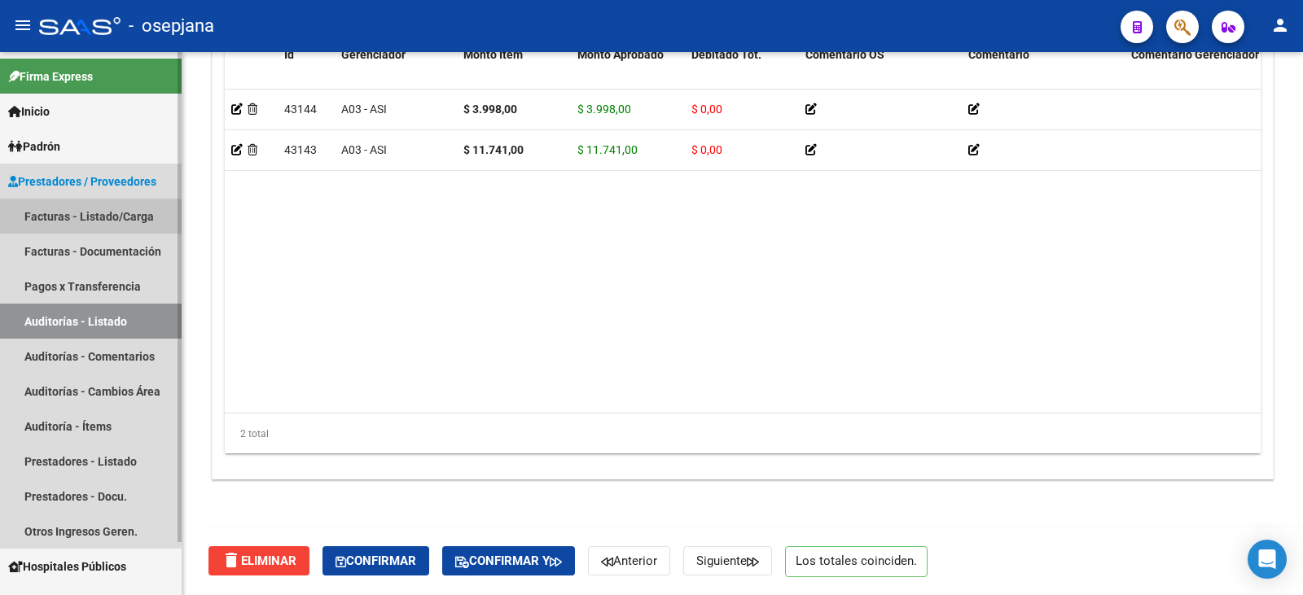
click at [96, 218] on link "Facturas - Listado/Carga" at bounding box center [91, 216] width 182 height 35
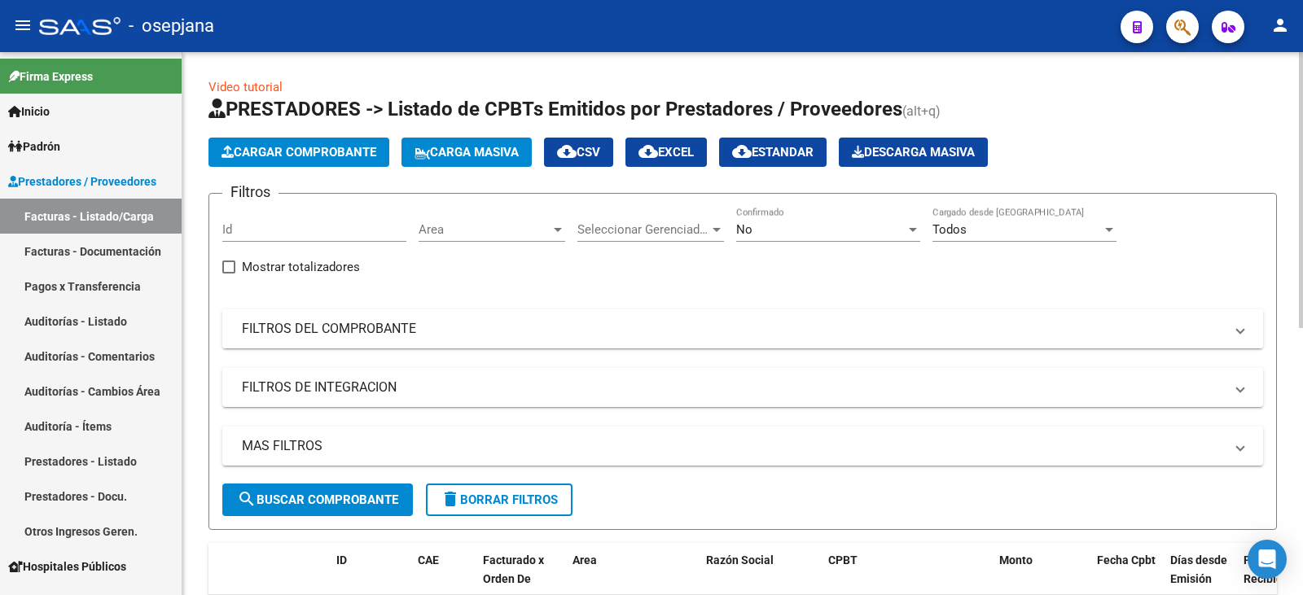
click at [525, 327] on mat-panel-title "FILTROS DEL COMPROBANTE" at bounding box center [733, 329] width 982 height 18
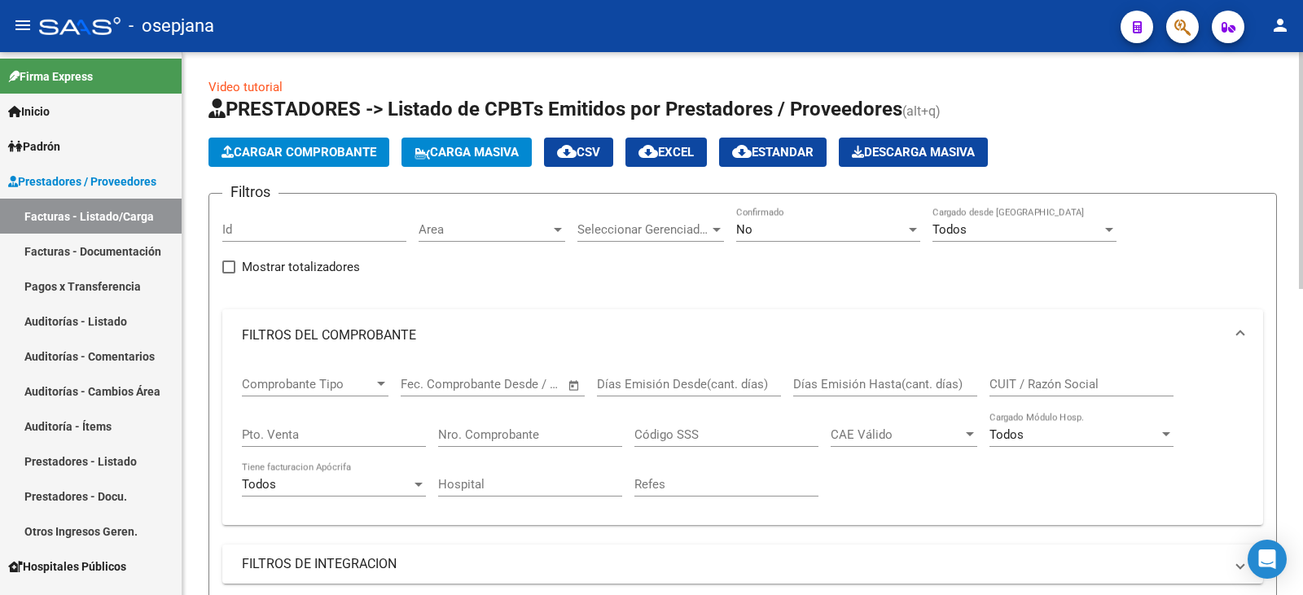
click at [814, 241] on div "No Confirmado" at bounding box center [828, 224] width 184 height 35
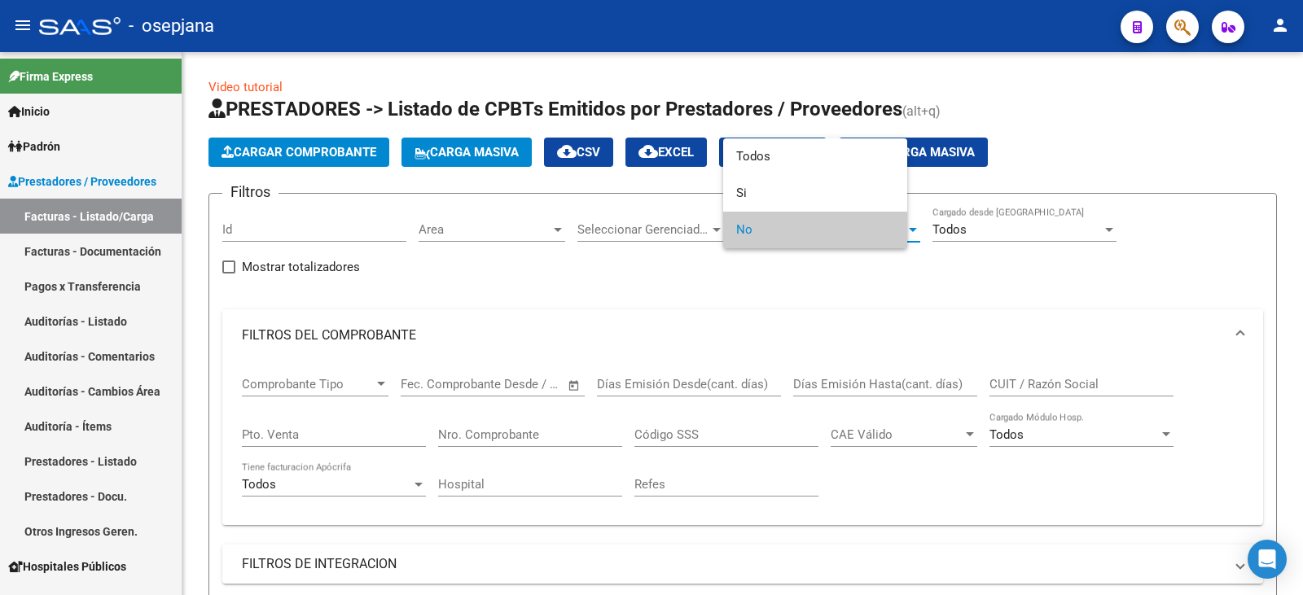
click at [814, 238] on span "No" at bounding box center [815, 230] width 158 height 37
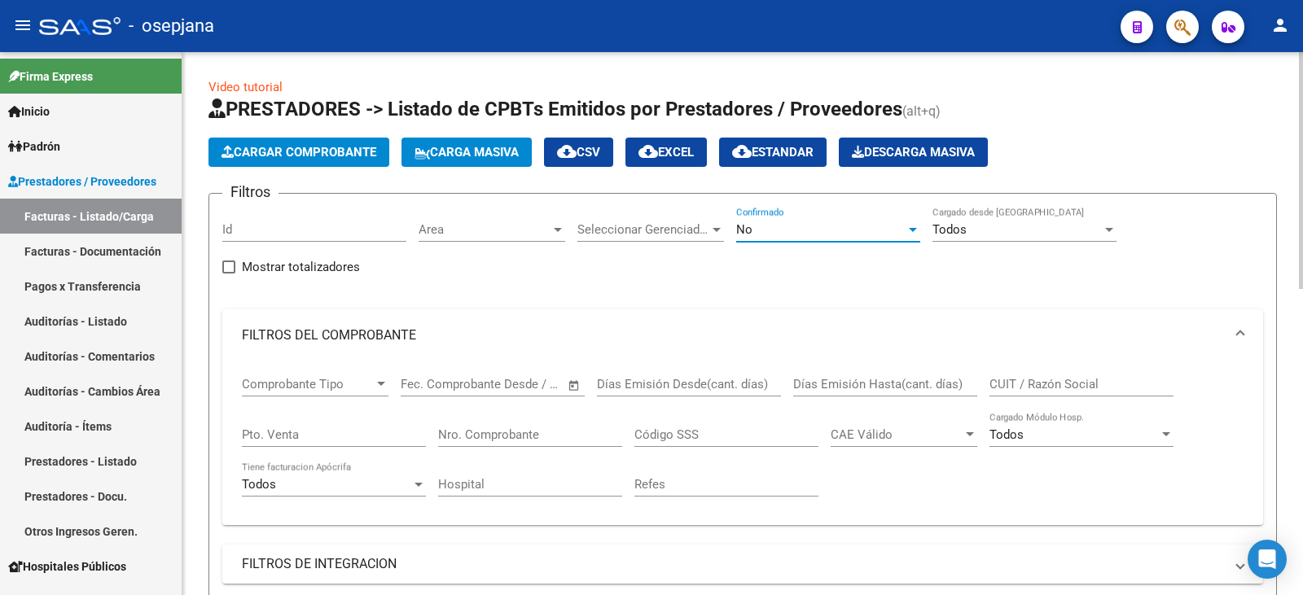
click at [807, 231] on div "No" at bounding box center [820, 229] width 169 height 15
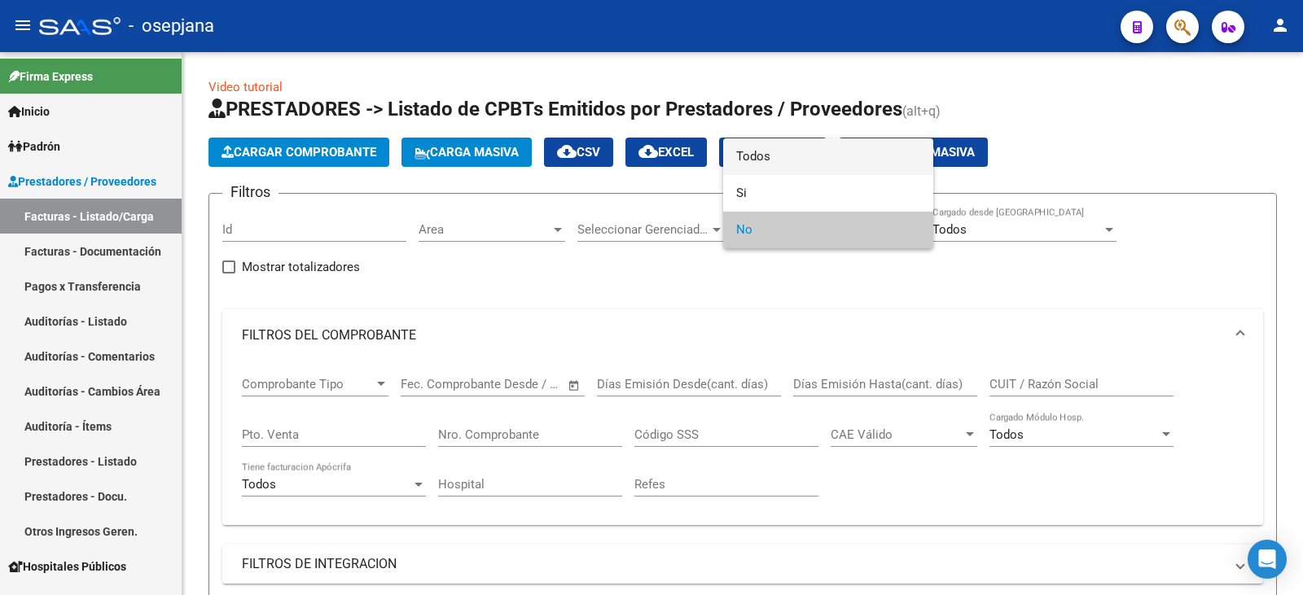
click at [817, 159] on span "Todos" at bounding box center [828, 156] width 184 height 37
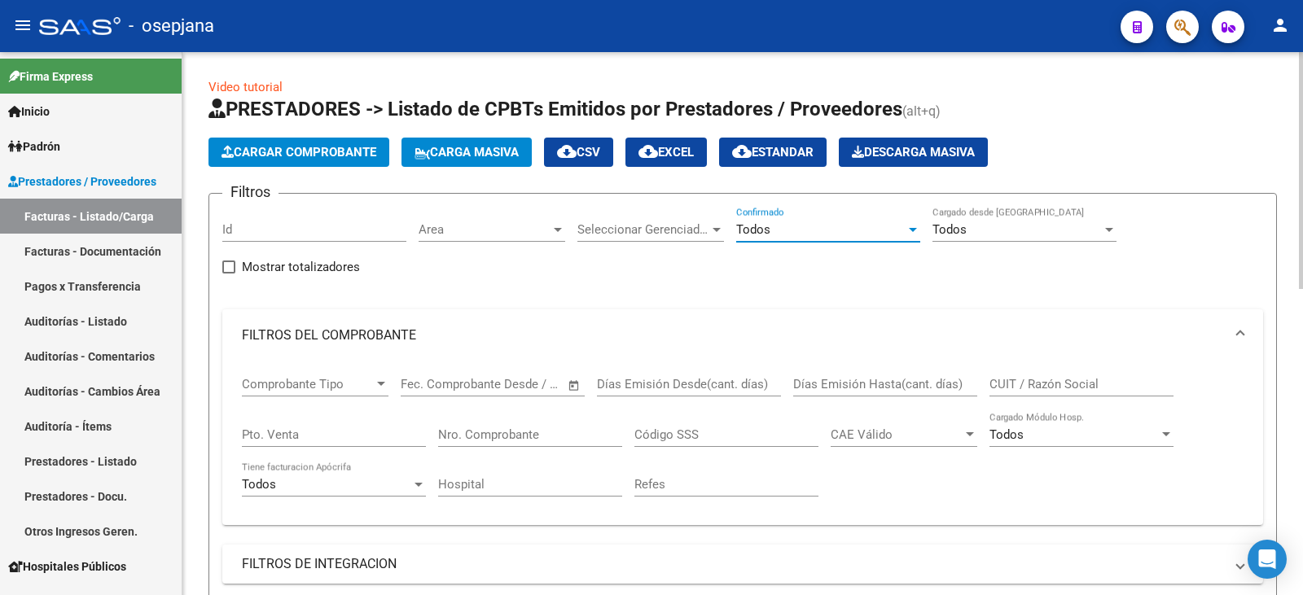
click at [294, 432] on input "Pto. Venta" at bounding box center [334, 435] width 184 height 15
type input "3"
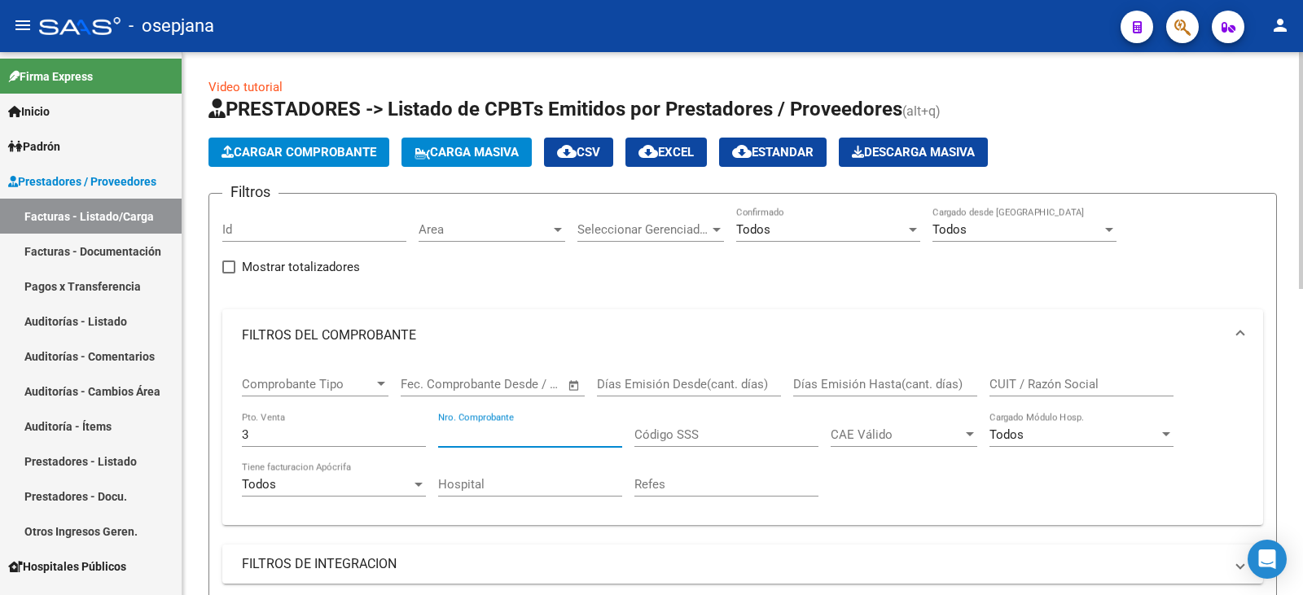
drag, startPoint x: 463, startPoint y: 441, endPoint x: 464, endPoint y: 413, distance: 27.7
click at [464, 440] on input "Nro. Comprobante" at bounding box center [530, 435] width 184 height 15
drag, startPoint x: 484, startPoint y: 437, endPoint x: 397, endPoint y: 436, distance: 87.1
click at [397, 436] on div "Comprobante Tipo Comprobante Tipo Fecha inicio – Fecha fin Fec. Comprobante Des…" at bounding box center [743, 437] width 1002 height 151
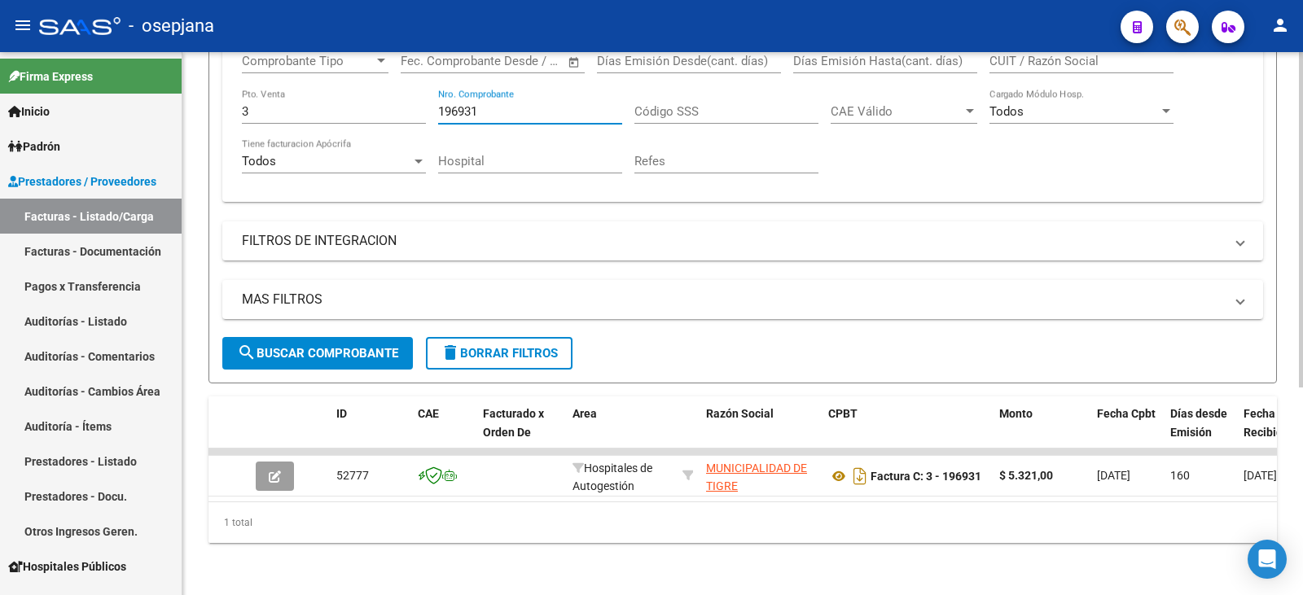
scroll to position [336, 0]
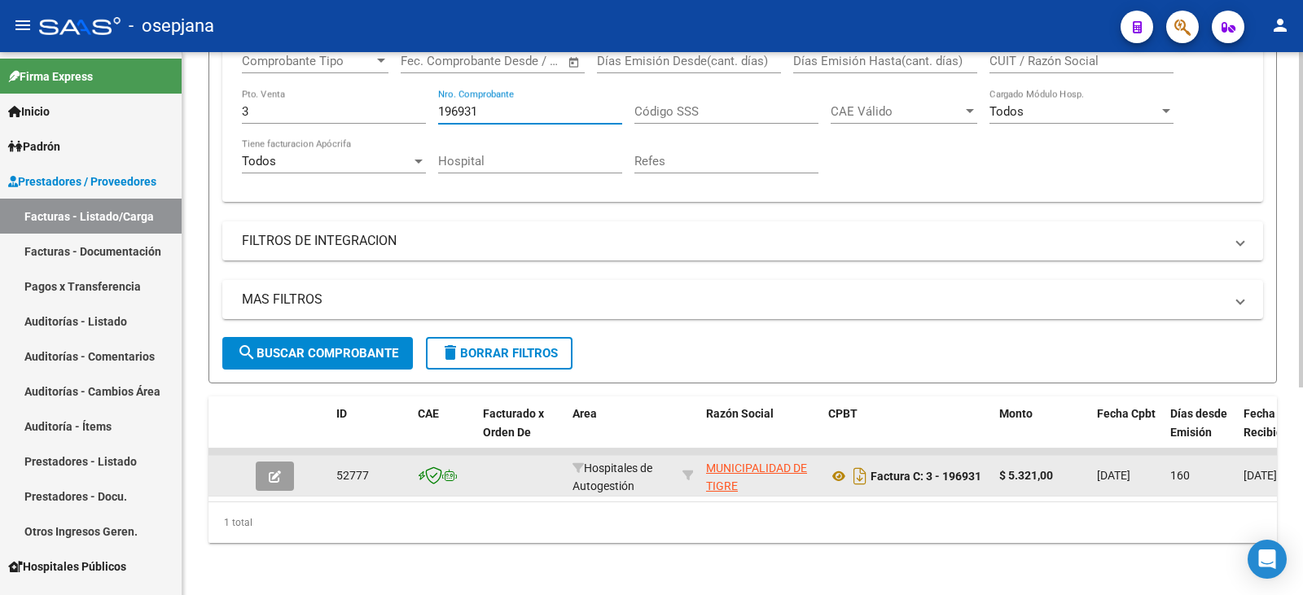
type input "196931"
click at [282, 466] on button "button" at bounding box center [275, 476] width 38 height 29
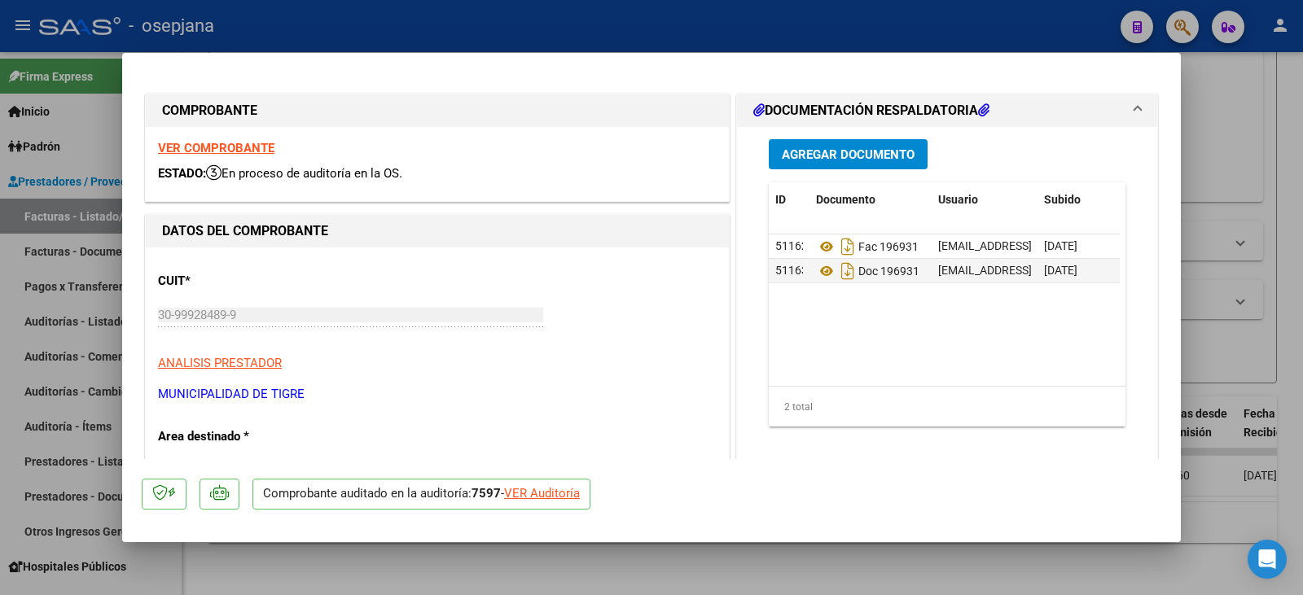
click at [542, 493] on div "VER Auditoría" at bounding box center [542, 494] width 76 height 19
type input "$ 0,00"
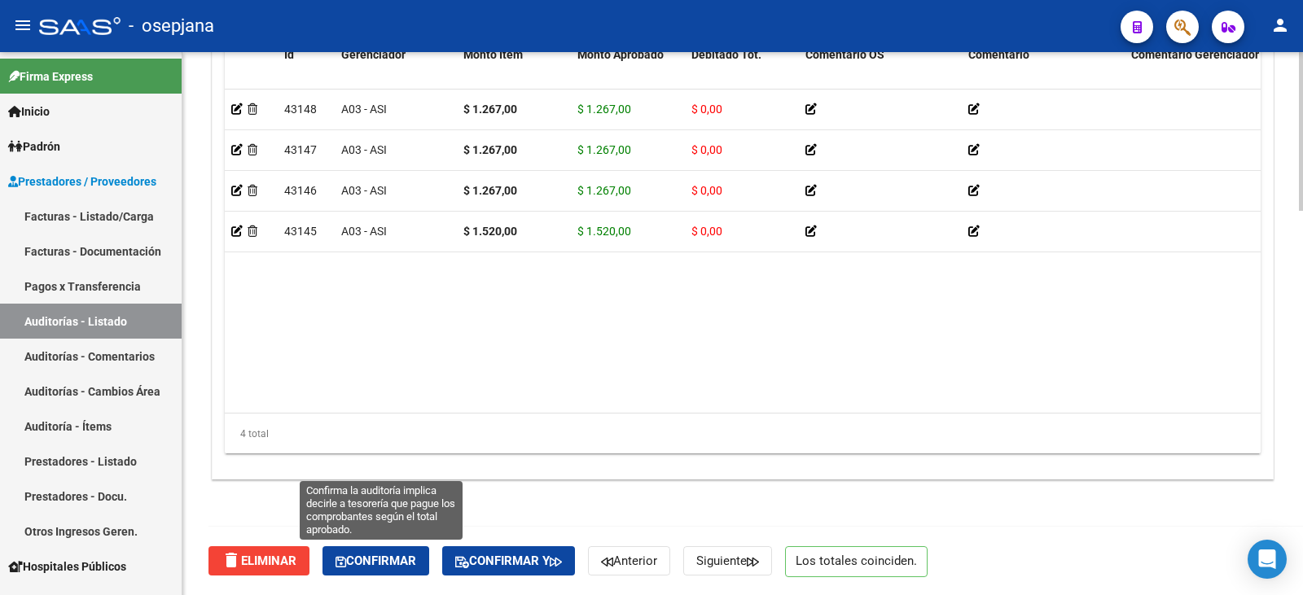
click at [381, 562] on span "Confirmar" at bounding box center [376, 561] width 81 height 15
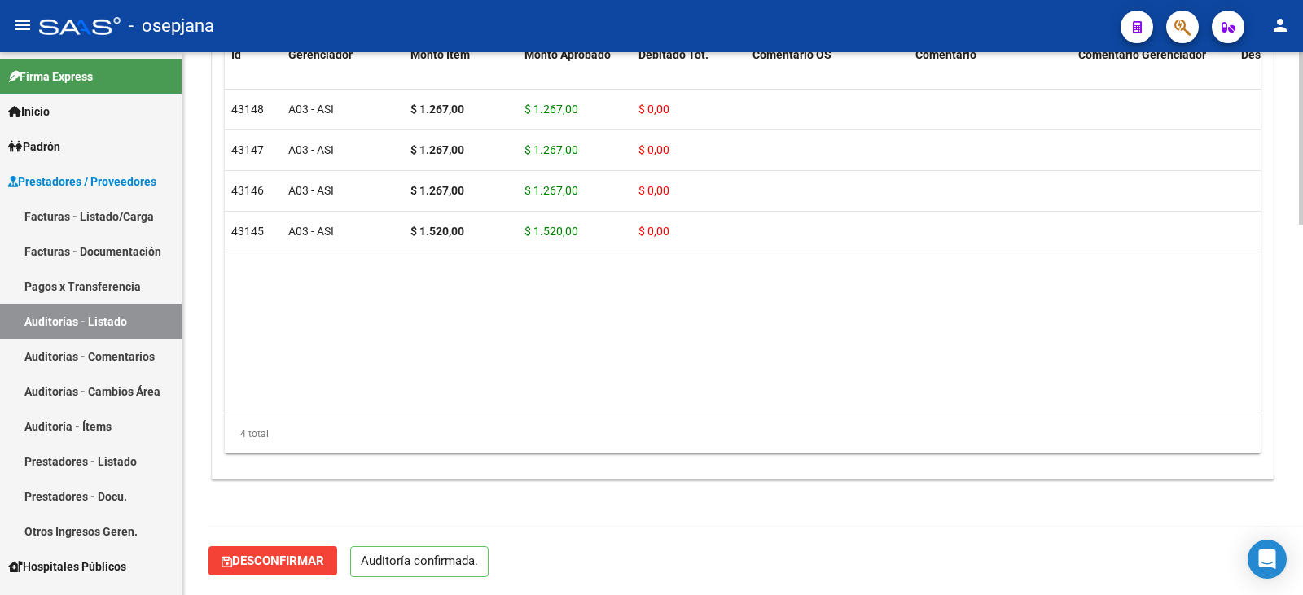
scroll to position [1166, 0]
type input "202509"
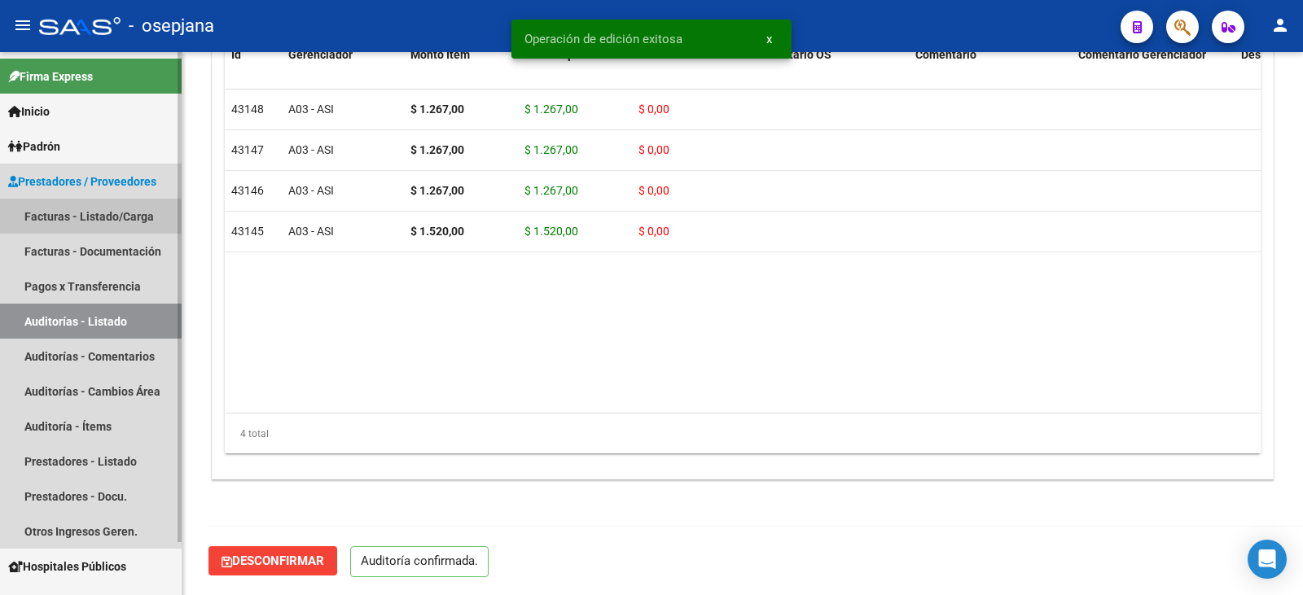
click at [77, 200] on link "Facturas - Listado/Carga" at bounding box center [91, 216] width 182 height 35
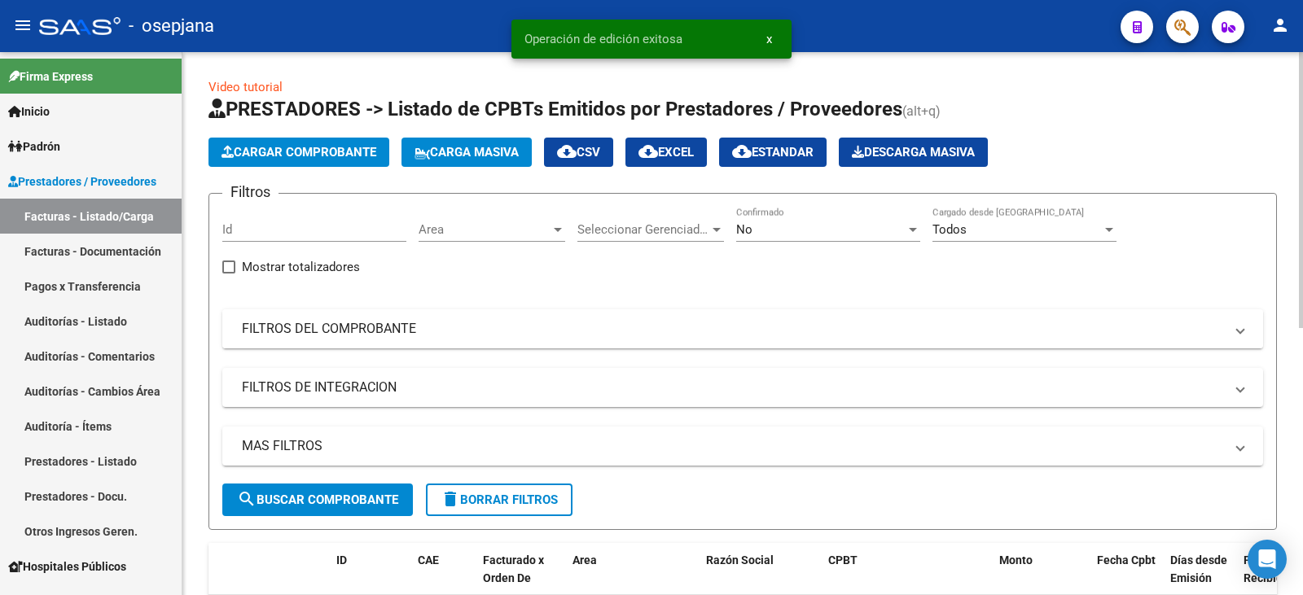
drag, startPoint x: 327, startPoint y: 340, endPoint x: 456, endPoint y: 338, distance: 129.5
click at [330, 341] on mat-expansion-panel-header "FILTROS DEL COMPROBANTE" at bounding box center [742, 328] width 1041 height 39
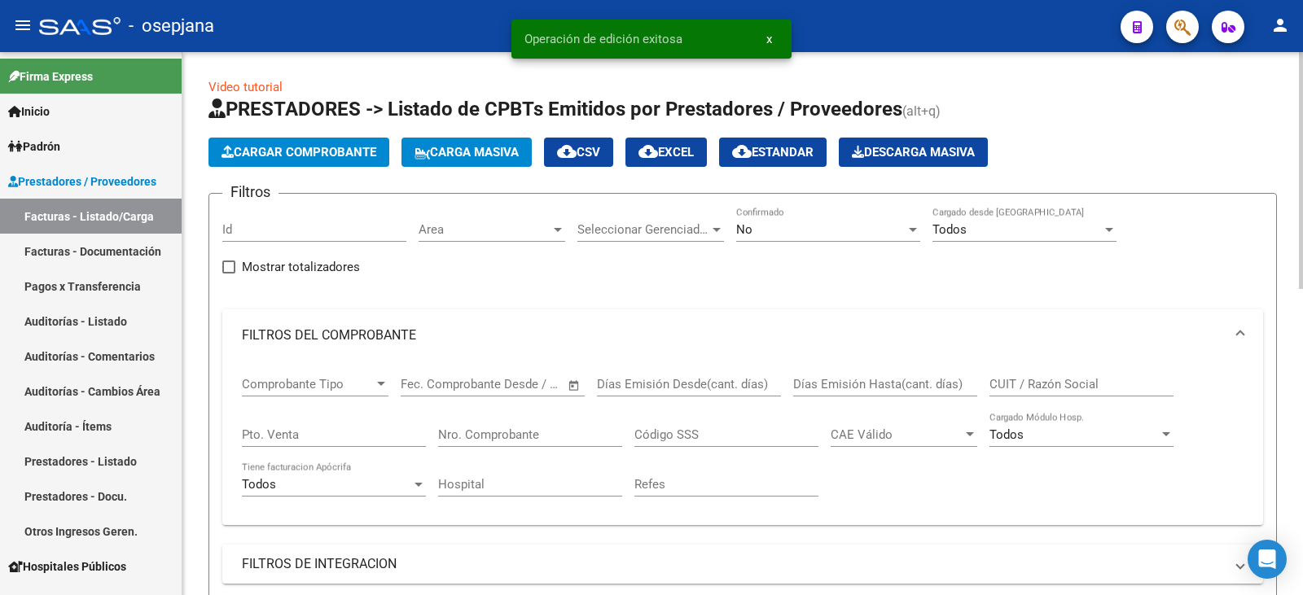
click at [785, 236] on div "No" at bounding box center [820, 229] width 169 height 15
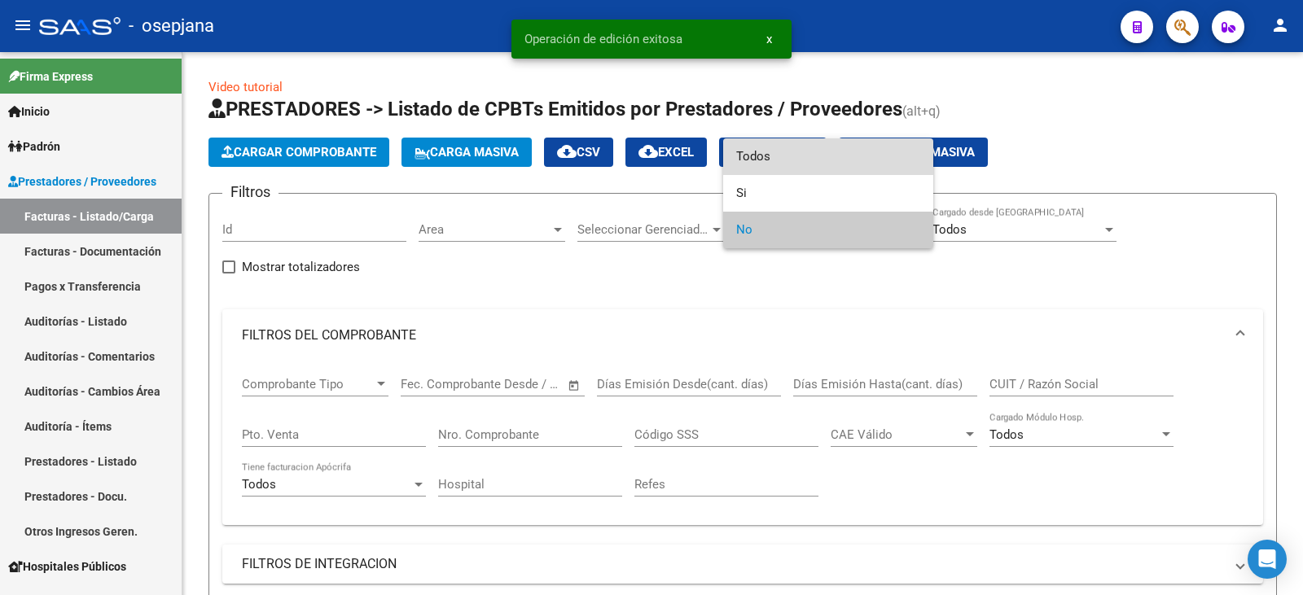
click at [807, 157] on span "Todos" at bounding box center [828, 156] width 184 height 37
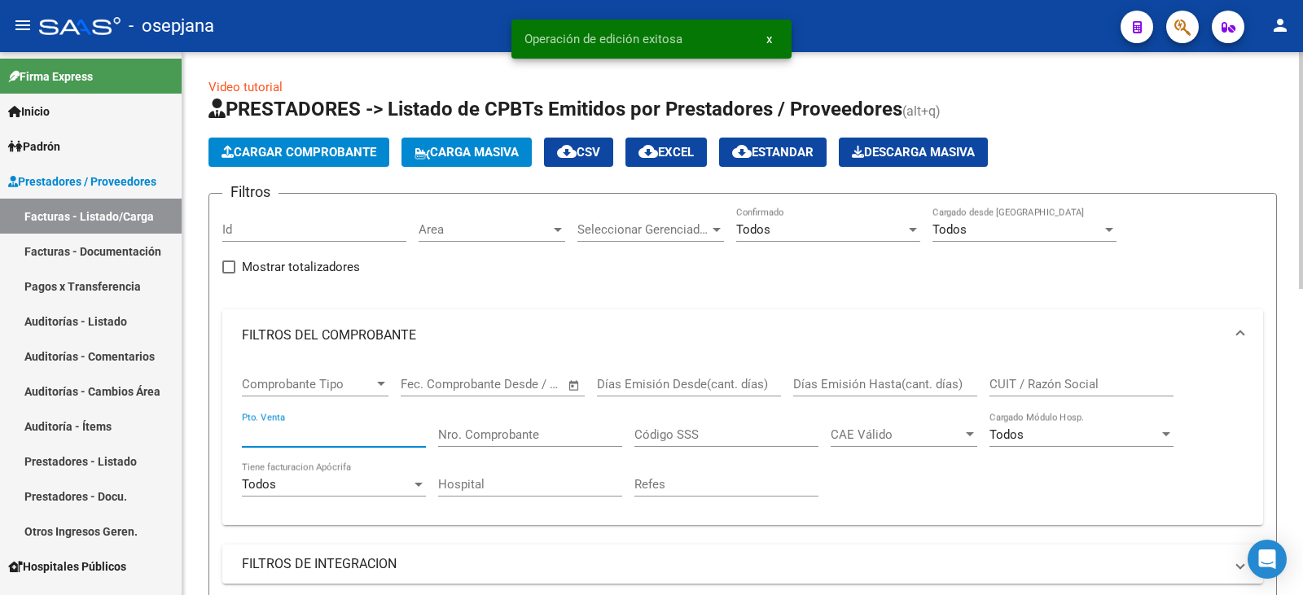
drag, startPoint x: 344, startPoint y: 438, endPoint x: 372, endPoint y: 331, distance: 110.4
click at [344, 436] on input "Pto. Venta" at bounding box center [334, 435] width 184 height 15
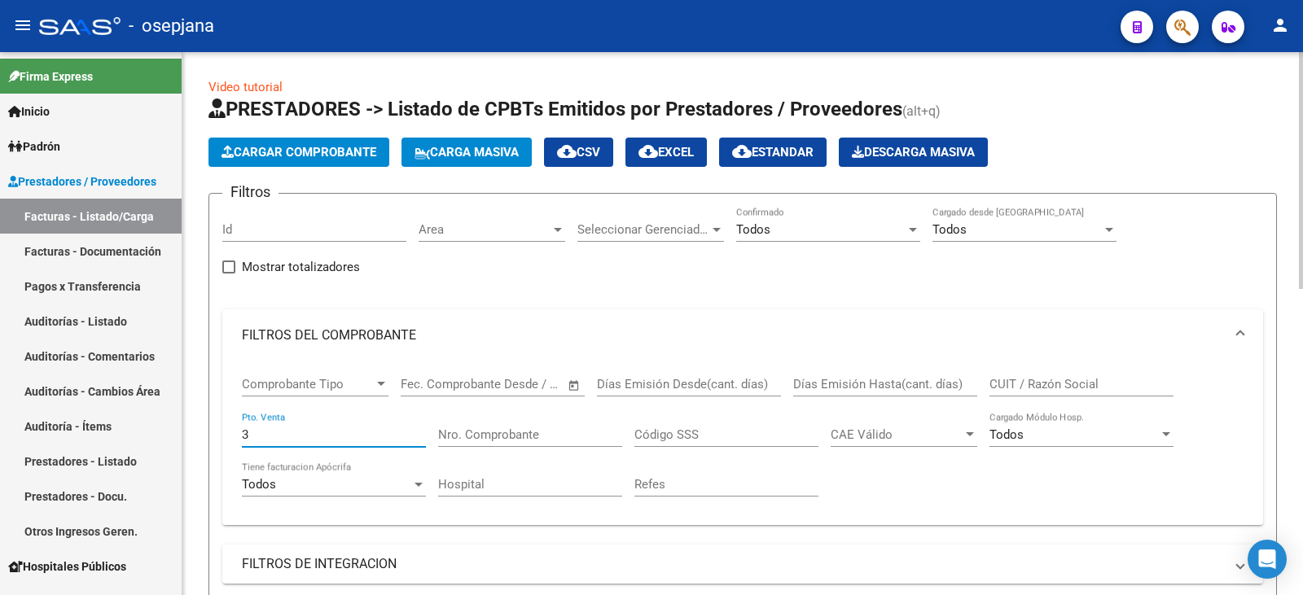
type input "3"
click at [499, 438] on input "Nro. Comprobante" at bounding box center [530, 435] width 184 height 15
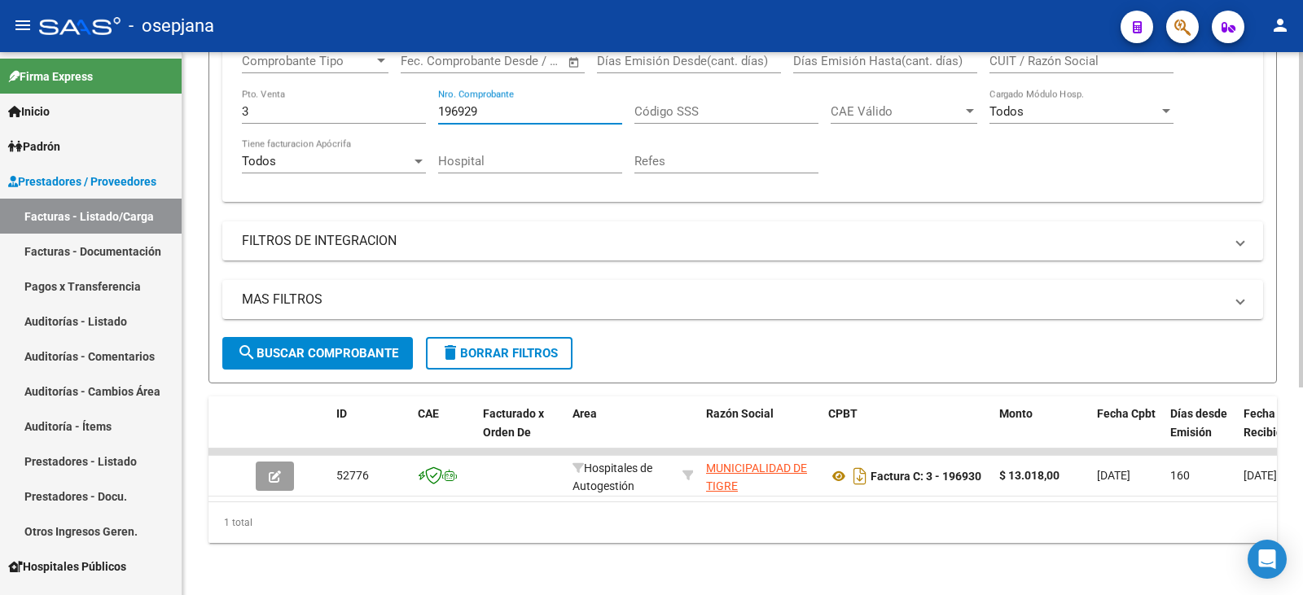
scroll to position [336, 0]
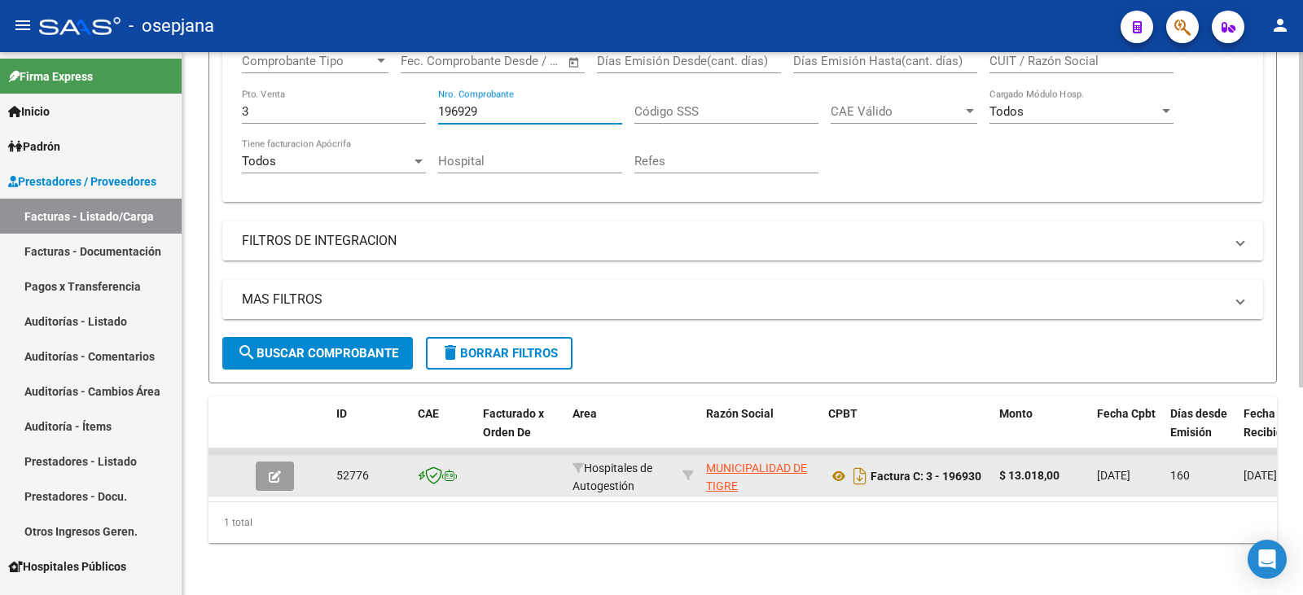
type input "196929"
click at [277, 471] on icon "button" at bounding box center [275, 477] width 12 height 12
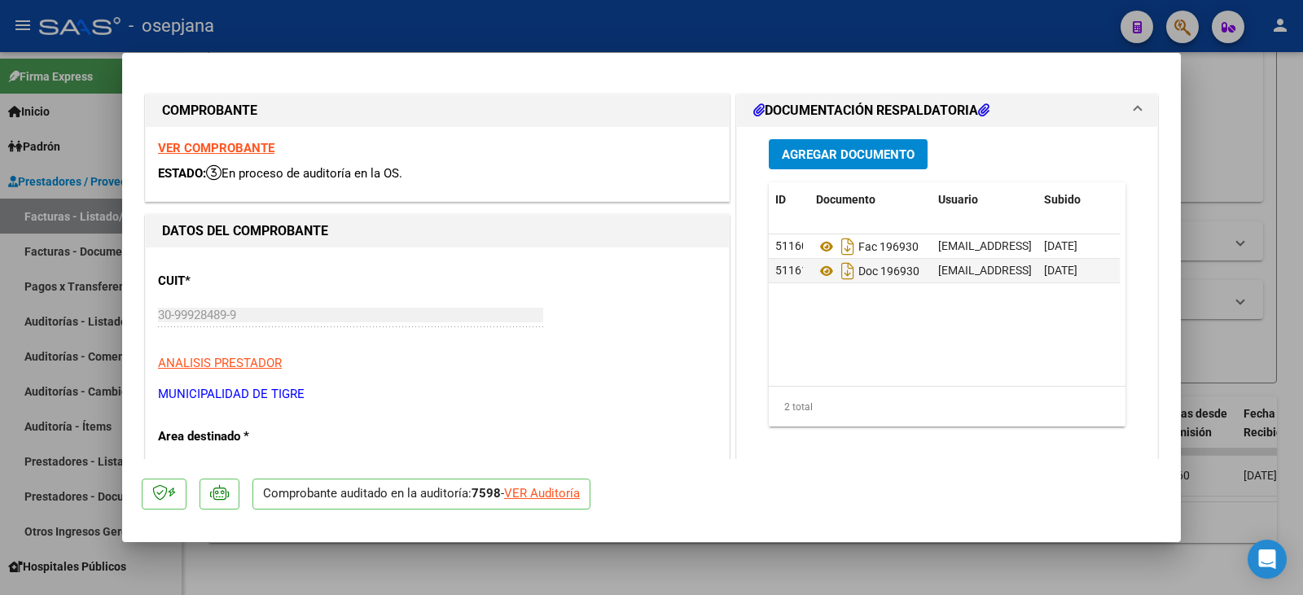
click at [573, 492] on div "VER Auditoría" at bounding box center [542, 494] width 76 height 19
type input "$ 0,00"
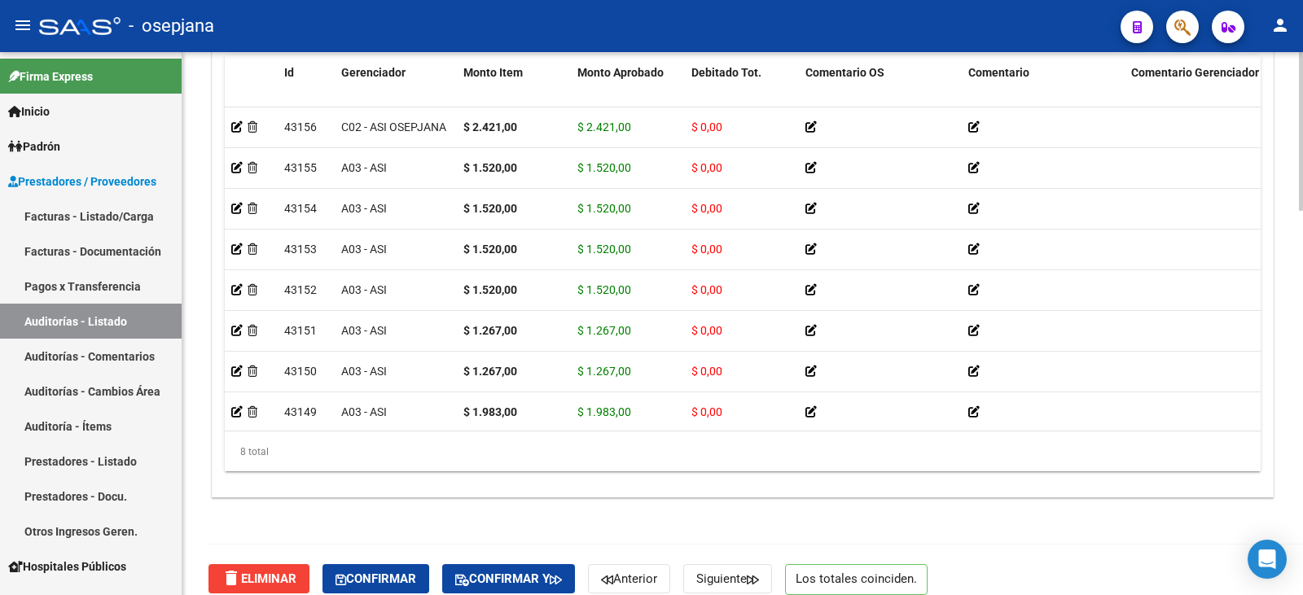
scroll to position [1311, 0]
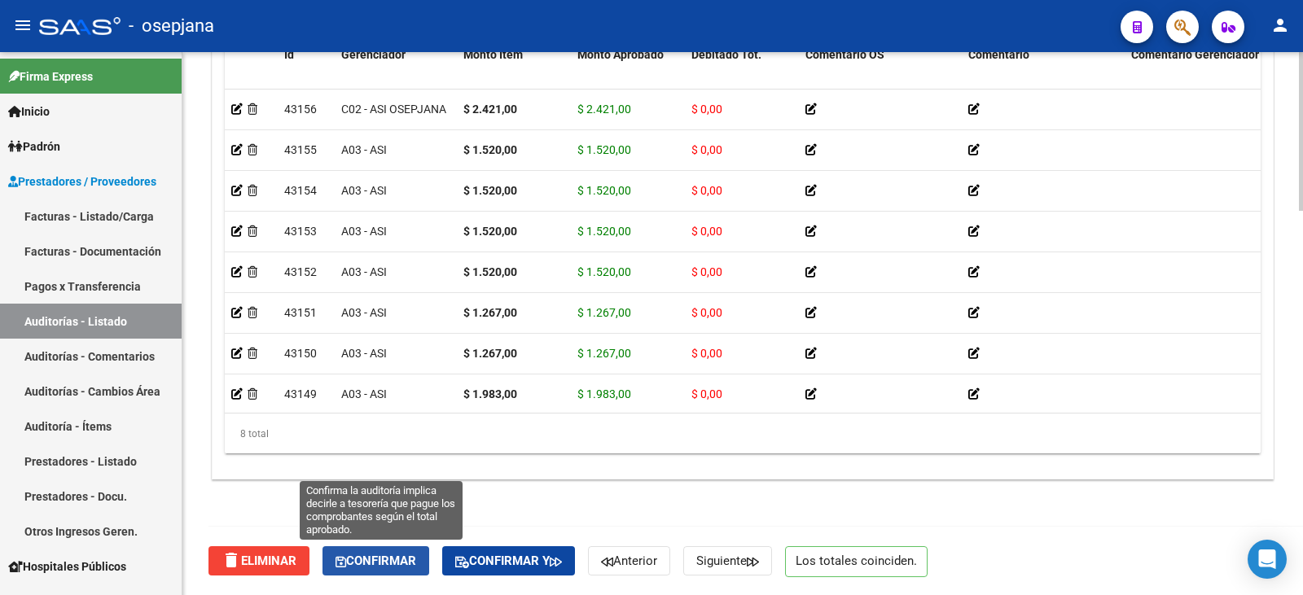
click at [390, 560] on span "Confirmar" at bounding box center [376, 561] width 81 height 15
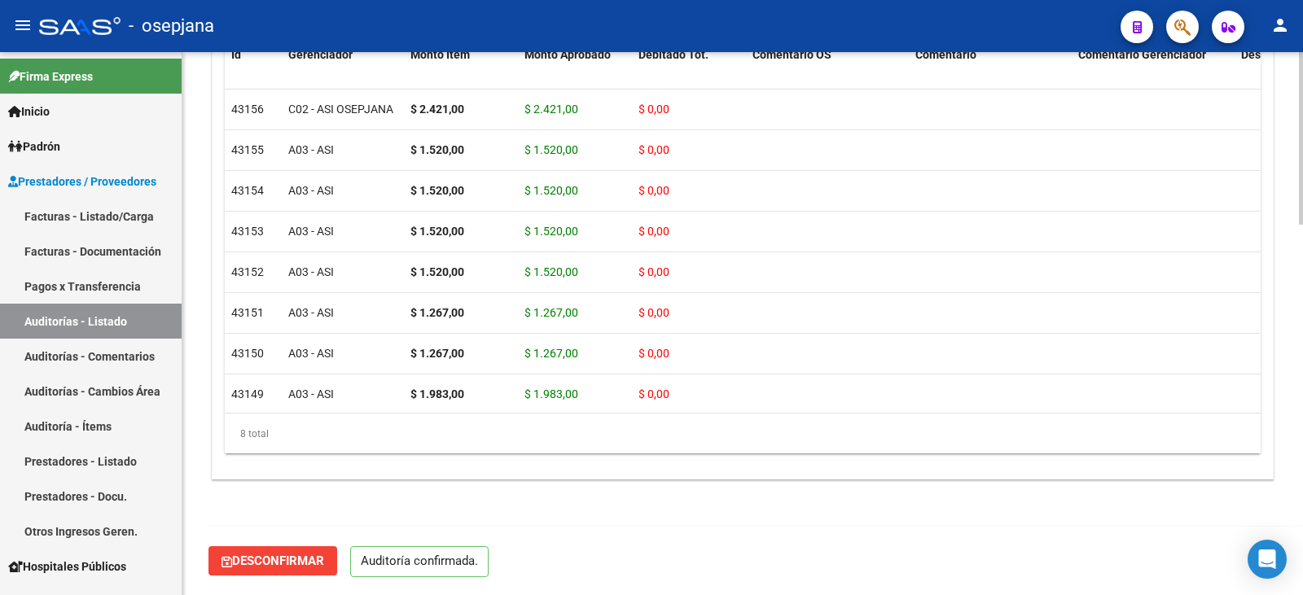
scroll to position [1166, 0]
type input "202509"
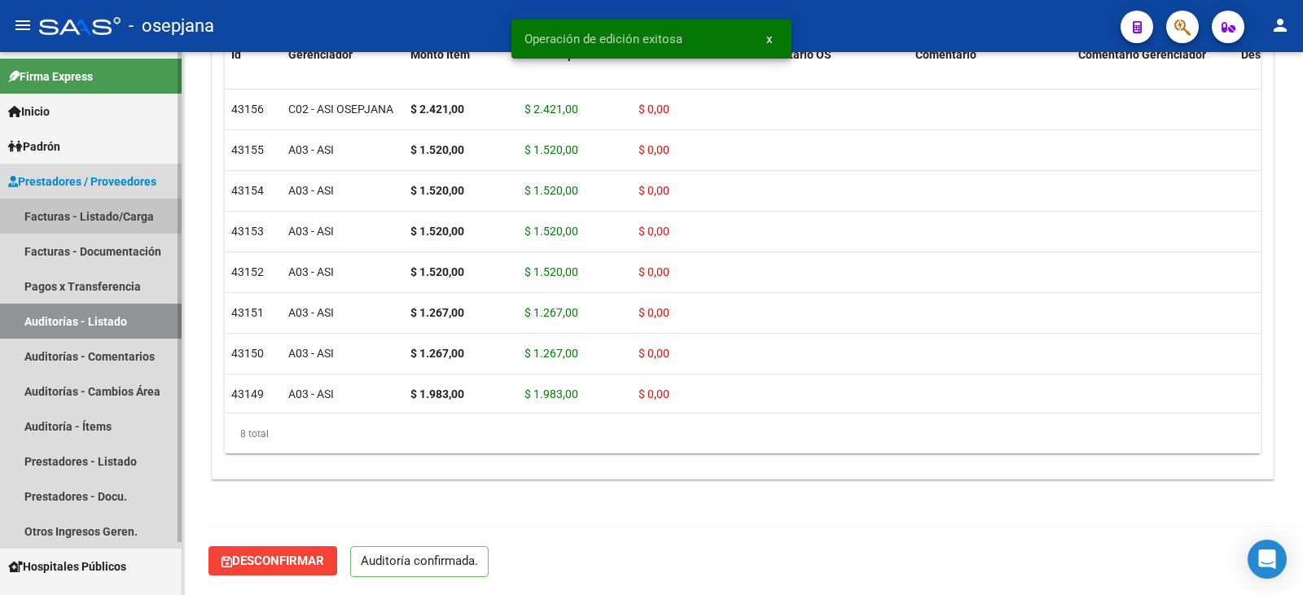
click at [99, 201] on link "Facturas - Listado/Carga" at bounding box center [91, 216] width 182 height 35
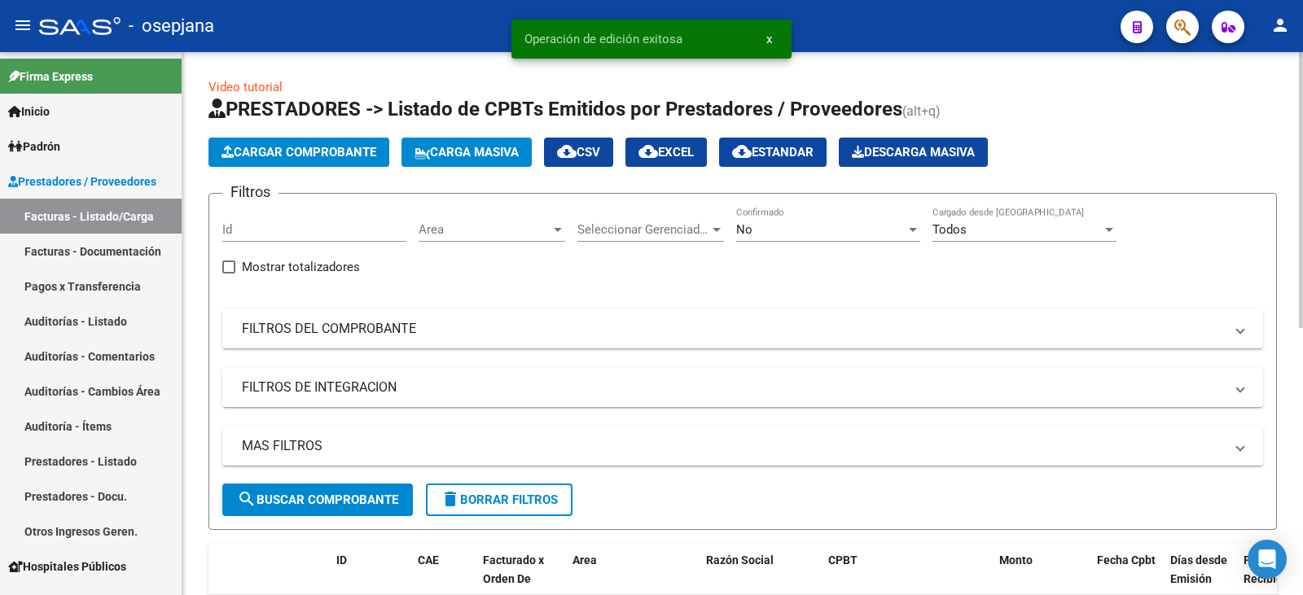
drag, startPoint x: 417, startPoint y: 334, endPoint x: 651, endPoint y: 281, distance: 239.6
click at [422, 333] on mat-panel-title "FILTROS DEL COMPROBANTE" at bounding box center [733, 329] width 982 height 18
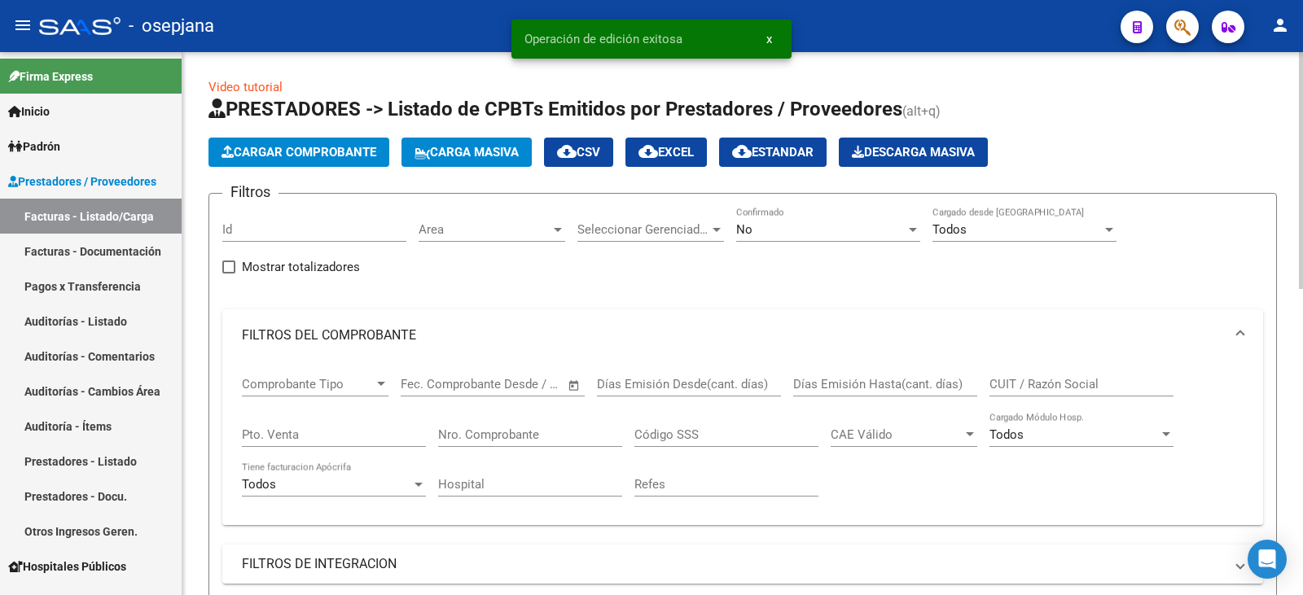
click at [792, 243] on div "No Confirmado" at bounding box center [828, 232] width 184 height 50
click at [792, 236] on div "No" at bounding box center [820, 229] width 169 height 15
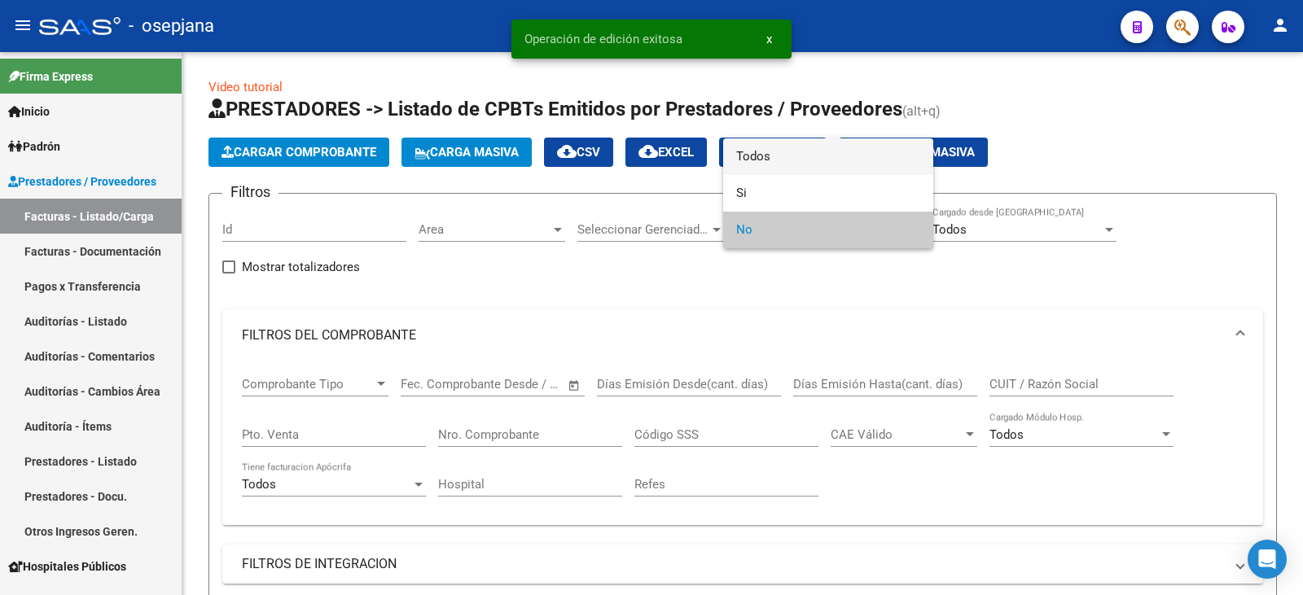
click at [778, 156] on span "Todos" at bounding box center [828, 156] width 184 height 37
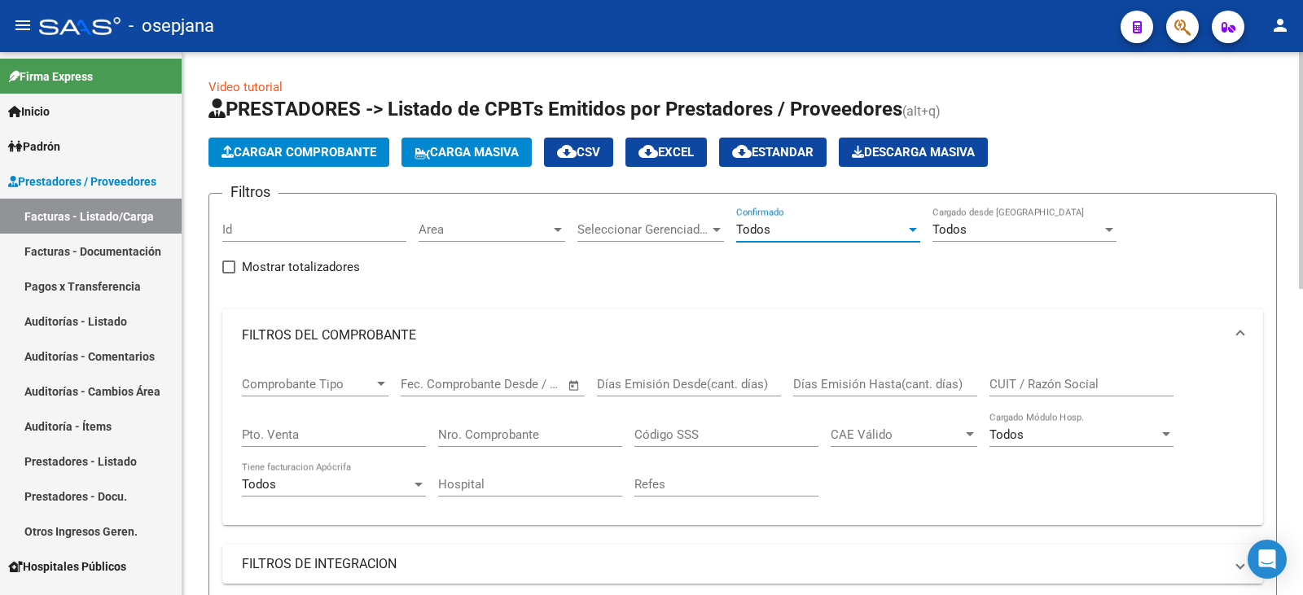
click at [289, 435] on input "Pto. Venta" at bounding box center [334, 435] width 184 height 15
type input "3"
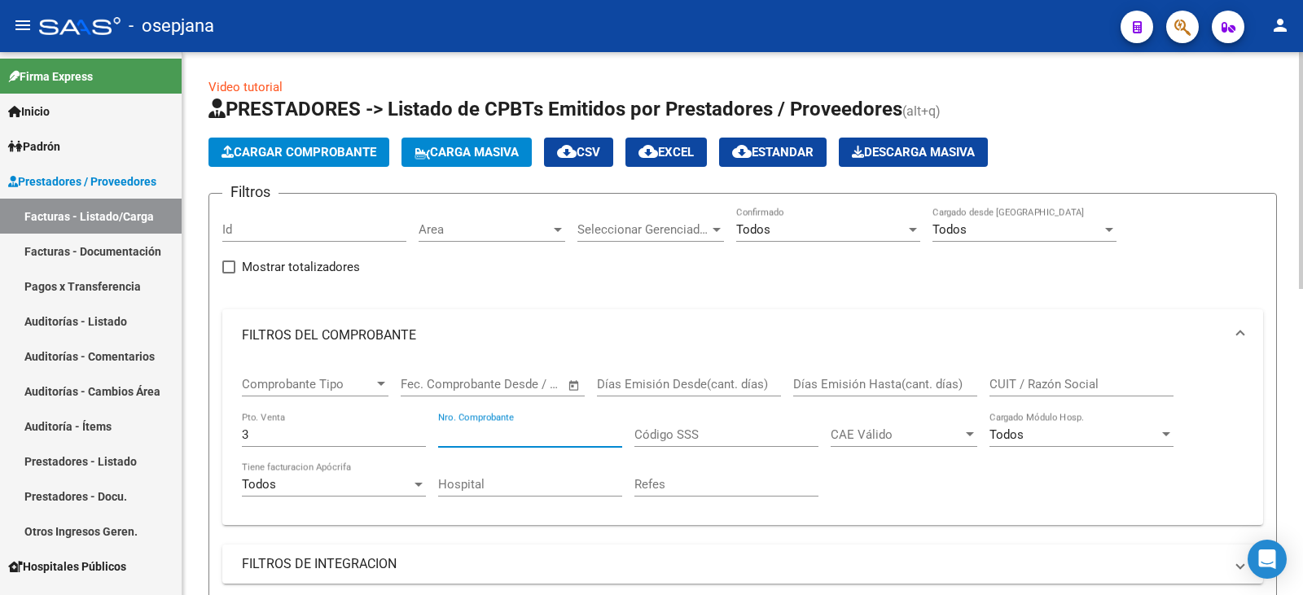
drag, startPoint x: 492, startPoint y: 439, endPoint x: 499, endPoint y: 421, distance: 19.4
click at [493, 437] on input "Nro. Comprobante" at bounding box center [530, 435] width 184 height 15
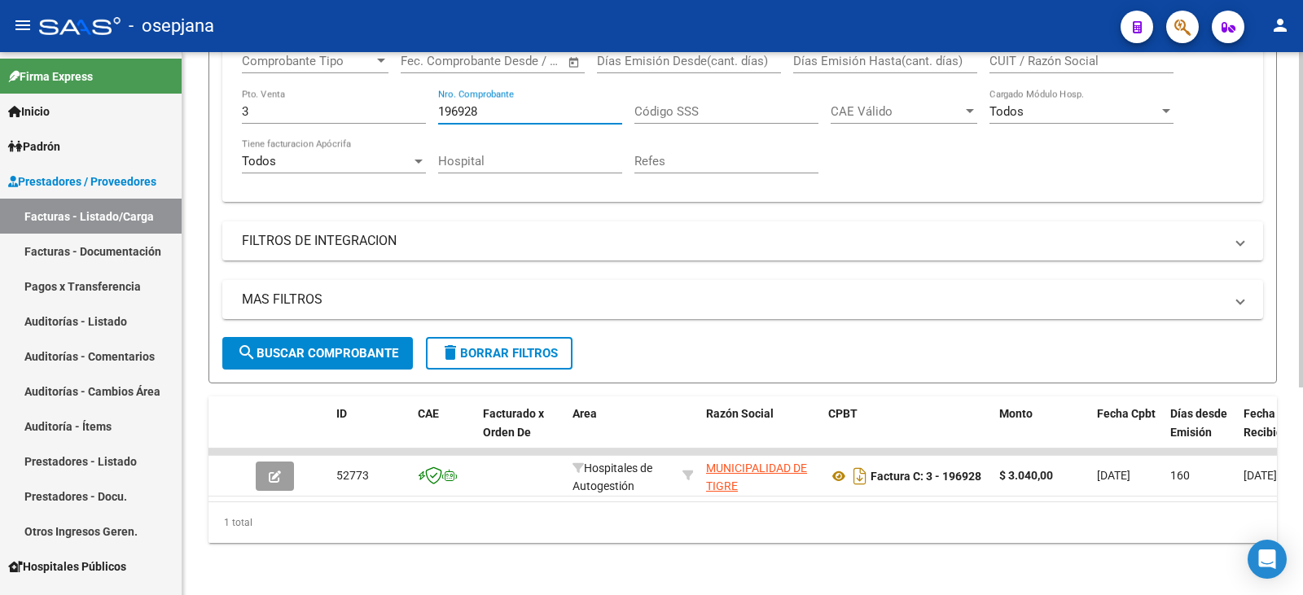
scroll to position [336, 0]
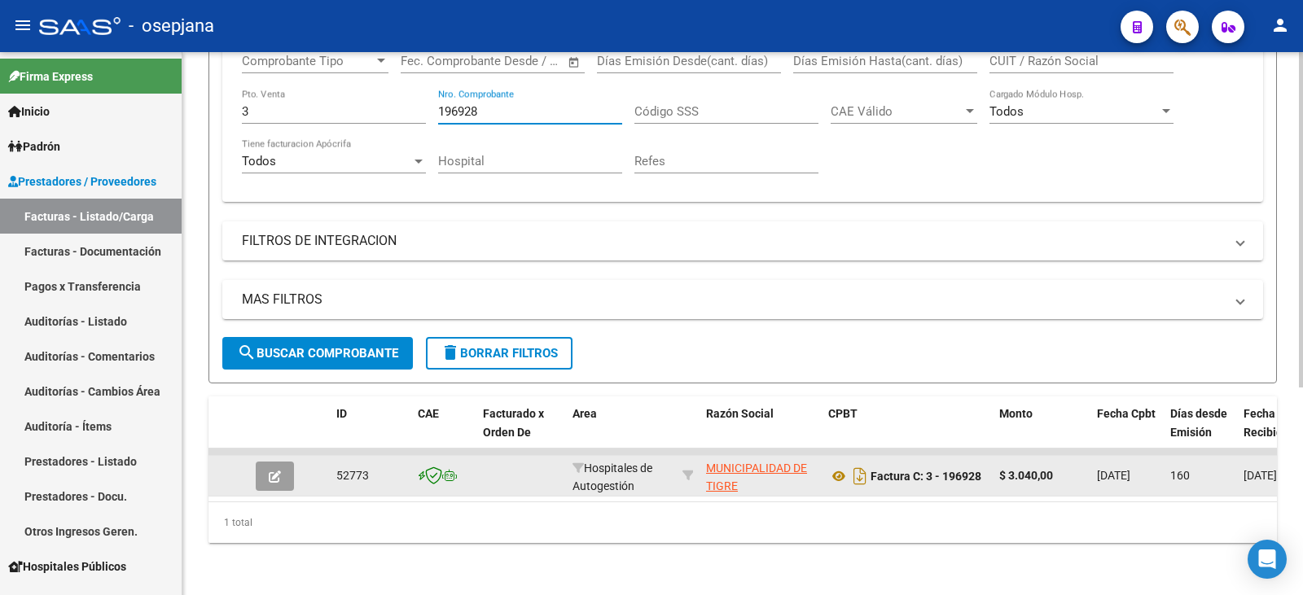
type input "196928"
click at [283, 469] on button "button" at bounding box center [275, 476] width 38 height 29
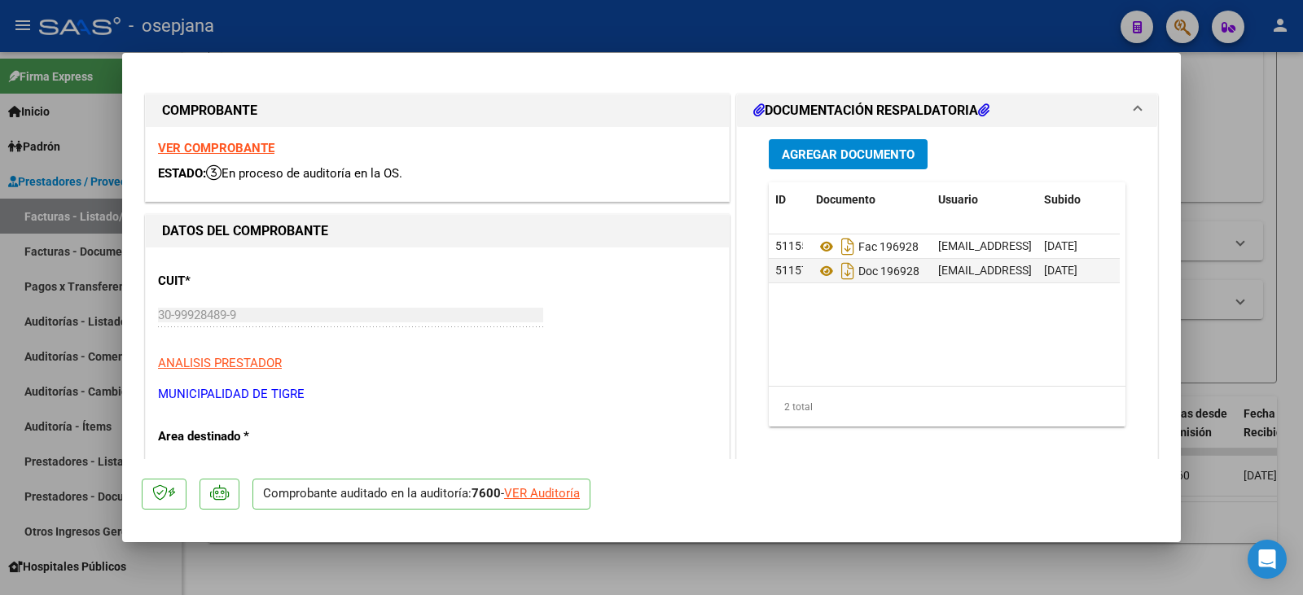
click at [560, 490] on div "VER Auditoría" at bounding box center [542, 494] width 76 height 19
type input "$ 0,00"
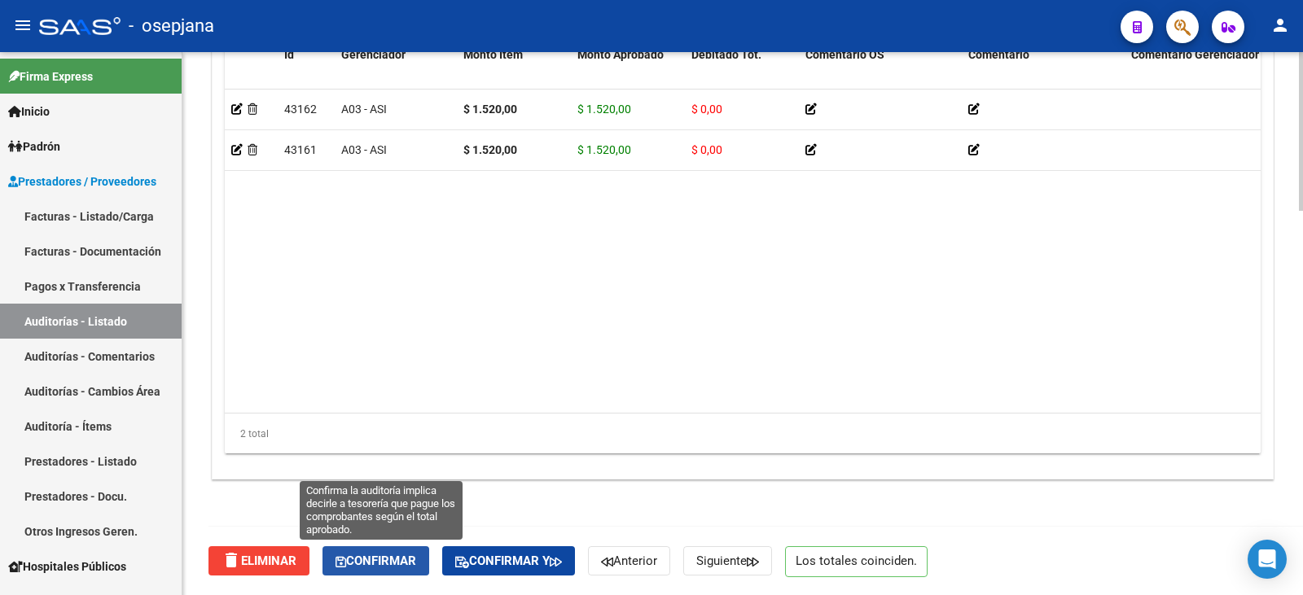
click at [397, 554] on span "Confirmar" at bounding box center [376, 561] width 81 height 15
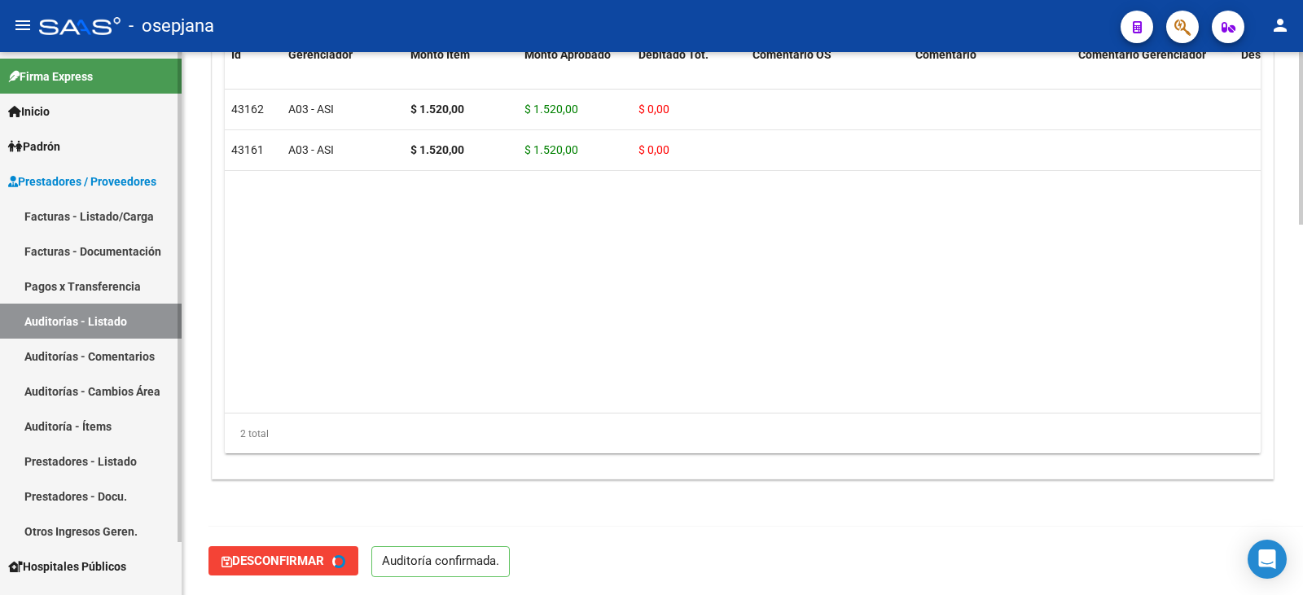
type input "202509"
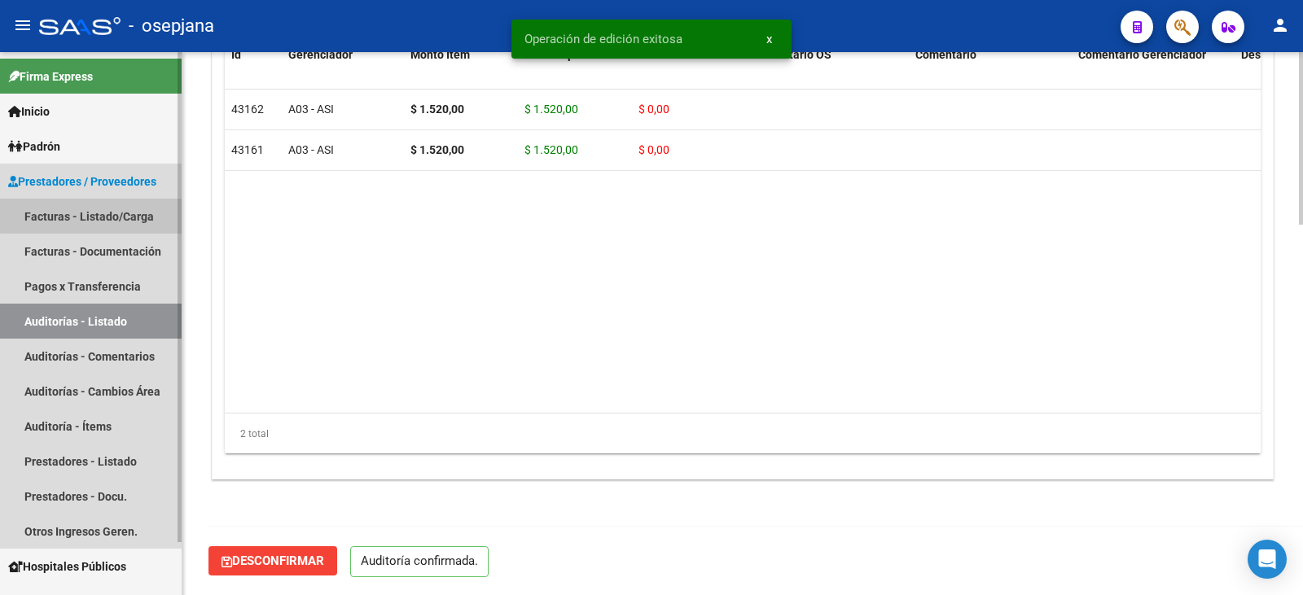
click at [104, 210] on link "Facturas - Listado/Carga" at bounding box center [91, 216] width 182 height 35
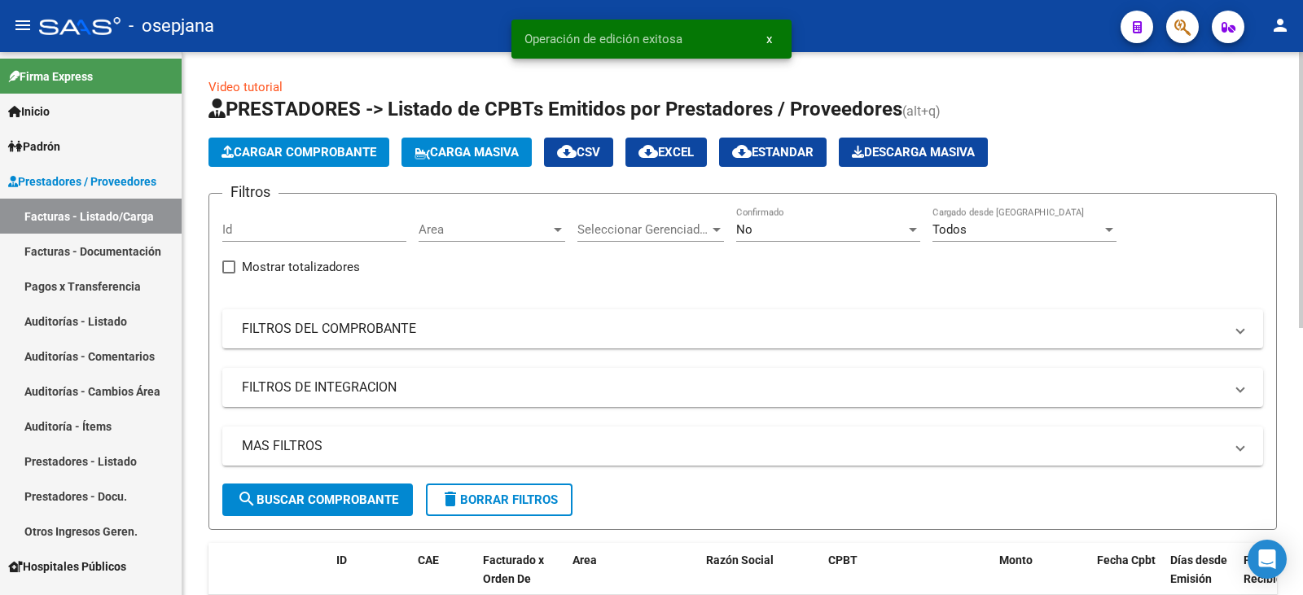
drag, startPoint x: 485, startPoint y: 337, endPoint x: 717, endPoint y: 253, distance: 246.8
click at [486, 336] on mat-panel-title "FILTROS DEL COMPROBANTE" at bounding box center [733, 329] width 982 height 18
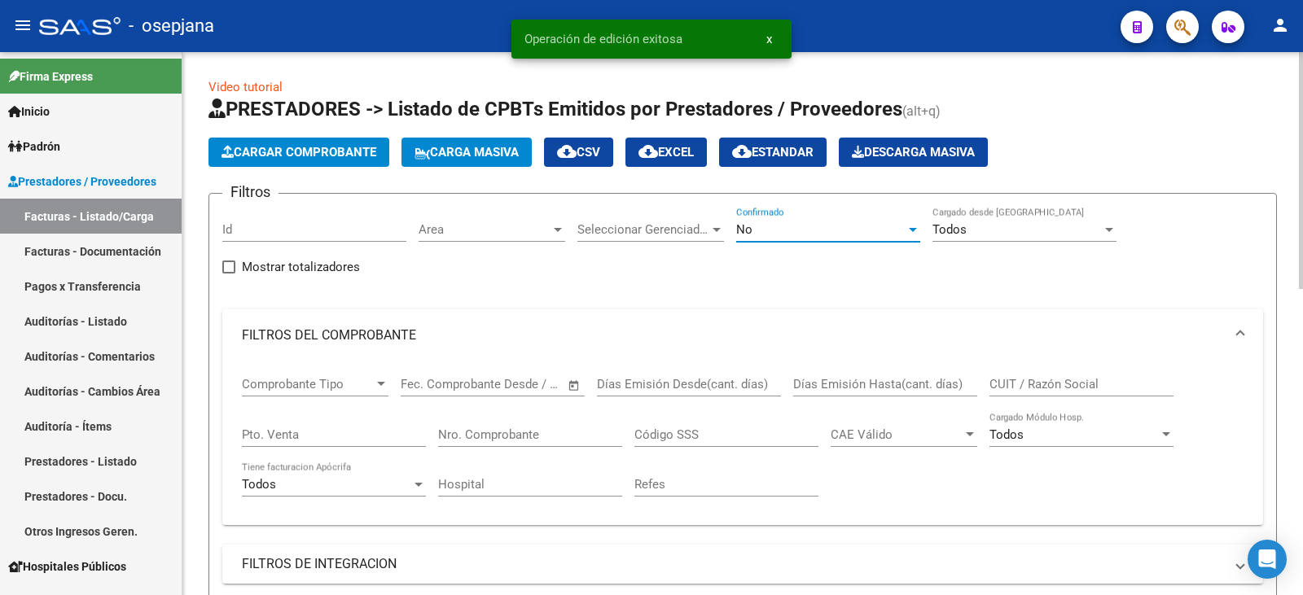
click at [786, 226] on div "No" at bounding box center [820, 229] width 169 height 15
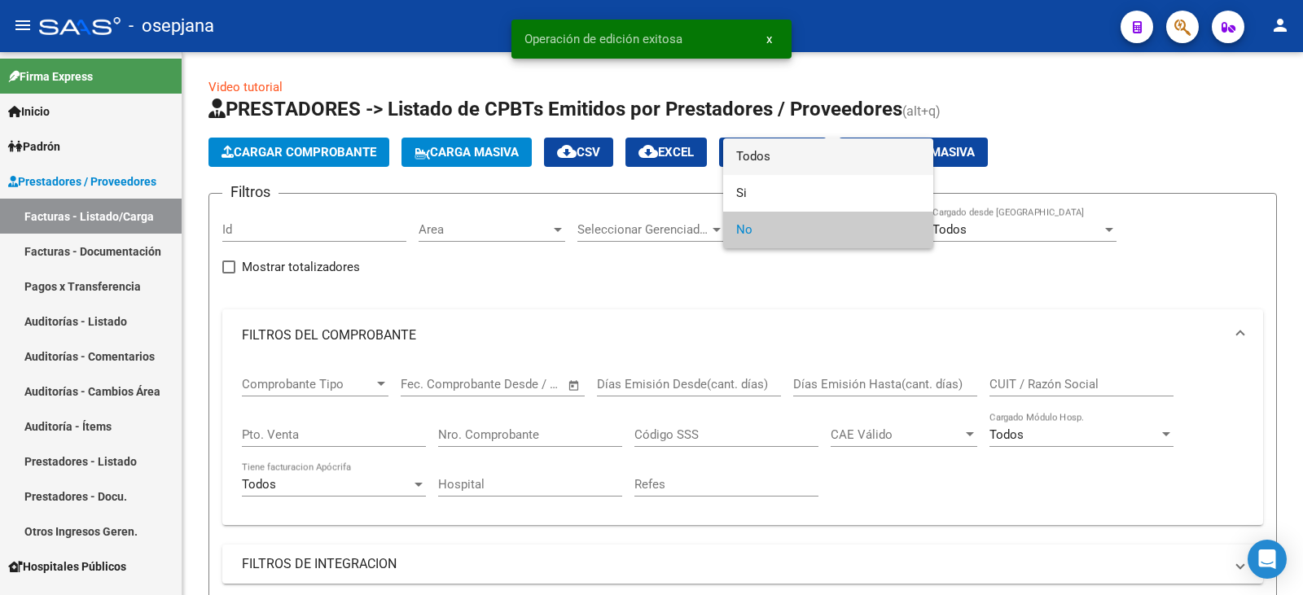
drag, startPoint x: 801, startPoint y: 150, endPoint x: 787, endPoint y: 160, distance: 18.1
click at [800, 151] on span "Todos" at bounding box center [828, 156] width 184 height 37
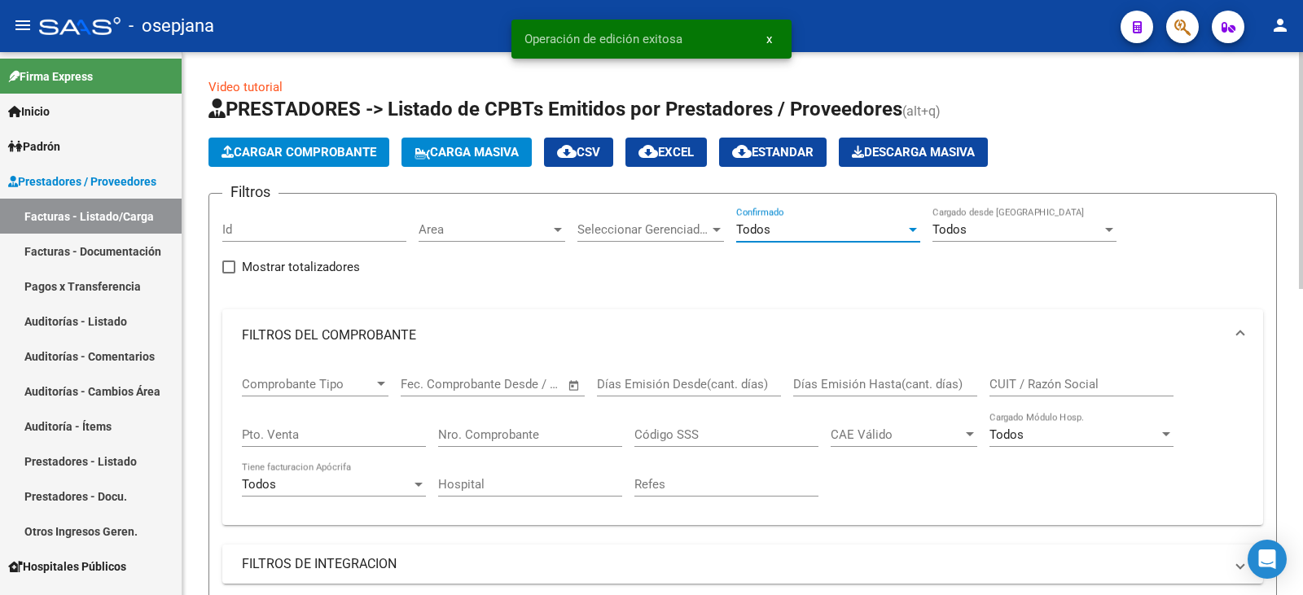
click at [322, 441] on input "Pto. Venta" at bounding box center [334, 435] width 184 height 15
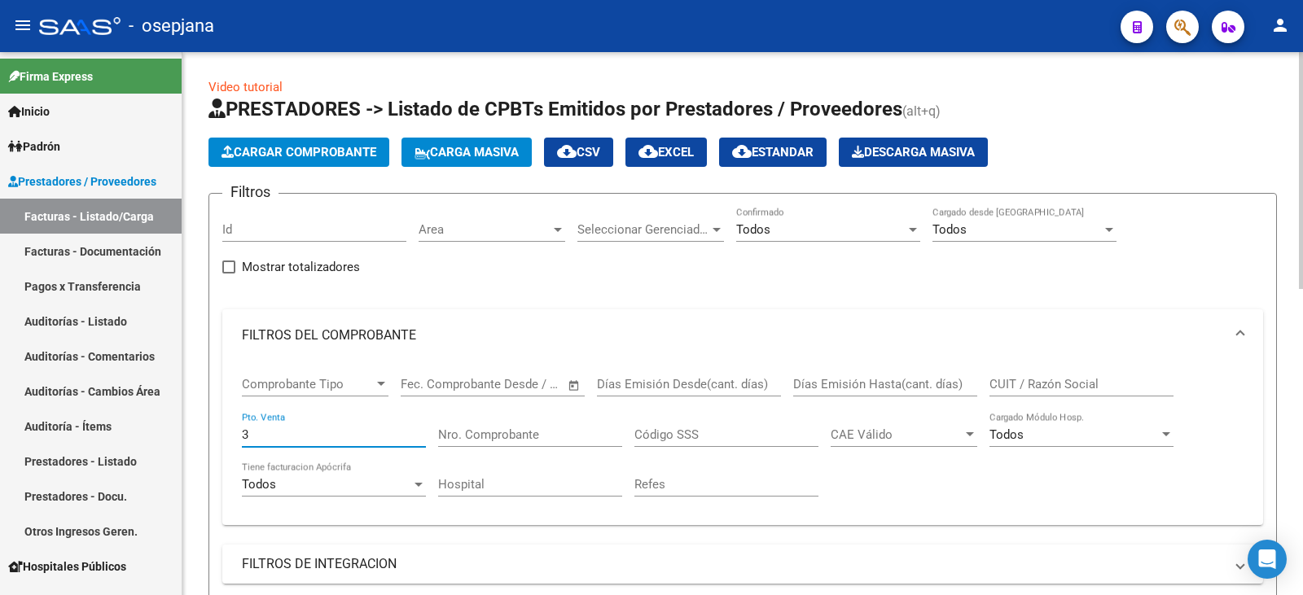
type input "3"
click at [522, 436] on input "Nro. Comprobante" at bounding box center [530, 435] width 184 height 15
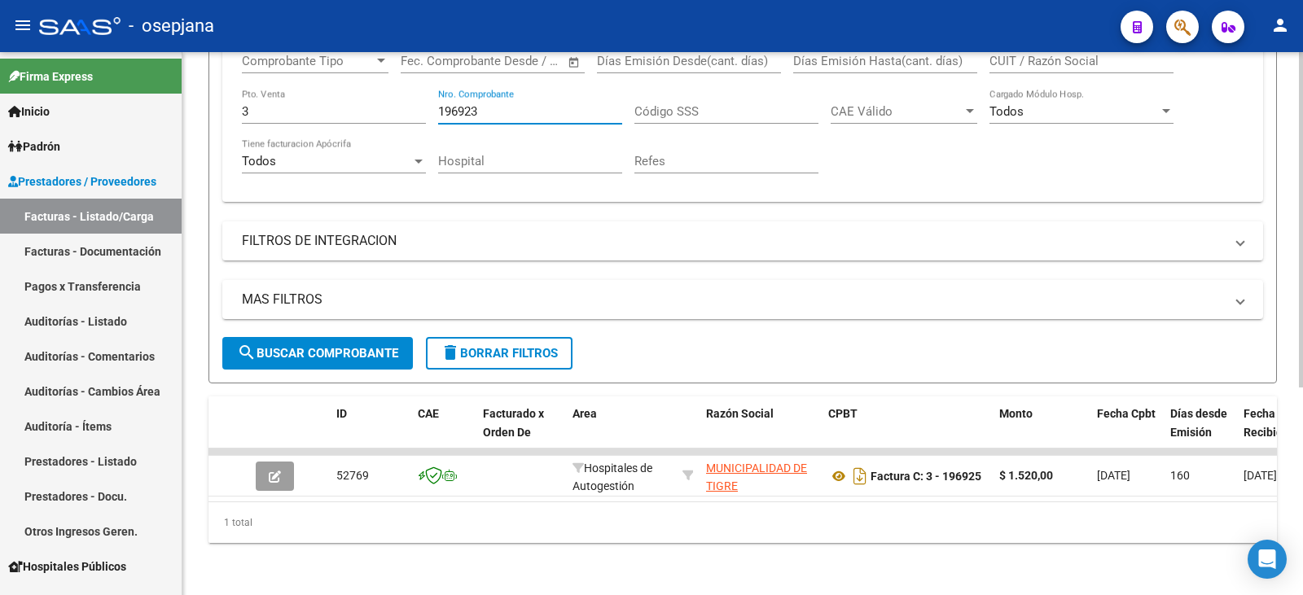
scroll to position [336, 0]
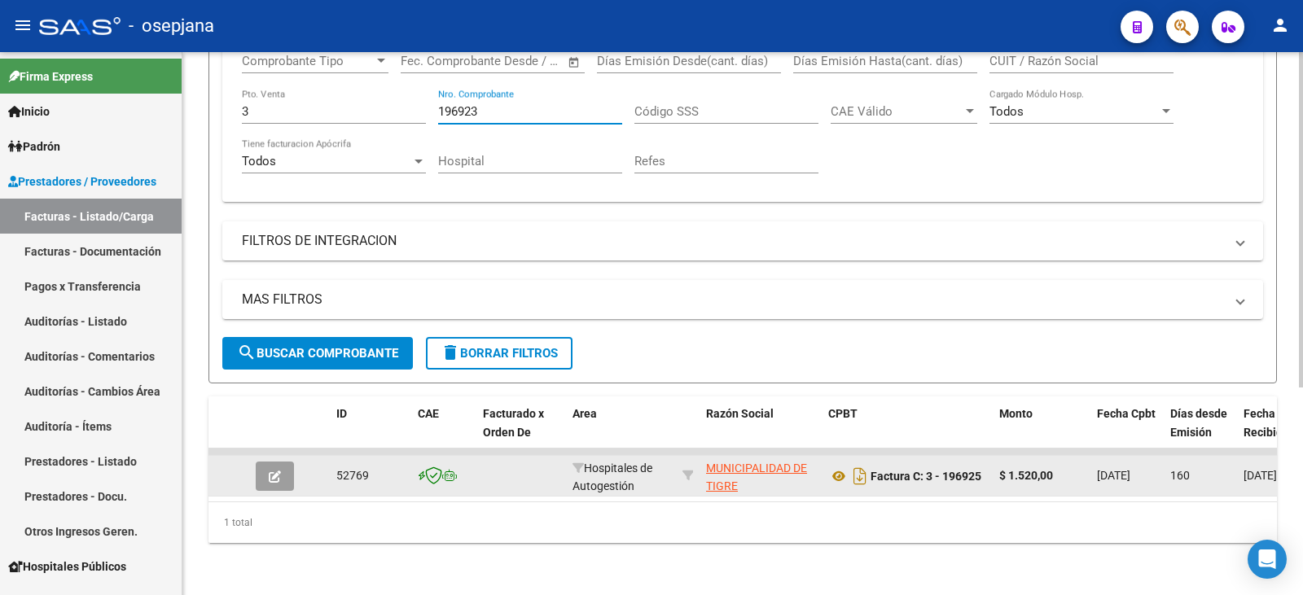
type input "196923"
click at [274, 471] on icon "button" at bounding box center [275, 477] width 12 height 12
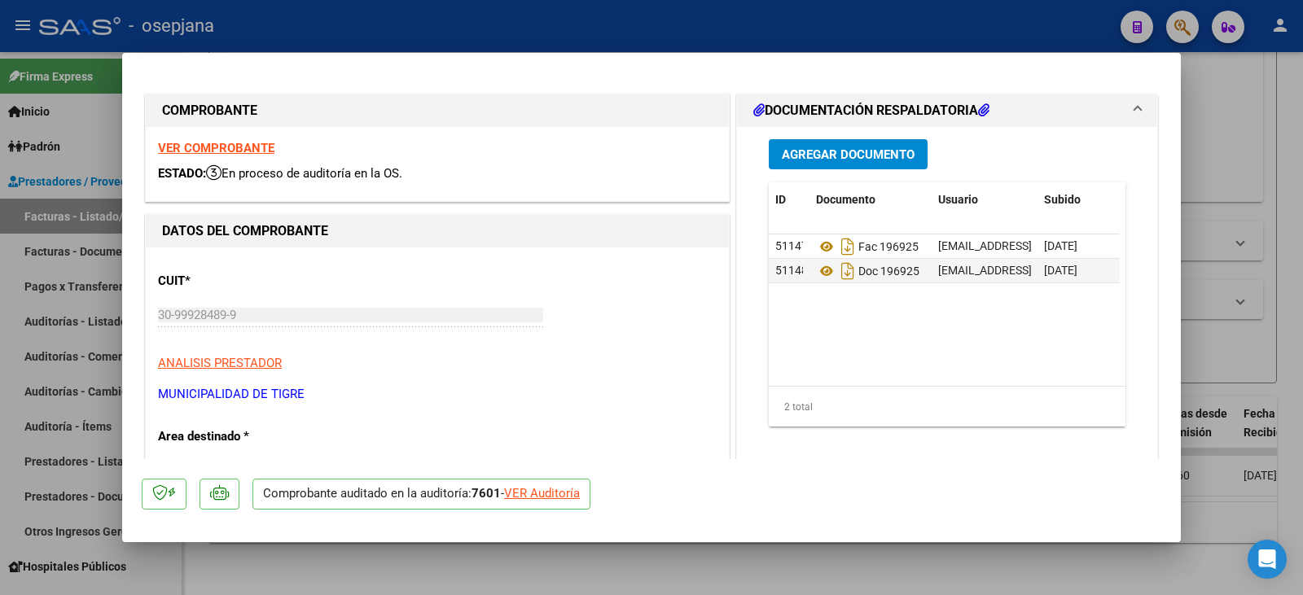
click at [548, 499] on div "VER Auditoría" at bounding box center [542, 494] width 76 height 19
type input "$ 0,00"
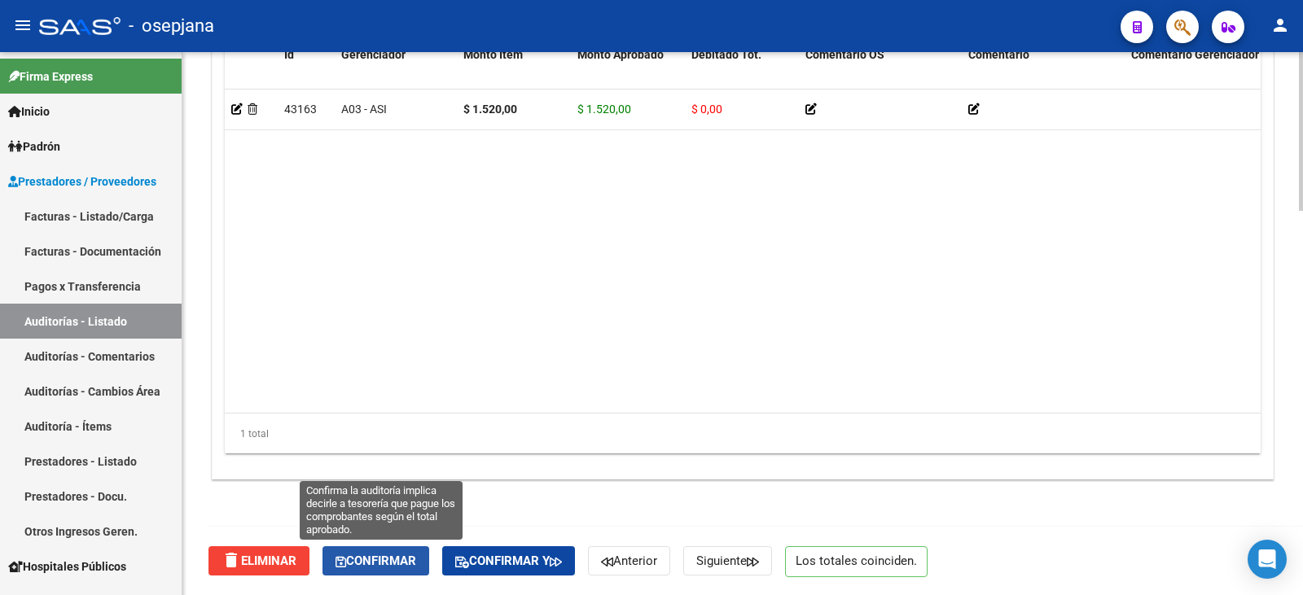
click at [412, 559] on span "Confirmar" at bounding box center [376, 561] width 81 height 15
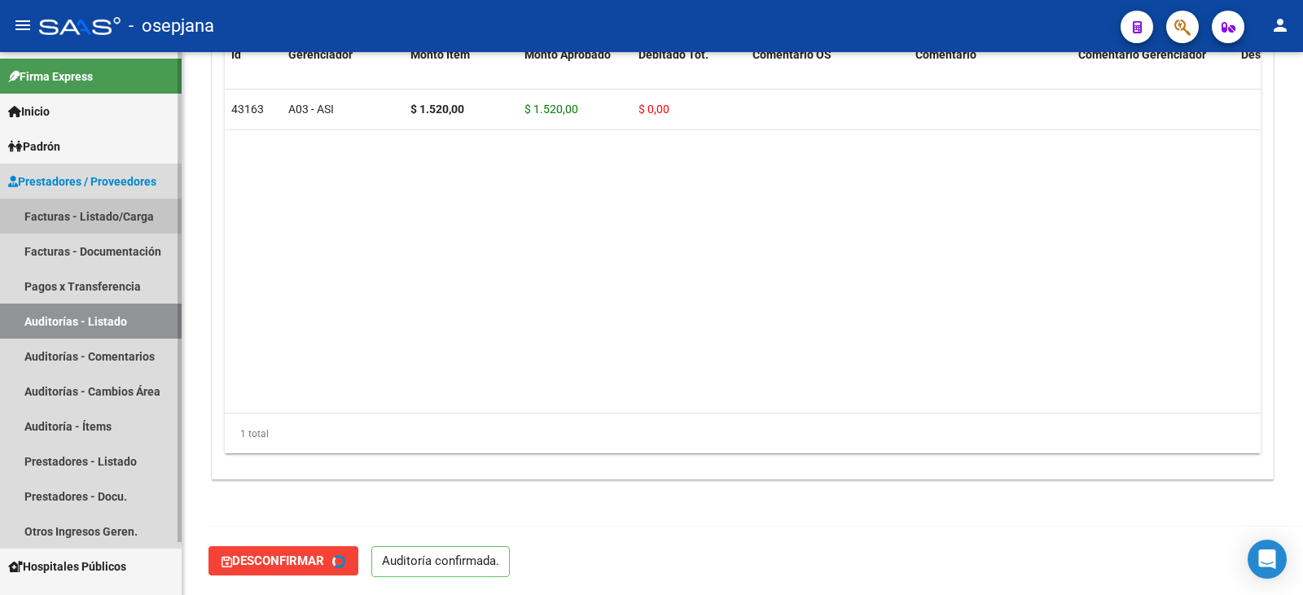
click at [98, 213] on link "Facturas - Listado/Carga" at bounding box center [91, 216] width 182 height 35
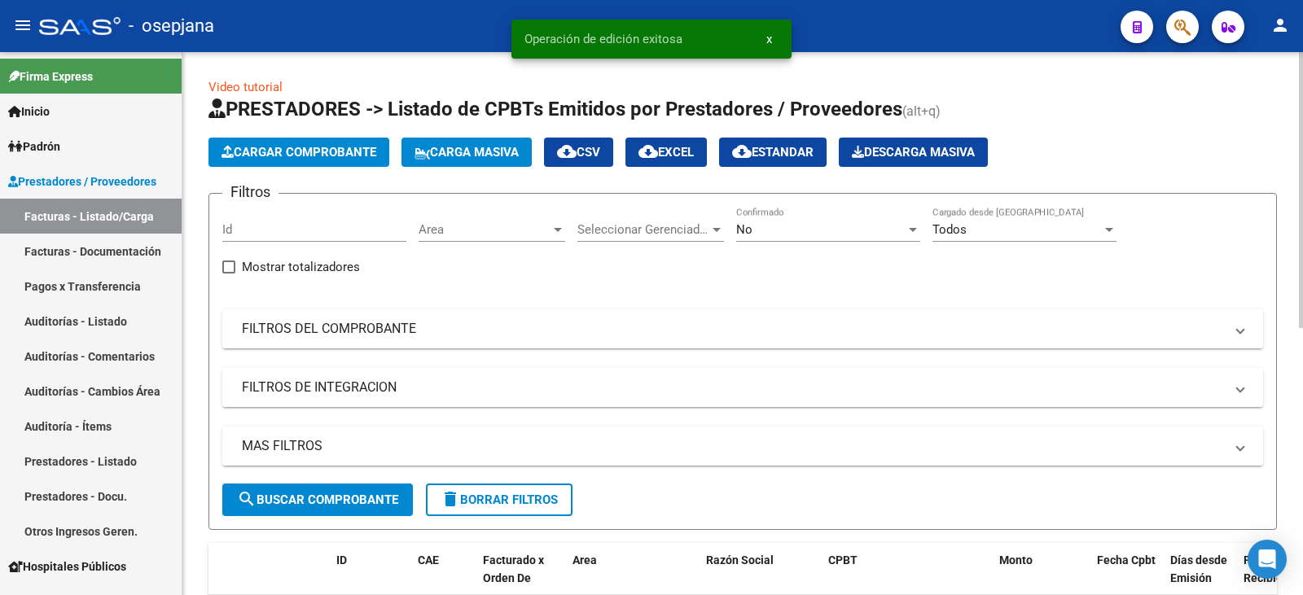
drag, startPoint x: 526, startPoint y: 344, endPoint x: 578, endPoint y: 327, distance: 54.6
click at [529, 342] on mat-expansion-panel-header "FILTROS DEL COMPROBANTE" at bounding box center [742, 328] width 1041 height 39
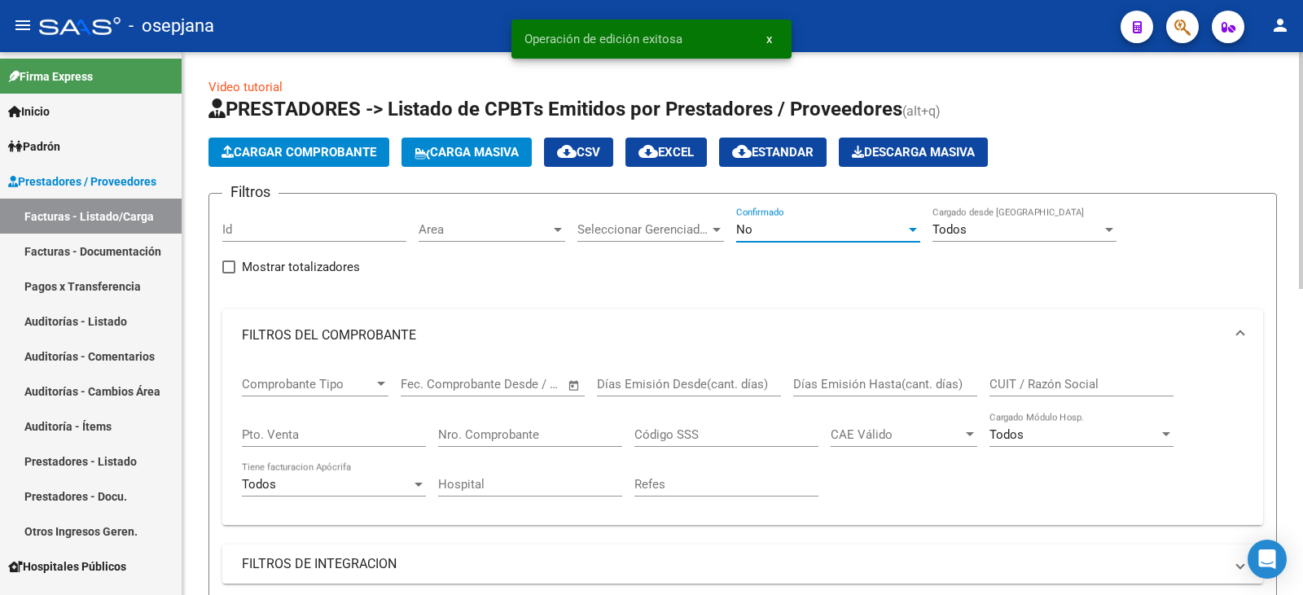
click at [792, 232] on div "No" at bounding box center [820, 229] width 169 height 15
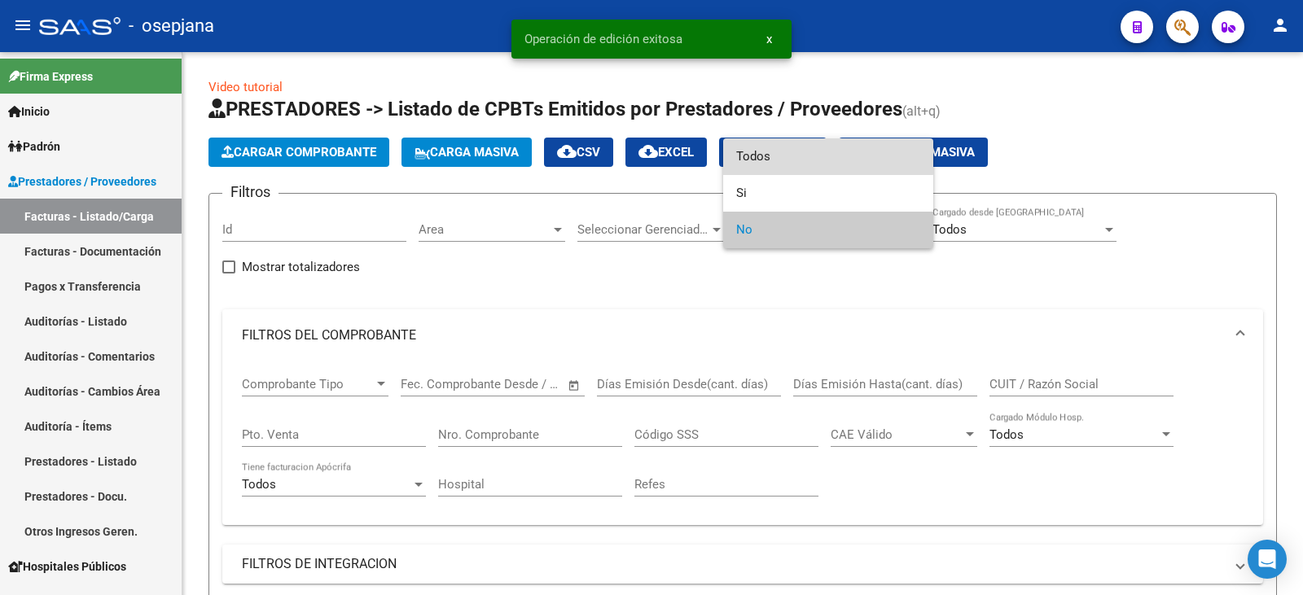
click at [783, 153] on span "Todos" at bounding box center [828, 156] width 184 height 37
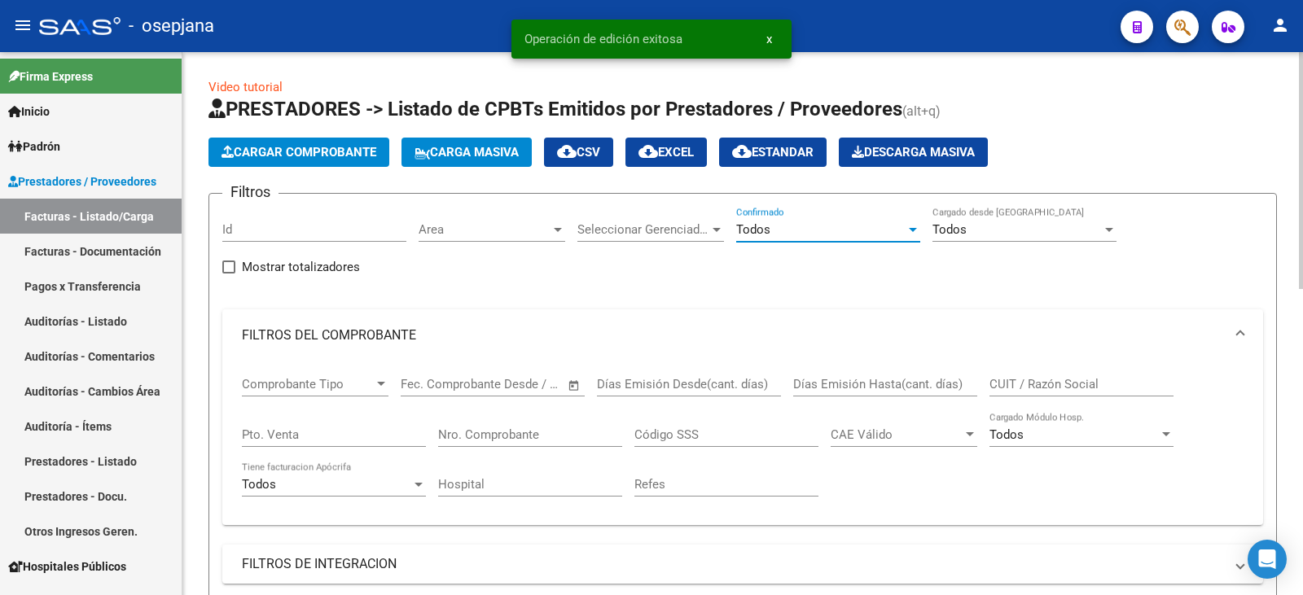
click at [312, 441] on div "Pto. Venta" at bounding box center [334, 429] width 184 height 35
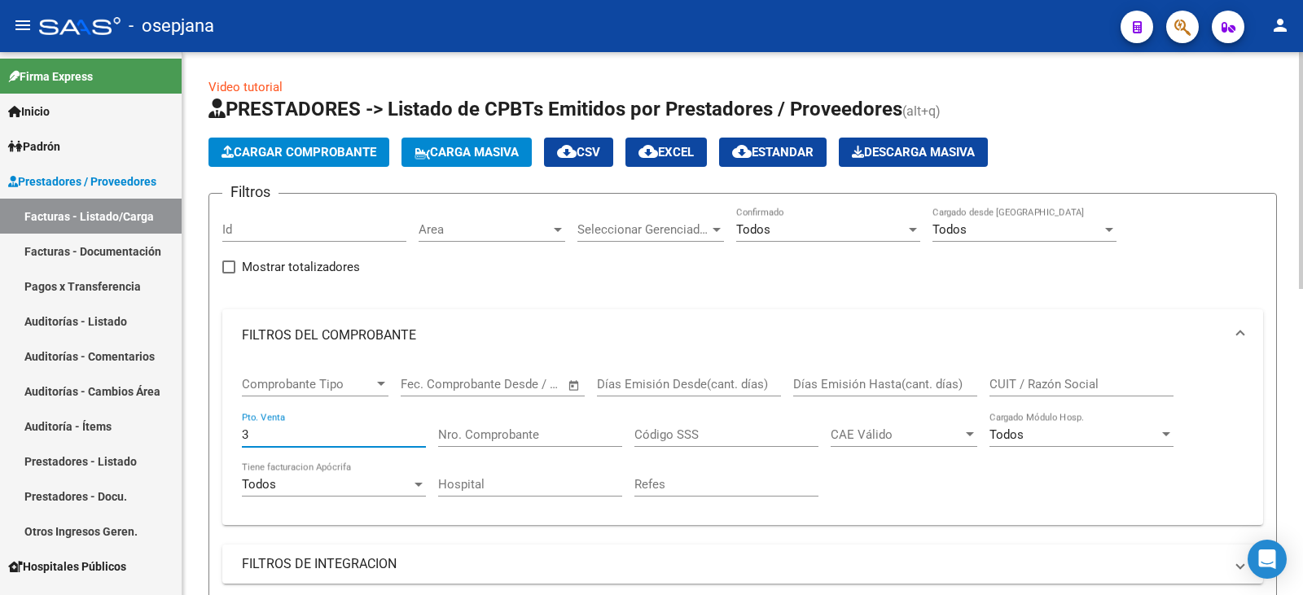
type input "3"
click at [448, 436] on input "Nro. Comprobante" at bounding box center [530, 435] width 184 height 15
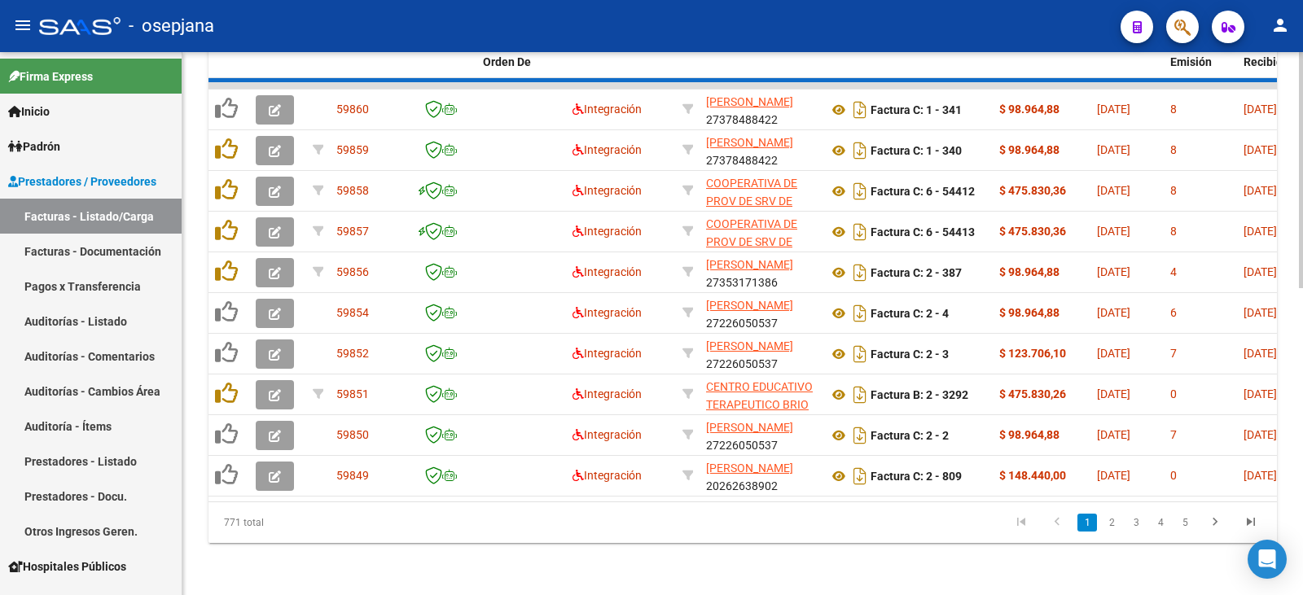
scroll to position [336, 0]
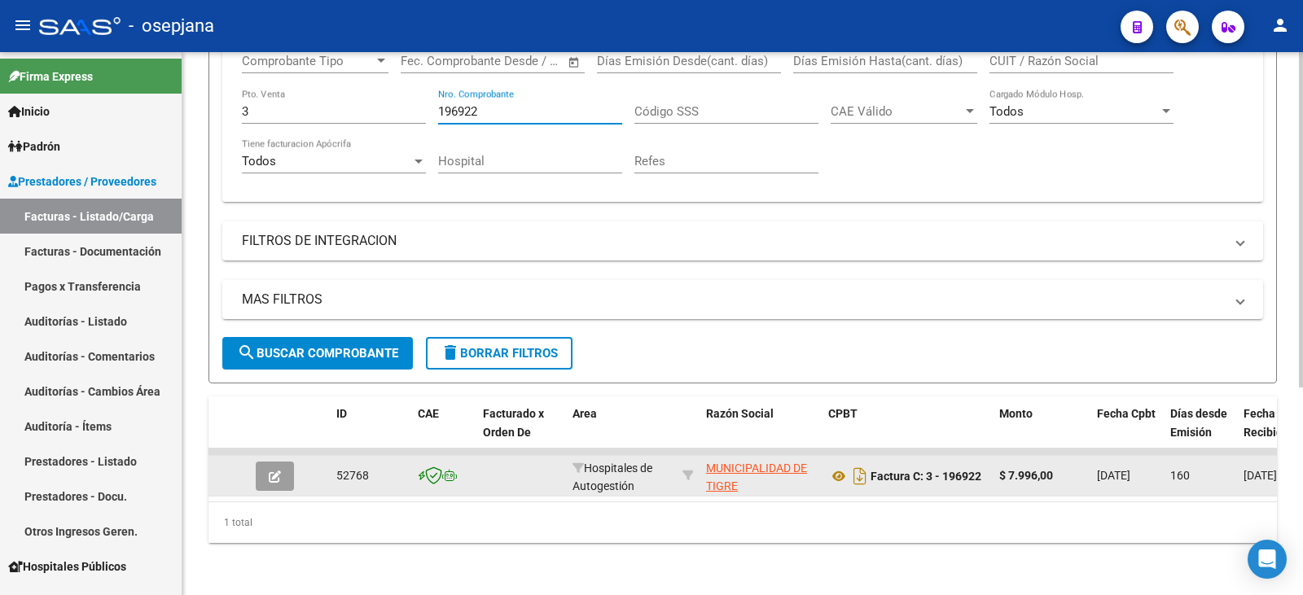
type input "196922"
click at [273, 471] on icon "button" at bounding box center [275, 477] width 12 height 12
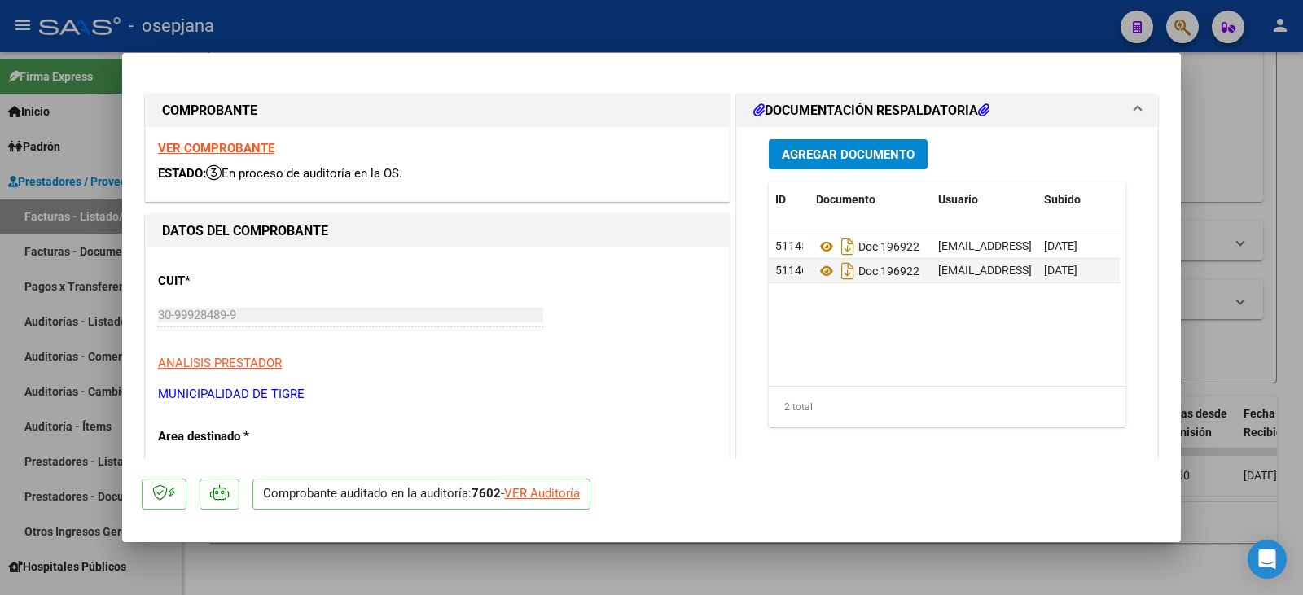
click at [552, 498] on div "VER Auditoría" at bounding box center [542, 494] width 76 height 19
type input "$ 0,00"
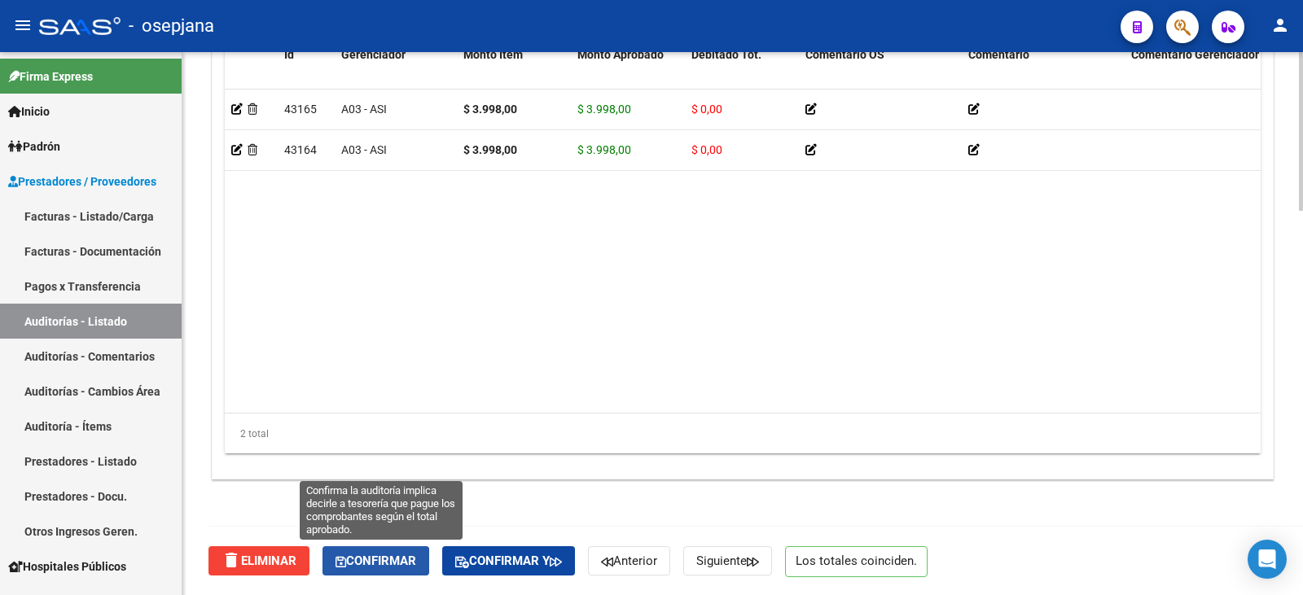
click at [399, 562] on span "Confirmar" at bounding box center [376, 561] width 81 height 15
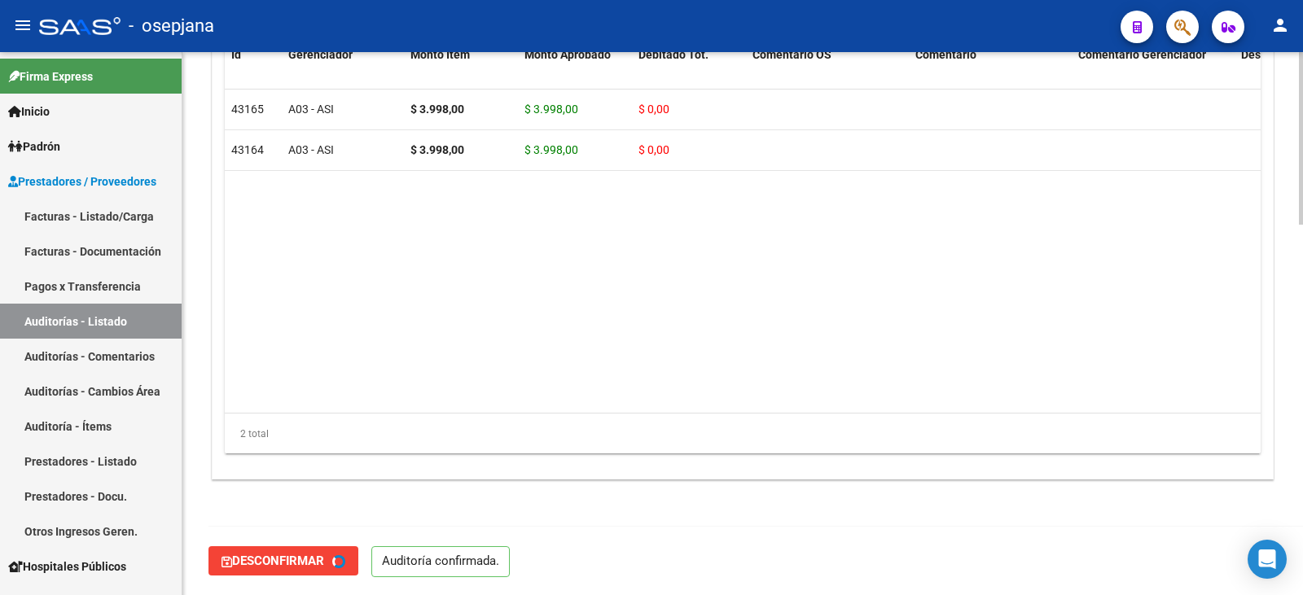
type input "202509"
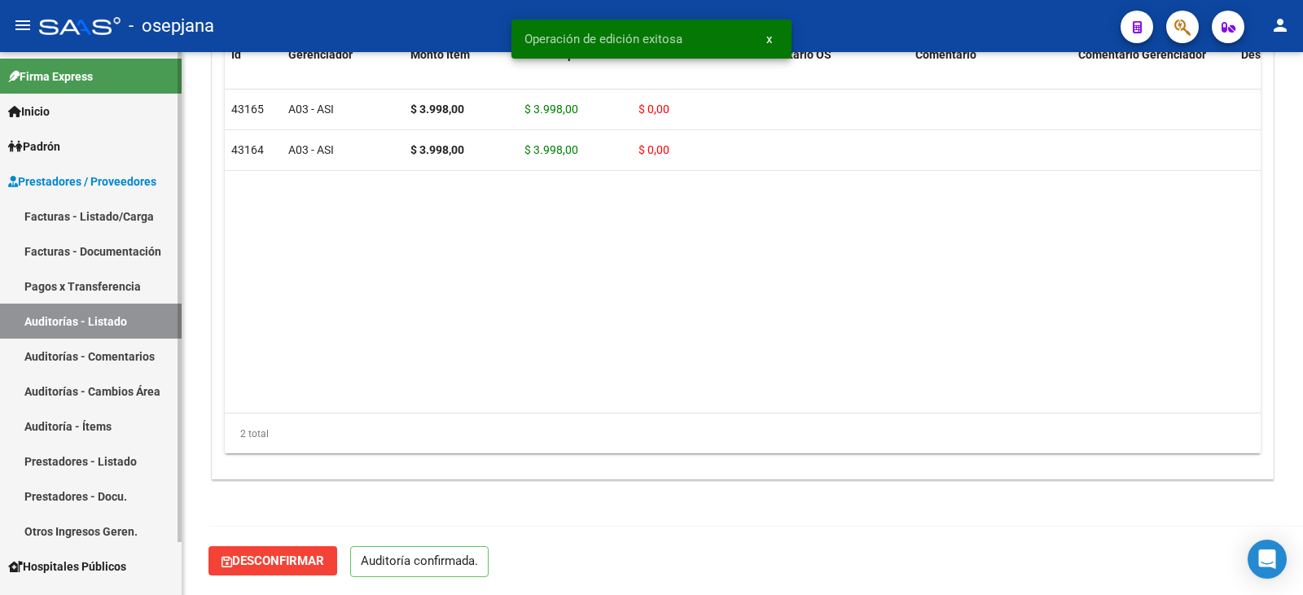
click at [103, 213] on link "Facturas - Listado/Carga" at bounding box center [91, 216] width 182 height 35
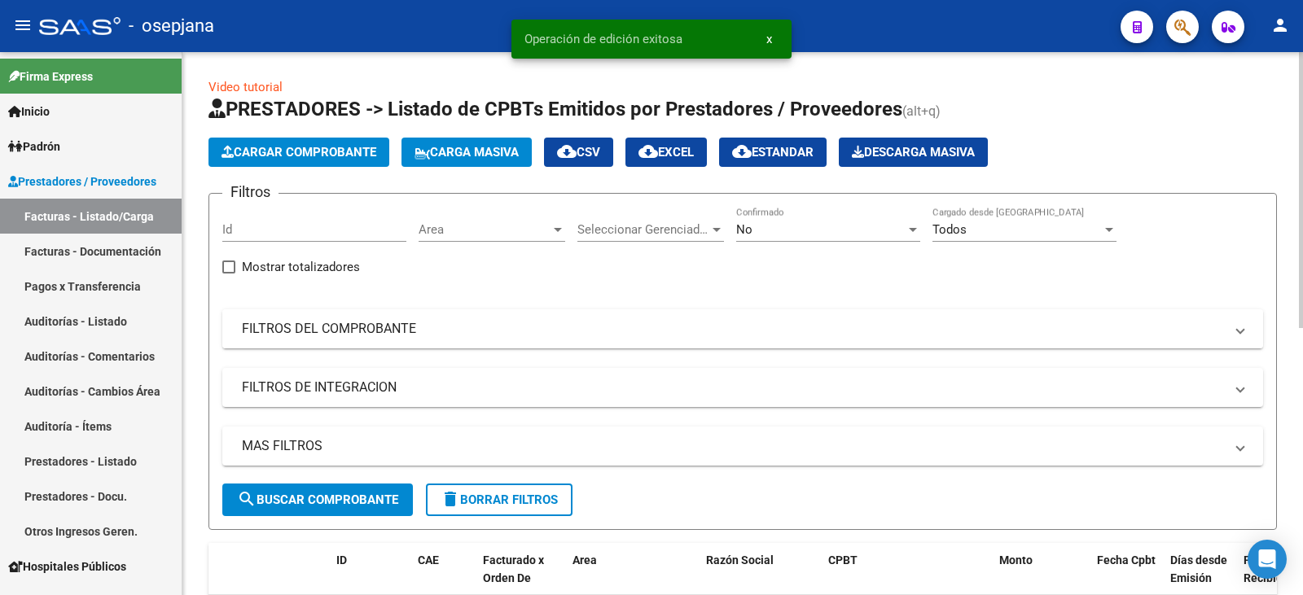
drag, startPoint x: 501, startPoint y: 341, endPoint x: 796, endPoint y: 291, distance: 299.1
click at [503, 340] on mat-expansion-panel-header "FILTROS DEL COMPROBANTE" at bounding box center [742, 328] width 1041 height 39
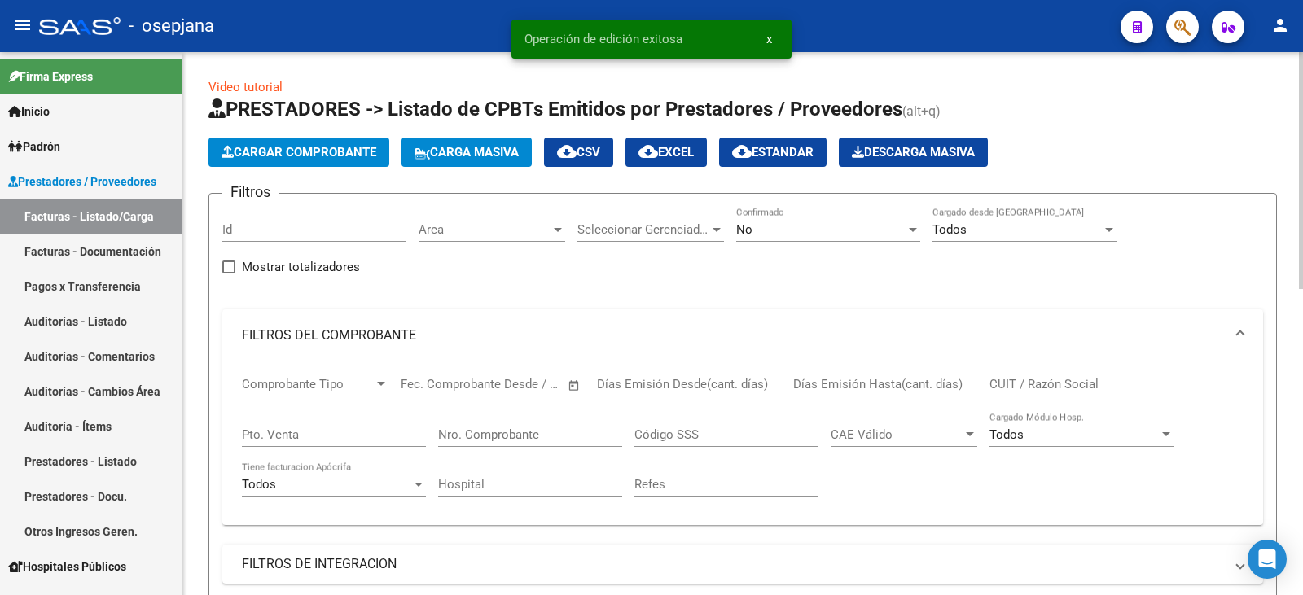
click at [781, 237] on div "No Confirmado" at bounding box center [828, 224] width 184 height 35
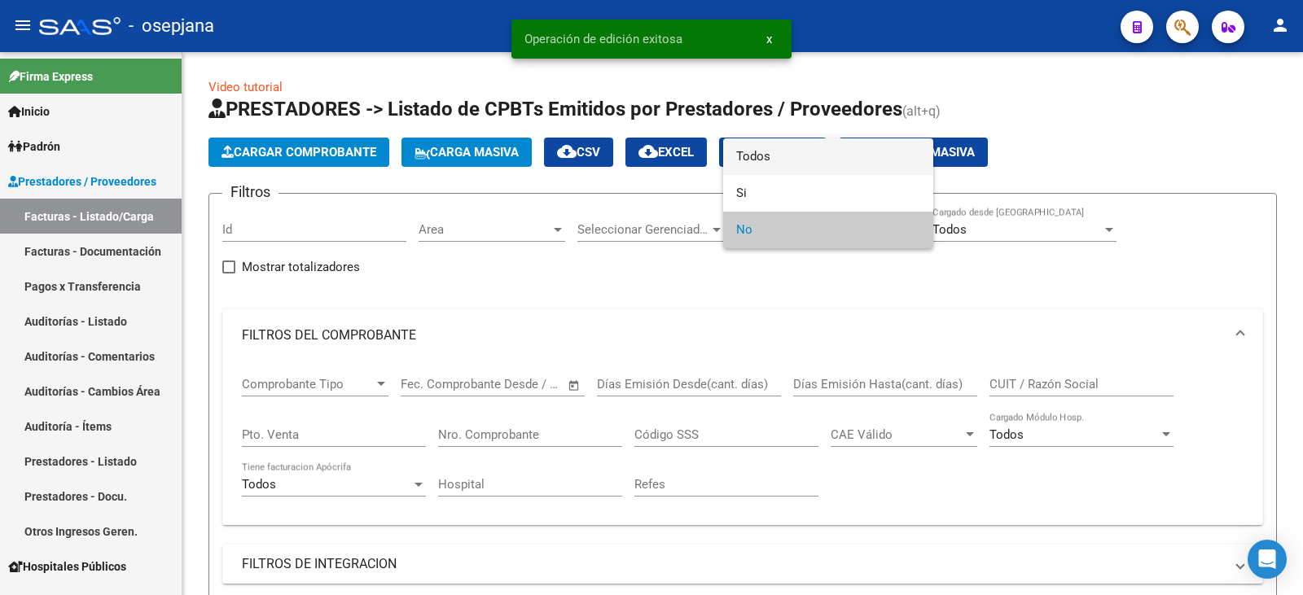
click at [796, 162] on span "Todos" at bounding box center [828, 156] width 184 height 37
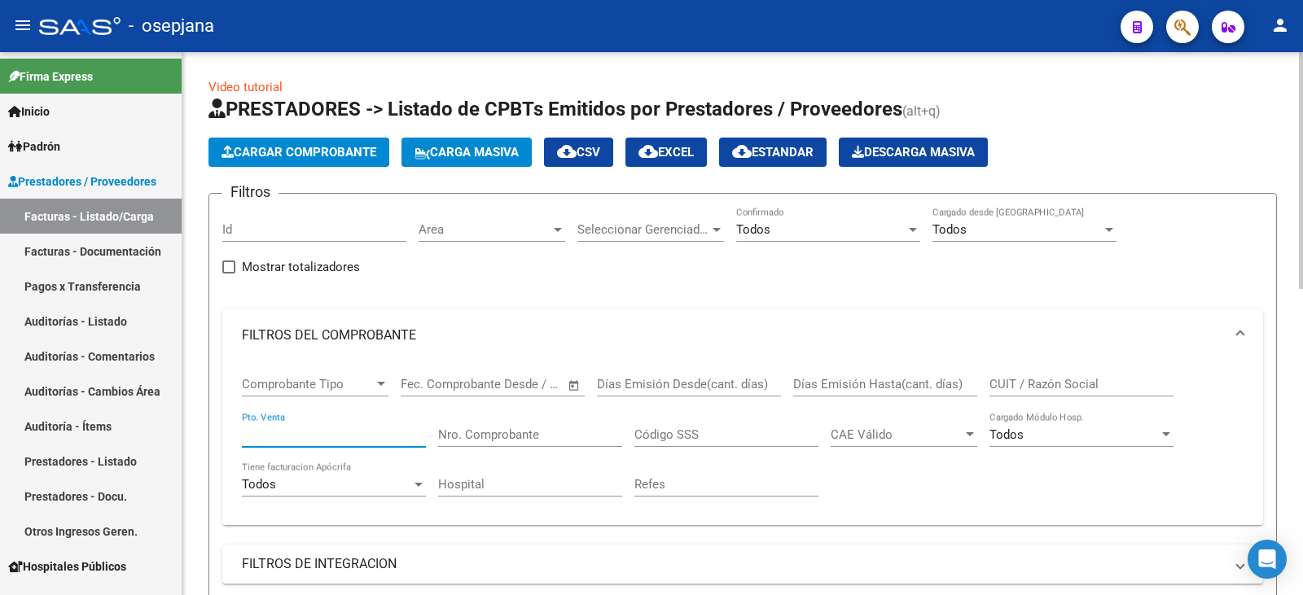
click at [328, 436] on input "Pto. Venta" at bounding box center [334, 435] width 184 height 15
type input "3"
click at [495, 435] on input "Nro. Comprobante" at bounding box center [530, 435] width 184 height 15
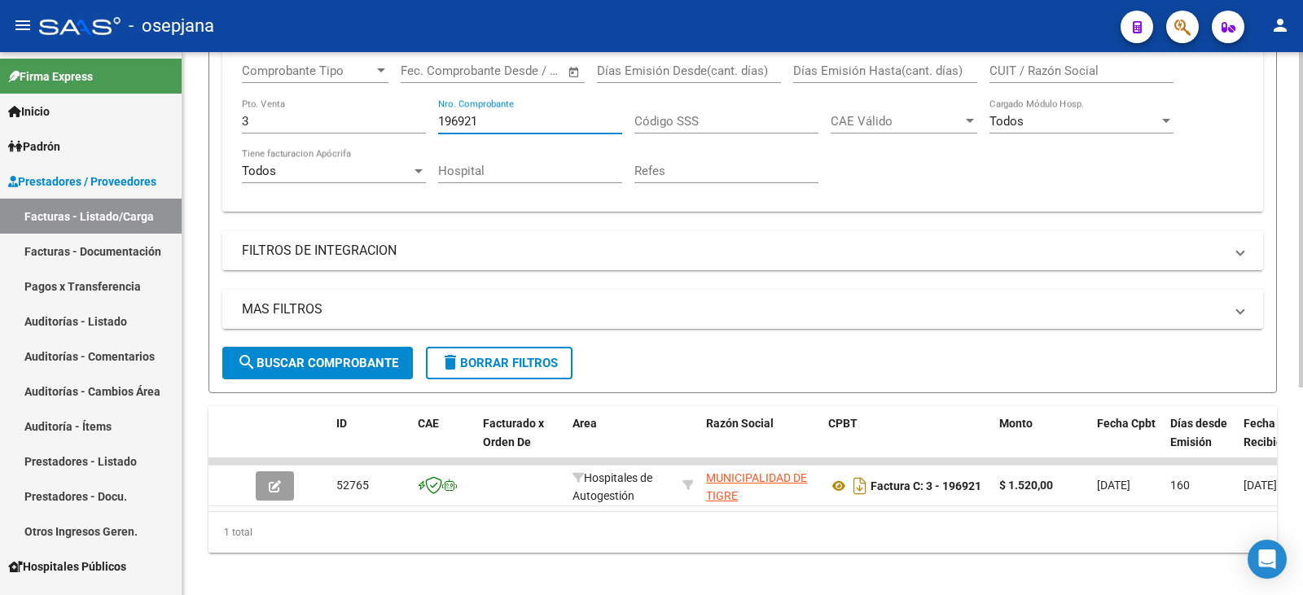
scroll to position [336, 0]
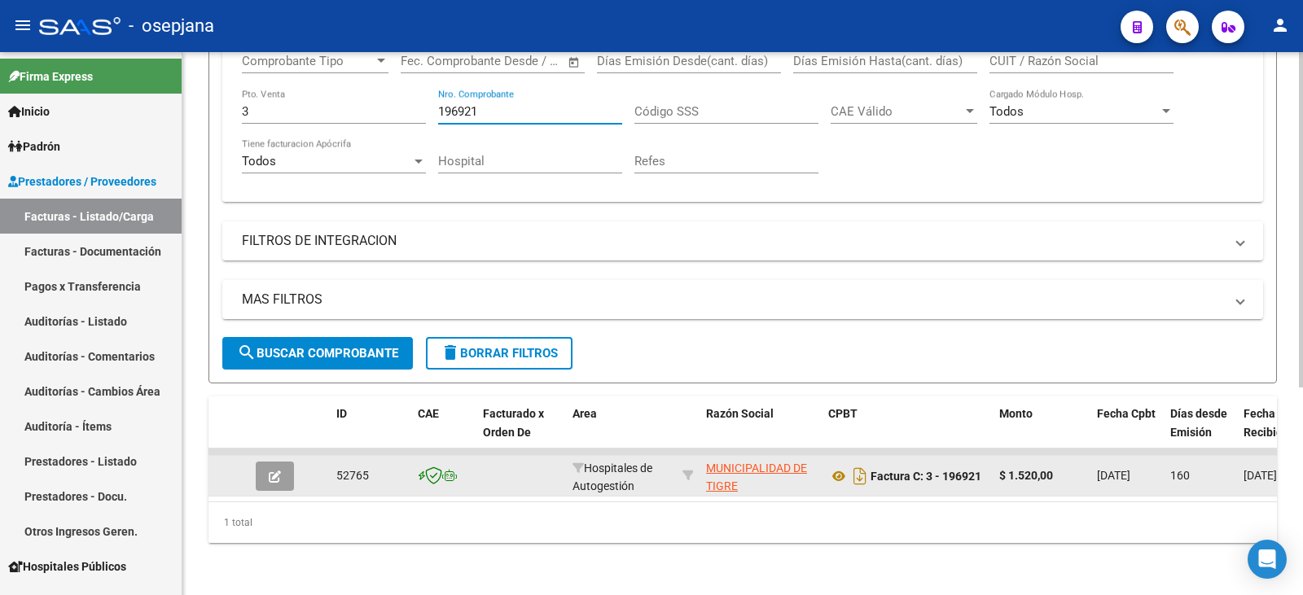
type input "196921"
click at [273, 471] on icon "button" at bounding box center [275, 477] width 12 height 12
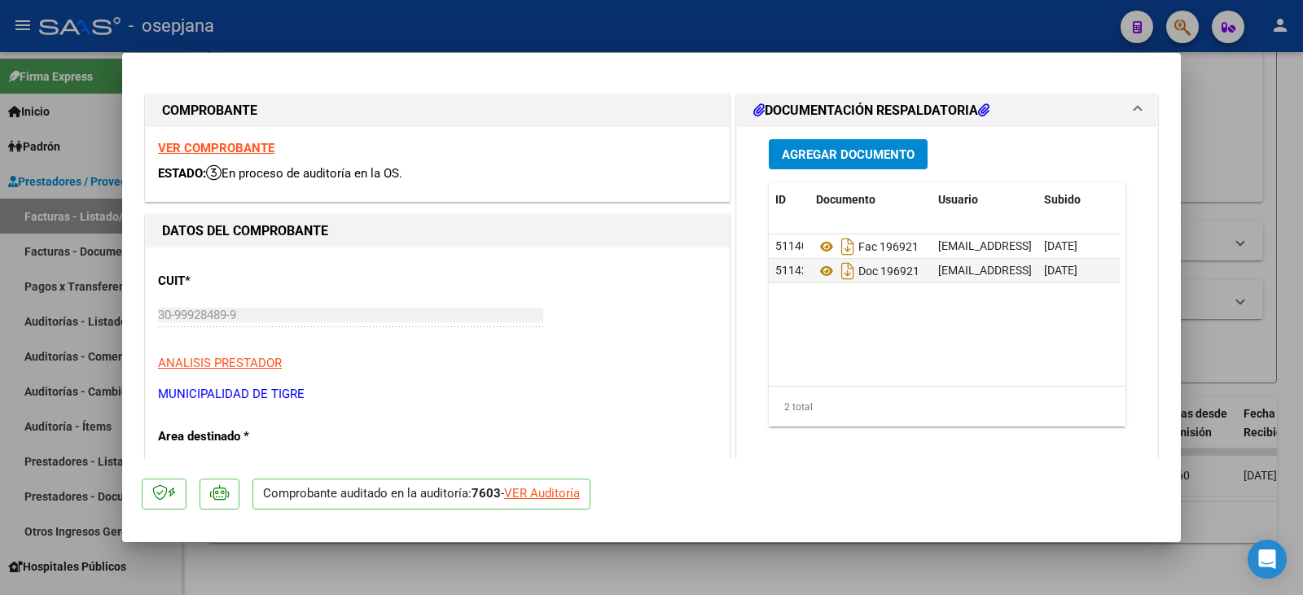
click at [563, 496] on div "VER Auditoría" at bounding box center [542, 494] width 76 height 19
type input "$ 0,00"
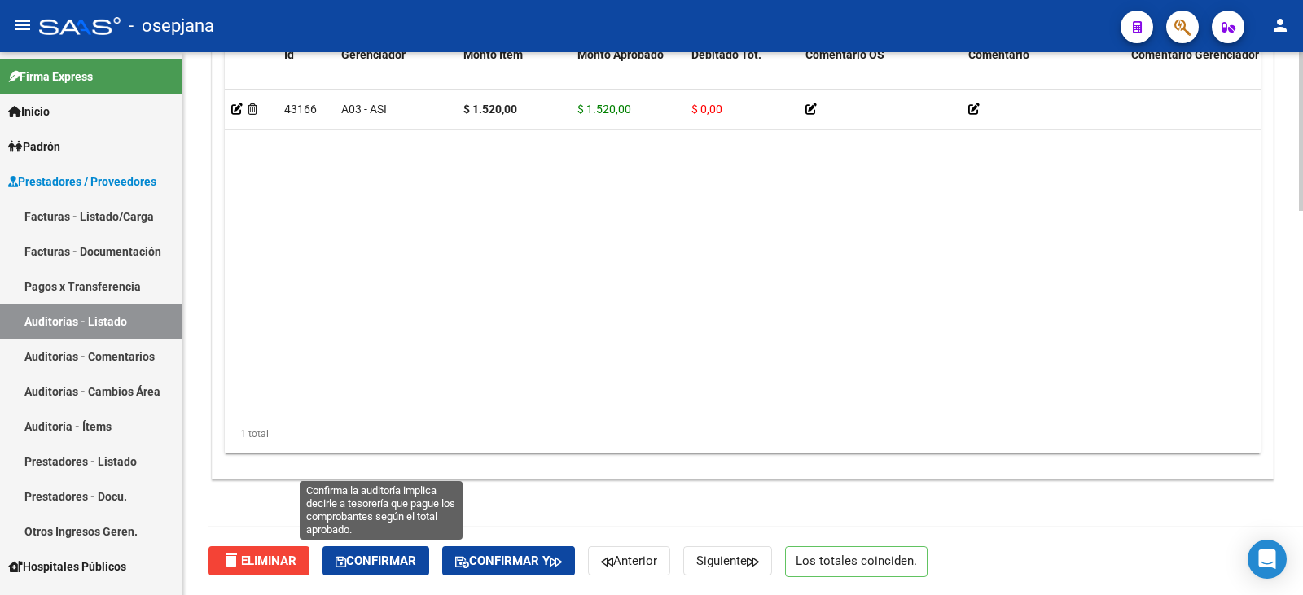
click at [426, 559] on button "Confirmar" at bounding box center [375, 560] width 107 height 29
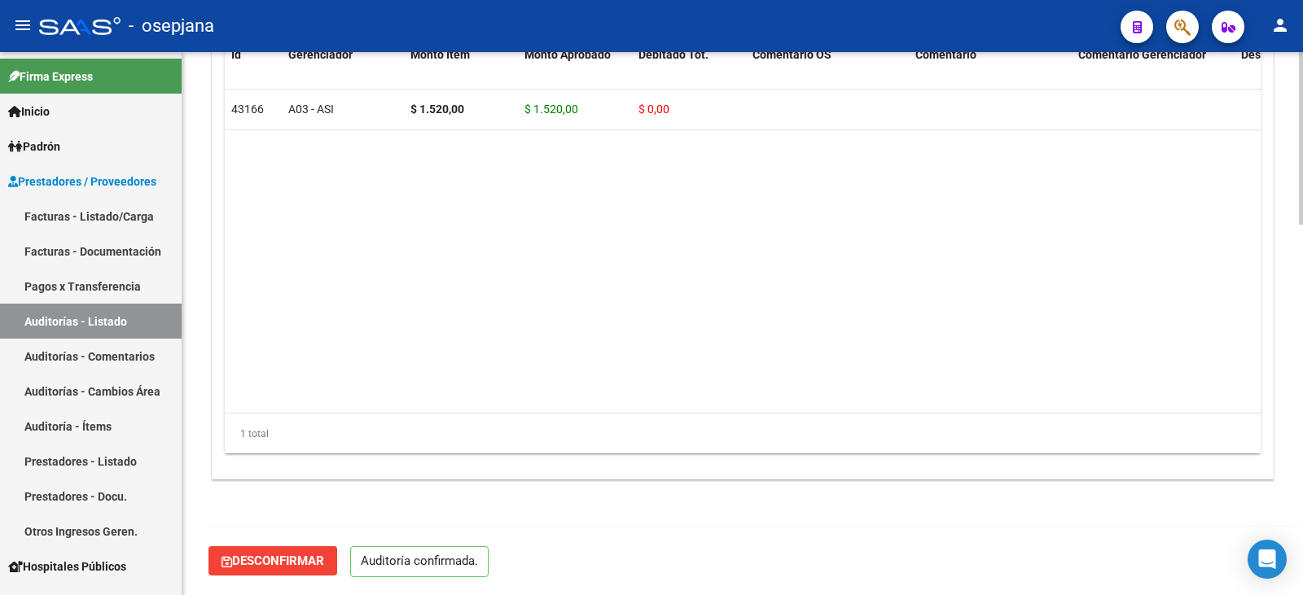
scroll to position [1166, 0]
type input "202509"
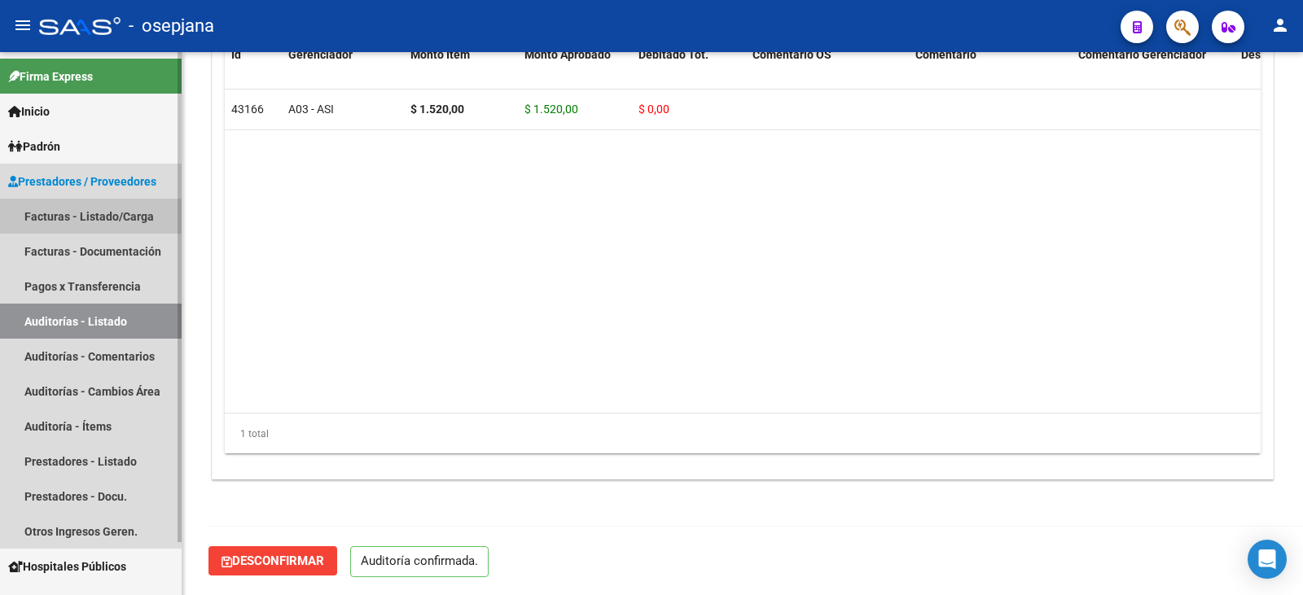
click at [95, 208] on link "Facturas - Listado/Carga" at bounding box center [91, 216] width 182 height 35
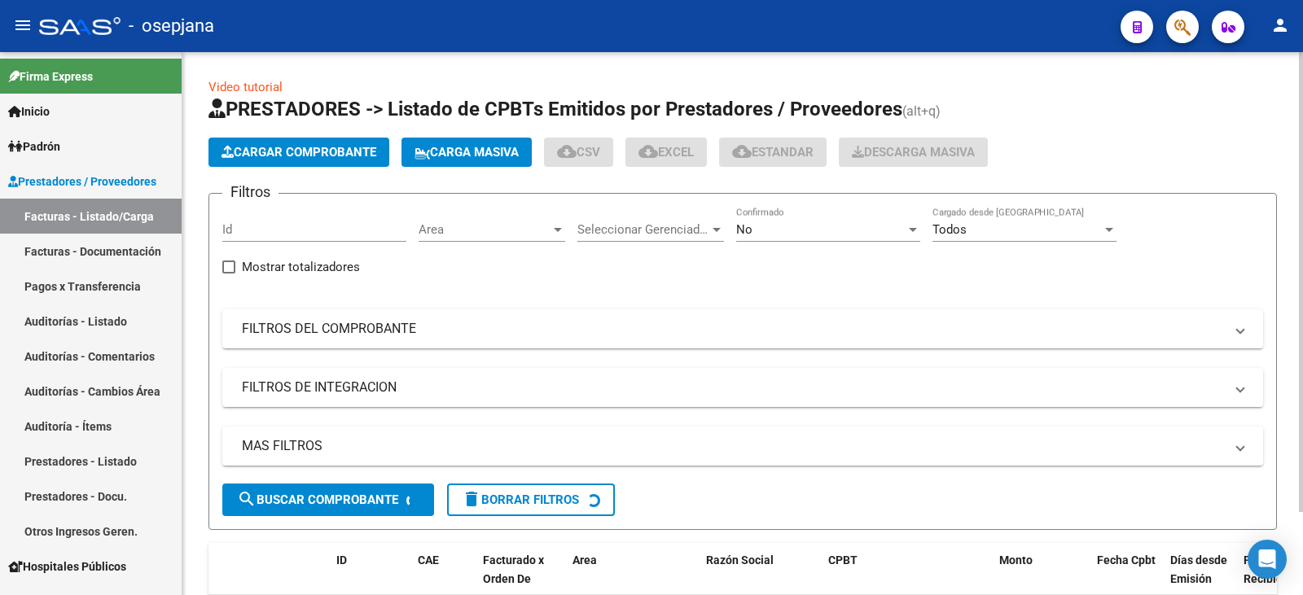
drag, startPoint x: 456, startPoint y: 334, endPoint x: 735, endPoint y: 281, distance: 283.5
click at [465, 329] on mat-panel-title "FILTROS DEL COMPROBANTE" at bounding box center [733, 329] width 982 height 18
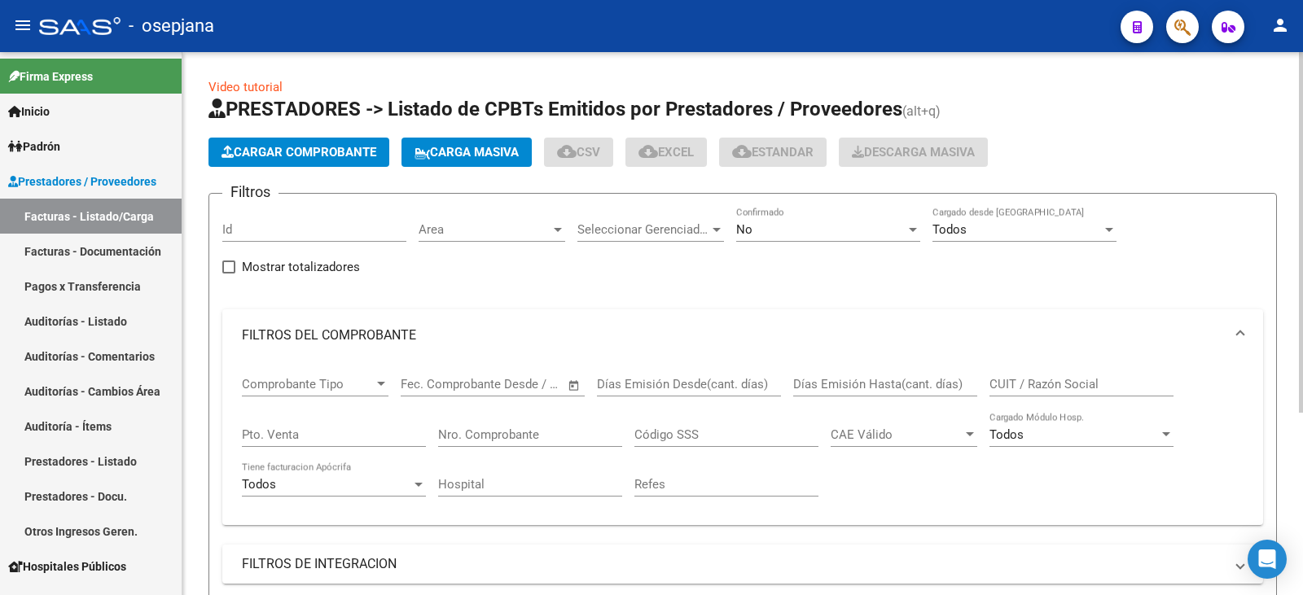
click at [764, 230] on div "No" at bounding box center [820, 229] width 169 height 15
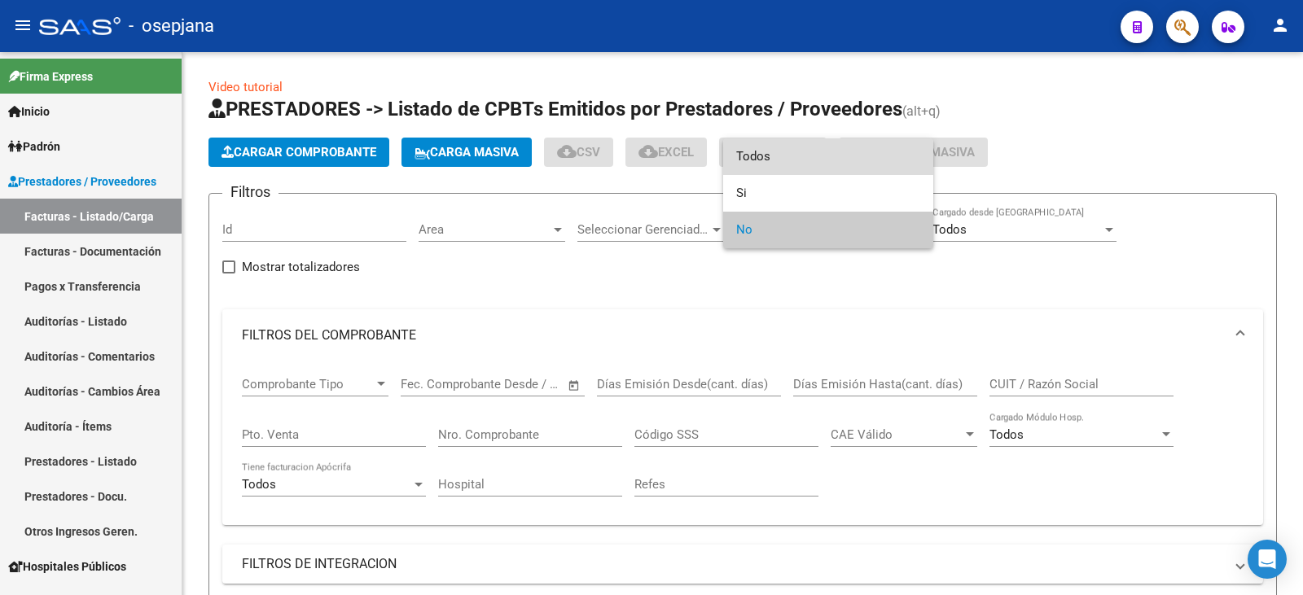
click at [770, 161] on span "Todos" at bounding box center [828, 156] width 184 height 37
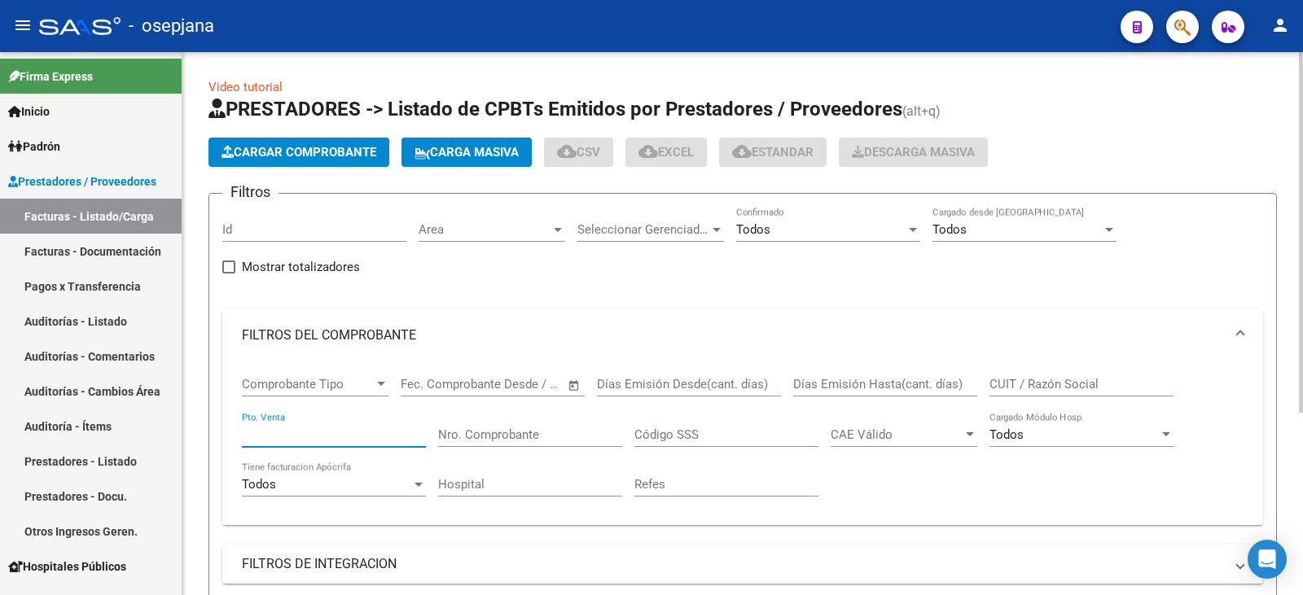
click at [339, 439] on input "Pto. Venta" at bounding box center [334, 435] width 184 height 15
type input "3"
click at [494, 434] on input "Nro. Comprobante" at bounding box center [530, 435] width 184 height 15
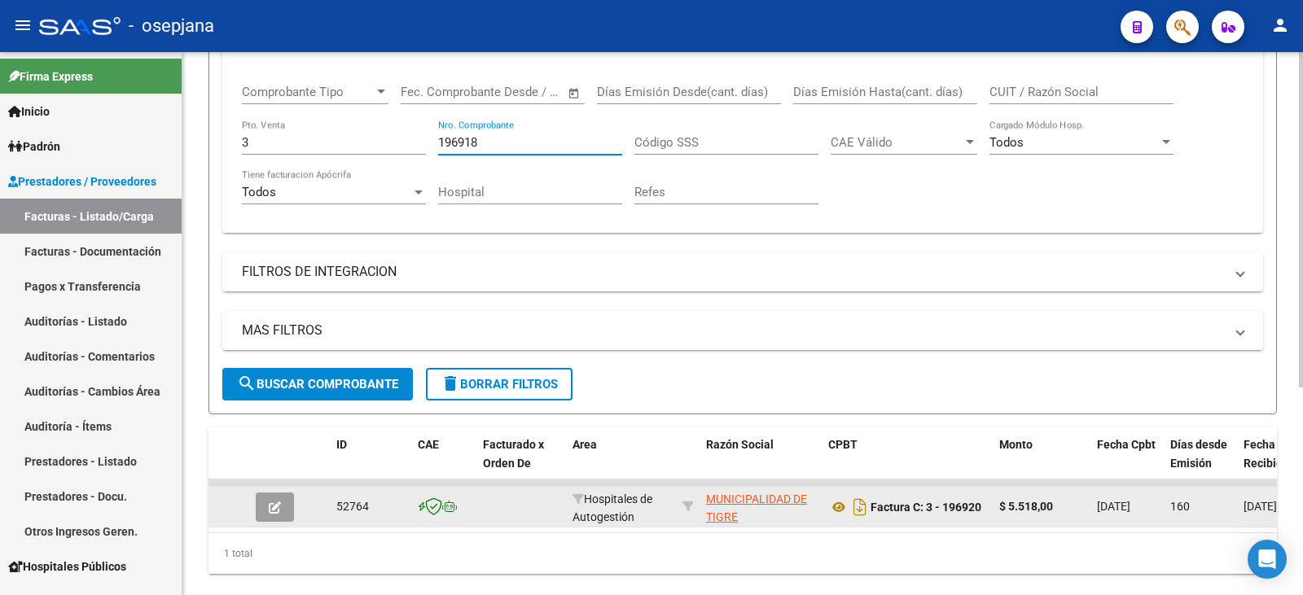
scroll to position [336, 0]
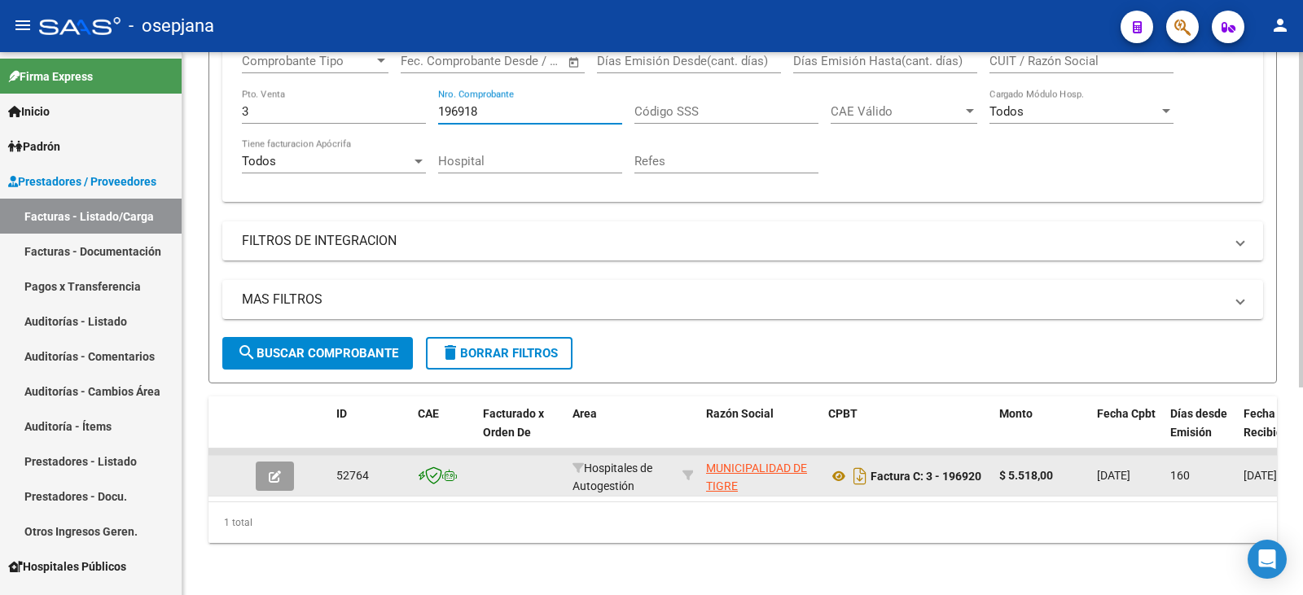
type input "196918"
click at [279, 475] on button "button" at bounding box center [275, 476] width 38 height 29
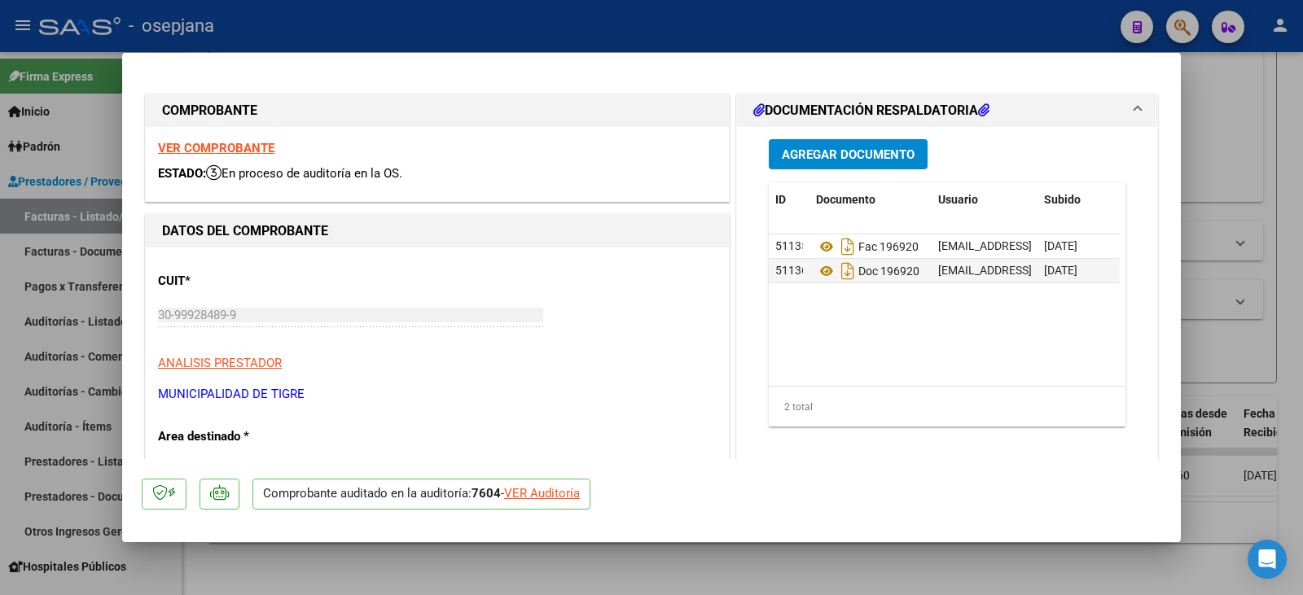
click at [532, 493] on div "VER Auditoría" at bounding box center [542, 494] width 76 height 19
type input "$ 0,00"
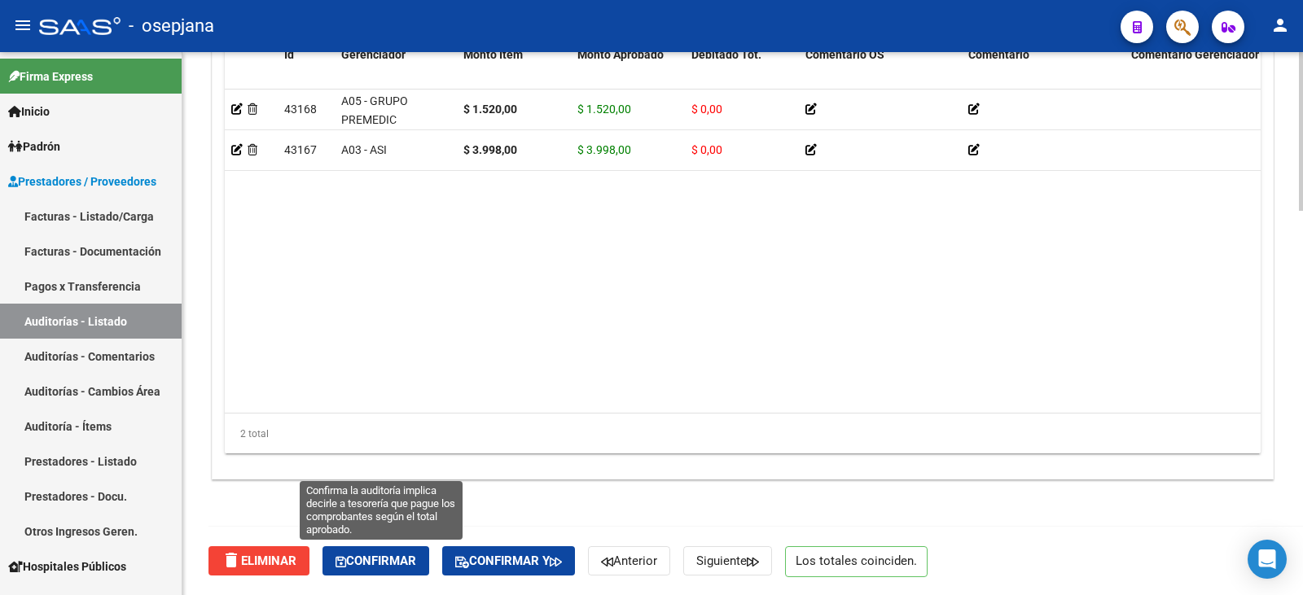
click at [378, 563] on span "Confirmar" at bounding box center [376, 561] width 81 height 15
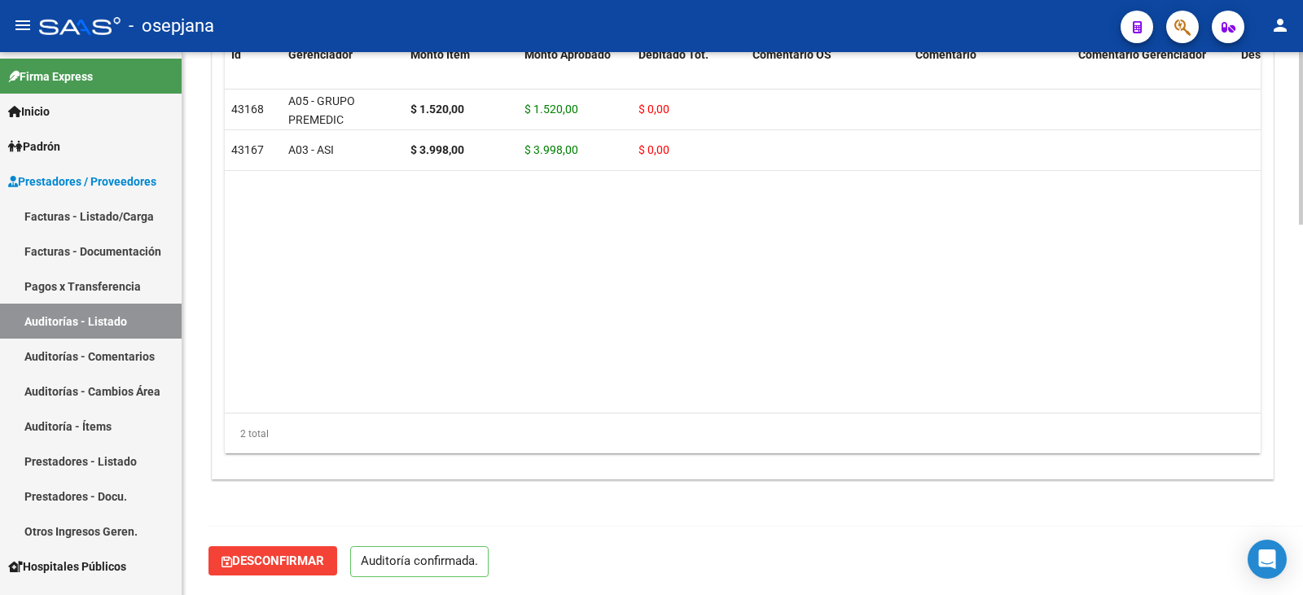
scroll to position [1166, 0]
type input "202509"
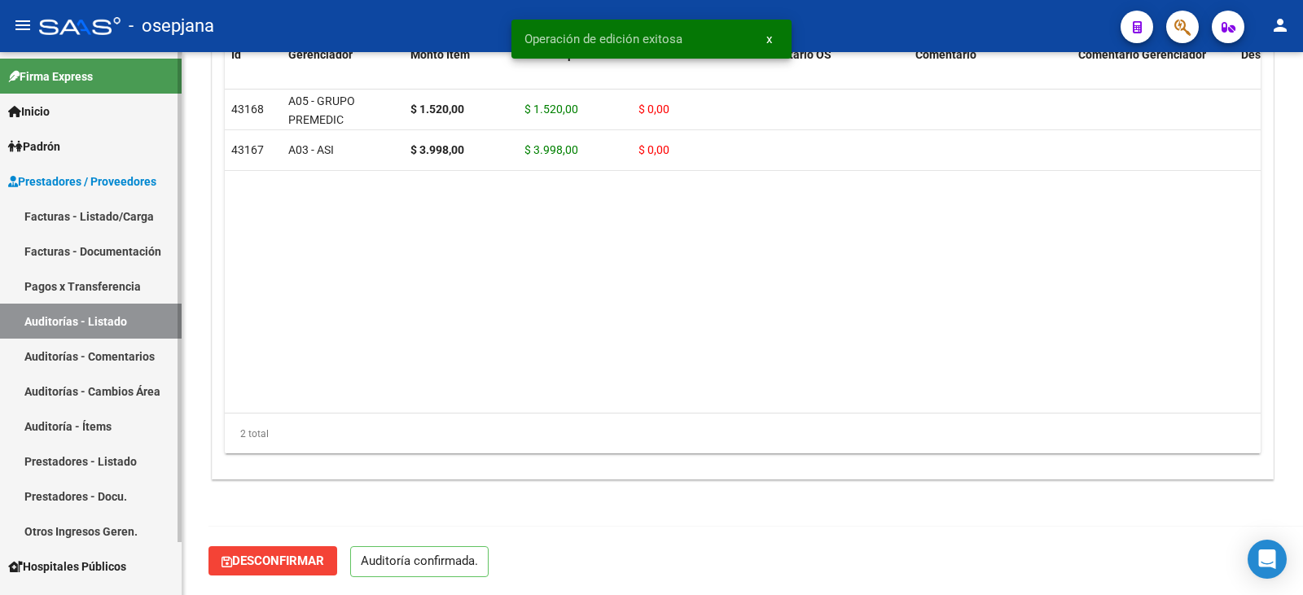
drag, startPoint x: 118, startPoint y: 218, endPoint x: 137, endPoint y: 211, distance: 20.1
click at [118, 218] on link "Facturas - Listado/Carga" at bounding box center [91, 216] width 182 height 35
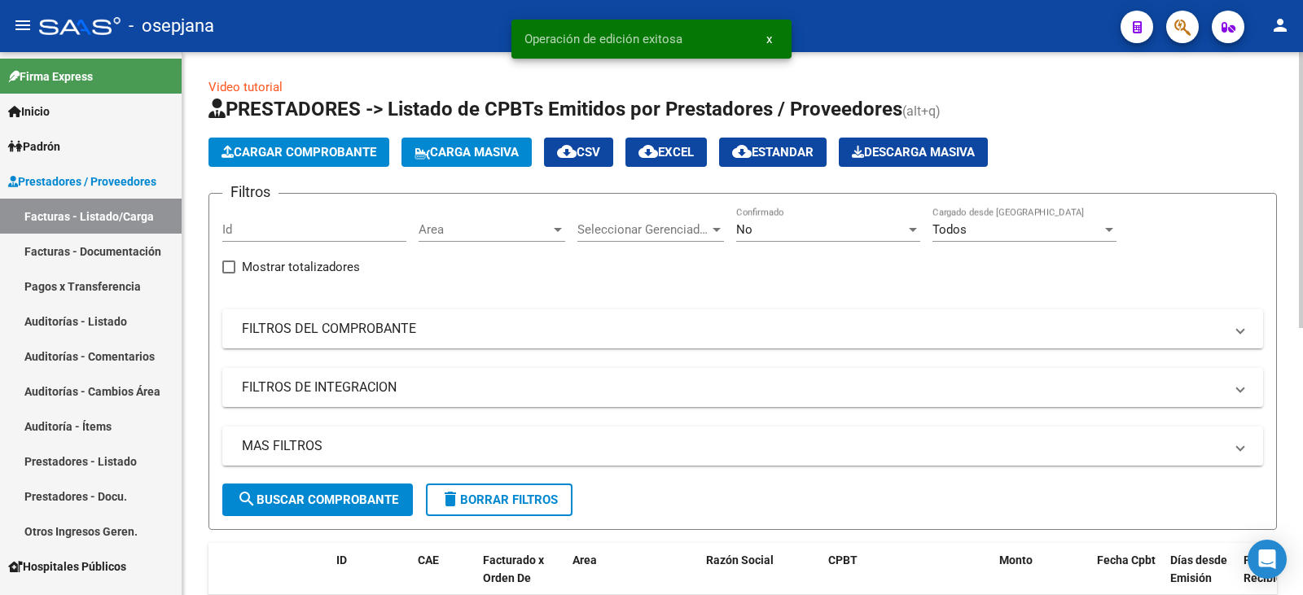
drag, startPoint x: 348, startPoint y: 324, endPoint x: 548, endPoint y: 271, distance: 207.2
click at [361, 318] on mat-expansion-panel-header "FILTROS DEL COMPROBANTE" at bounding box center [742, 328] width 1041 height 39
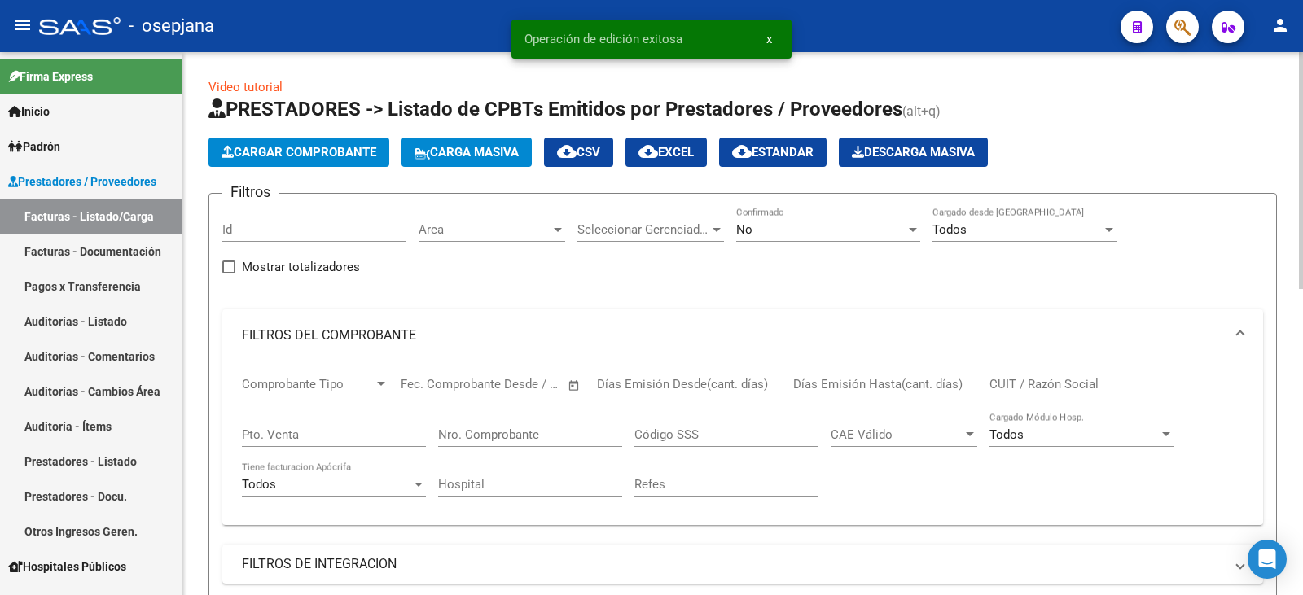
click at [789, 234] on div "No" at bounding box center [820, 229] width 169 height 15
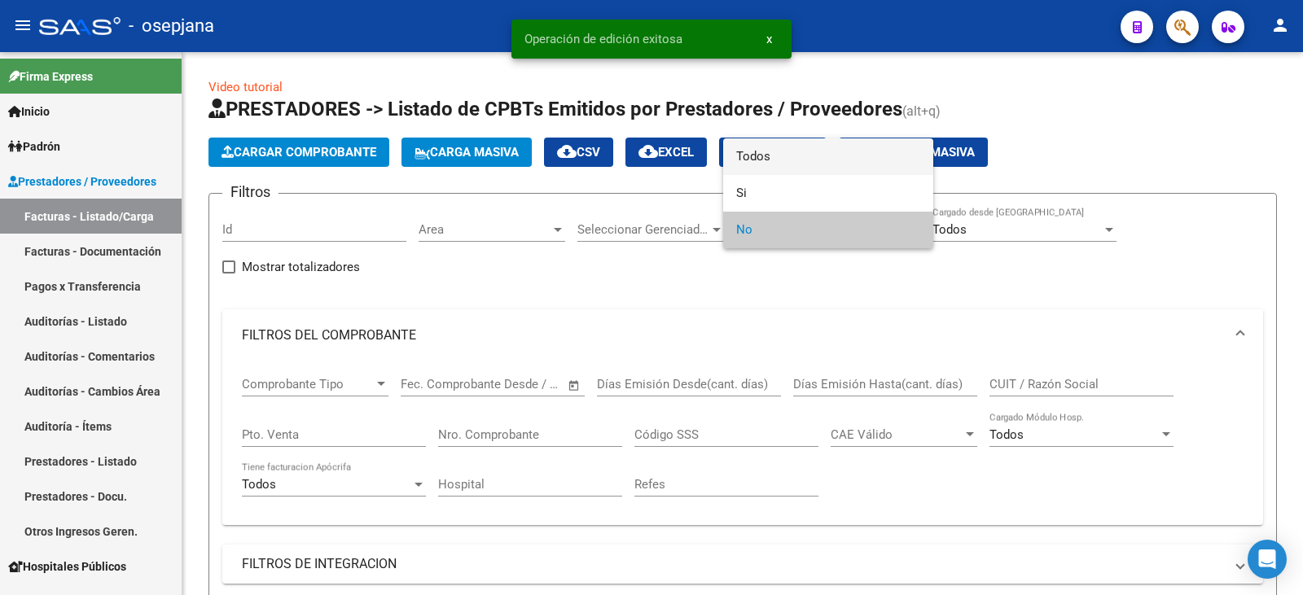
click at [800, 160] on span "Todos" at bounding box center [828, 156] width 184 height 37
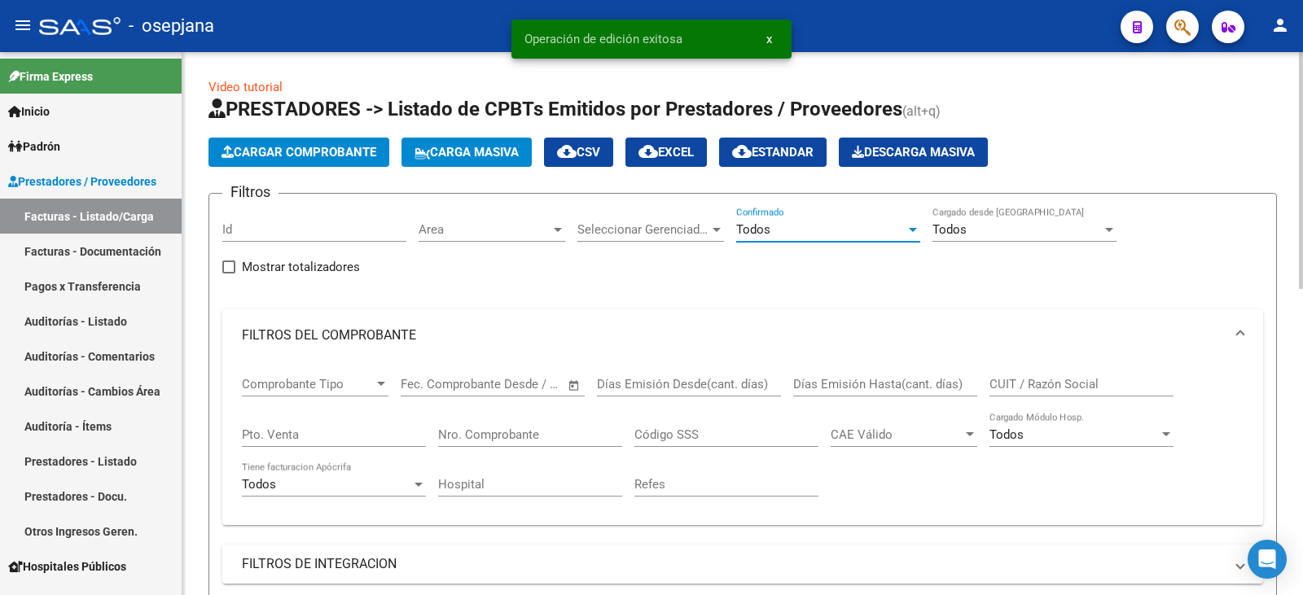
click at [330, 421] on div "Pto. Venta" at bounding box center [334, 429] width 184 height 35
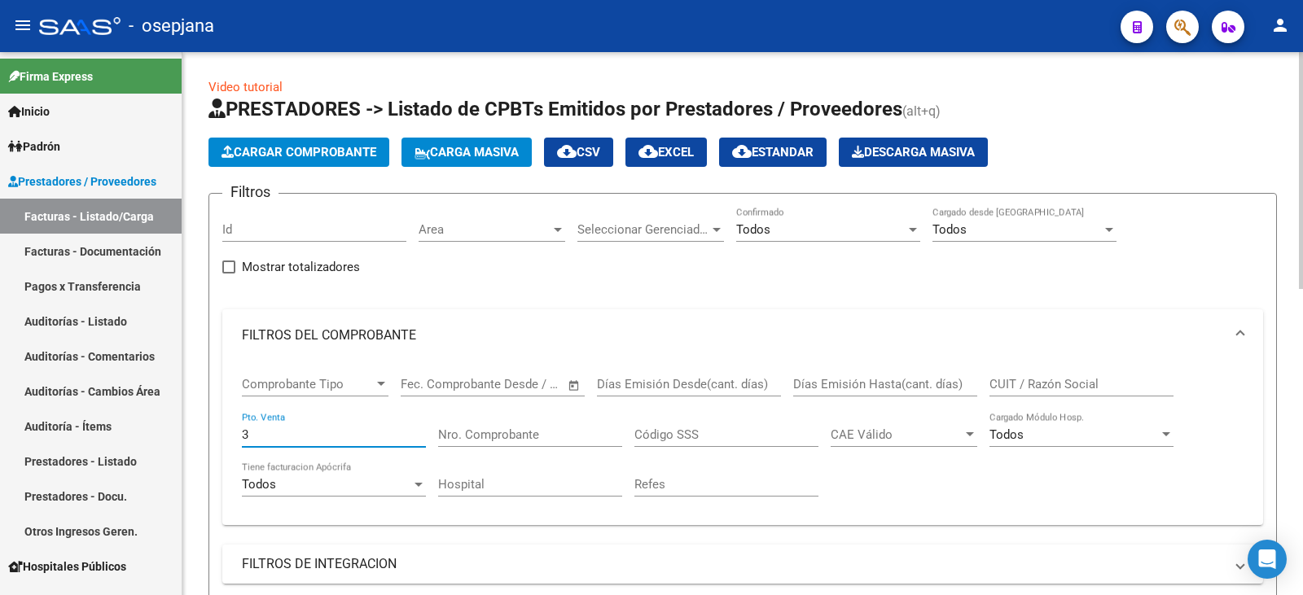
type input "3"
click at [499, 426] on div "Nro. Comprobante" at bounding box center [530, 429] width 184 height 35
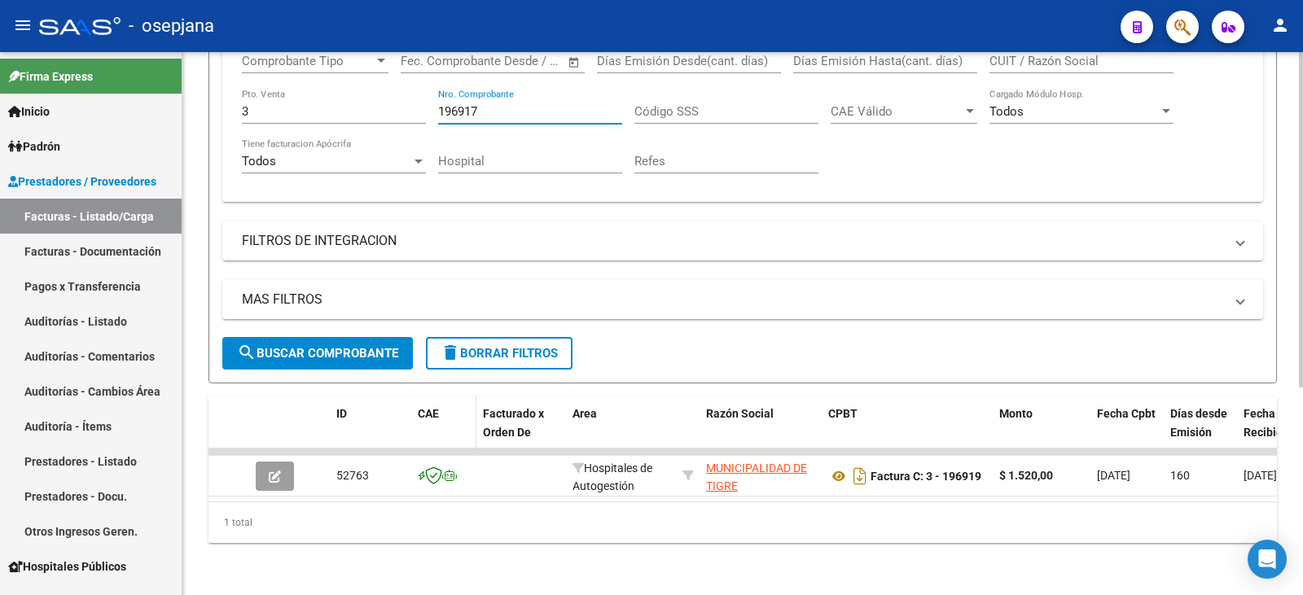
scroll to position [336, 0]
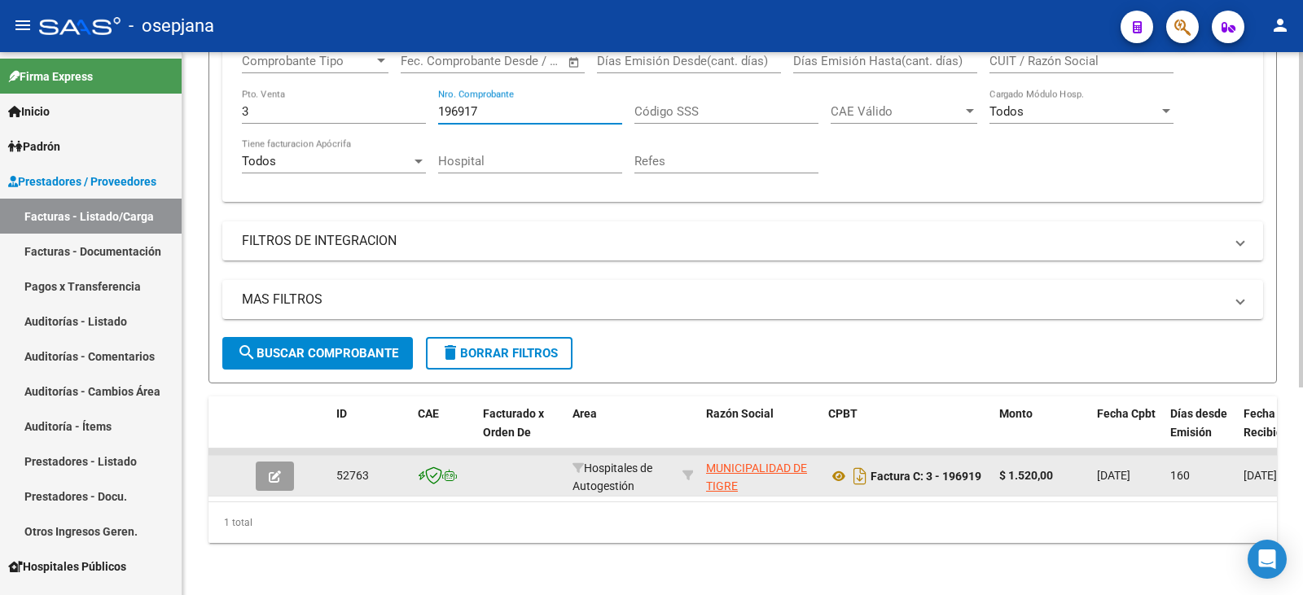
type input "196917"
click at [270, 471] on icon "button" at bounding box center [275, 477] width 12 height 12
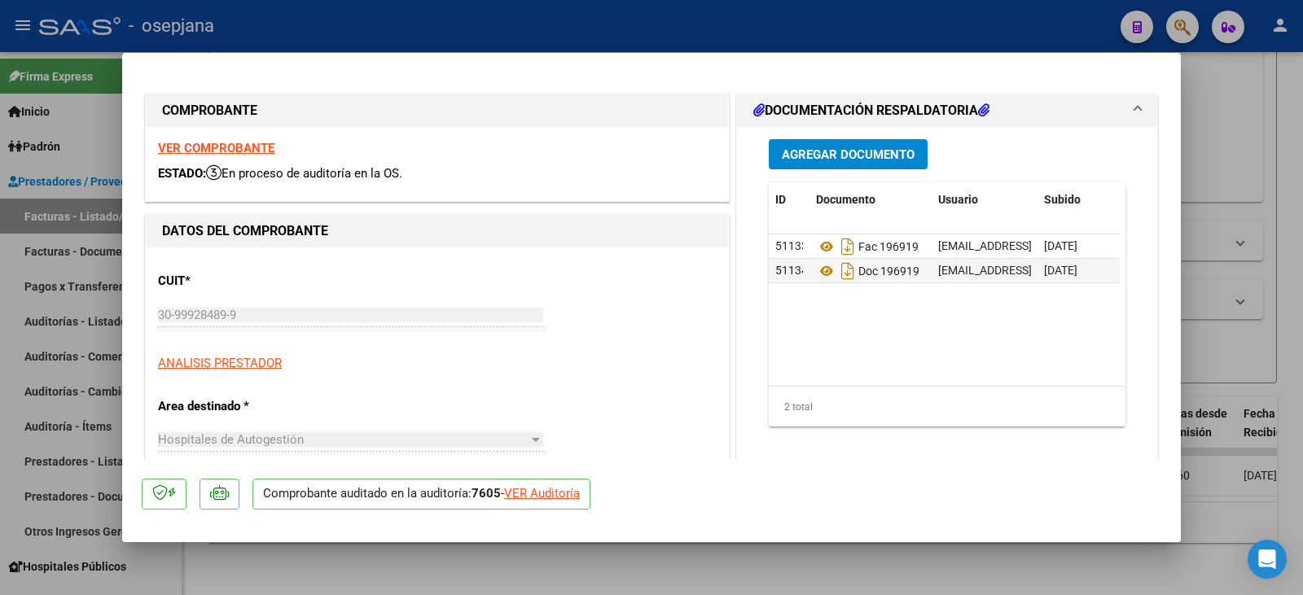
click at [555, 493] on div "VER Auditoría" at bounding box center [542, 494] width 76 height 19
type input "$ 0,00"
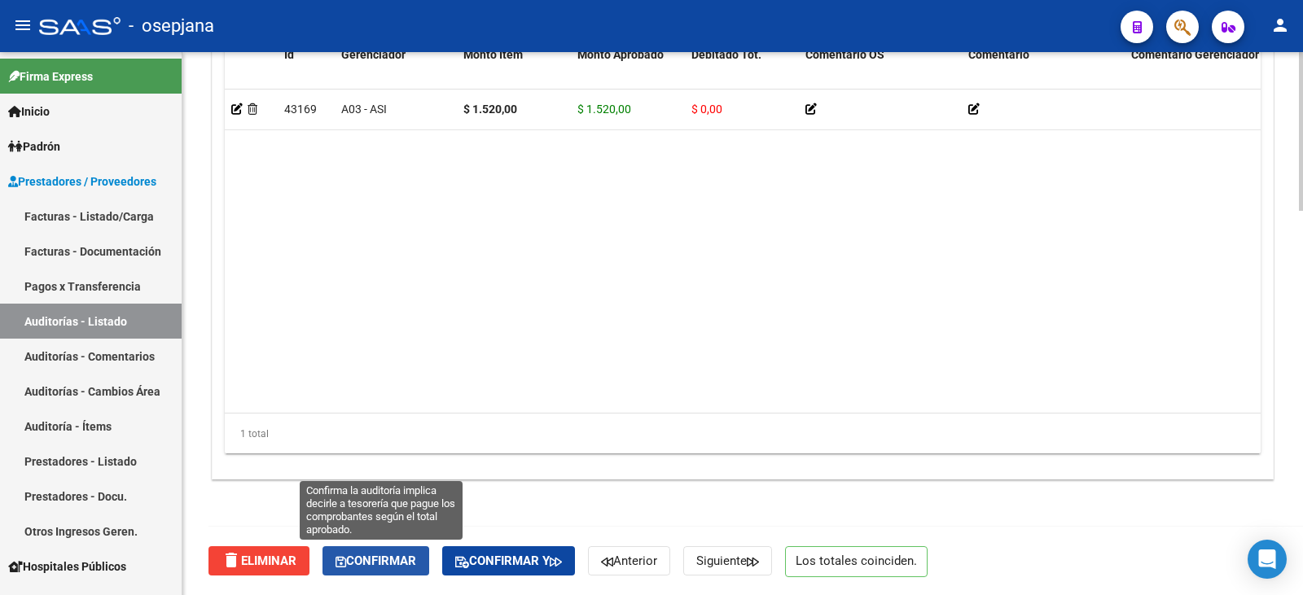
click at [386, 562] on span "Confirmar" at bounding box center [376, 561] width 81 height 15
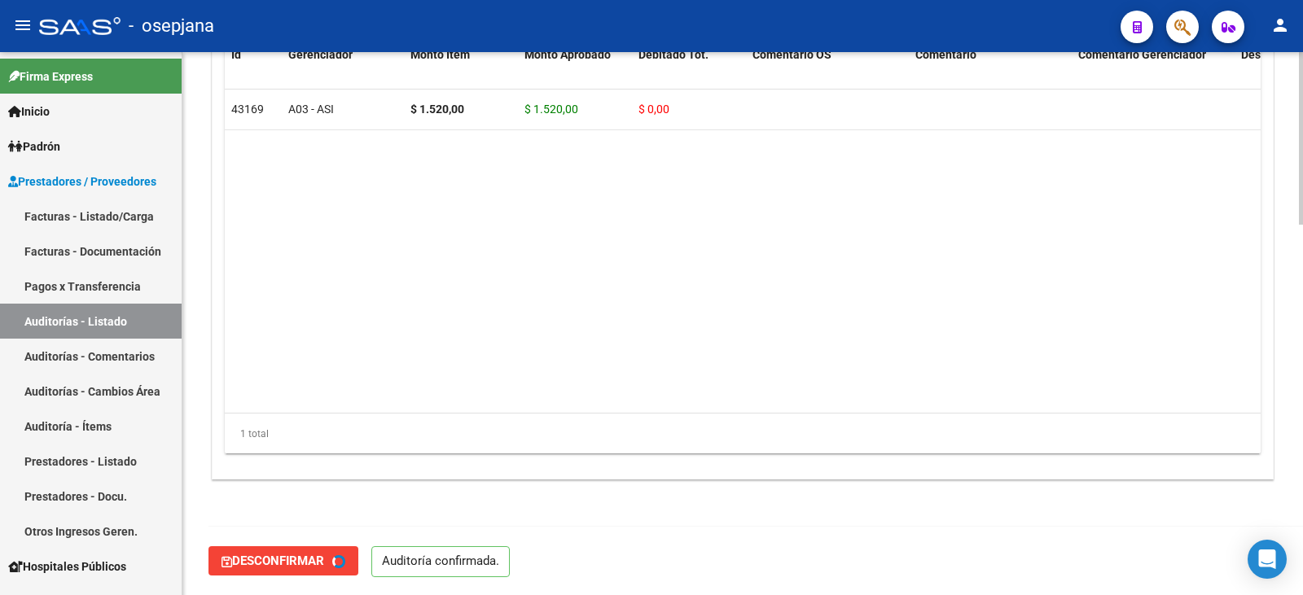
type input "202509"
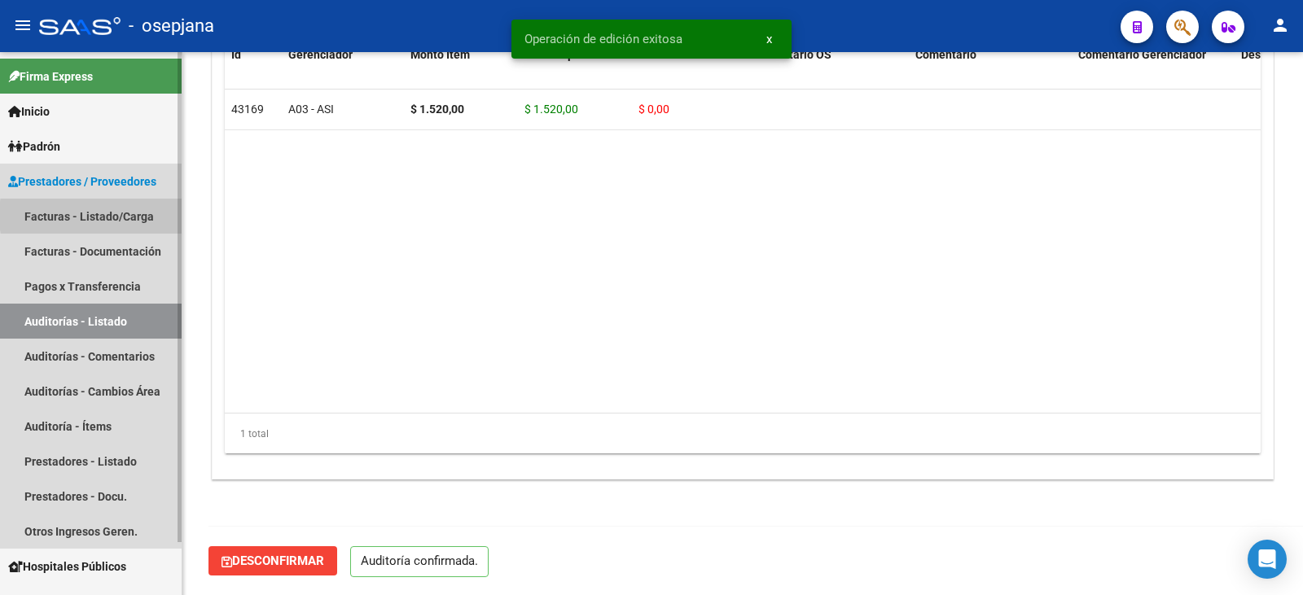
drag, startPoint x: 134, startPoint y: 216, endPoint x: 169, endPoint y: 216, distance: 35.0
click at [134, 216] on link "Facturas - Listado/Carga" at bounding box center [91, 216] width 182 height 35
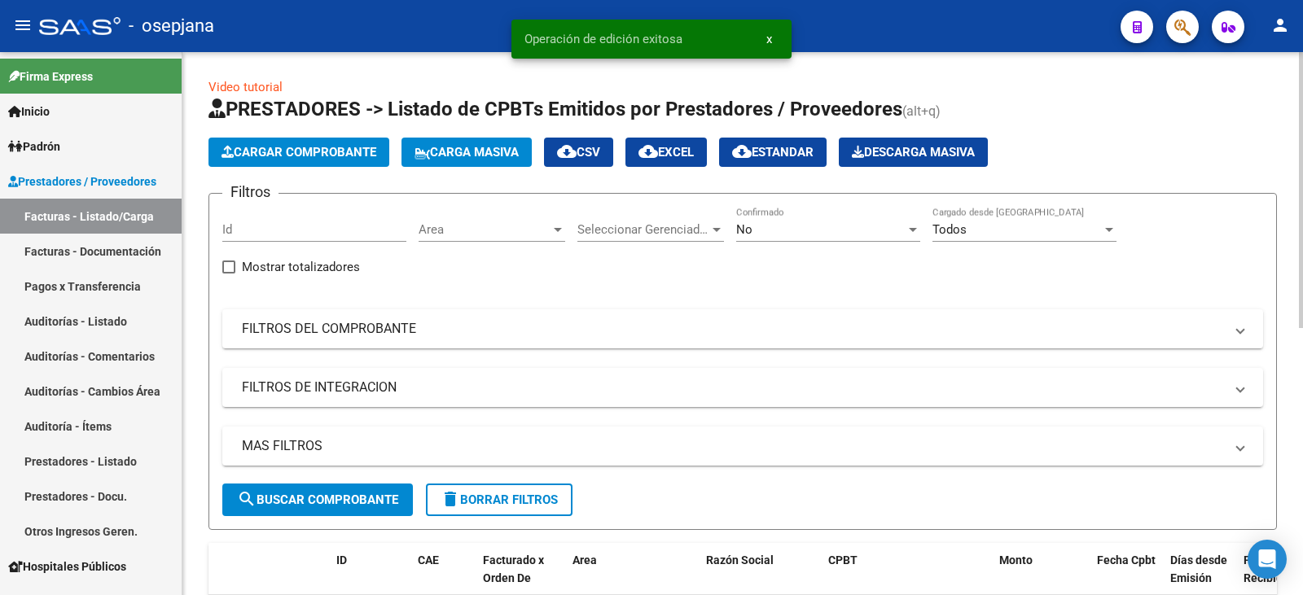
drag, startPoint x: 473, startPoint y: 335, endPoint x: 735, endPoint y: 272, distance: 268.8
click at [483, 331] on mat-panel-title "FILTROS DEL COMPROBANTE" at bounding box center [733, 329] width 982 height 18
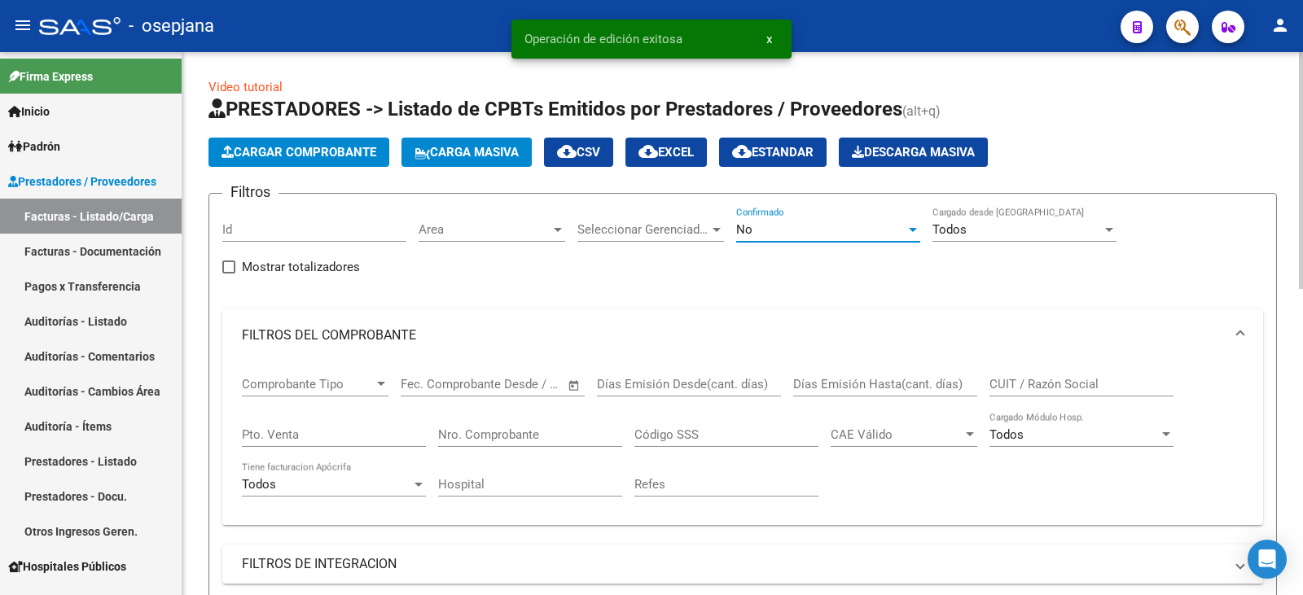
click at [770, 234] on div "No" at bounding box center [820, 229] width 169 height 15
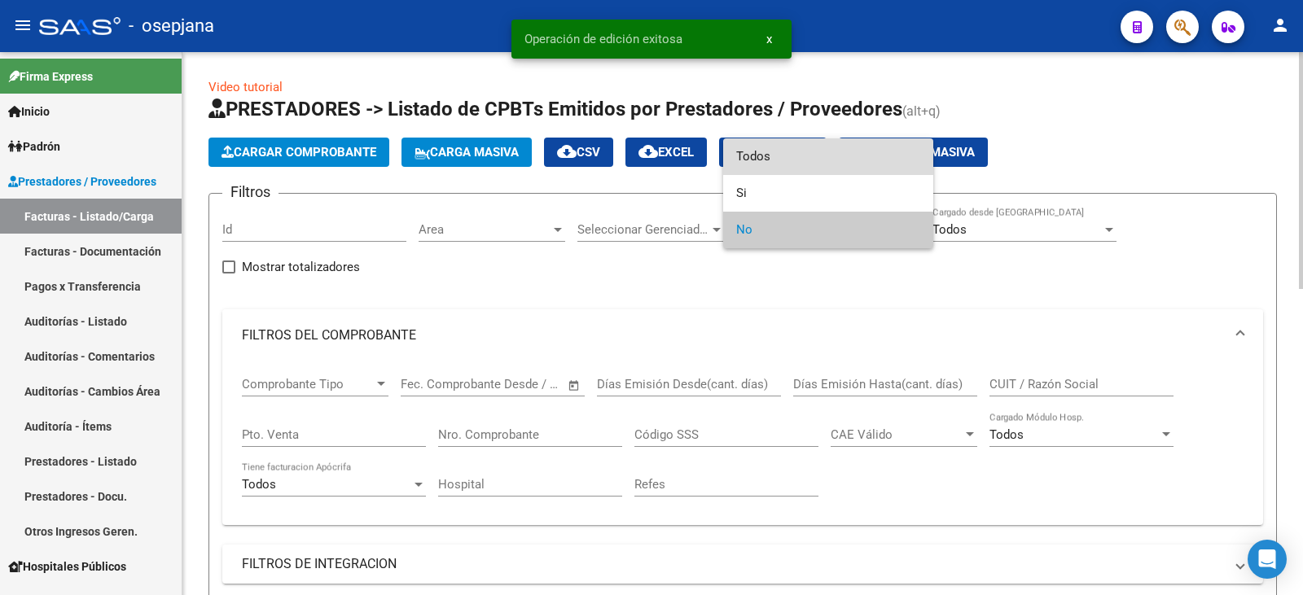
drag, startPoint x: 782, startPoint y: 153, endPoint x: 445, endPoint y: 352, distance: 391.3
click at [772, 158] on span "Todos" at bounding box center [828, 156] width 184 height 37
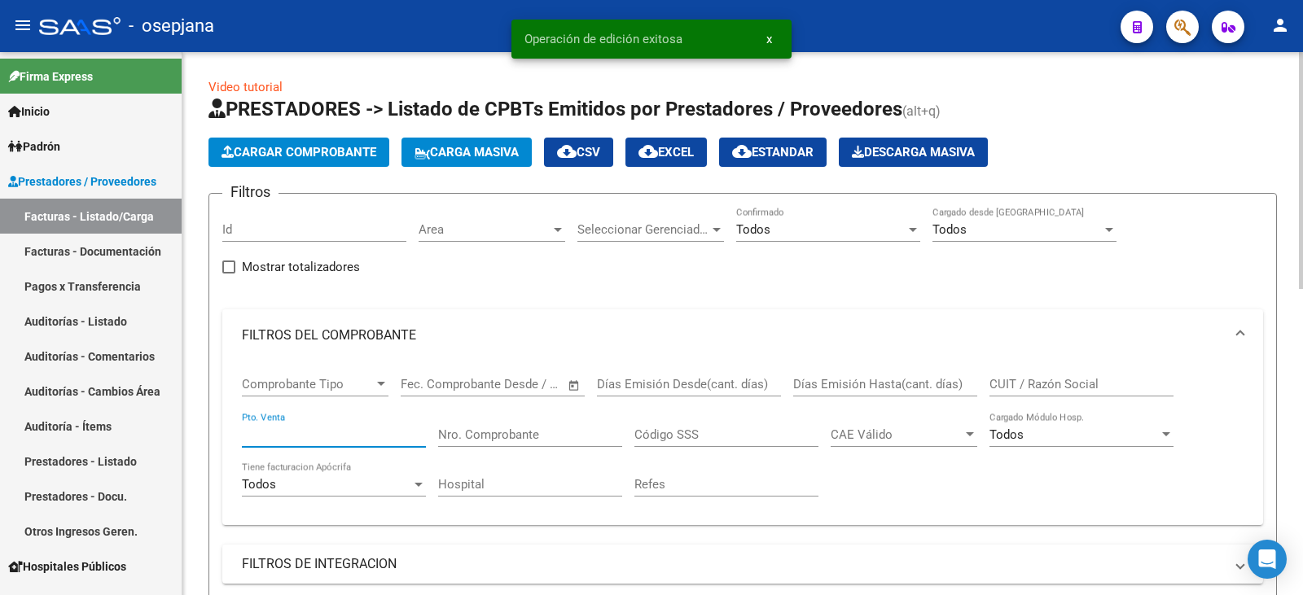
click at [298, 436] on input "Pto. Venta" at bounding box center [334, 435] width 184 height 15
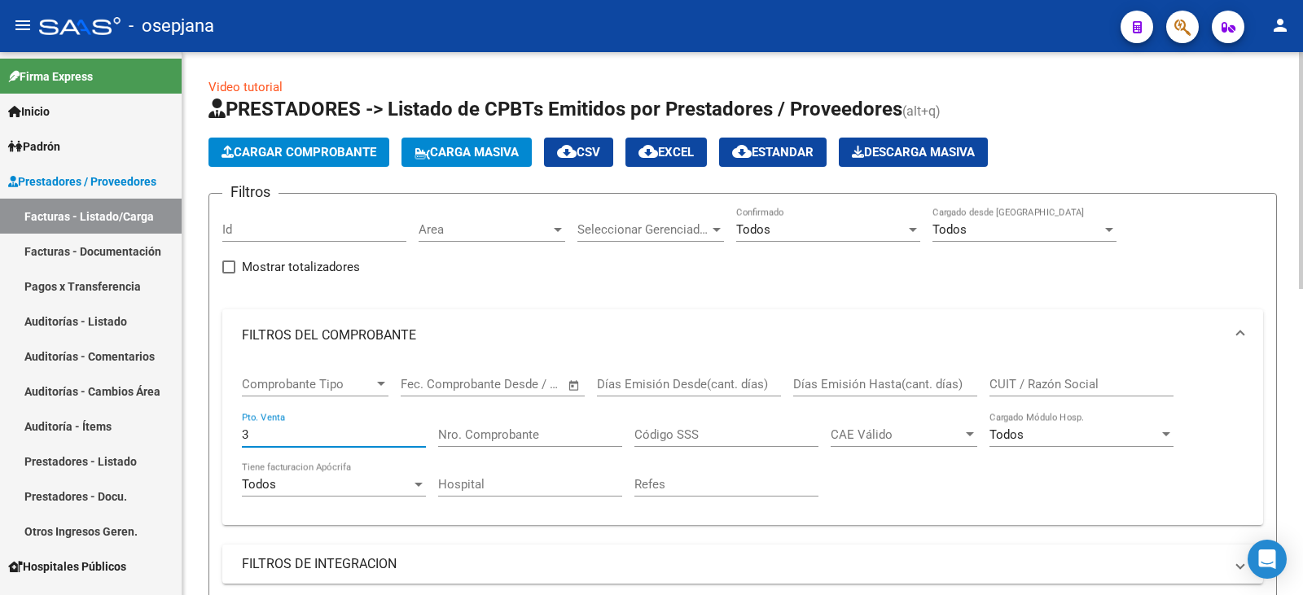
type input "3"
click at [503, 433] on input "Nro. Comprobante" at bounding box center [530, 435] width 184 height 15
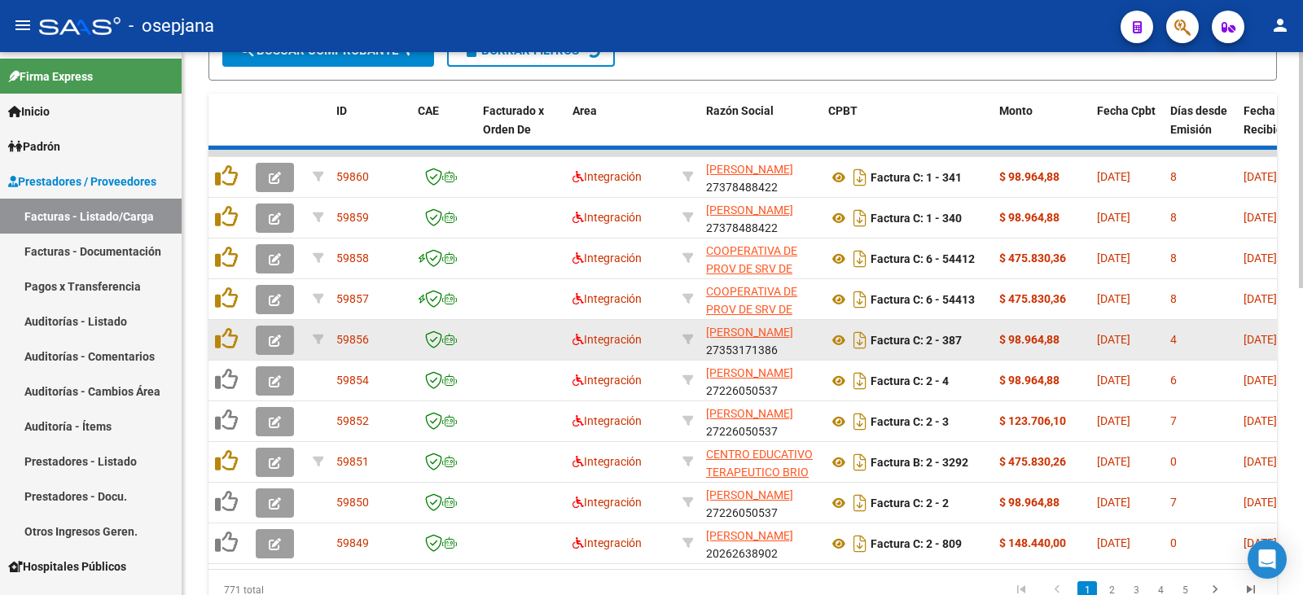
scroll to position [543, 0]
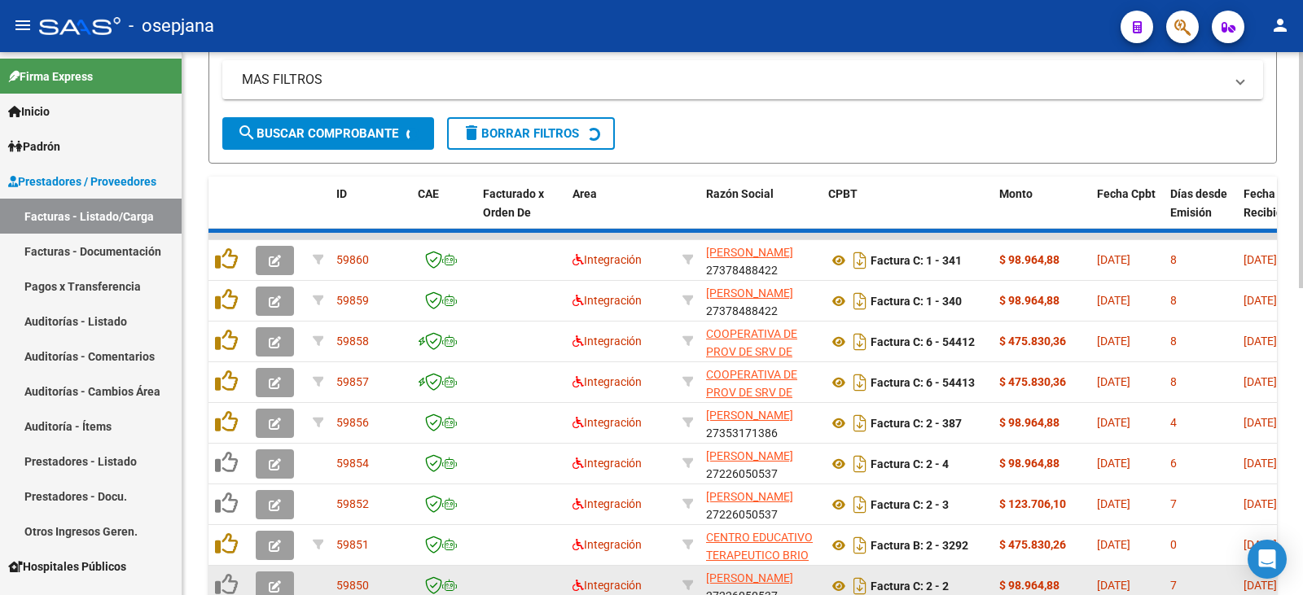
type input "196915"
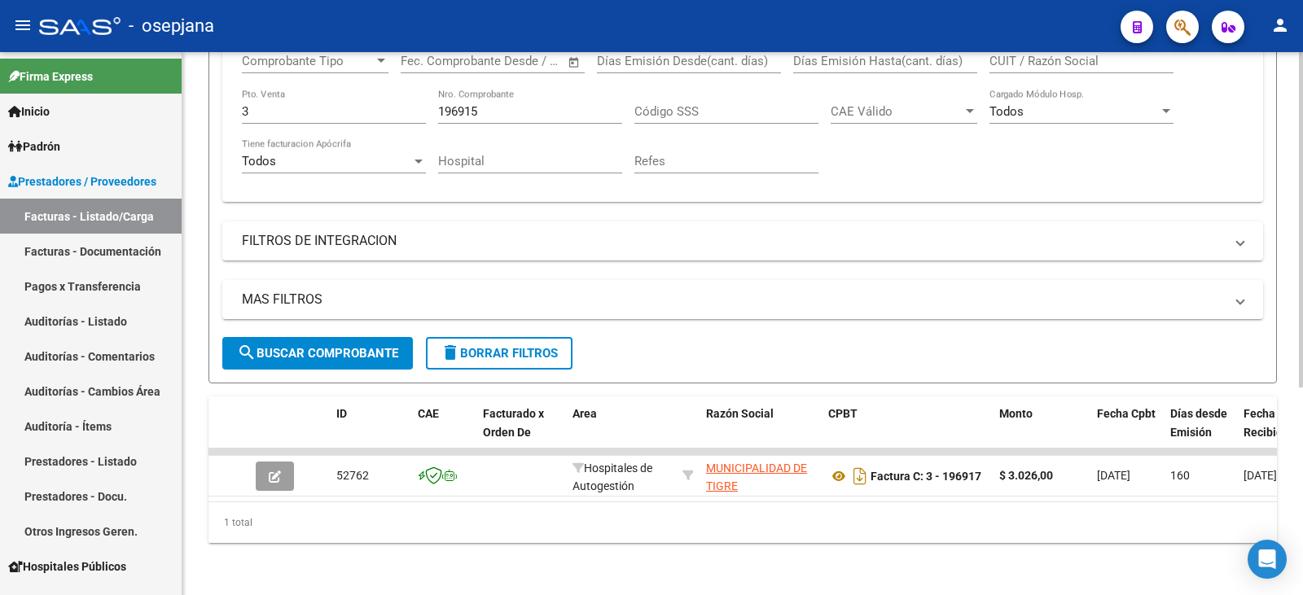
scroll to position [336, 0]
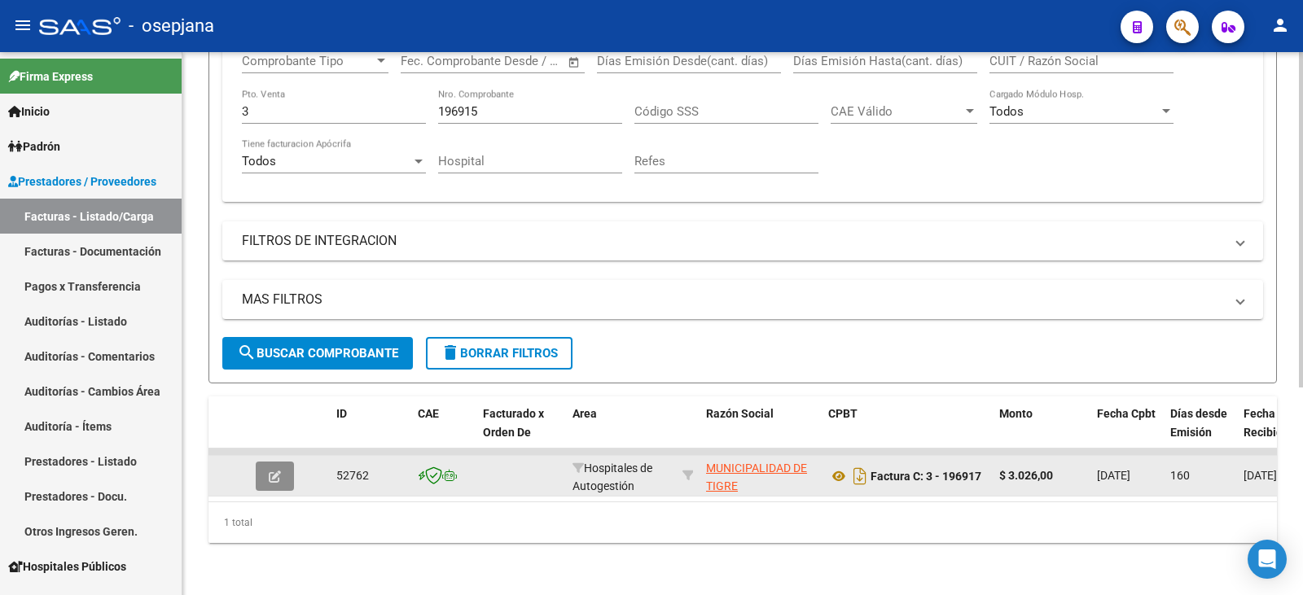
click at [268, 472] on button "button" at bounding box center [275, 476] width 38 height 29
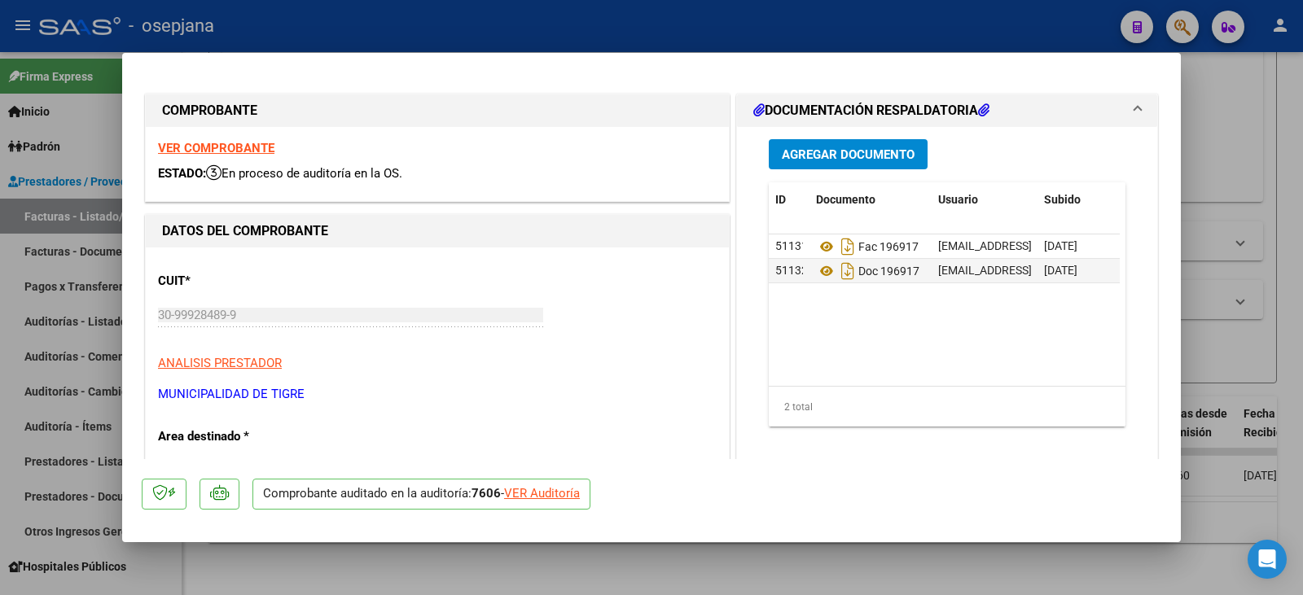
click at [546, 495] on div "VER Auditoría" at bounding box center [542, 494] width 76 height 19
type input "$ 0,00"
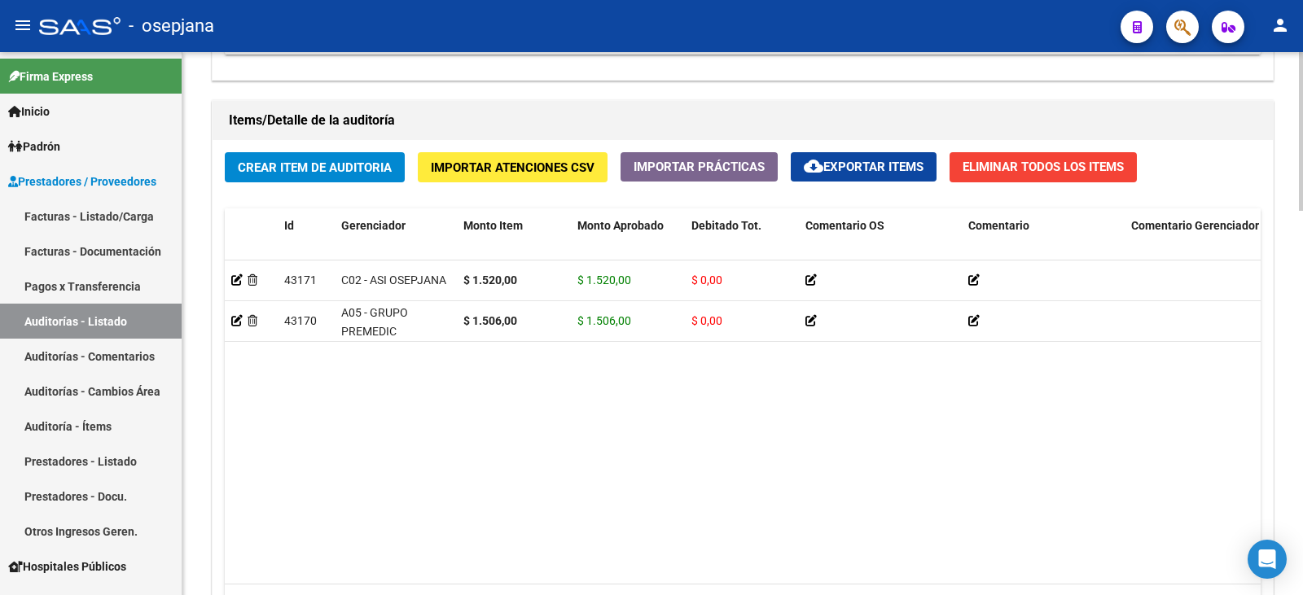
scroll to position [1311, 0]
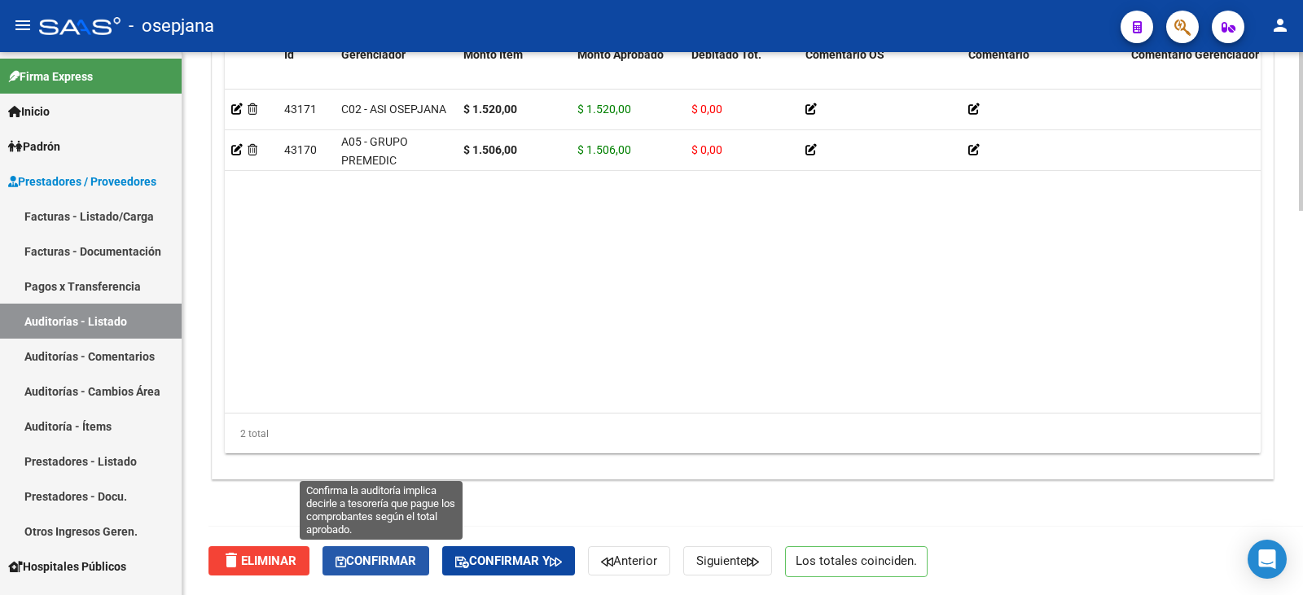
click at [389, 569] on button "Confirmar" at bounding box center [375, 560] width 107 height 29
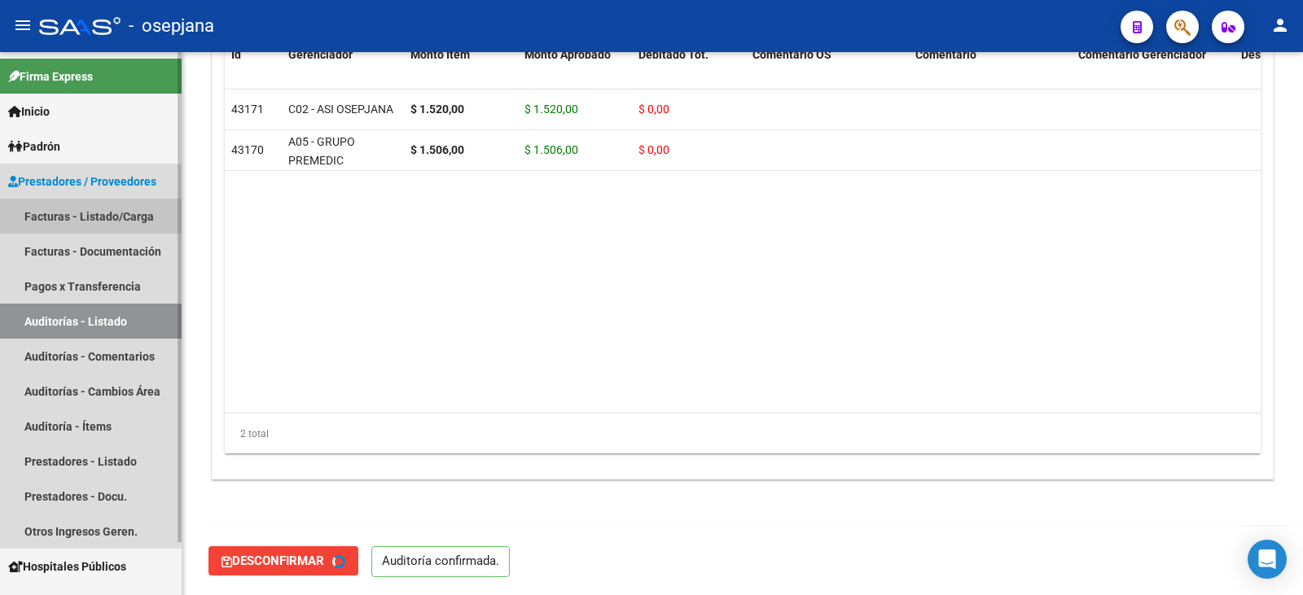
type input "202509"
click at [107, 213] on link "Facturas - Listado/Carga" at bounding box center [91, 216] width 182 height 35
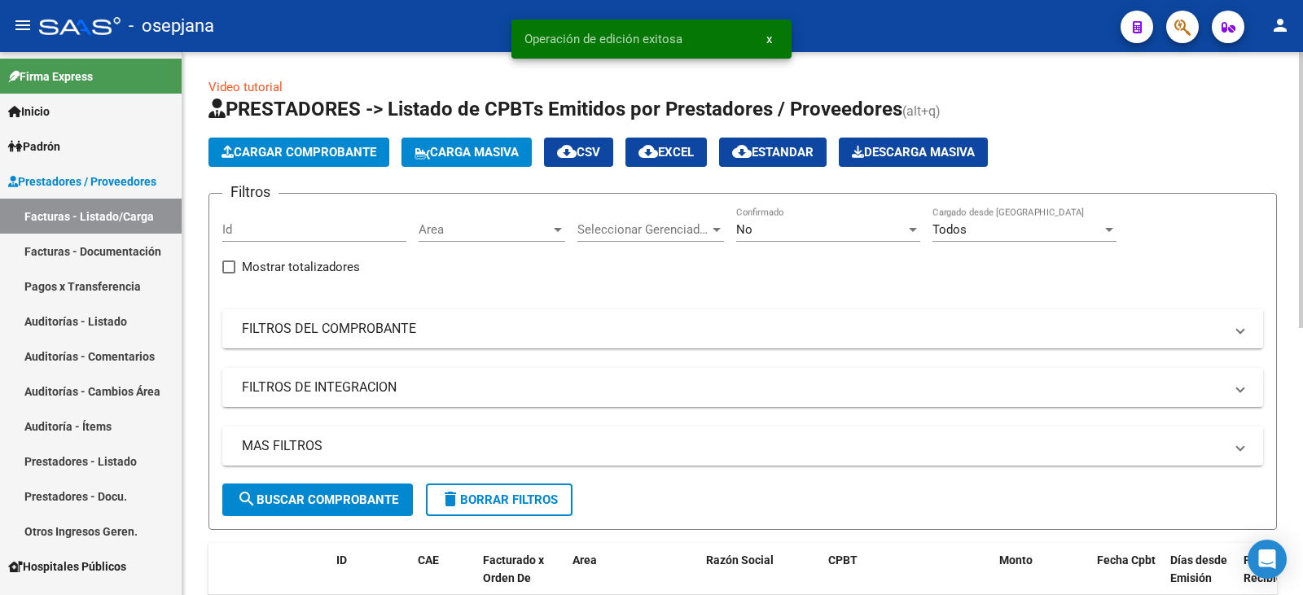
drag, startPoint x: 472, startPoint y: 335, endPoint x: 721, endPoint y: 259, distance: 259.7
click at [476, 331] on mat-panel-title "FILTROS DEL COMPROBANTE" at bounding box center [733, 329] width 982 height 18
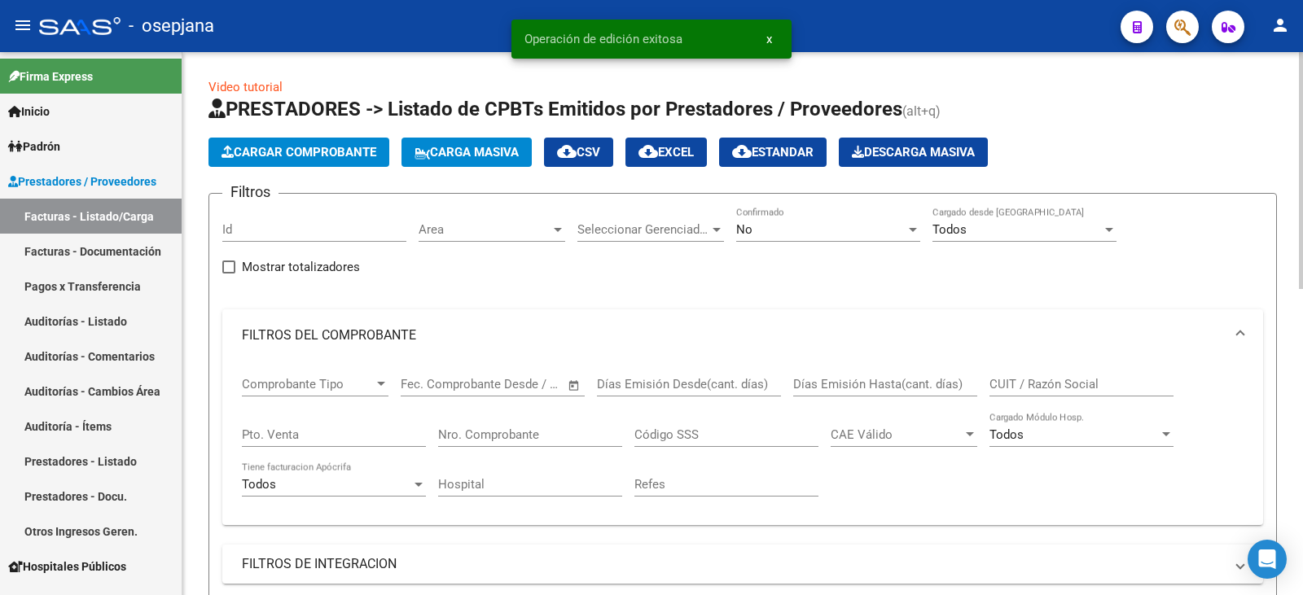
click at [771, 235] on div "No" at bounding box center [820, 229] width 169 height 15
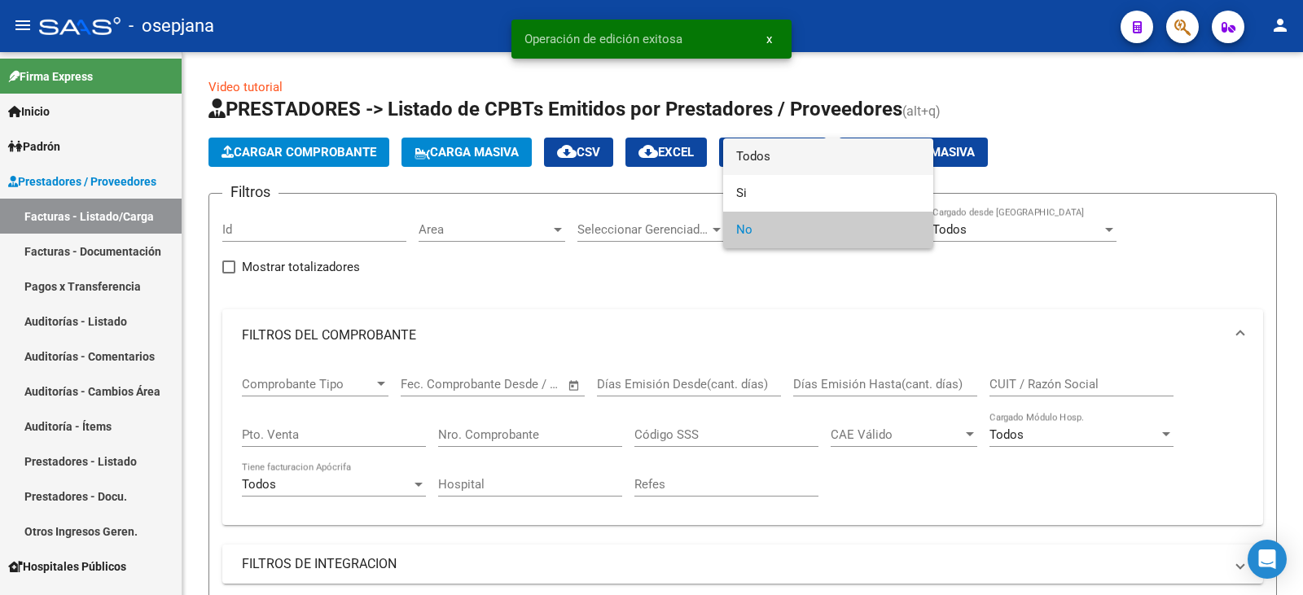
click at [774, 160] on span "Todos" at bounding box center [828, 156] width 184 height 37
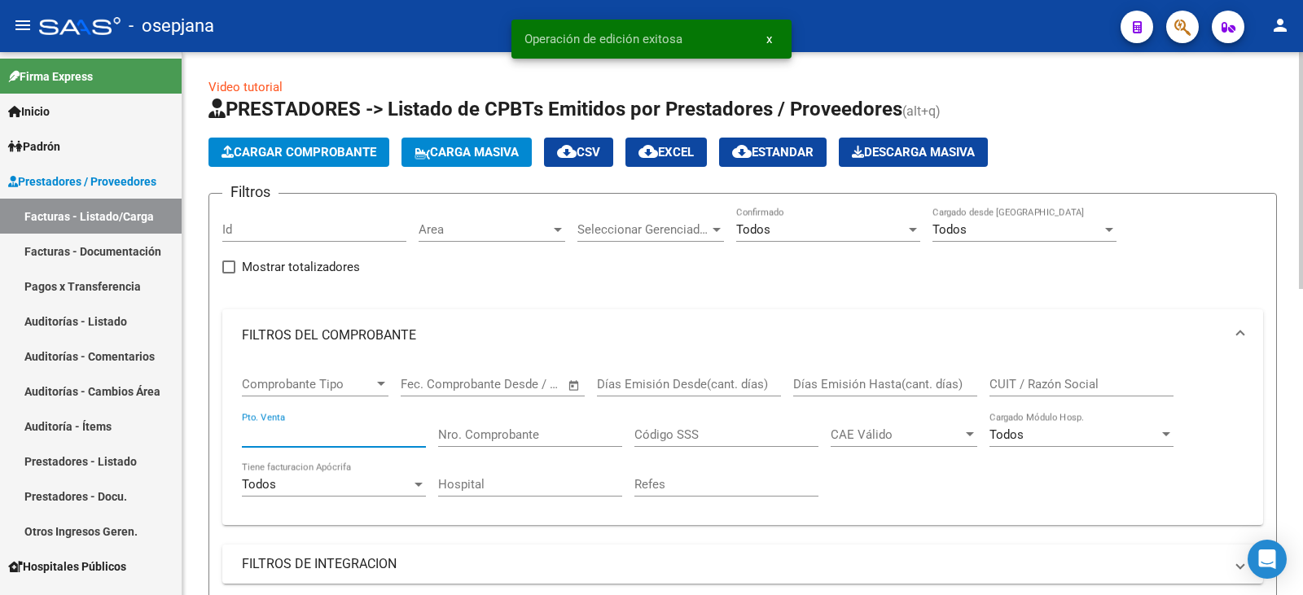
click at [325, 428] on input "Pto. Venta" at bounding box center [334, 435] width 184 height 15
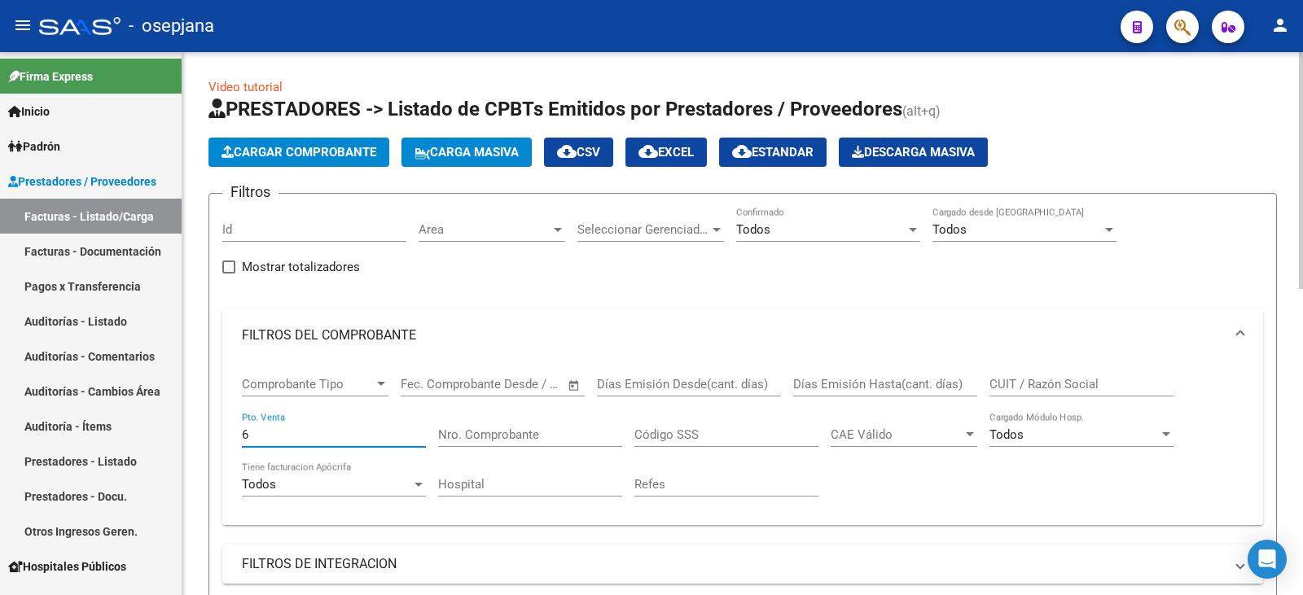
type input "6"
click at [543, 430] on input "Nro. Comprobante" at bounding box center [530, 435] width 184 height 15
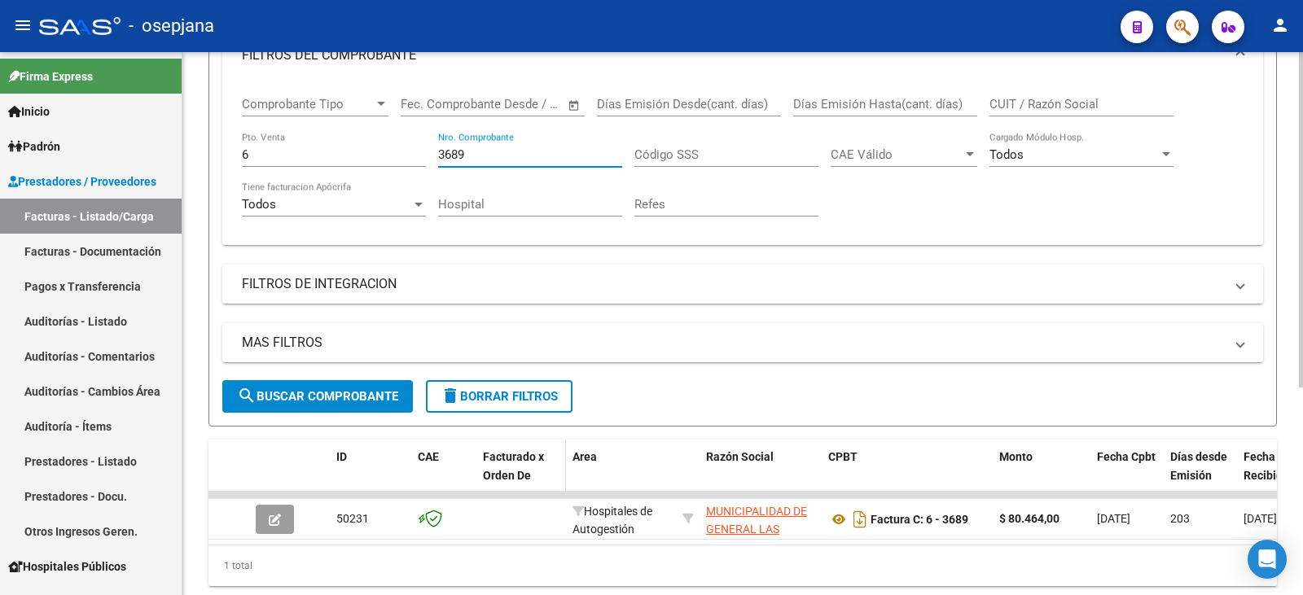
scroll to position [336, 0]
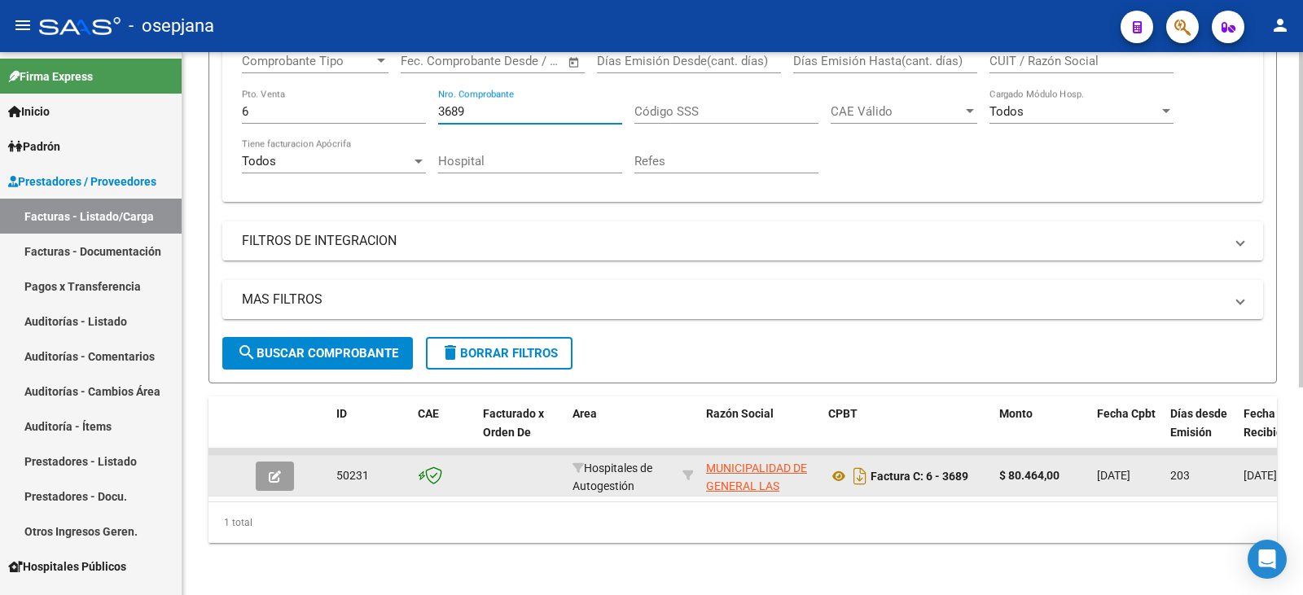
type input "3689"
click at [264, 463] on button "button" at bounding box center [275, 476] width 38 height 29
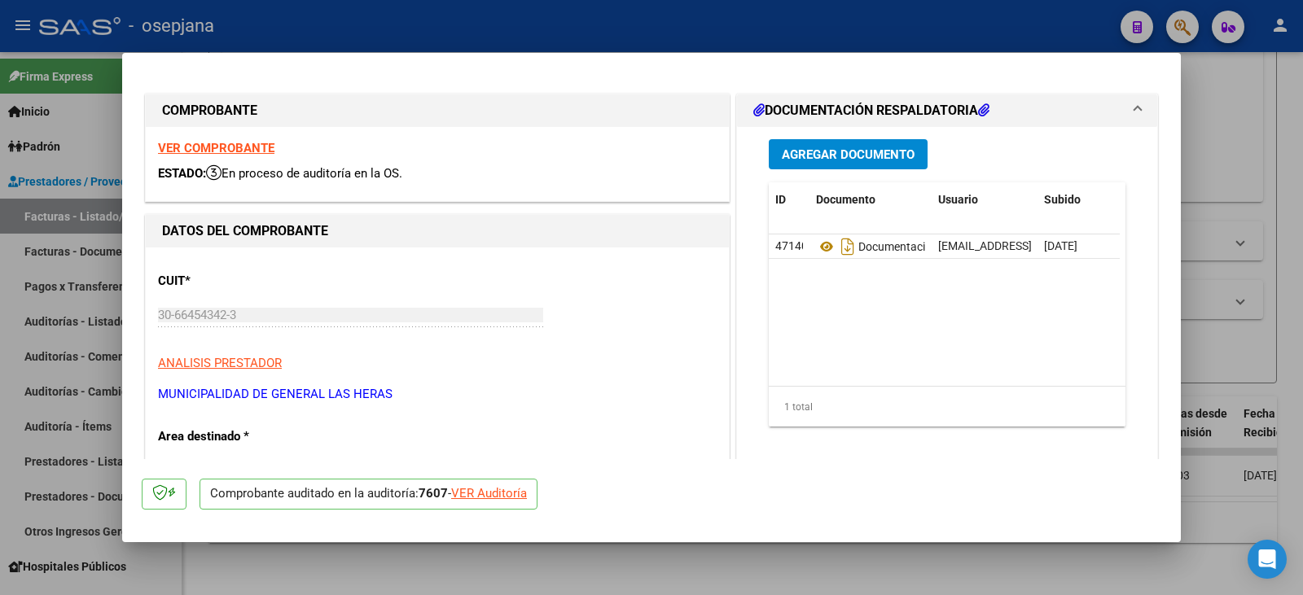
click at [520, 493] on div "VER Auditoría" at bounding box center [489, 494] width 76 height 19
type input "$ 0,00"
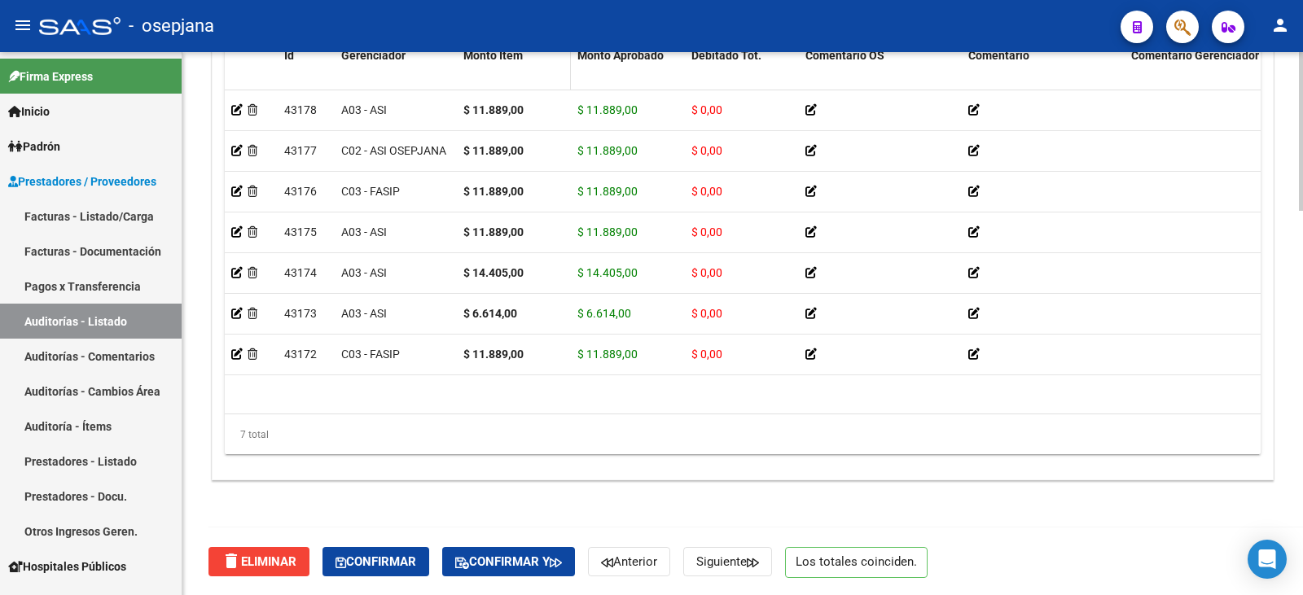
scroll to position [1311, 0]
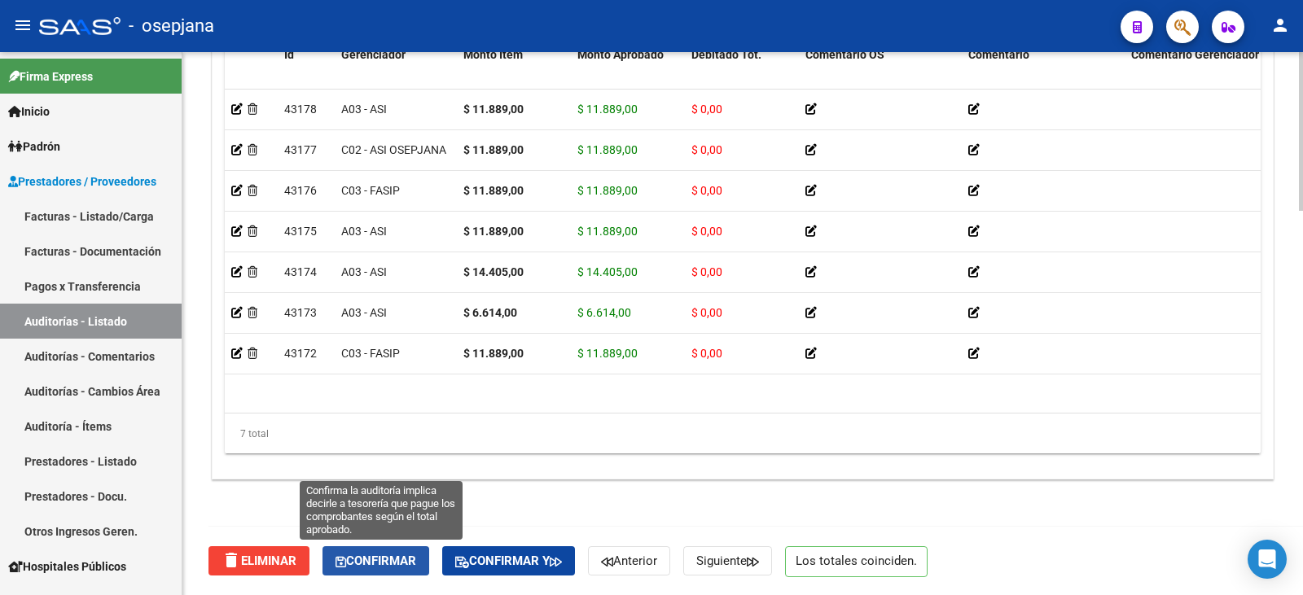
drag, startPoint x: 397, startPoint y: 558, endPoint x: 770, endPoint y: 577, distance: 373.4
click at [398, 558] on span "Confirmar" at bounding box center [376, 561] width 81 height 15
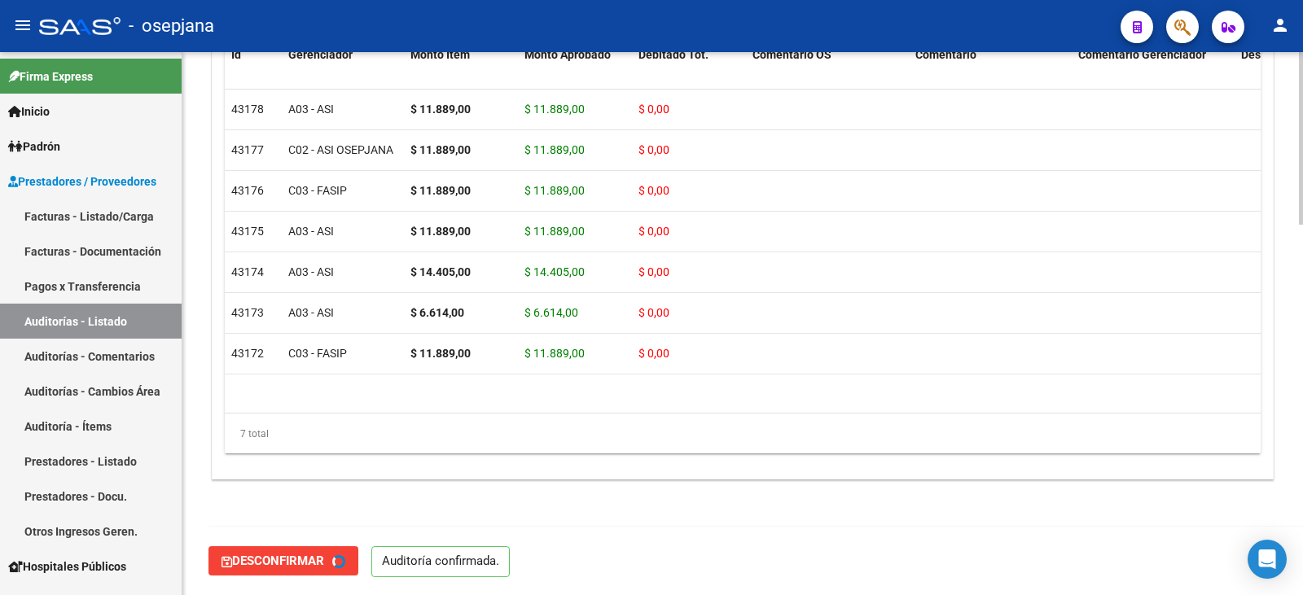
type input "202509"
